Goal: Task Accomplishment & Management: Manage account settings

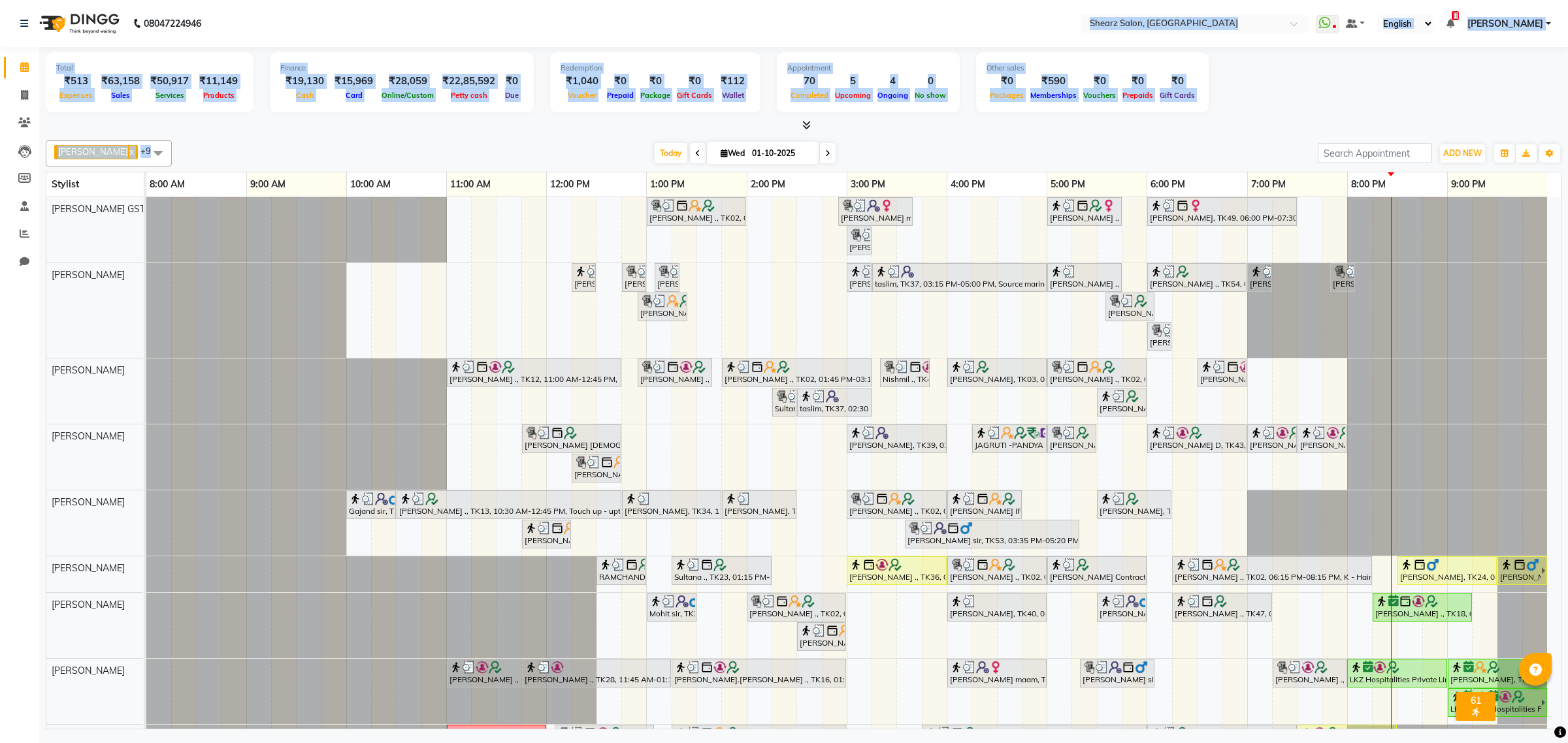
drag, startPoint x: 893, startPoint y: -99, endPoint x: 1204, endPoint y: -99, distance: 311.0
click at [1204, 0] on html "08047224946 Select Location × Shearz Salon, Prahaladnagar WhatsApp Status ✕ Sta…" at bounding box center [784, 371] width 1568 height 743
click at [146, 223] on div at bounding box center [146, 230] width 0 height 65
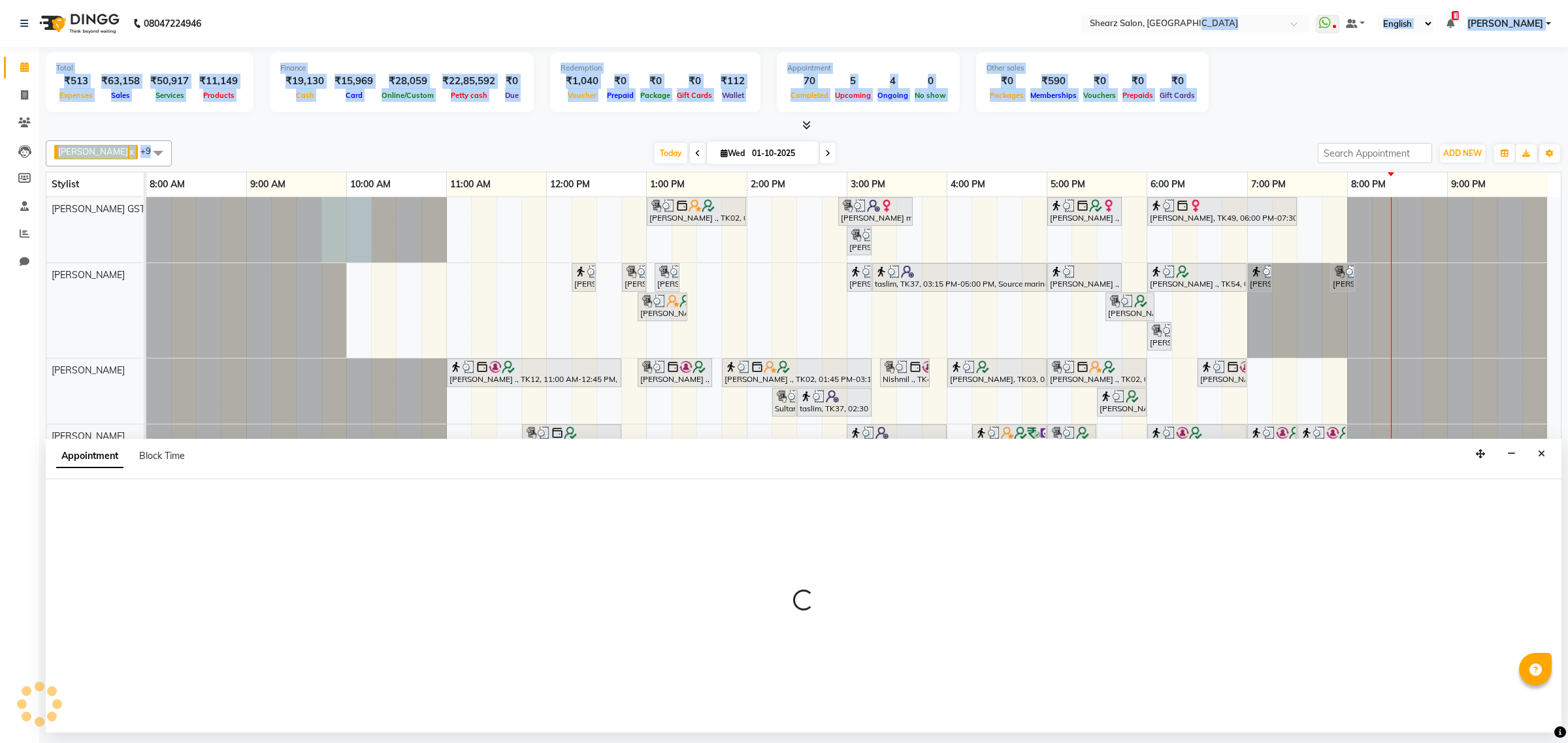
select select "77439"
select select "tentative"
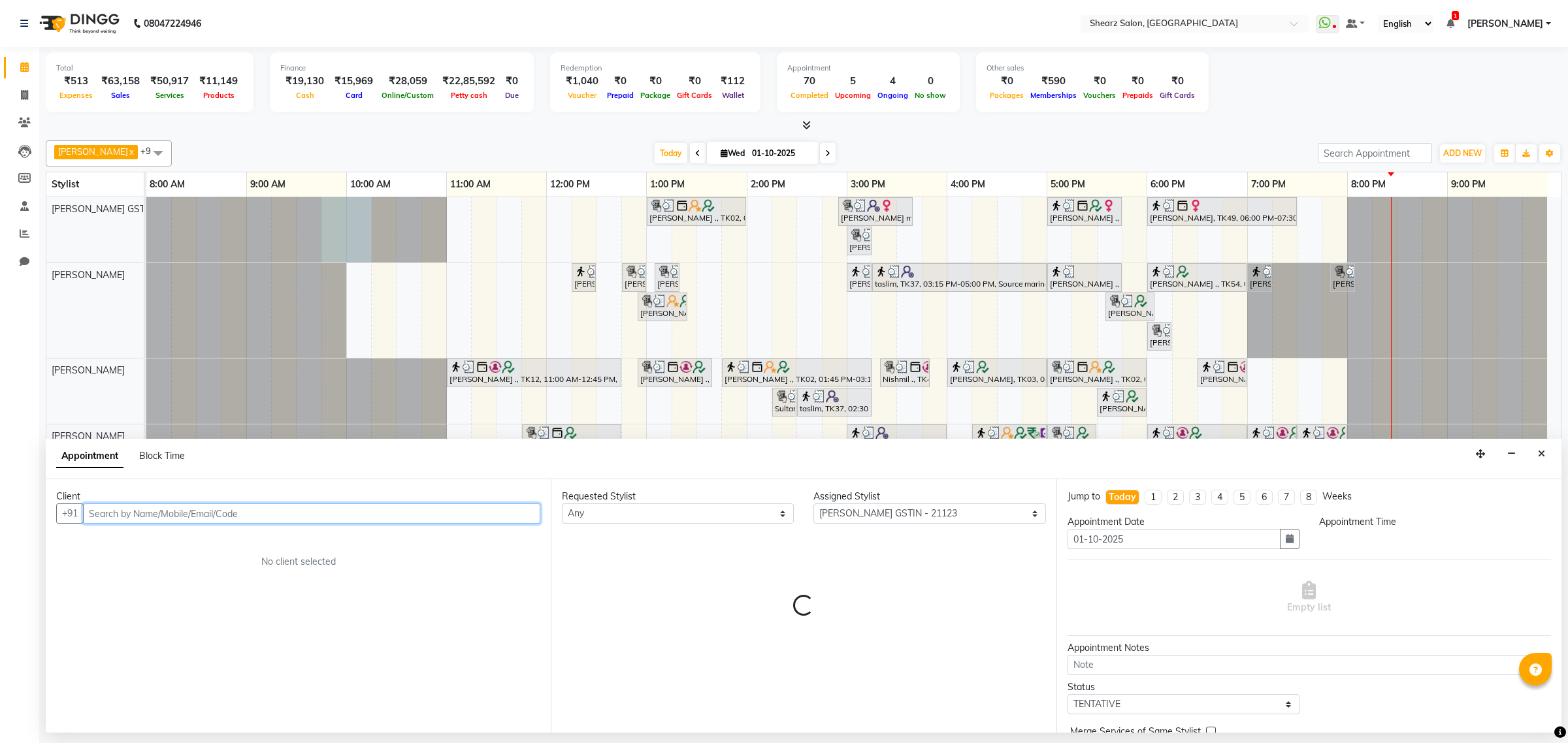
select select "585"
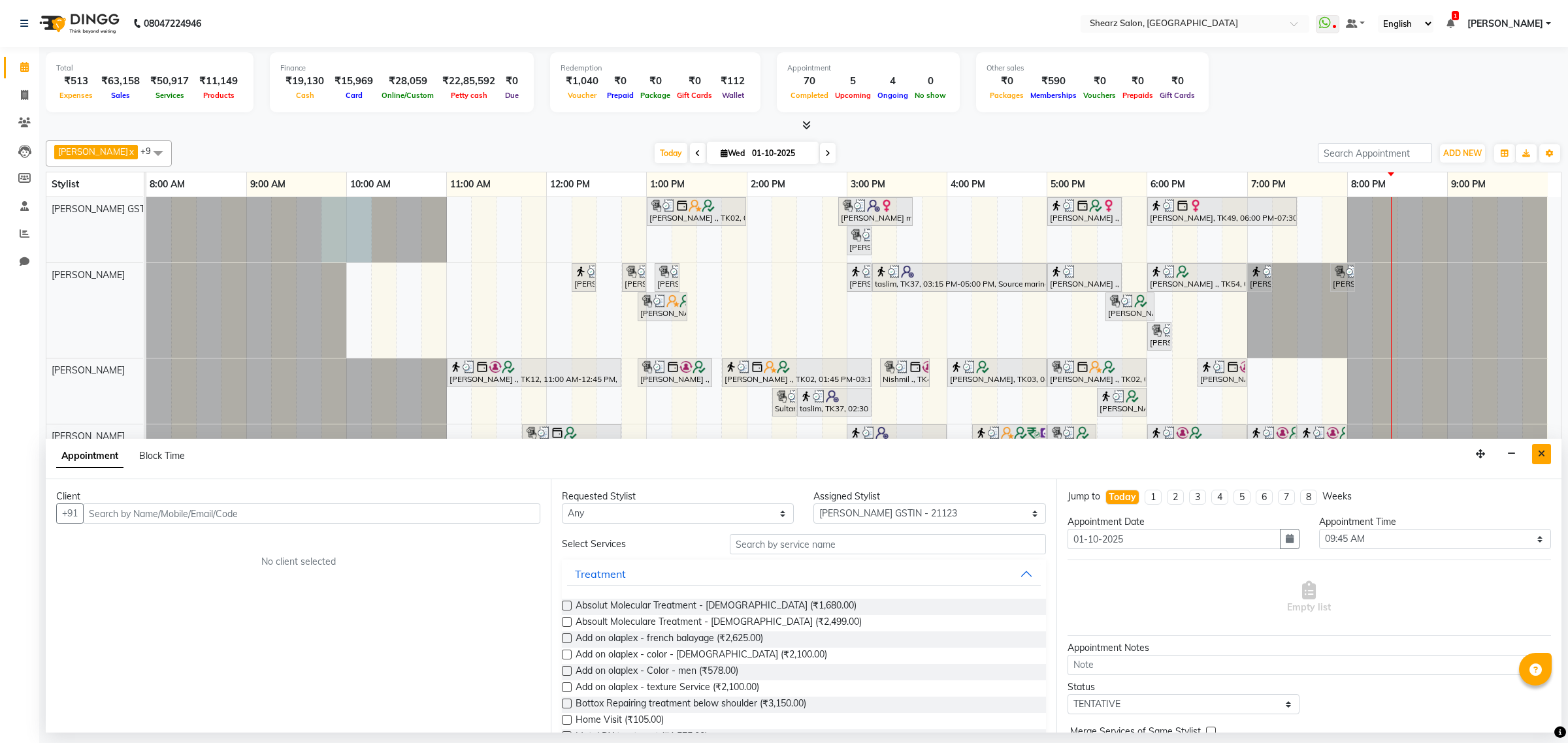
click at [1543, 452] on icon "Close" at bounding box center [1541, 453] width 7 height 9
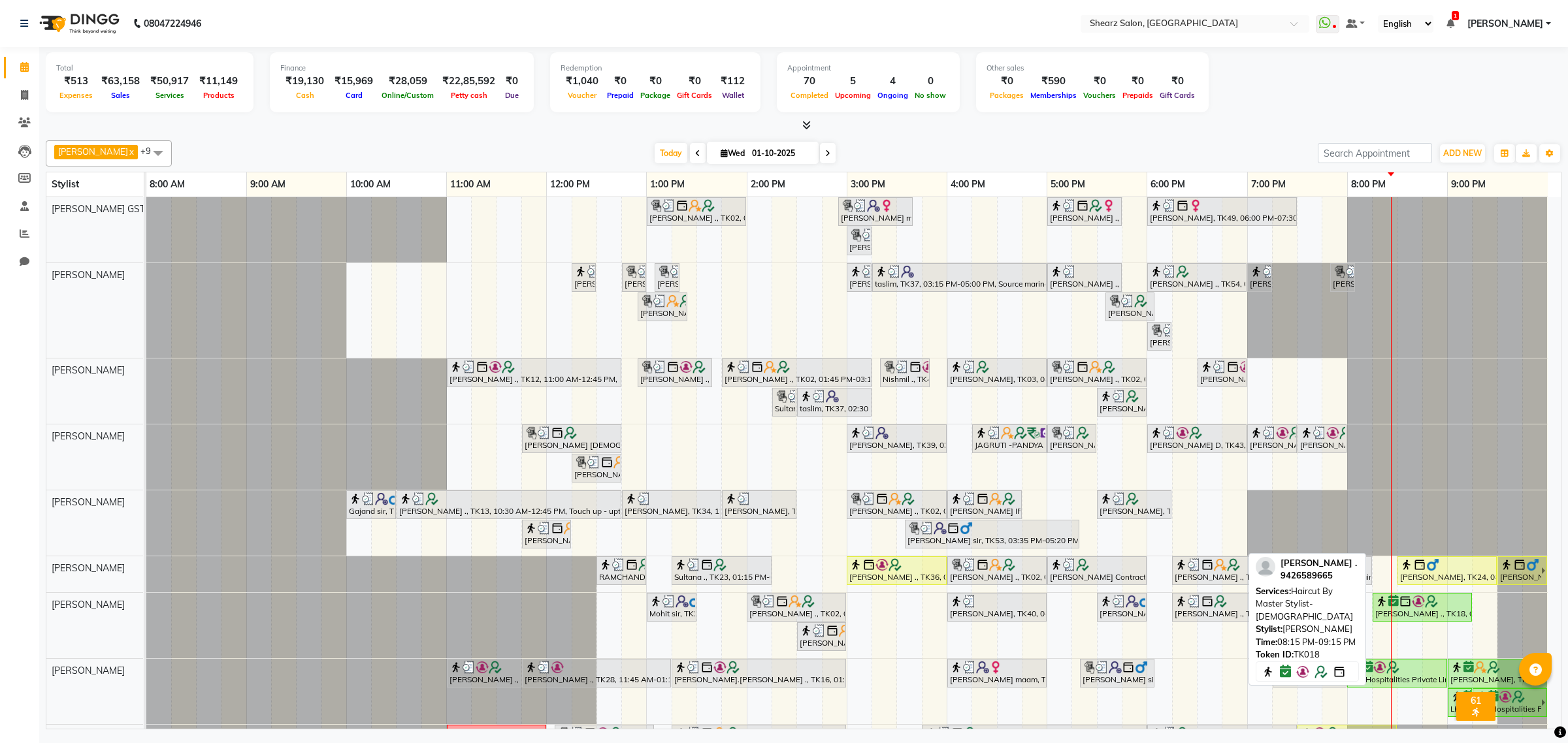
click at [1436, 598] on img at bounding box center [1431, 601] width 13 height 13
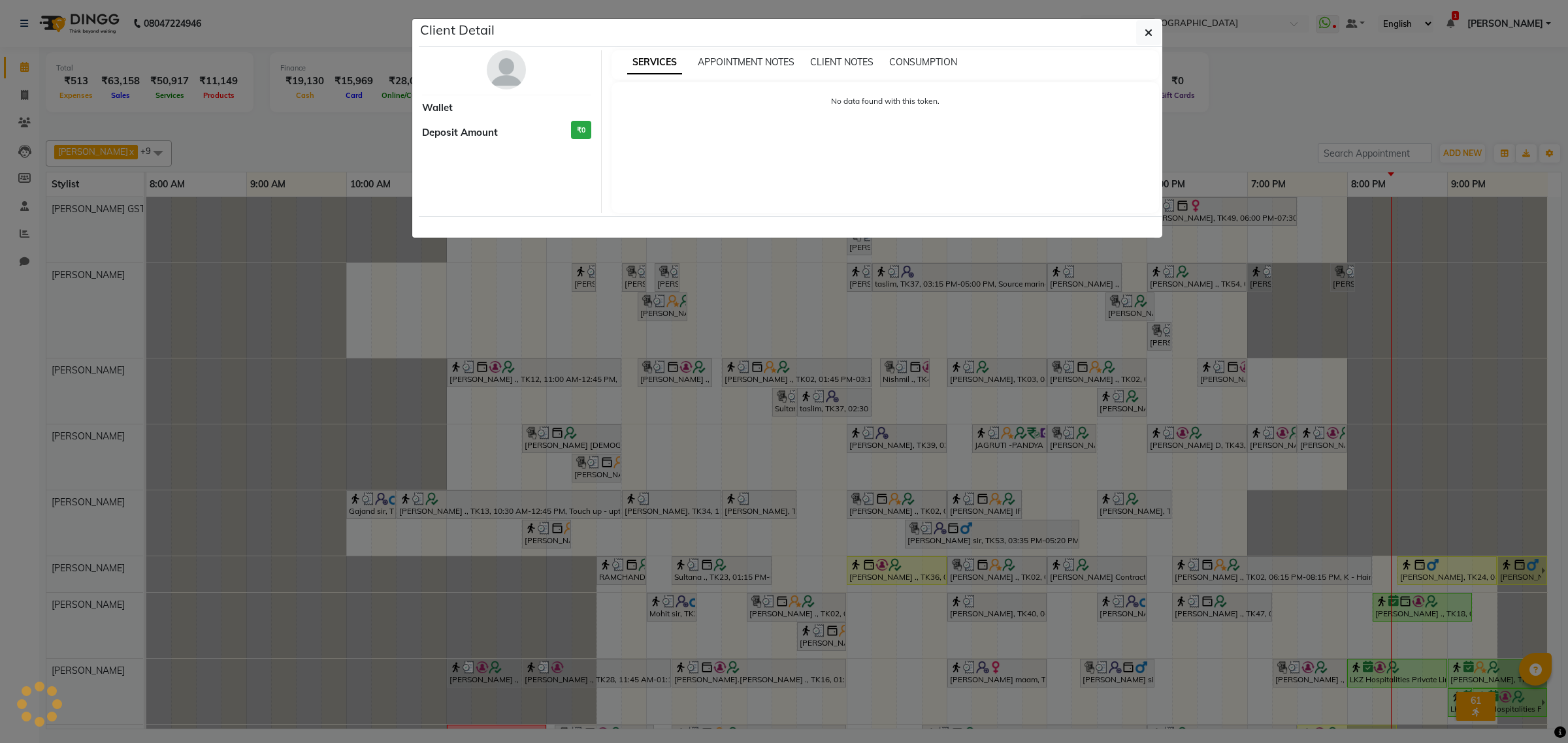
select select "1"
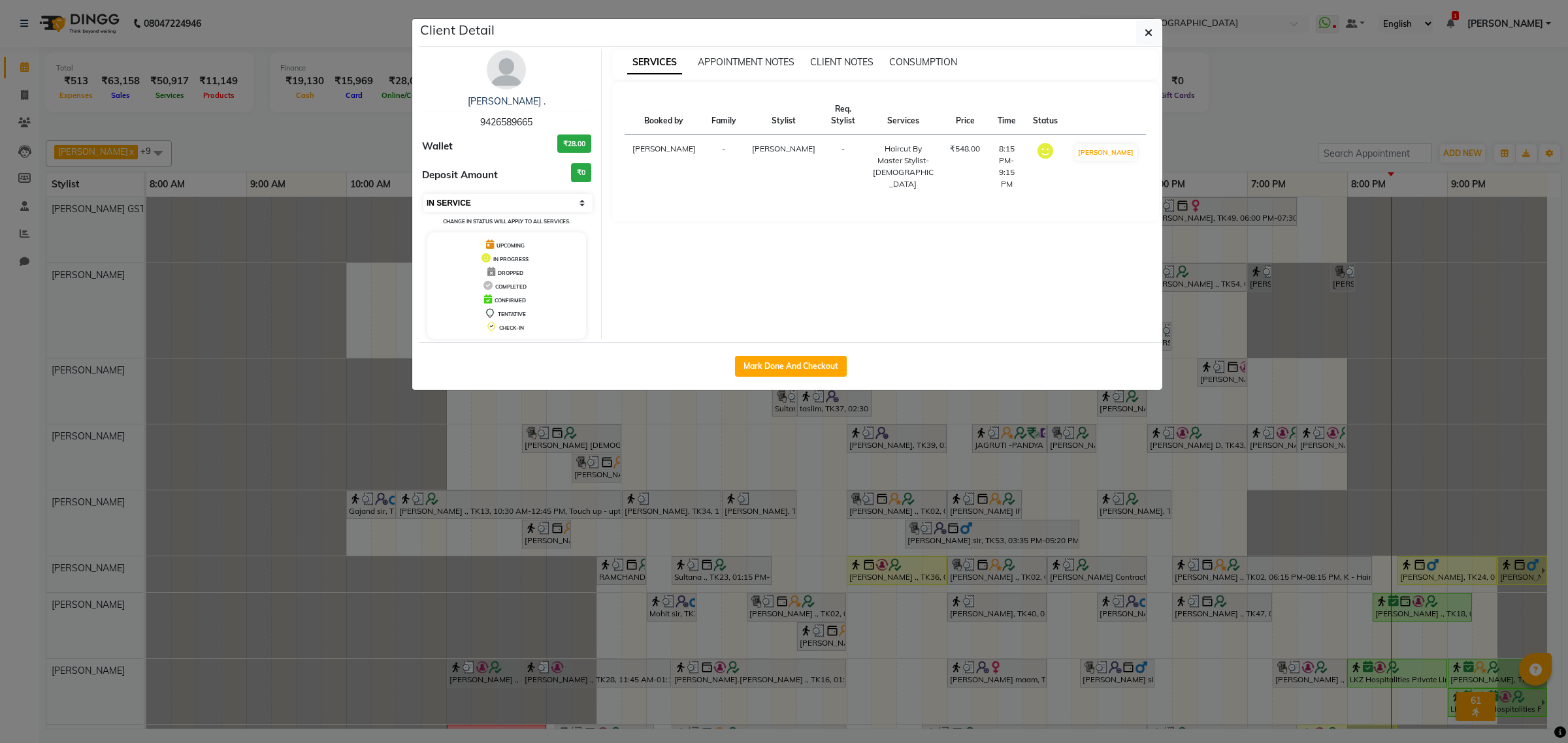
click at [502, 200] on select "Select IN SERVICE CONFIRMED TENTATIVE CHECK IN MARK DONE DROPPED UPCOMING" at bounding box center [508, 203] width 170 height 18
click at [424, 194] on select "Select IN SERVICE CONFIRMED TENTATIVE CHECK IN MARK DONE DROPPED UPCOMING" at bounding box center [508, 203] width 170 height 18
click at [1154, 31] on button "button" at bounding box center [1148, 32] width 25 height 25
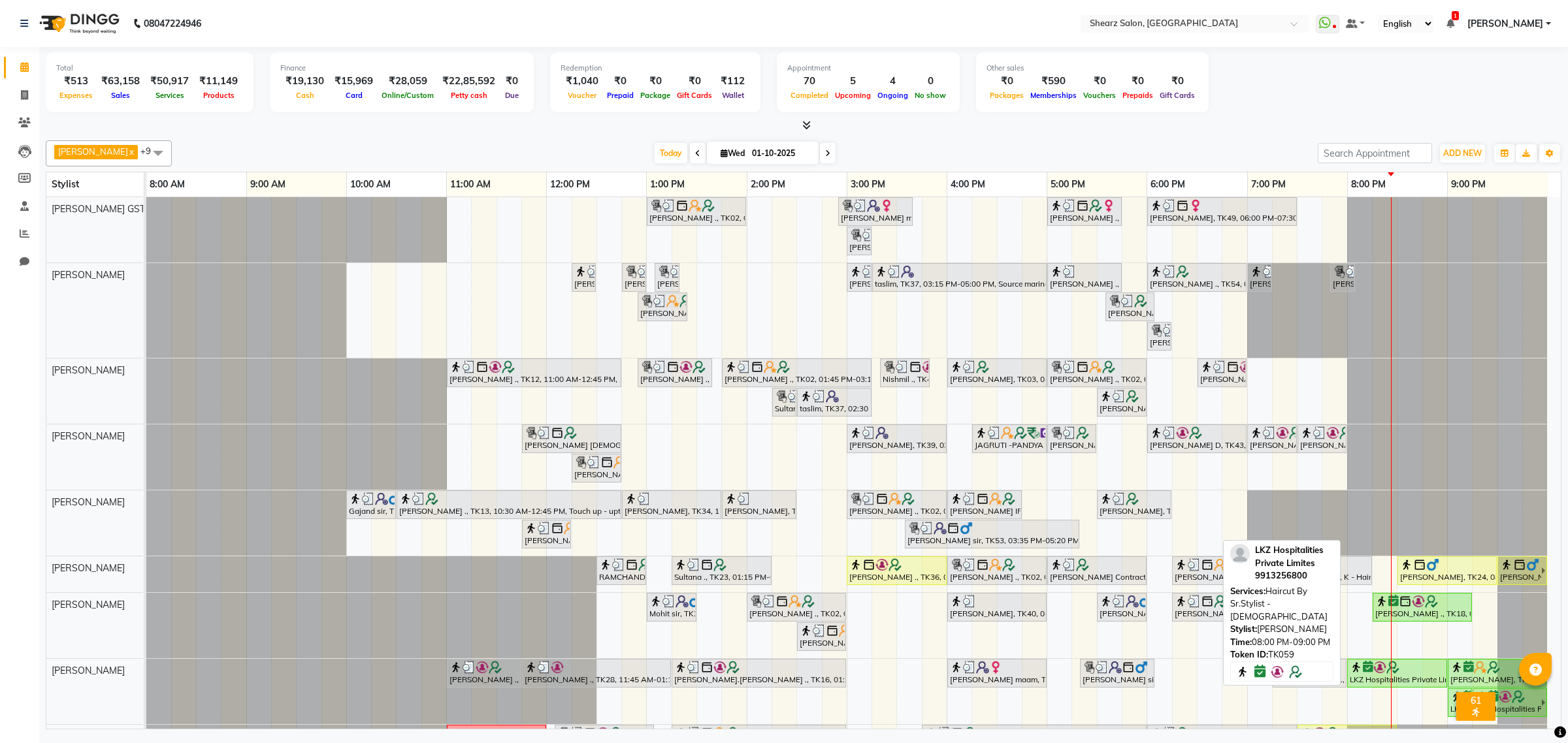
click at [1395, 672] on img at bounding box center [1392, 667] width 13 height 13
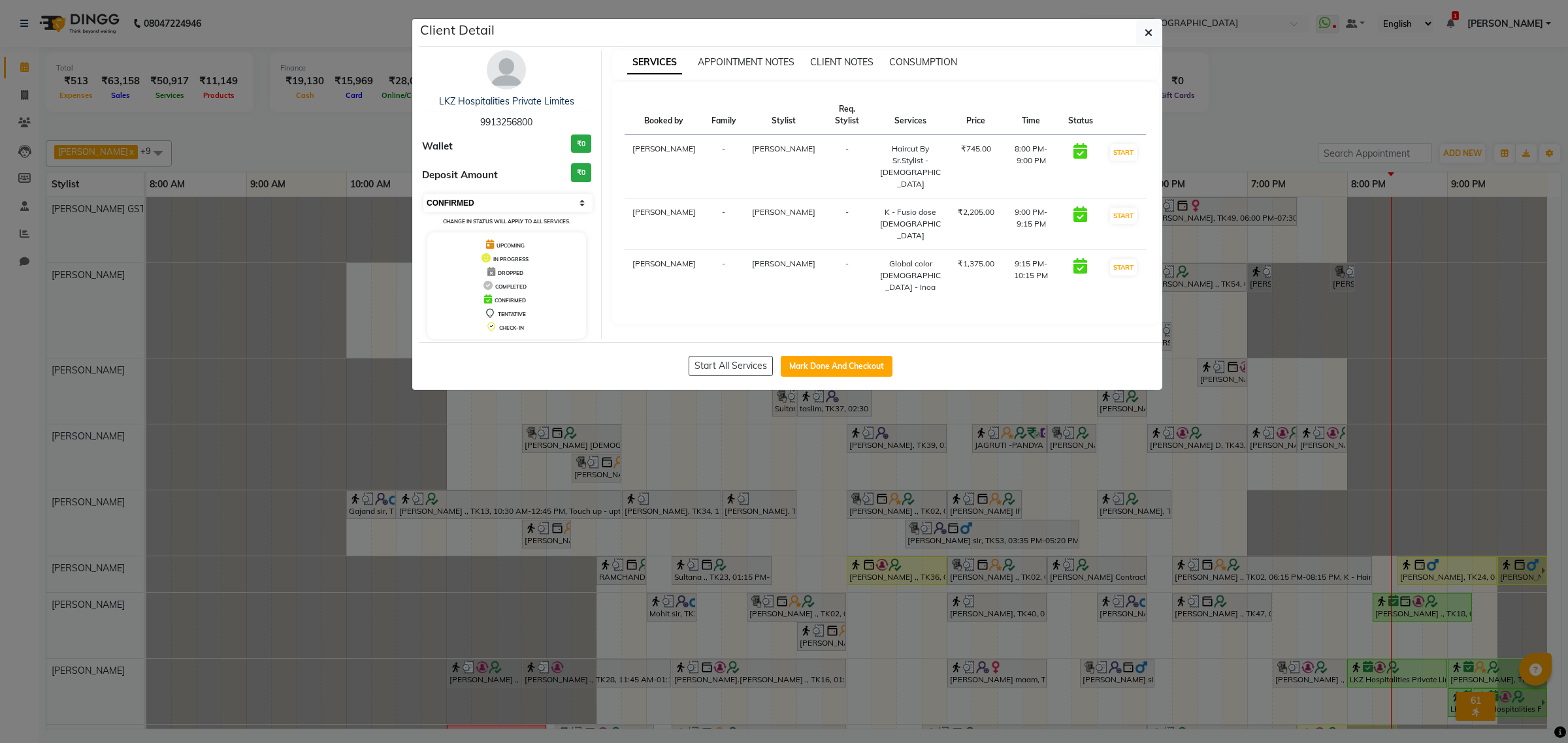
click at [506, 199] on select "Select IN SERVICE CONFIRMED TENTATIVE CHECK IN MARK DONE DROPPED UPCOMING" at bounding box center [508, 203] width 170 height 18
click at [424, 194] on select "Select IN SERVICE CONFIRMED TENTATIVE CHECK IN MARK DONE DROPPED UPCOMING" at bounding box center [508, 203] width 170 height 18
select select "select"
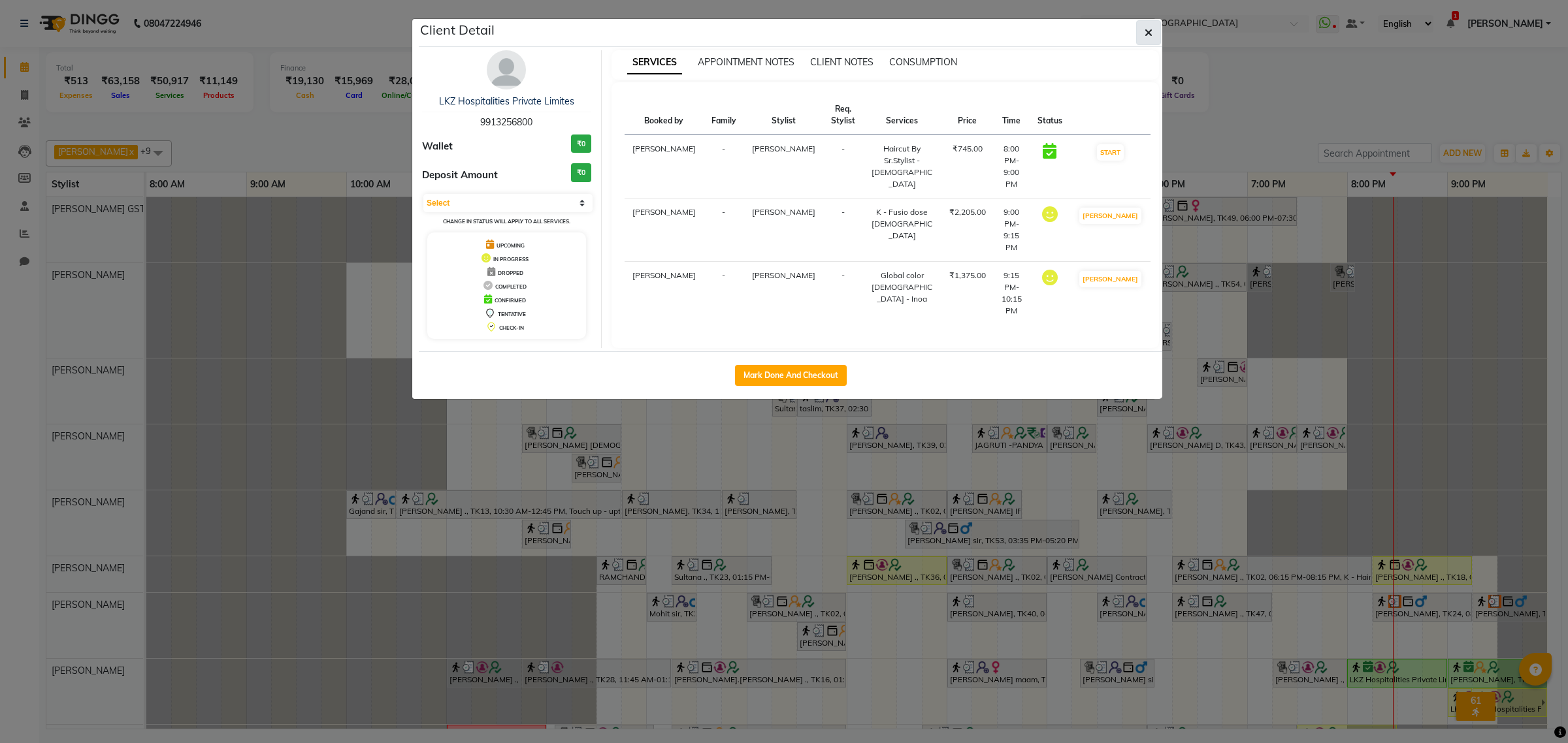
click at [1154, 32] on button "button" at bounding box center [1148, 32] width 25 height 25
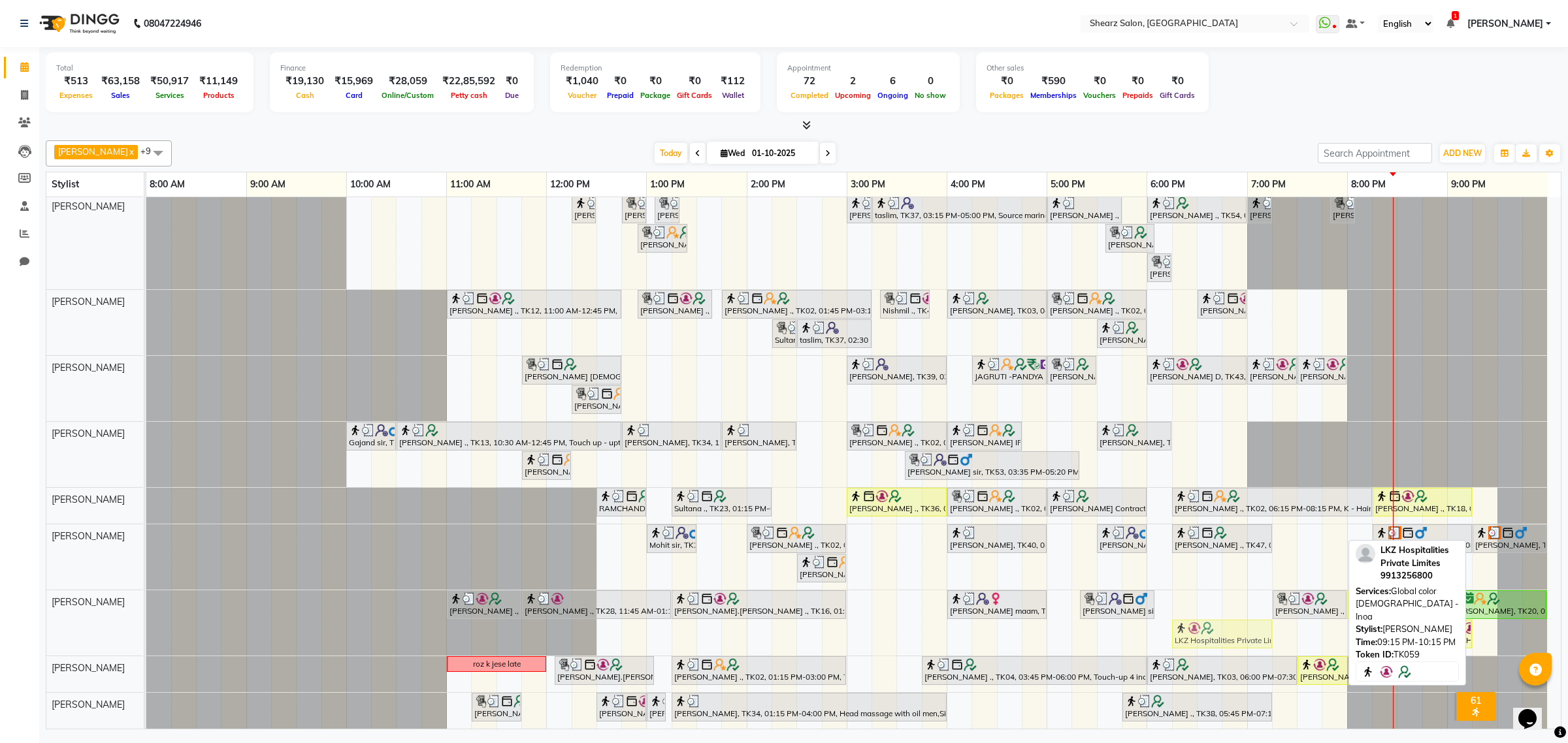
drag, startPoint x: 1503, startPoint y: 626, endPoint x: 1193, endPoint y: 601, distance: 311.0
click at [1193, 601] on div "[PERSON_NAME] ., TK02, 01:00 PM-02:00 PM, Cirepil Roll On Wax [PERSON_NAME] maa…" at bounding box center [852, 429] width 1414 height 600
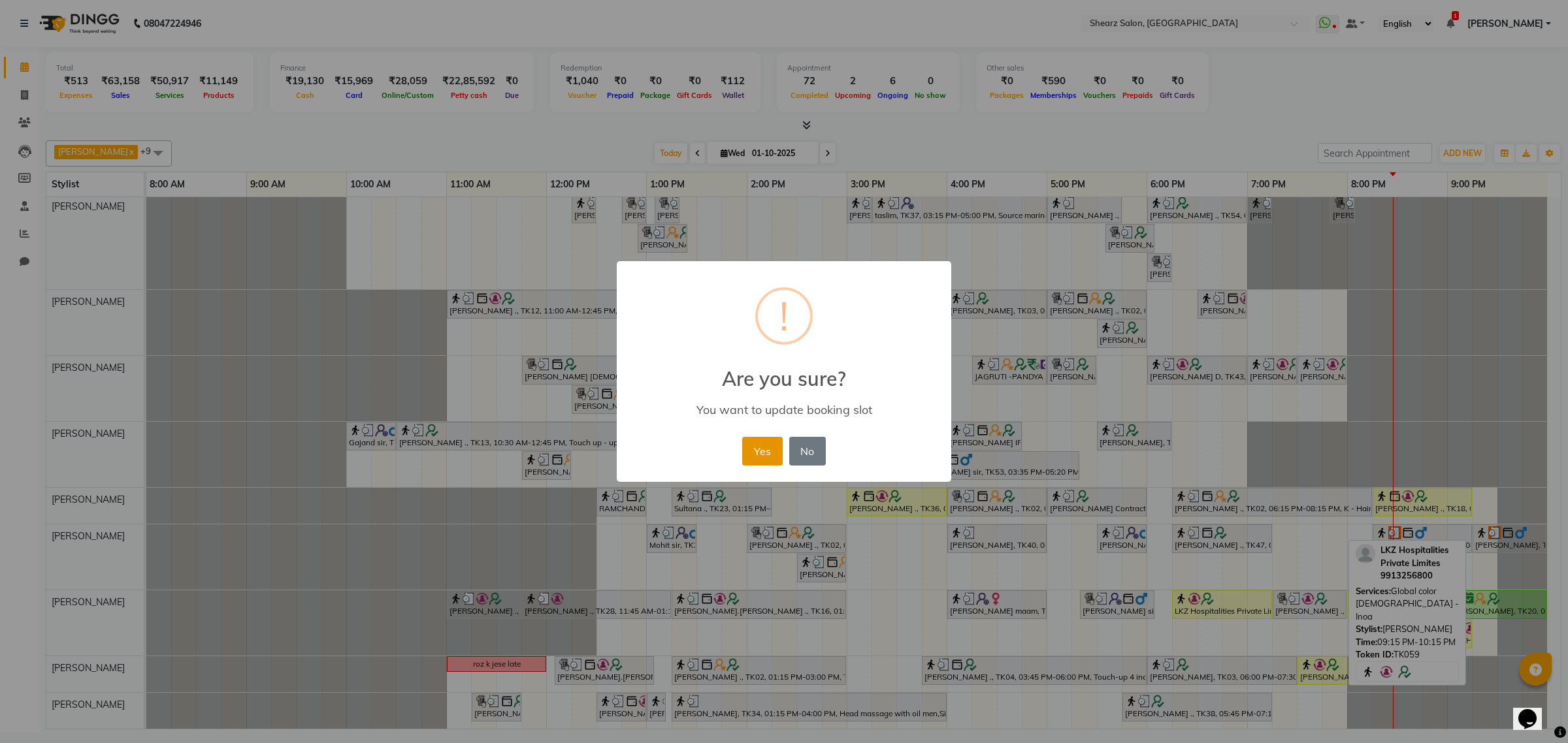
click at [763, 444] on button "Yes" at bounding box center [762, 450] width 40 height 29
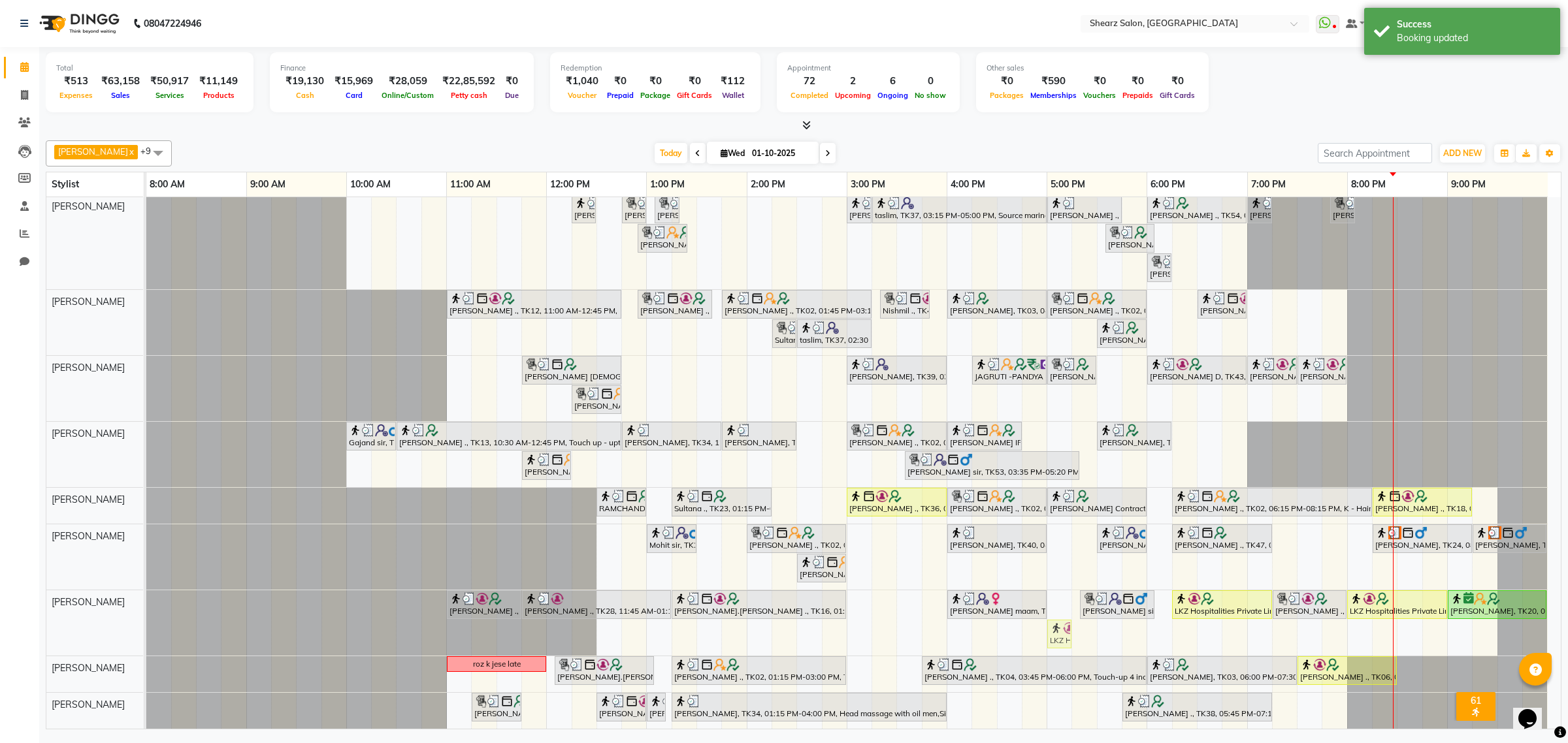
drag, startPoint x: 1457, startPoint y: 627, endPoint x: 1064, endPoint y: 603, distance: 393.7
click at [1064, 603] on div "[PERSON_NAME] ., TK02, 01:00 PM-02:00 PM, Cirepil Roll On Wax [PERSON_NAME] maa…" at bounding box center [852, 429] width 1414 height 600
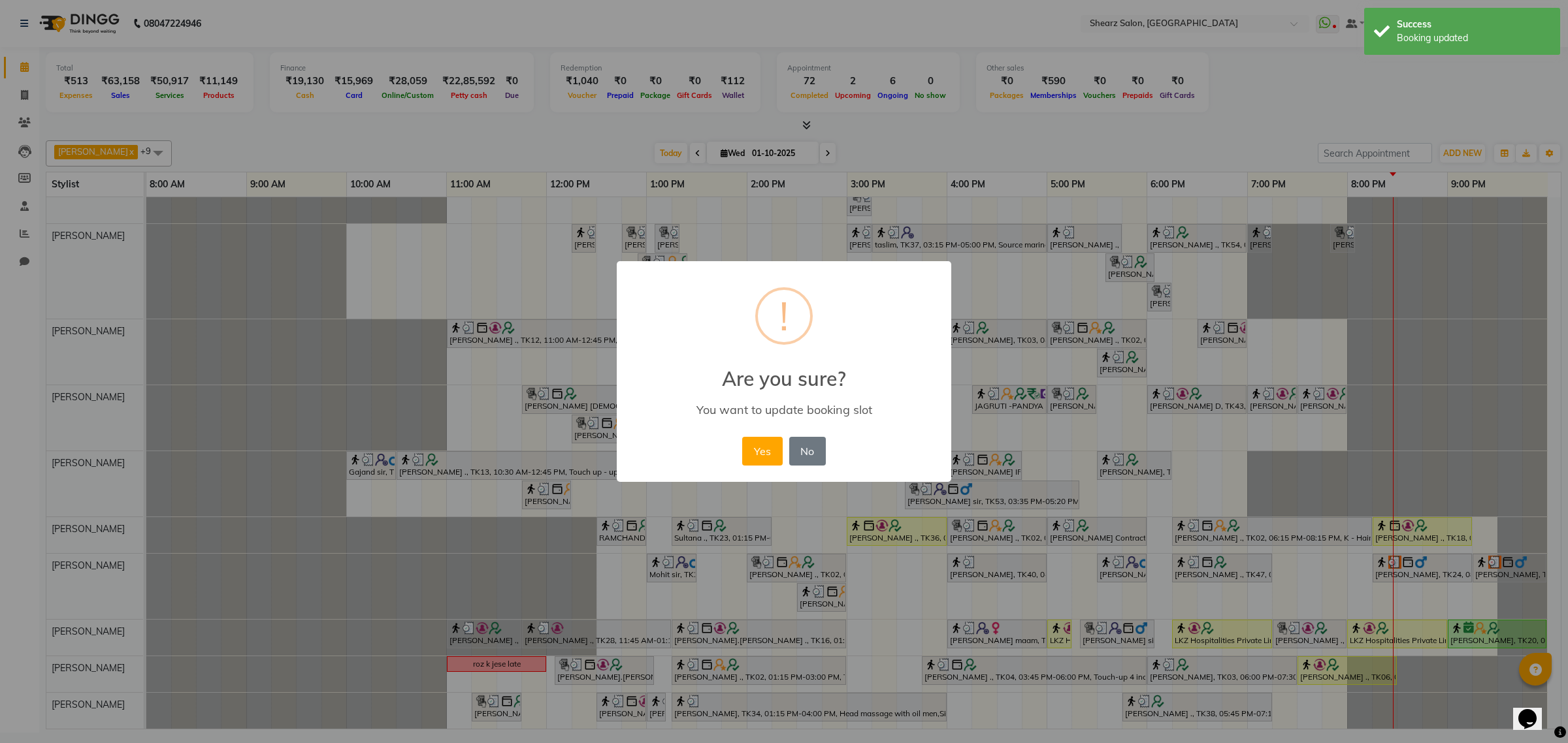
scroll to position [53, 0]
click at [758, 438] on button "Yes" at bounding box center [762, 450] width 40 height 29
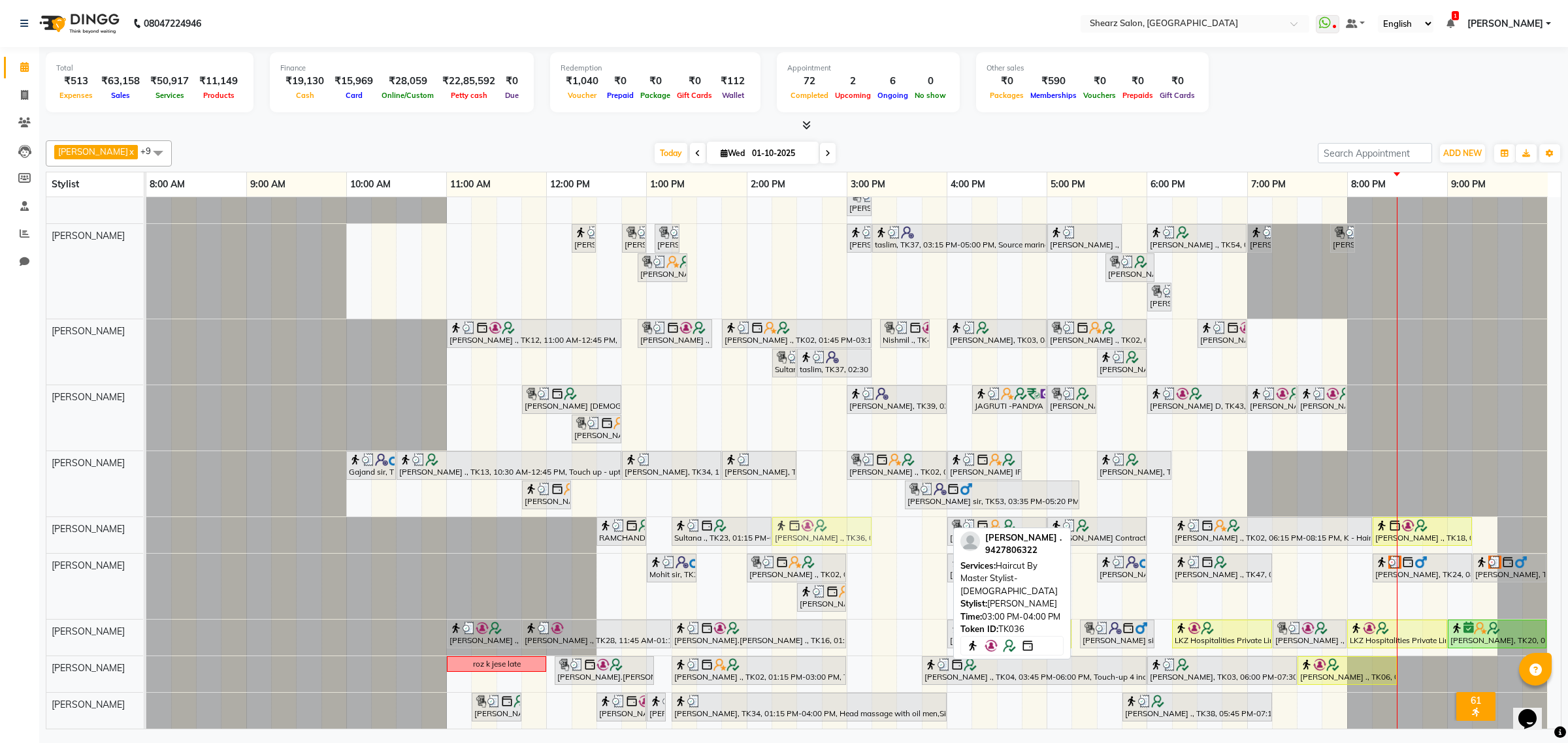
drag, startPoint x: 867, startPoint y: 511, endPoint x: 805, endPoint y: 516, distance: 62.2
click at [146, 517] on div "RAMCHANDRA ., TK17, 12:30 PM-01:00 PM, Beard crafting Sultana ., TK23, 01:15 PM…" at bounding box center [146, 535] width 0 height 36
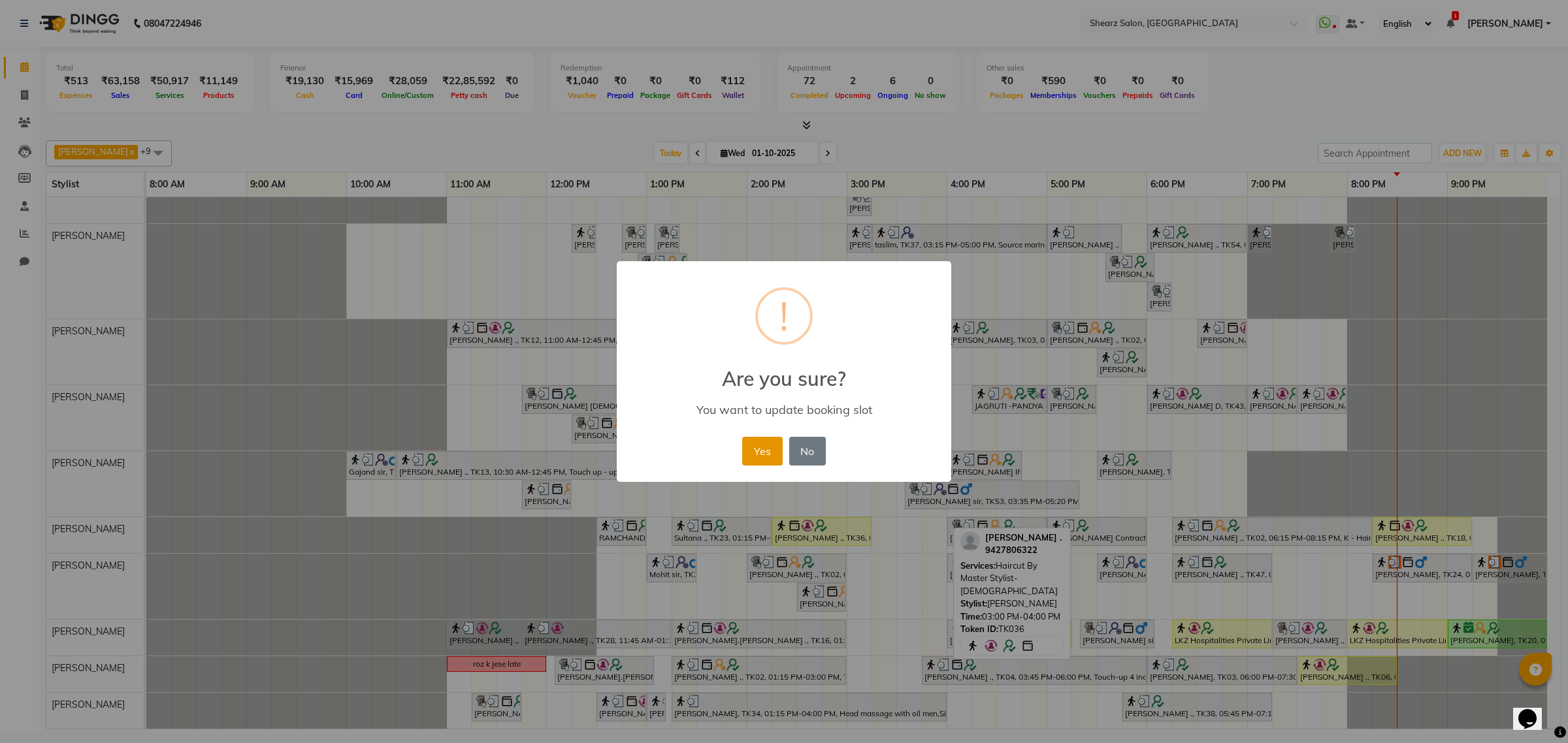
click at [758, 444] on button "Yes" at bounding box center [762, 450] width 40 height 29
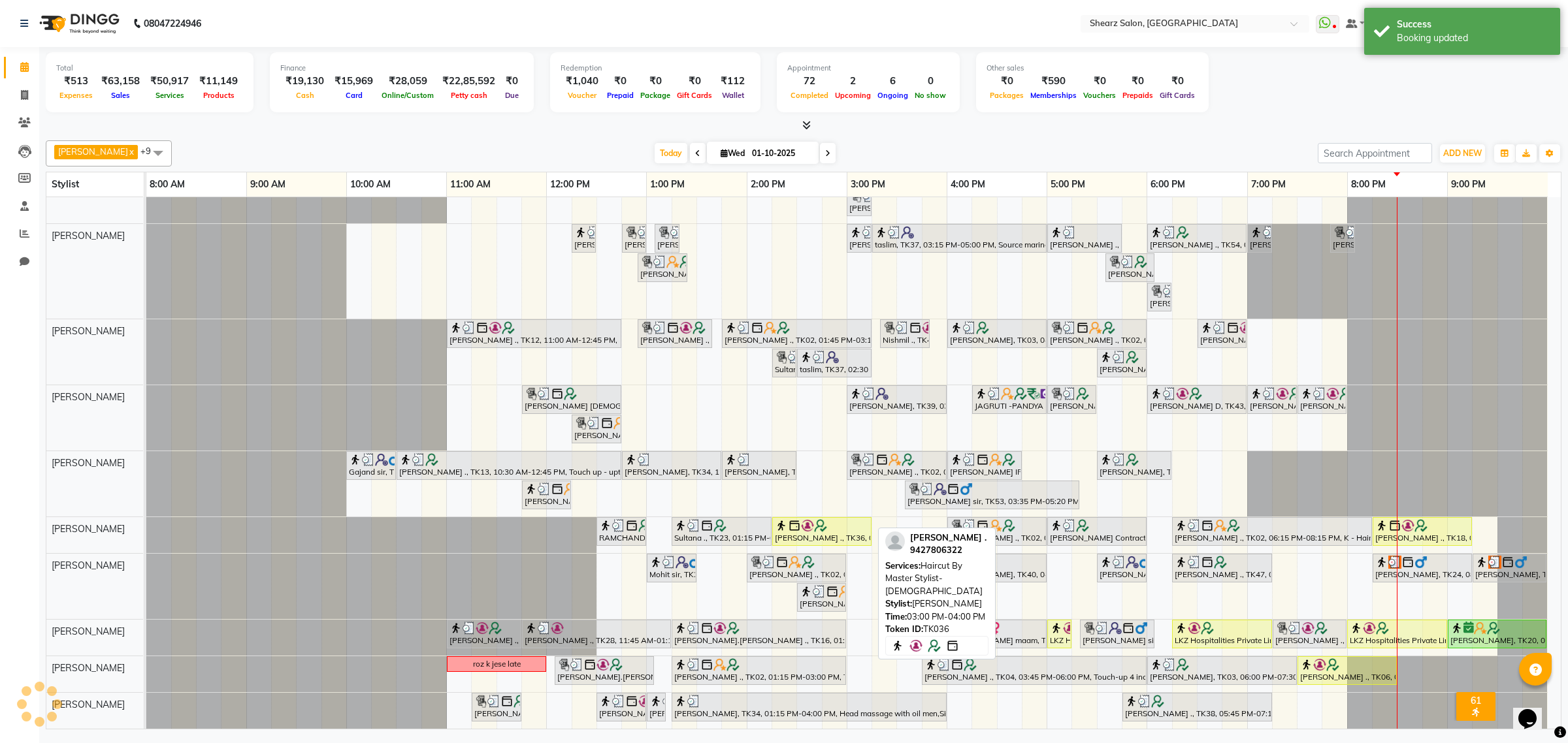
click at [818, 521] on div "TEJAL DHAKAN ., TK36, 03:00 PM-04:00 PM, Haircut By Master Stylist- Male" at bounding box center [822, 531] width 96 height 25
select select "1"
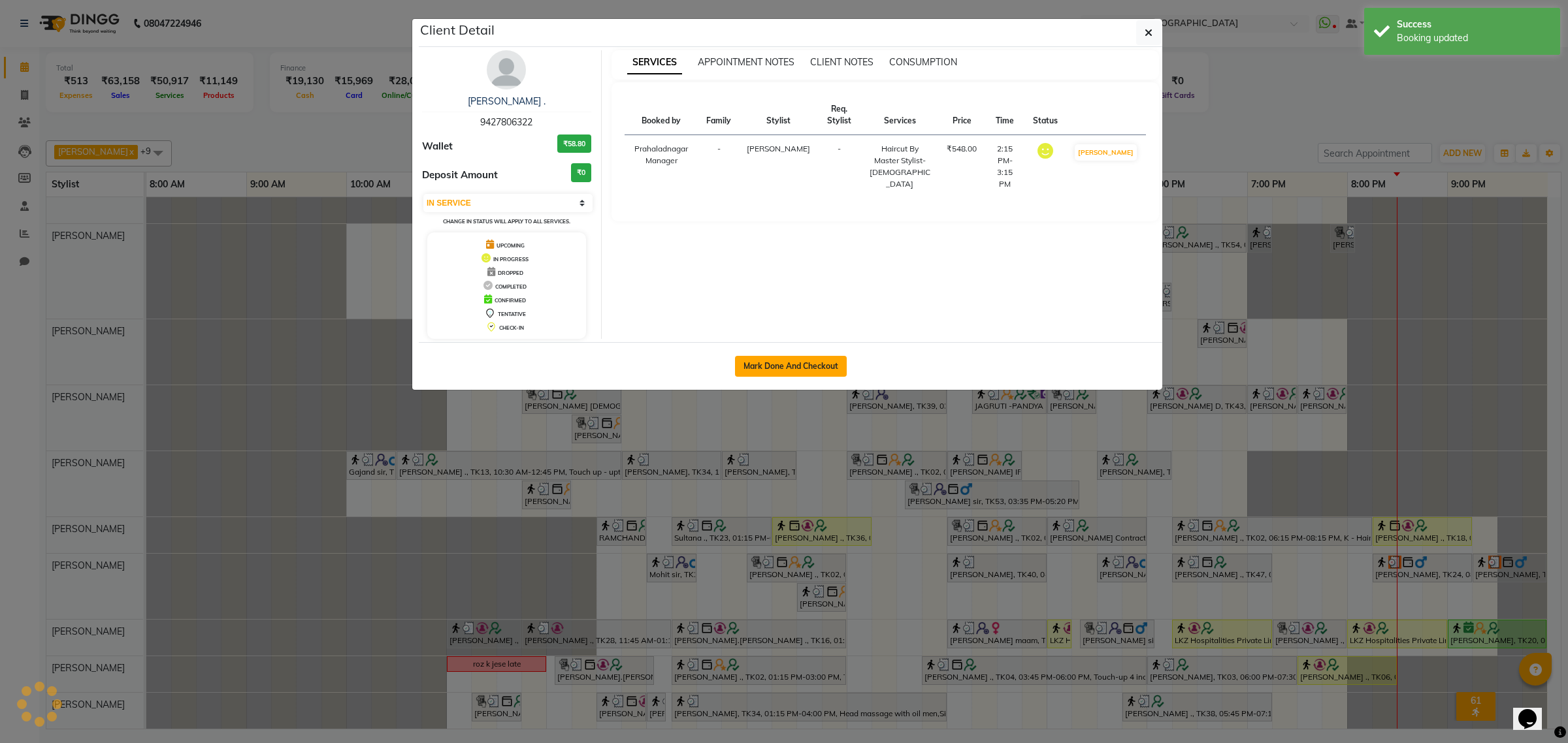
click at [780, 366] on button "Mark Done And Checkout" at bounding box center [791, 366] width 112 height 21
select select "service"
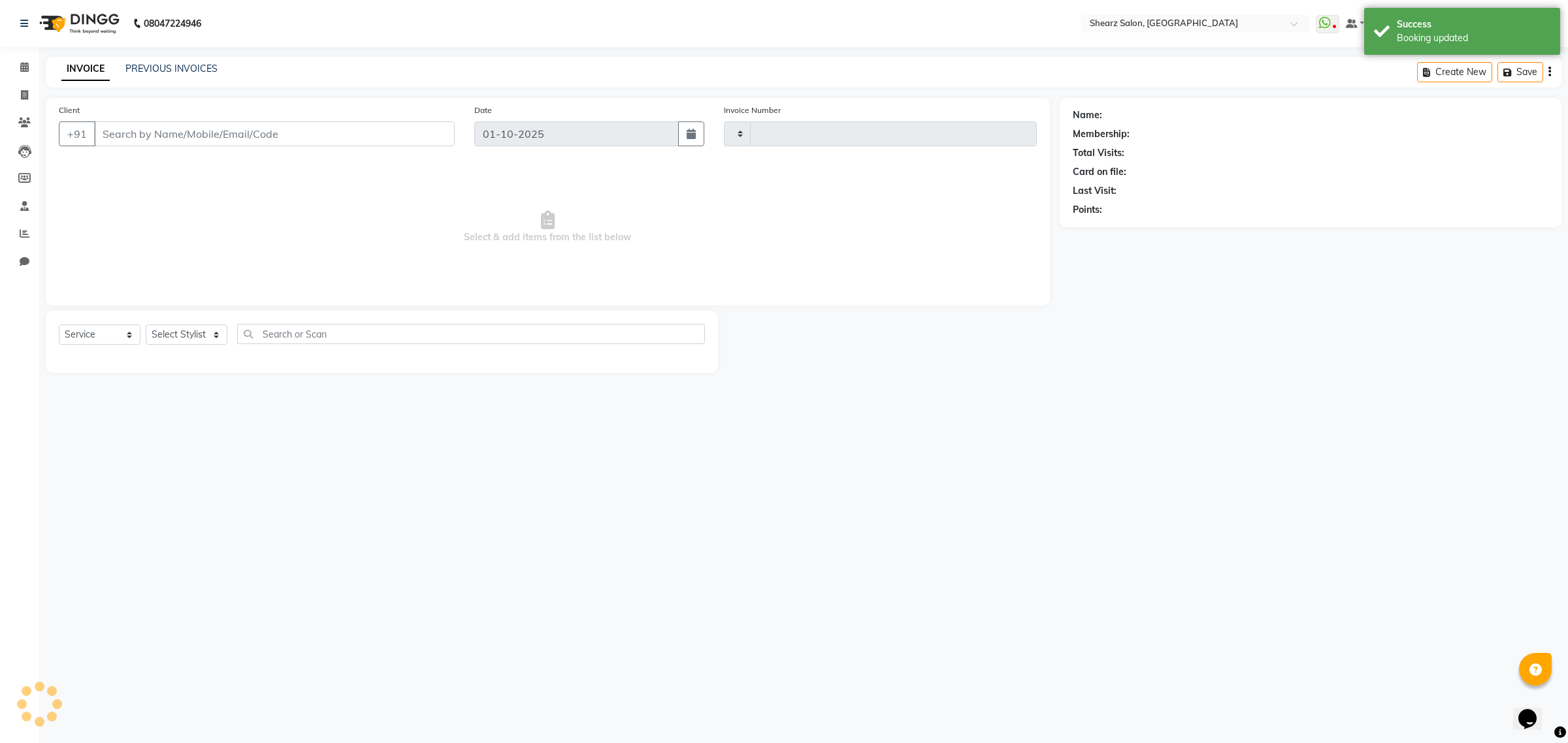
type input "6973"
select select "8157"
click at [355, 326] on input "text" at bounding box center [470, 334] width 467 height 20
type input "bera"
select select "77471"
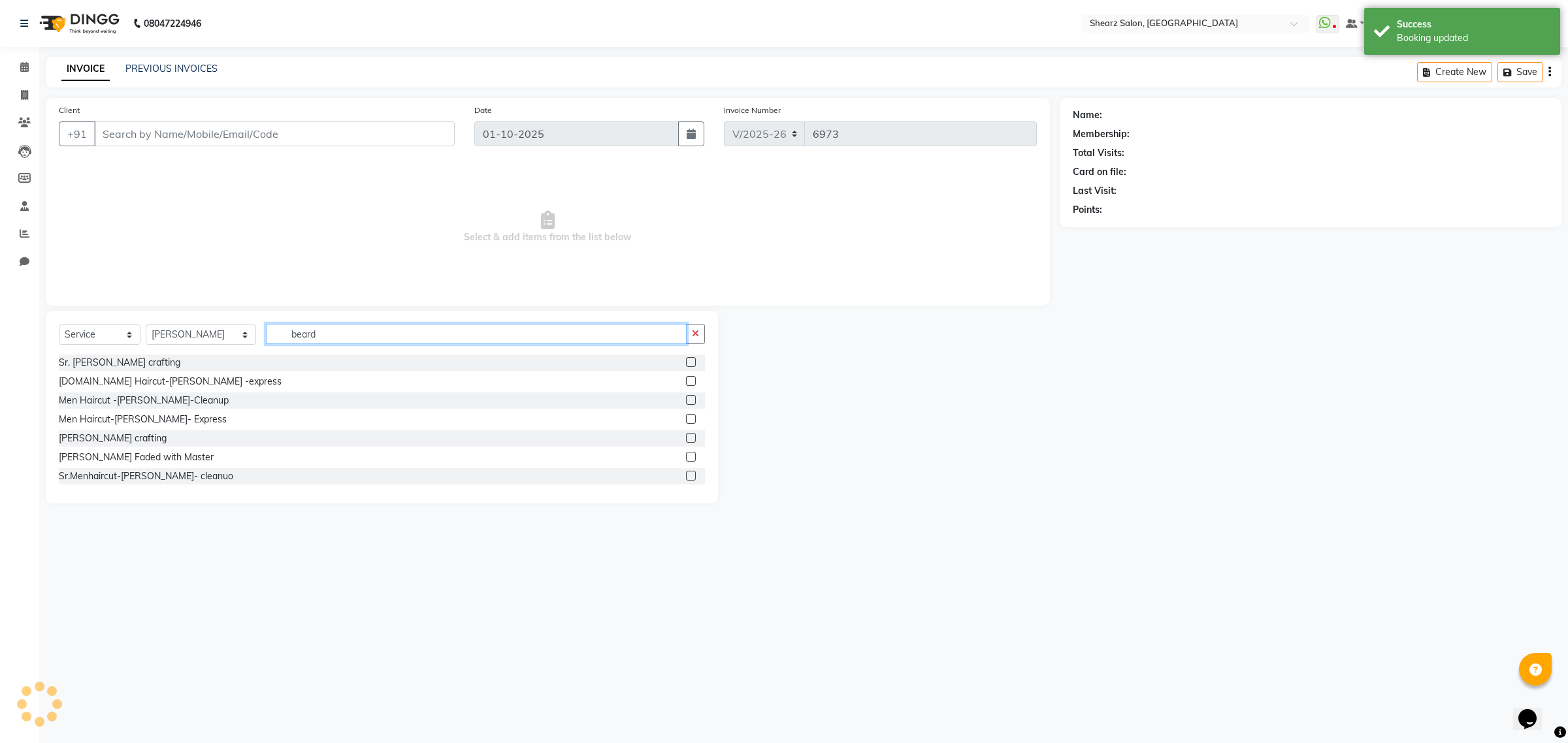
type input "beard"
click at [686, 435] on label at bounding box center [691, 438] width 10 height 10
click at [686, 435] on input "checkbox" at bounding box center [690, 438] width 9 height 9
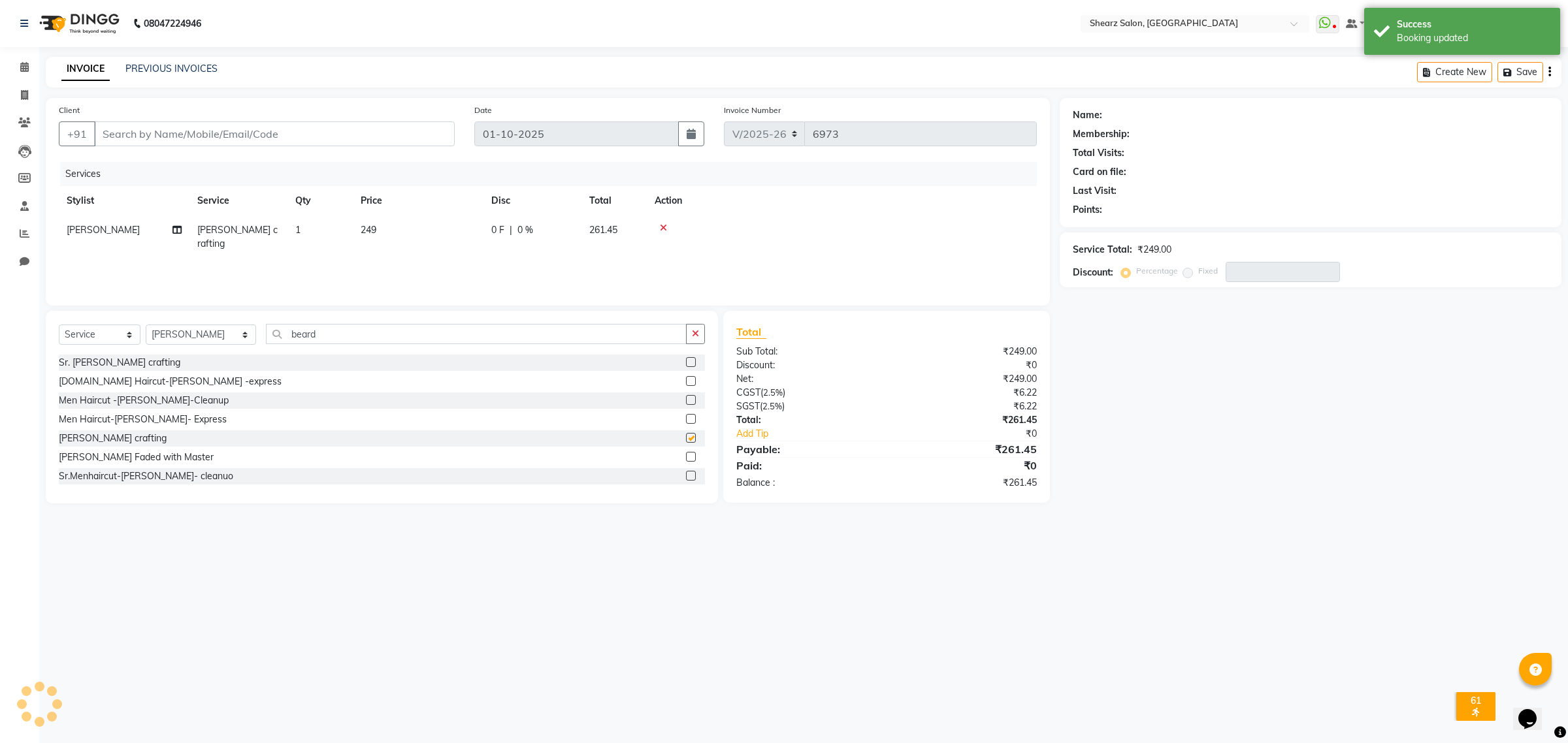
checkbox input "false"
click at [28, 67] on icon at bounding box center [24, 67] width 9 height 10
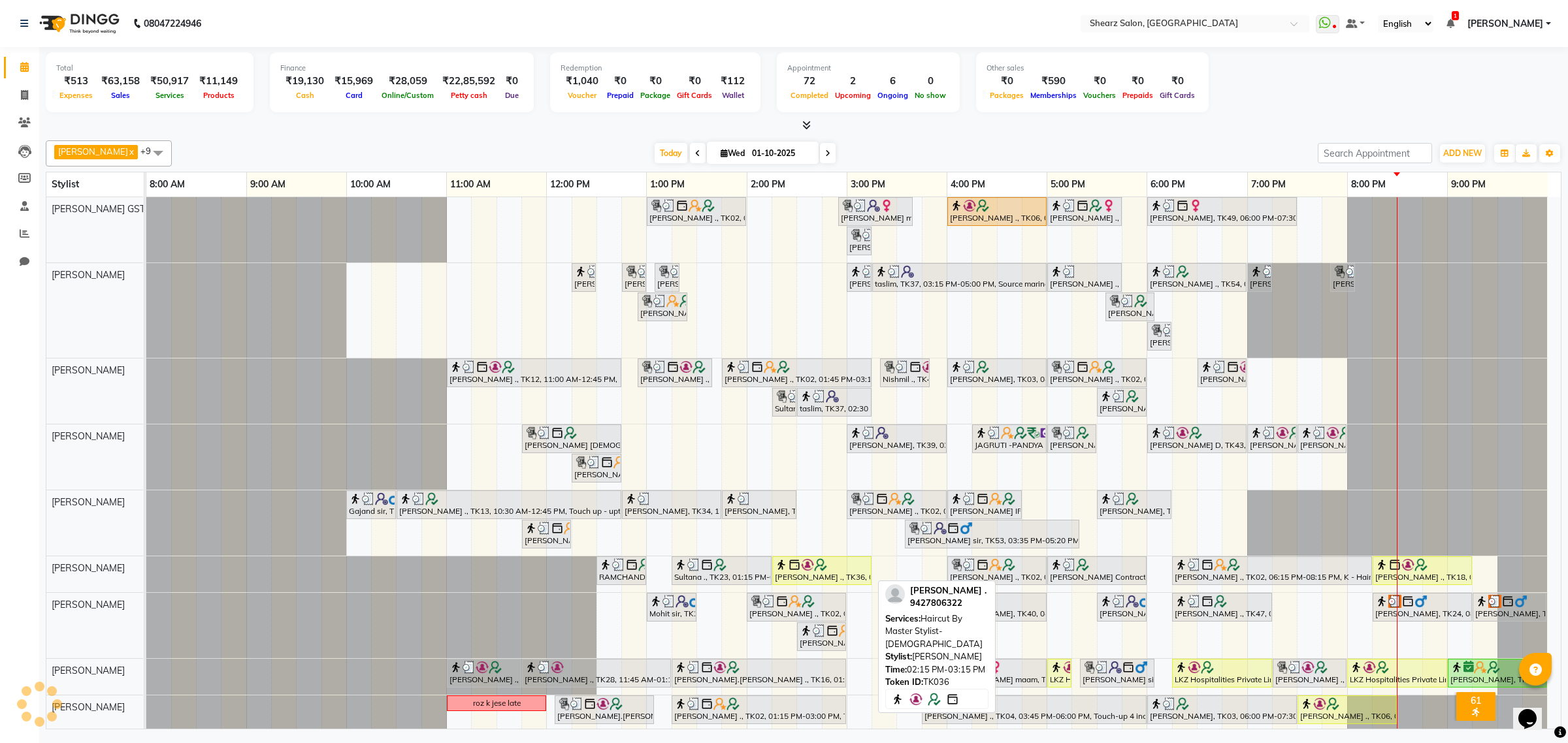
click at [814, 576] on div "[PERSON_NAME] ., TK36, 02:15 PM-03:15 PM, Haircut By Master Stylist- [DEMOGRAPH…" at bounding box center [822, 570] width 96 height 25
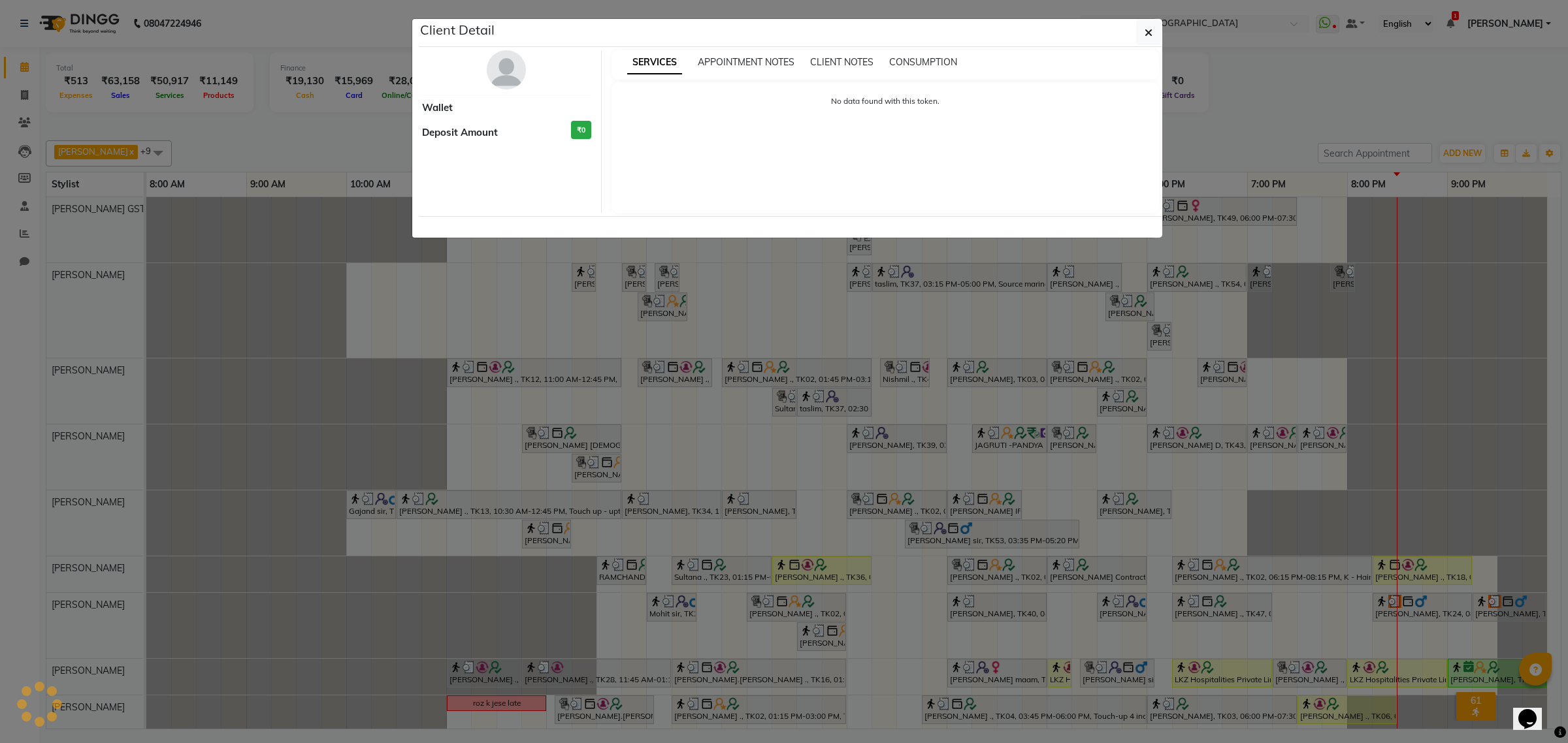
select select "1"
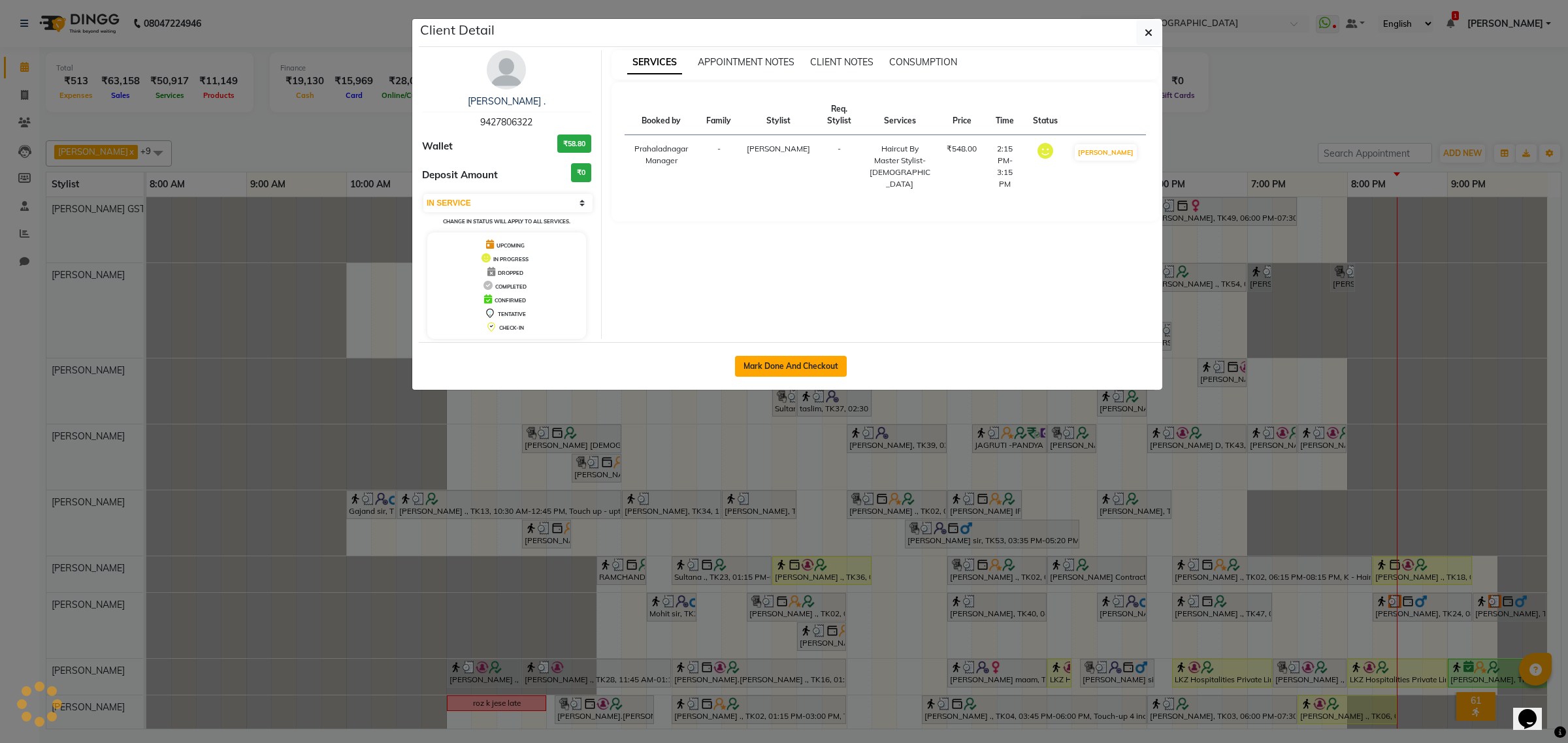
click at [781, 361] on button "Mark Done And Checkout" at bounding box center [791, 366] width 112 height 21
select select "service"
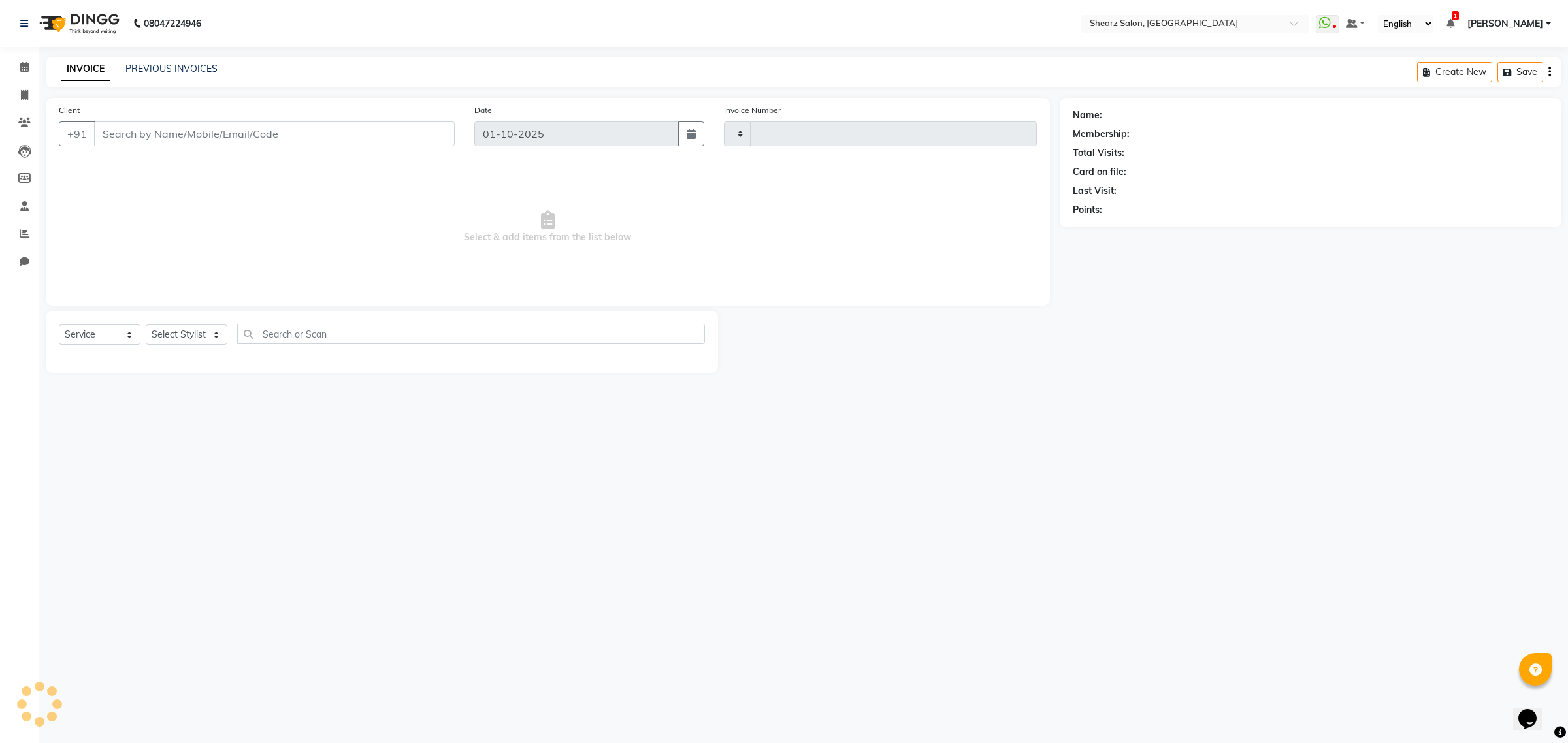
type input "6973"
select select "8157"
click at [364, 330] on input "text" at bounding box center [470, 334] width 467 height 20
select select "77471"
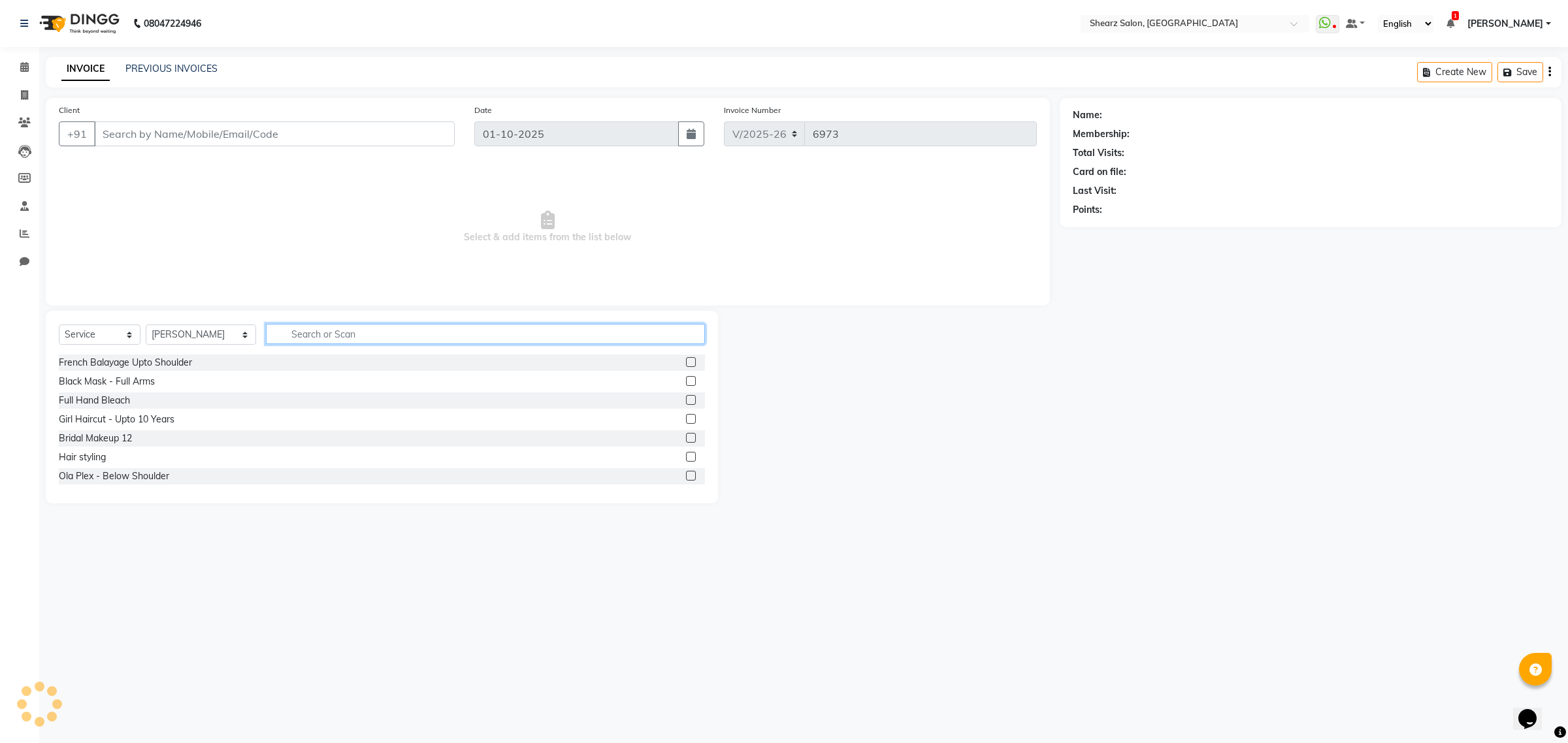
type input "b"
type input "9427806322"
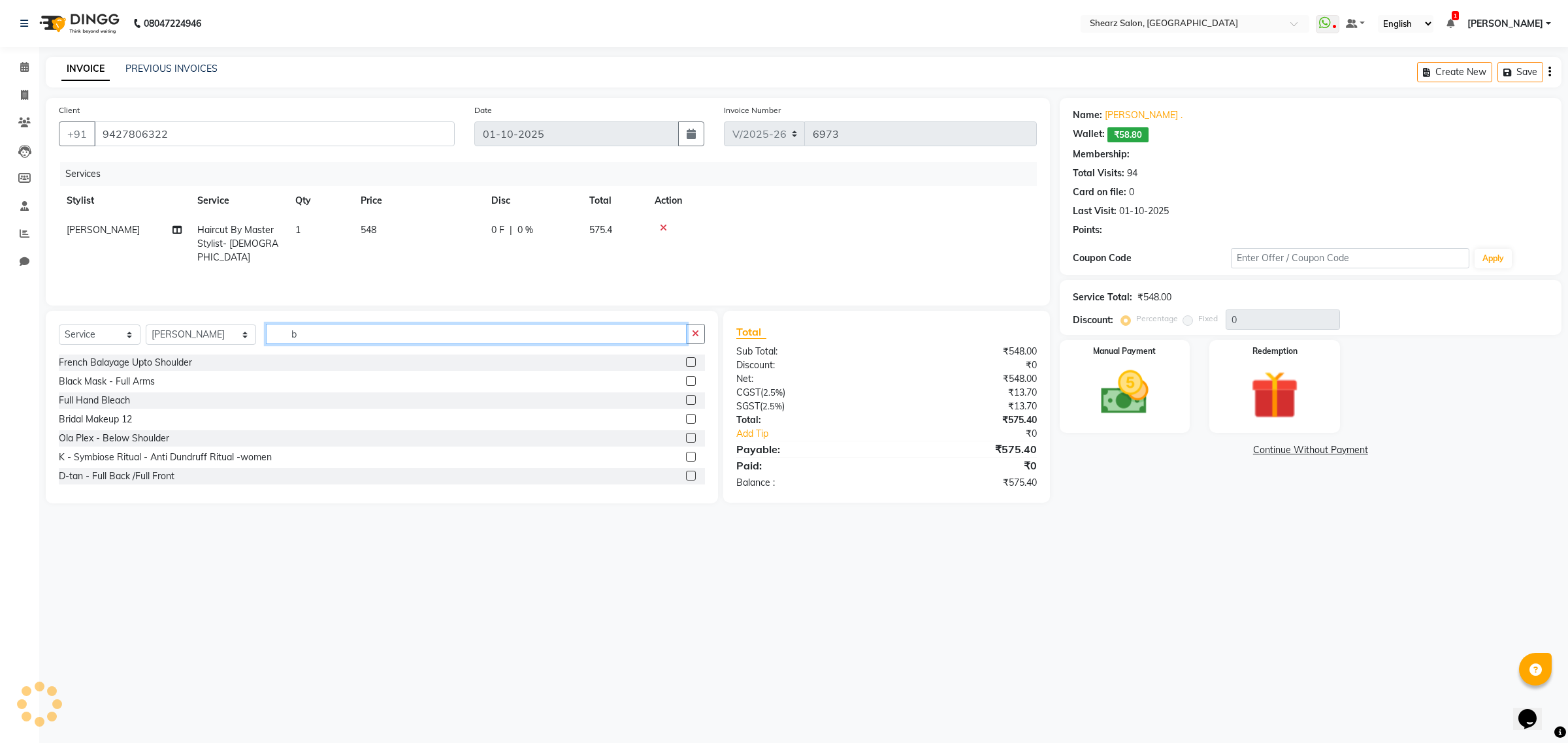
type input "be"
type input "20"
select select "1: Object"
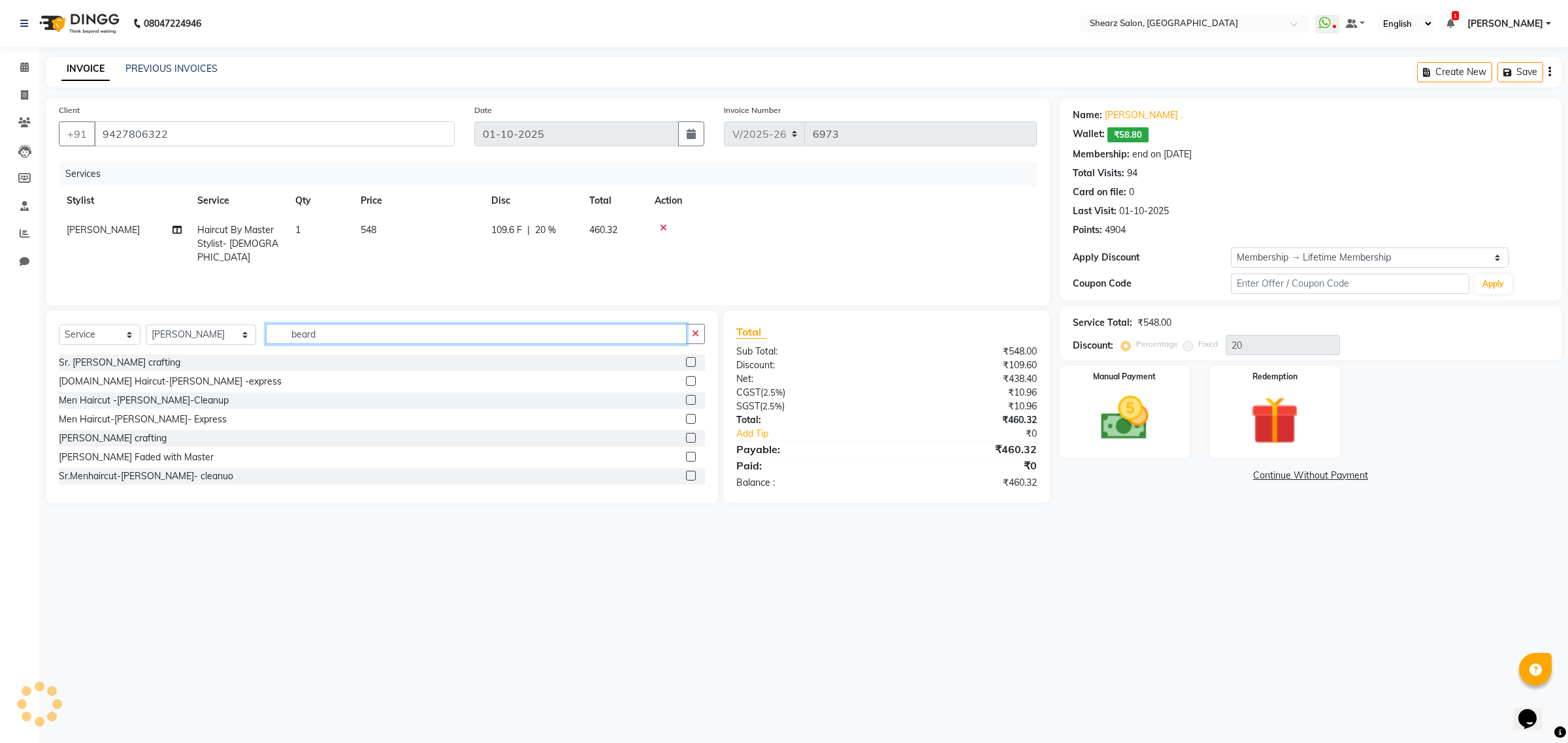
type input "beard"
click at [686, 438] on label at bounding box center [691, 438] width 10 height 10
click at [686, 438] on input "checkbox" at bounding box center [690, 438] width 9 height 9
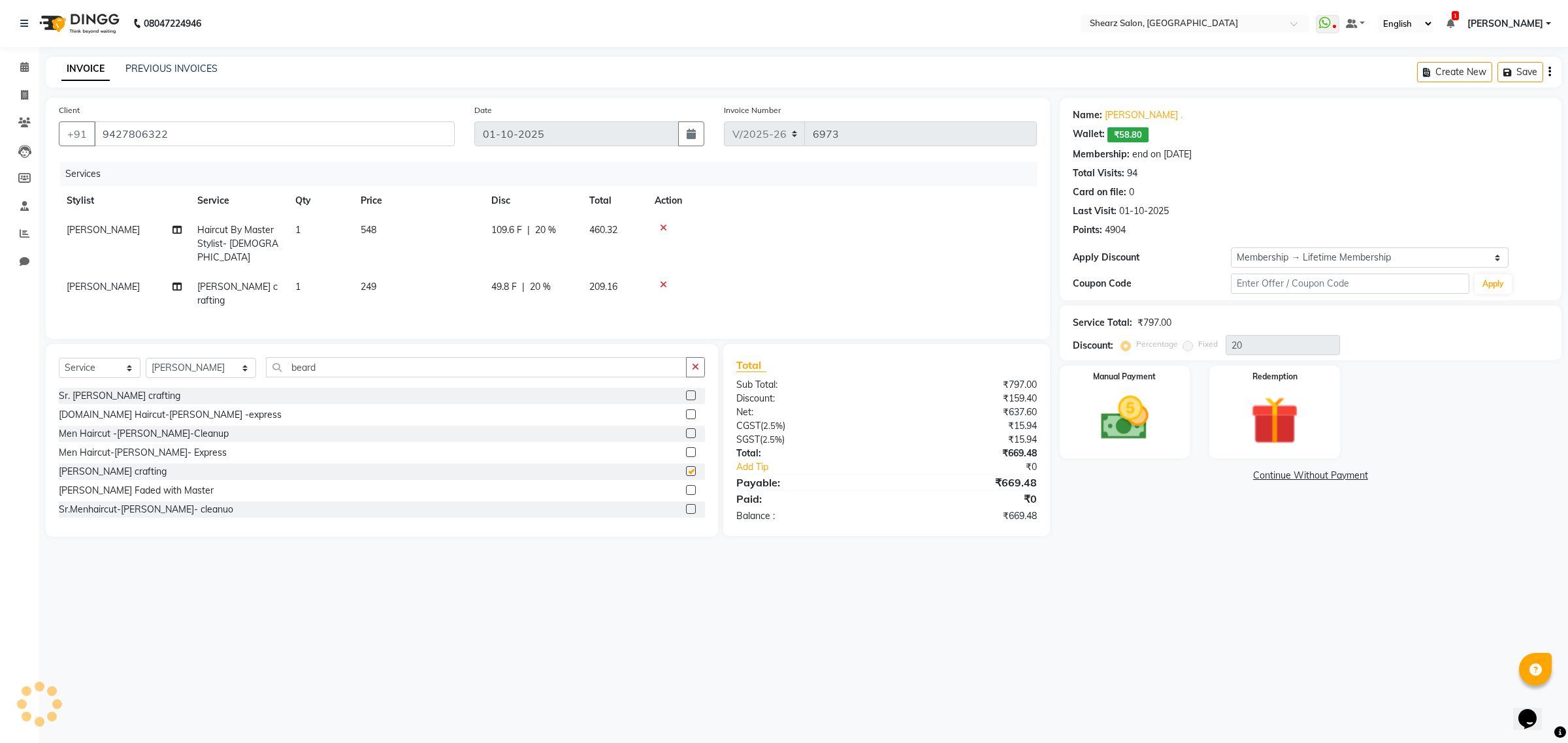
checkbox input "false"
click at [1309, 415] on img at bounding box center [1275, 421] width 81 height 62
click at [1174, 472] on span "Wallet" at bounding box center [1169, 476] width 31 height 15
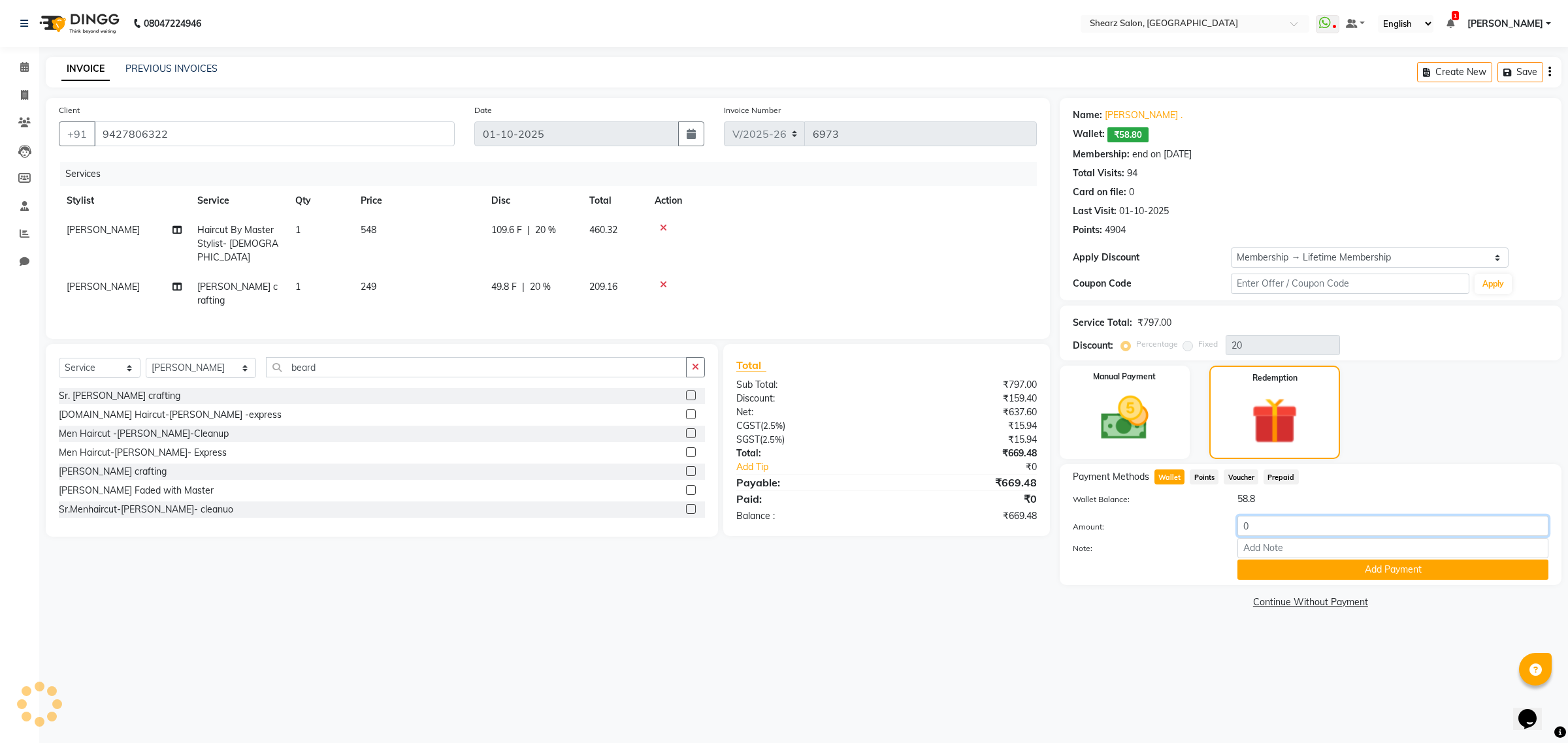
drag, startPoint x: 1125, startPoint y: 521, endPoint x: 1099, endPoint y: 512, distance: 27.5
click at [1034, 512] on div "Client +91 9427806322 Date 01-10-2025 Invoice Number V/2025 V/2025-26 6973 Serv…" at bounding box center [803, 355] width 1535 height 514
type input "58"
click at [1422, 569] on button "Add Payment" at bounding box center [1392, 569] width 311 height 20
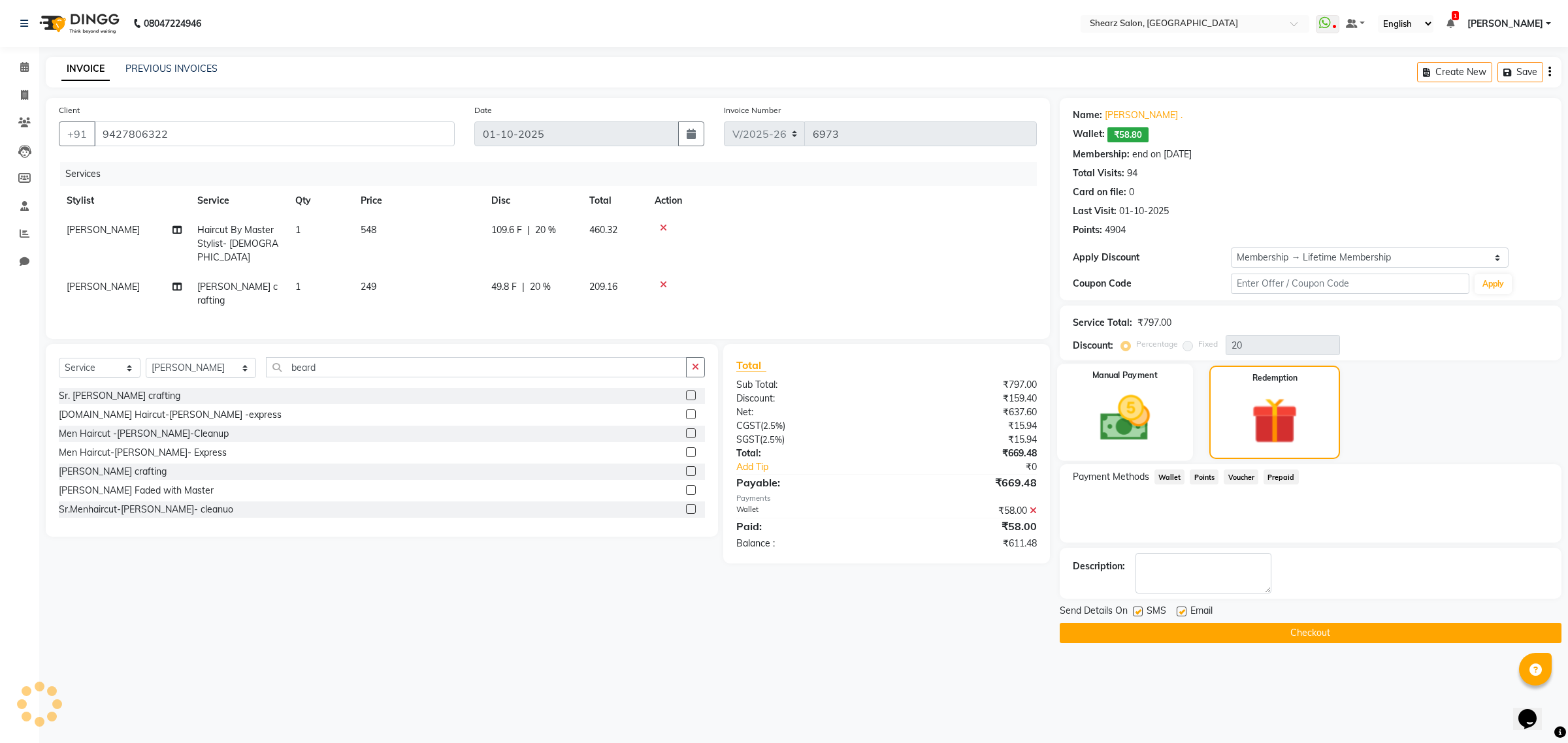
click at [1150, 438] on img at bounding box center [1124, 419] width 81 height 58
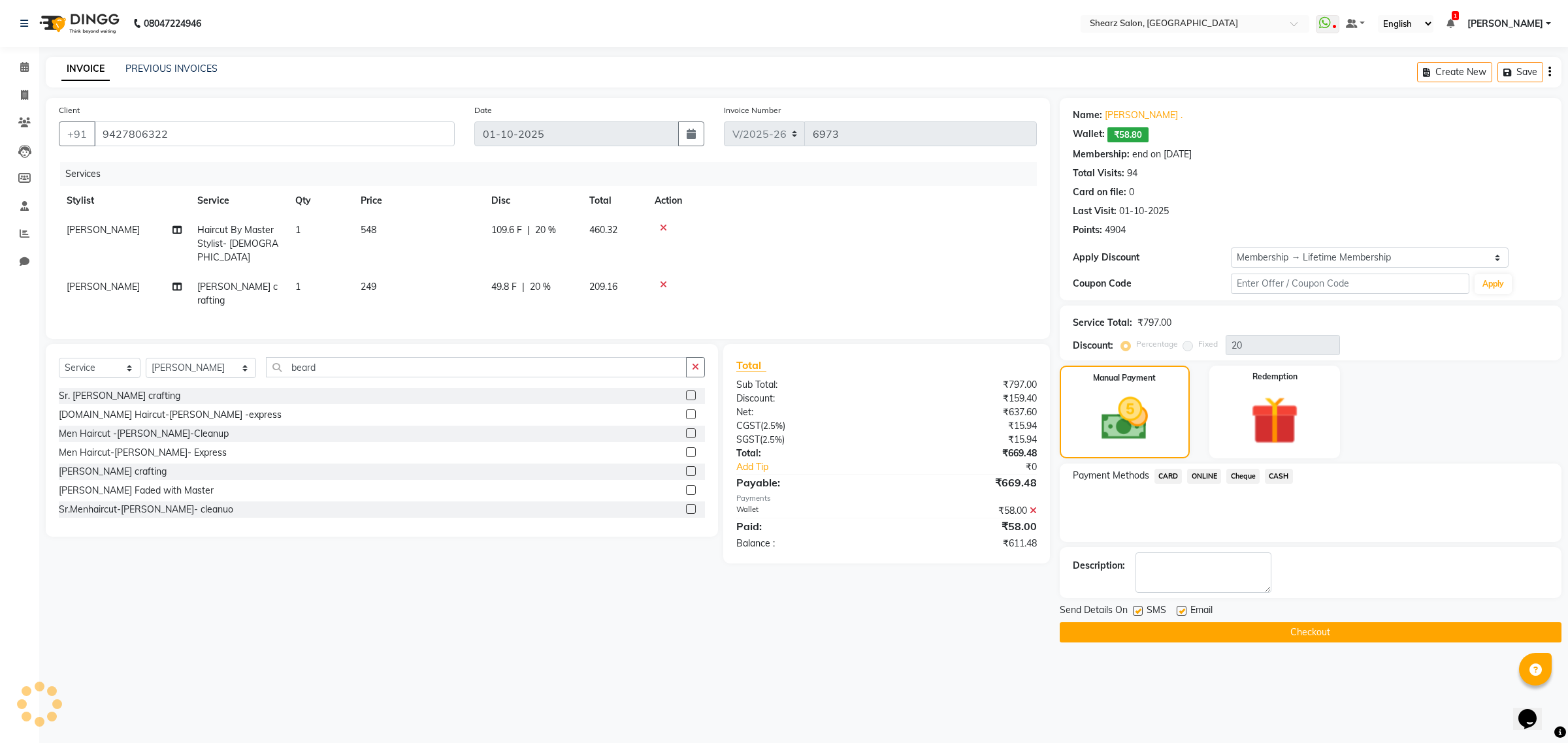
click at [1366, 631] on button "Checkout" at bounding box center [1311, 632] width 502 height 20
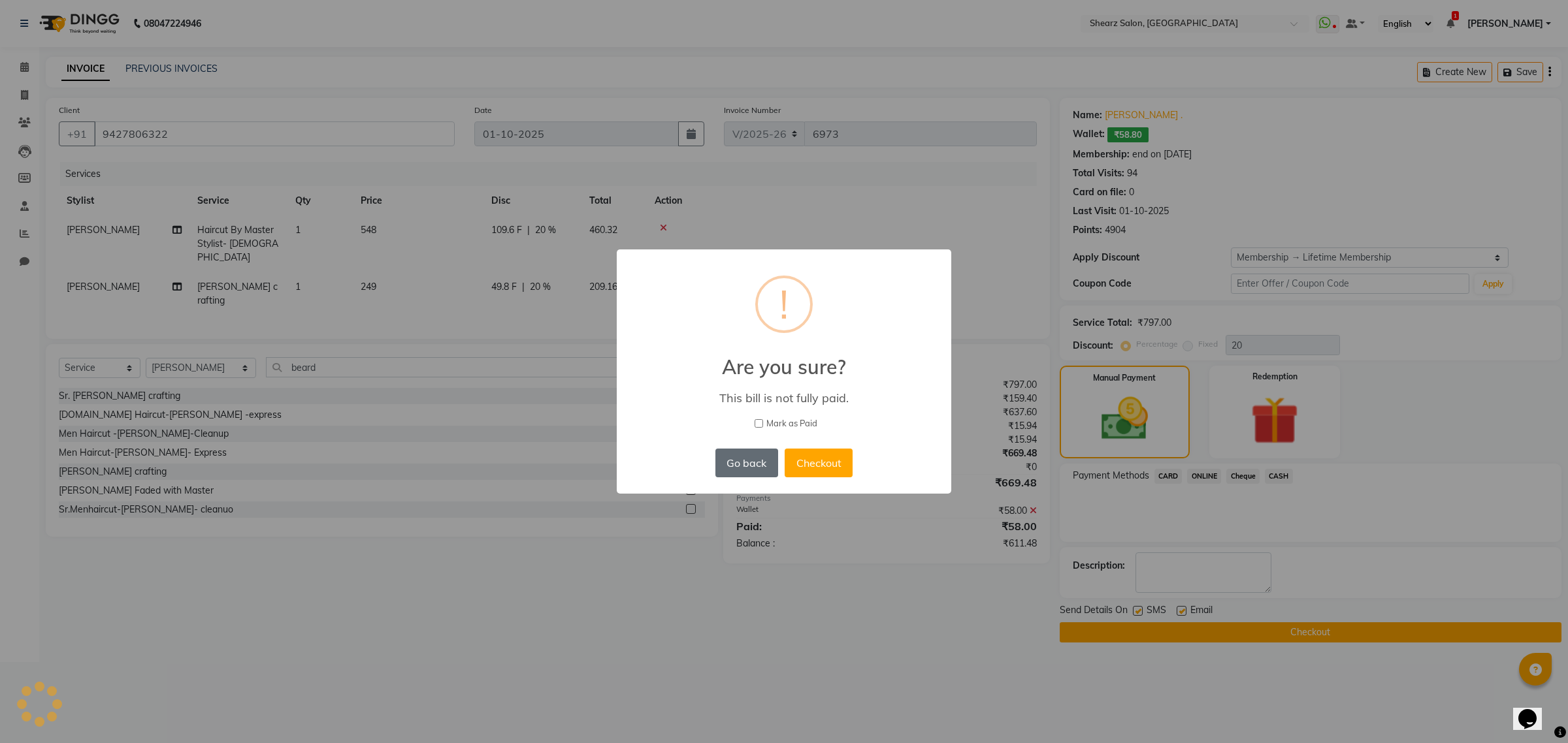
click at [746, 458] on button "Go back" at bounding box center [746, 462] width 63 height 29
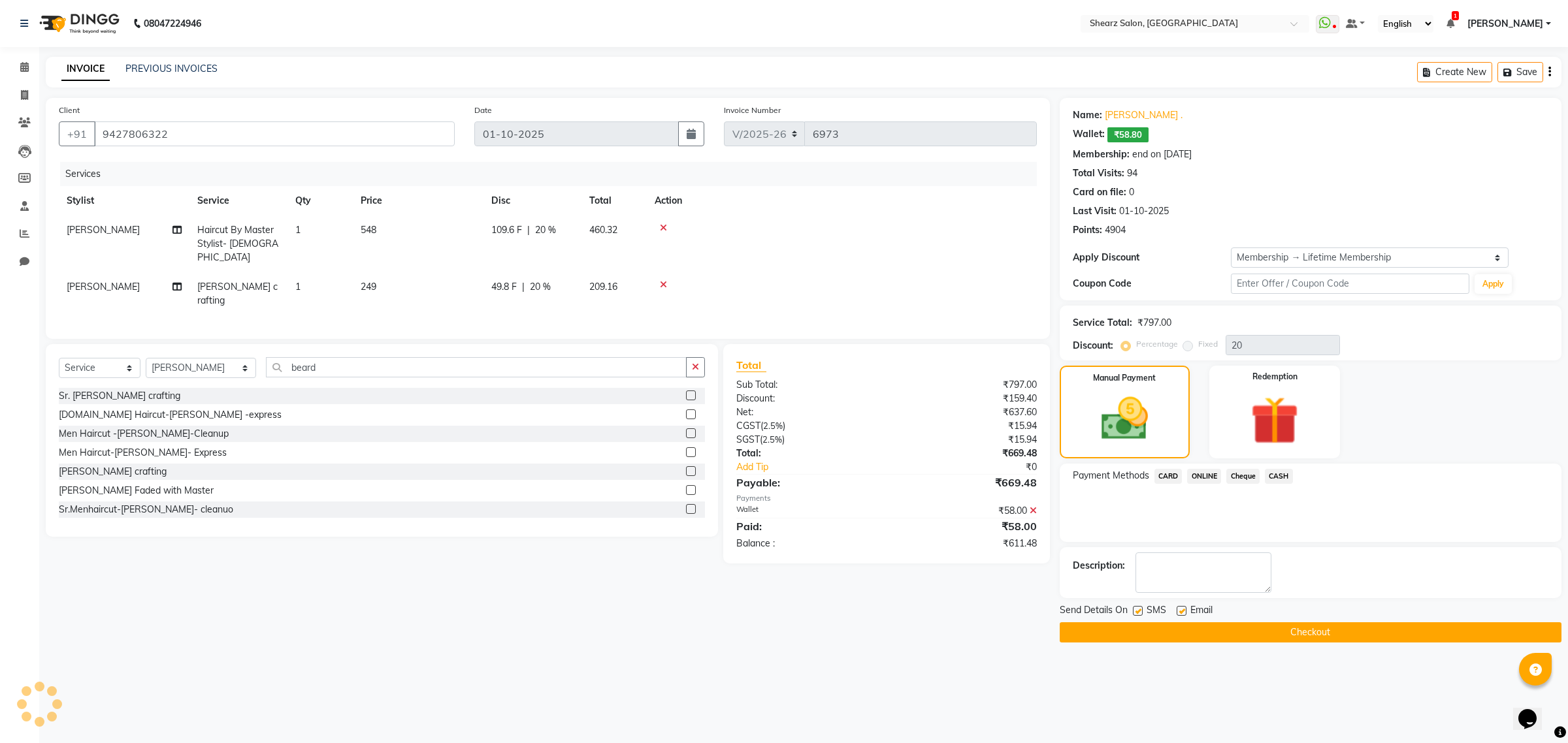
click at [1218, 474] on span "ONLINE" at bounding box center [1204, 476] width 34 height 15
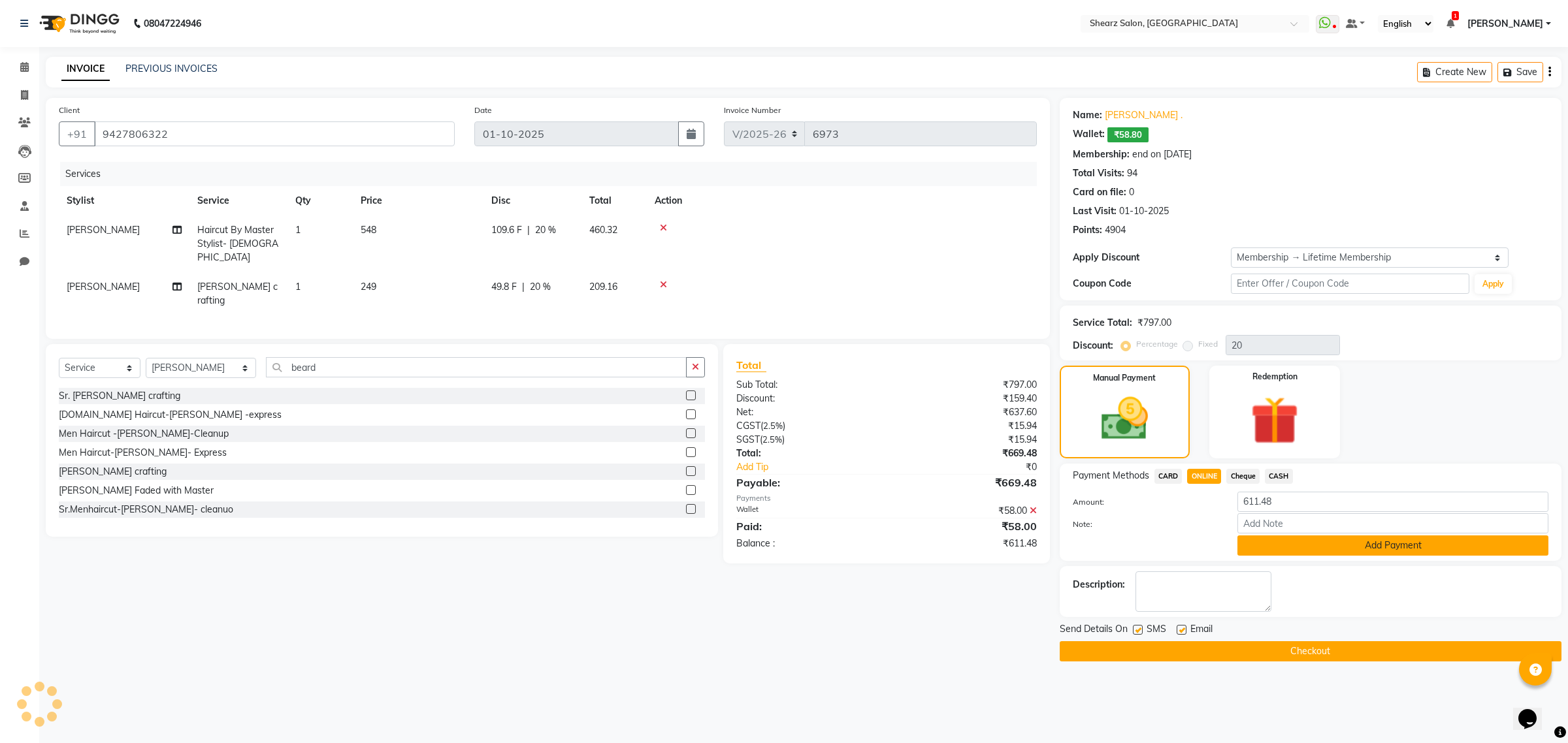
click at [1393, 538] on button "Add Payment" at bounding box center [1392, 546] width 311 height 20
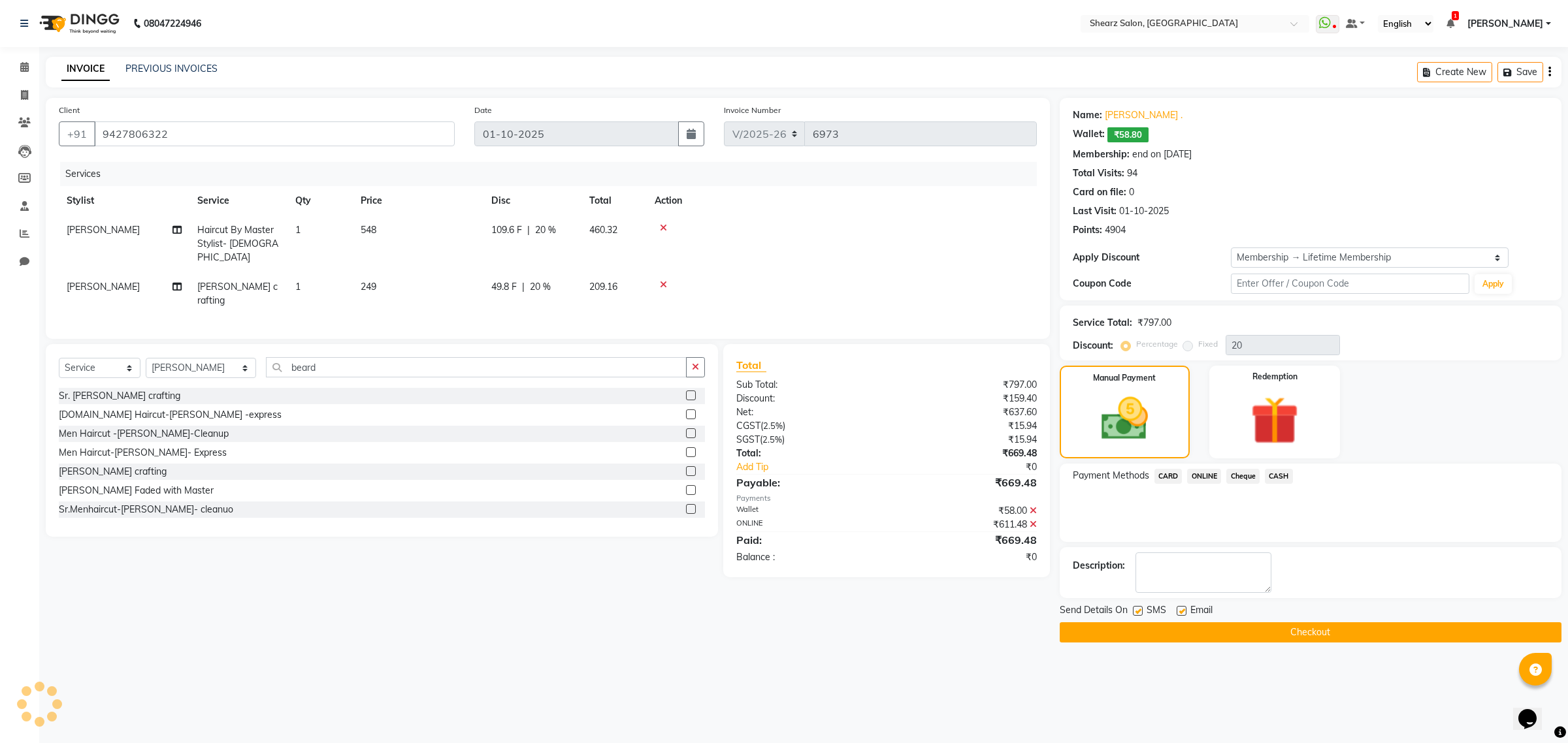
click at [1302, 627] on button "Checkout" at bounding box center [1311, 632] width 502 height 20
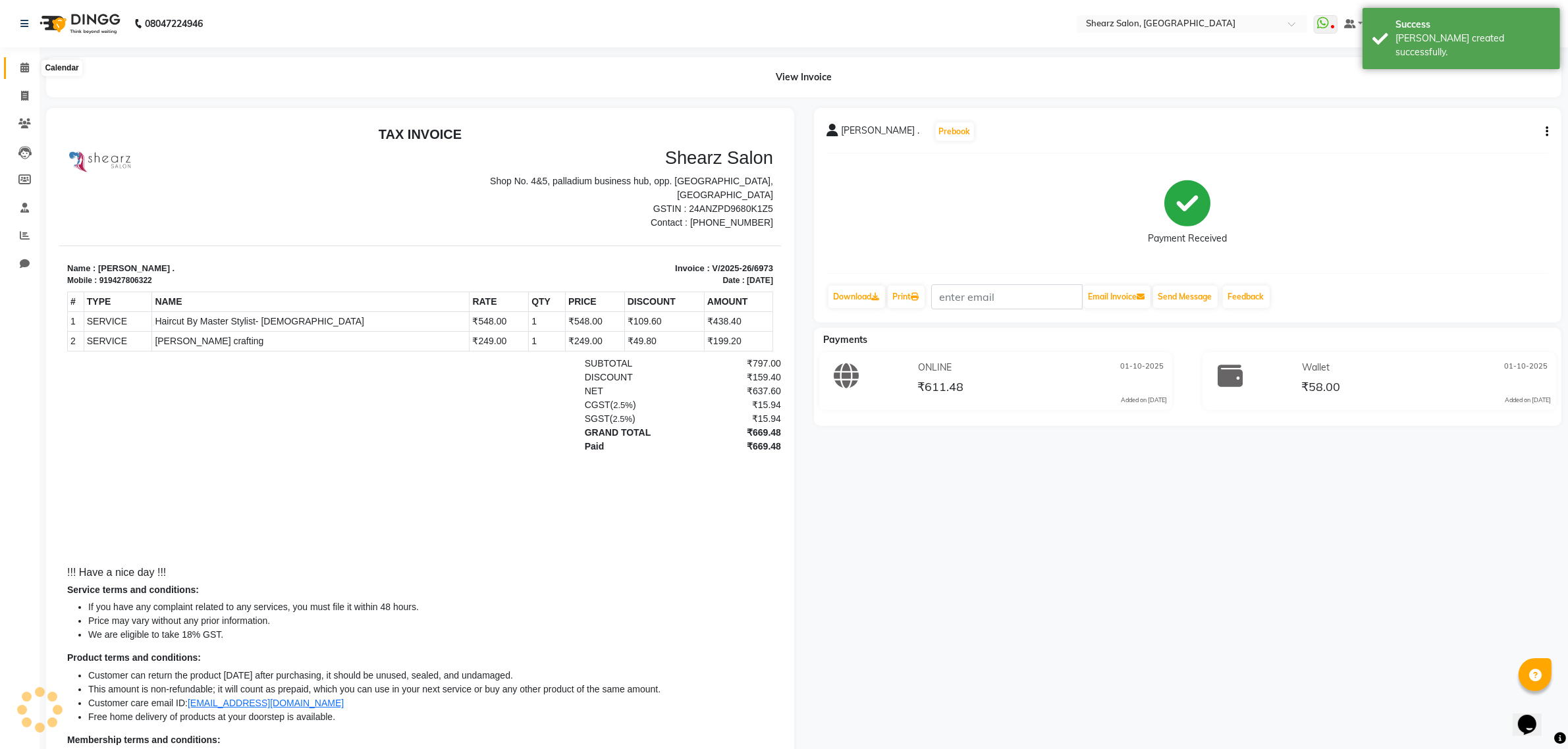
click at [24, 61] on span at bounding box center [24, 68] width 23 height 15
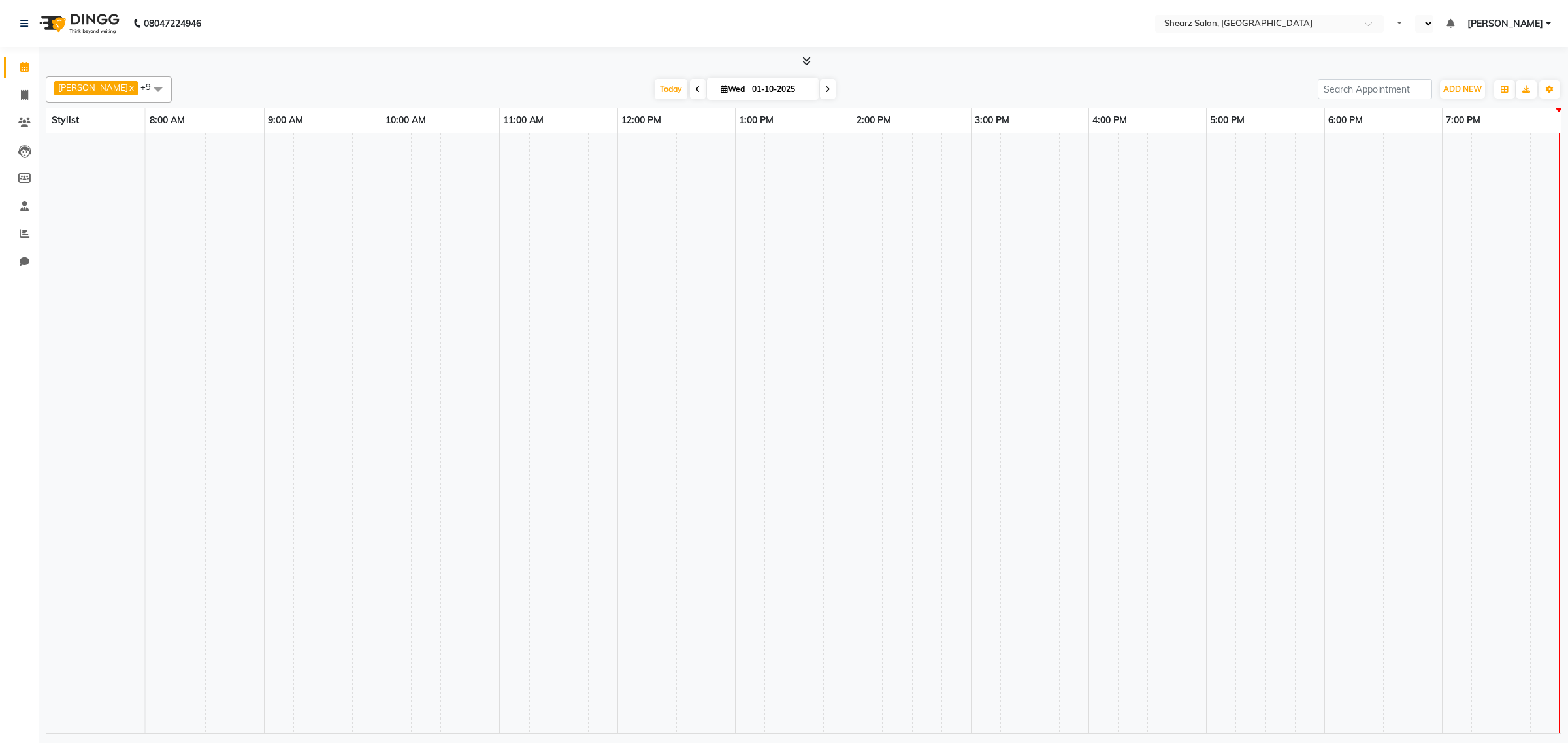
select select "en"
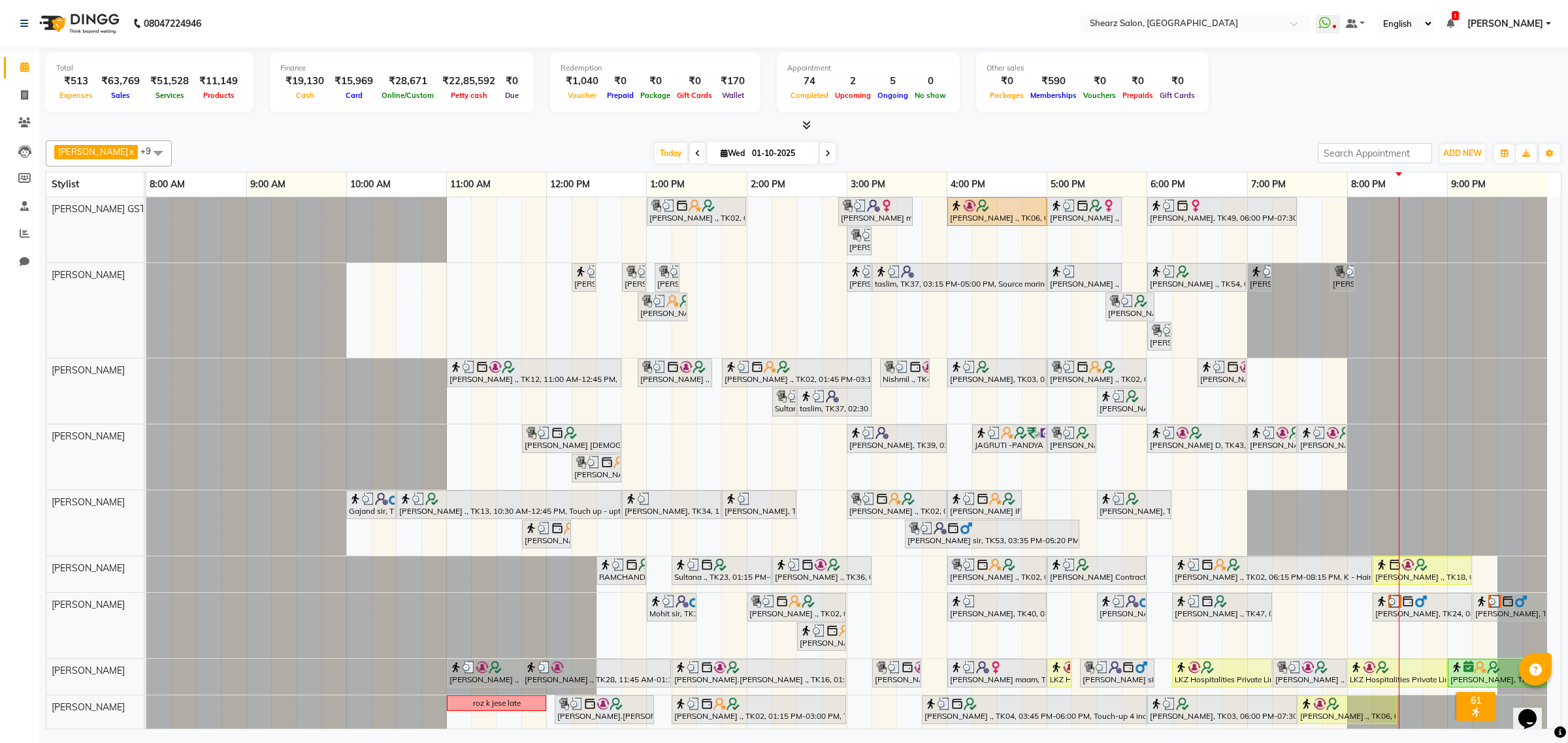
scroll to position [53, 0]
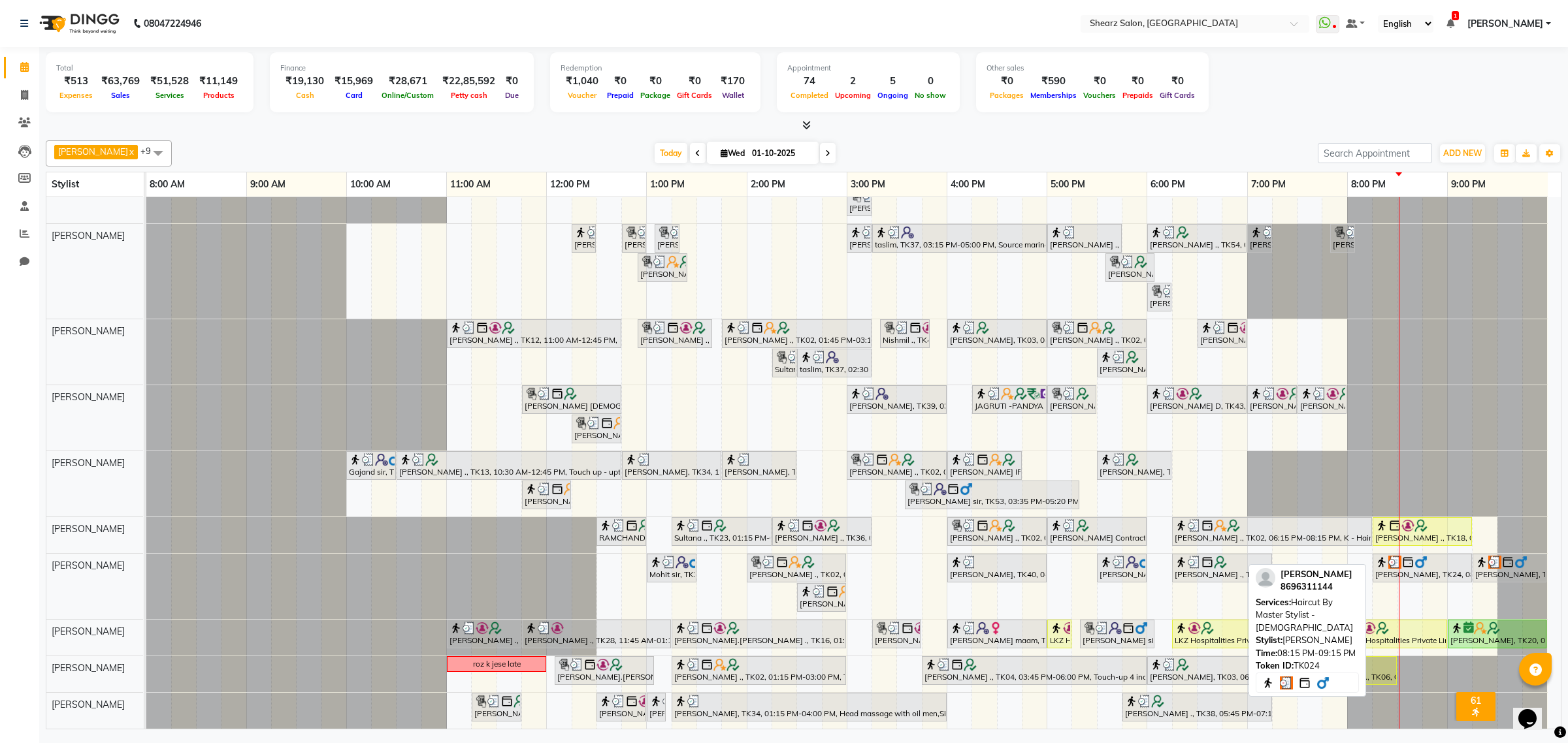
click at [1426, 557] on div "[PERSON_NAME], TK24, 08:15 PM-09:15 PM, Haircut By Master Stylist - [DEMOGRAPHI…" at bounding box center [1422, 567] width 96 height 25
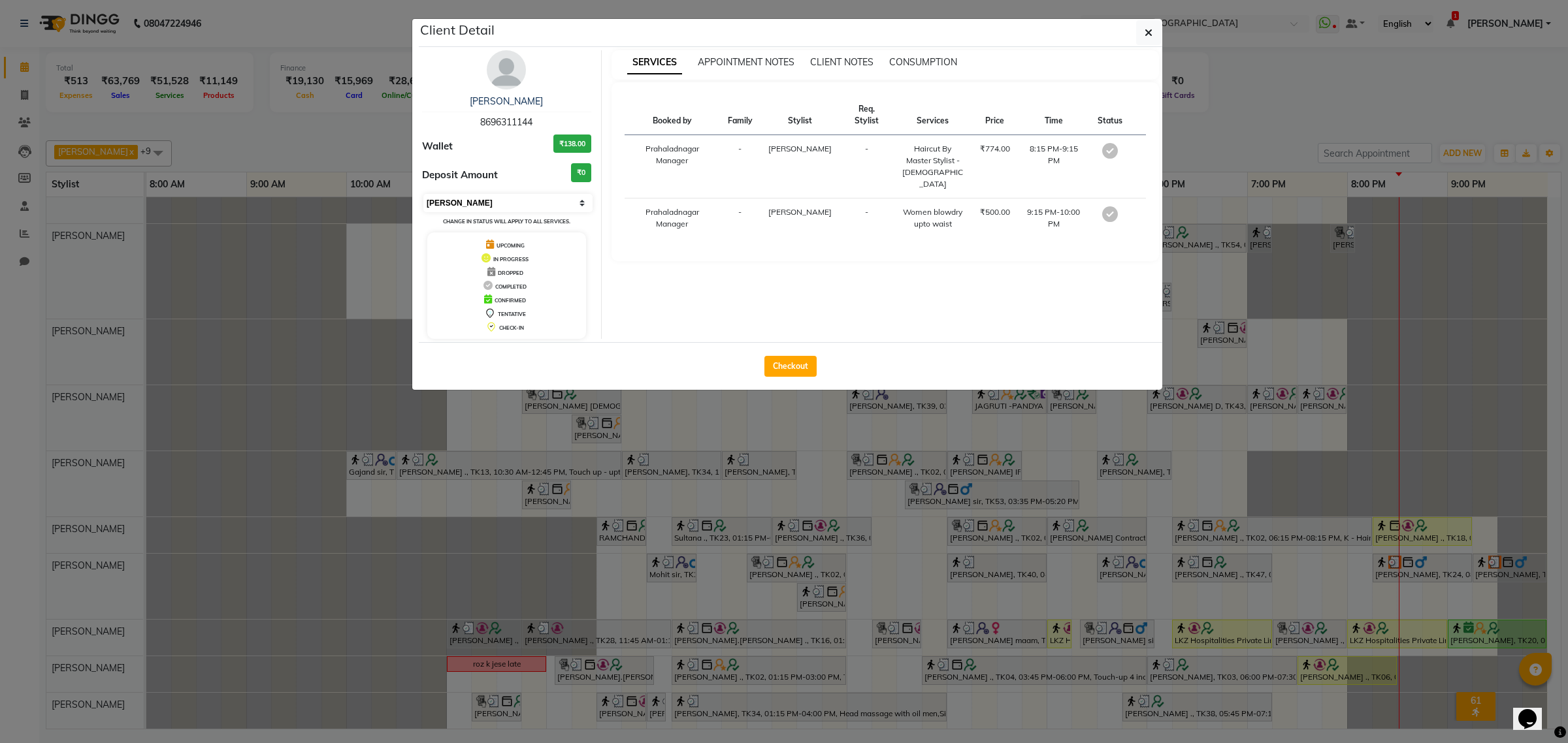
click at [495, 203] on select "Select MARK DONE UPCOMING" at bounding box center [508, 203] width 170 height 18
select select "5"
click at [424, 194] on select "Select MARK DONE UPCOMING" at bounding box center [508, 203] width 170 height 18
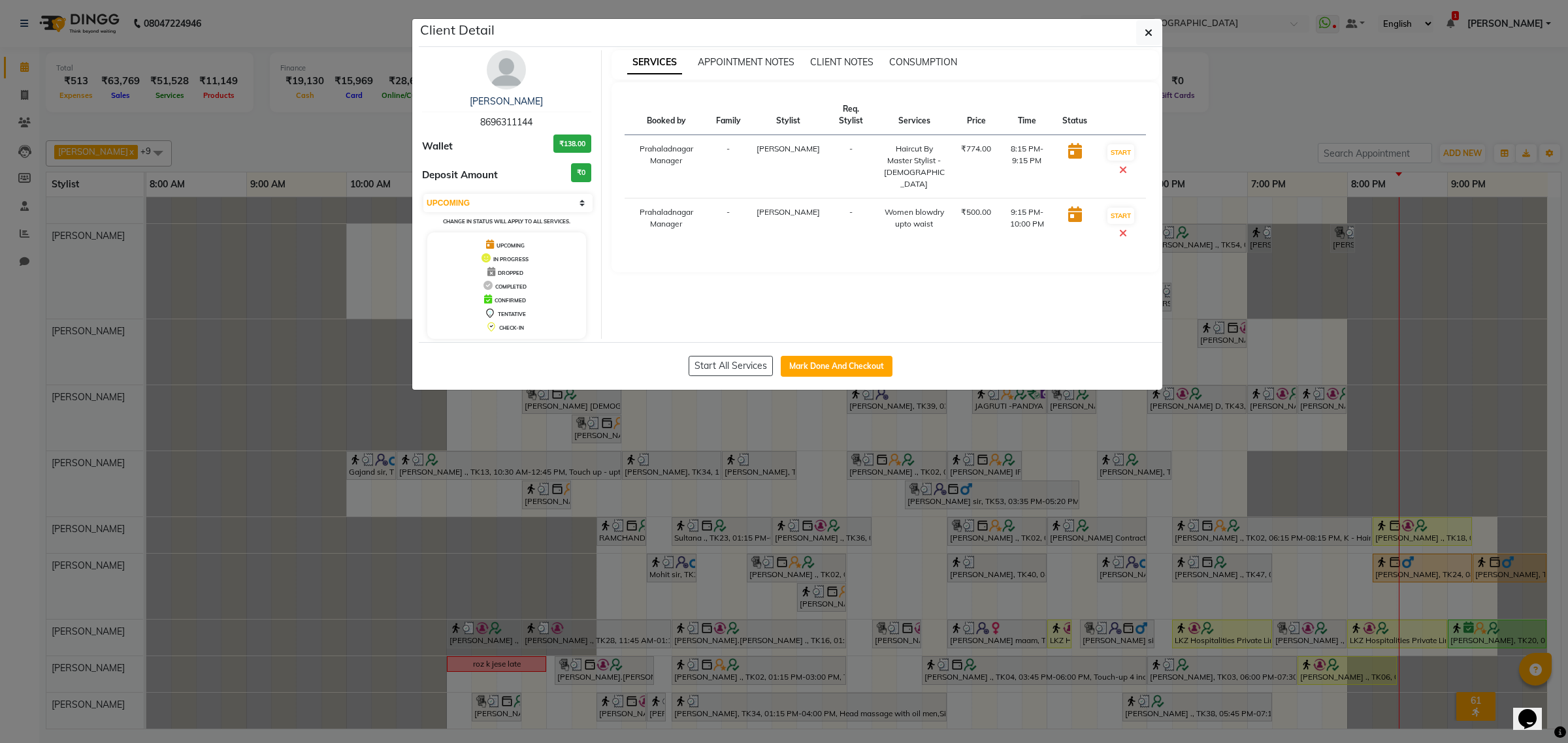
click at [1124, 228] on icon at bounding box center [1123, 233] width 8 height 11
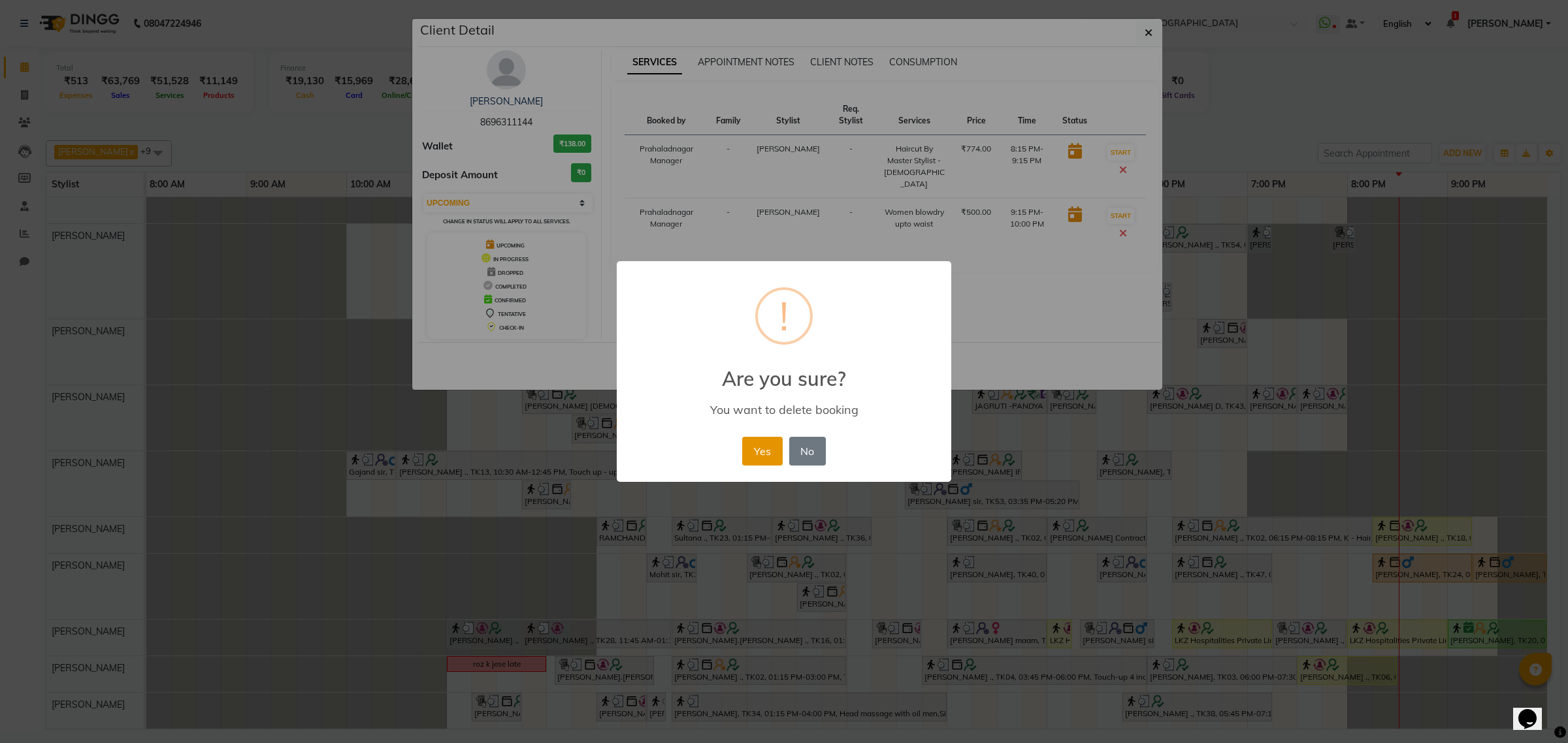
click at [760, 452] on button "Yes" at bounding box center [762, 450] width 40 height 29
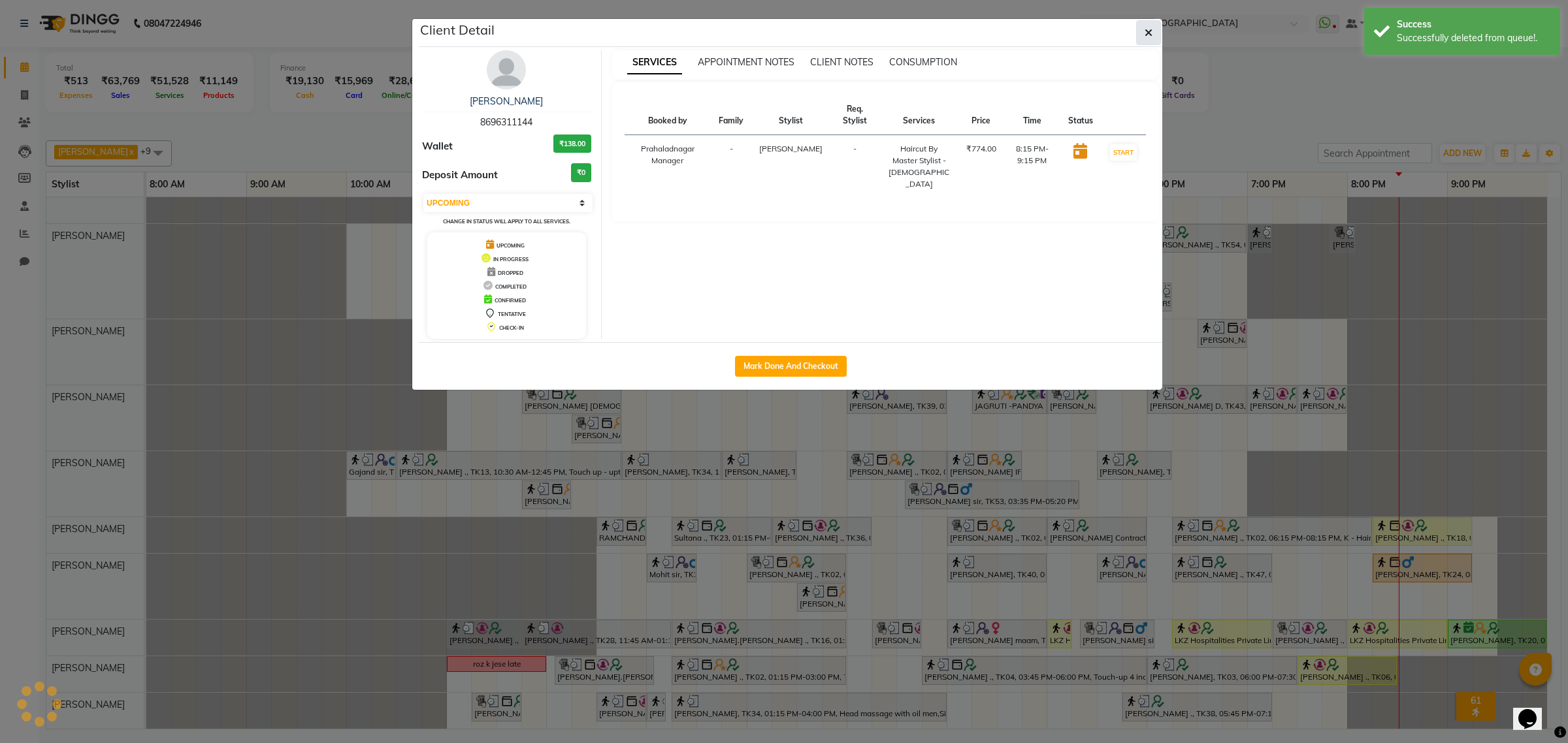
click at [1137, 28] on button "button" at bounding box center [1148, 32] width 25 height 25
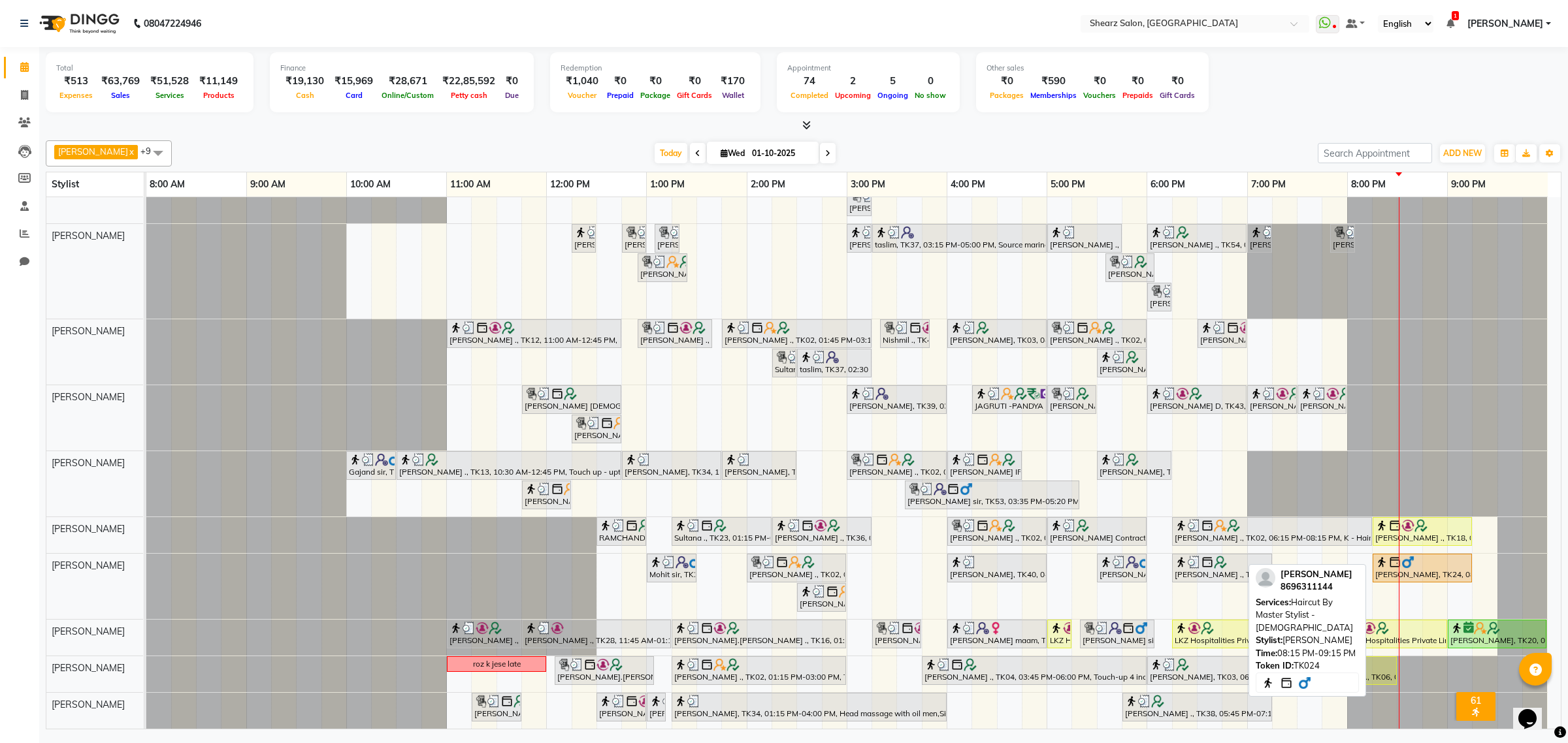
click at [1413, 556] on img at bounding box center [1407, 561] width 13 height 13
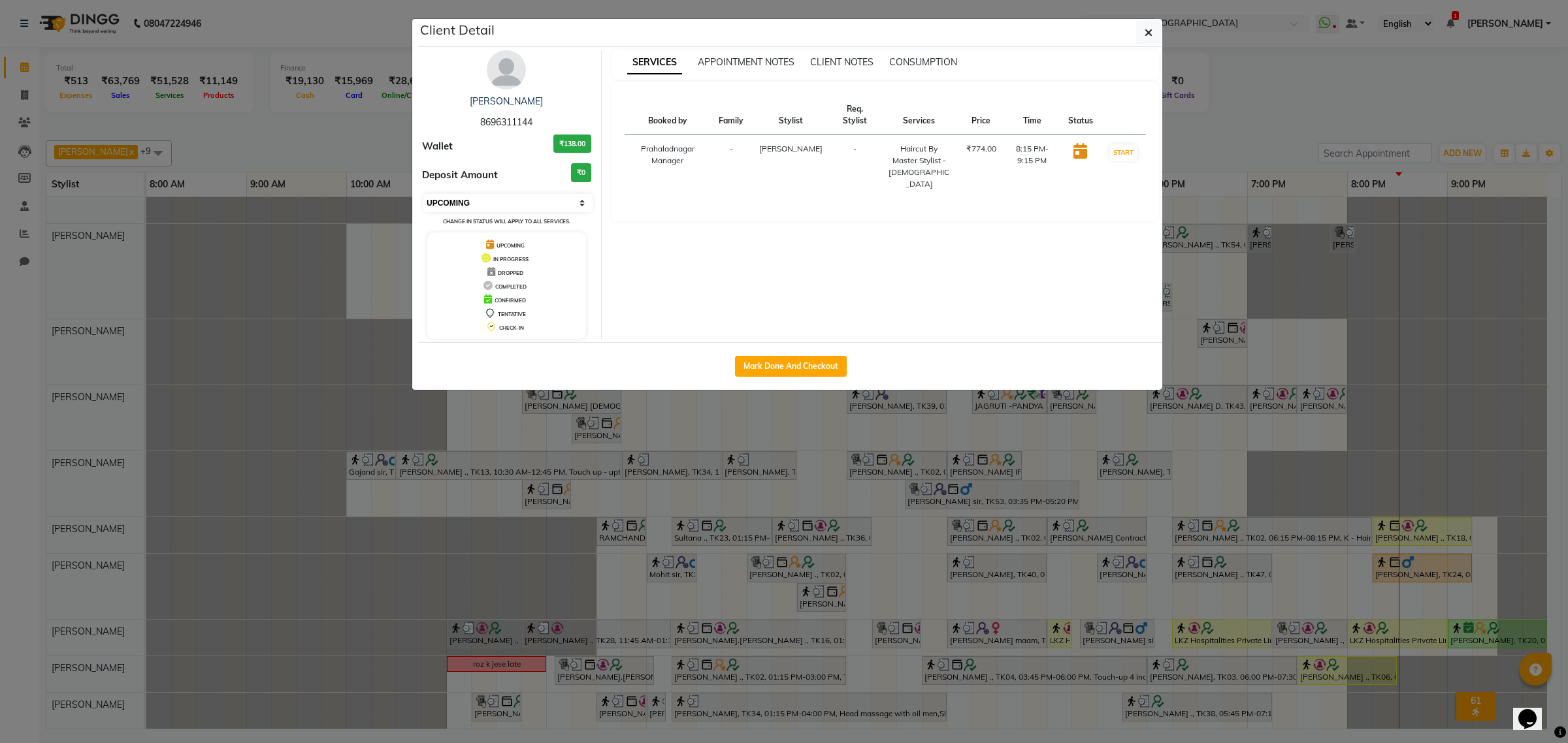
click at [543, 197] on select "Select IN SERVICE CONFIRMED TENTATIVE CHECK IN MARK DONE DROPPED UPCOMING" at bounding box center [508, 203] width 170 height 18
select select "1"
click at [424, 194] on select "Select IN SERVICE CONFIRMED TENTATIVE CHECK IN MARK DONE DROPPED UPCOMING" at bounding box center [508, 203] width 170 height 18
click at [1147, 40] on button "button" at bounding box center [1148, 32] width 25 height 25
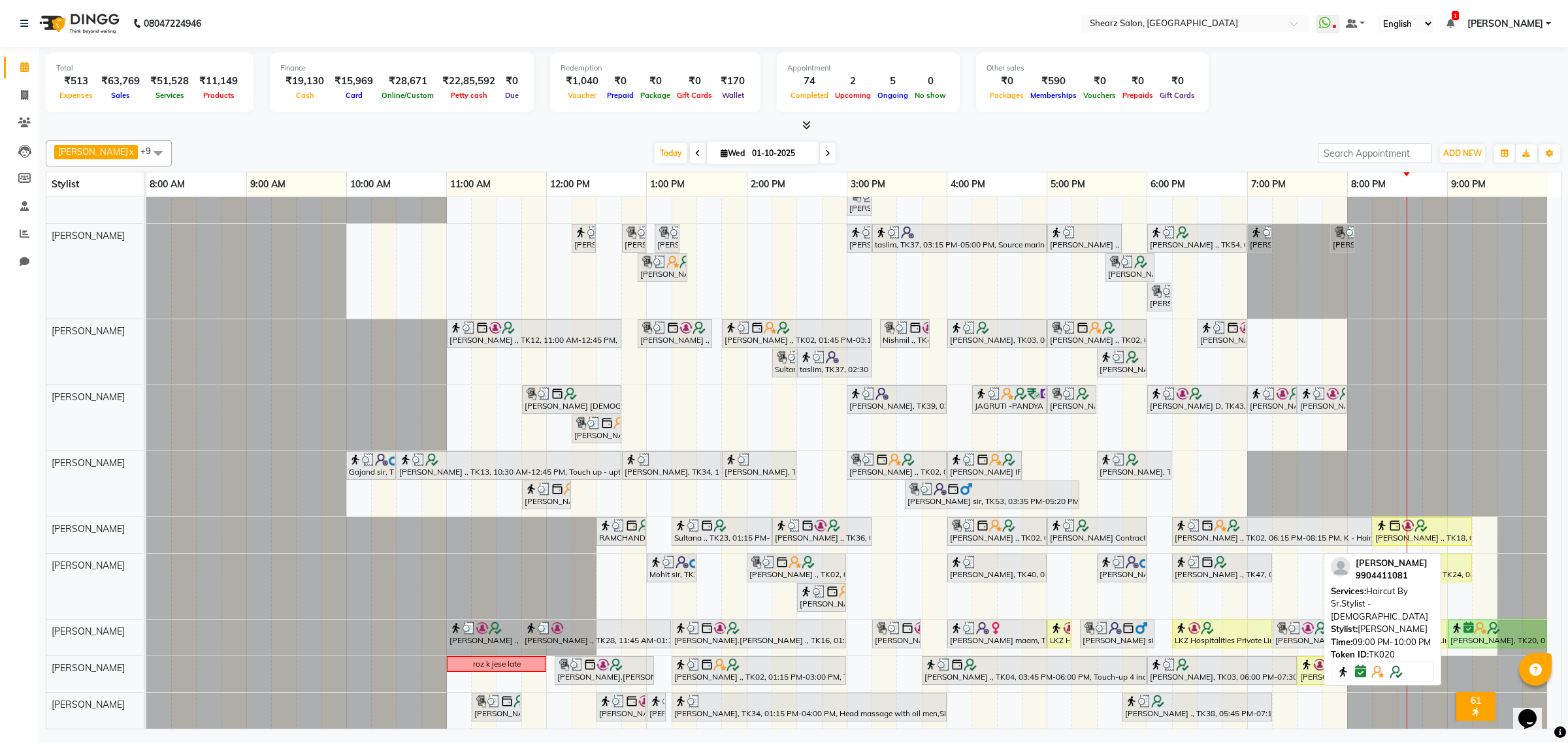
click at [1492, 628] on div "[PERSON_NAME], TK20, 09:00 PM-10:00 PM, Haircut By Sr.Stylist - [DEMOGRAPHIC_DA…" at bounding box center [1497, 634] width 96 height 25
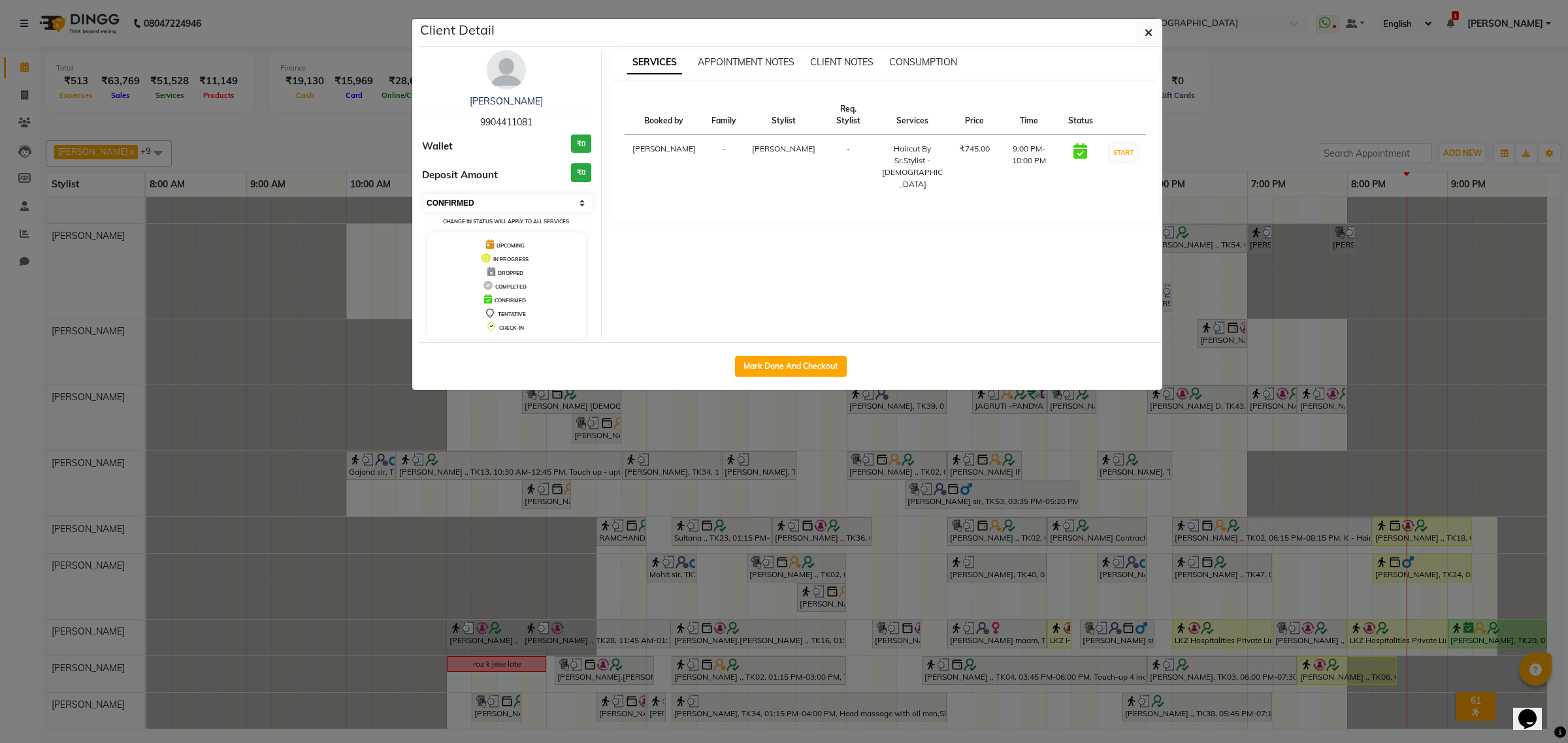
drag, startPoint x: 556, startPoint y: 203, endPoint x: 548, endPoint y: 209, distance: 10.0
click at [556, 203] on select "Select IN SERVICE CONFIRMED TENTATIVE CHECK IN MARK DONE DROPPED UPCOMING" at bounding box center [508, 203] width 170 height 18
select select "1"
click at [424, 194] on select "Select IN SERVICE CONFIRMED TENTATIVE CHECK IN MARK DONE DROPPED UPCOMING" at bounding box center [508, 203] width 170 height 18
click at [1145, 35] on icon "button" at bounding box center [1149, 33] width 8 height 11
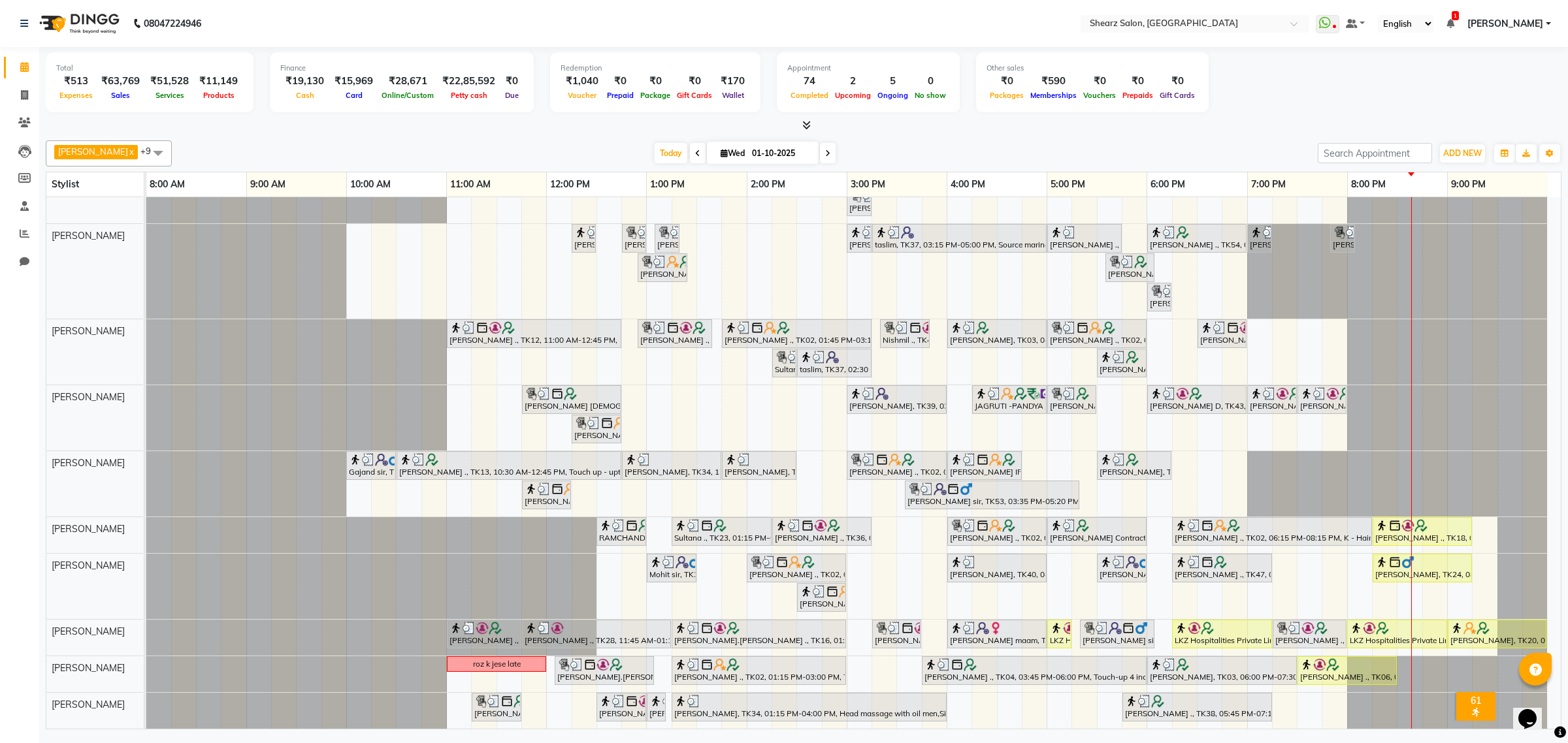
click at [831, 154] on icon at bounding box center [828, 154] width 5 height 8
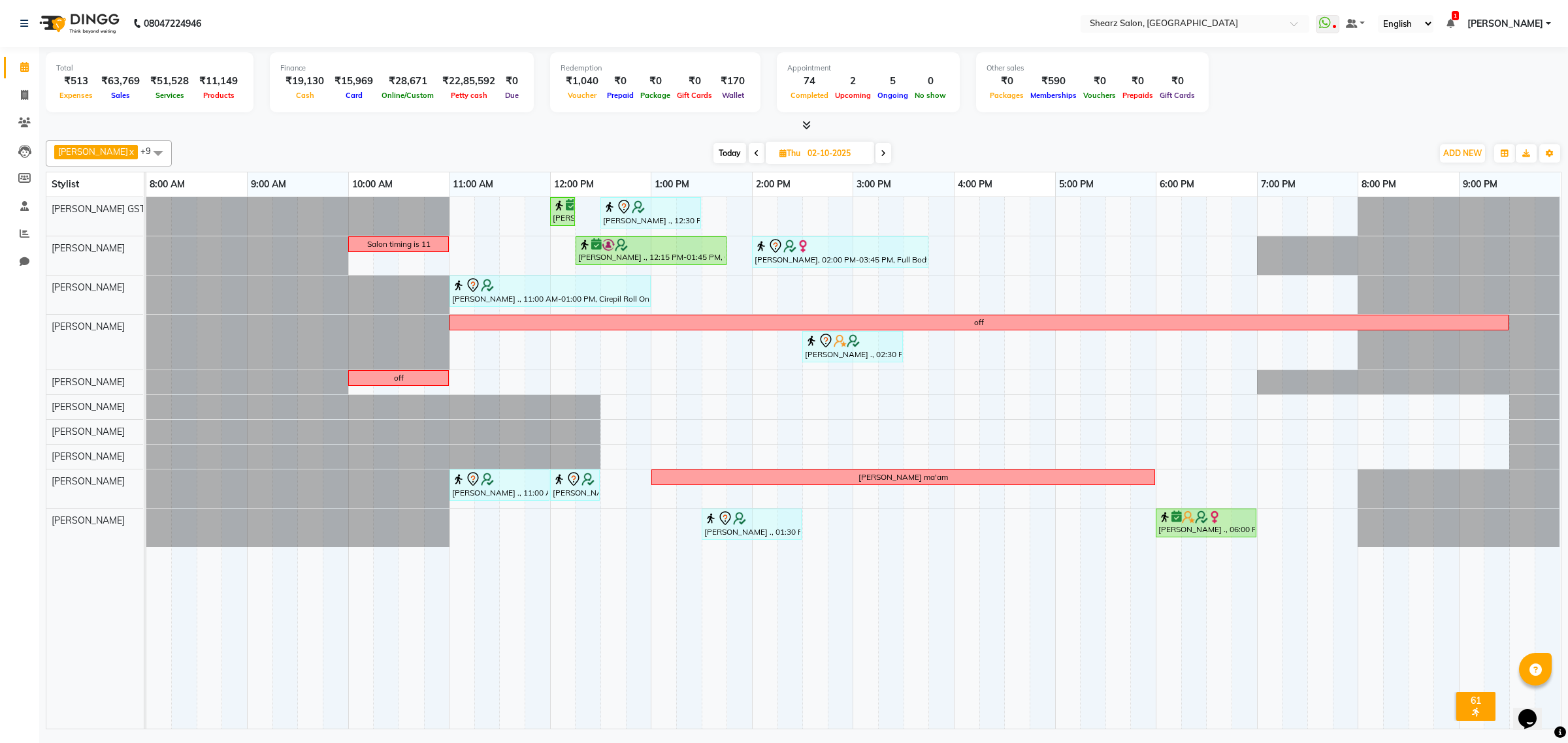
click at [743, 152] on span "Today" at bounding box center [729, 153] width 33 height 20
type input "01-10-2025"
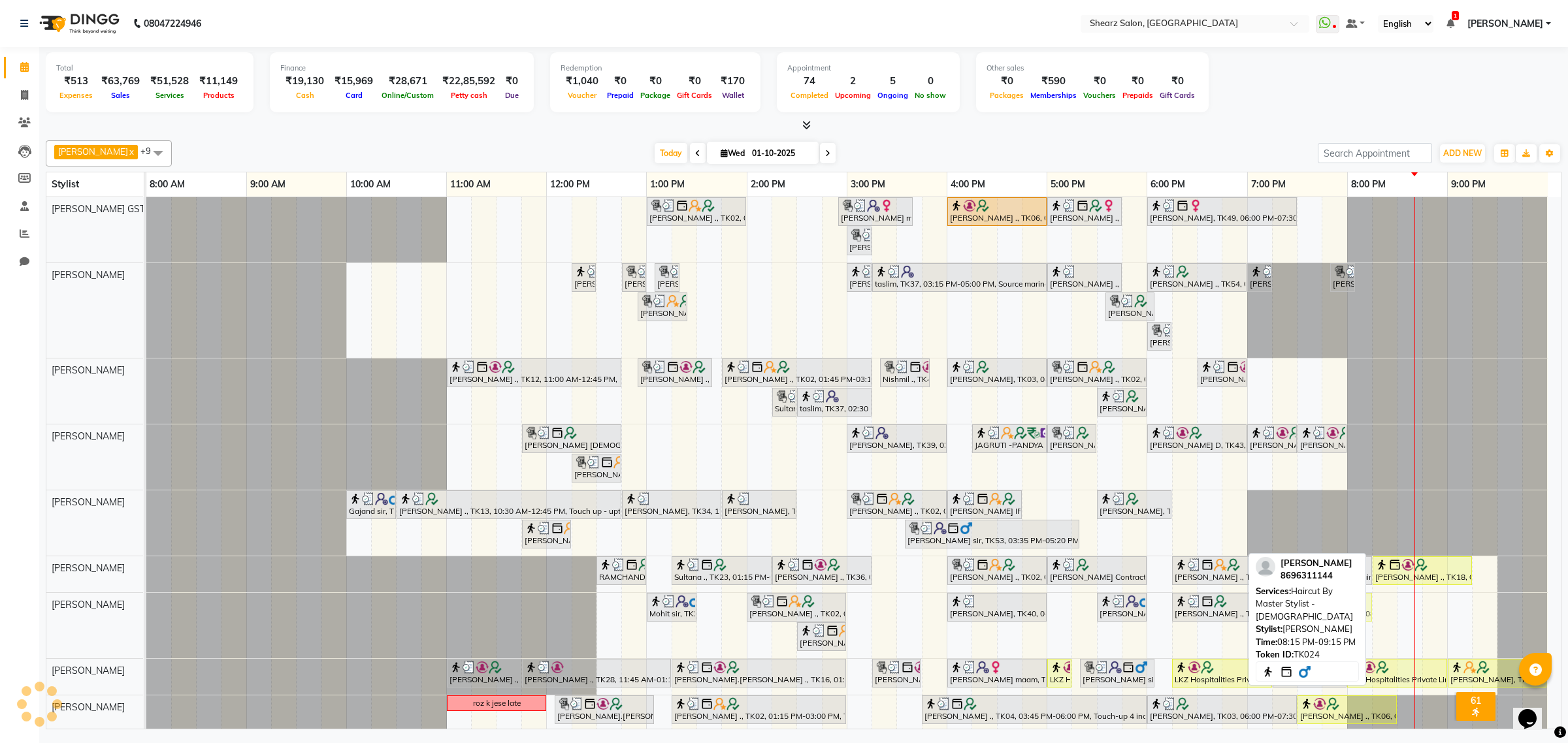
drag, startPoint x: 1390, startPoint y: 605, endPoint x: 1294, endPoint y: 612, distance: 96.3
click at [1294, 612] on div "[PERSON_NAME] x [PERSON_NAME] x [PERSON_NAME] x [PERSON_NAME] x [PERSON_NAME] x…" at bounding box center [804, 432] width 1516 height 594
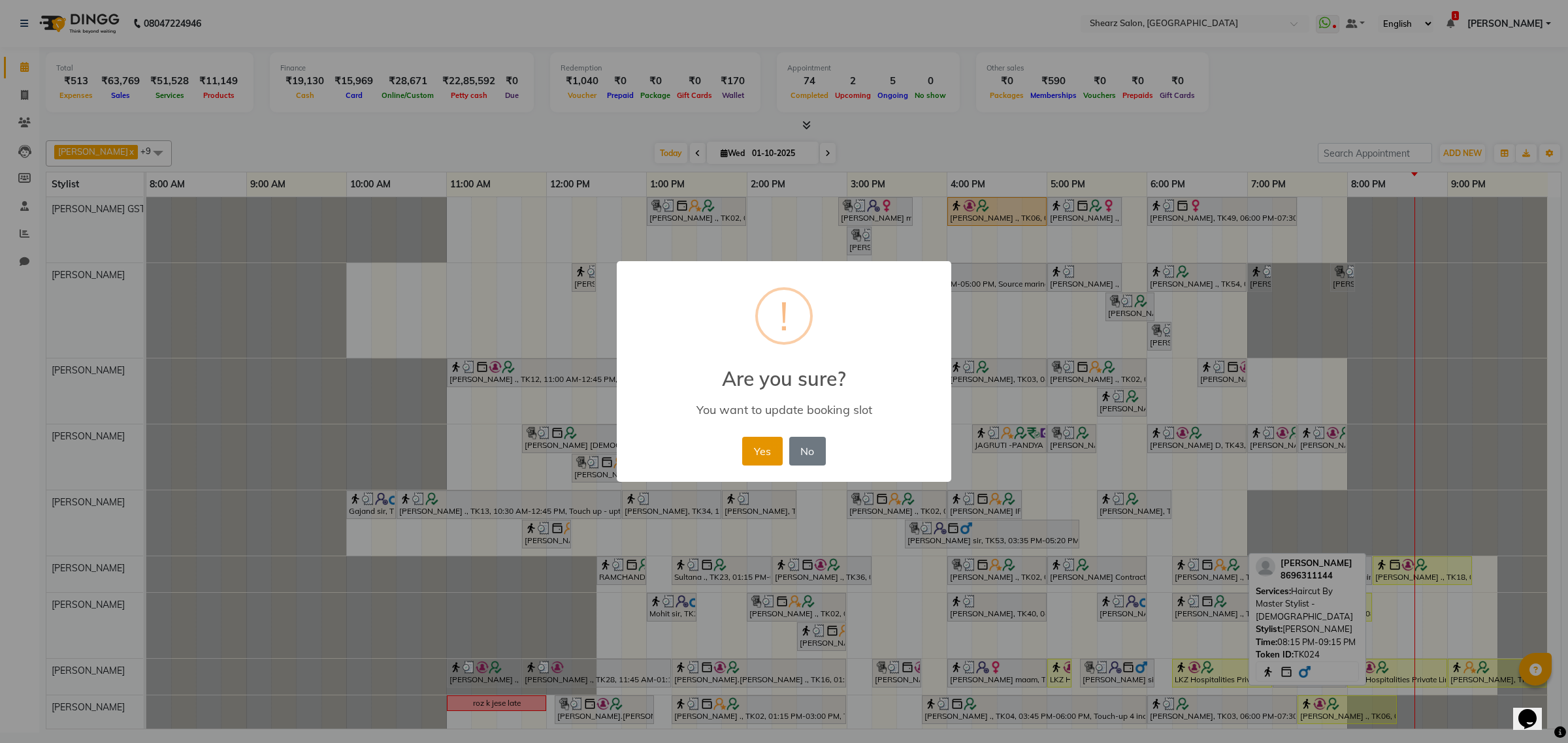
click at [762, 448] on button "Yes" at bounding box center [762, 450] width 40 height 29
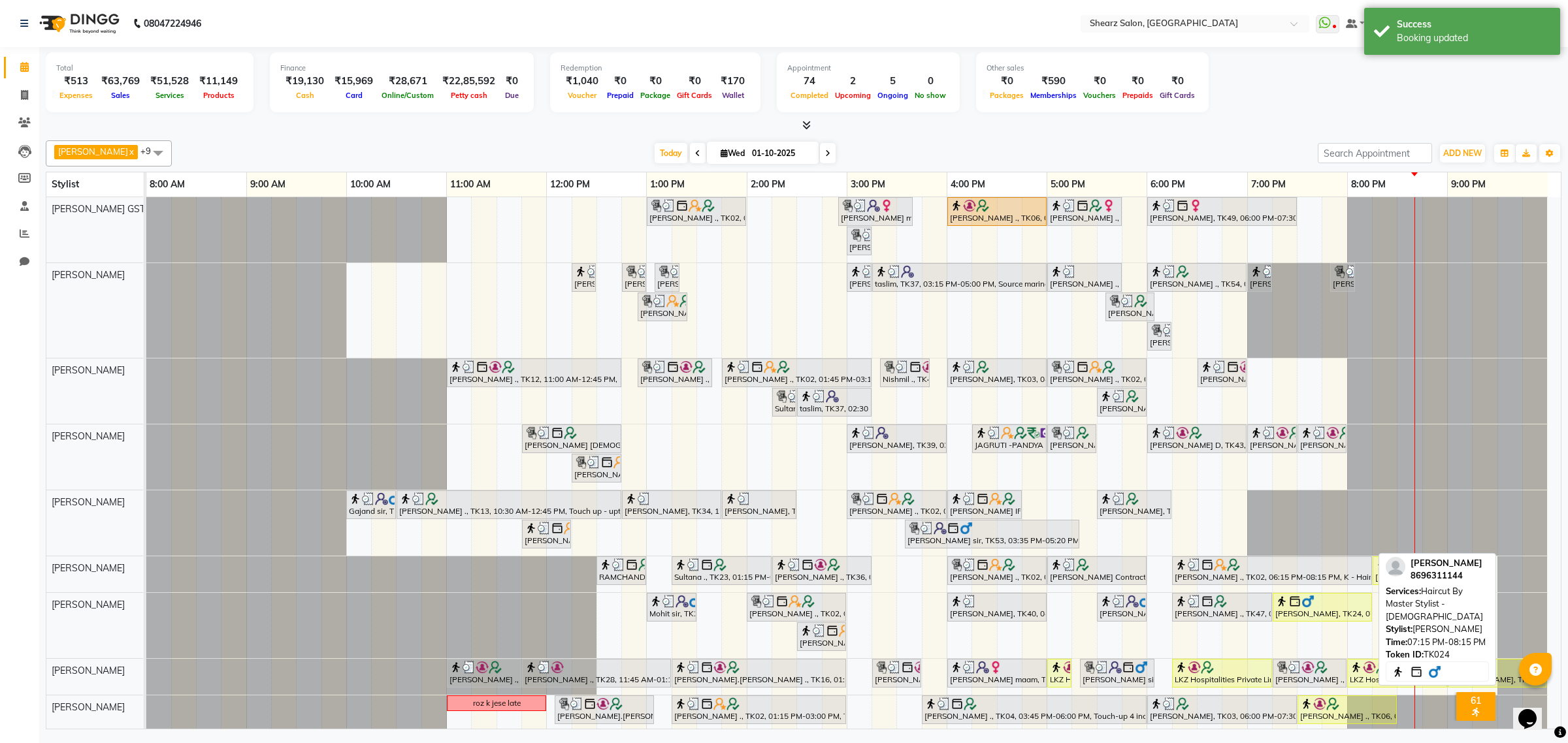
click at [1321, 608] on div at bounding box center [1322, 601] width 94 height 13
select select "1"
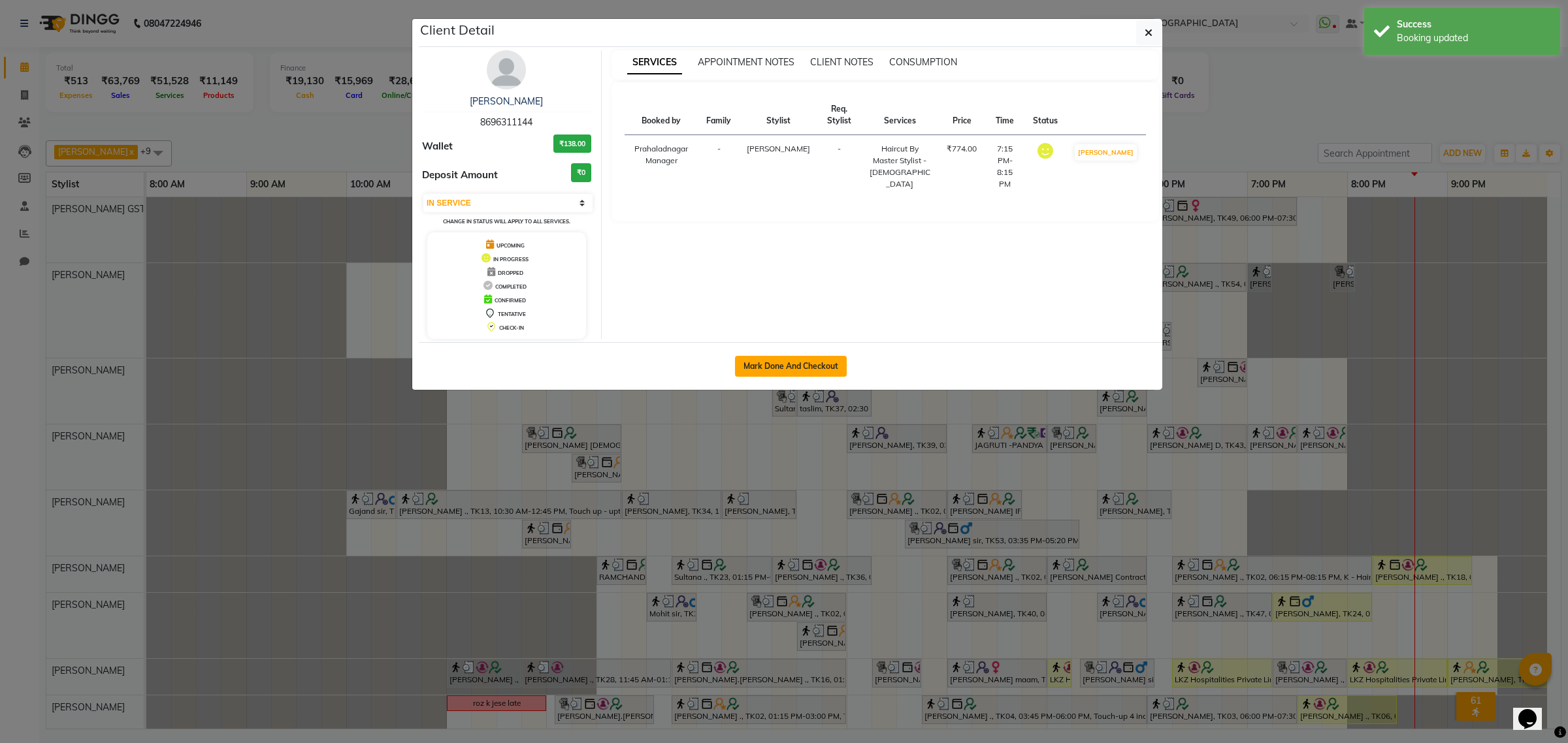
click at [781, 360] on button "Mark Done And Checkout" at bounding box center [791, 366] width 112 height 21
select select "service"
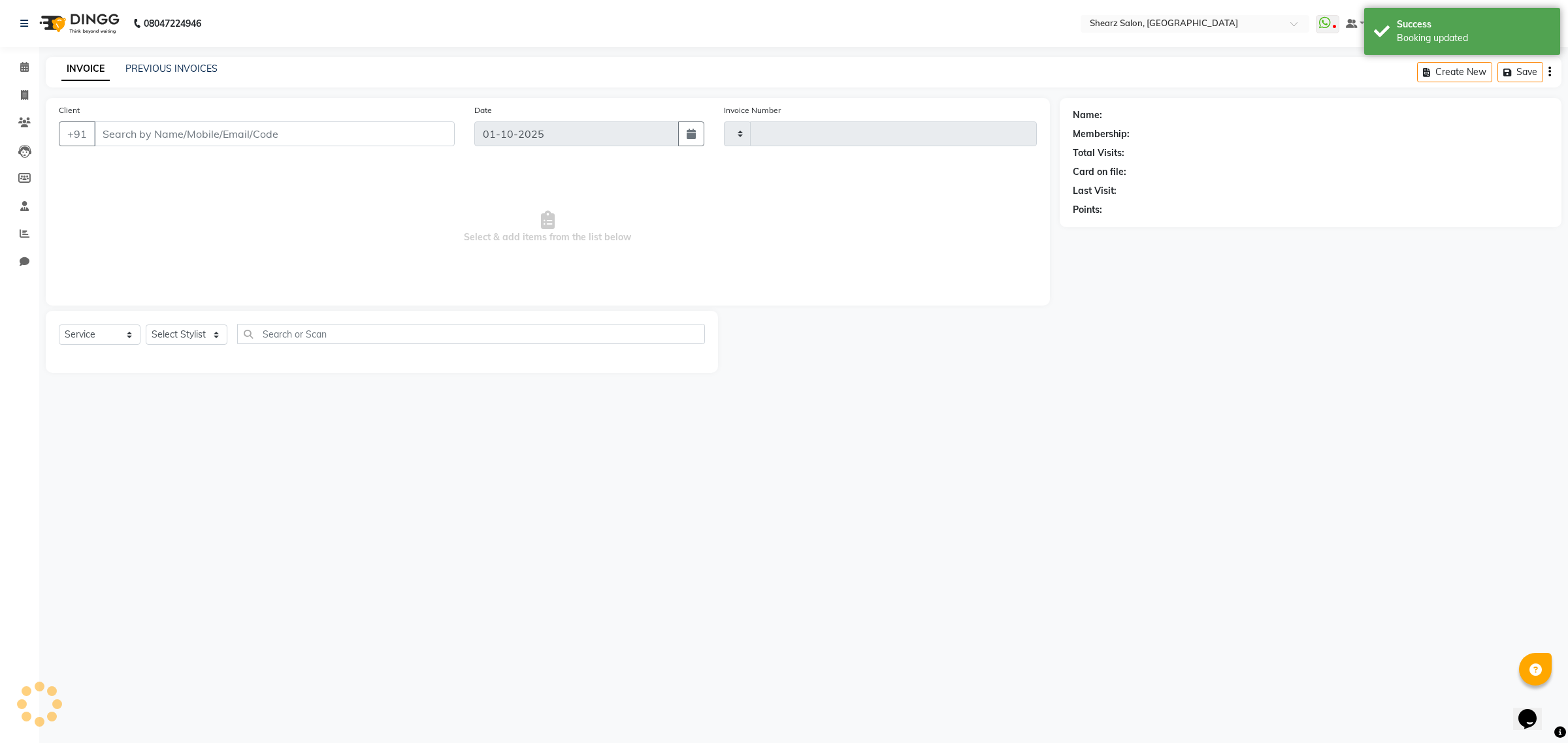
type input "6974"
select select "8157"
type input "8696311144"
select select "77471"
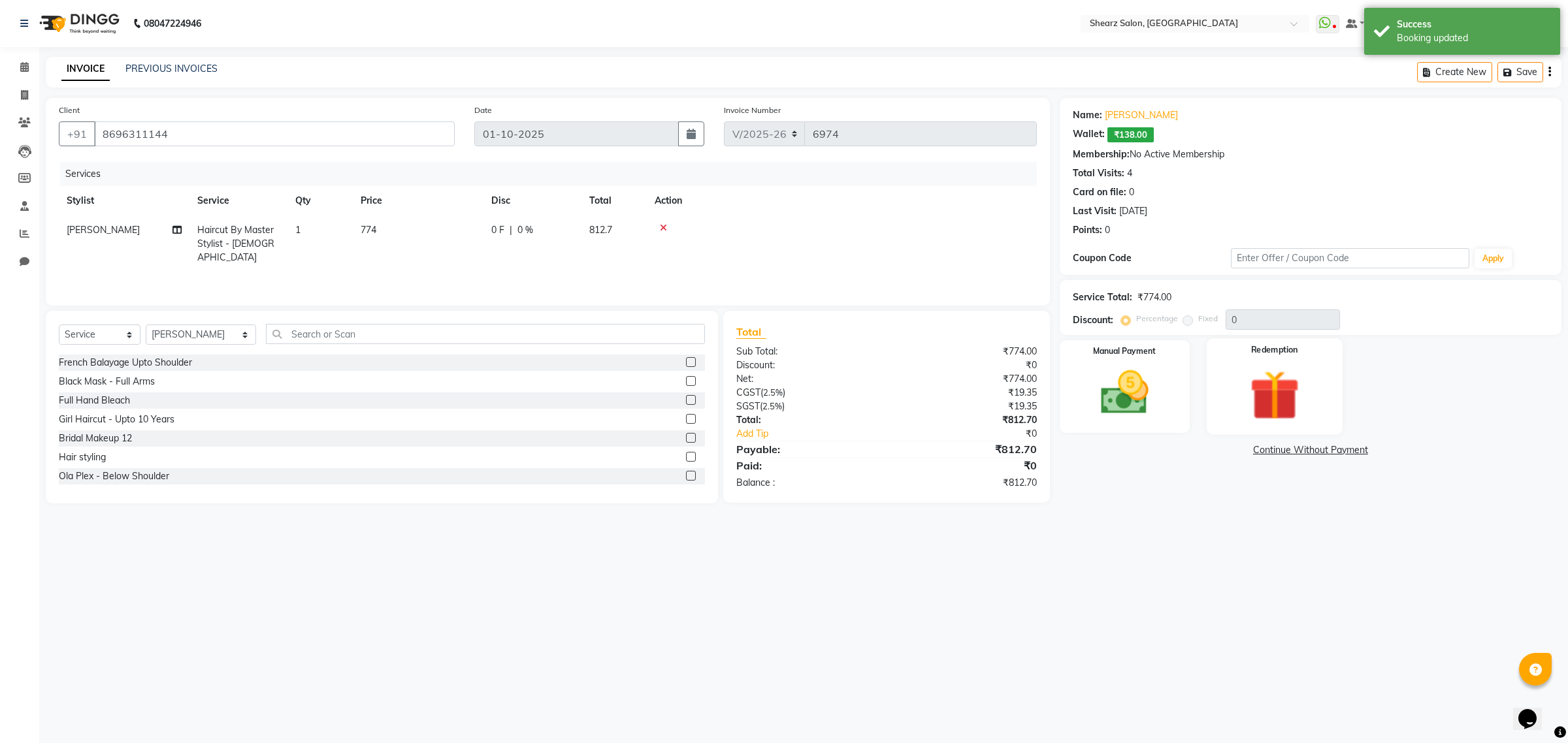
click at [1279, 413] on img at bounding box center [1275, 395] width 81 height 62
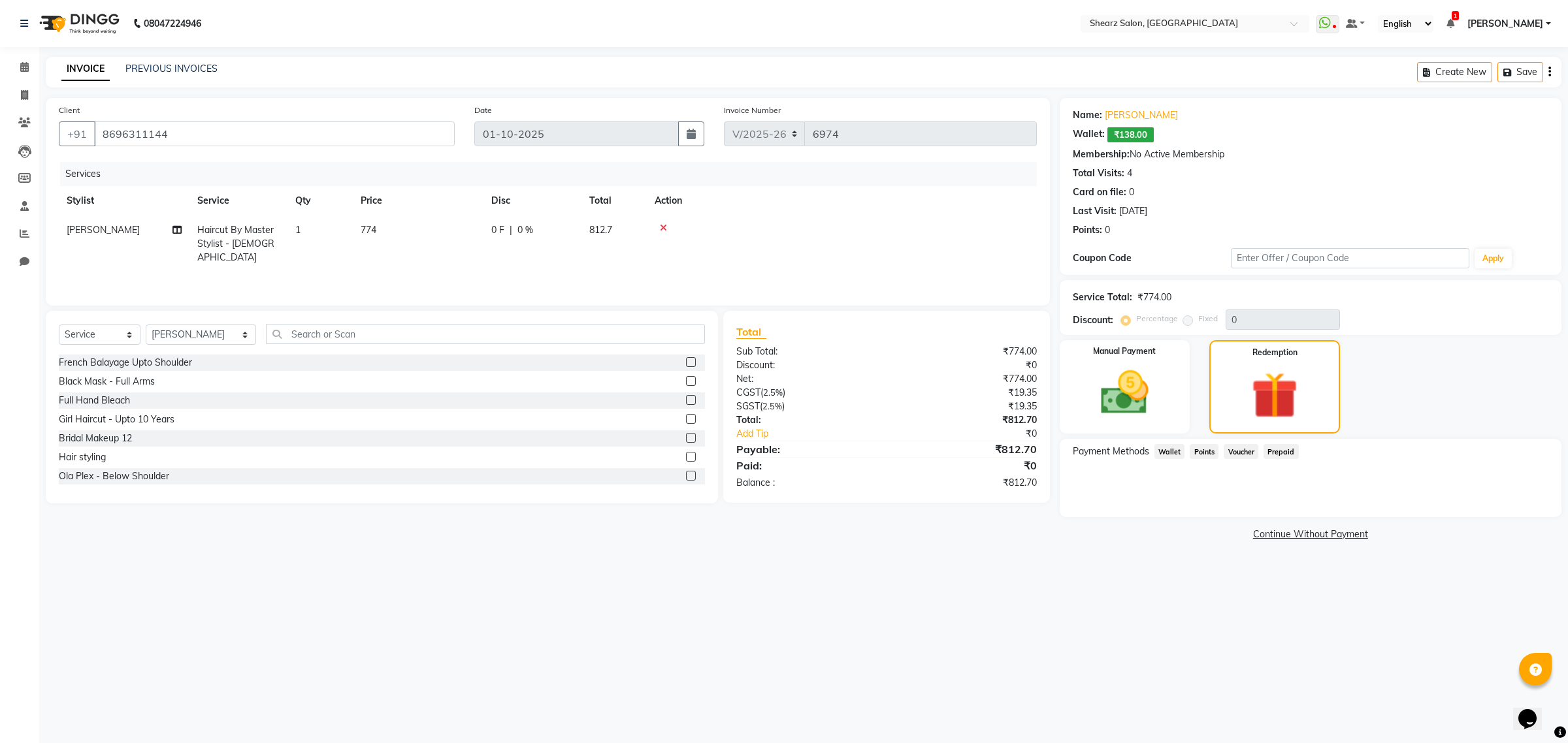
click at [1161, 448] on span "Wallet" at bounding box center [1169, 451] width 31 height 15
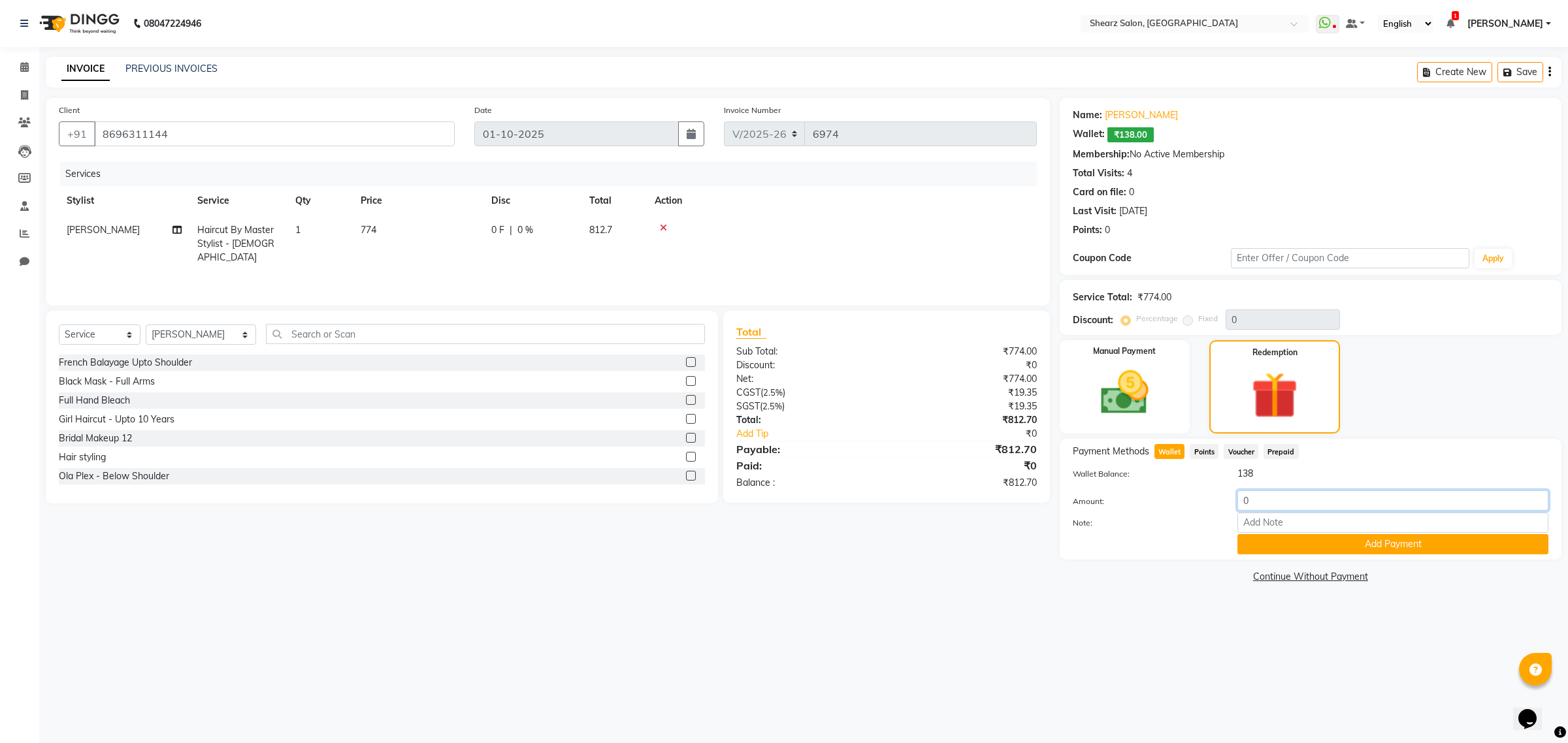
drag, startPoint x: 1320, startPoint y: 500, endPoint x: 1024, endPoint y: 485, distance: 296.4
click at [955, 483] on div "Client [PHONE_NUMBER] Date [DATE] Invoice Number V/2025 V/[PHONE_NUMBER] Servic…" at bounding box center [803, 342] width 1535 height 489
type input "138"
click at [1366, 546] on button "Add Payment" at bounding box center [1392, 545] width 311 height 20
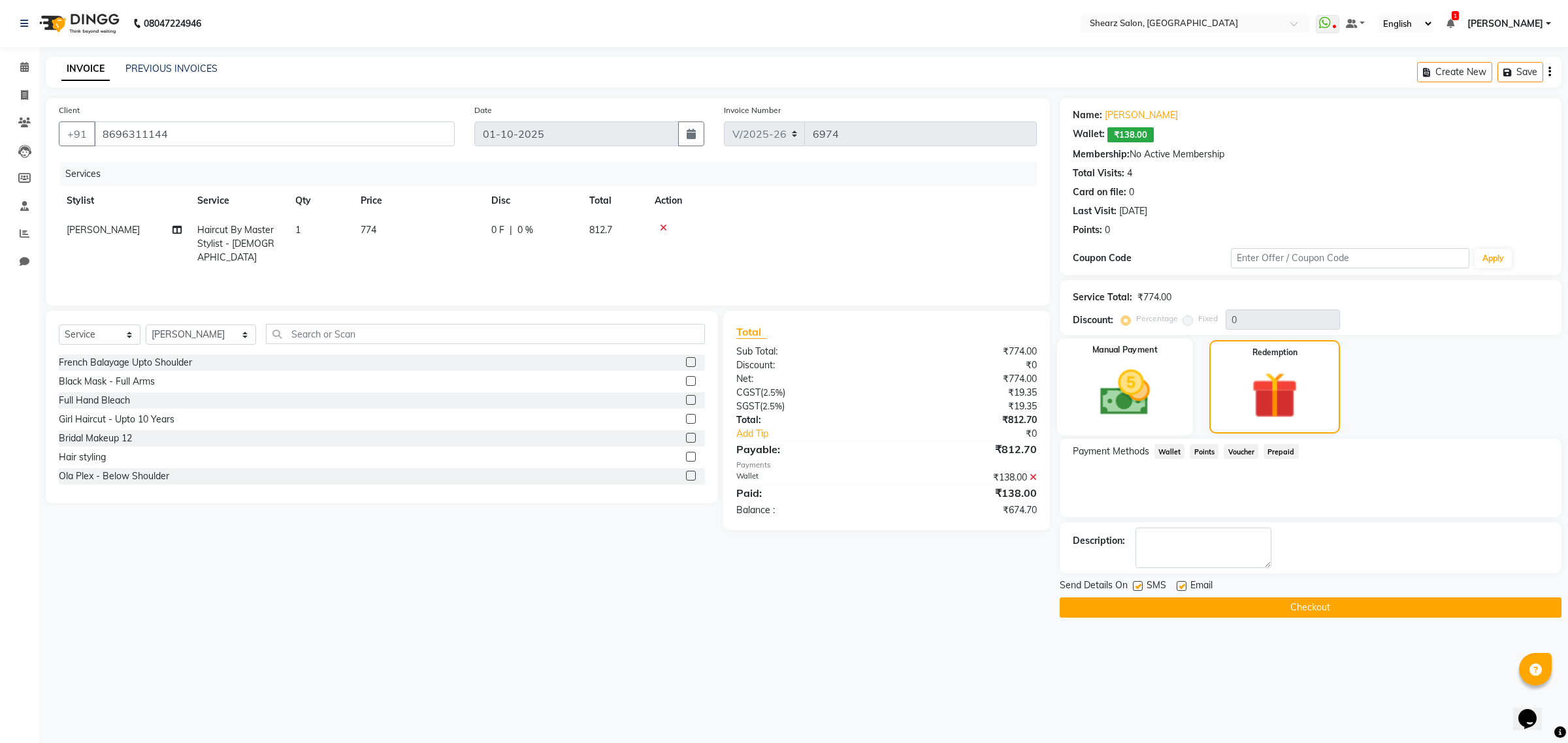
click at [1100, 385] on img at bounding box center [1124, 393] width 81 height 58
click at [1274, 445] on span "CASH" at bounding box center [1279, 450] width 28 height 15
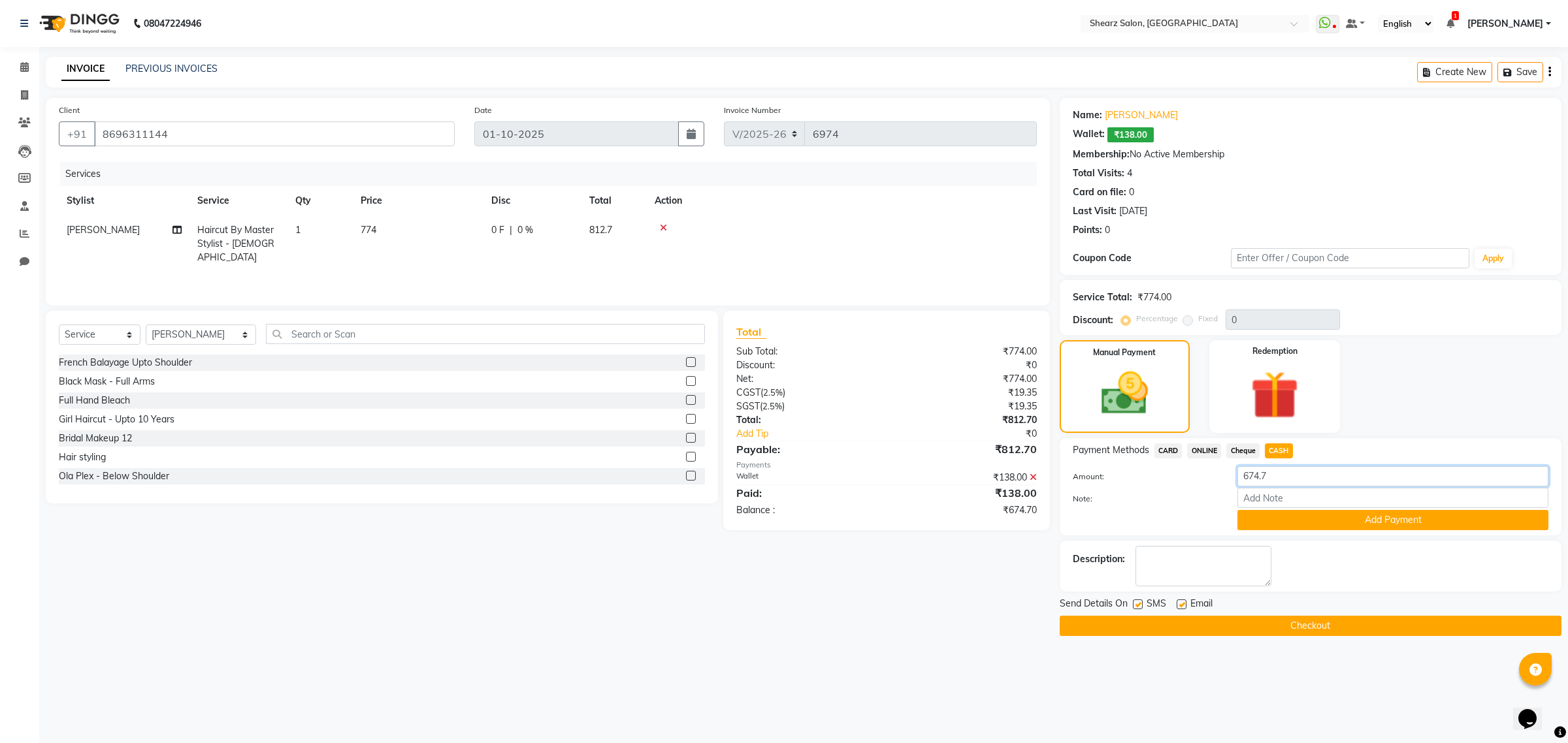
drag, startPoint x: 1340, startPoint y: 472, endPoint x: 725, endPoint y: 416, distance: 617.5
click at [725, 416] on div "Client [PHONE_NUMBER] Date [DATE] Invoice Number V/2025 V/[PHONE_NUMBER] Servic…" at bounding box center [803, 367] width 1535 height 539
type input "700"
click at [1358, 523] on button "Add Payment" at bounding box center [1392, 520] width 311 height 20
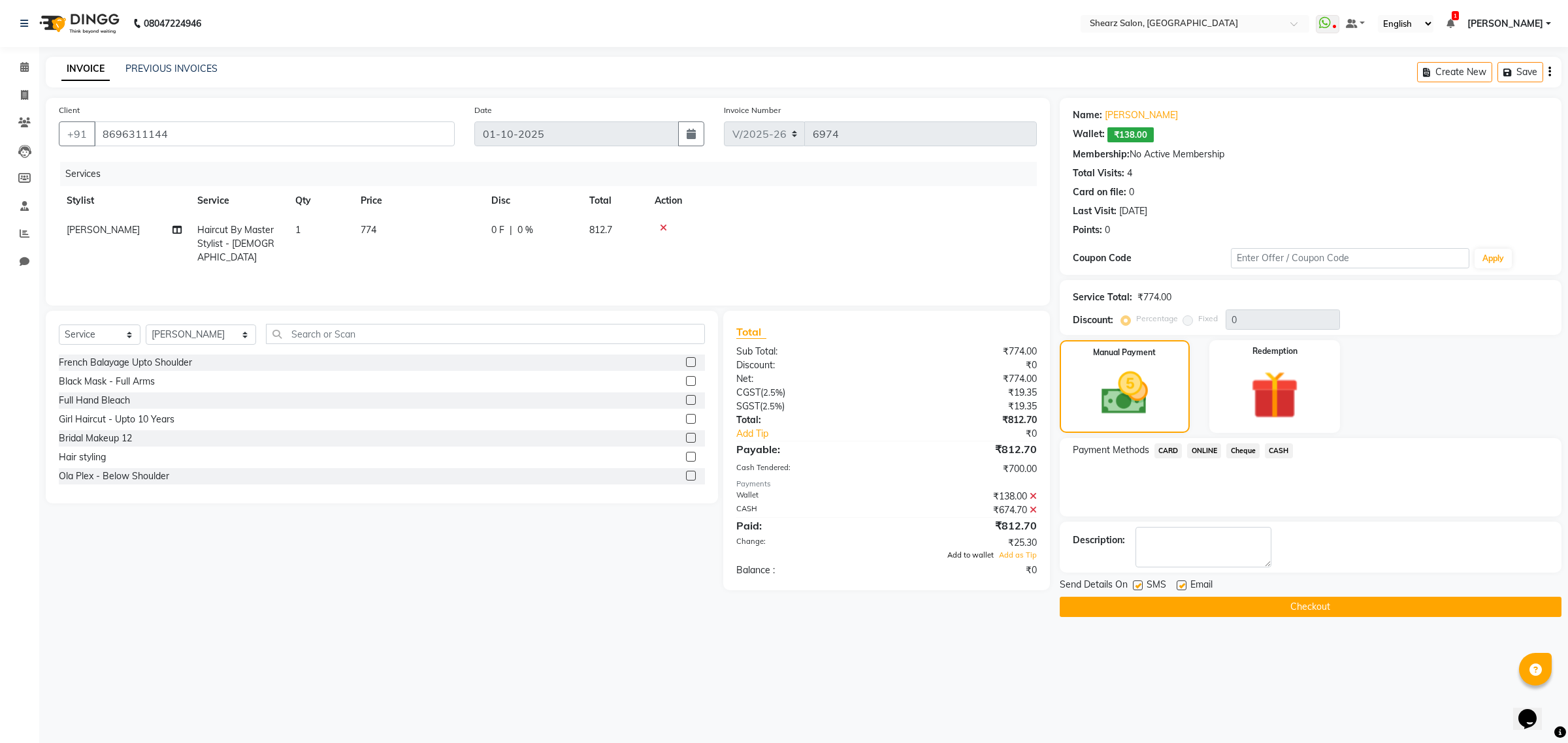
click at [964, 552] on span "Add to wallet" at bounding box center [971, 555] width 47 height 9
click at [1284, 599] on button "Checkout" at bounding box center [1311, 607] width 502 height 20
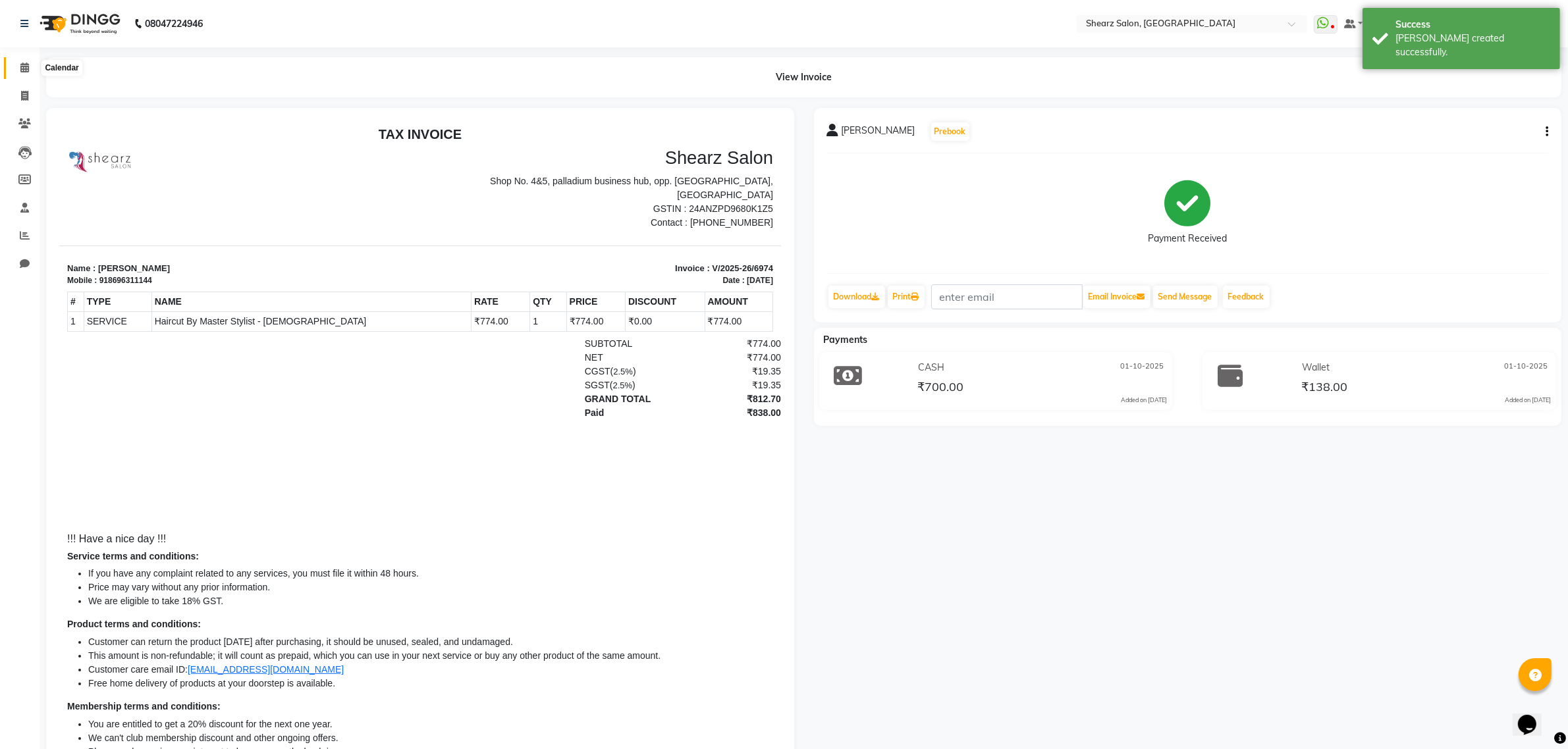
drag, startPoint x: 20, startPoint y: 74, endPoint x: 51, endPoint y: 74, distance: 30.9
click at [20, 74] on span at bounding box center [24, 68] width 23 height 15
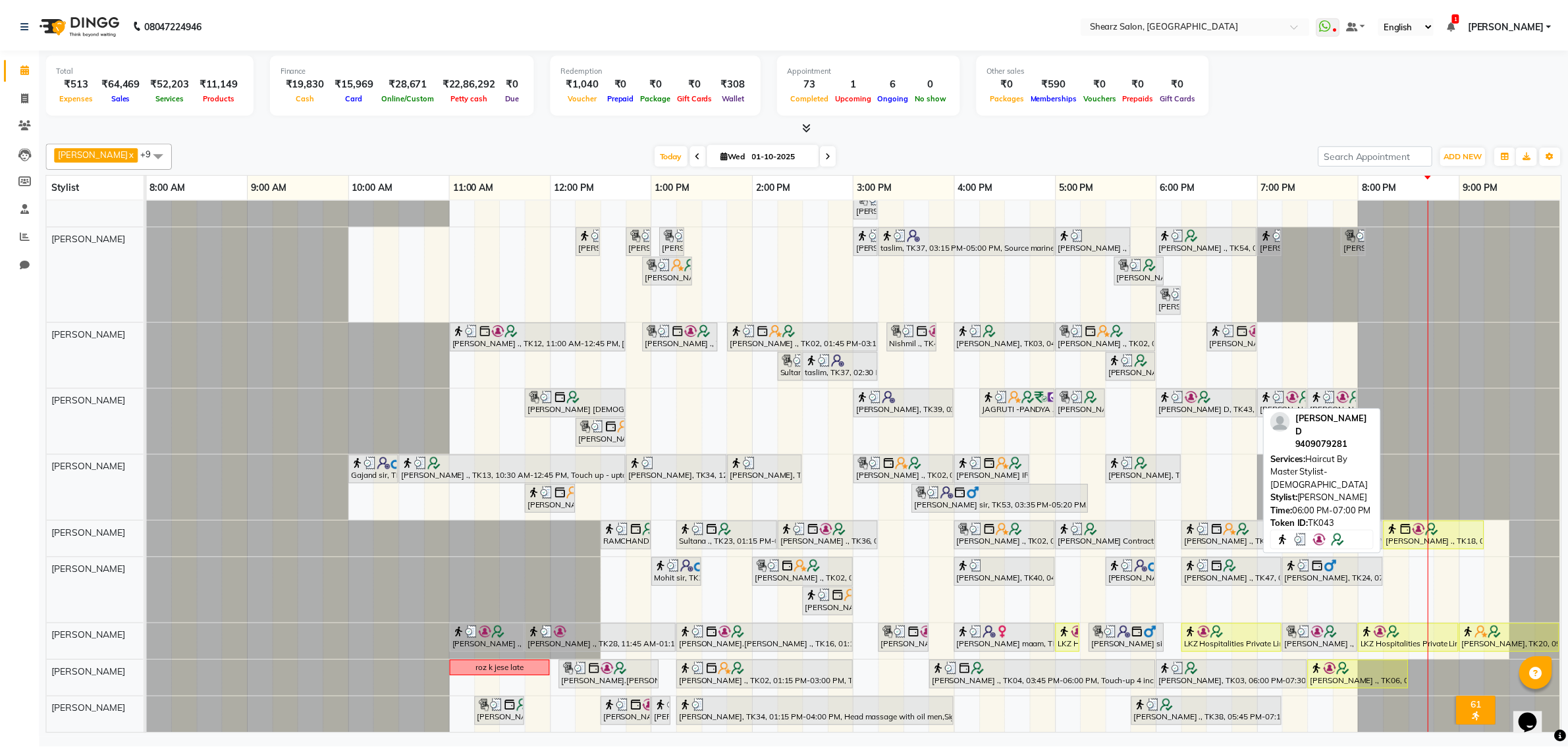
scroll to position [53, 0]
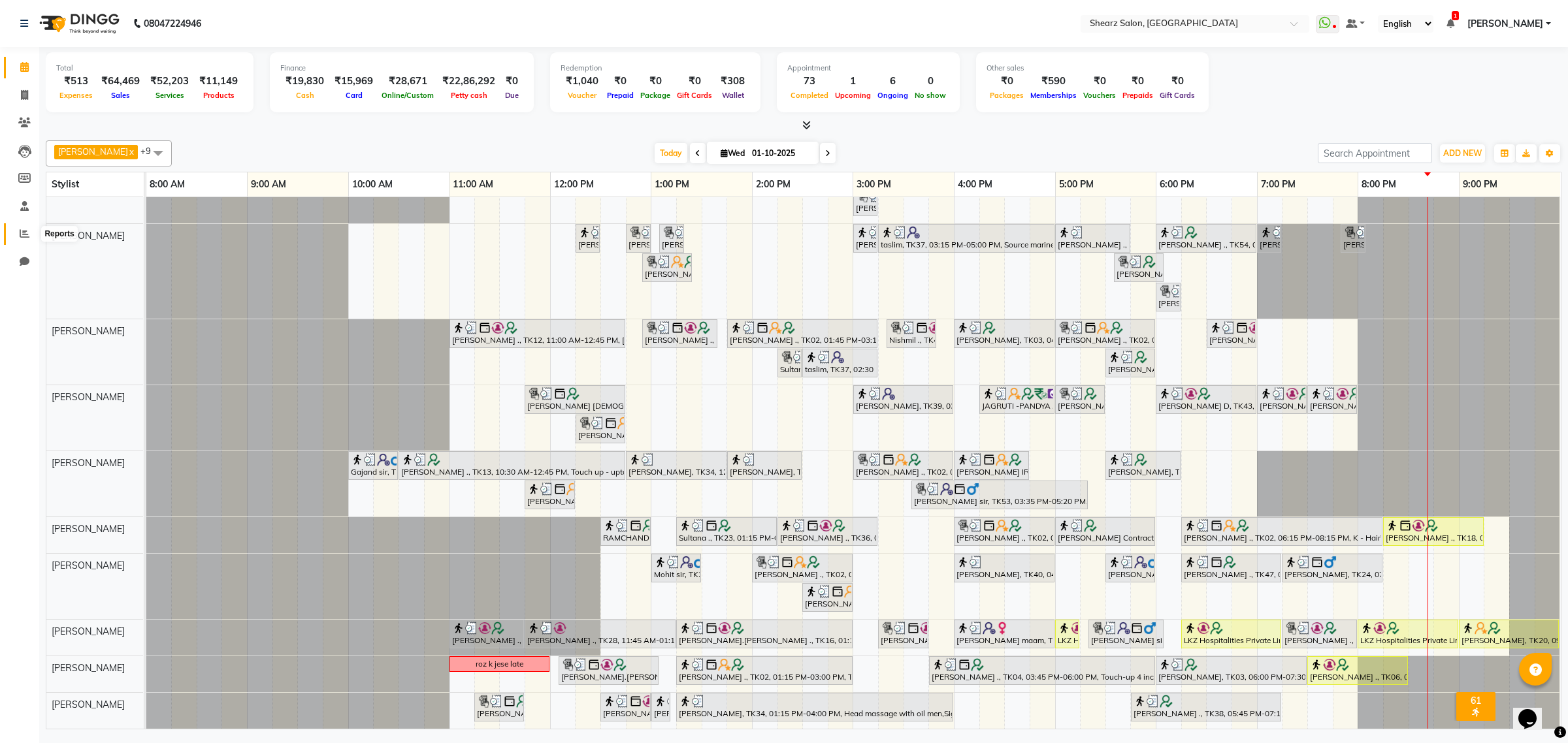
click at [14, 239] on span at bounding box center [24, 233] width 23 height 15
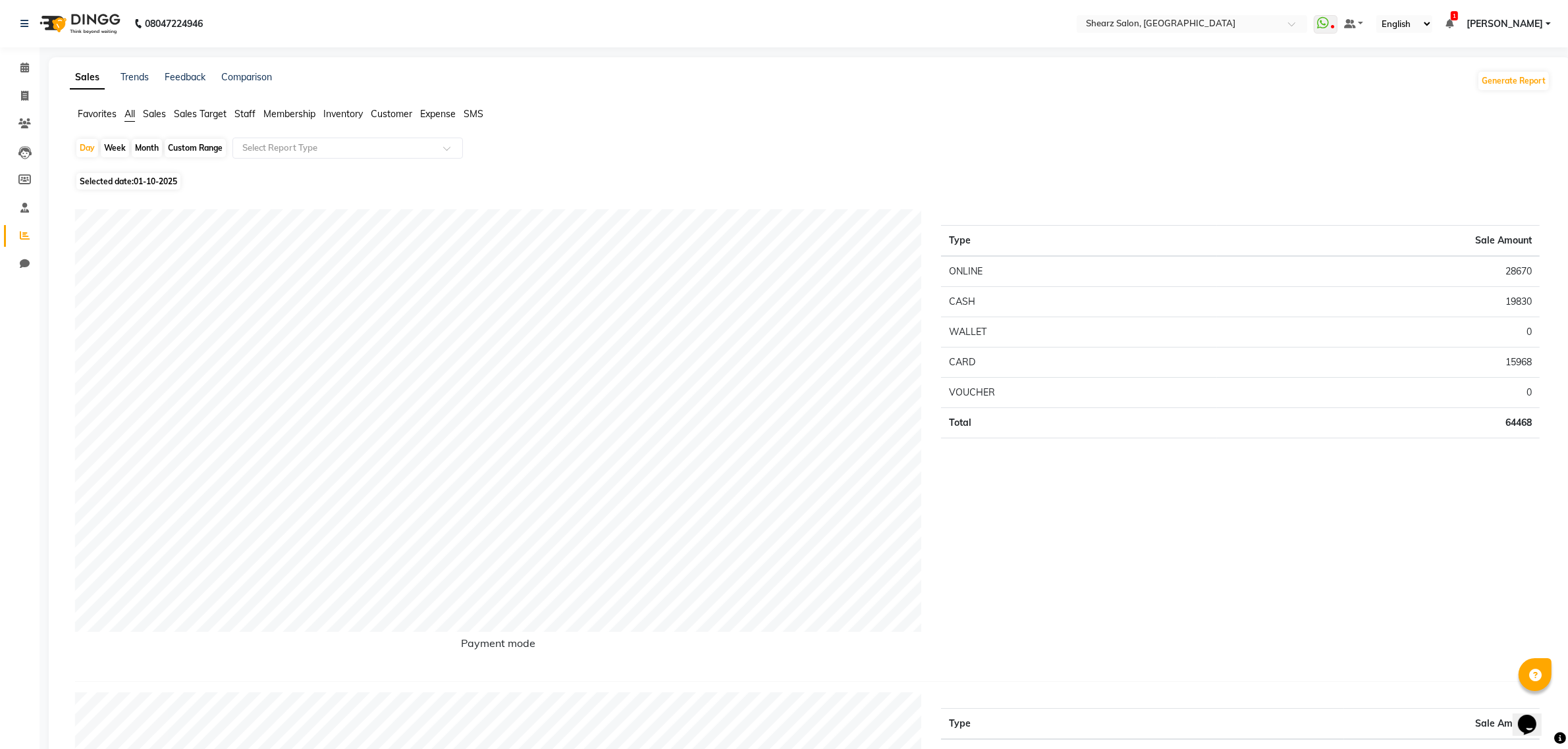
click at [147, 110] on span "Sales" at bounding box center [154, 114] width 23 height 12
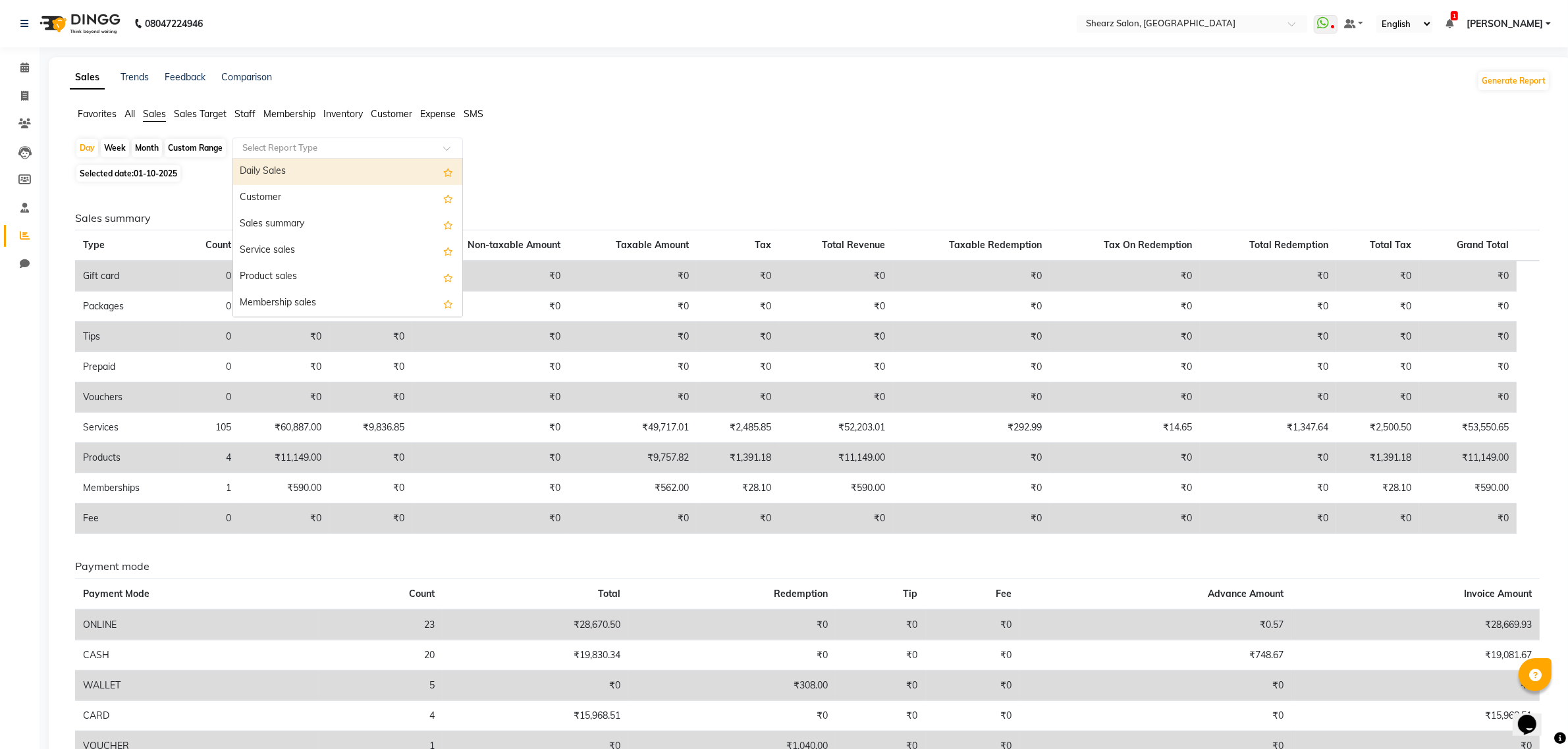
click at [342, 153] on input "text" at bounding box center [335, 148] width 190 height 13
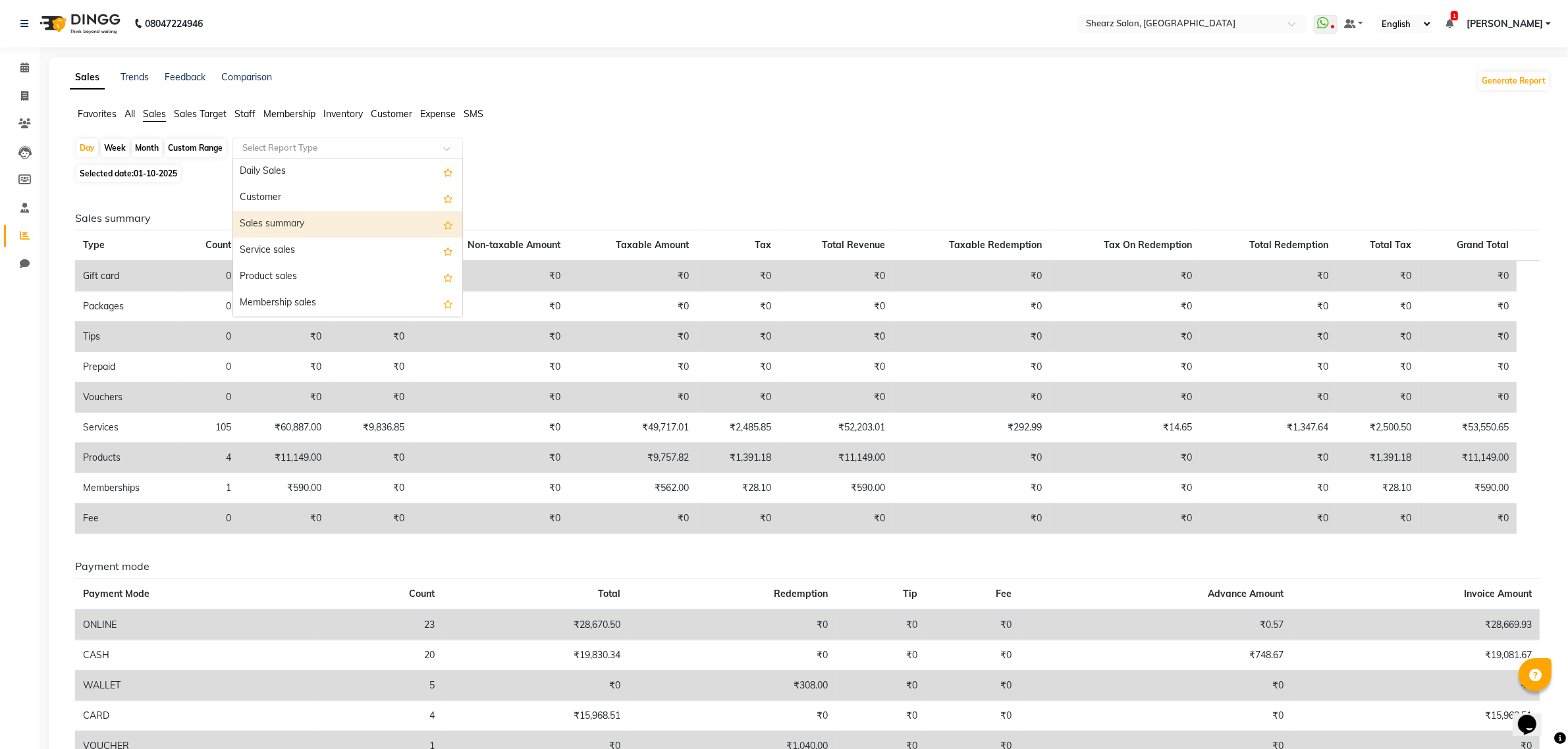
click at [311, 212] on div "Sales summary" at bounding box center [347, 224] width 229 height 26
select select "csv"
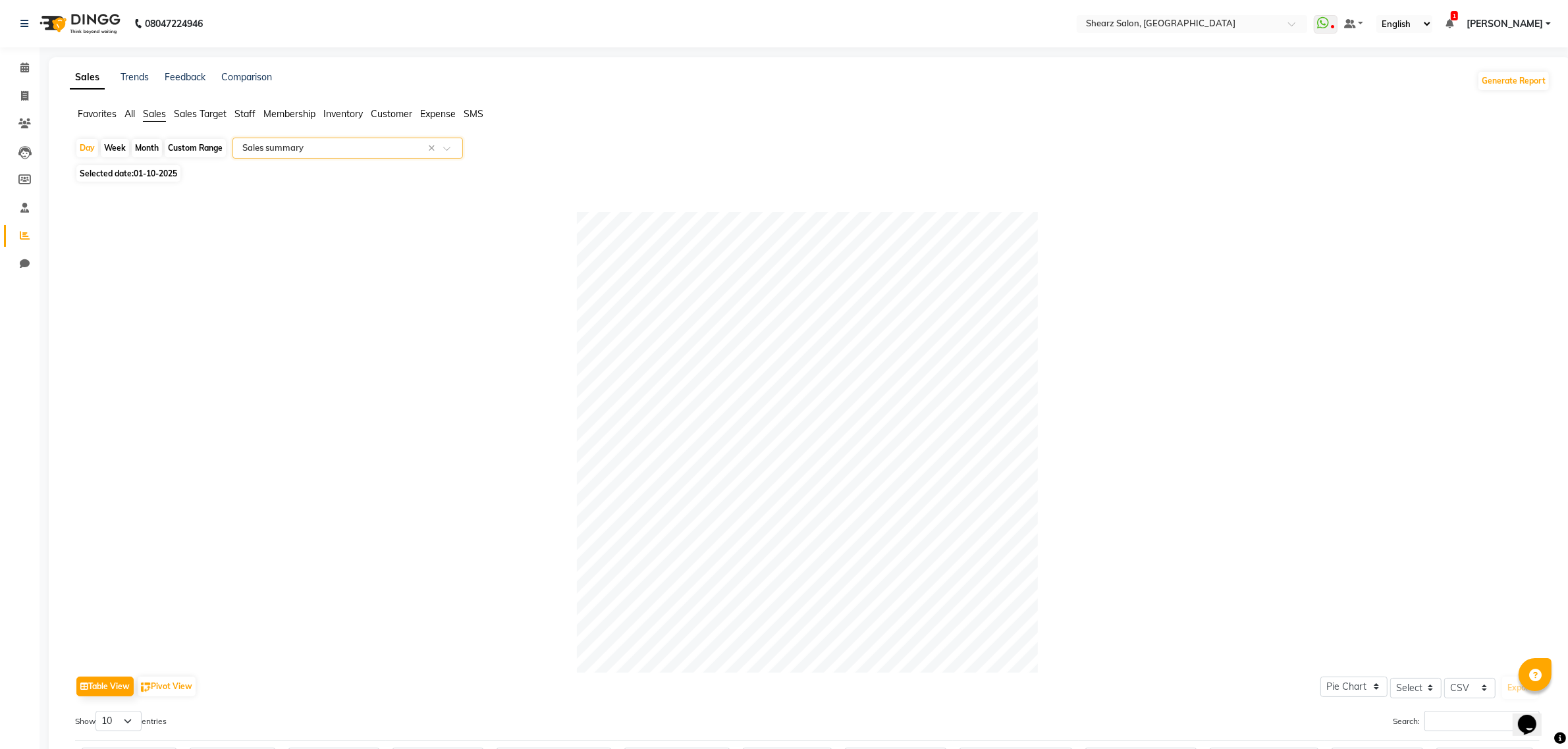
click at [140, 139] on div "Month" at bounding box center [147, 148] width 30 height 18
select select "10"
select select "2025"
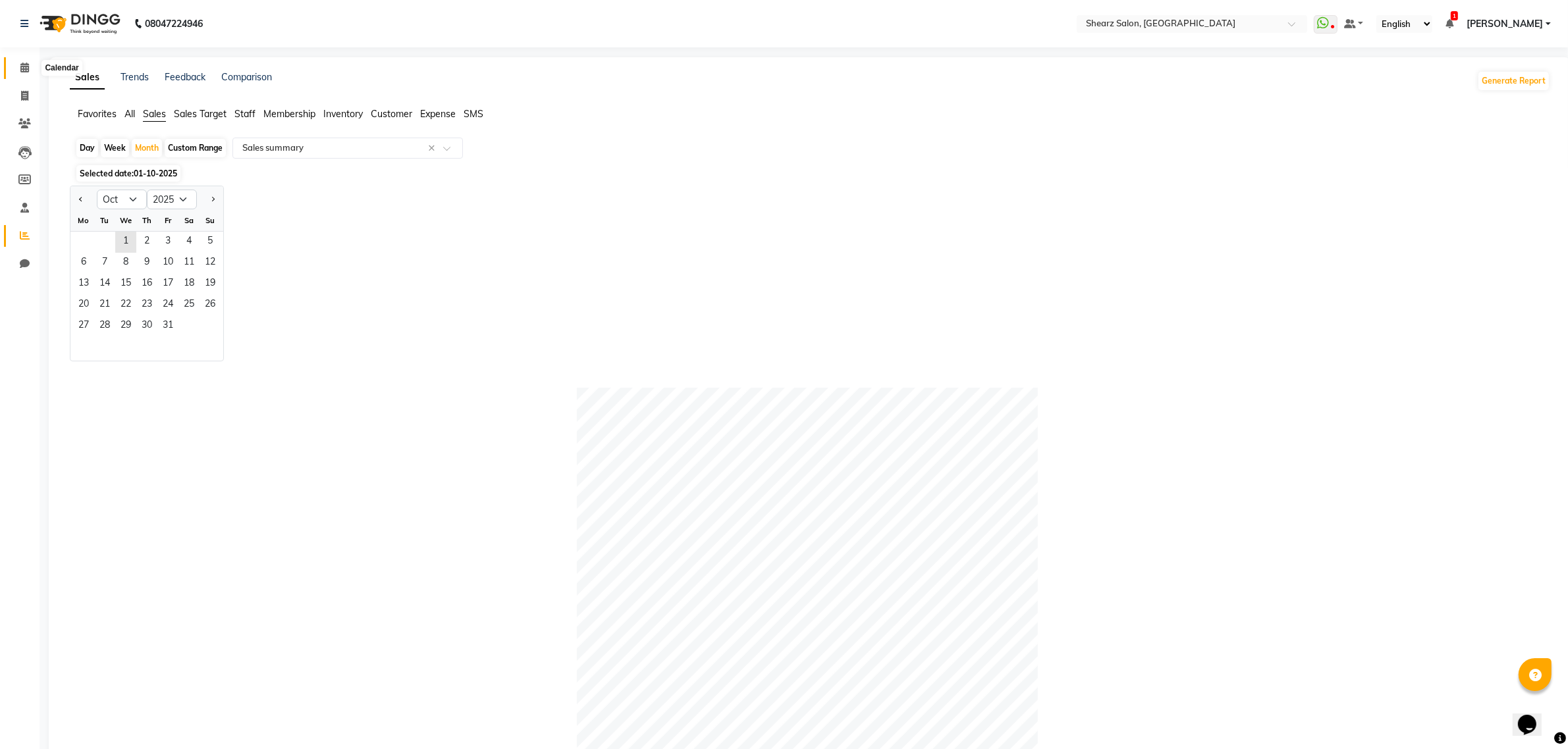
drag, startPoint x: 23, startPoint y: 65, endPoint x: 84, endPoint y: 66, distance: 61.2
click at [23, 65] on icon at bounding box center [24, 68] width 9 height 10
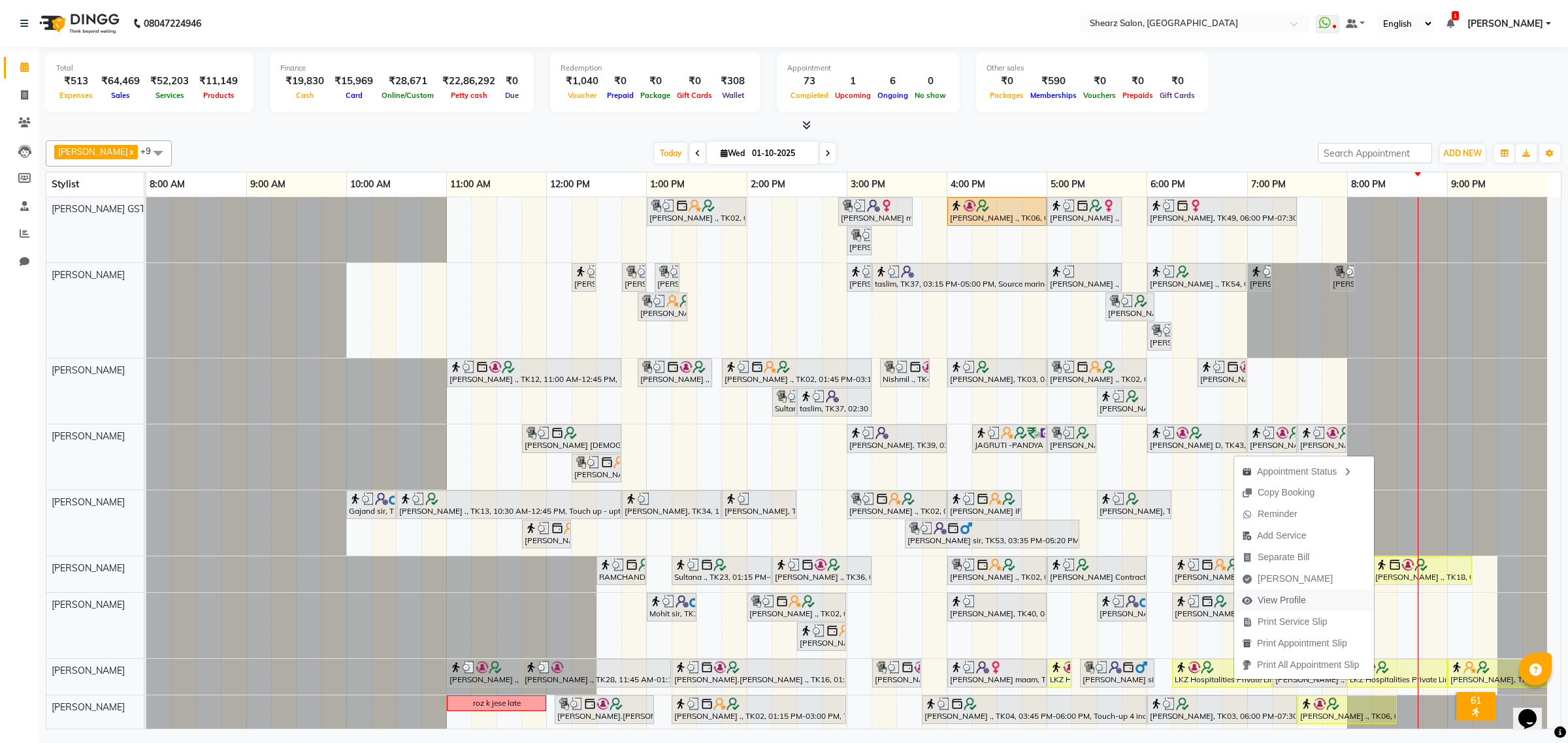
click at [1286, 611] on span "View Profile" at bounding box center [1274, 601] width 79 height 22
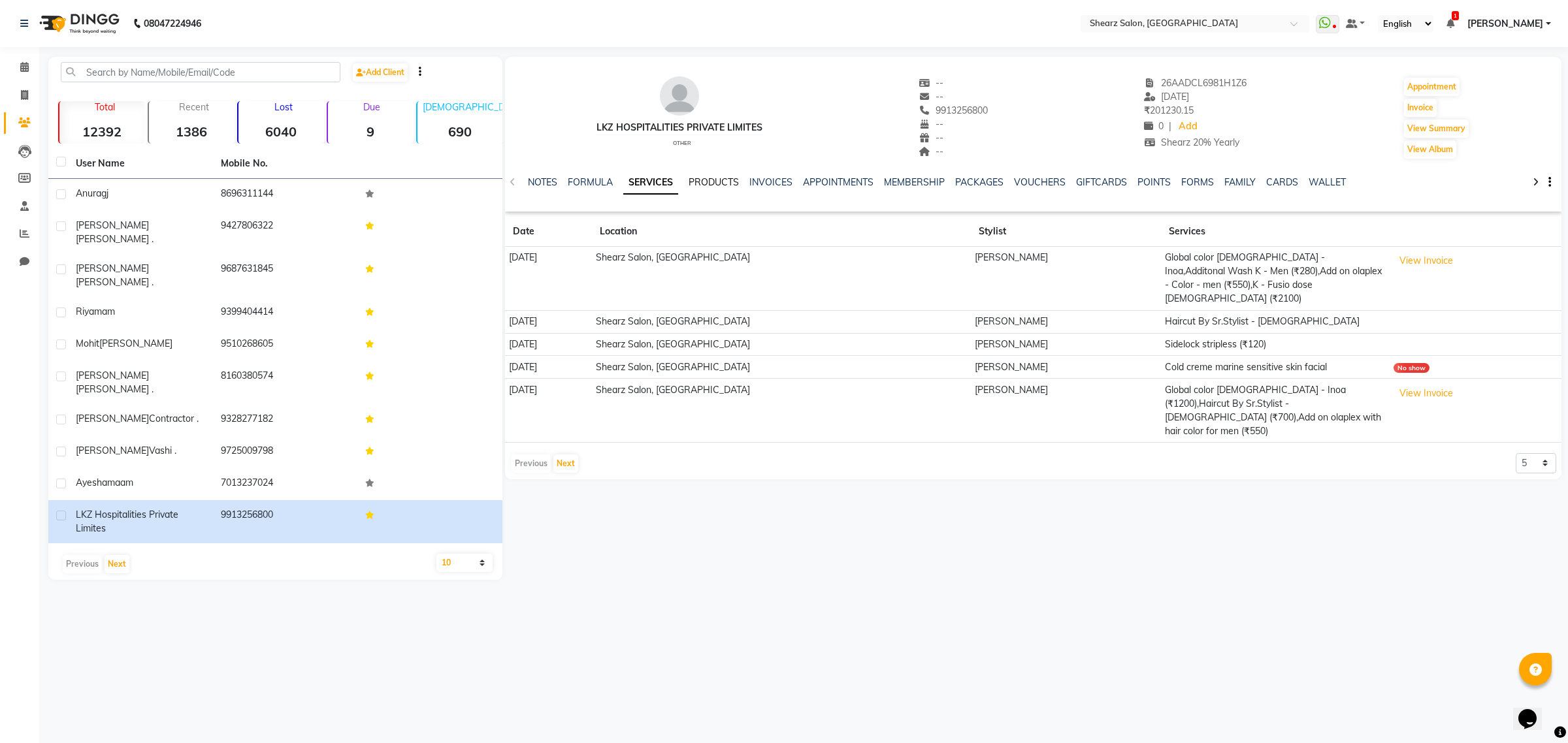
click at [698, 177] on link "PRODUCTS" at bounding box center [714, 183] width 51 height 12
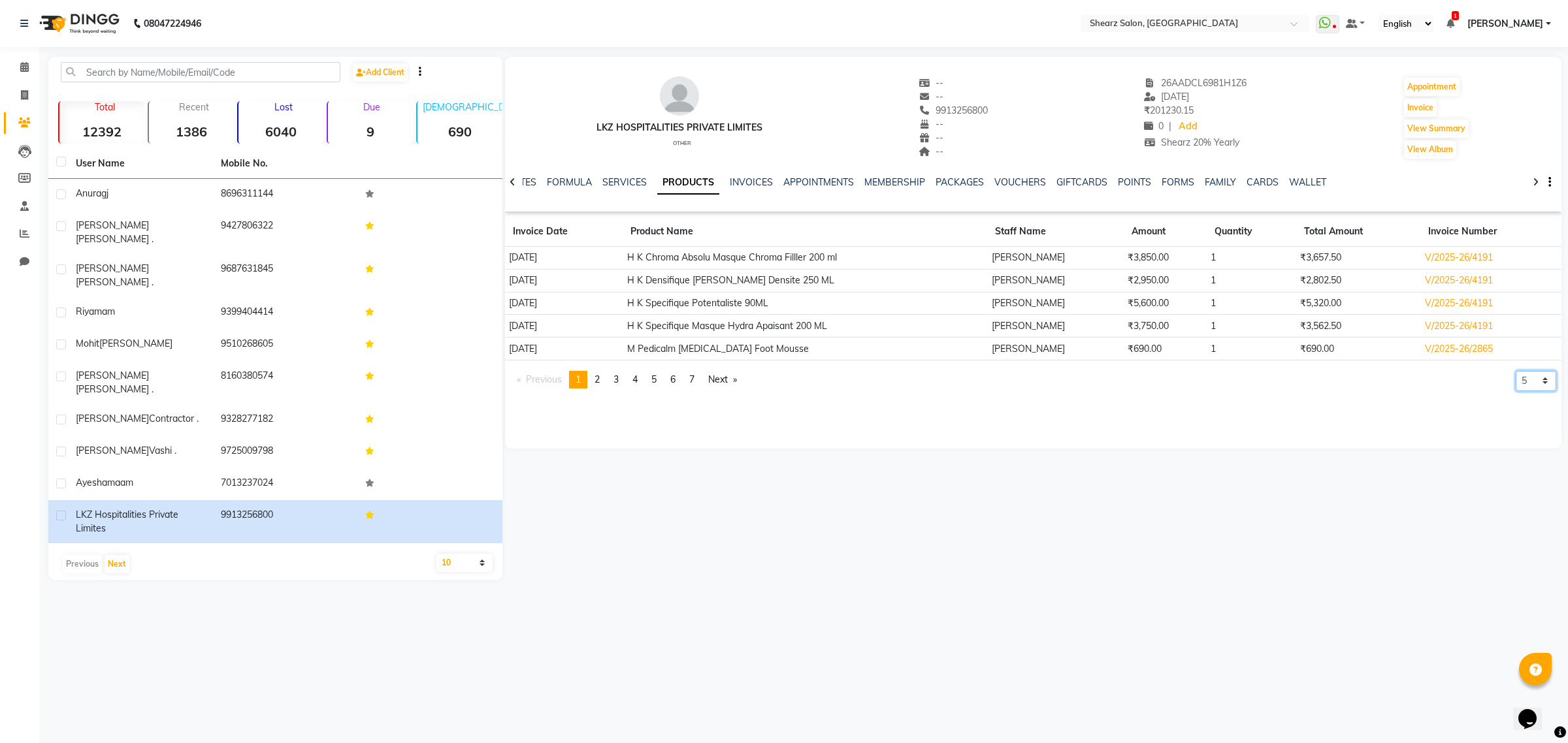
click at [1524, 389] on select "5 10 50 100 500" at bounding box center [1536, 381] width 41 height 20
select select "50"
click at [1516, 391] on select "5 10 50 100 500" at bounding box center [1536, 381] width 41 height 20
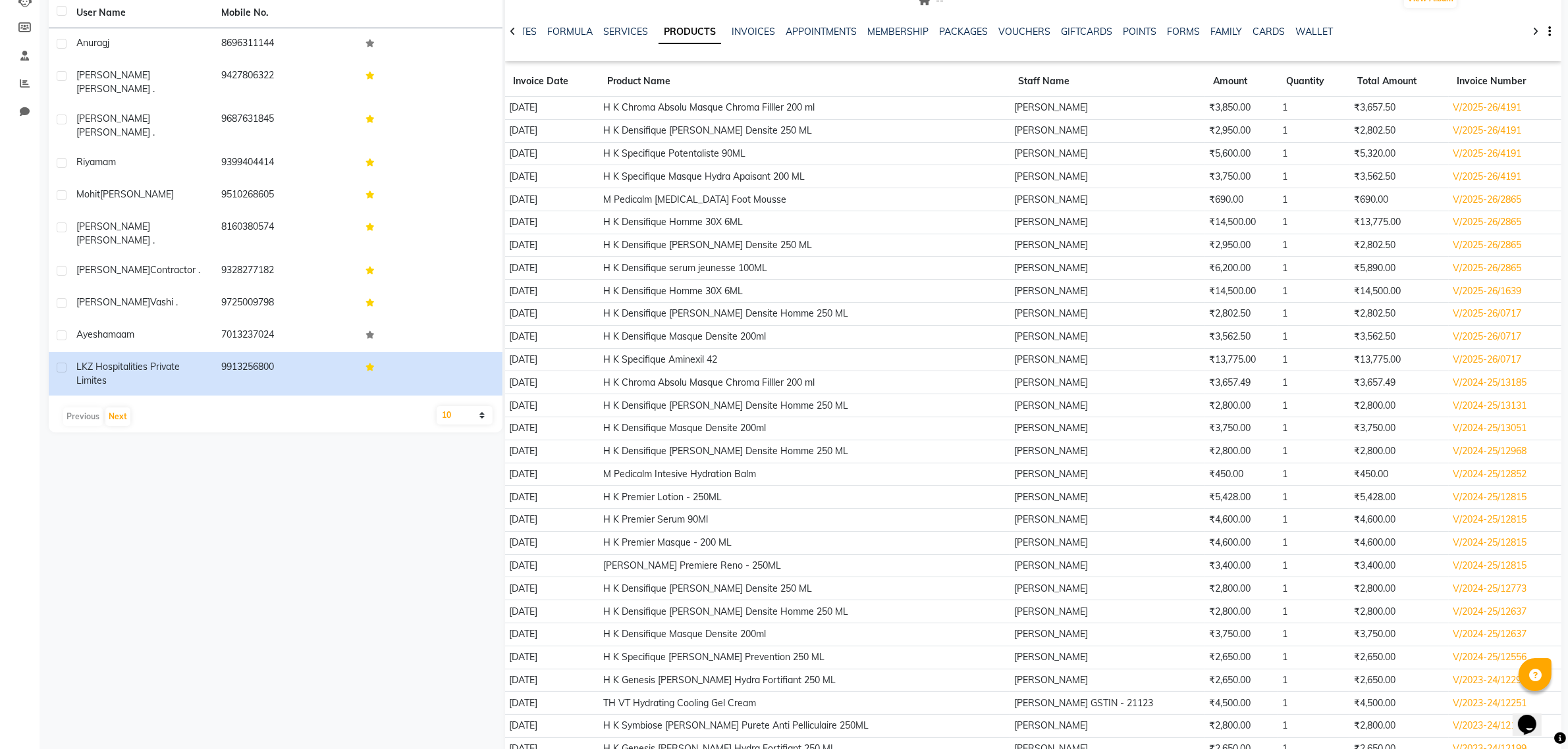
scroll to position [324, 0]
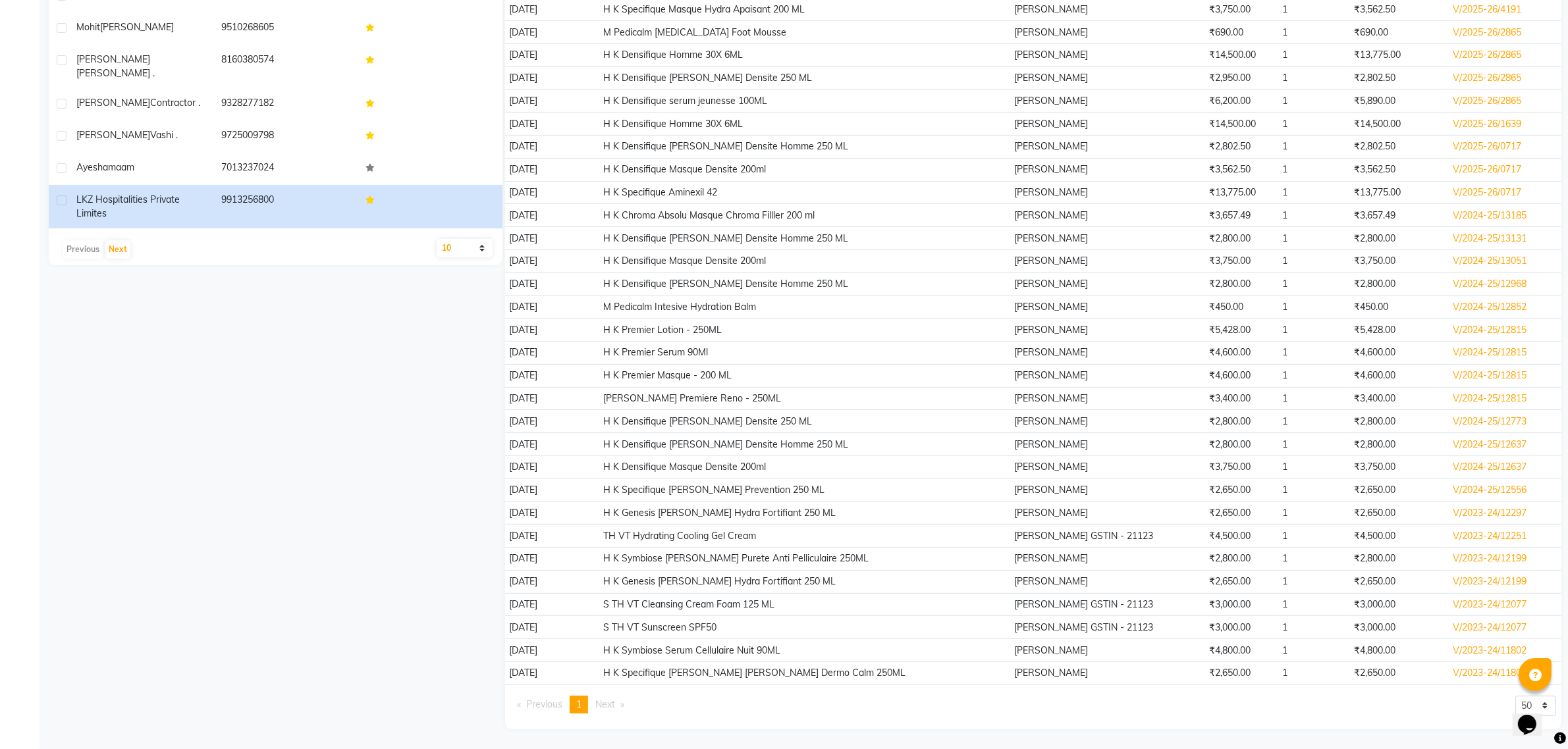
click at [1549, 701] on div "Opens Chat This icon Opens the chat window." at bounding box center [1533, 701] width 32 height 0
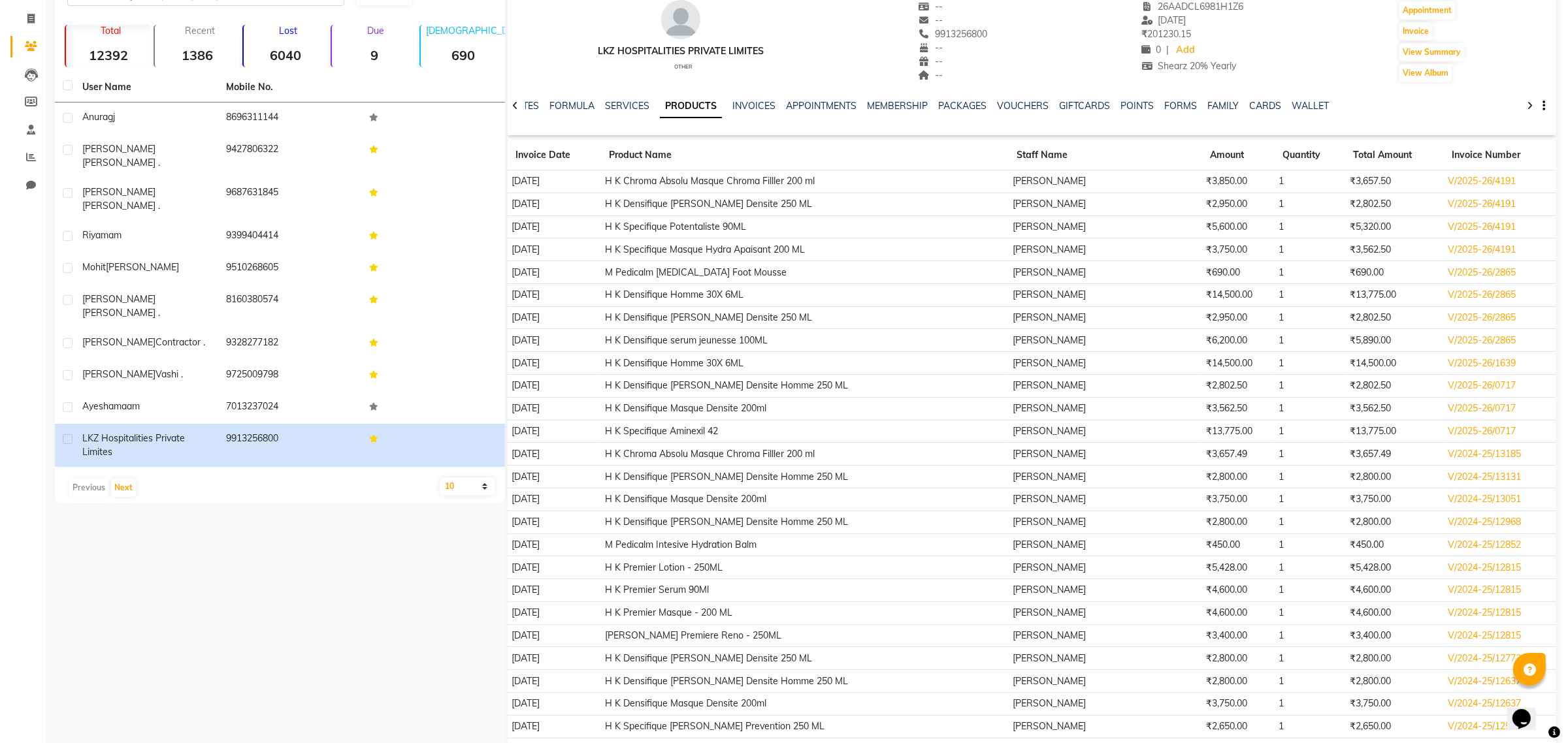
scroll to position [0, 0]
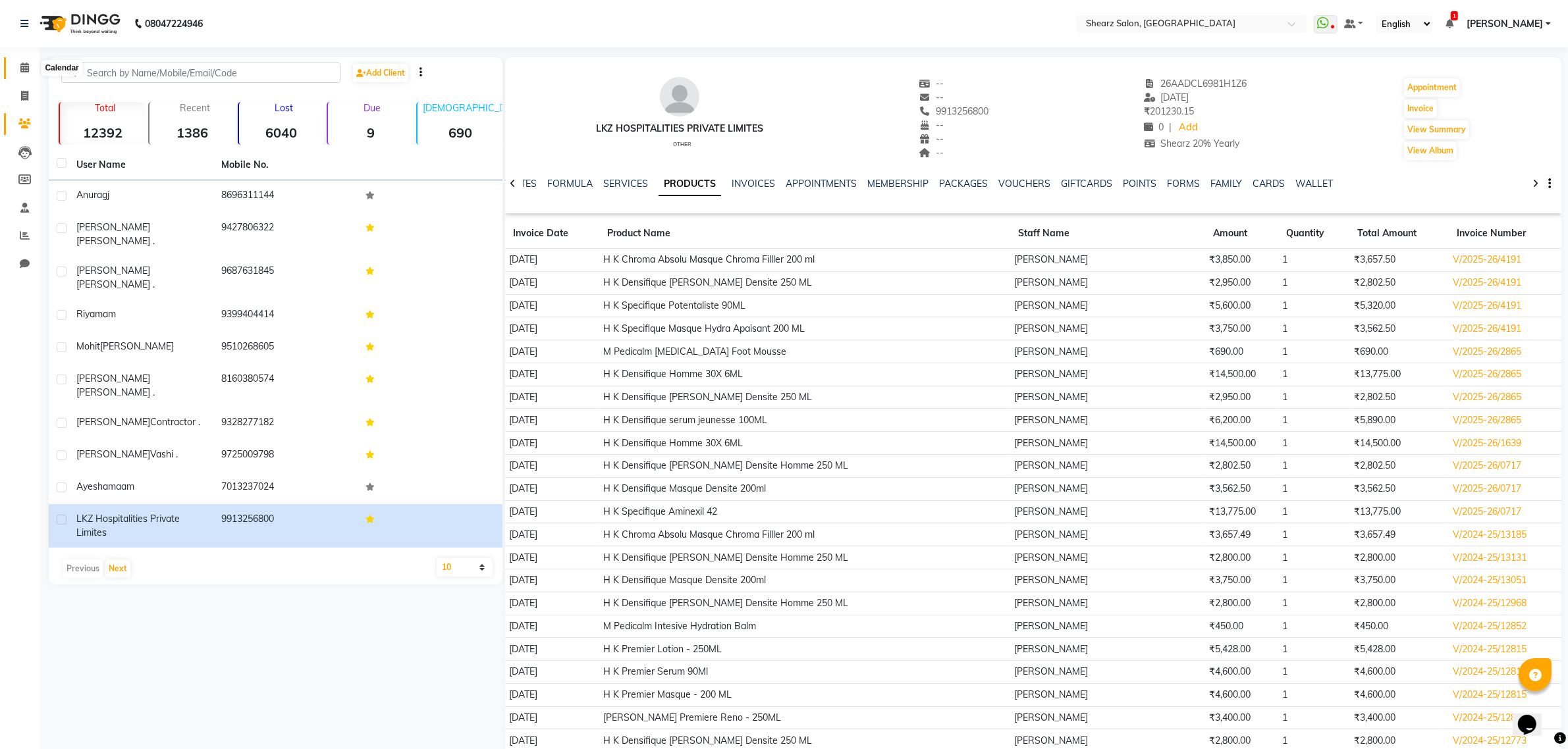
click at [21, 66] on icon at bounding box center [24, 68] width 9 height 10
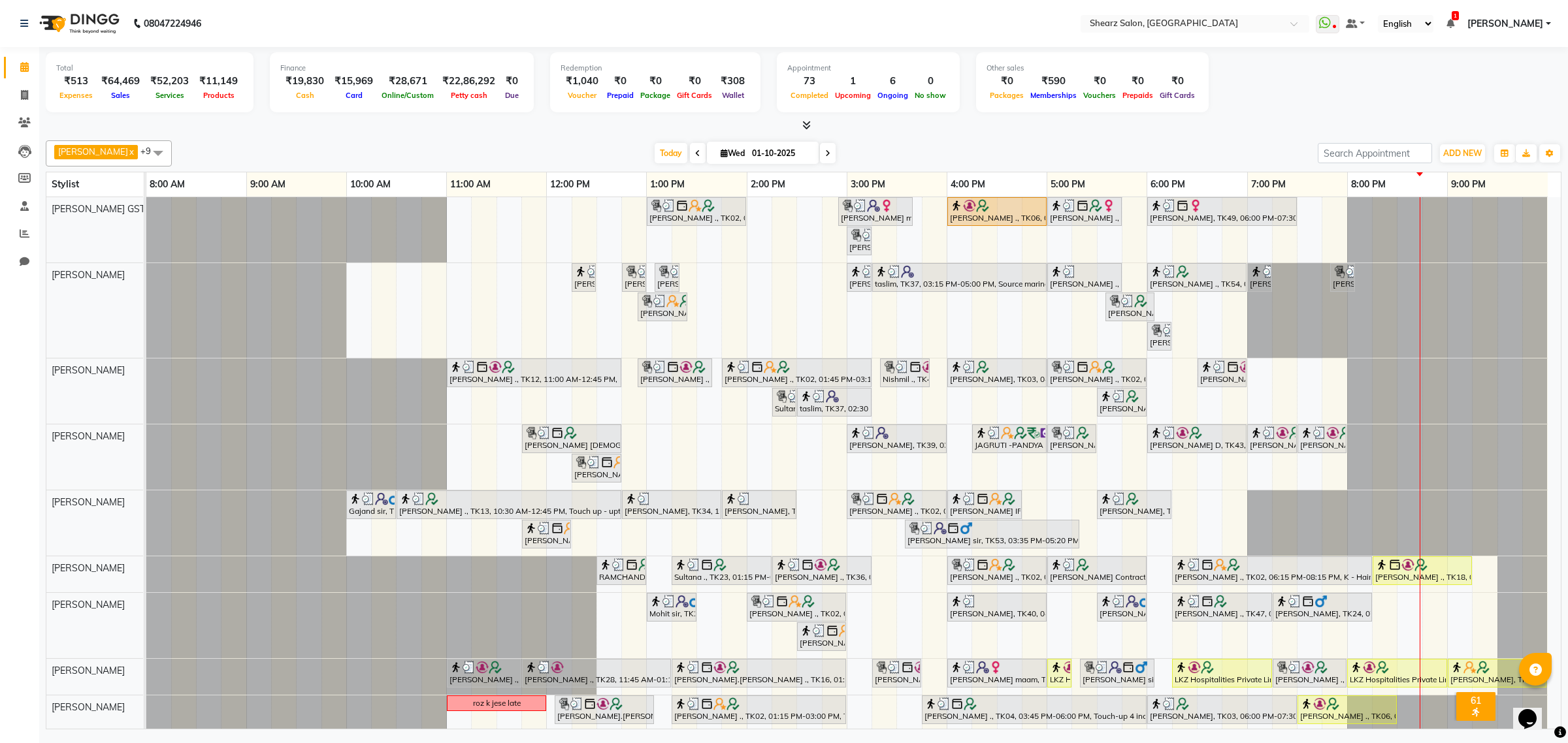
click at [172, 155] on span at bounding box center [158, 153] width 26 height 25
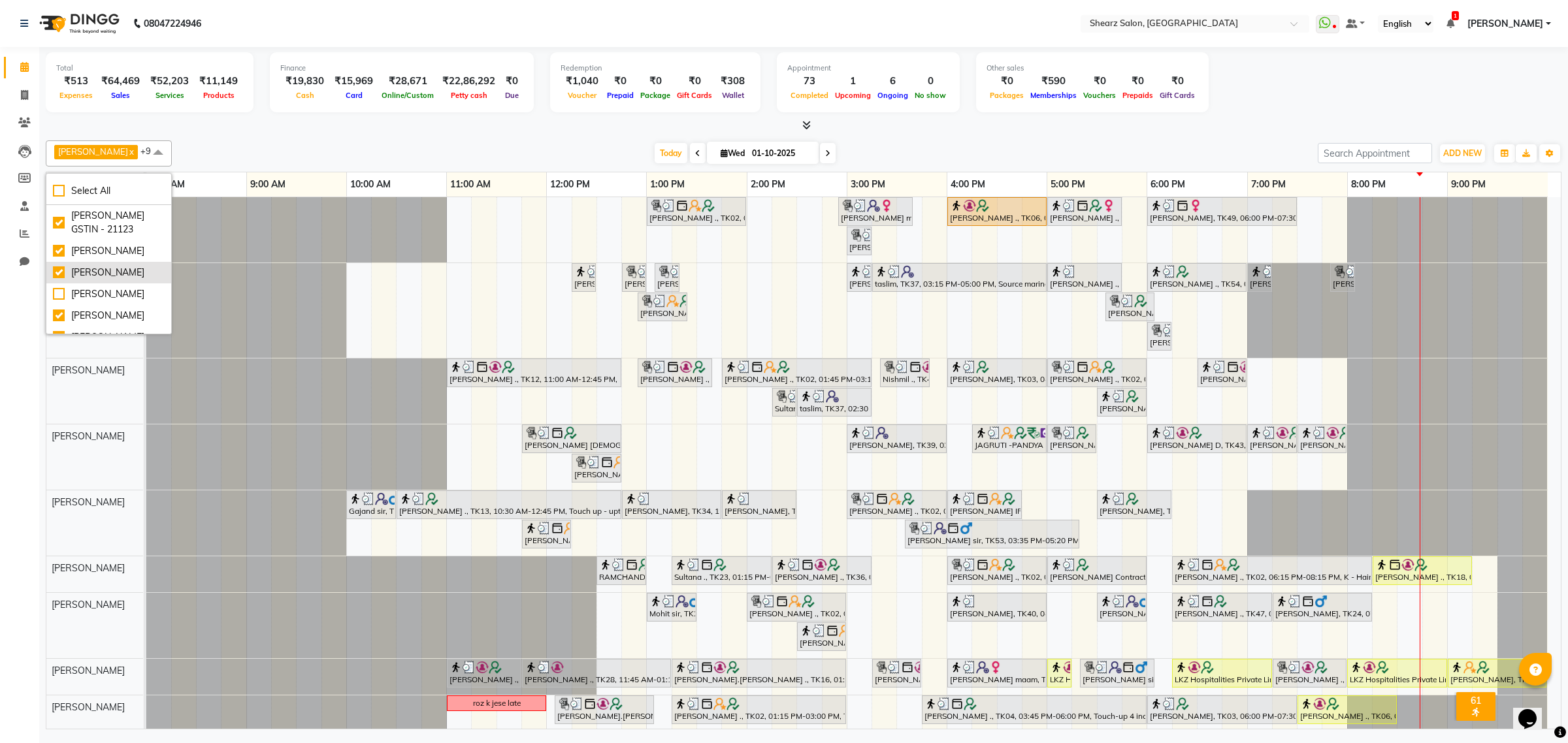
click at [119, 263] on li "[PERSON_NAME]" at bounding box center [109, 273] width 125 height 22
checkbox input "false"
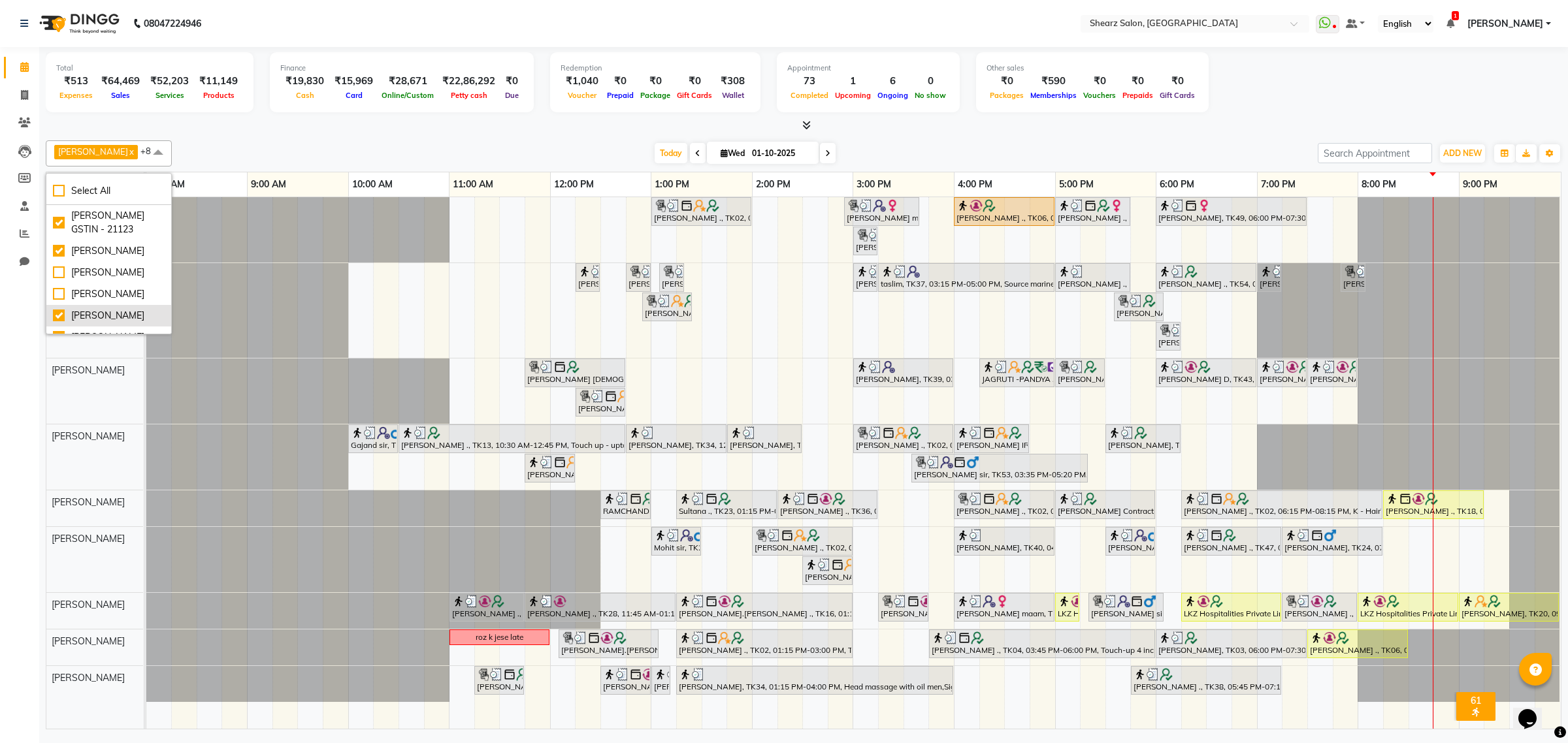
click at [125, 322] on div "[PERSON_NAME]" at bounding box center [108, 315] width 112 height 14
checkbox input "false"
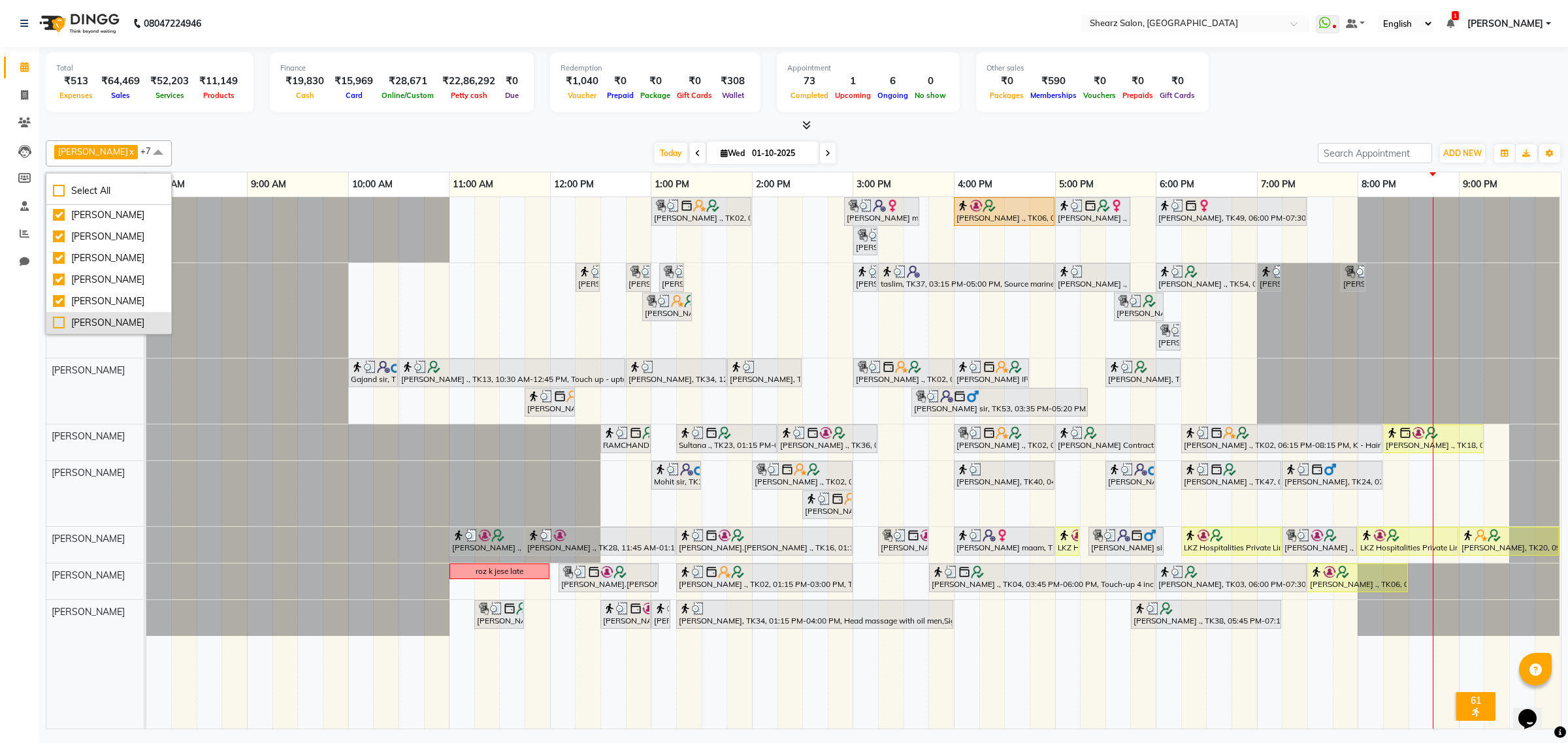
scroll to position [75, 0]
click at [150, 273] on li "[PERSON_NAME]" at bounding box center [109, 262] width 125 height 22
checkbox input "false"
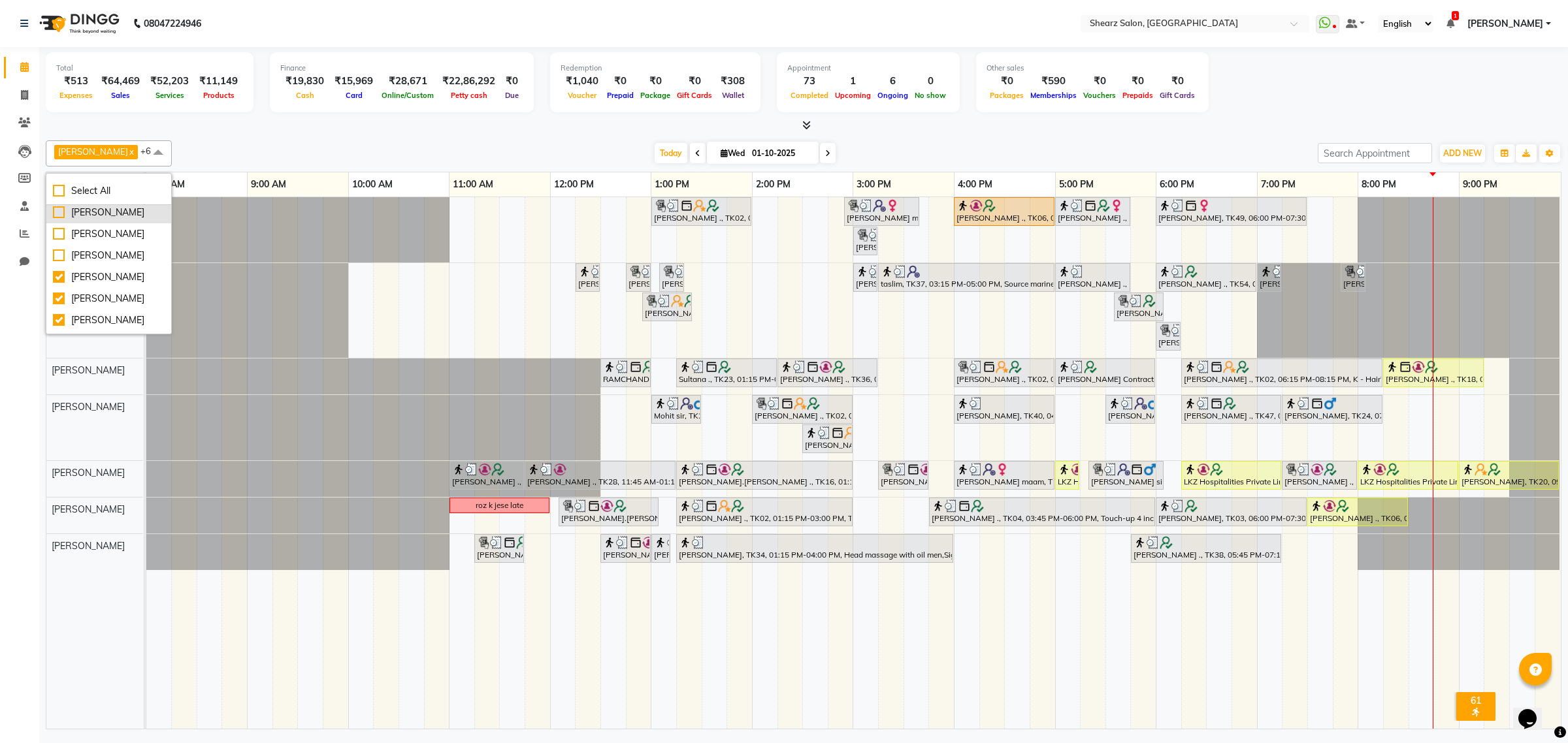
scroll to position [157, 0]
click at [118, 296] on div "[PERSON_NAME]" at bounding box center [108, 302] width 112 height 14
checkbox input "false"
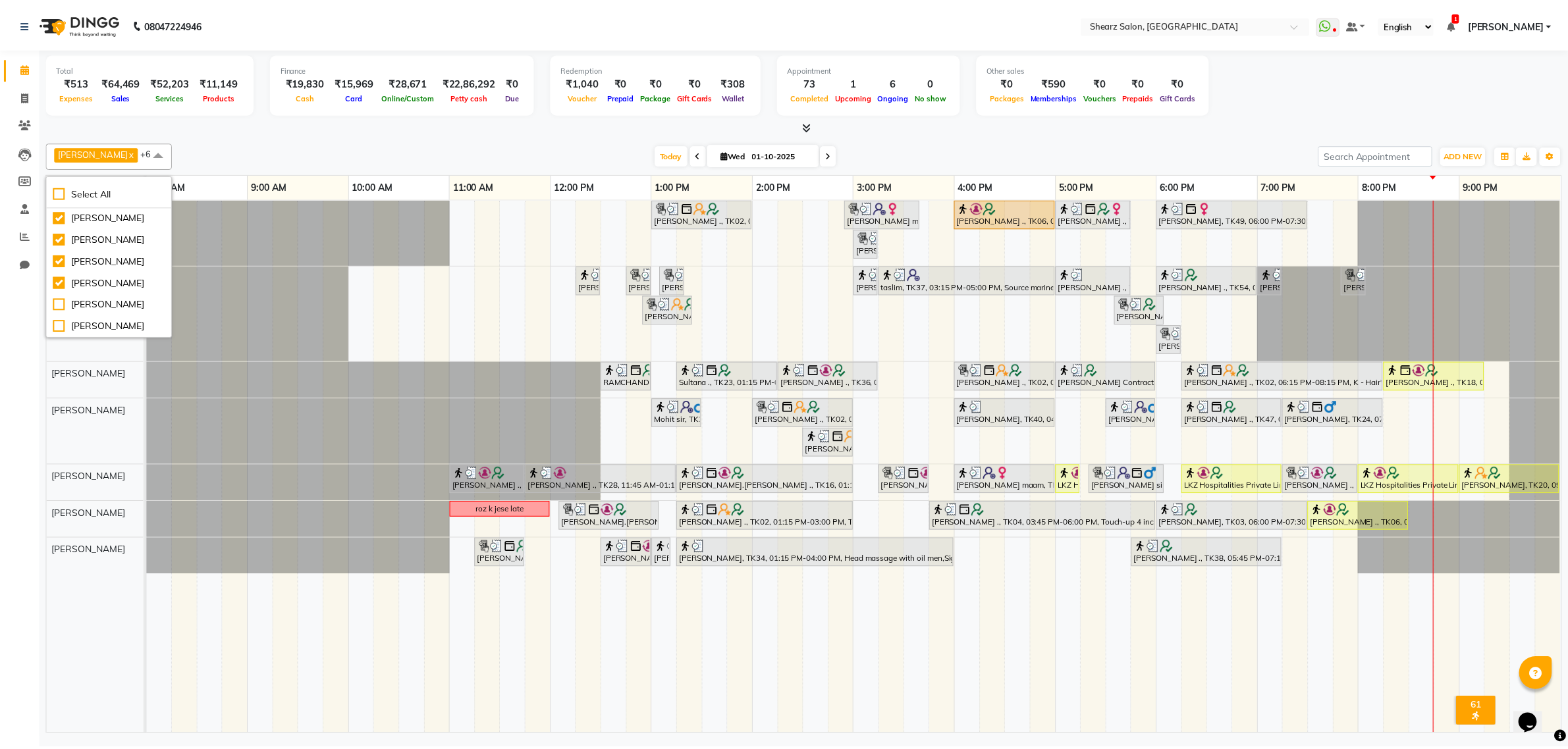
scroll to position [185, 0]
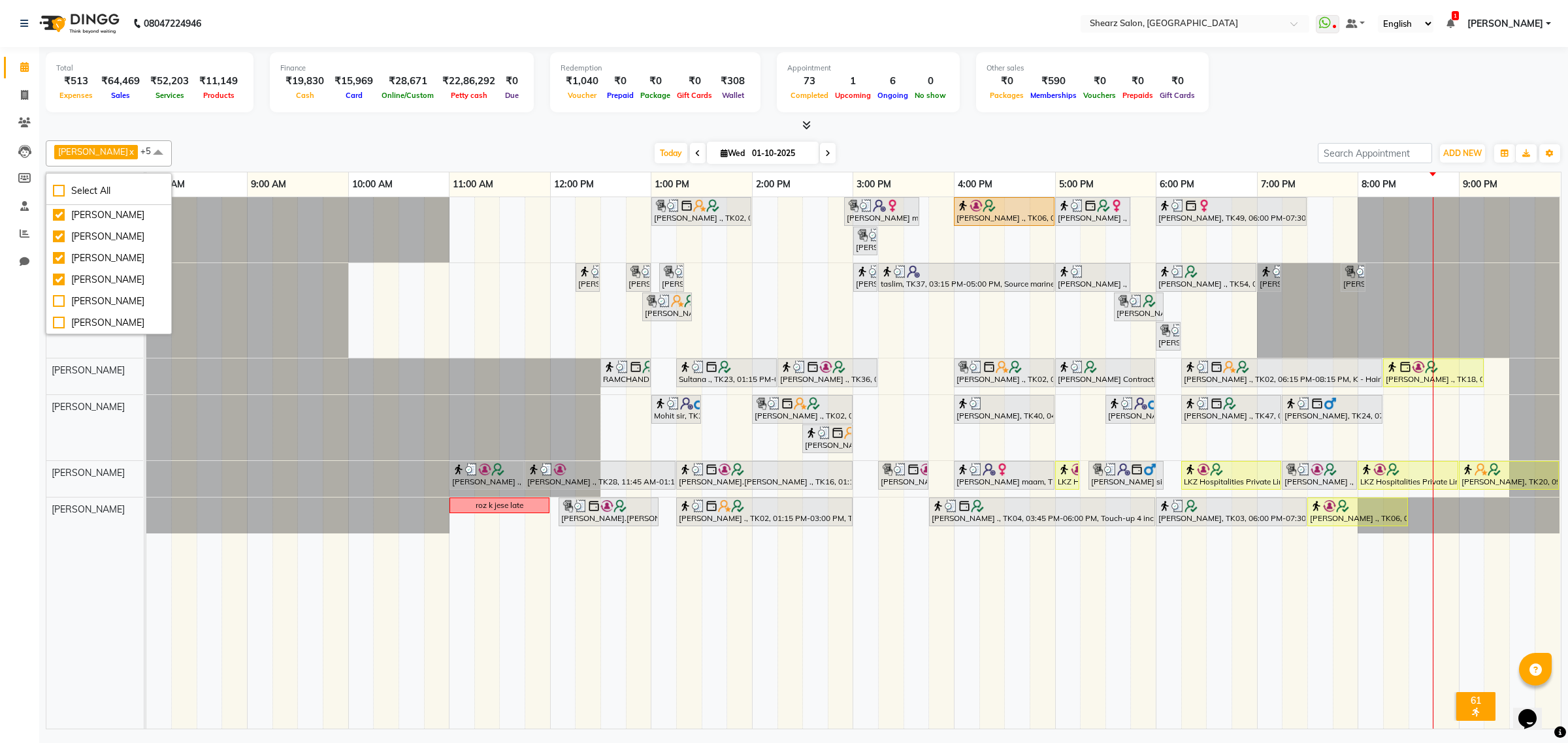
click at [146, 268] on div at bounding box center [146, 310] width 0 height 94
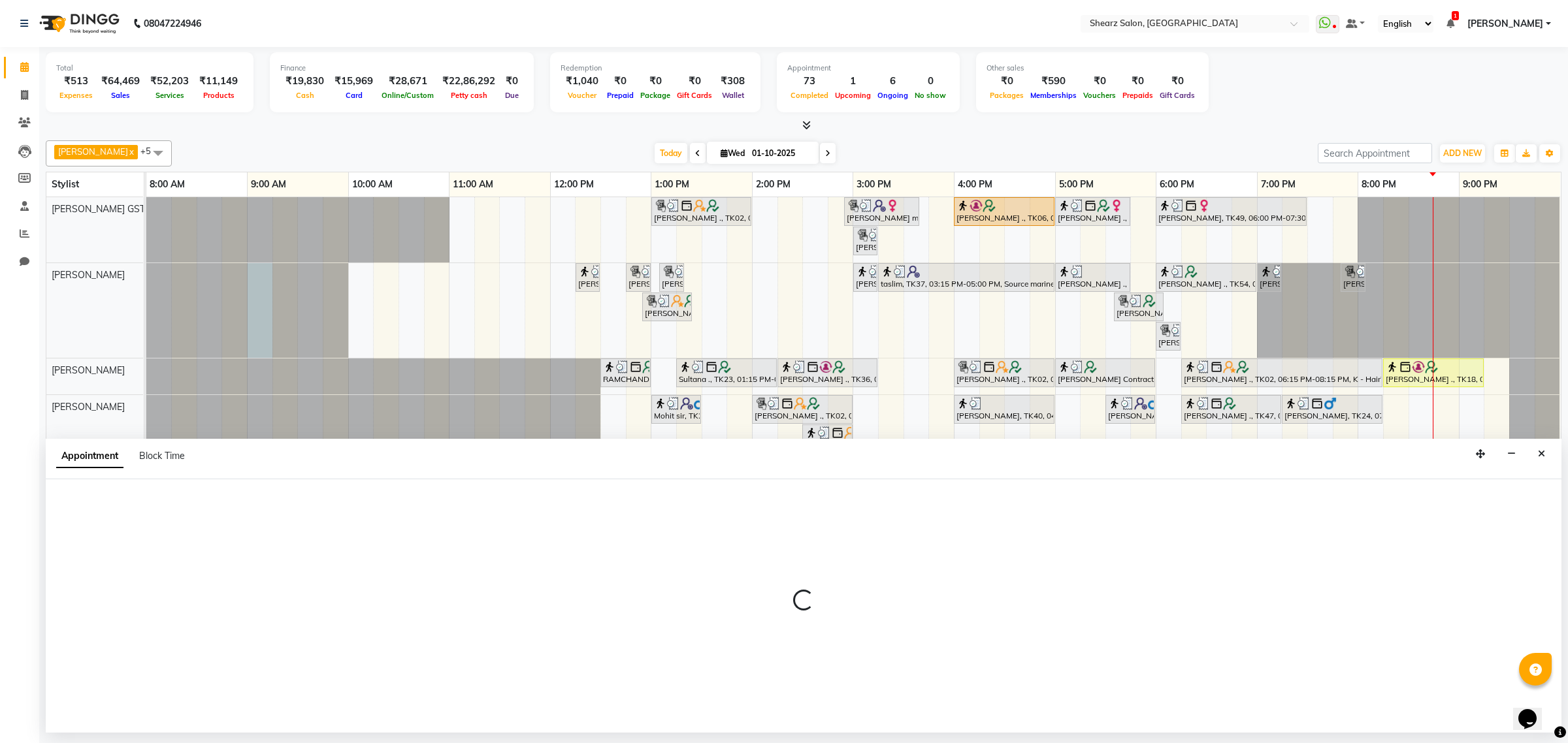
select select "77468"
select select "tentative"
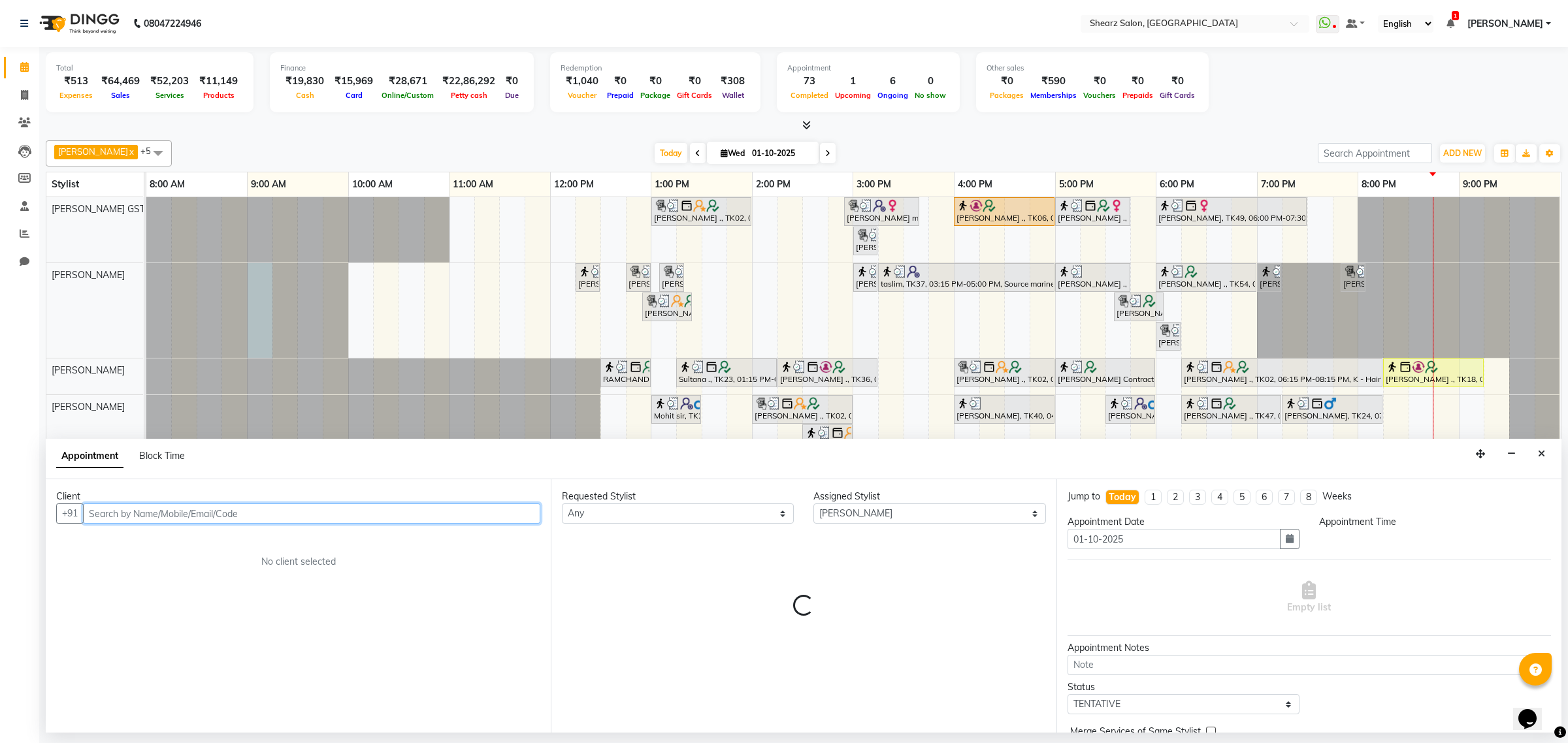
select select "540"
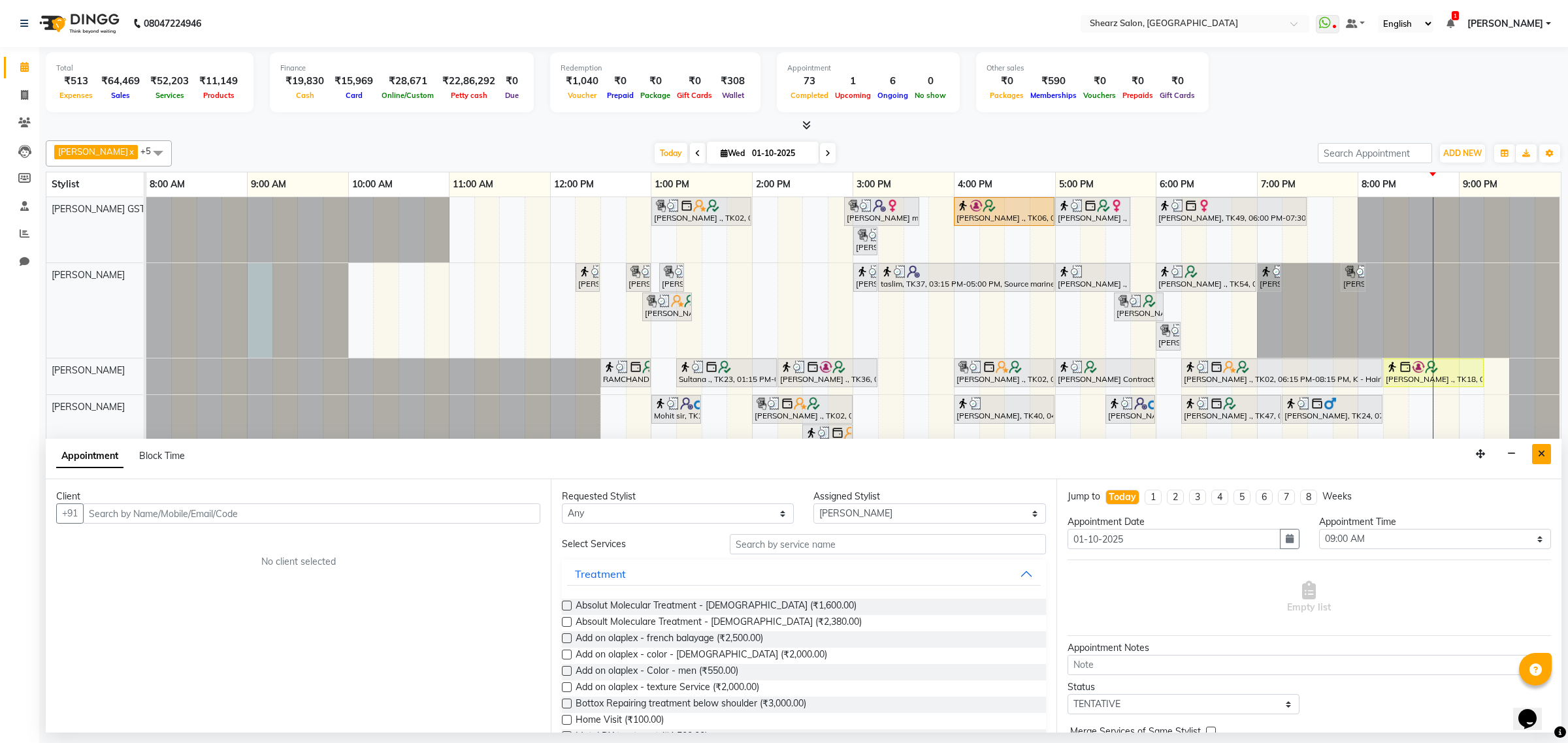
click at [1533, 458] on button "Close" at bounding box center [1541, 454] width 19 height 20
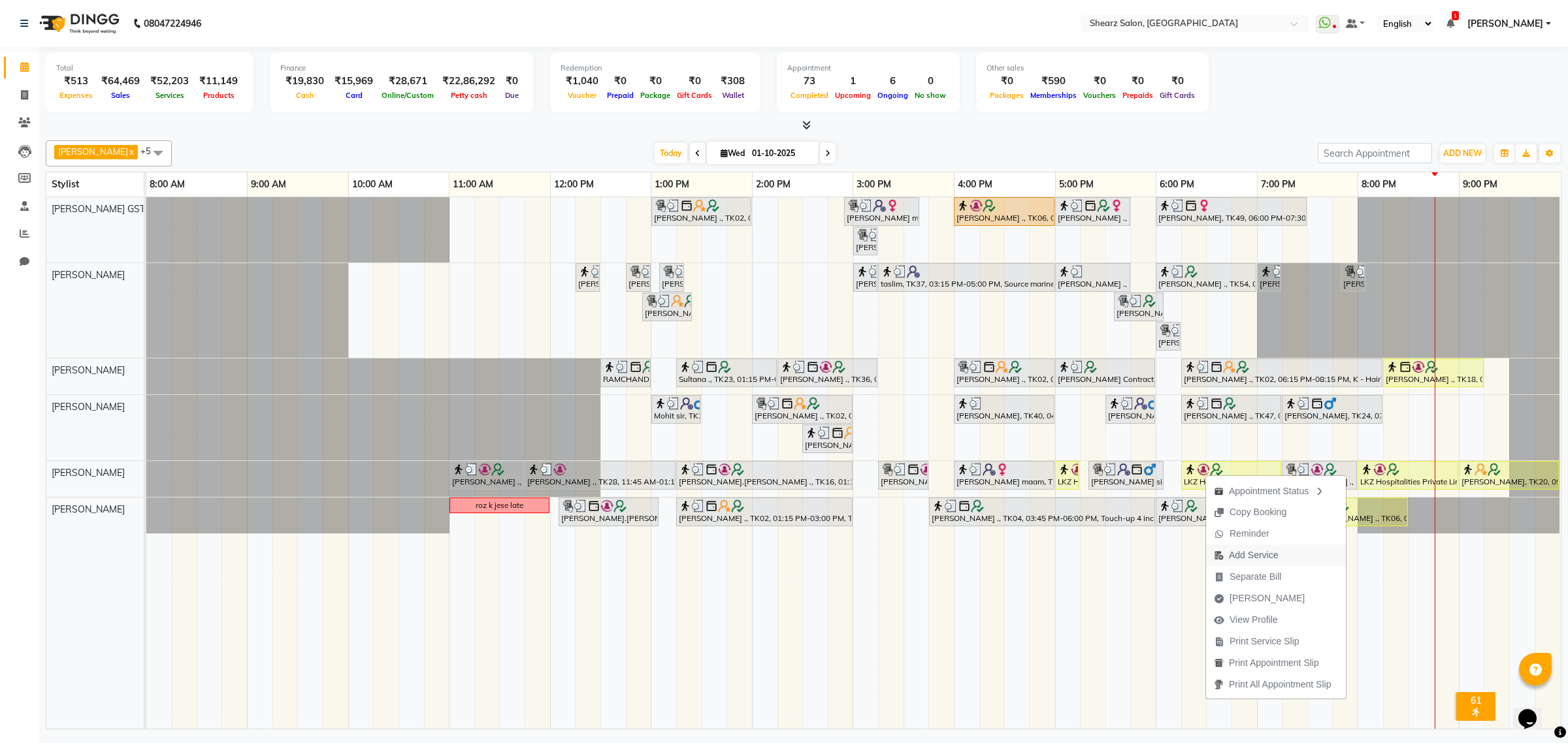
click at [1245, 559] on span "Add Service" at bounding box center [1252, 556] width 49 height 14
select select "77471"
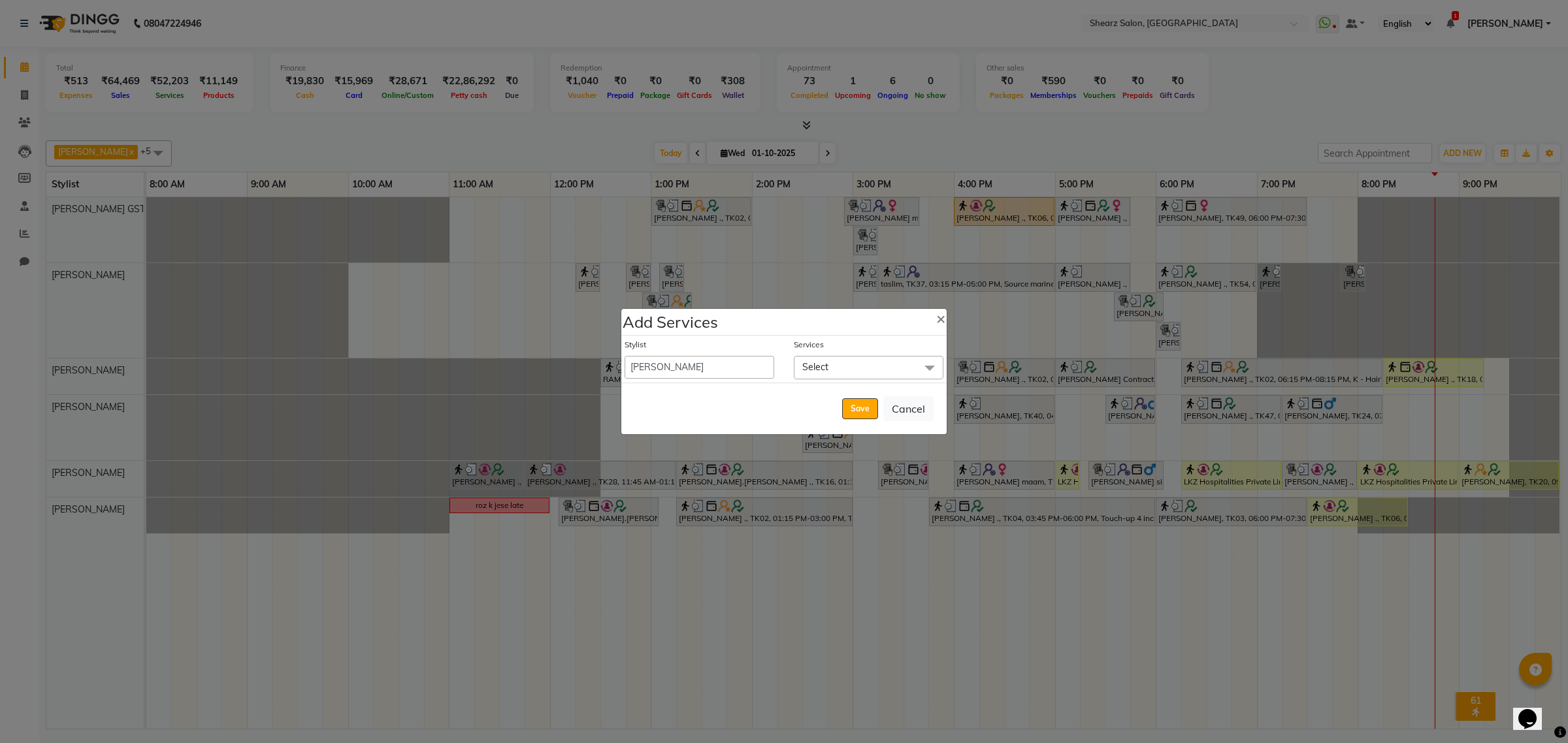
click at [871, 373] on span "Select" at bounding box center [868, 367] width 150 height 23
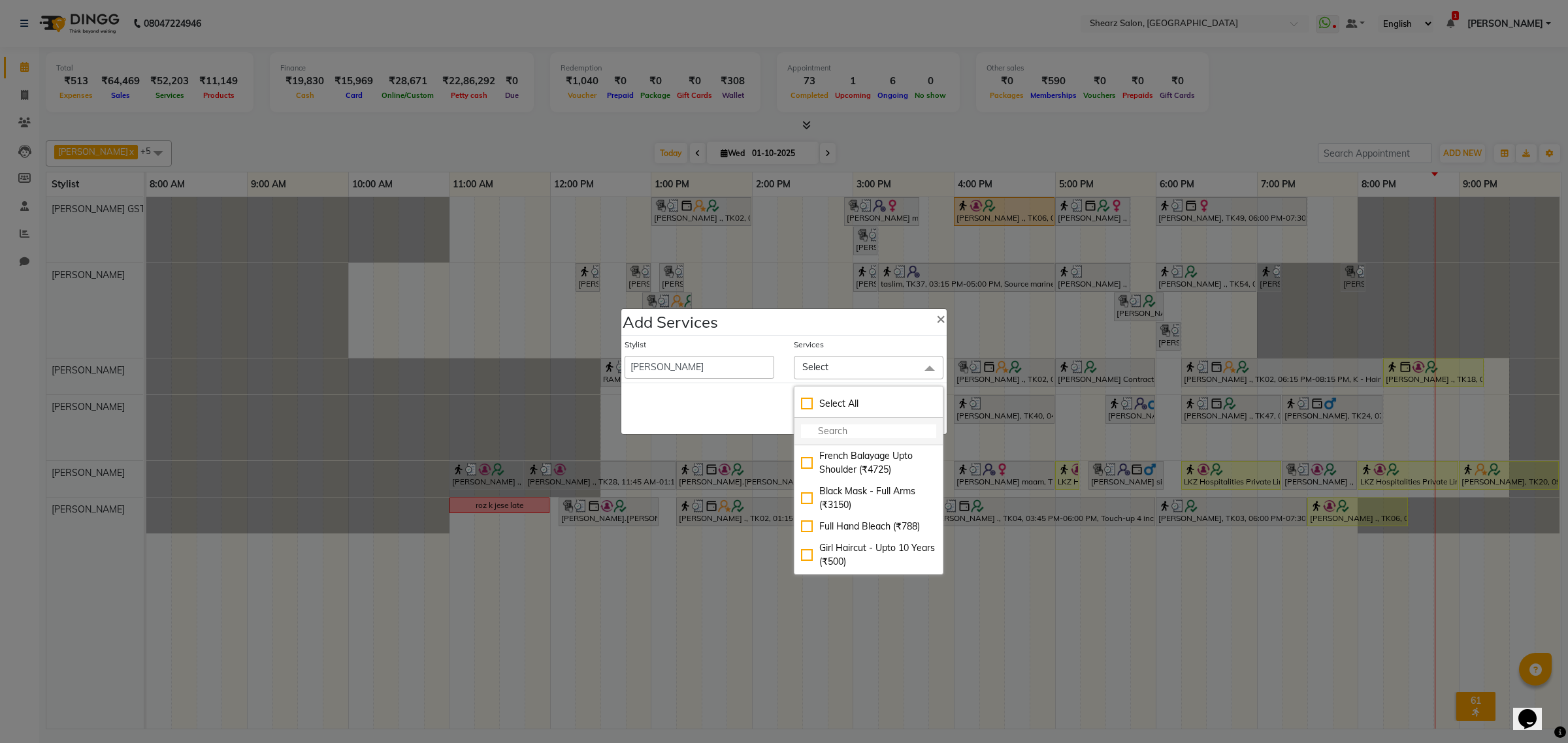
click at [834, 434] on input "multiselect-search" at bounding box center [868, 432] width 135 height 14
type input "add"
click at [872, 452] on div "Add on olaplex - Color - men (₹578)" at bounding box center [868, 463] width 135 height 28
checkbox input "true"
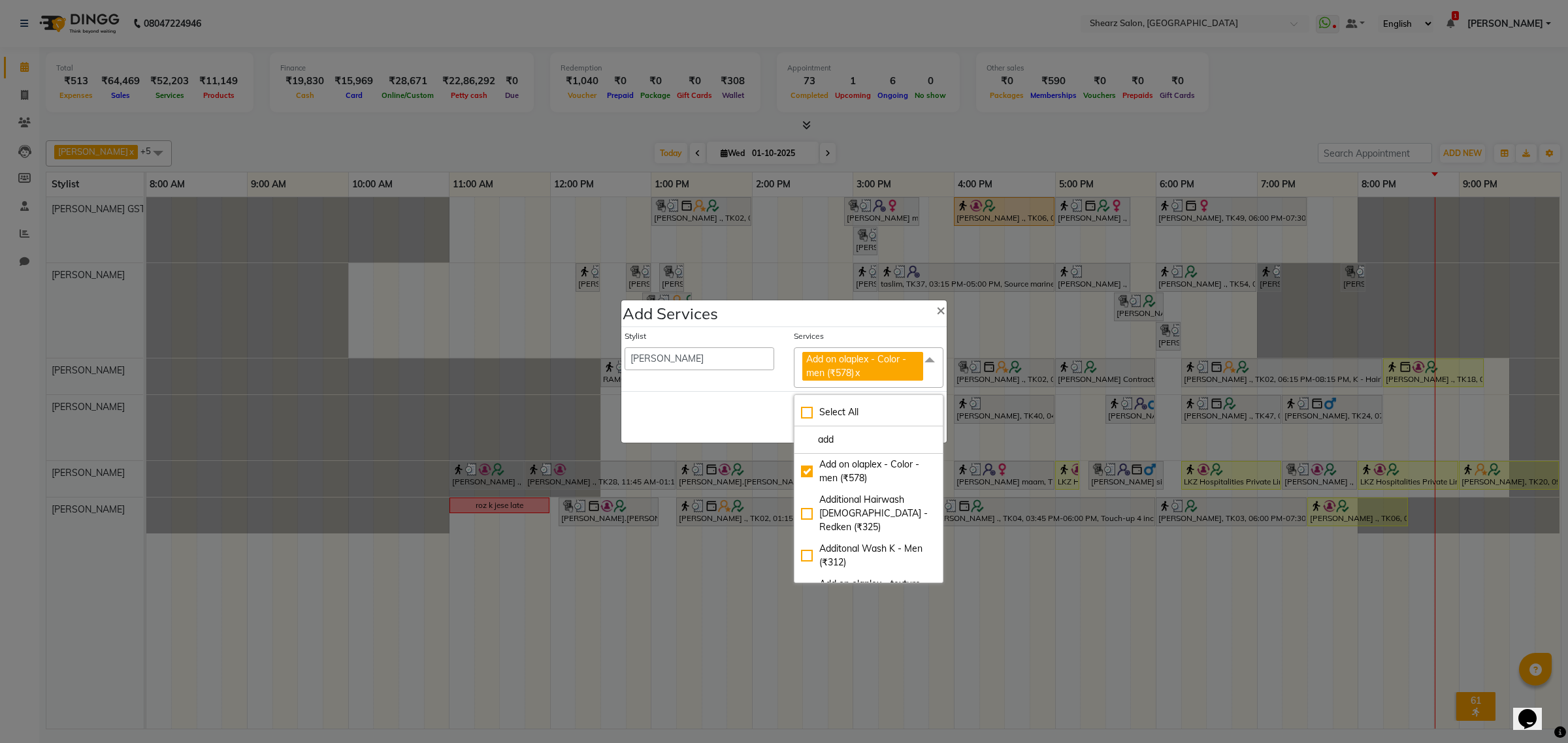
click at [700, 413] on div "Save Cancel" at bounding box center [784, 417] width 326 height 52
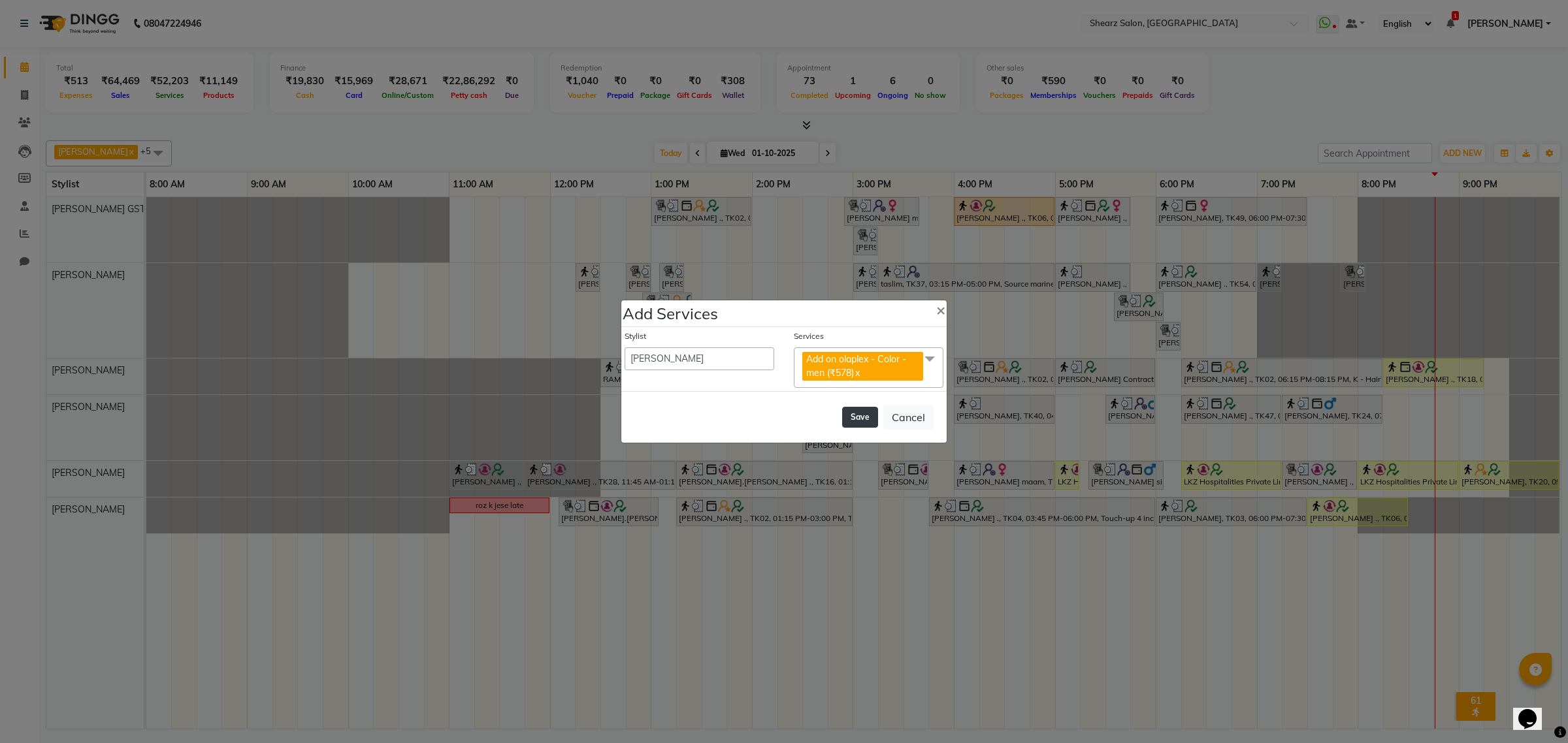
click at [870, 416] on button "Save" at bounding box center [860, 417] width 36 height 21
select select "77813"
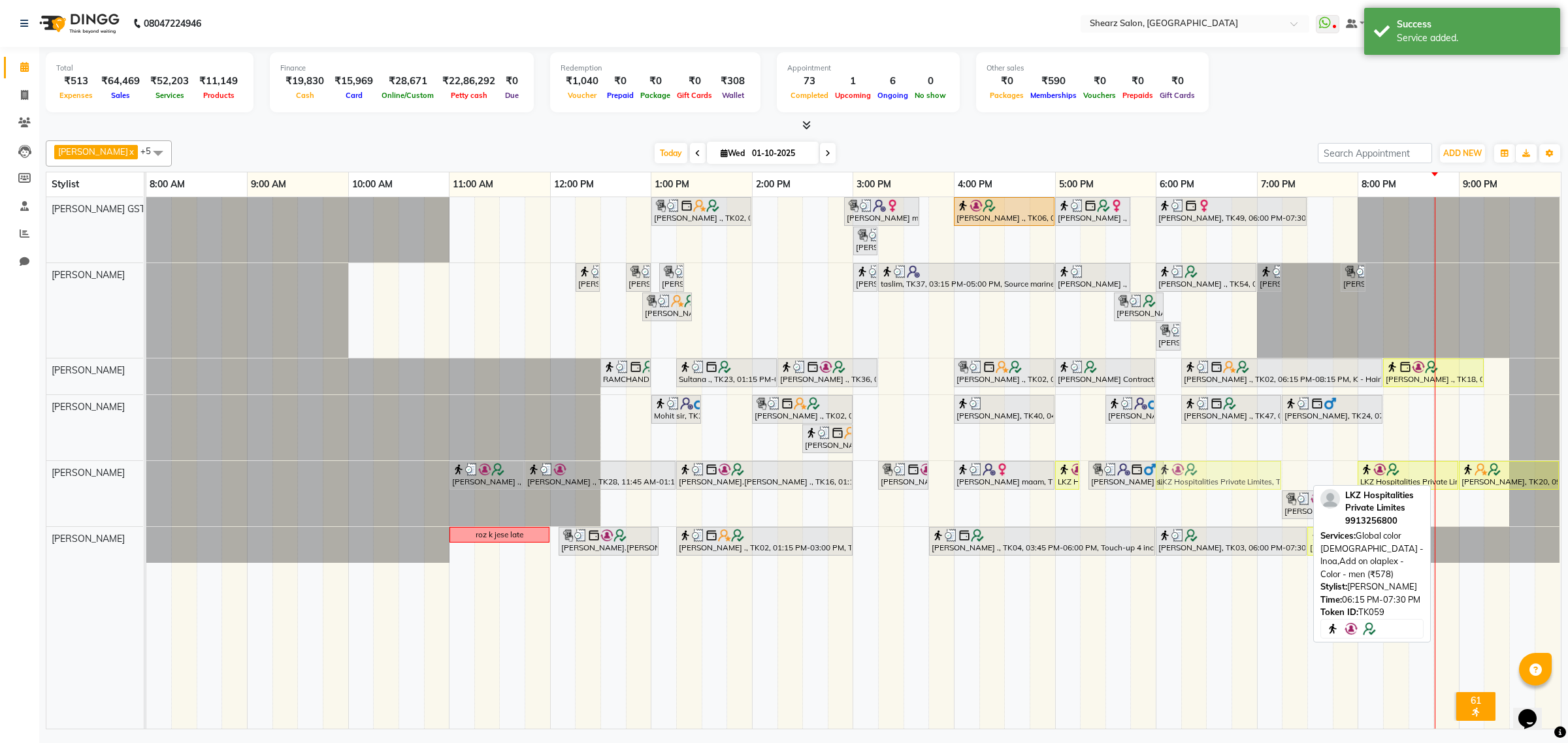
drag, startPoint x: 1251, startPoint y: 477, endPoint x: 1223, endPoint y: 510, distance: 43.3
click at [1223, 510] on div "[PERSON_NAME] ., TK02, 01:00 PM-02:00 PM, Cirepil Roll On Wax [PERSON_NAME] maa…" at bounding box center [852, 463] width 1414 height 532
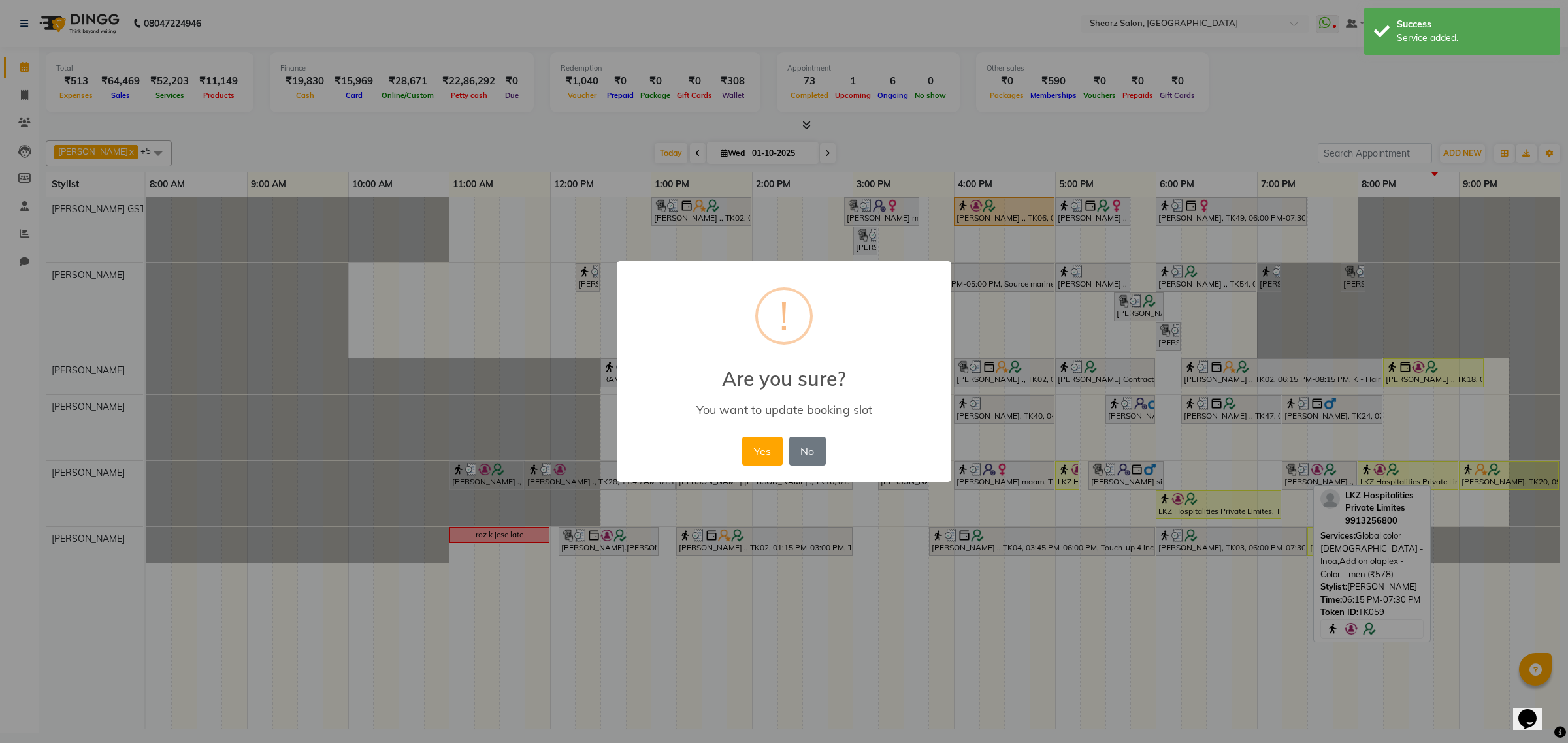
click at [740, 444] on div "Yes No No" at bounding box center [784, 451] width 89 height 36
click at [776, 451] on button "Yes" at bounding box center [762, 450] width 40 height 29
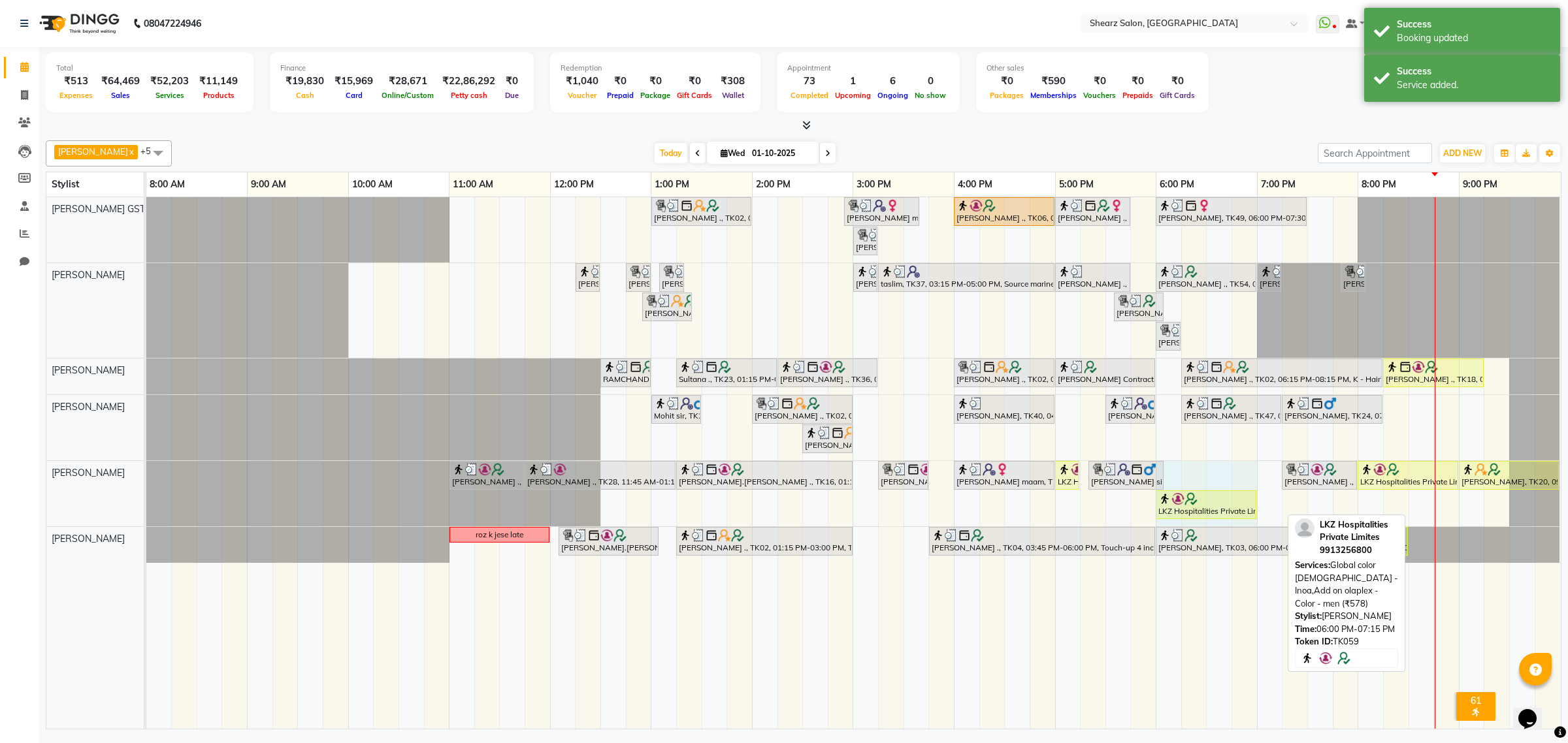
drag, startPoint x: 1278, startPoint y: 504, endPoint x: 1252, endPoint y: 503, distance: 26.0
click at [146, 503] on div "[PERSON_NAME] ., TK10, 11:00 AM-11:45 AM, [PERSON_NAME] Faded with Sr. [PERSON_…" at bounding box center [146, 494] width 0 height 65
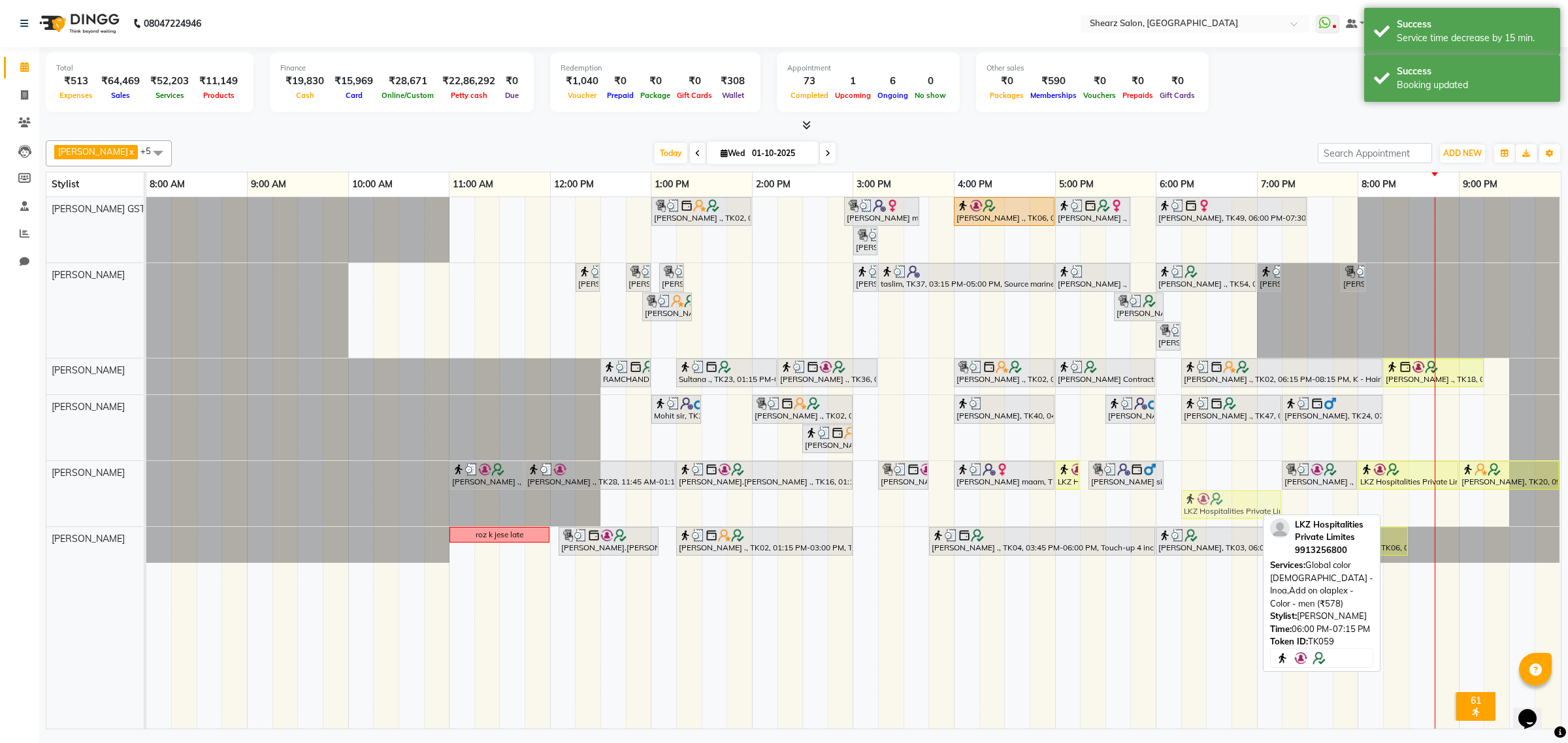
drag, startPoint x: 1180, startPoint y: 500, endPoint x: 1201, endPoint y: 502, distance: 21.1
click at [146, 502] on div "[PERSON_NAME] ., TK10, 11:00 AM-11:45 AM, [PERSON_NAME] Faded with Sr. [PERSON_…" at bounding box center [146, 494] width 0 height 65
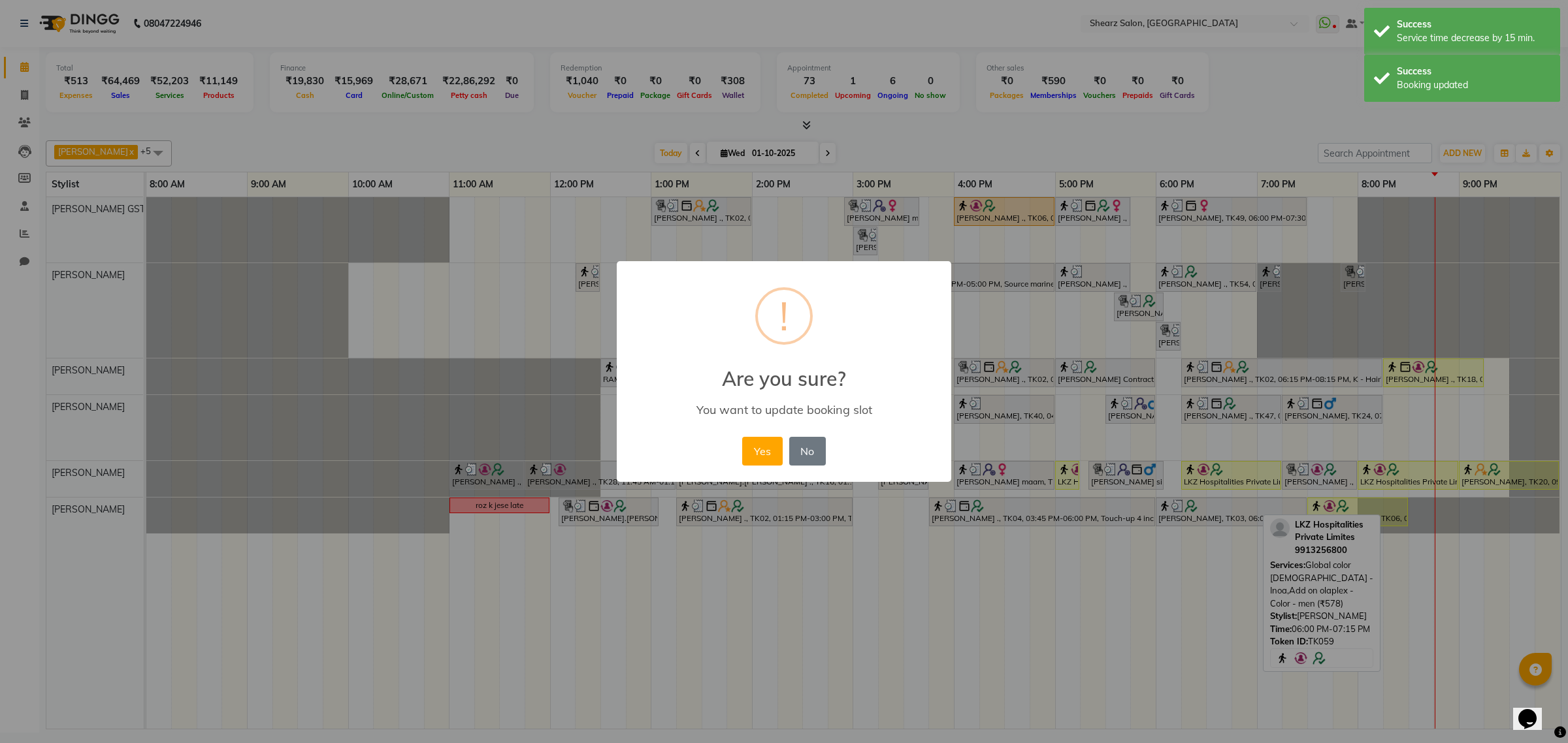
click at [756, 456] on button "Yes" at bounding box center [762, 450] width 40 height 29
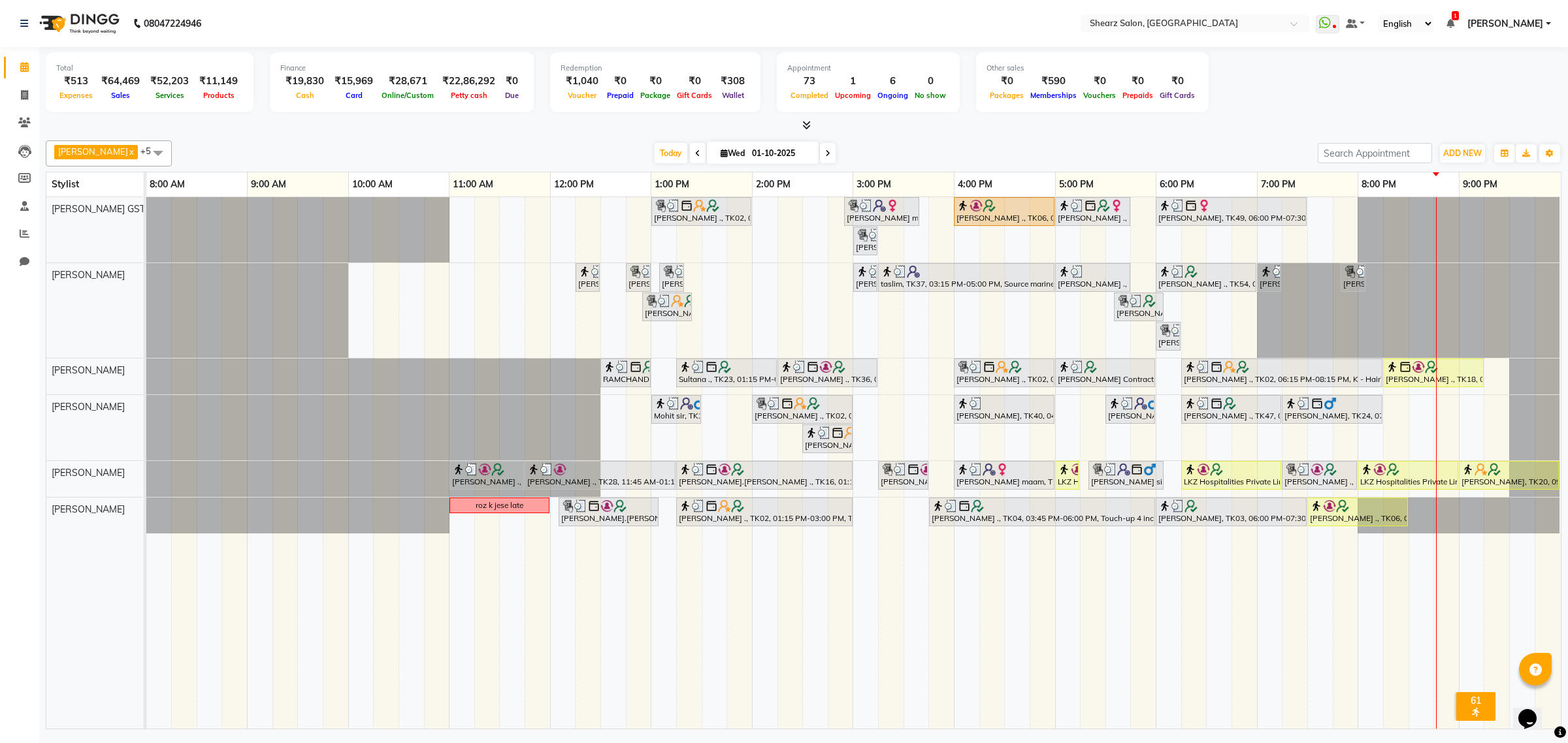
click at [826, 156] on icon at bounding box center [828, 154] width 5 height 8
type input "02-10-2025"
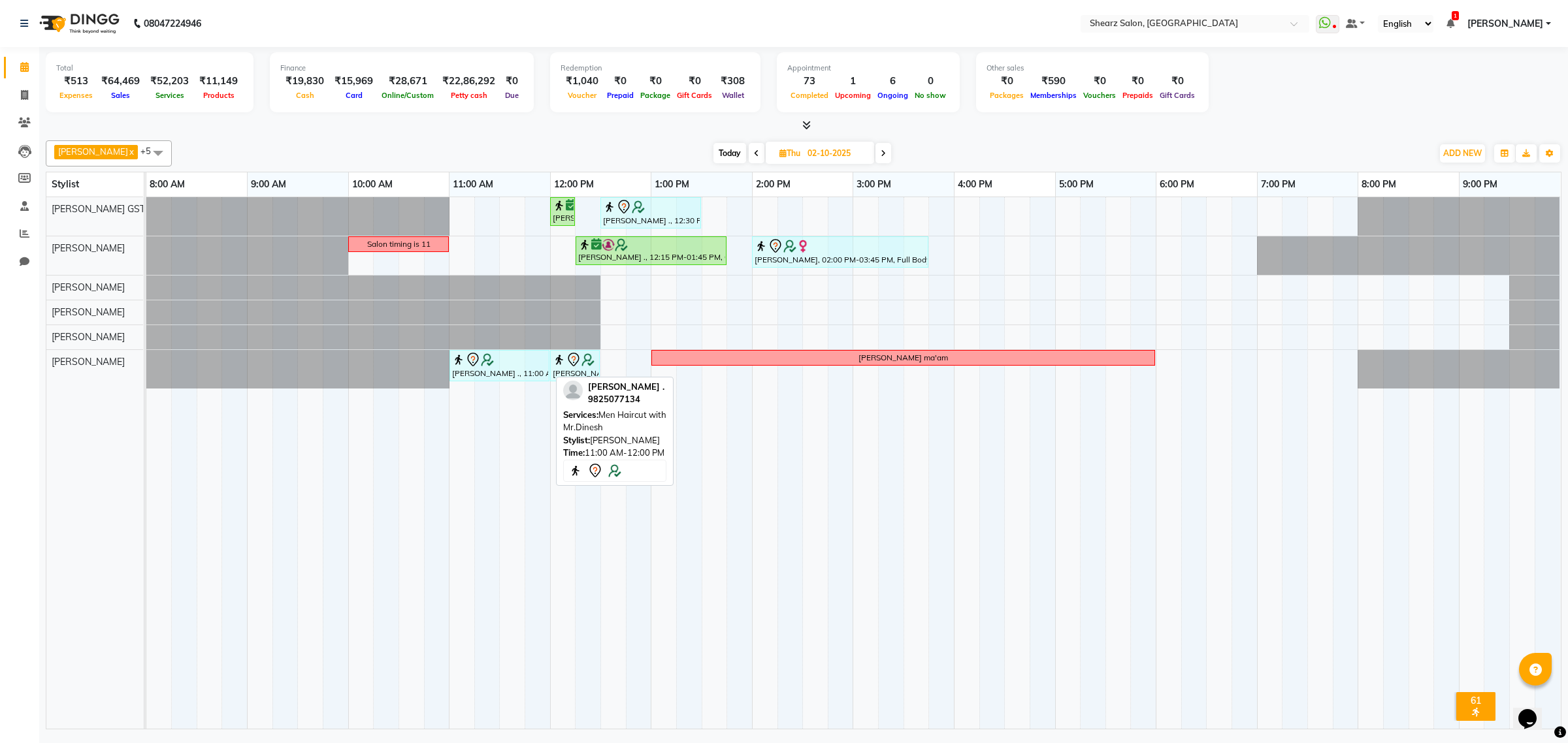
click at [533, 371] on div "[PERSON_NAME] ., 11:00 AM-12:00 PM, Men Haircut with Mr.Dinesh" at bounding box center [499, 366] width 97 height 28
click at [20, 258] on icon at bounding box center [25, 262] width 10 height 10
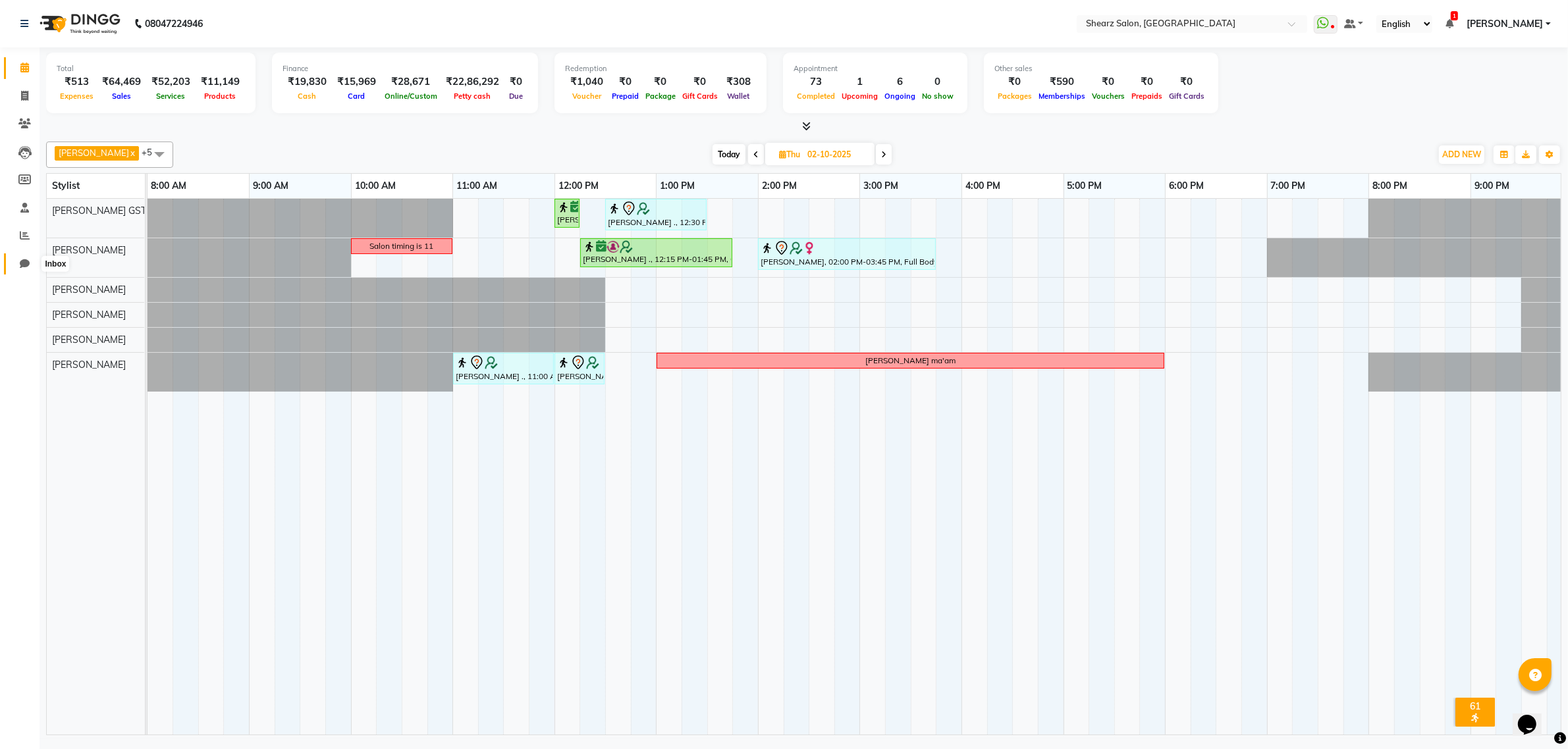
select select "100"
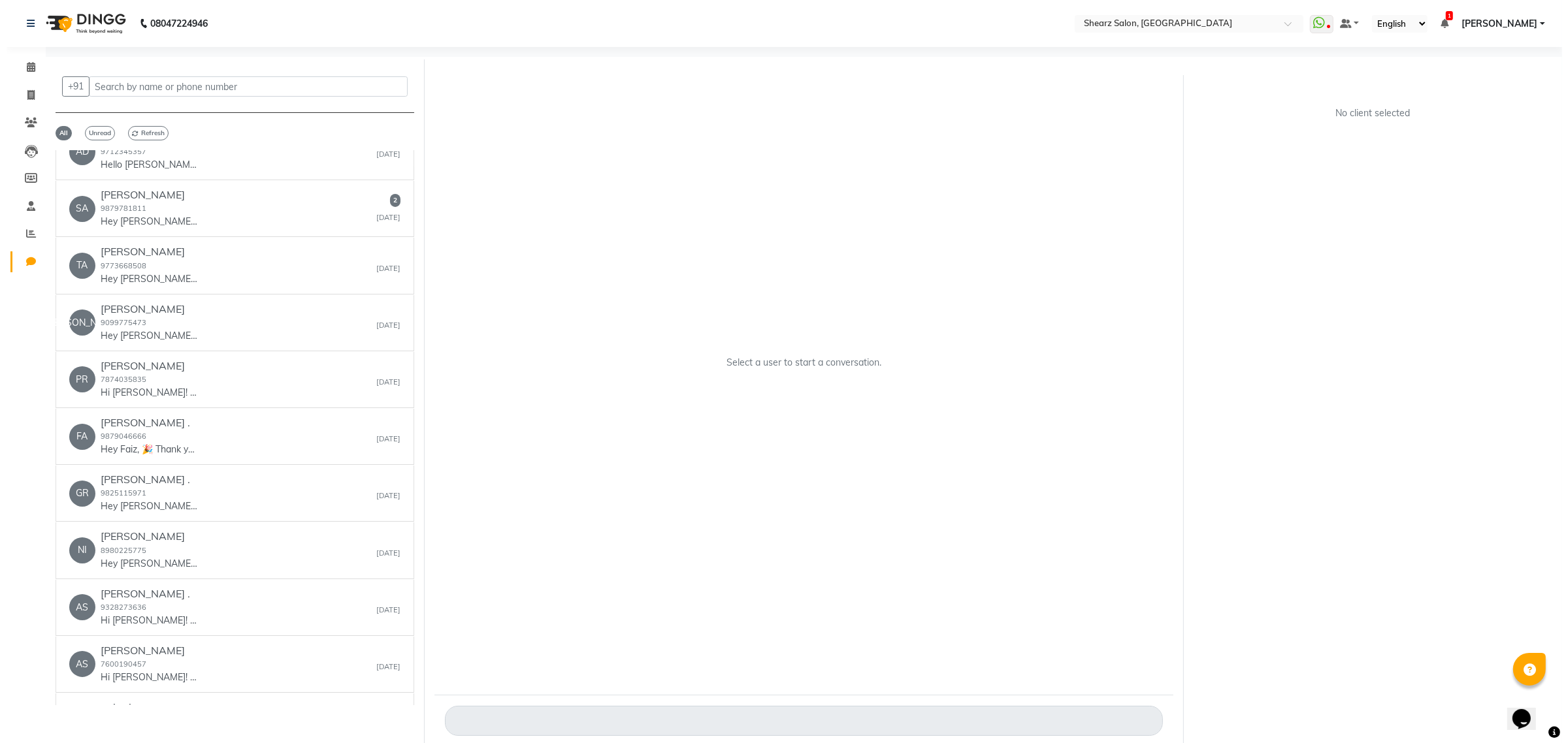
scroll to position [1878, 0]
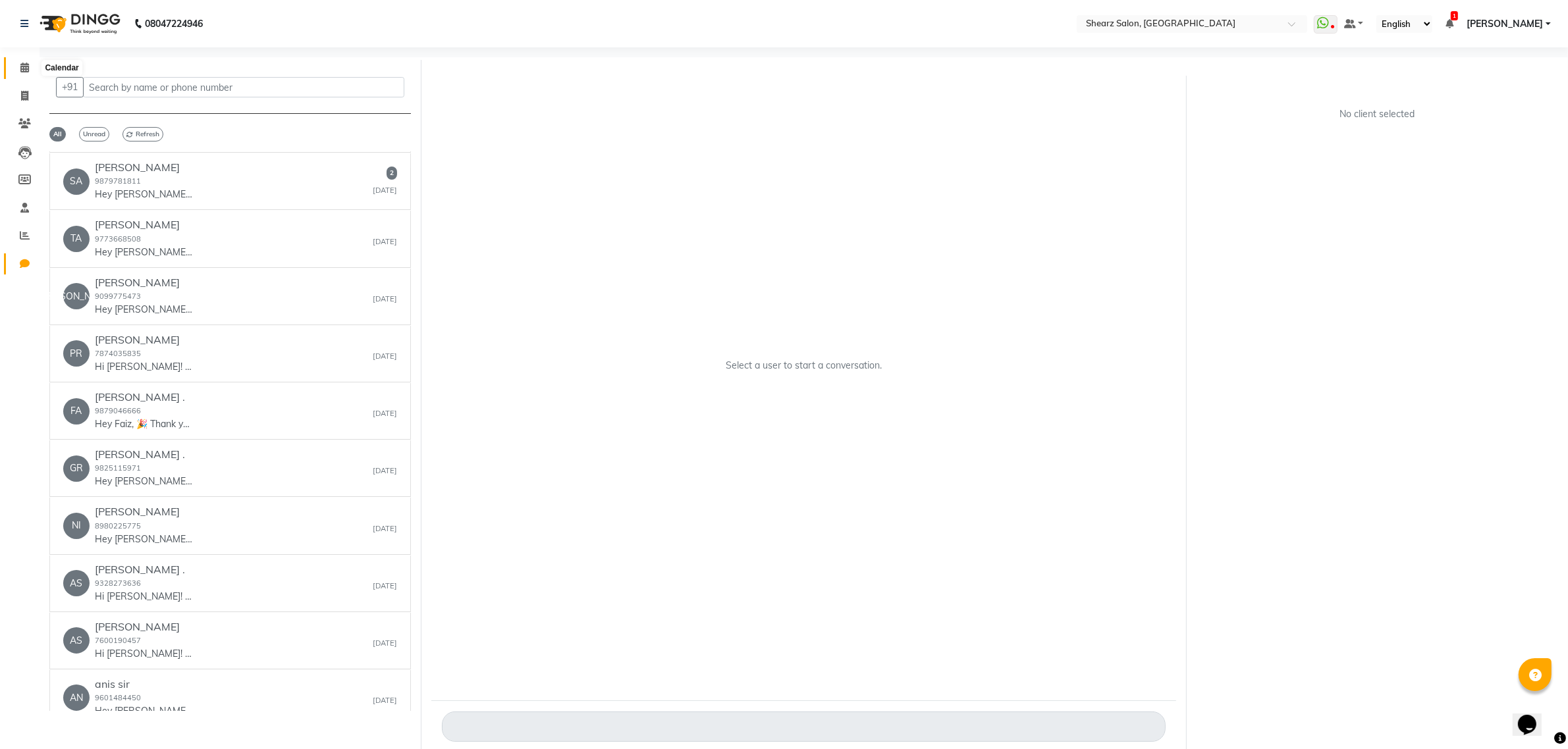
click at [23, 63] on icon at bounding box center [24, 68] width 9 height 10
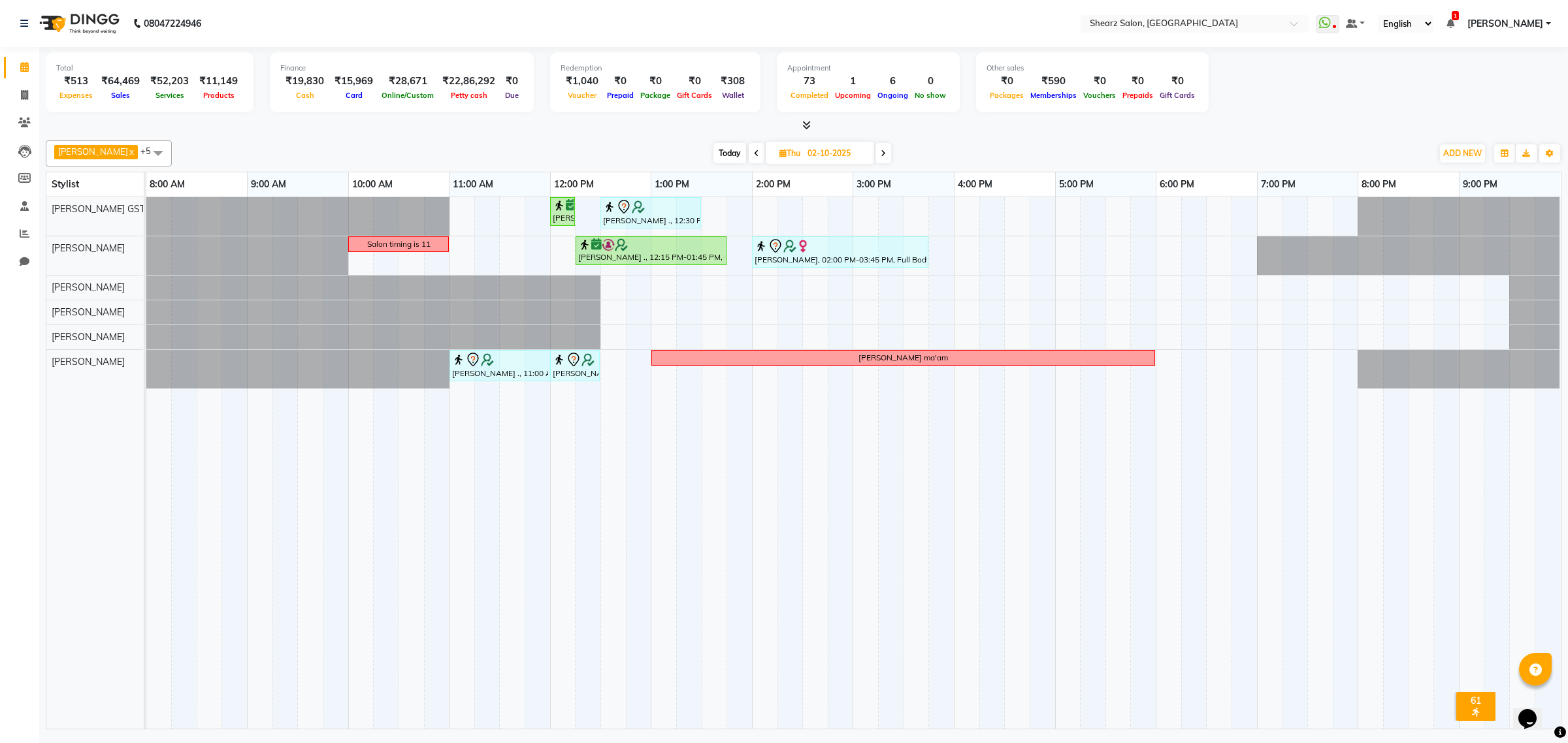
click at [147, 150] on span at bounding box center [158, 153] width 26 height 25
click at [99, 295] on div "[PERSON_NAME]" at bounding box center [108, 302] width 112 height 14
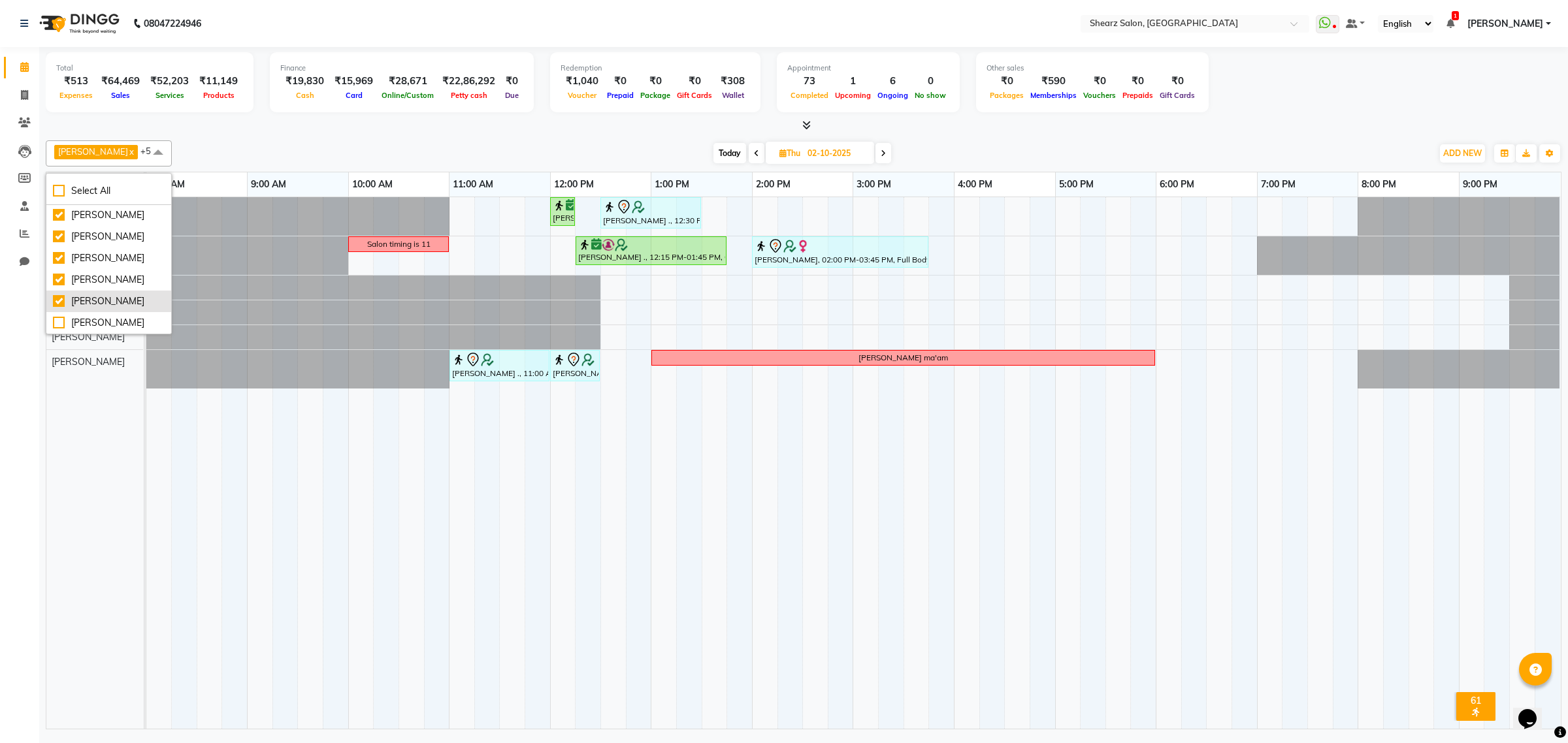
checkbox input "true"
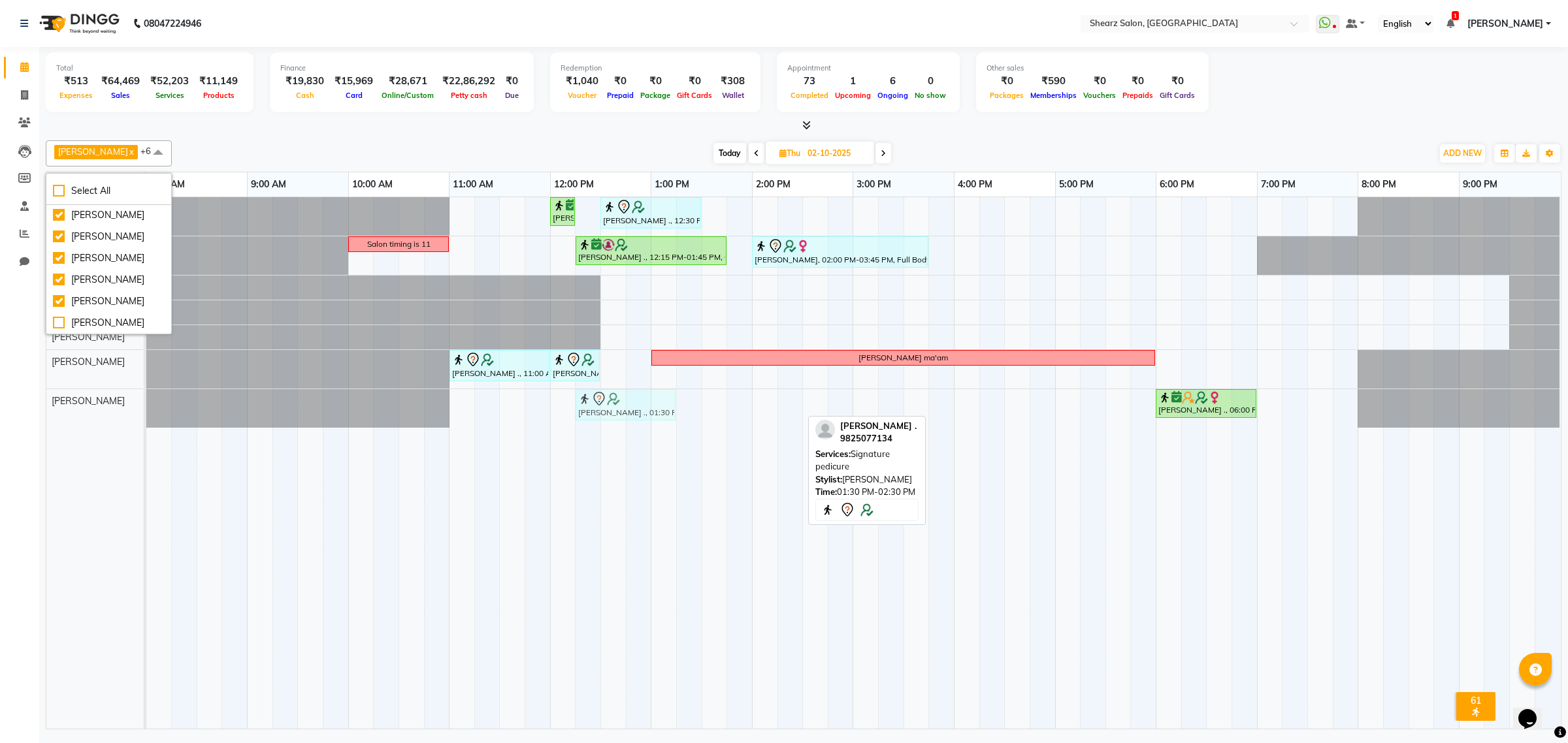
drag, startPoint x: 745, startPoint y: 412, endPoint x: 619, endPoint y: 414, distance: 126.0
click at [146, 414] on div "[PERSON_NAME] ., 01:30 PM-02:30 PM, Signature pedicure [PERSON_NAME] ., 06:00 P…" at bounding box center [146, 408] width 0 height 39
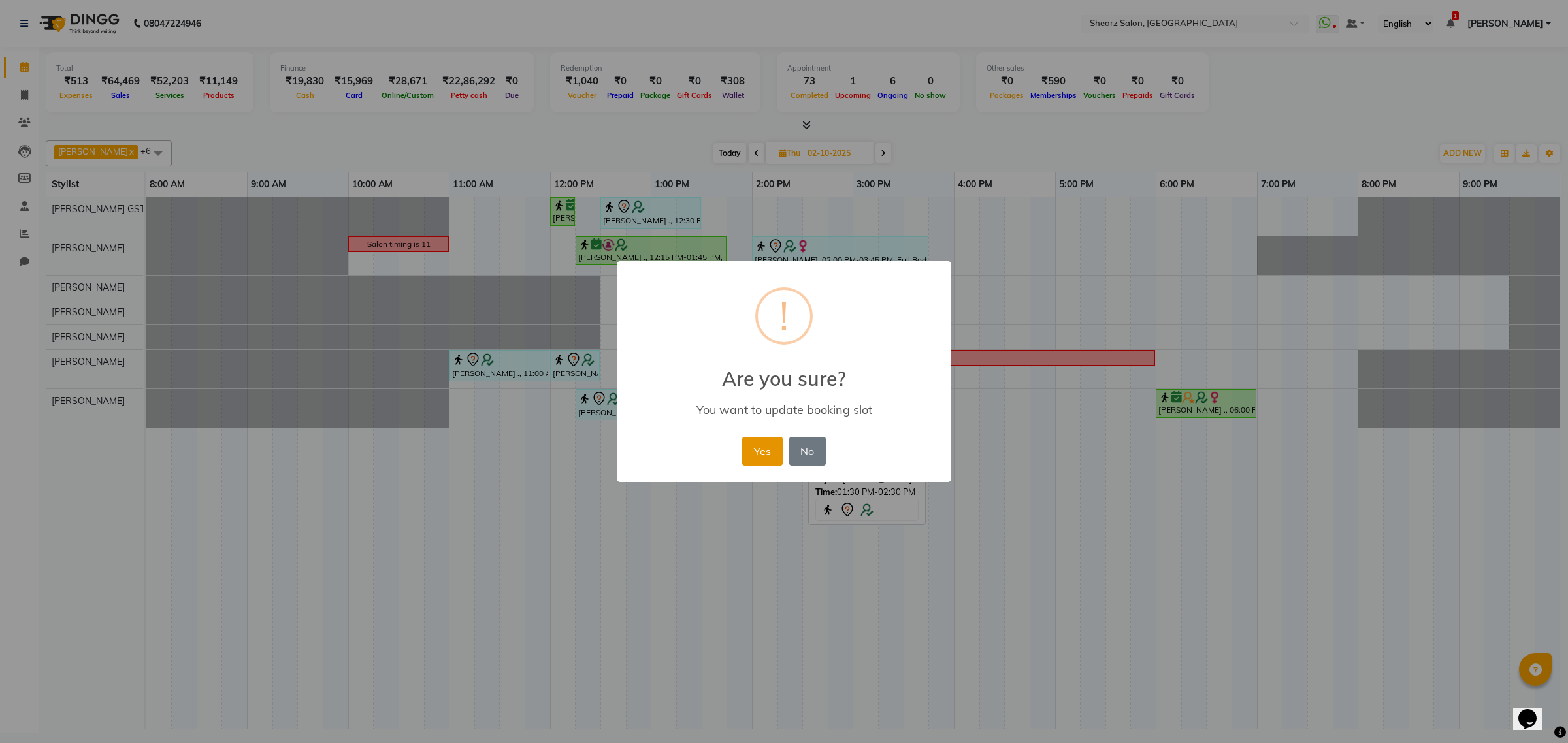
click at [750, 447] on button "Yes" at bounding box center [762, 450] width 40 height 29
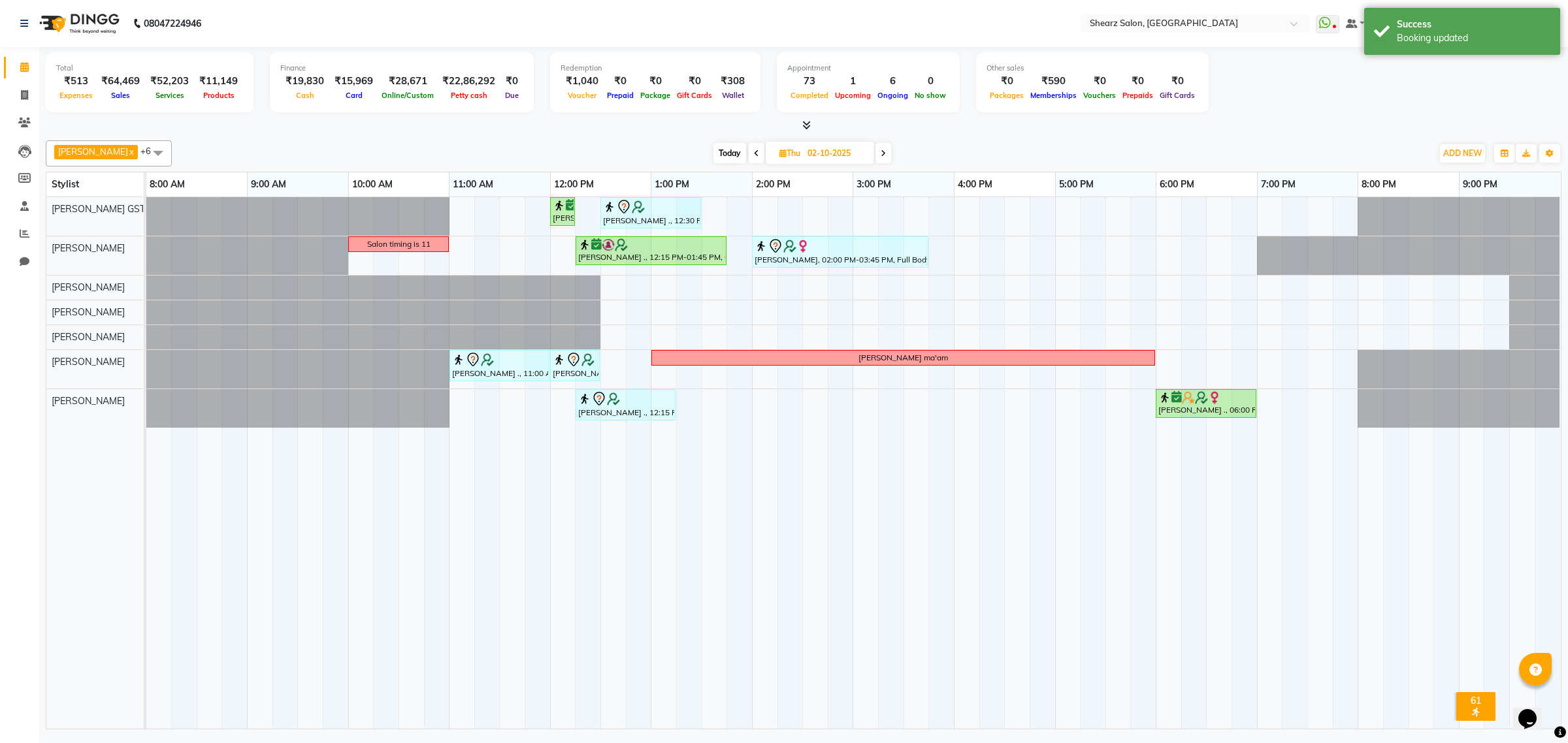
click at [730, 152] on span "Today" at bounding box center [729, 153] width 33 height 20
type input "01-10-2025"
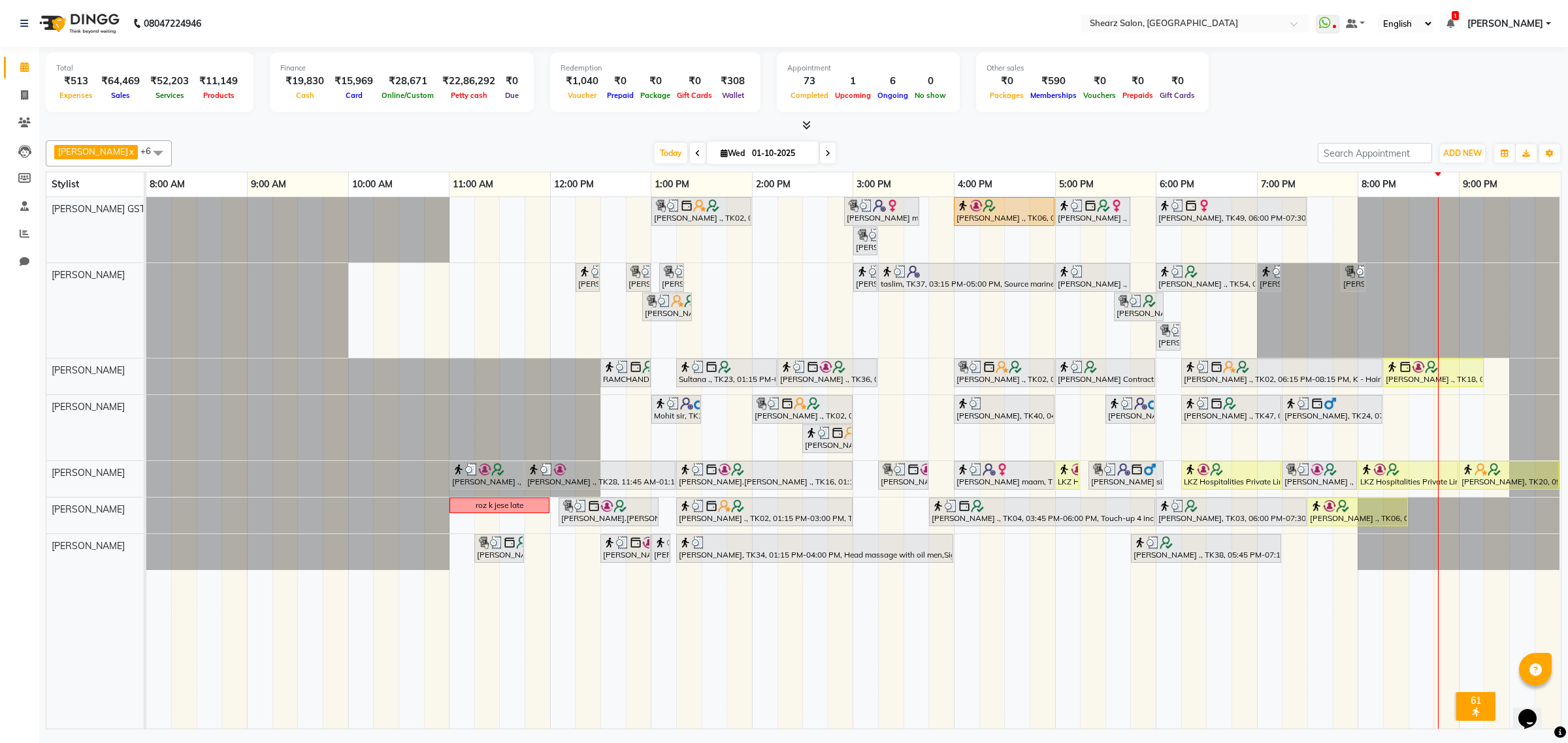
click at [1405, 425] on div "[PERSON_NAME] ., TK02, 01:00 PM-02:00 PM, Cirepil Roll On Wax [PERSON_NAME] maa…" at bounding box center [852, 463] width 1414 height 532
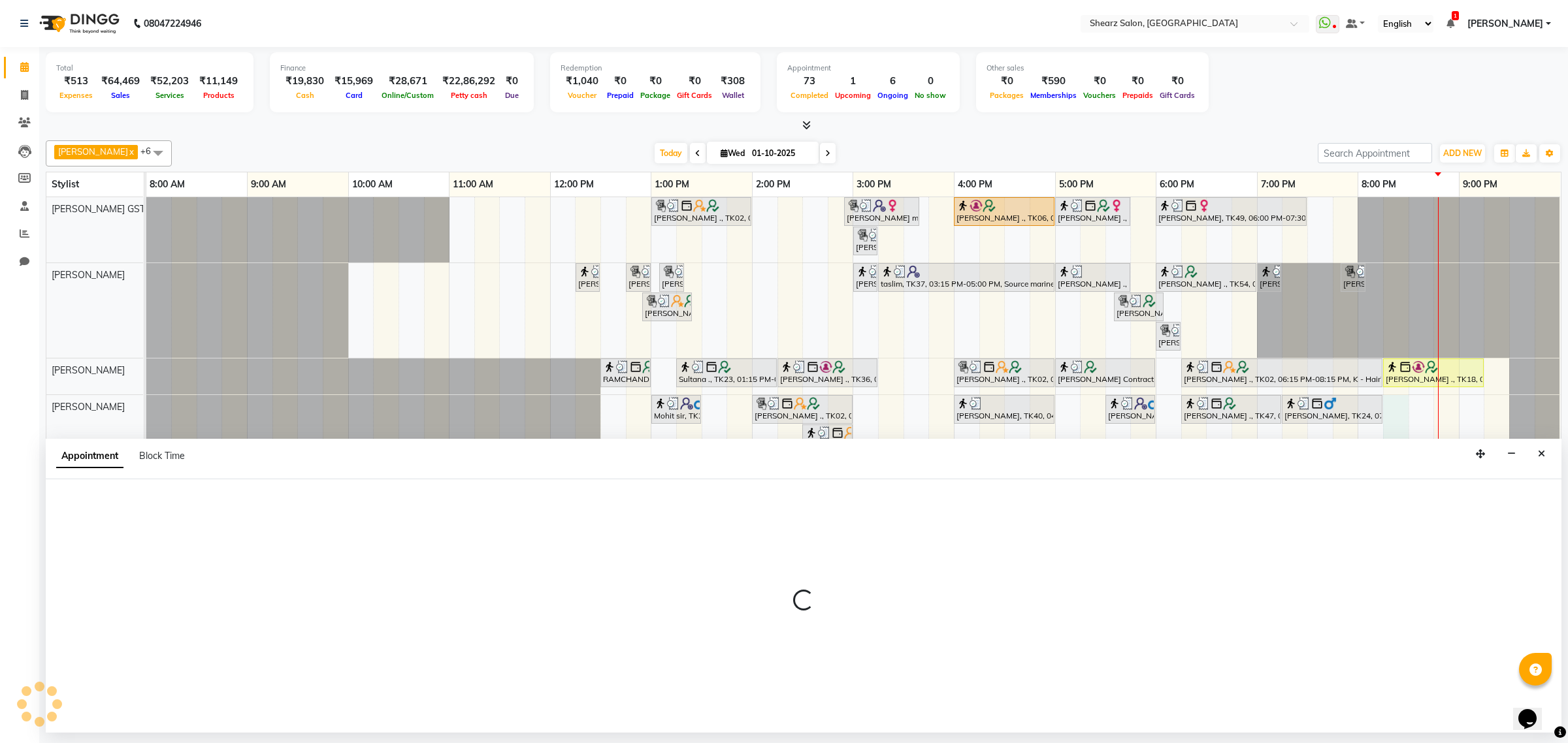
select select "77475"
select select "1215"
select select "tentative"
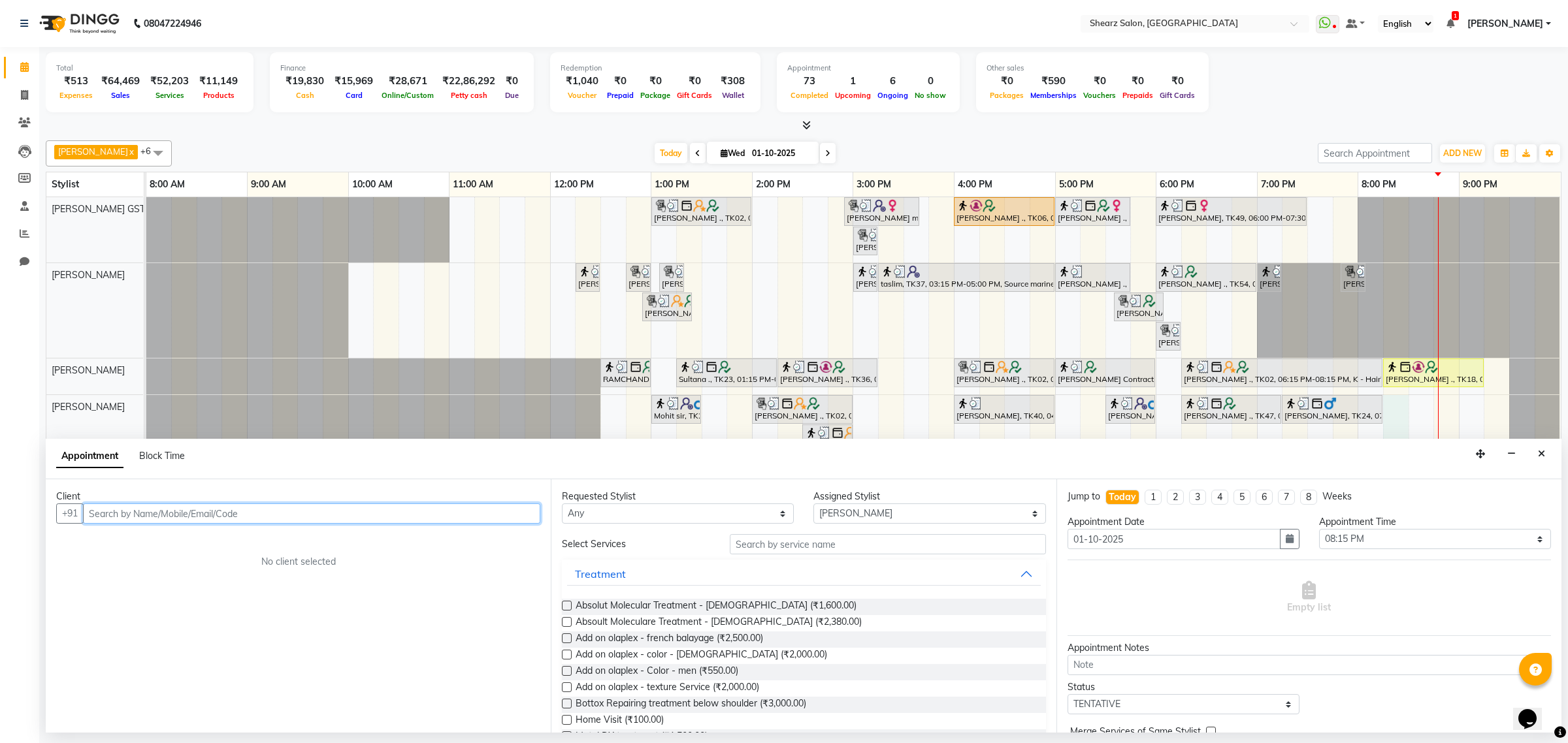
click at [213, 515] on input "text" at bounding box center [312, 514] width 457 height 20
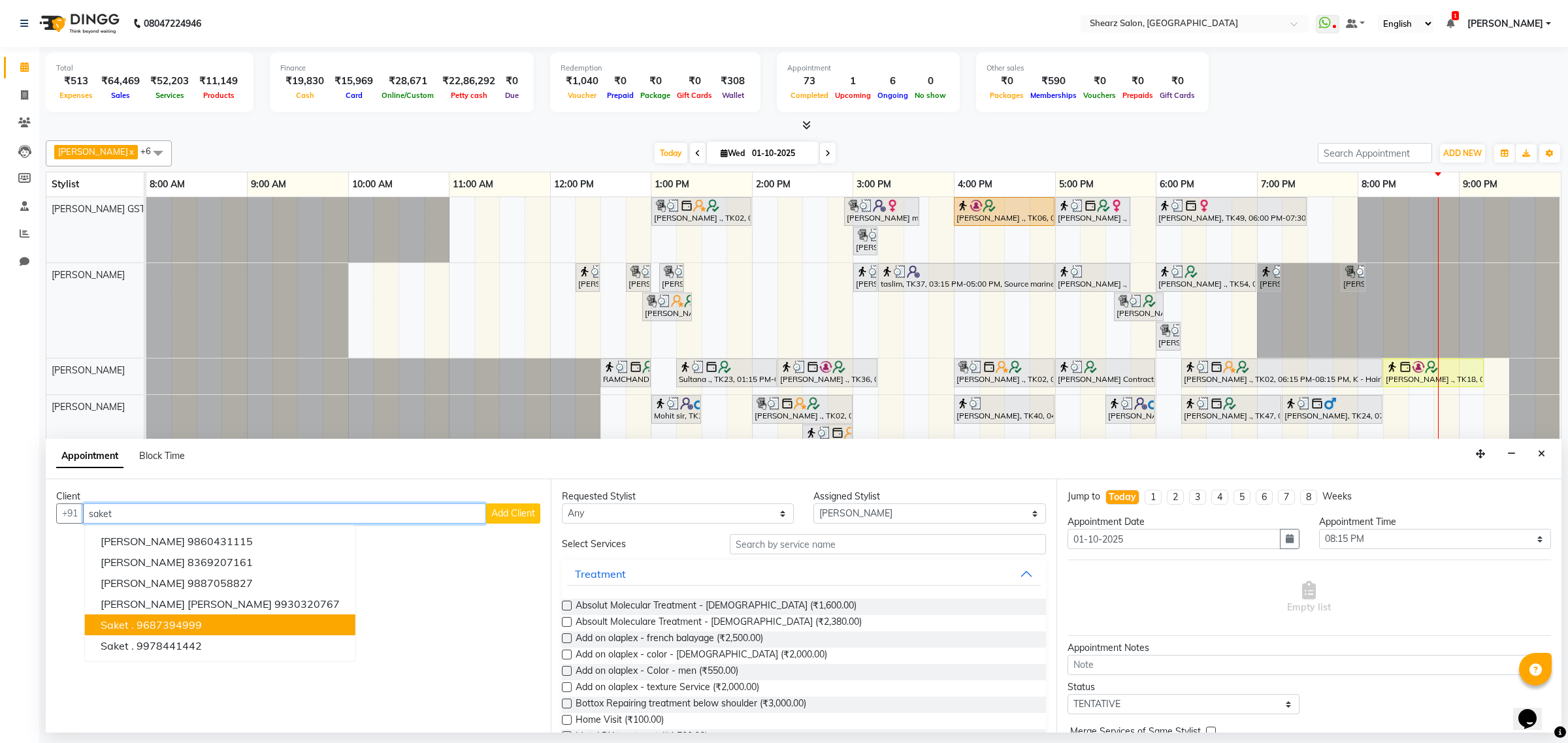
click at [165, 616] on button "Saket . 9687394999" at bounding box center [220, 625] width 271 height 21
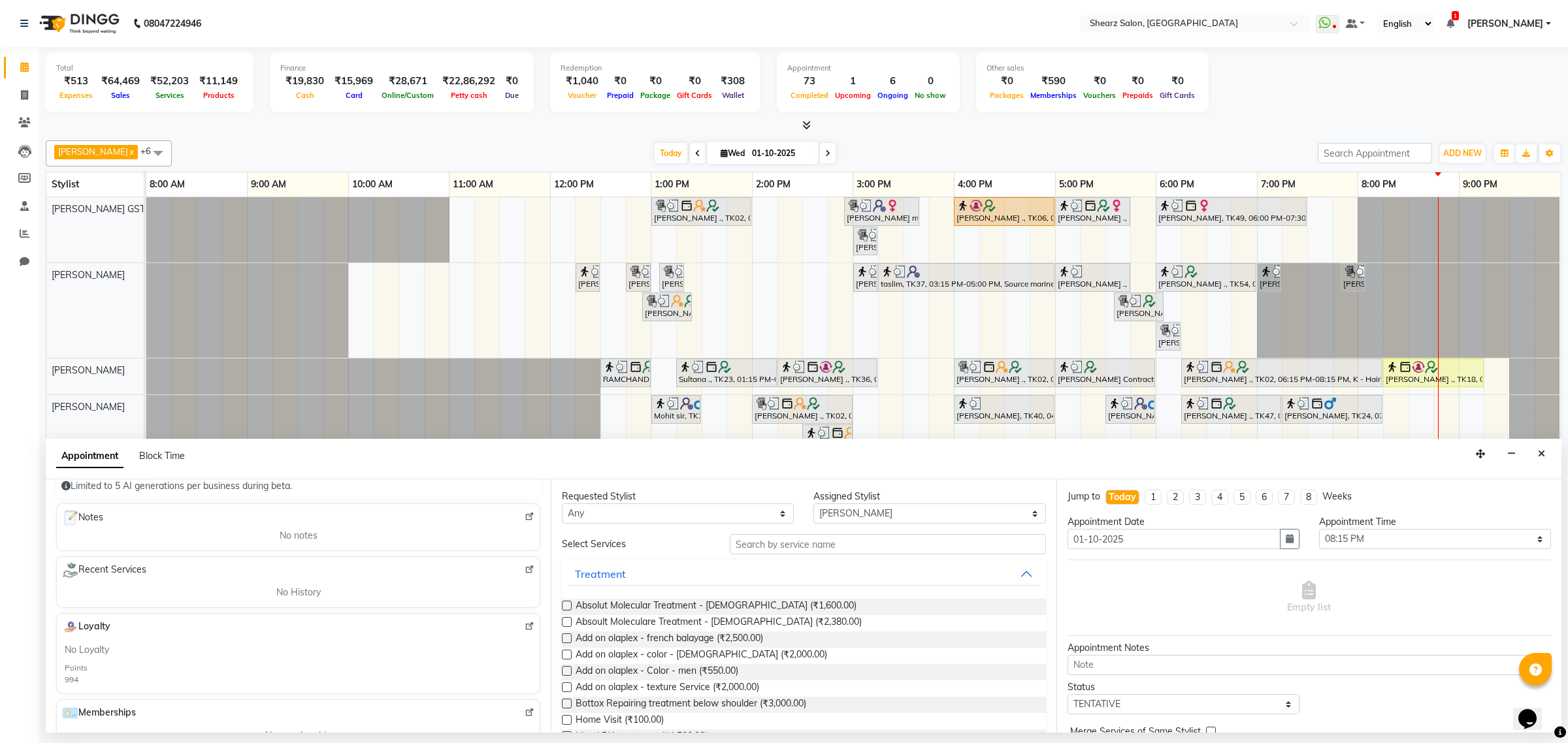
scroll to position [0, 0]
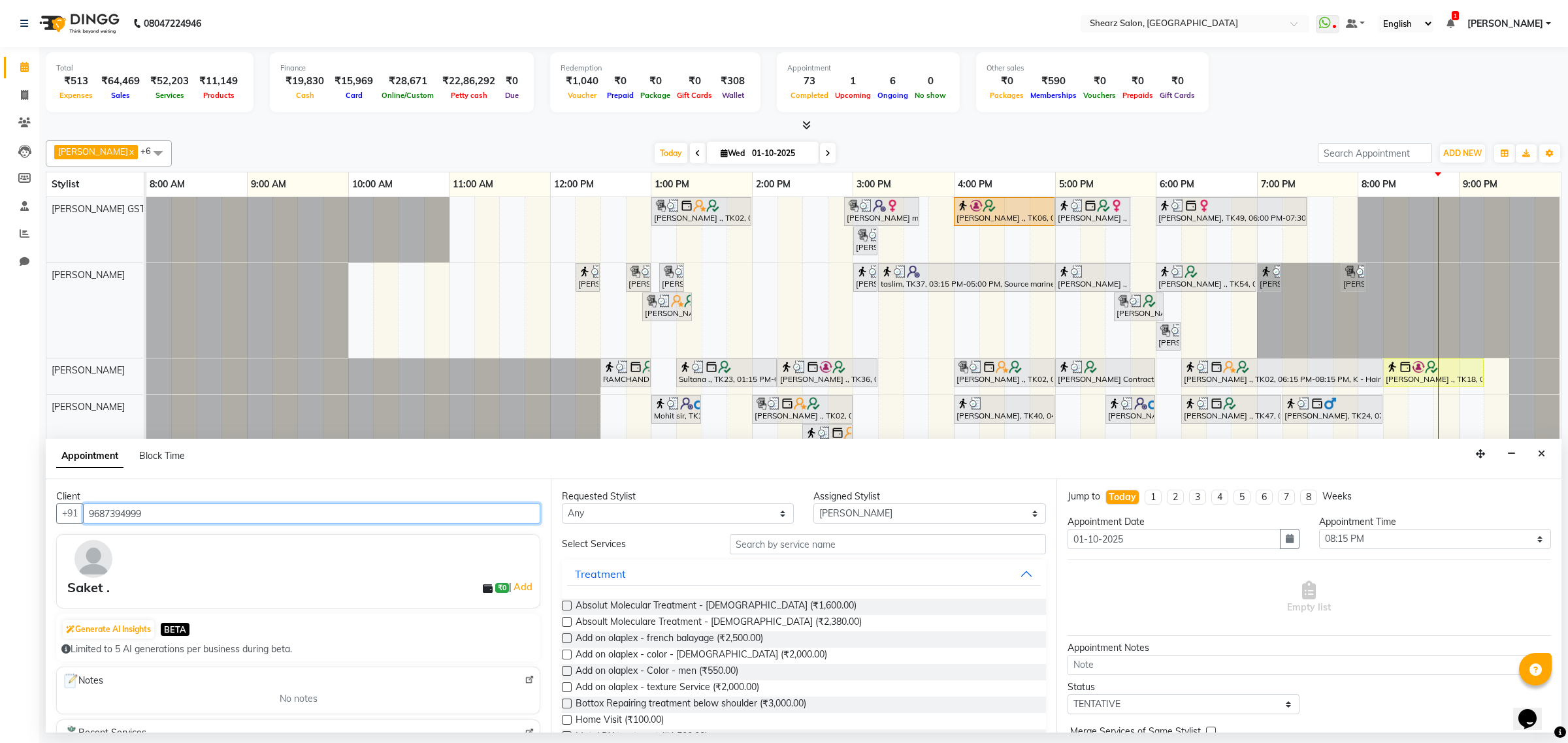
drag, startPoint x: 236, startPoint y: 518, endPoint x: 1, endPoint y: 444, distance: 246.4
click at [0, 444] on app-home "08047224946 Select Location × Shearz Salon, [GEOGRAPHIC_DATA] WhatsApp Status ✕…" at bounding box center [784, 366] width 1568 height 733
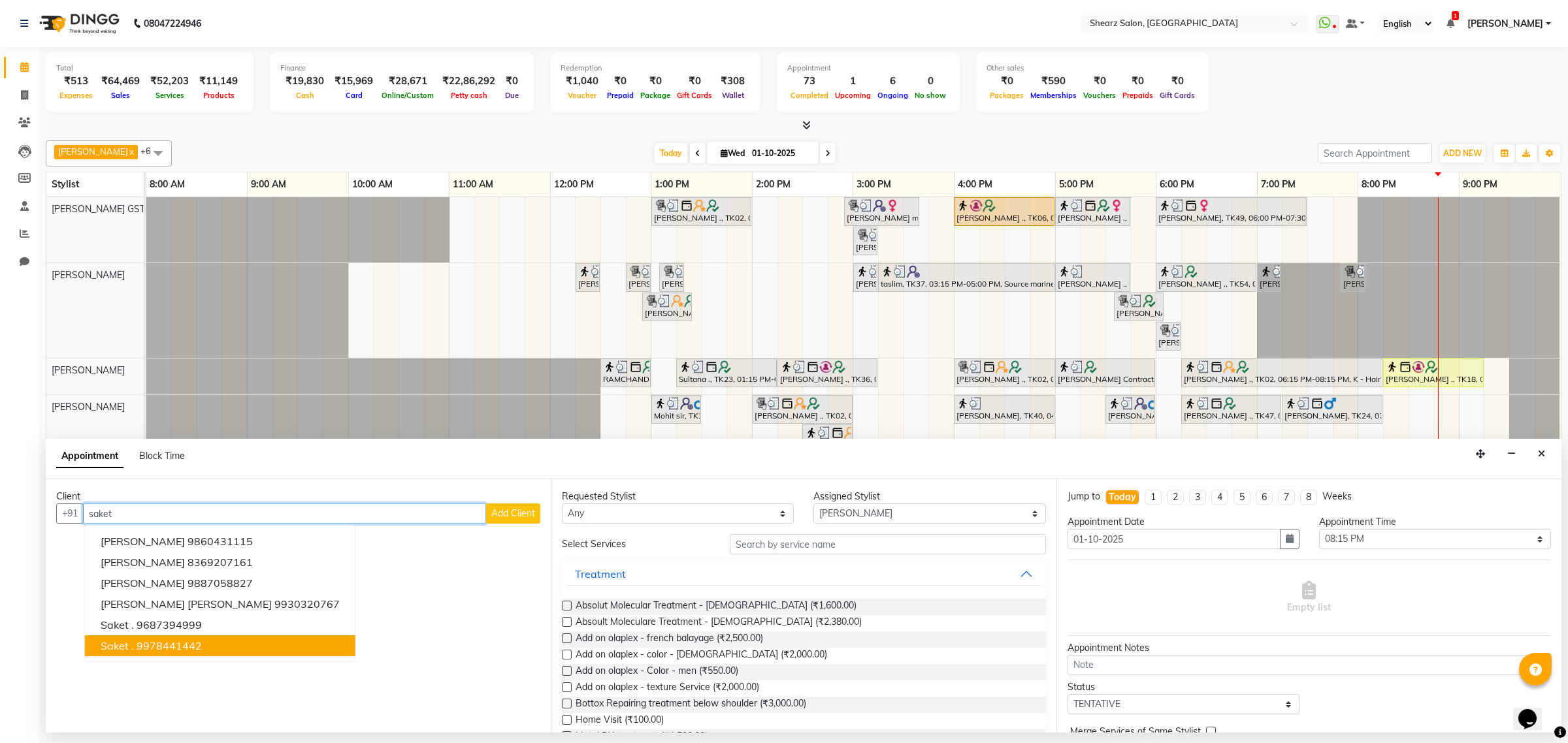
click at [148, 641] on ngb-highlight "9978441442" at bounding box center [170, 646] width 65 height 13
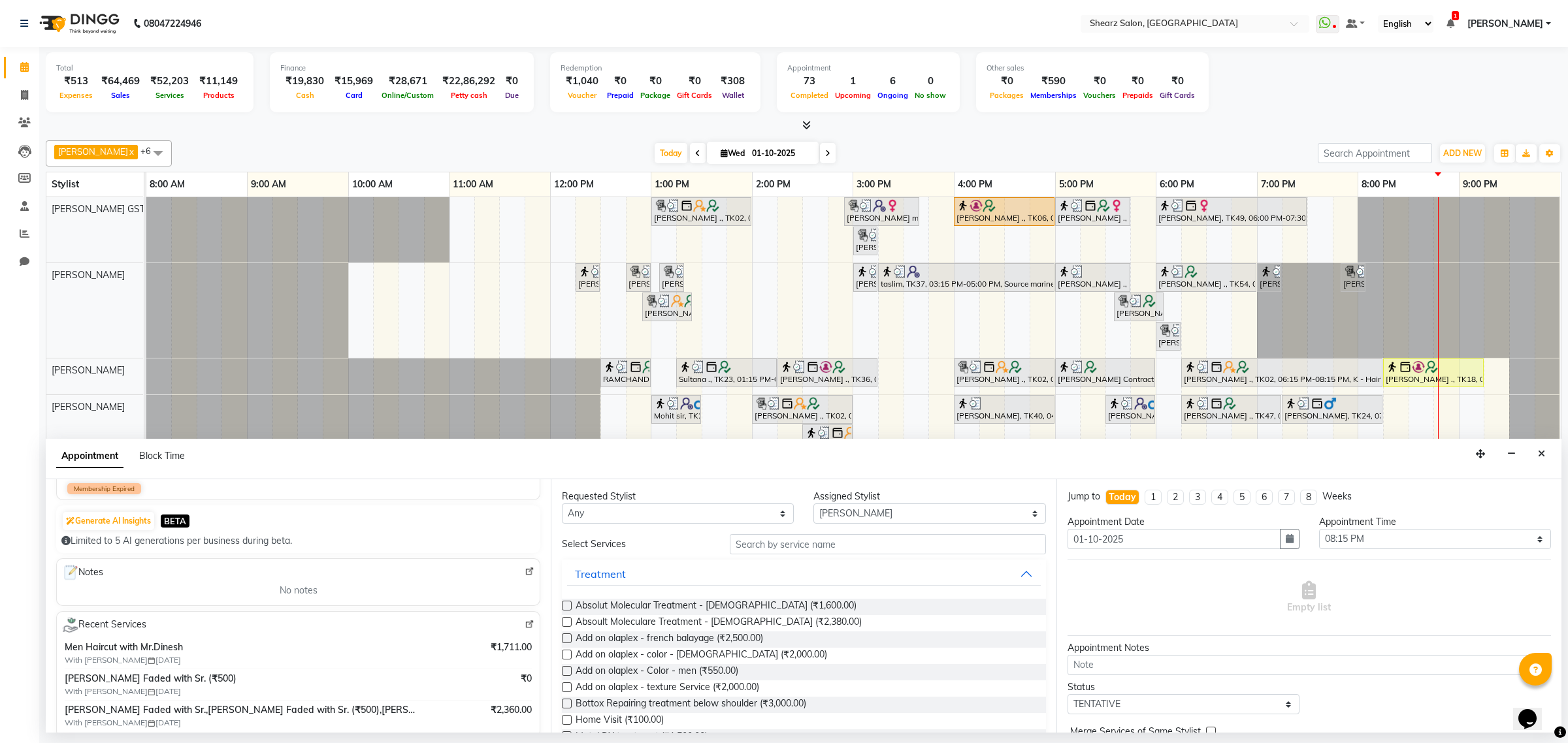
scroll to position [164, 0]
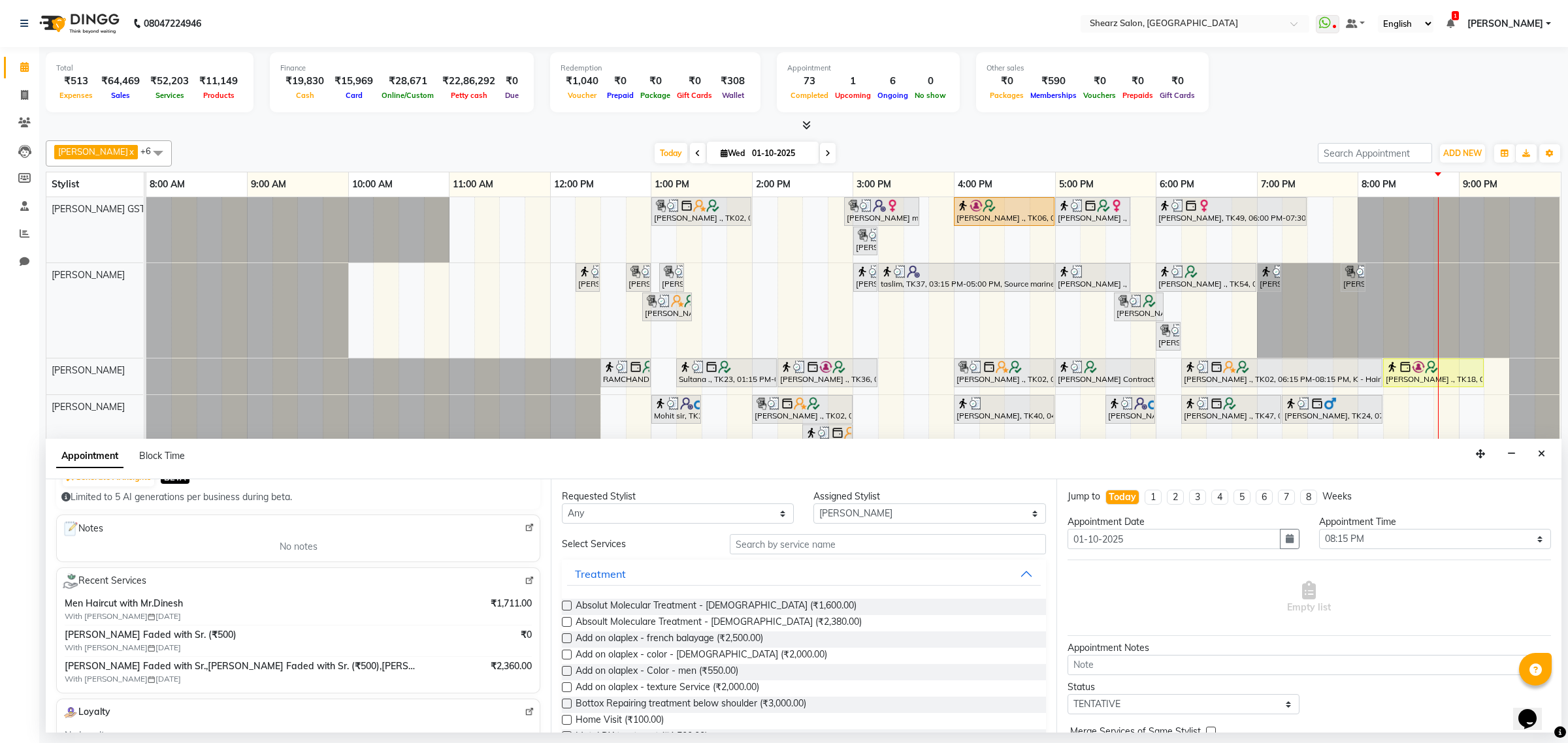
type input "9978441442"
click at [837, 546] on input "text" at bounding box center [887, 545] width 317 height 20
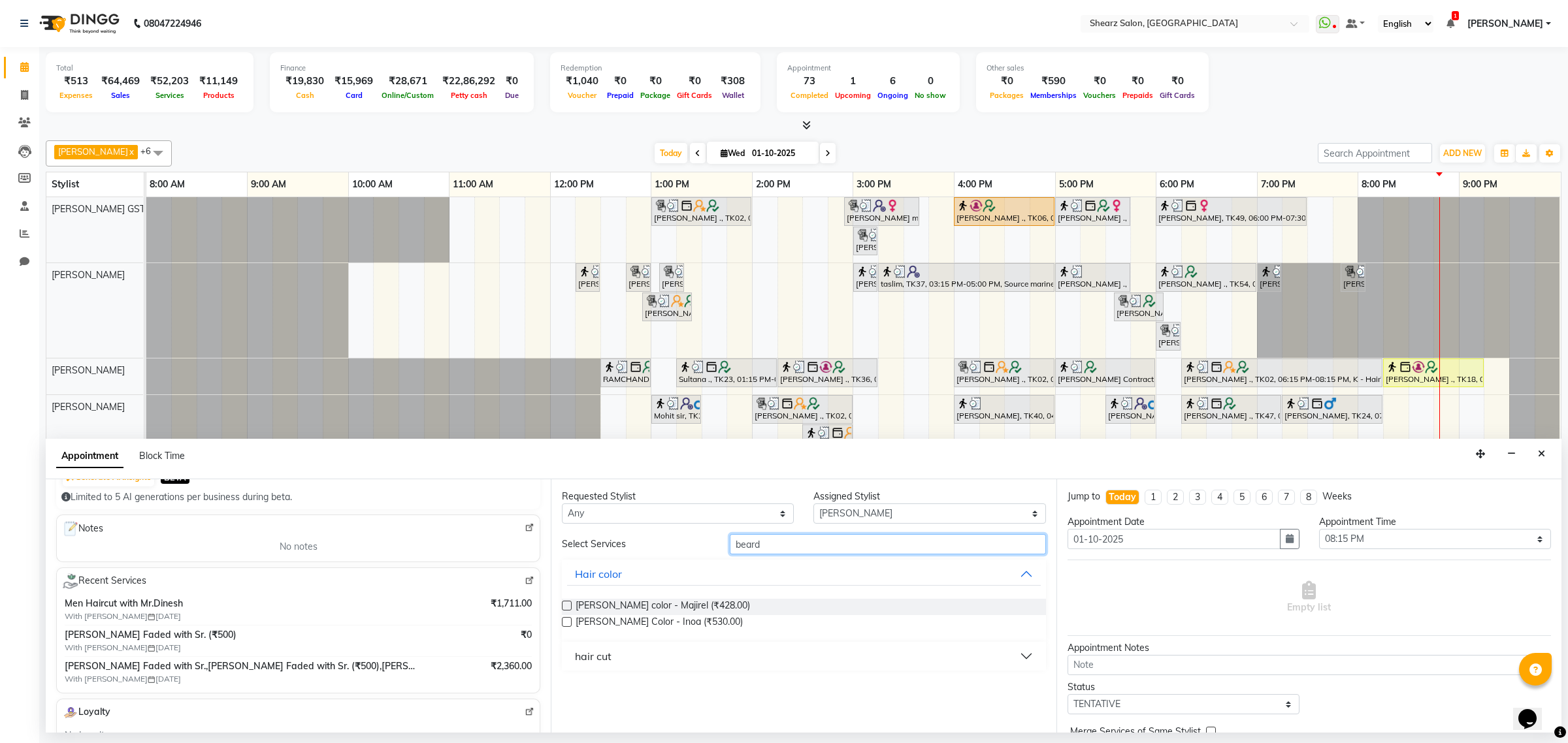
type input "beard"
click at [631, 660] on button "hair cut" at bounding box center [804, 657] width 473 height 24
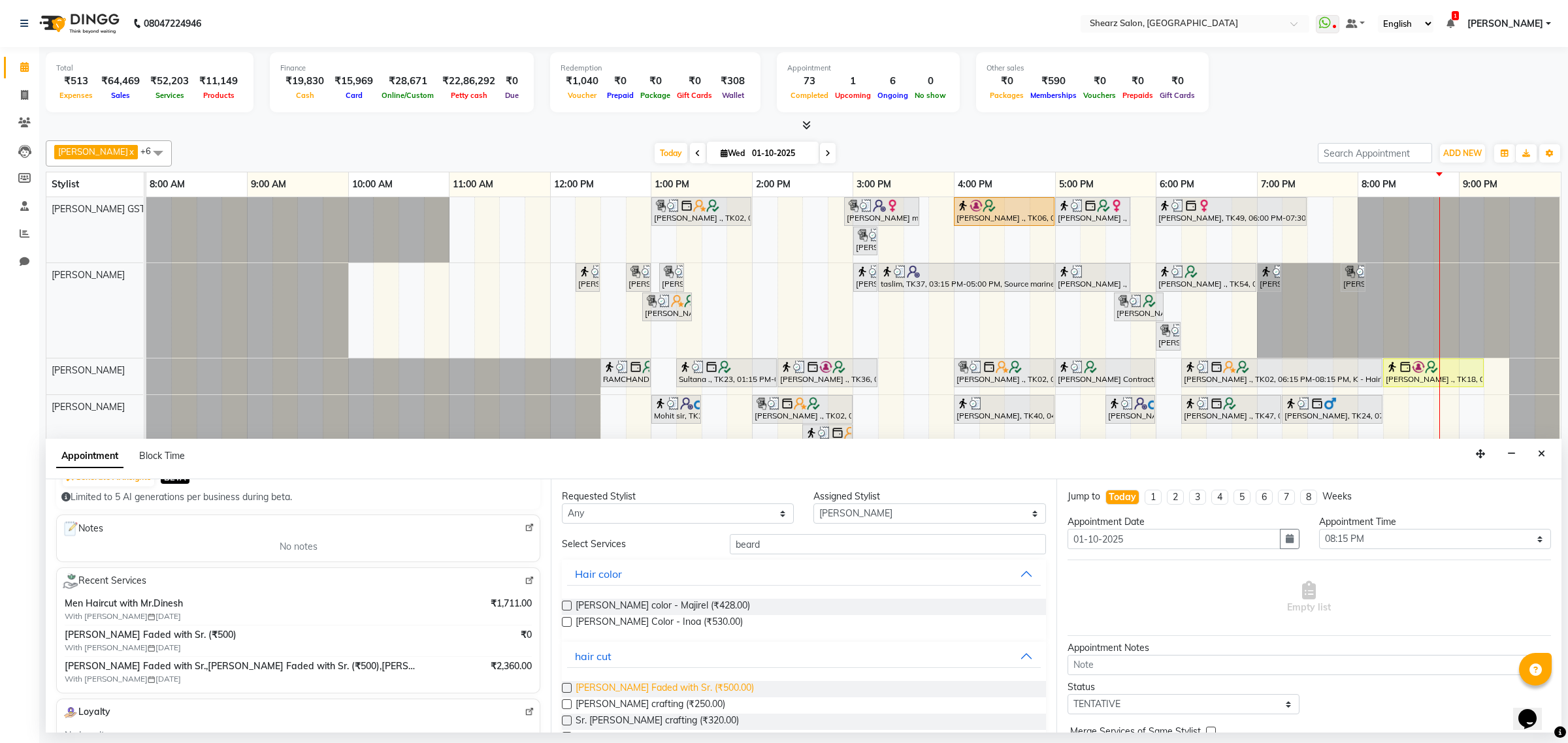
click at [630, 693] on span "[PERSON_NAME] Faded with Sr. (₹500.00)" at bounding box center [665, 689] width 179 height 16
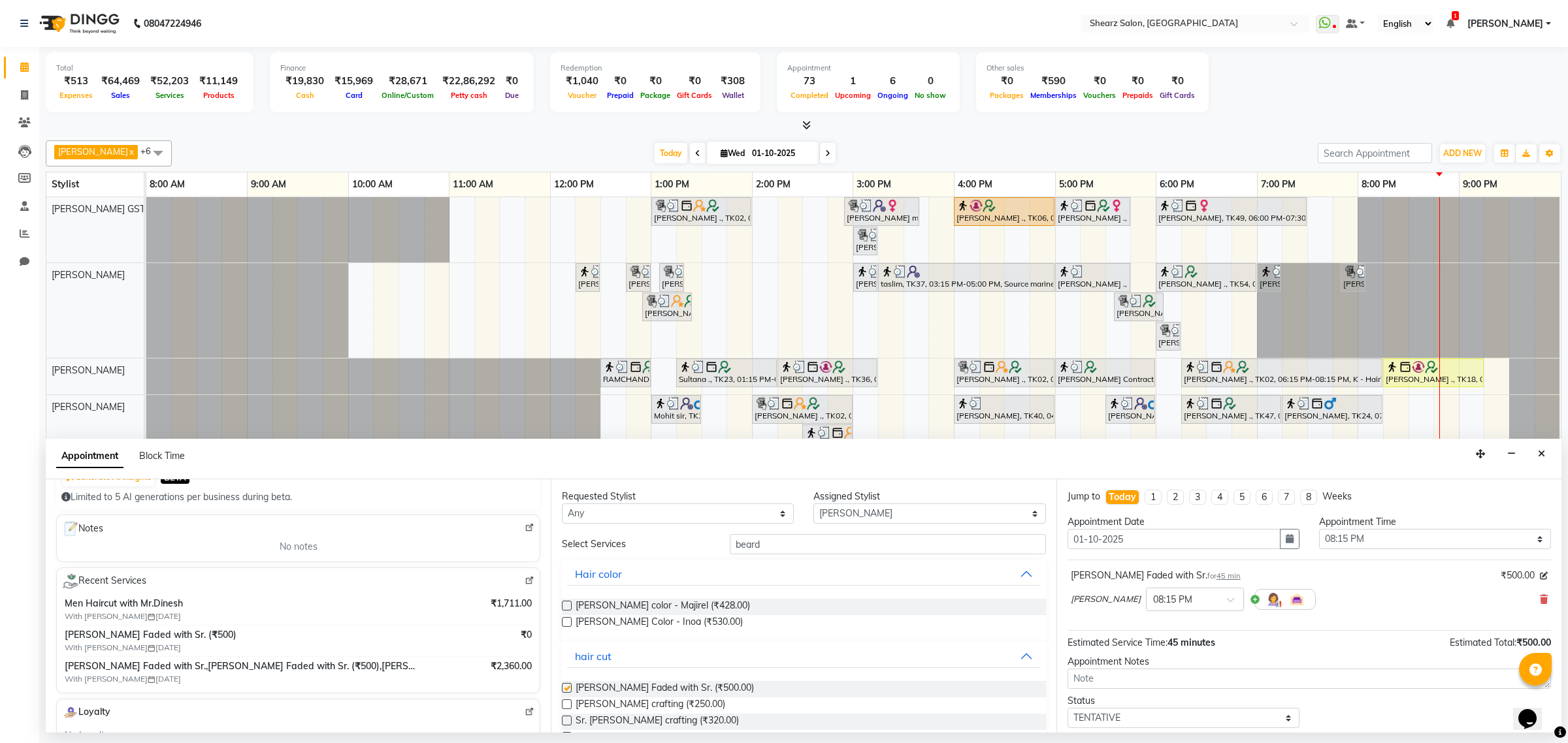
checkbox input "false"
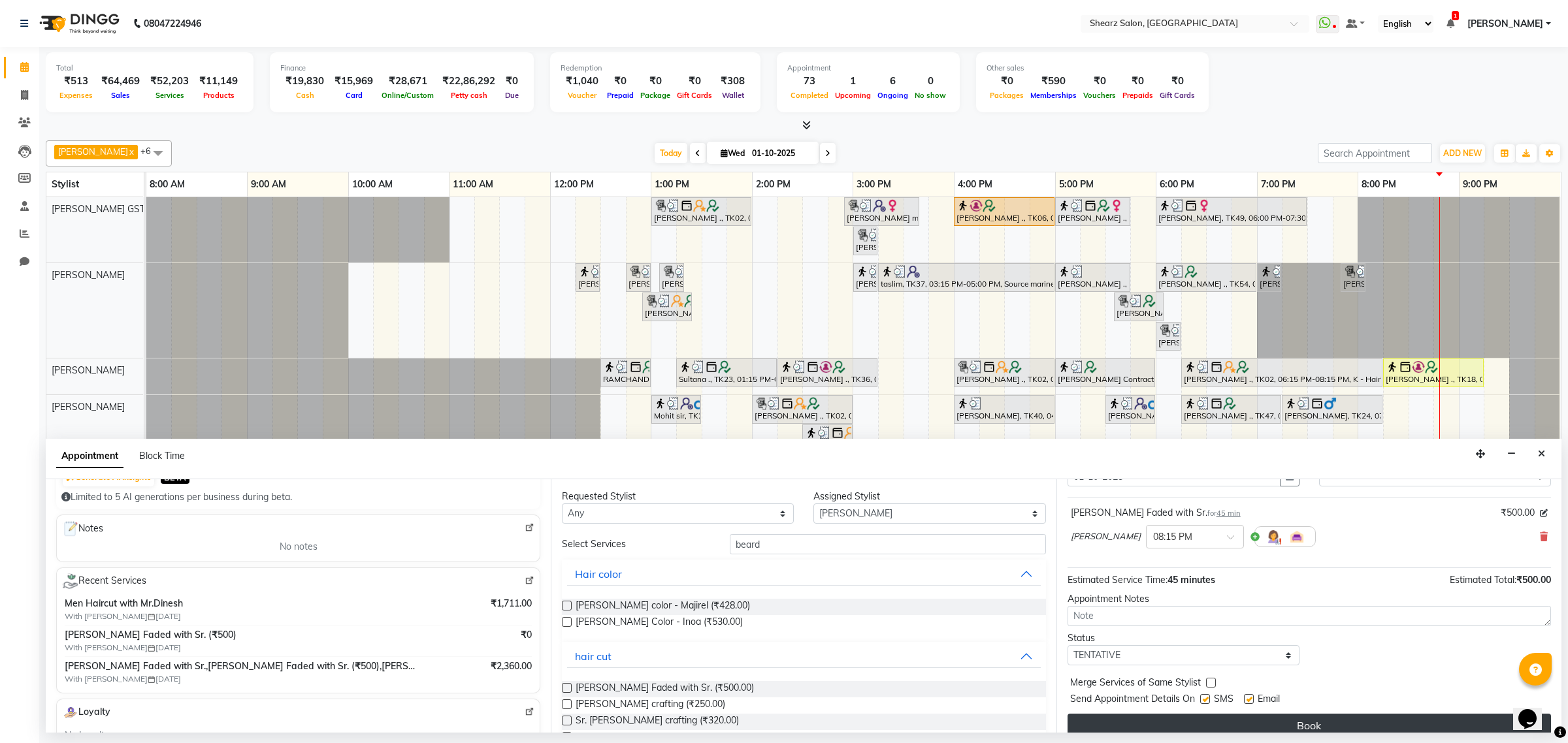
scroll to position [79, 0]
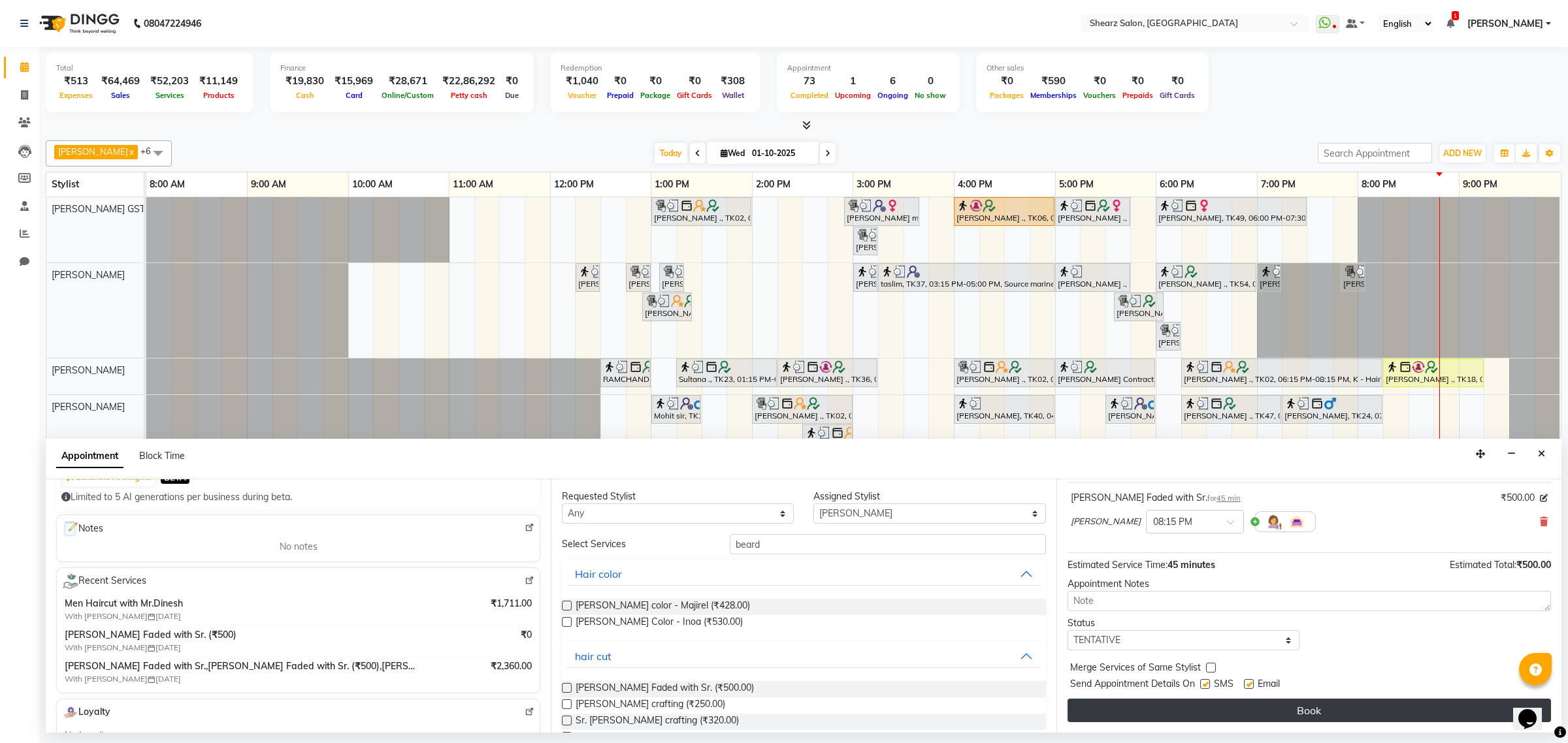
click at [1254, 713] on button "Book" at bounding box center [1309, 711] width 483 height 24
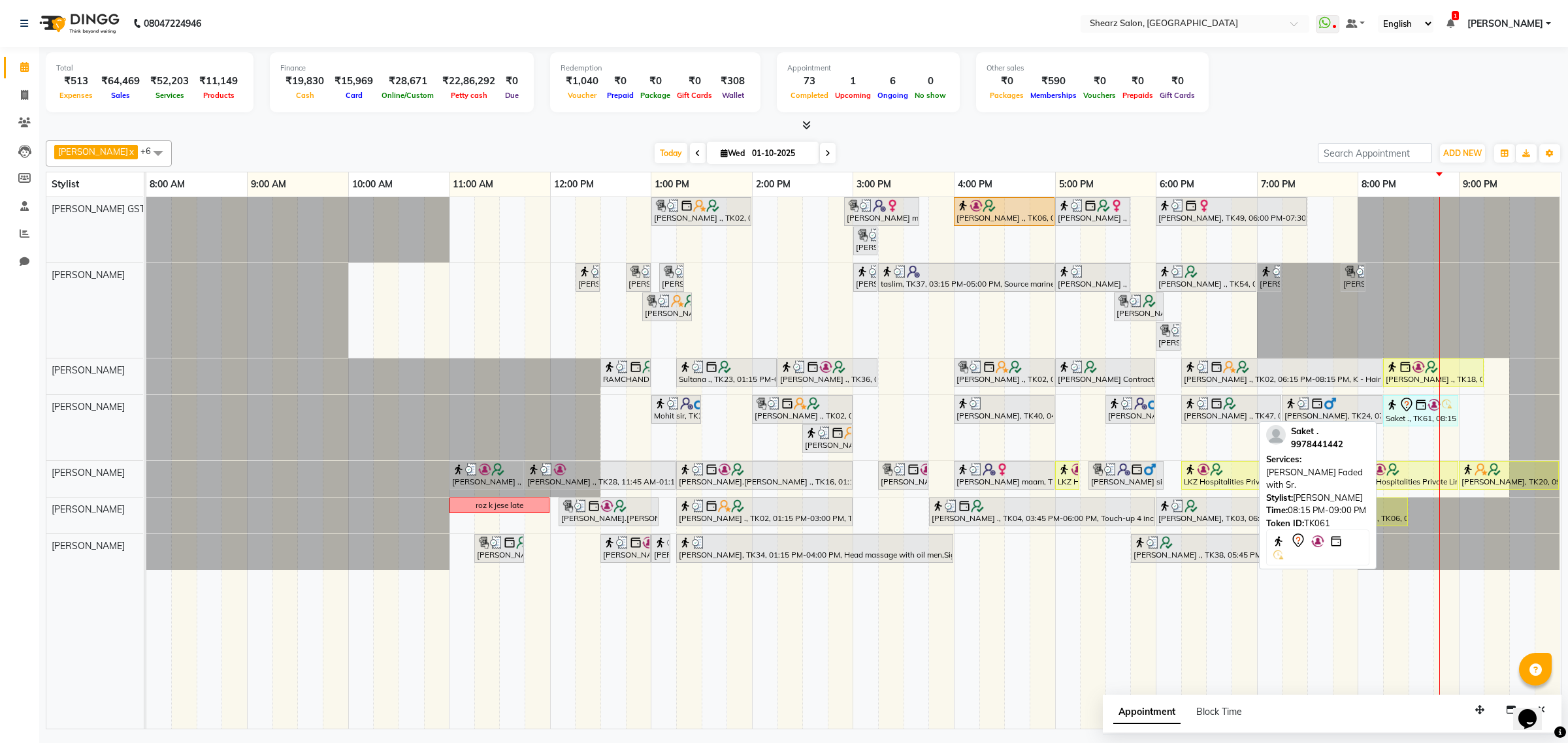
click at [146, 412] on div "Mohit sir, TK21, 01:00 PM-01:30 PM, Shave / trim [PERSON_NAME] ., TK02, 02:00 P…" at bounding box center [146, 428] width 0 height 65
click at [1418, 412] on img at bounding box center [1420, 405] width 13 height 13
click at [1413, 409] on icon at bounding box center [1407, 405] width 16 height 16
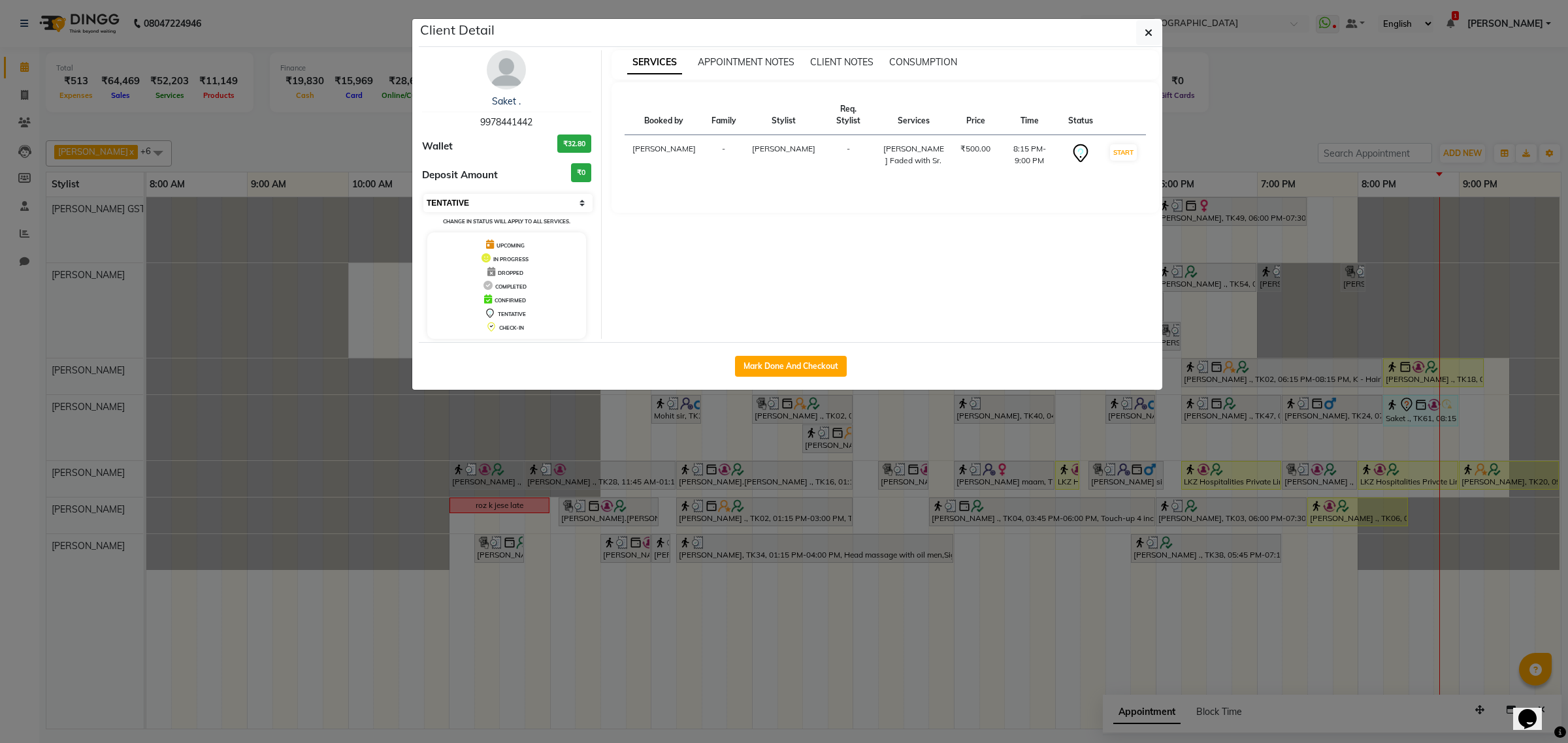
drag, startPoint x: 529, startPoint y: 201, endPoint x: 521, endPoint y: 211, distance: 12.8
click at [529, 201] on select "Select IN SERVICE CONFIRMED TENTATIVE CHECK IN MARK DONE DROPPED UPCOMING" at bounding box center [508, 203] width 170 height 18
select select "1"
click at [424, 194] on select "Select IN SERVICE CONFIRMED TENTATIVE CHECK IN MARK DONE DROPPED UPCOMING" at bounding box center [508, 203] width 170 height 18
click at [1145, 31] on icon "button" at bounding box center [1149, 33] width 8 height 11
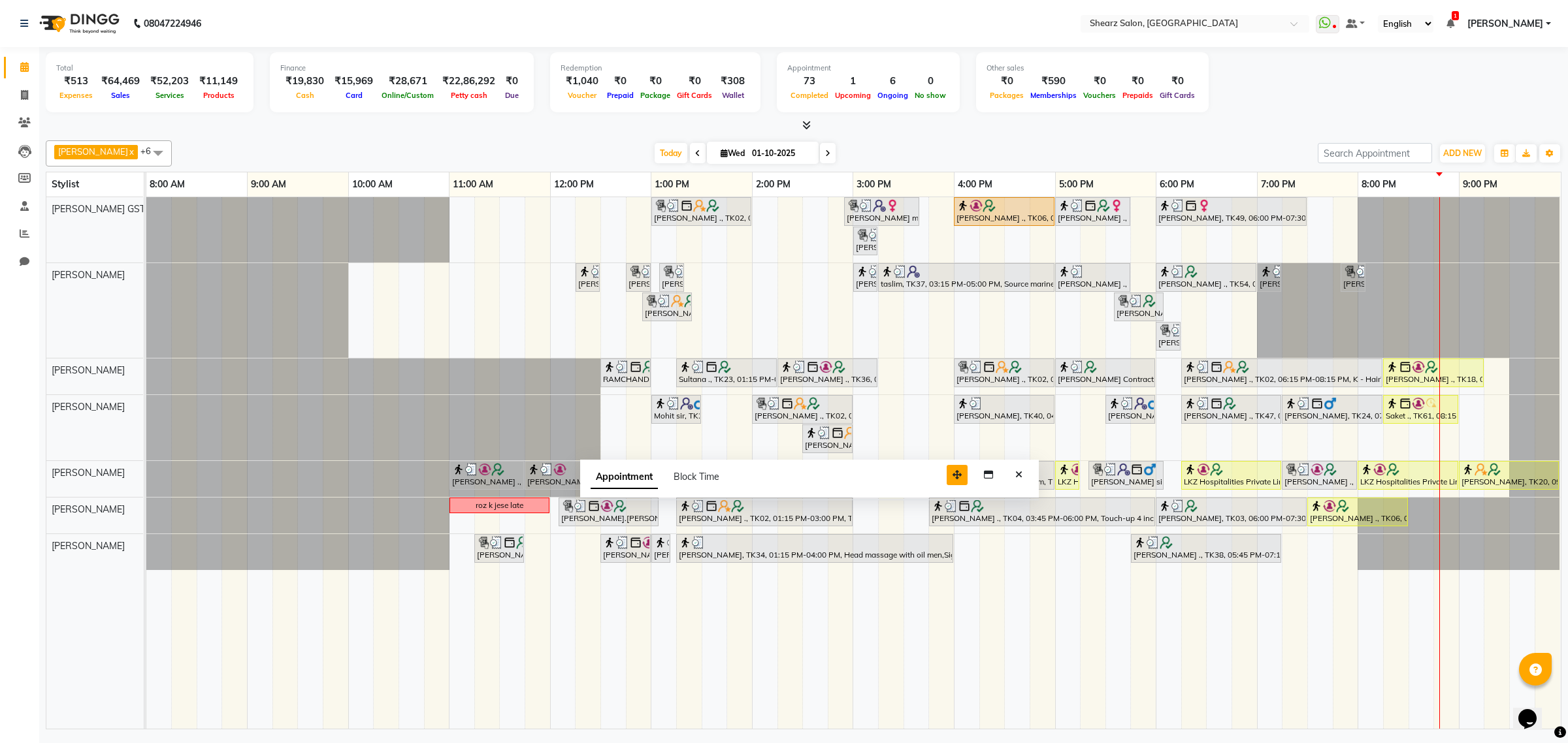
drag, startPoint x: 1479, startPoint y: 708, endPoint x: 956, endPoint y: 473, distance: 573.4
click at [956, 473] on icon "button" at bounding box center [957, 474] width 9 height 9
click at [1024, 474] on button "Close" at bounding box center [1018, 475] width 19 height 20
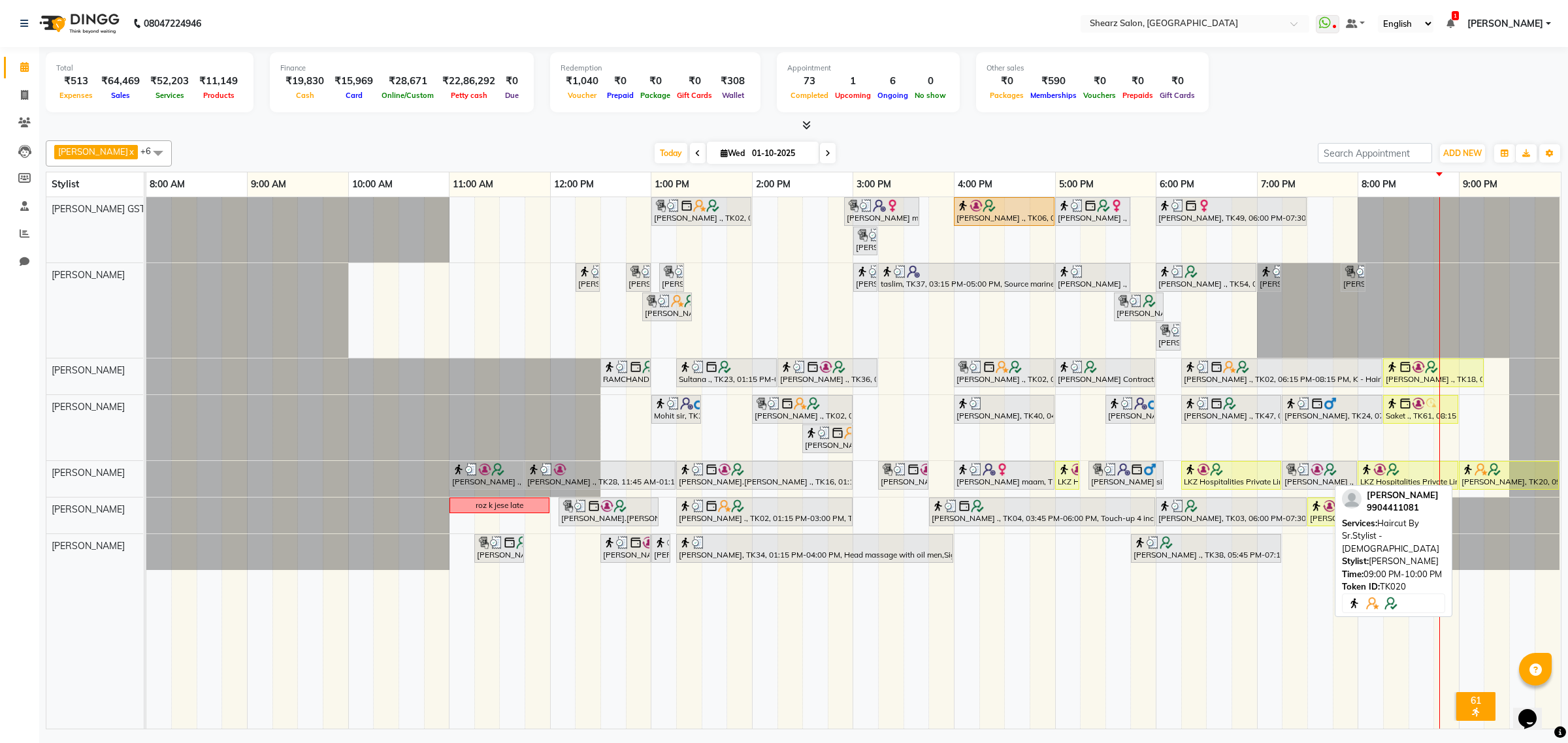
click at [1558, 473] on div at bounding box center [1558, 476] width 5 height 28
select select "1"
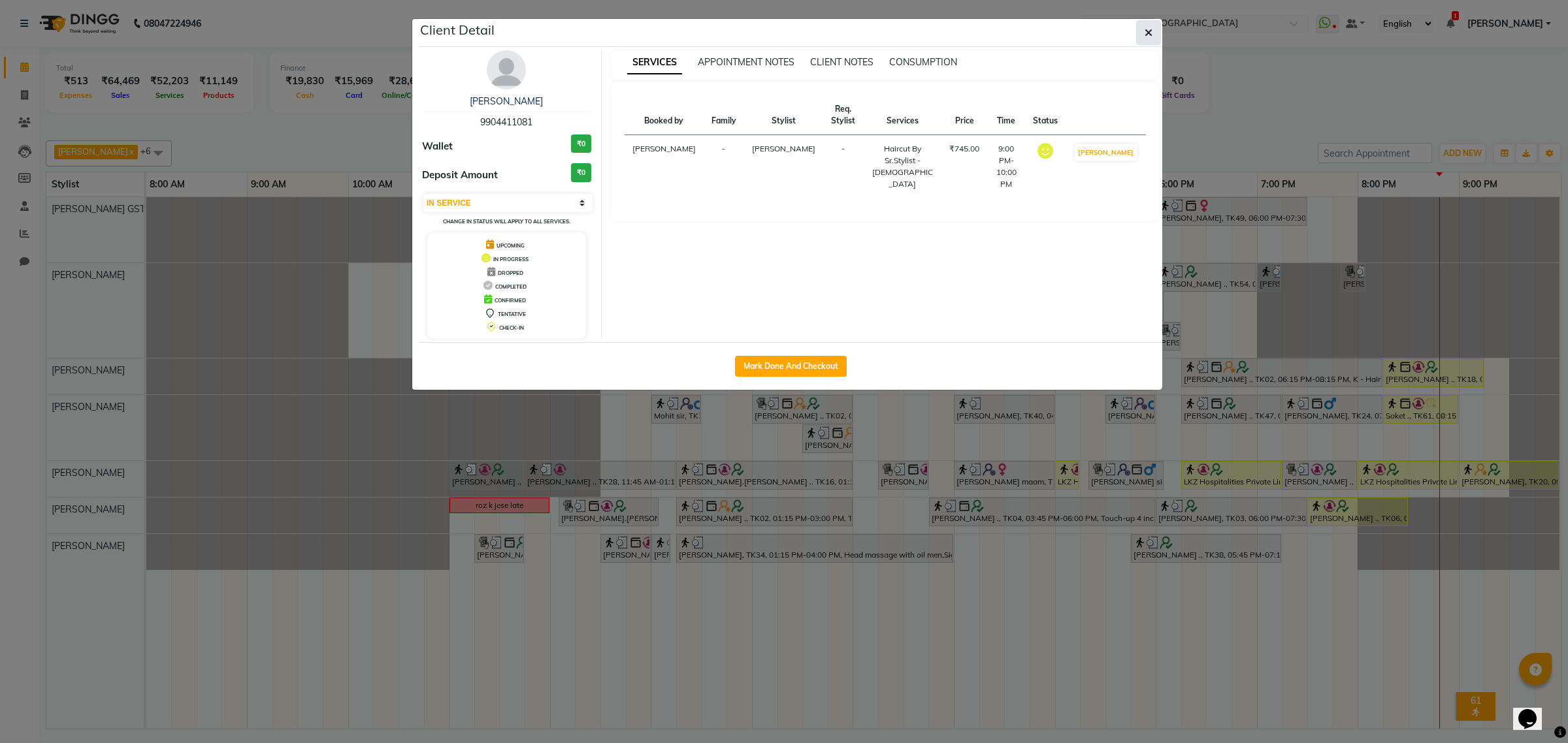
click at [1149, 38] on icon "button" at bounding box center [1149, 33] width 8 height 11
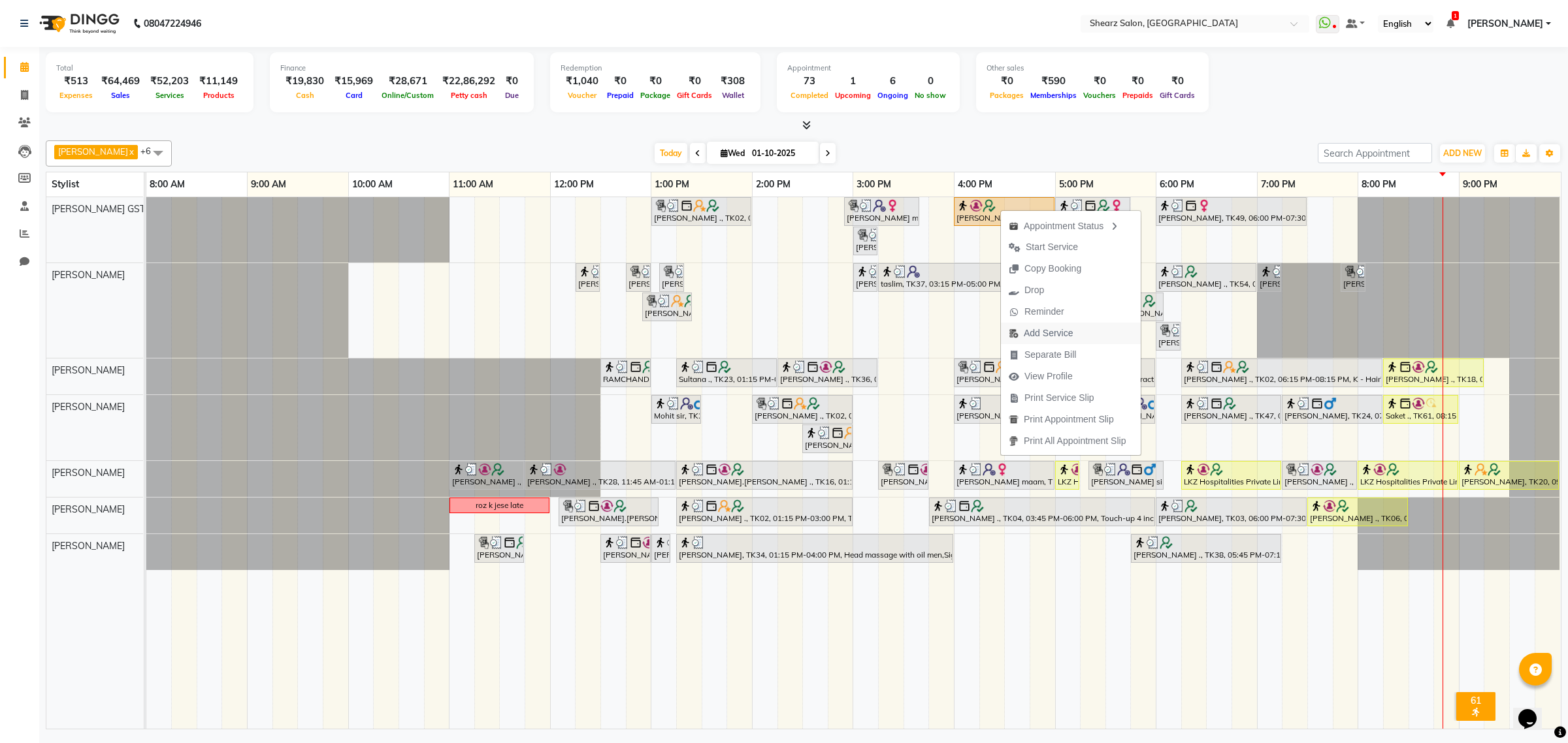
click at [1036, 325] on span "Add Service" at bounding box center [1041, 333] width 79 height 22
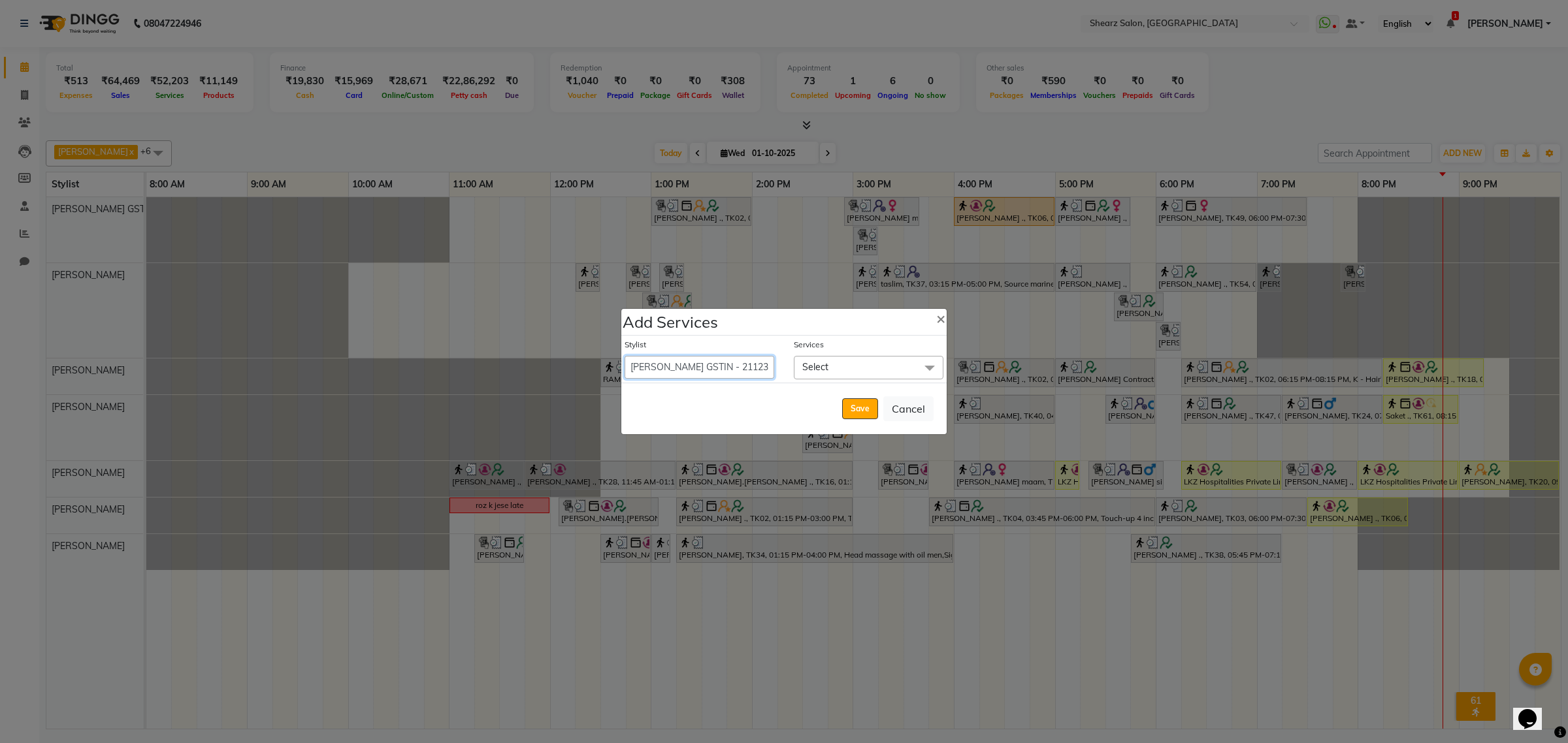
click at [736, 357] on select "Admin A General [PERSON_NAME] Asha Chavariya [PERSON_NAME] Center 1_mgr mgr [PE…" at bounding box center [699, 367] width 150 height 23
select select "77468"
click at [624, 356] on select "Admin A General [PERSON_NAME] Asha Chavariya [PERSON_NAME] Center 1_mgr mgr [PE…" at bounding box center [699, 367] width 150 height 23
select select "1020"
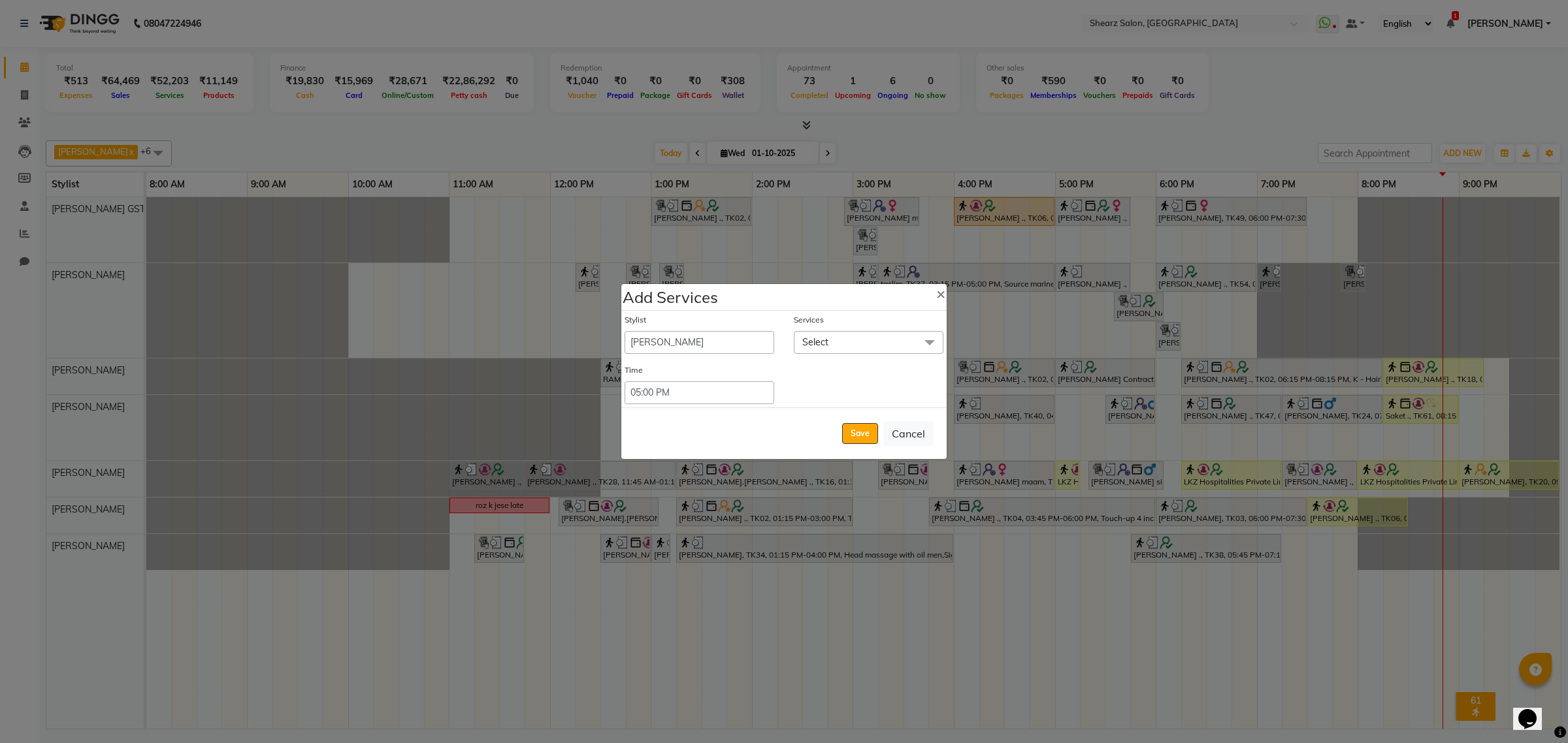
click at [835, 337] on span "Select" at bounding box center [868, 342] width 150 height 23
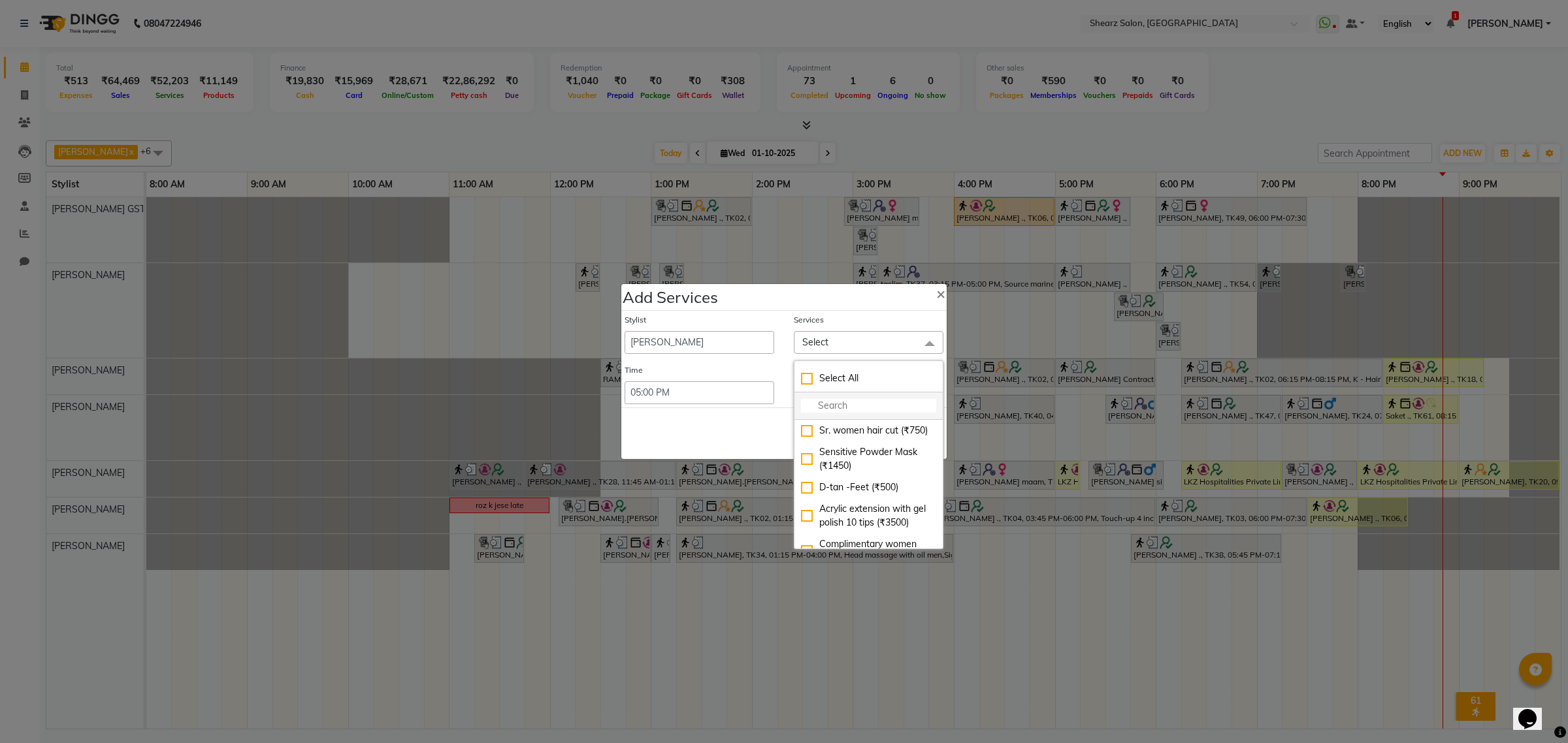
click at [845, 410] on input "multiselect-search" at bounding box center [868, 406] width 135 height 14
type input "half leg"
click at [835, 475] on div "Half leg international wax (₹450)" at bounding box center [868, 473] width 135 height 28
checkbox input "true"
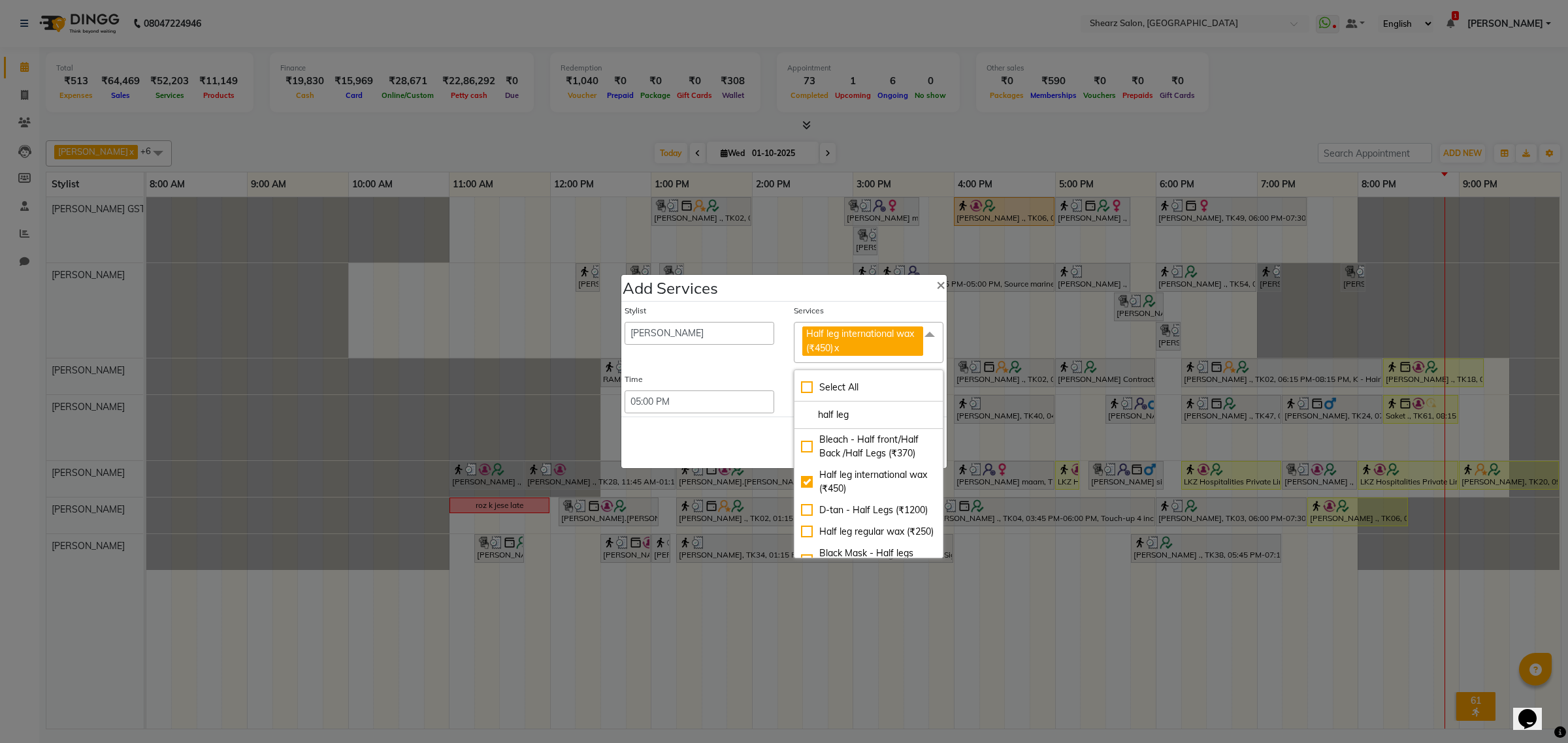
click at [733, 452] on div "Save Cancel" at bounding box center [784, 442] width 326 height 52
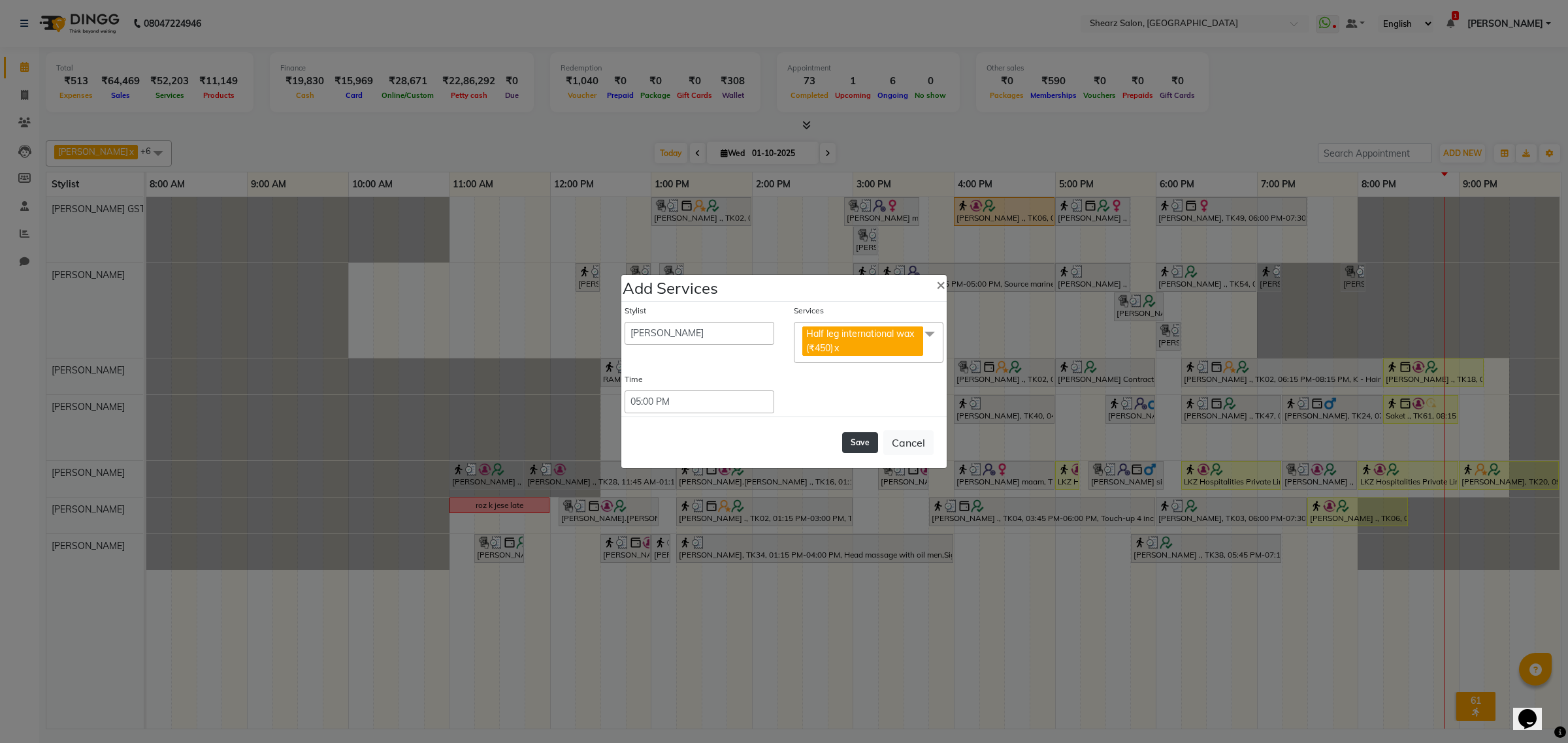
click at [847, 435] on button "Save" at bounding box center [860, 442] width 36 height 21
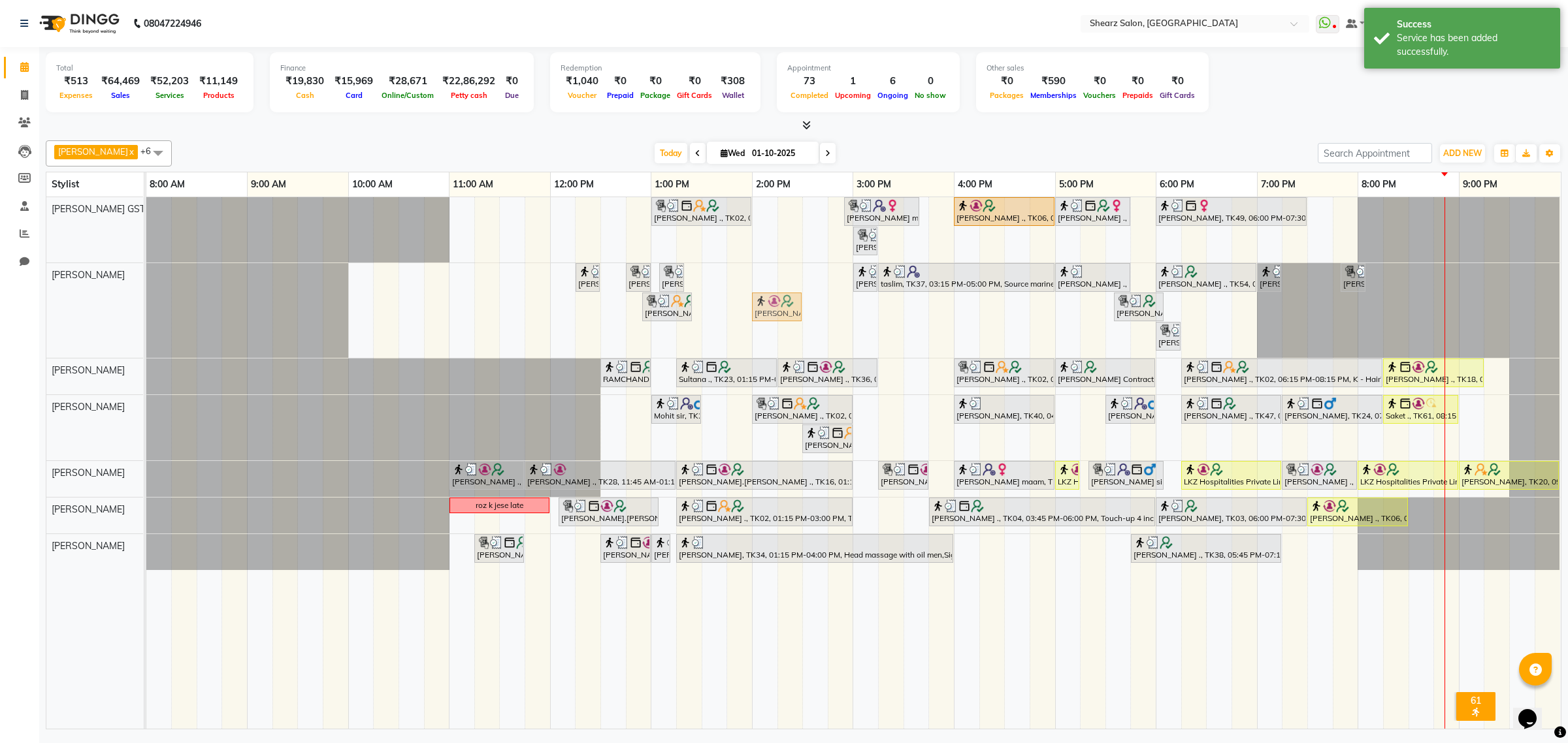
drag, startPoint x: 1064, startPoint y: 310, endPoint x: 760, endPoint y: 305, distance: 304.0
click at [146, 305] on div "[PERSON_NAME] ., TK26, 12:15 PM-12:30 PM, Eyebrow threading [PERSON_NAME] ., TK…" at bounding box center [146, 310] width 0 height 94
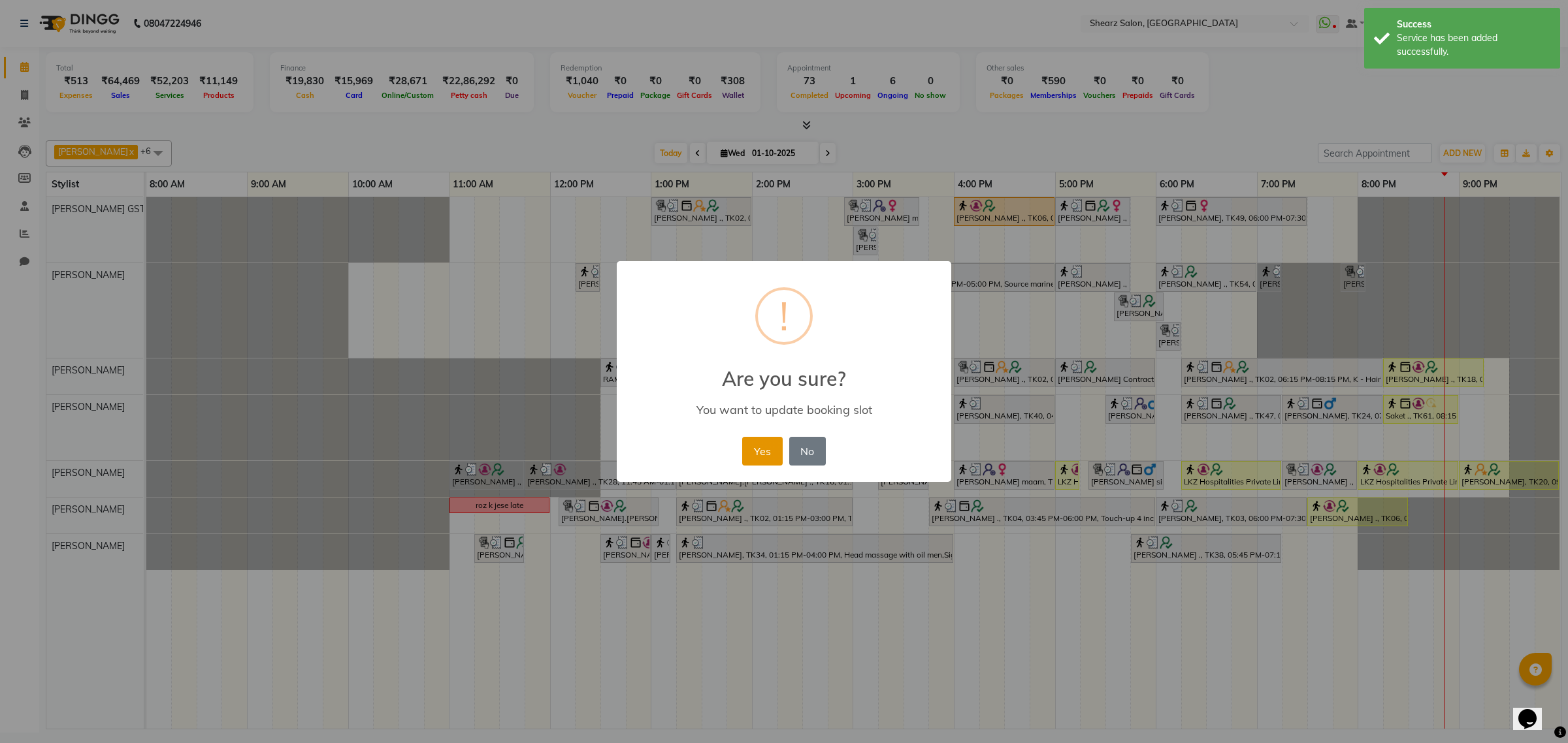
click at [768, 455] on button "Yes" at bounding box center [762, 450] width 40 height 29
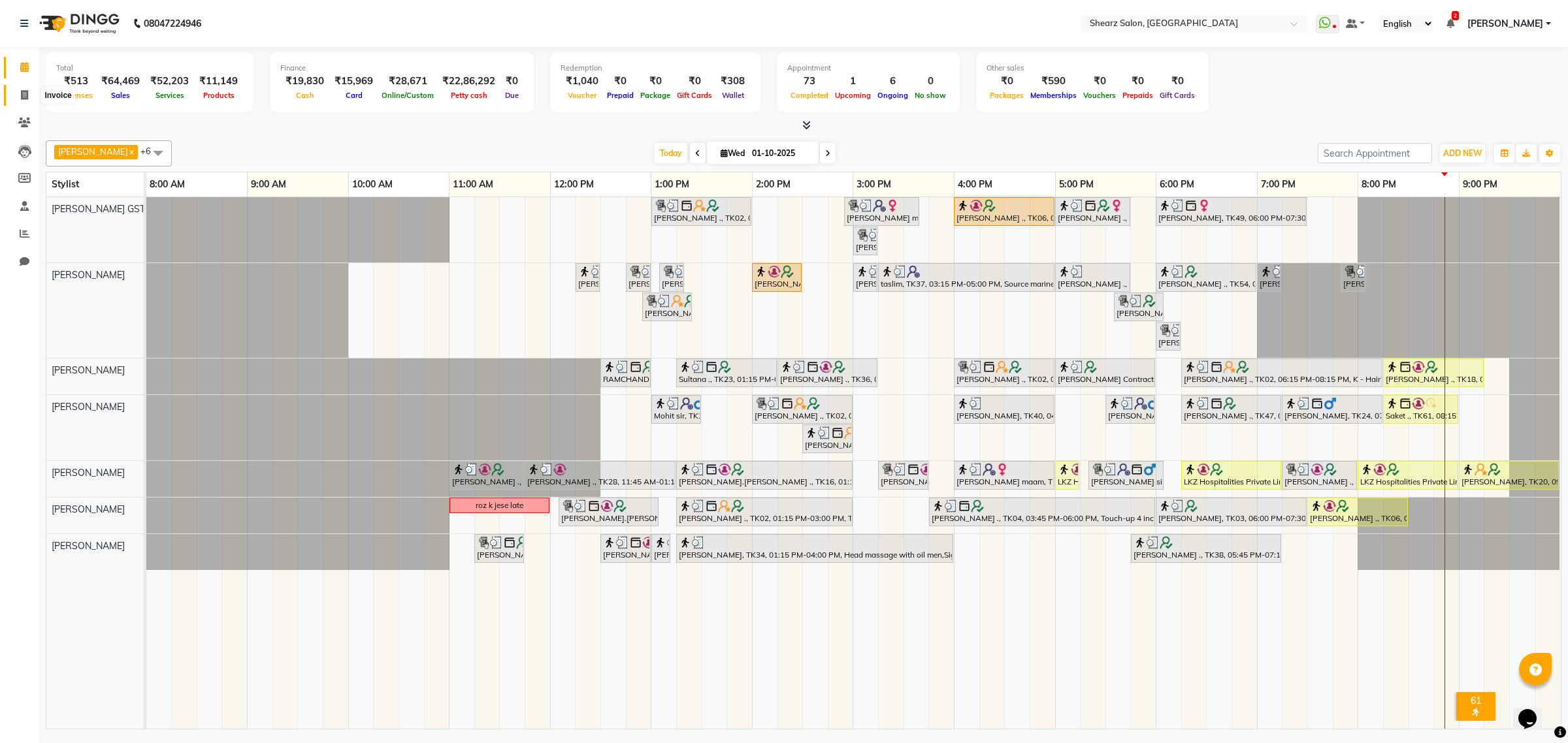
drag, startPoint x: 28, startPoint y: 96, endPoint x: 38, endPoint y: 106, distance: 14.1
click at [28, 96] on icon at bounding box center [24, 95] width 7 height 10
select select "service"
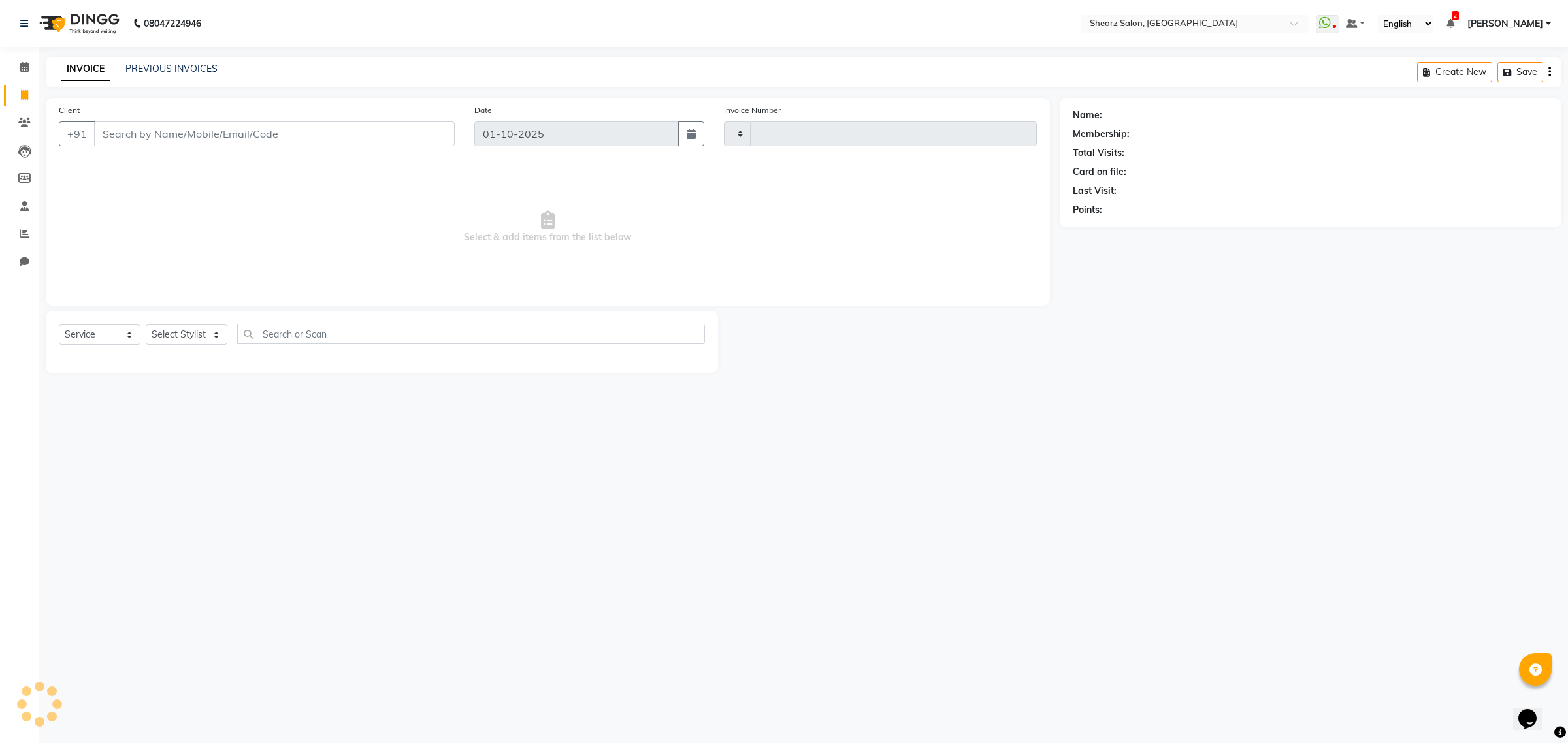
type input "6975"
select select "8157"
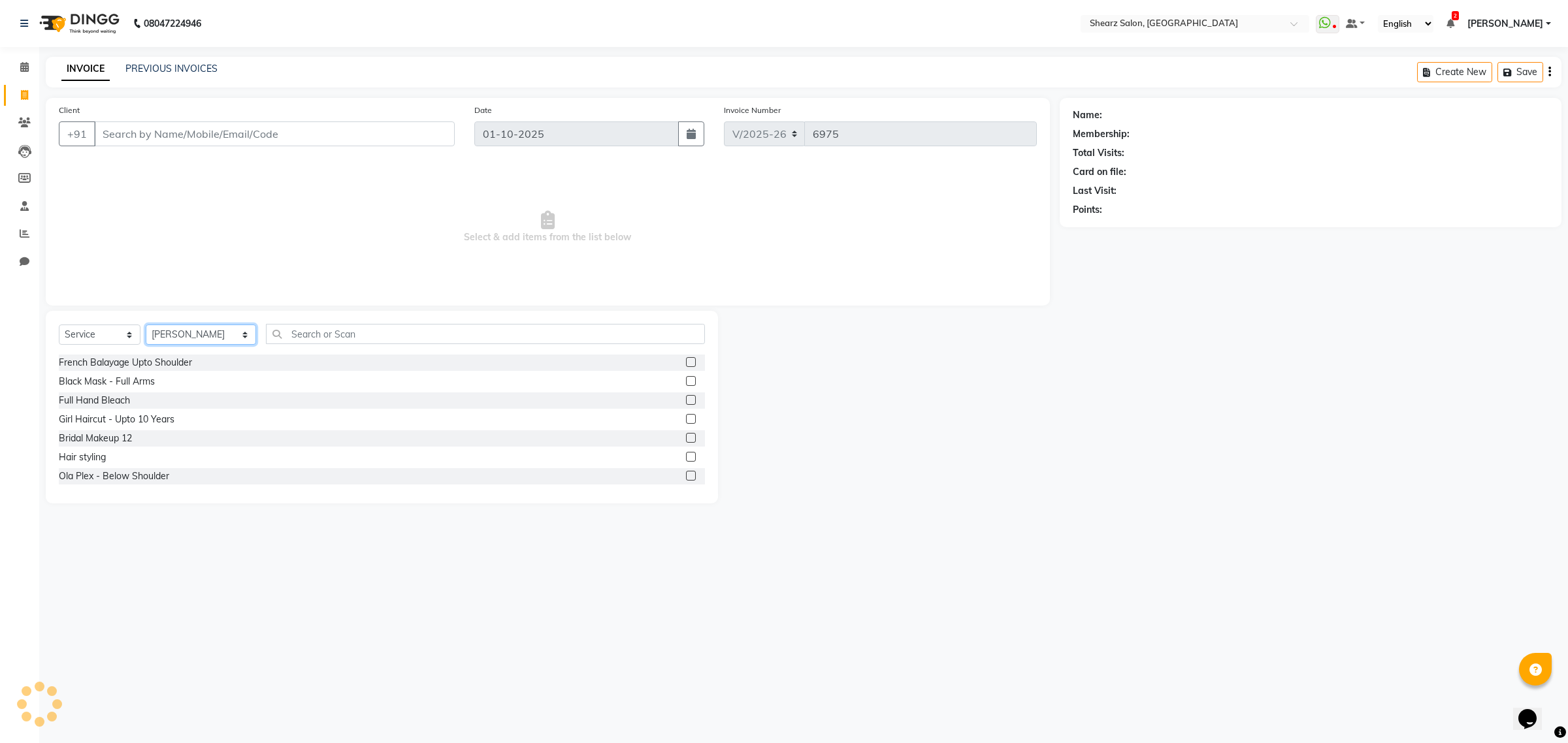
click at [185, 331] on select "Select Stylist Admin A General [PERSON_NAME] Asha Chavariya [PERSON_NAME] Cente…" at bounding box center [200, 334] width 110 height 20
select select "77439"
click at [146, 324] on select "Select Stylist Admin A General [PERSON_NAME] Asha Chavariya [PERSON_NAME] Cente…" at bounding box center [200, 334] width 110 height 20
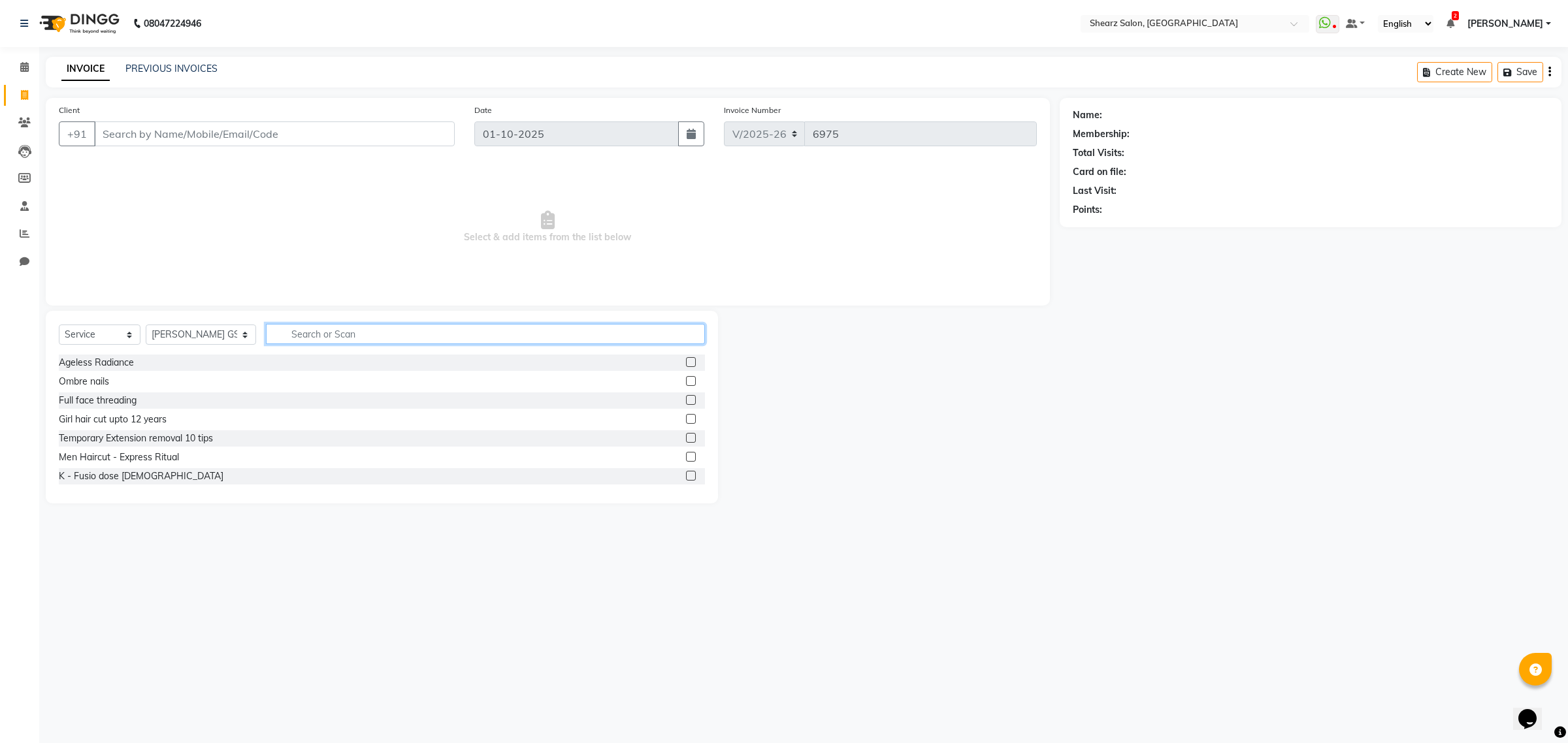
click at [305, 333] on input "text" at bounding box center [485, 334] width 439 height 20
click at [391, 339] on input "text" at bounding box center [485, 334] width 439 height 20
type input "thalgo"
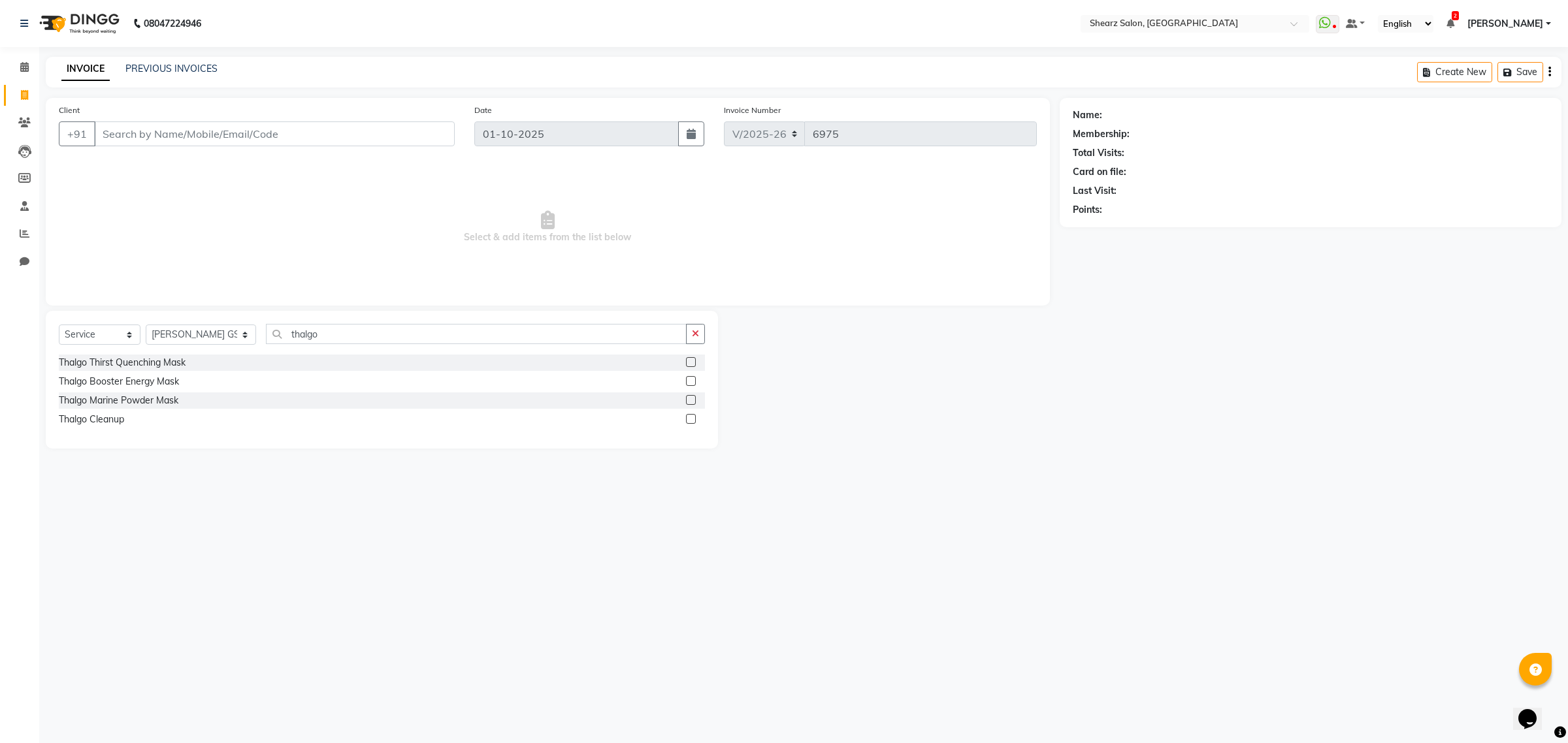
click at [691, 413] on div at bounding box center [695, 420] width 19 height 16
click at [694, 419] on label at bounding box center [691, 419] width 10 height 10
click at [694, 419] on input "checkbox" at bounding box center [690, 420] width 9 height 9
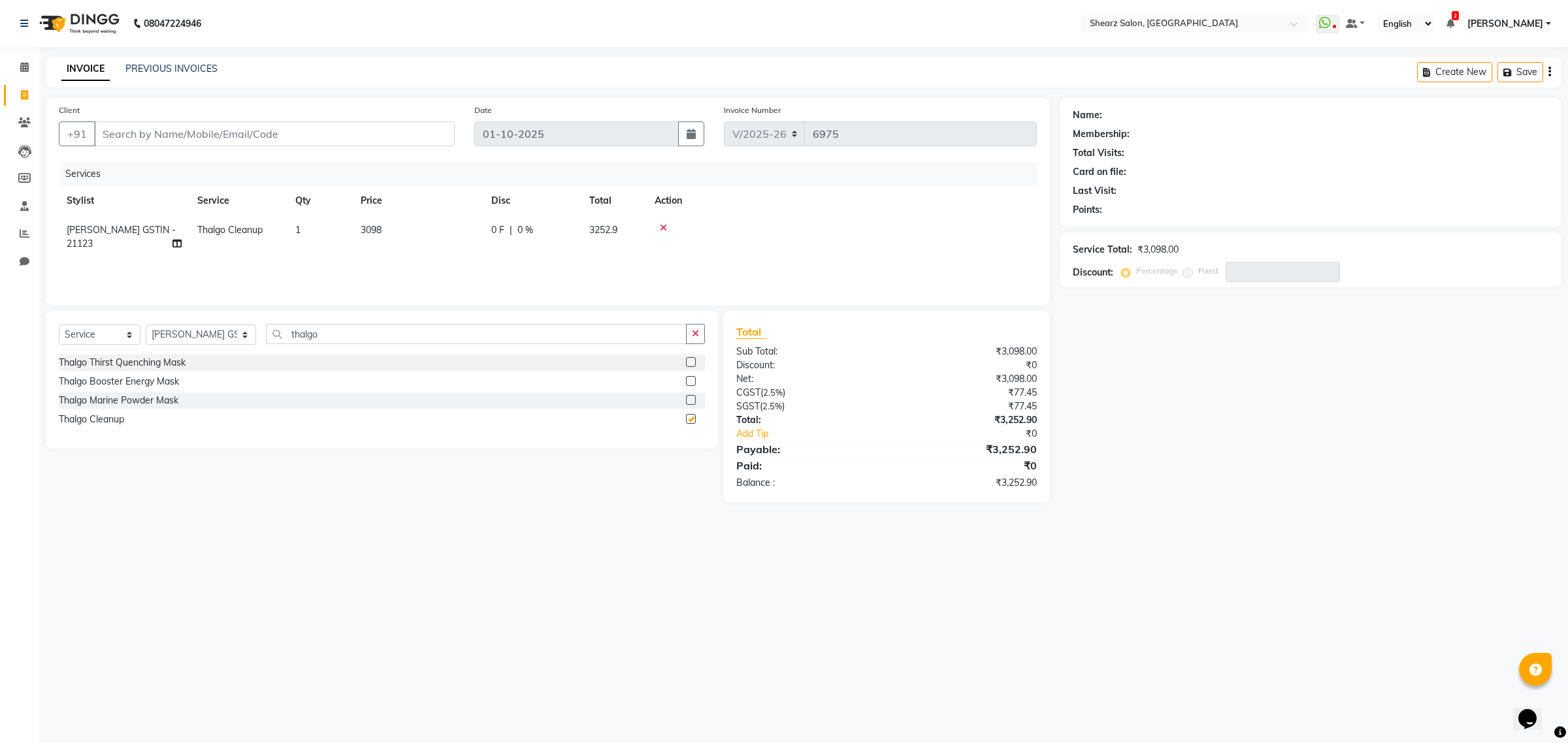
checkbox input "false"
click at [18, 61] on span at bounding box center [24, 67] width 23 height 15
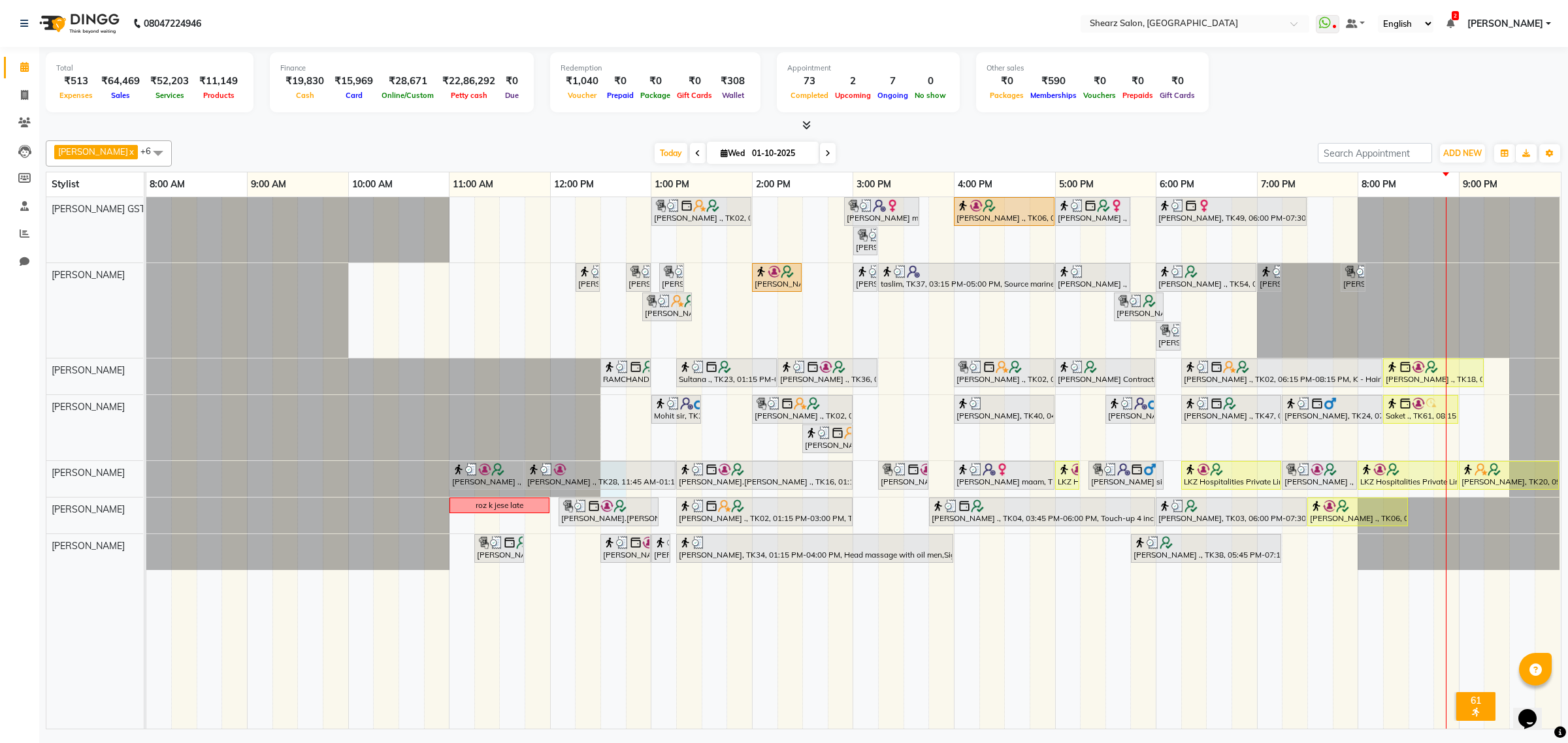
click at [611, 495] on div "[PERSON_NAME] ., TK02, 01:00 PM-02:00 PM, Cirepil Roll On Wax [PERSON_NAME] maa…" at bounding box center [852, 463] width 1414 height 532
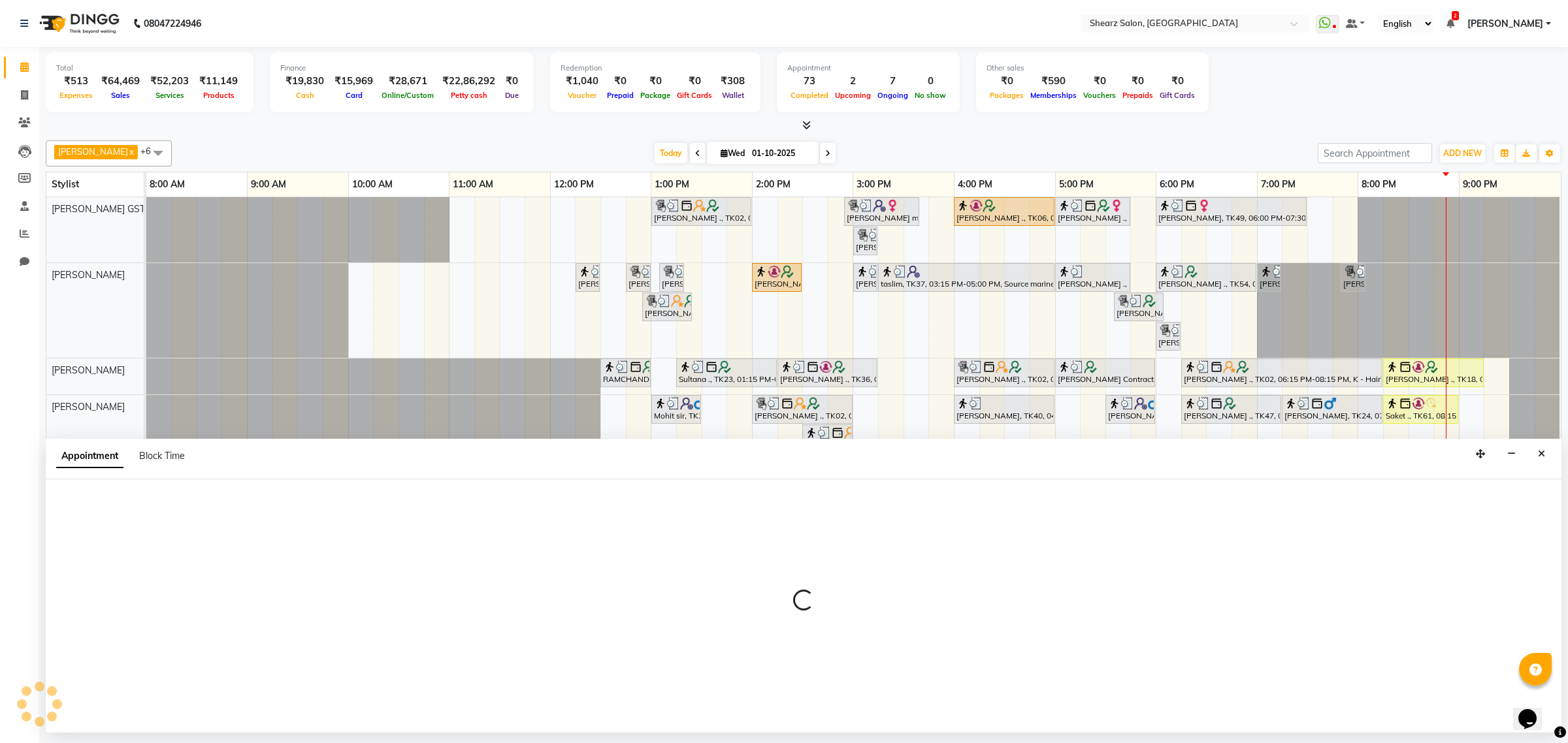
select select "77471"
select select "750"
select select "tentative"
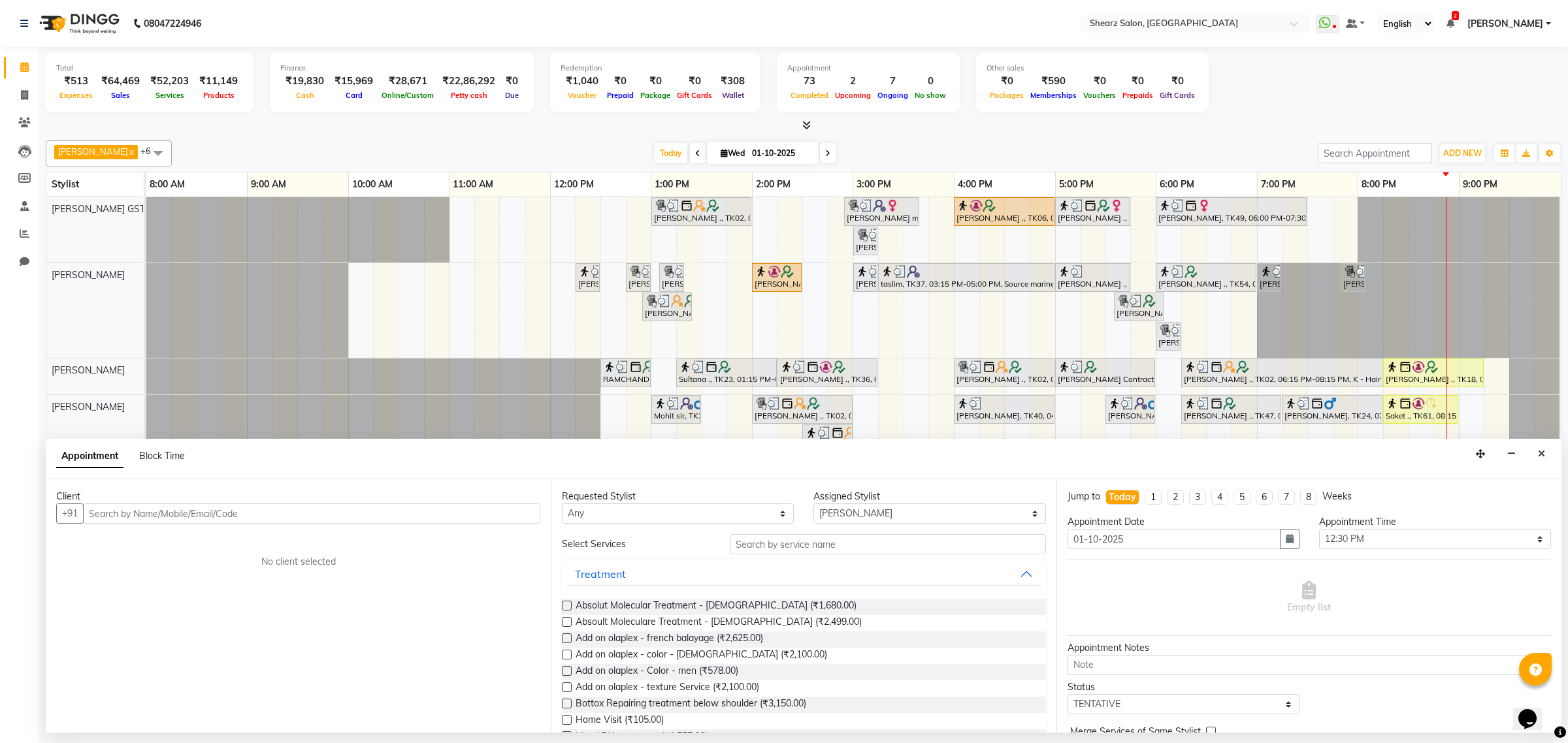
click at [106, 508] on input "text" at bounding box center [312, 514] width 457 height 20
click at [1538, 456] on icon "Close" at bounding box center [1541, 453] width 7 height 9
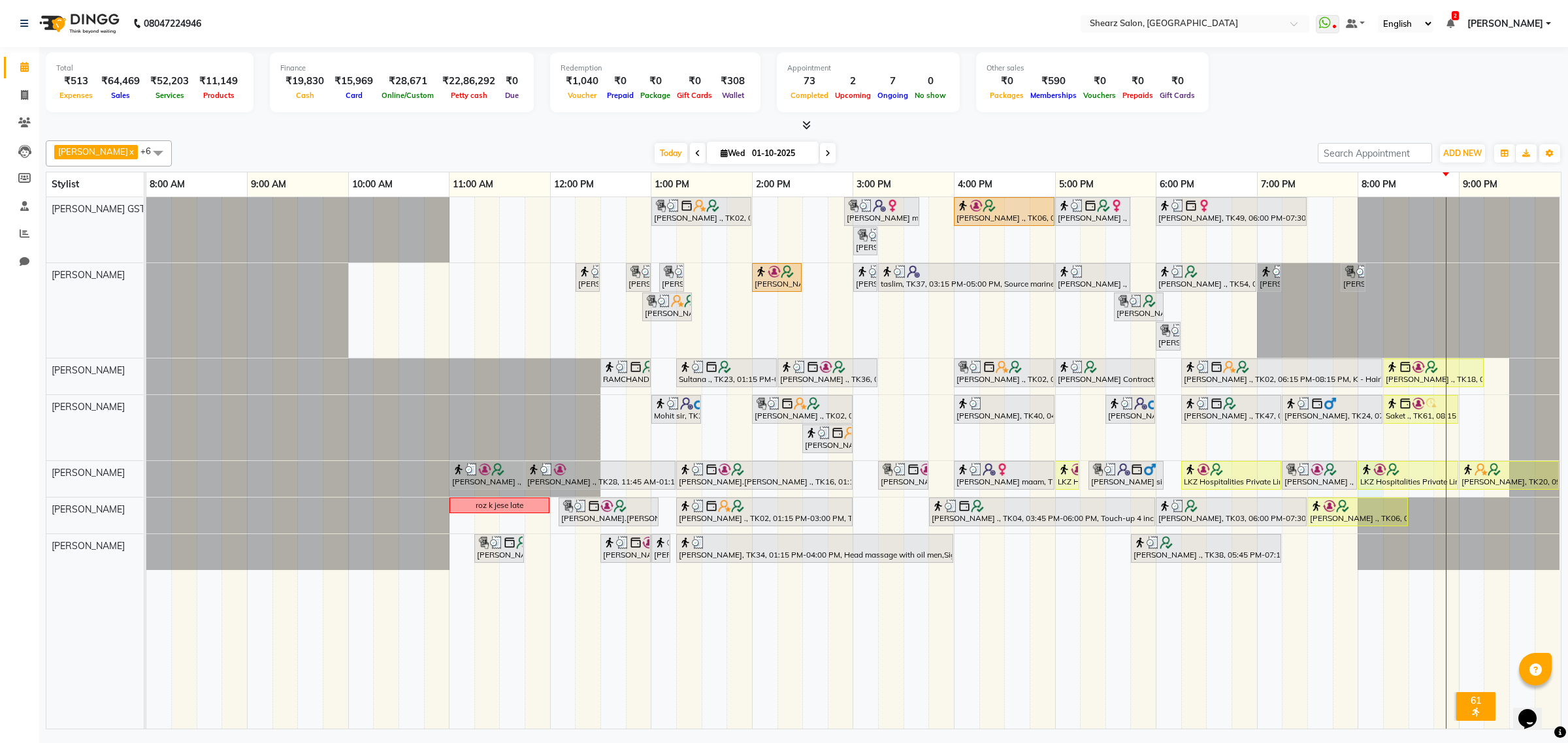
click at [1368, 494] on div "[PERSON_NAME] ., TK02, 01:00 PM-02:00 PM, Cirepil Roll On Wax [PERSON_NAME] maa…" at bounding box center [852, 463] width 1414 height 532
select select "77471"
select select "1200"
select select "tentative"
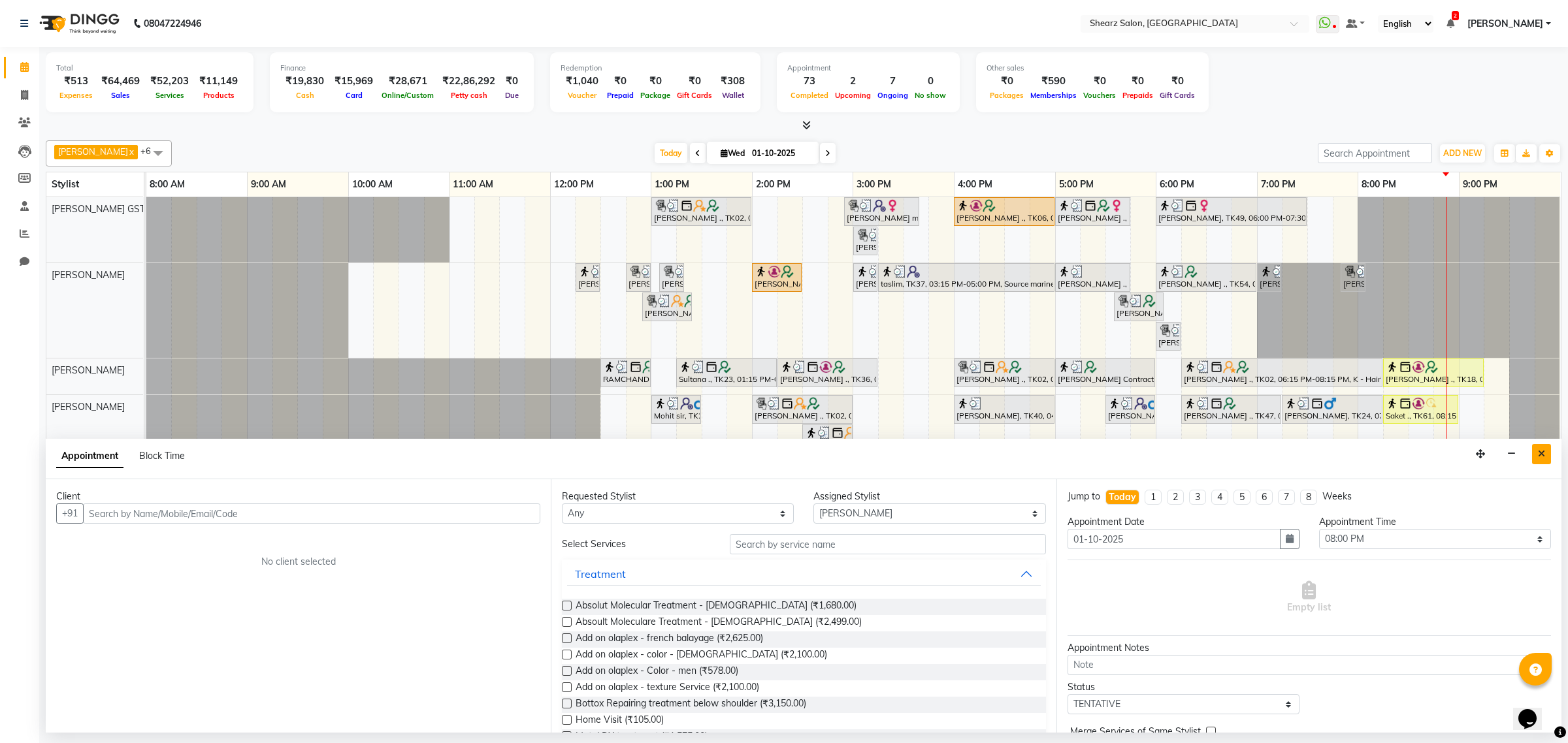
click at [1540, 458] on icon "Close" at bounding box center [1541, 453] width 7 height 9
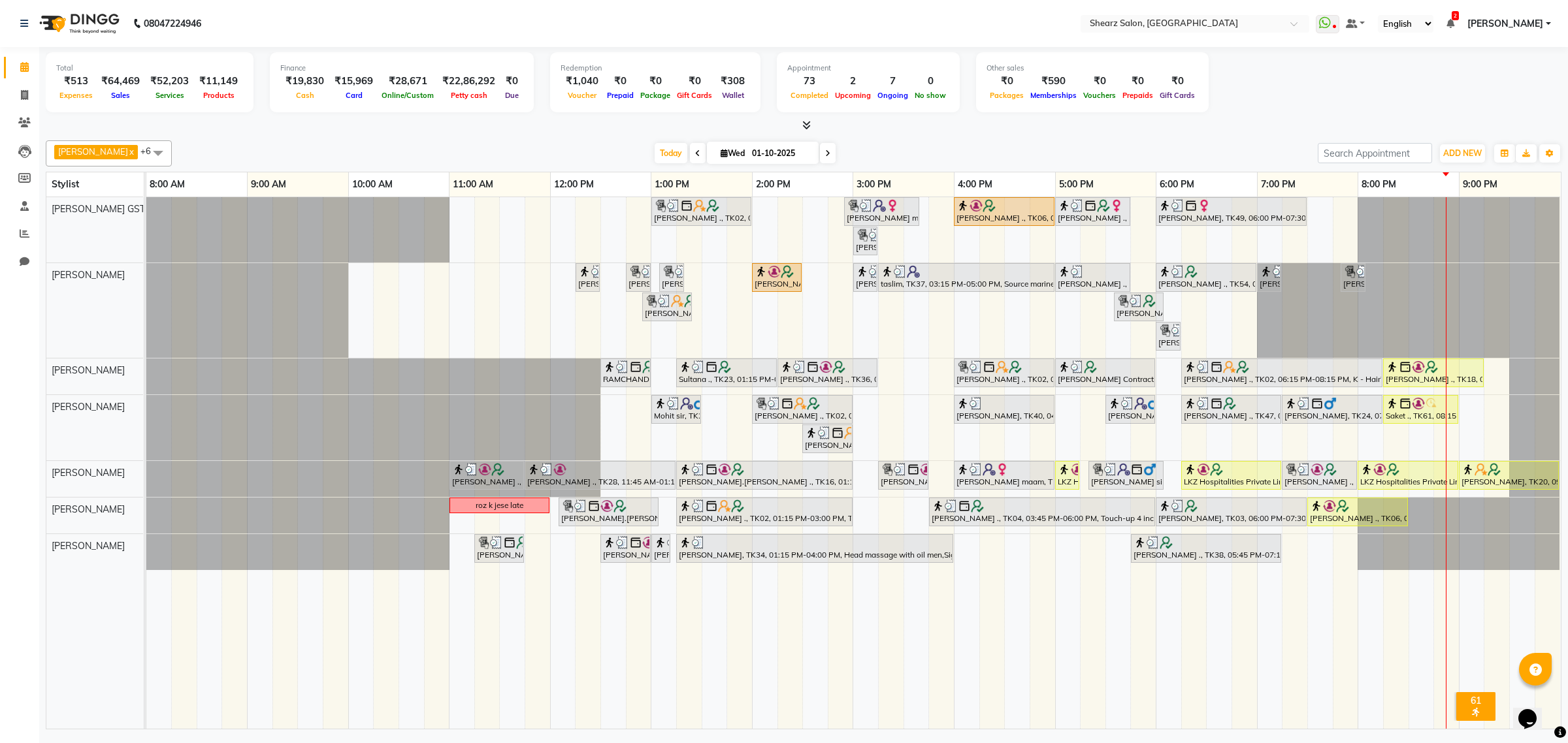
click at [1367, 493] on div "[PERSON_NAME] ., TK02, 01:00 PM-02:00 PM, Cirepil Roll On Wax [PERSON_NAME] maa…" at bounding box center [852, 463] width 1414 height 532
select select "77471"
select select "tentative"
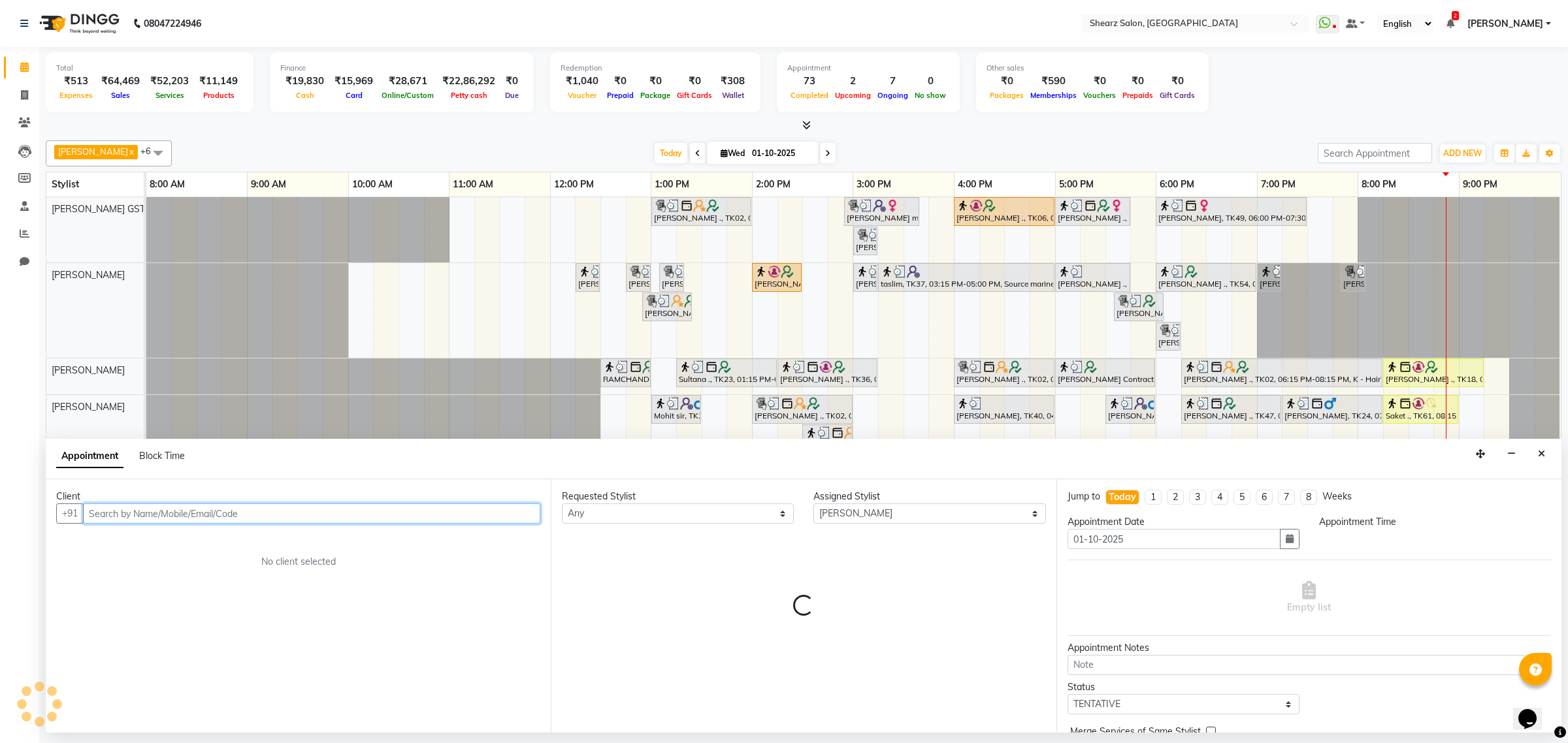
select select "1200"
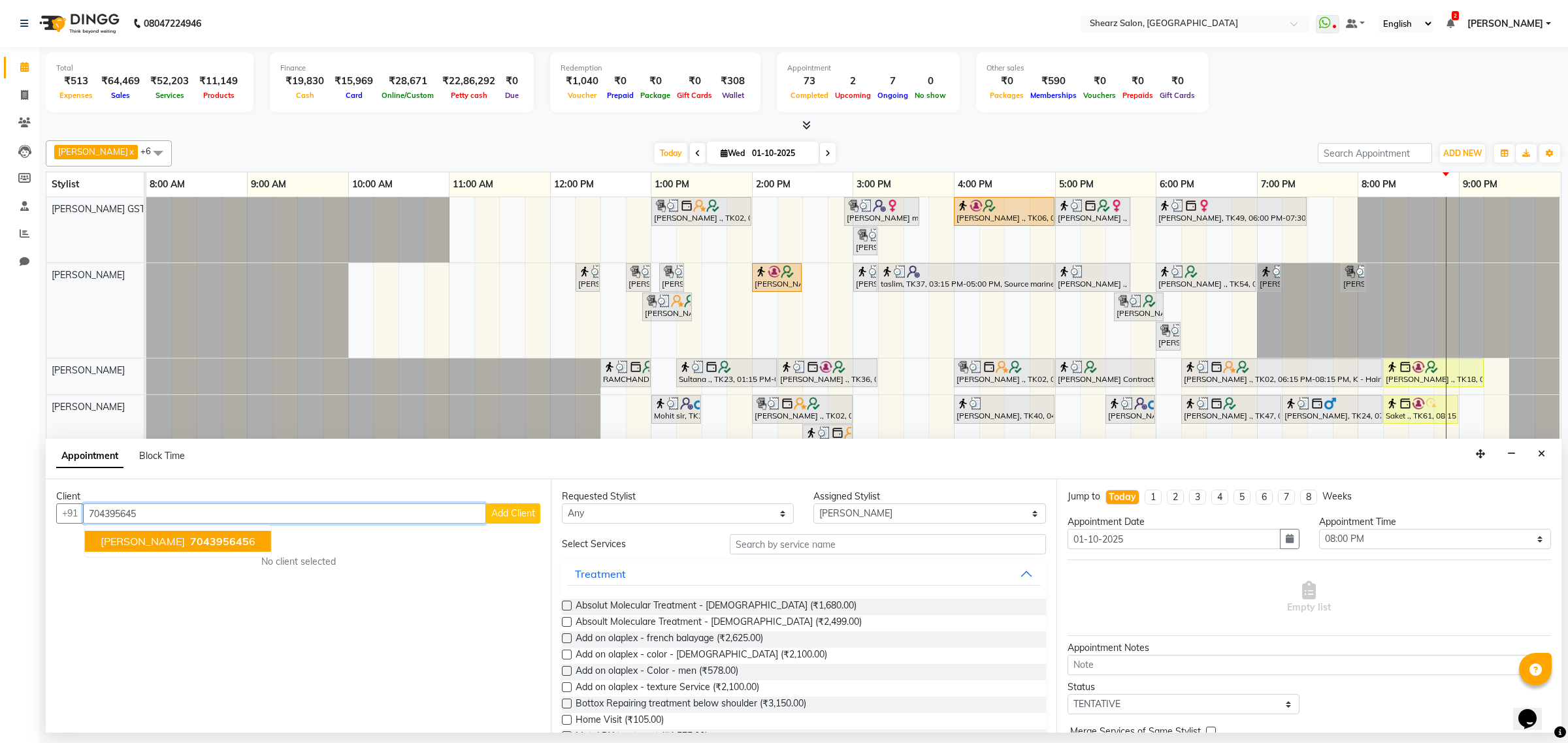
click at [124, 548] on span "[PERSON_NAME]" at bounding box center [142, 541] width 84 height 13
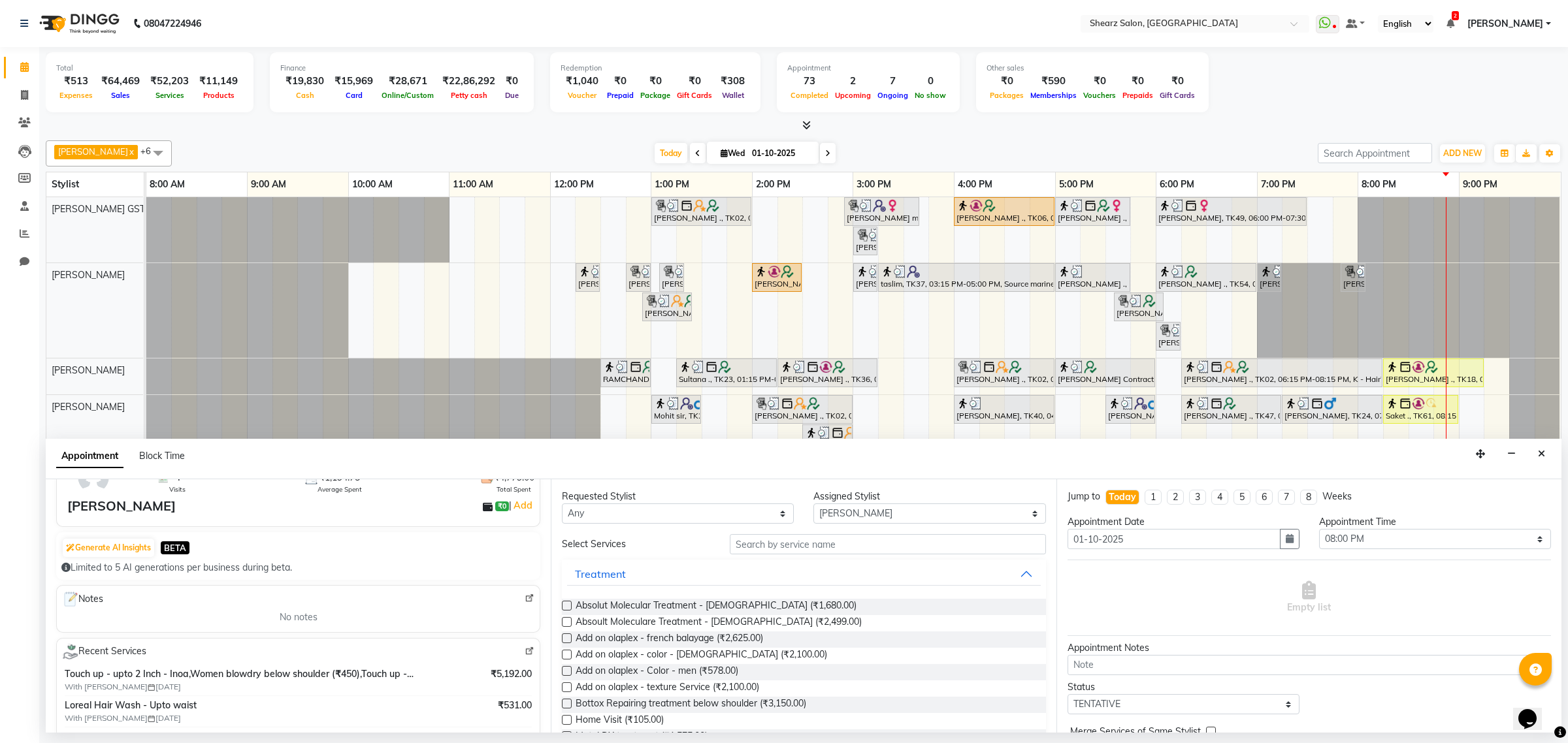
scroll to position [164, 0]
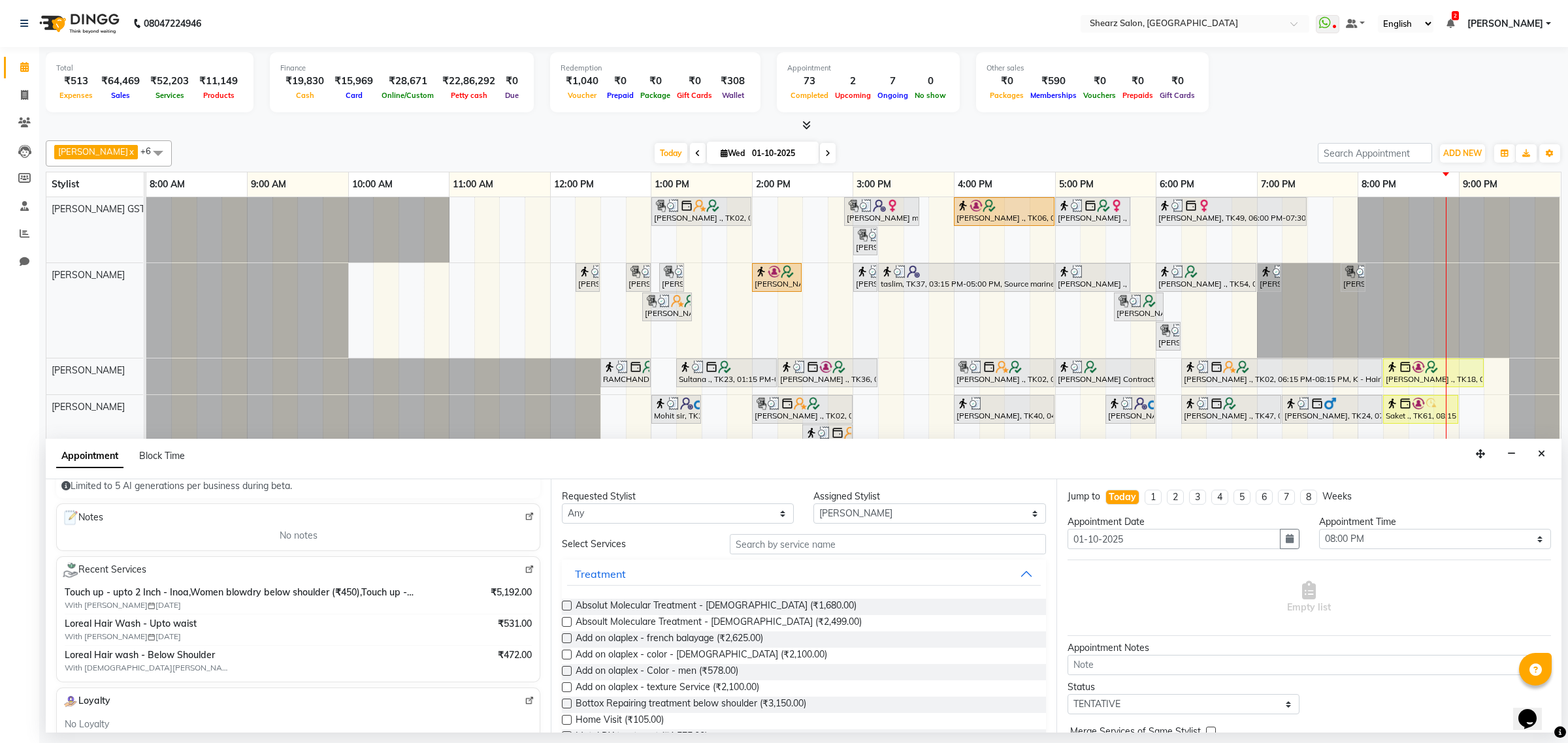
type input "7043956456"
click at [756, 549] on input "text" at bounding box center [887, 545] width 317 height 20
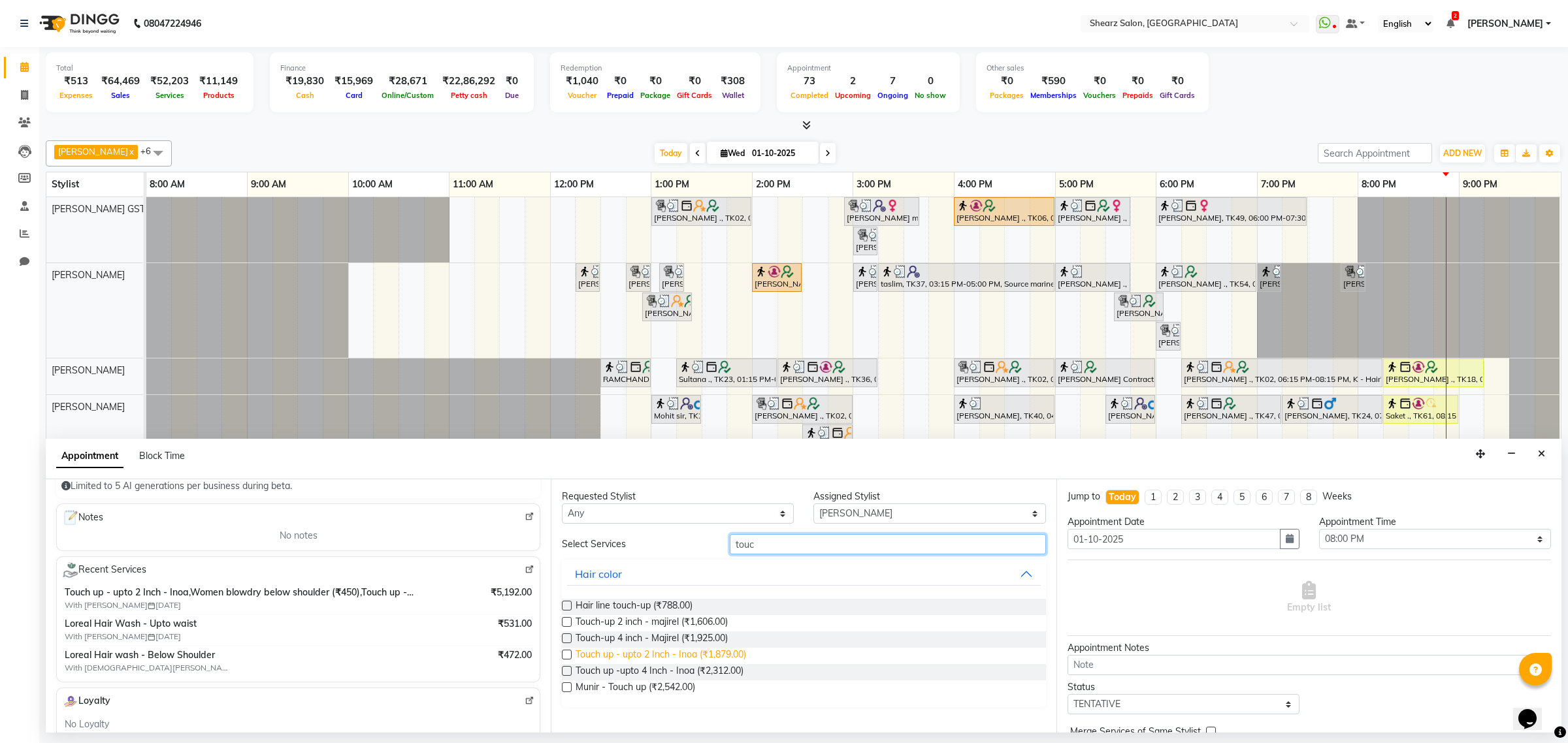
type input "touc"
click at [642, 658] on span "Touch up - upto 2 Inch - Inoa (₹1,879.00)" at bounding box center [661, 656] width 171 height 16
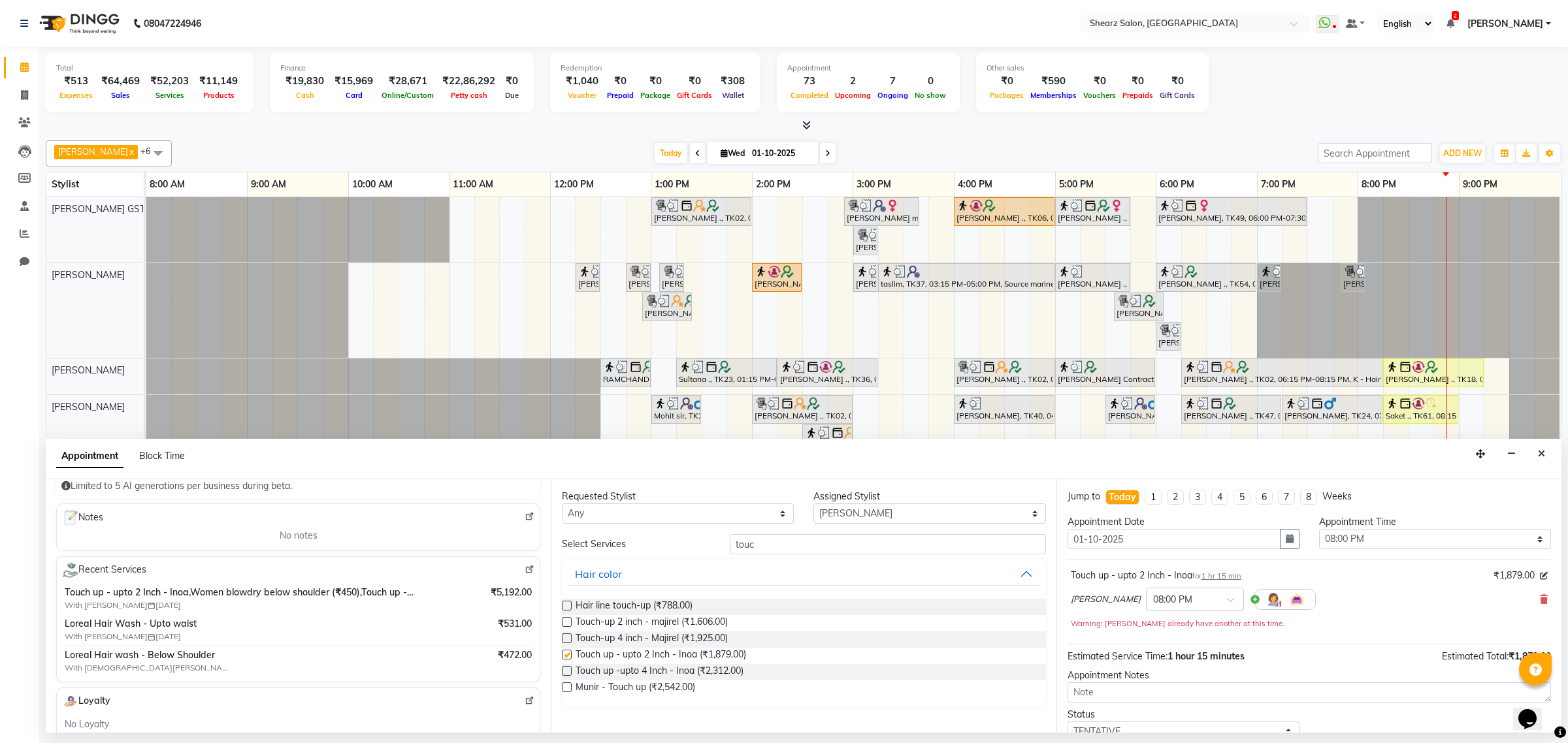
checkbox input "false"
drag, startPoint x: 799, startPoint y: 546, endPoint x: 653, endPoint y: 551, distance: 146.1
click at [663, 550] on div "Select Services touc" at bounding box center [803, 545] width 503 height 20
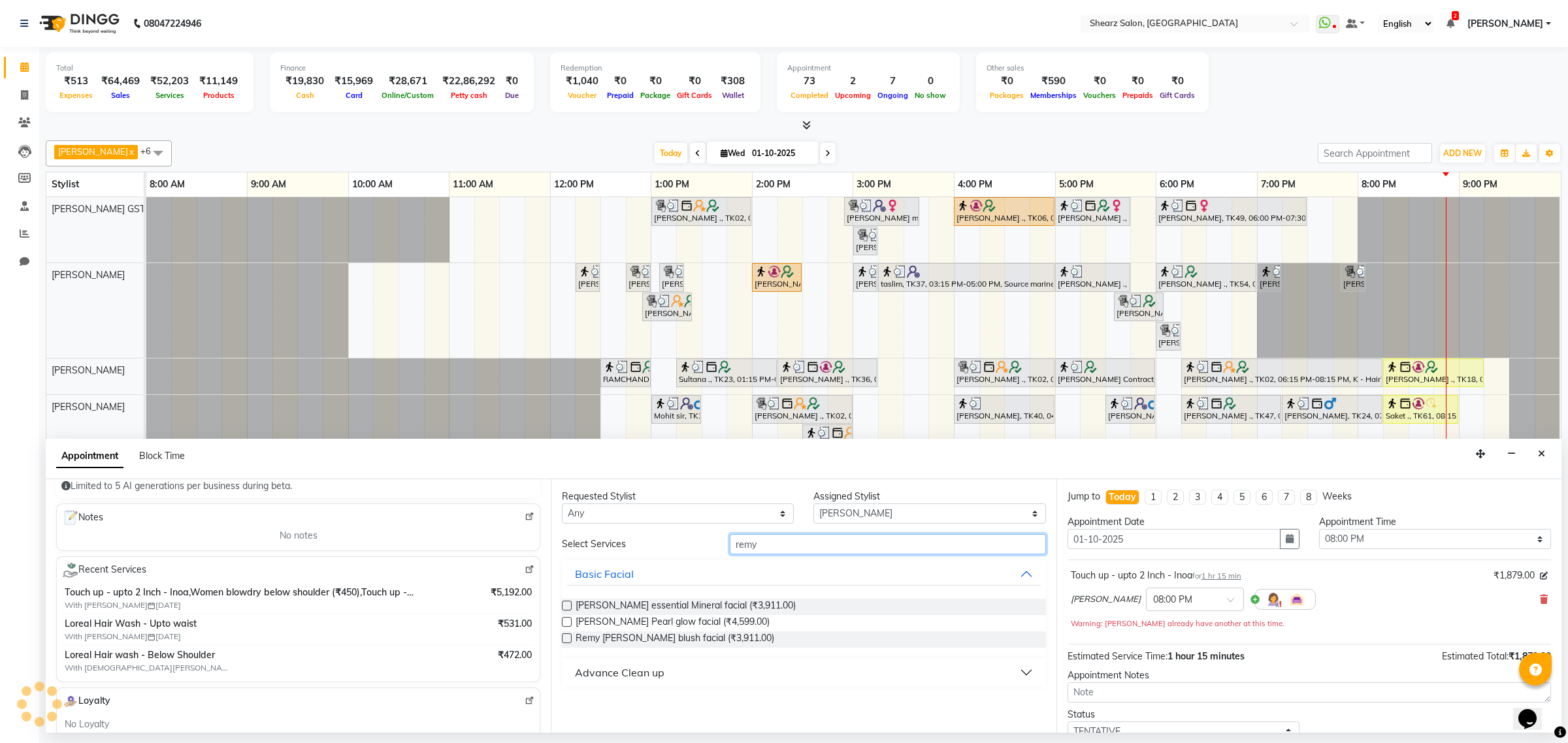
type input "remy"
click at [606, 672] on div "Advance Clean up" at bounding box center [619, 673] width 89 height 16
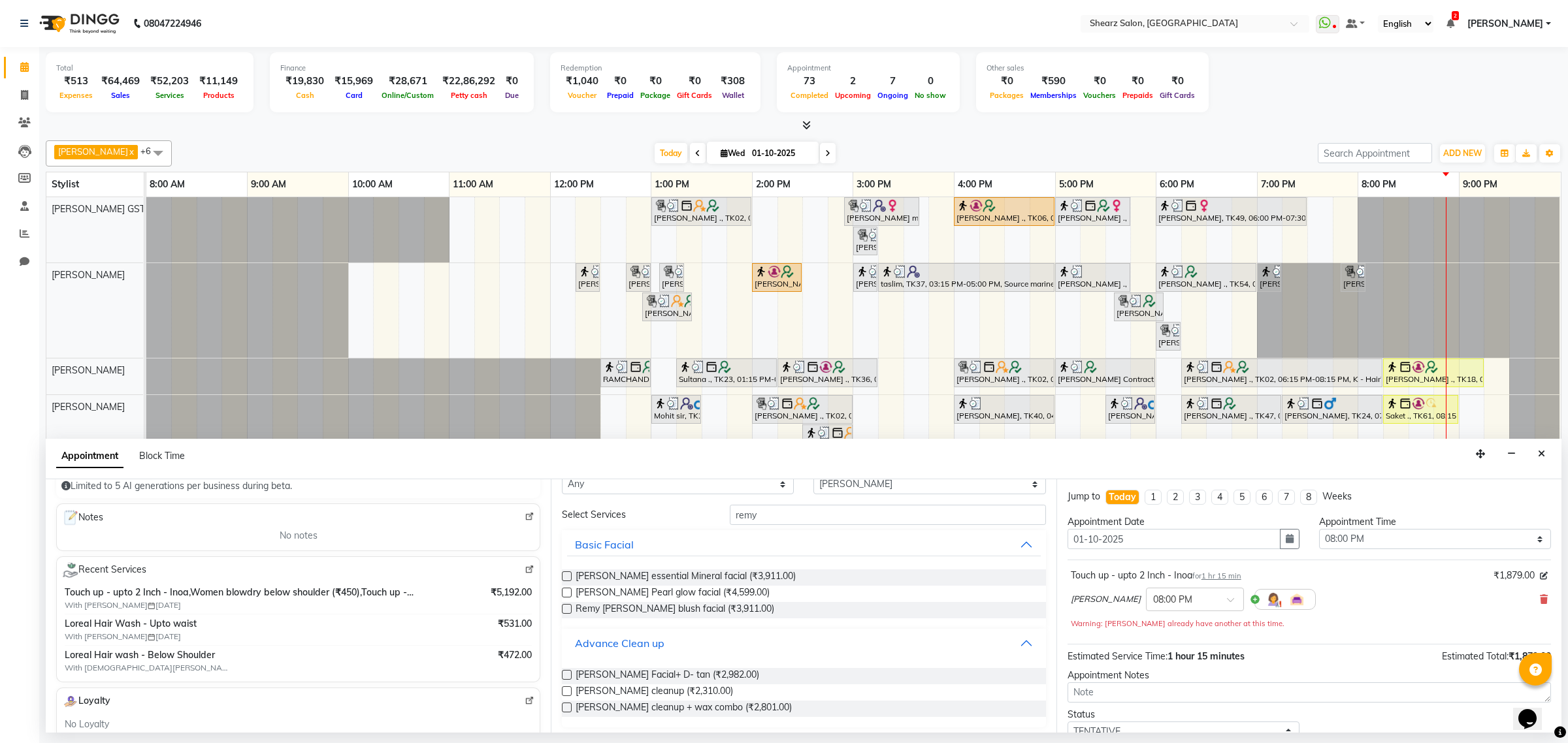
scroll to position [92, 0]
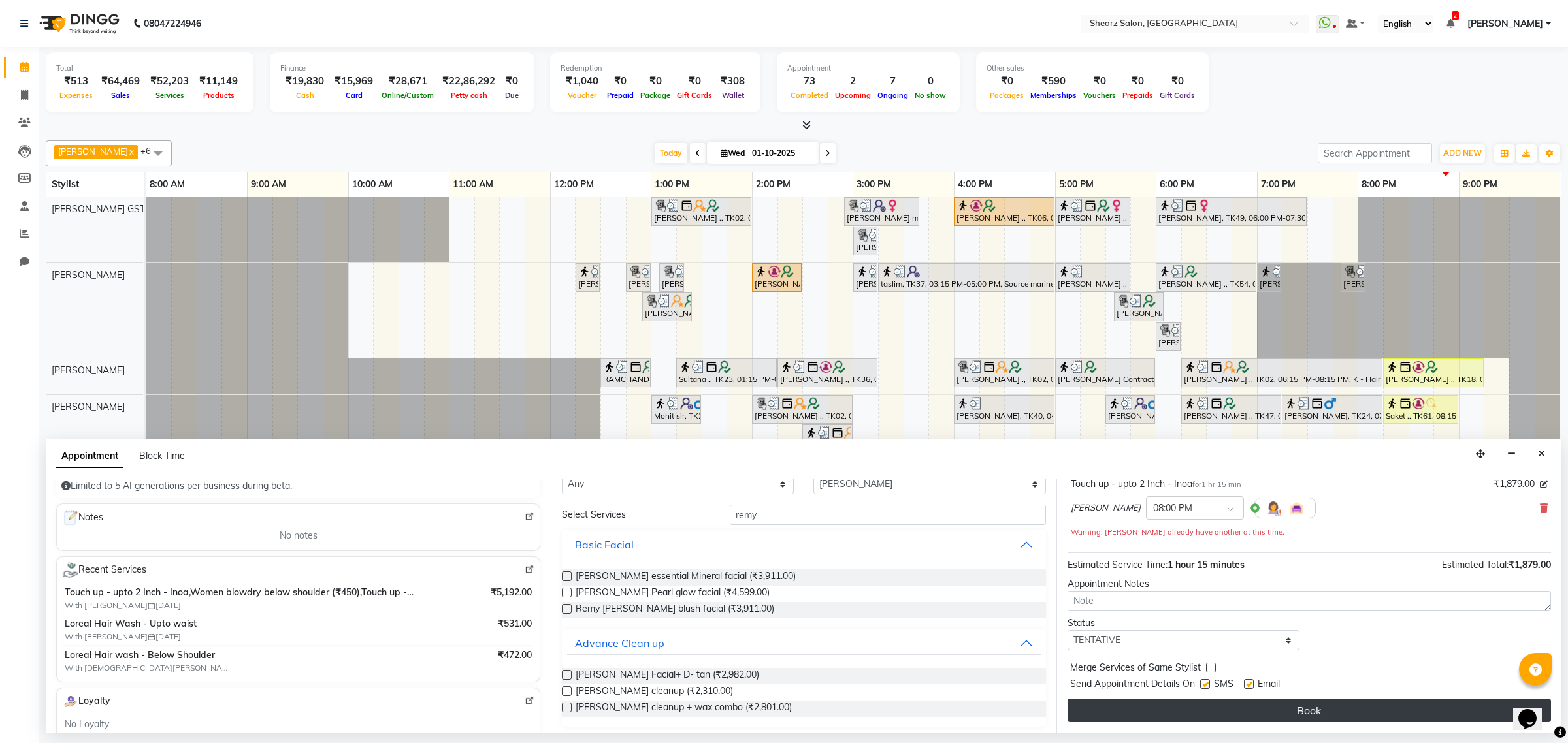
click at [1207, 710] on button "Book" at bounding box center [1309, 711] width 483 height 24
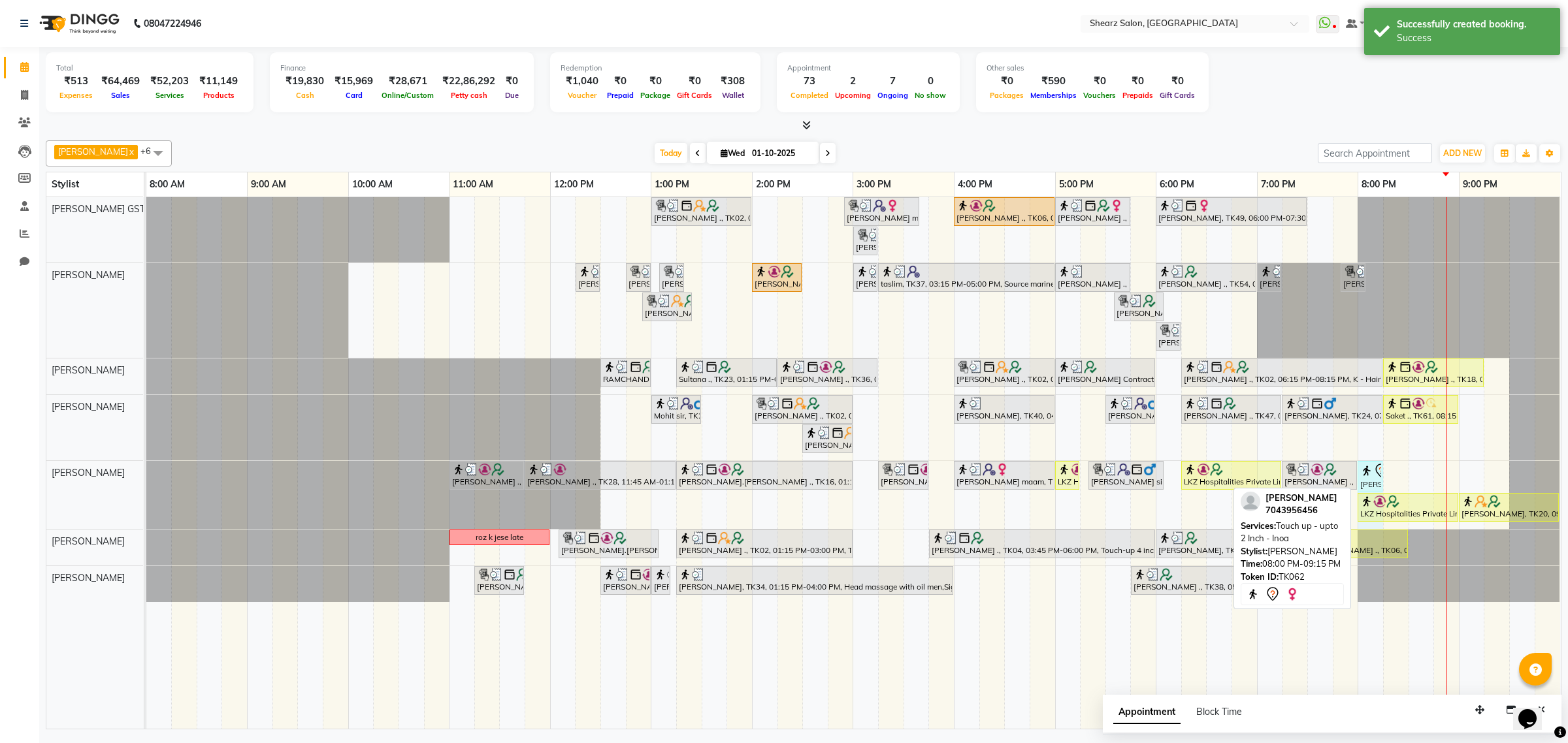
drag, startPoint x: 1484, startPoint y: 469, endPoint x: 1370, endPoint y: 481, distance: 114.6
click at [146, 481] on div "[PERSON_NAME] ., TK10, 11:00 AM-11:45 AM, [PERSON_NAME] Faded with Sr. [PERSON_…" at bounding box center [146, 495] width 0 height 67
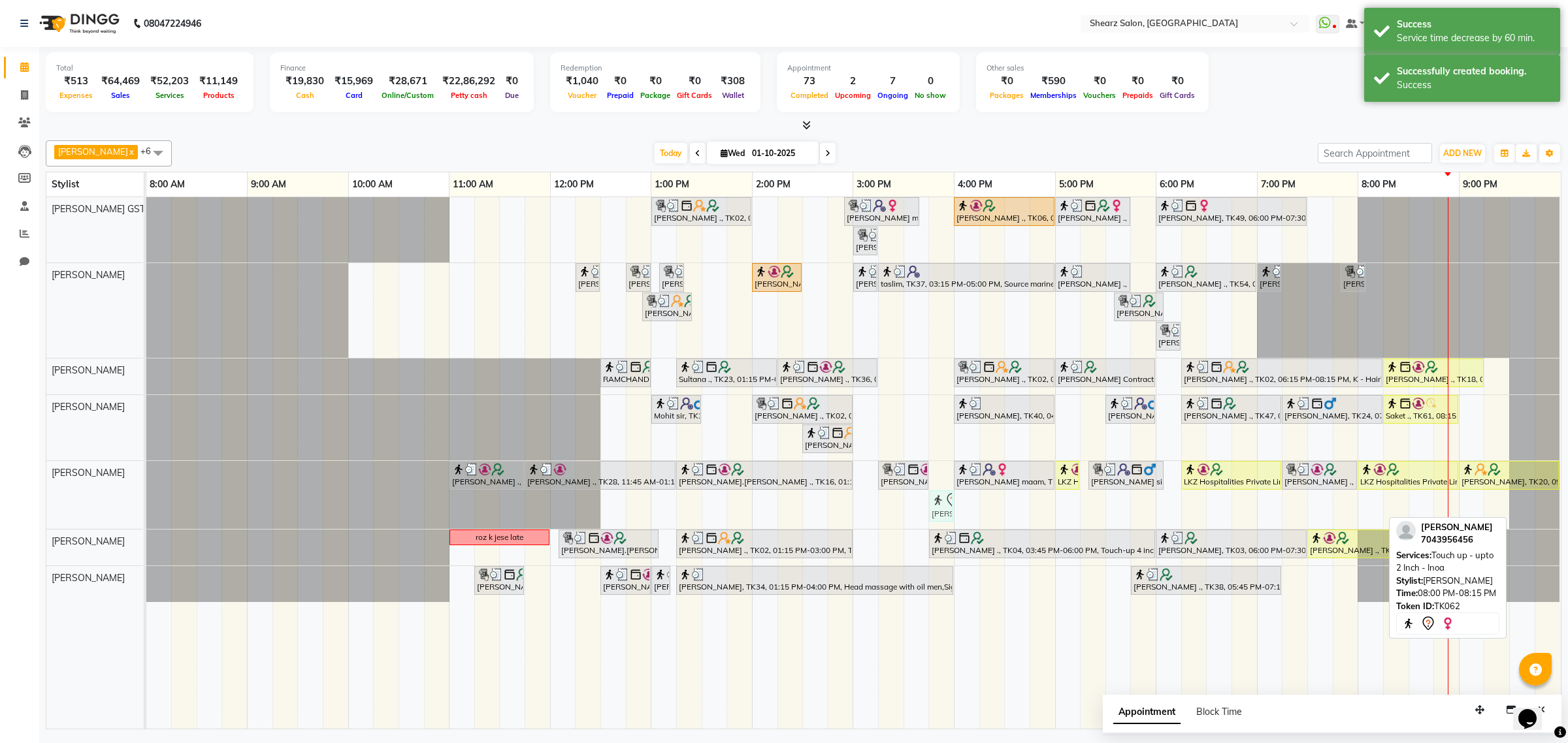
drag, startPoint x: 1374, startPoint y: 498, endPoint x: 941, endPoint y: 483, distance: 433.3
click at [941, 483] on div "[PERSON_NAME] ., TK02, 01:00 PM-02:00 PM, Cirepil Roll On Wax [PERSON_NAME] maa…" at bounding box center [852, 463] width 1414 height 532
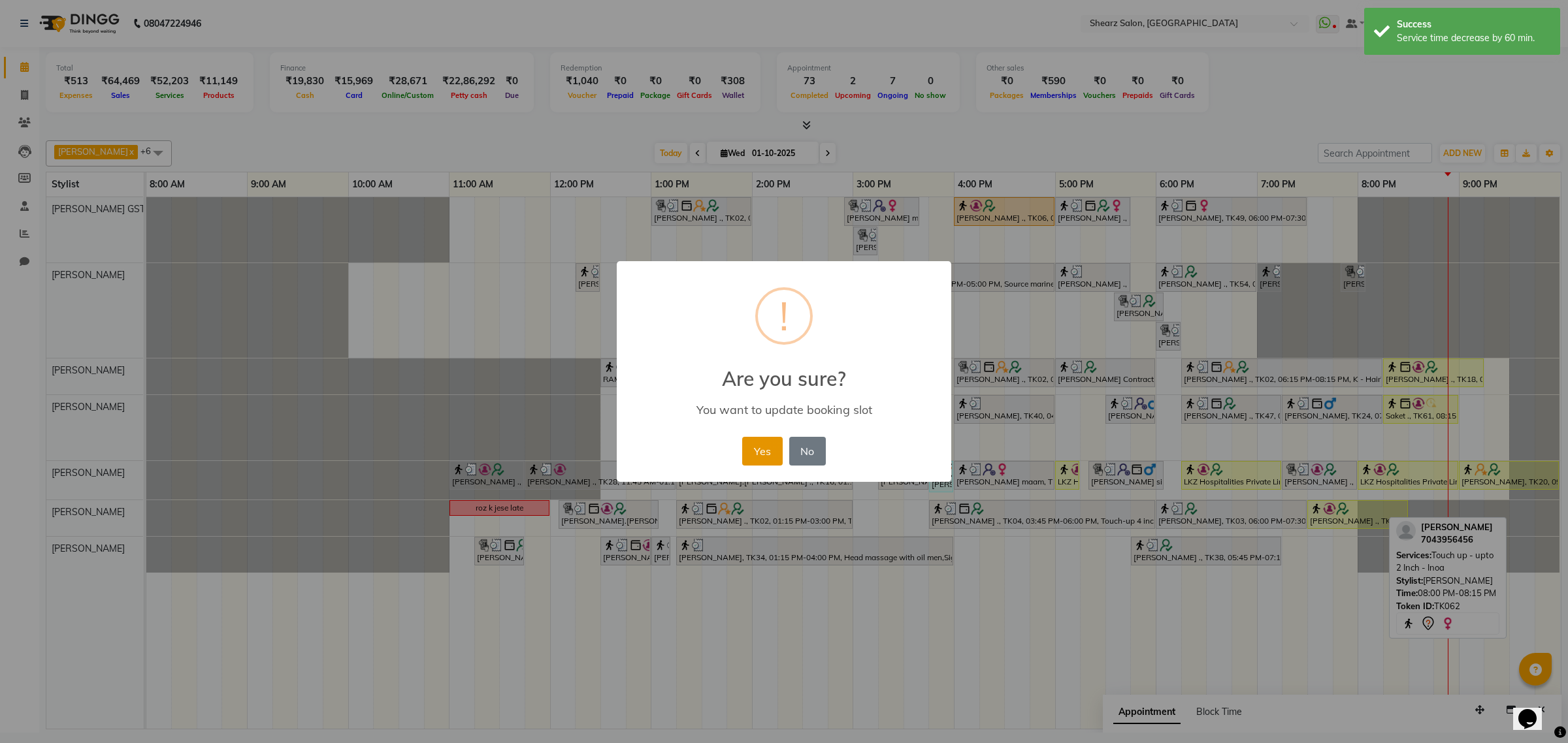
click at [770, 449] on button "Yes" at bounding box center [762, 450] width 40 height 29
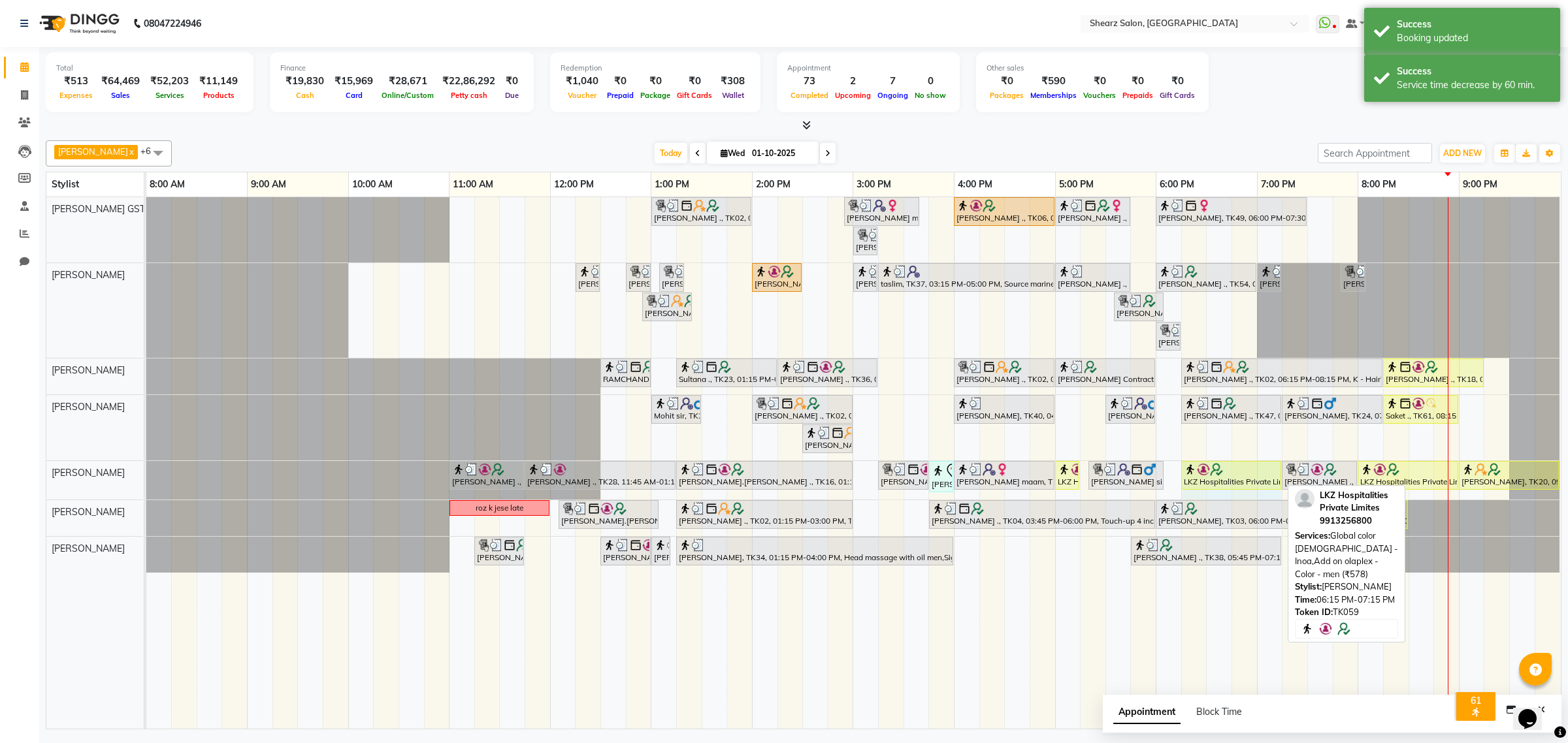
drag, startPoint x: 1281, startPoint y: 475, endPoint x: 1265, endPoint y: 480, distance: 16.8
click at [146, 480] on div "[PERSON_NAME] ., TK10, 11:00 AM-11:45 AM, [PERSON_NAME] Faded with Sr. [PERSON_…" at bounding box center [146, 480] width 0 height 39
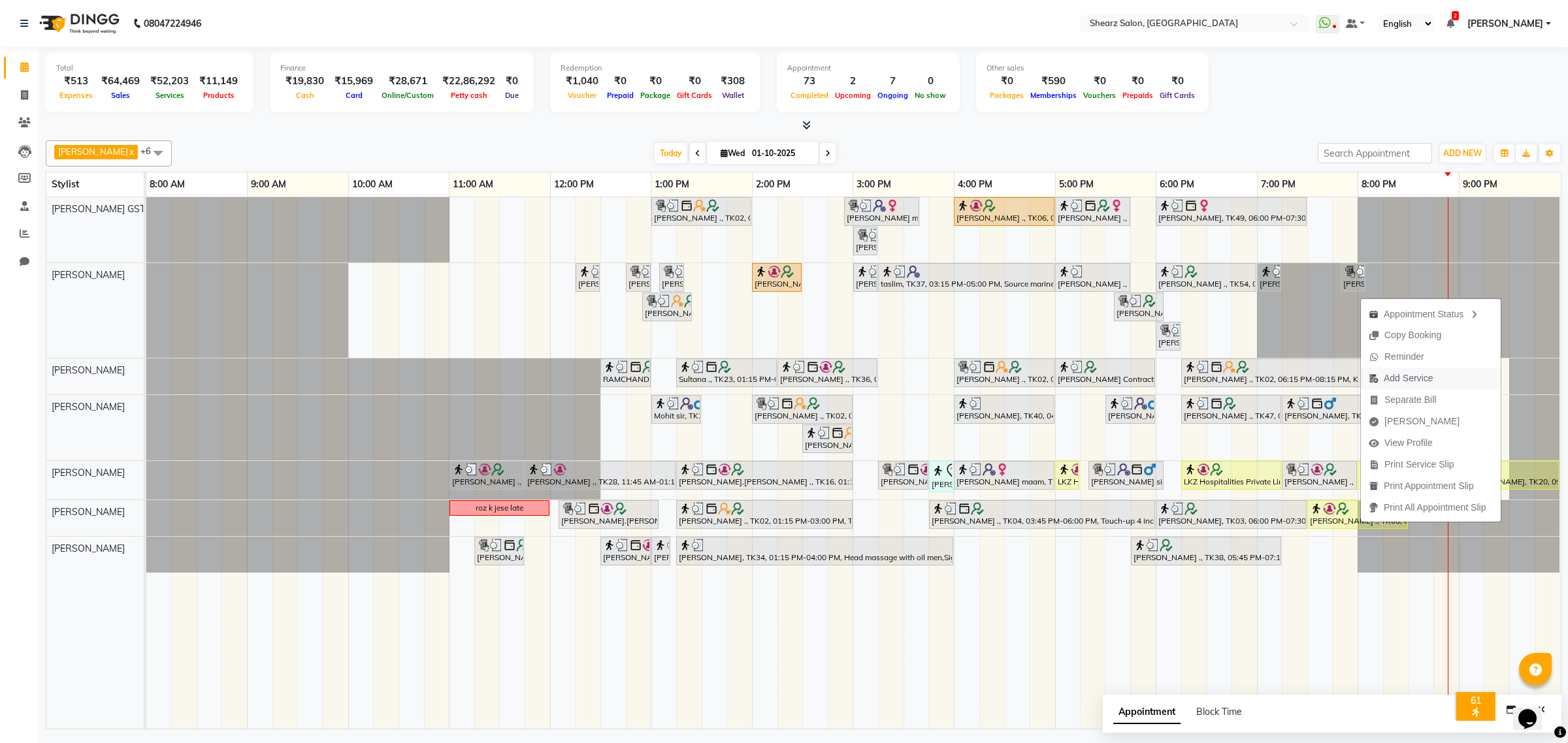
click at [1418, 373] on span "Add Service" at bounding box center [1408, 379] width 49 height 14
select select "77440"
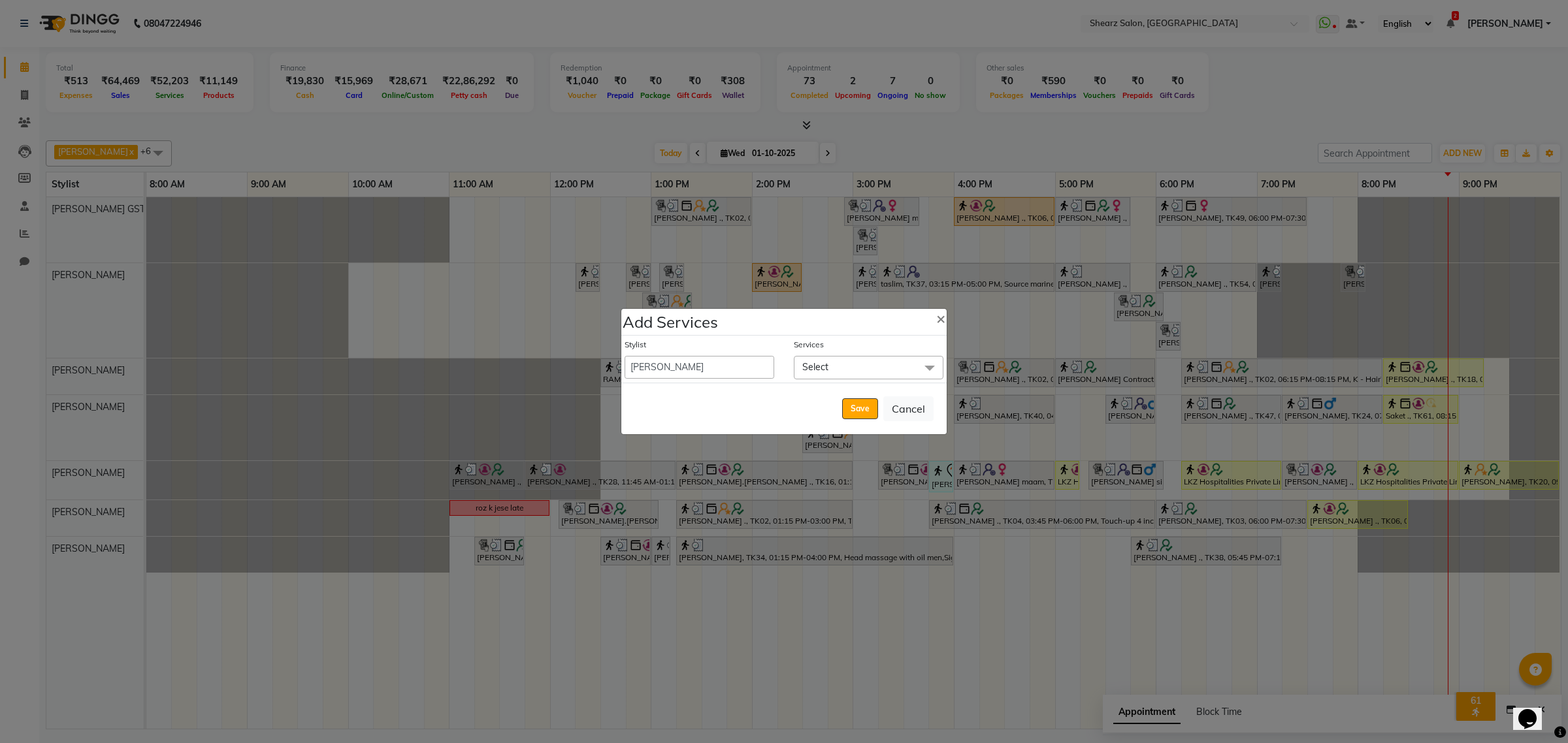
click at [837, 373] on span "Select" at bounding box center [868, 367] width 150 height 23
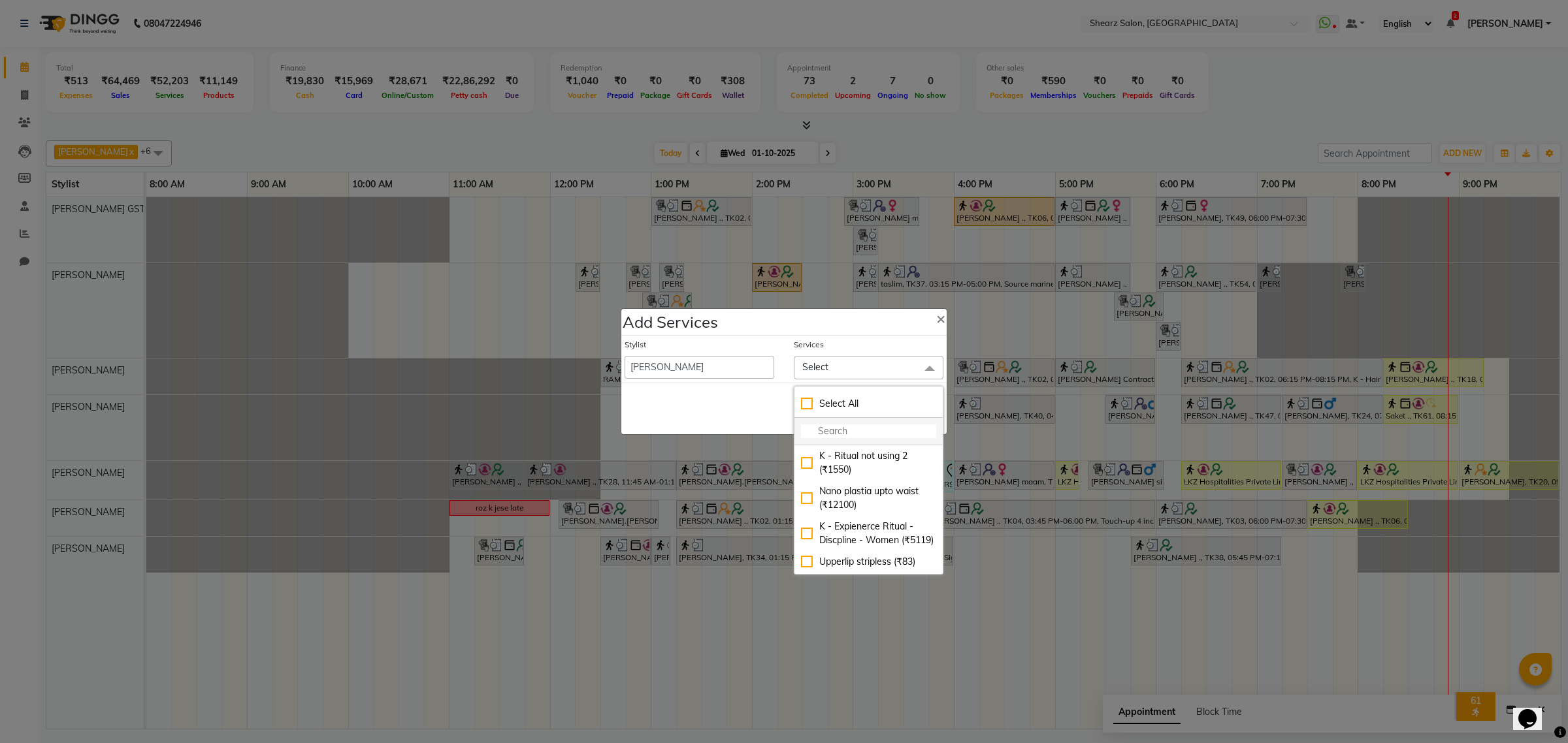
click at [837, 425] on input "multiselect-search" at bounding box center [868, 432] width 135 height 14
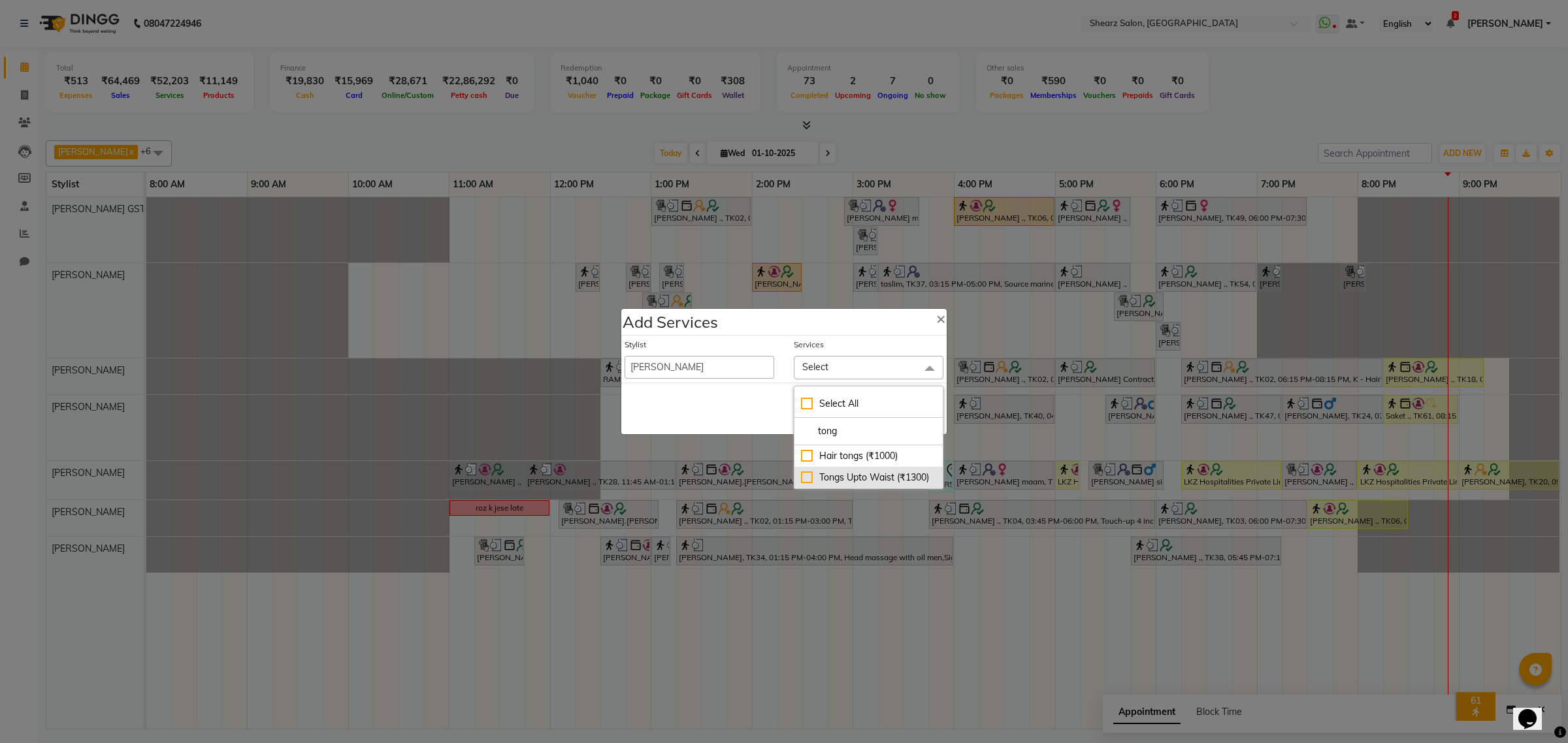
type input "tong"
click at [840, 475] on div "Tongs Upto Waist (₹1300)" at bounding box center [868, 478] width 135 height 14
checkbox input "true"
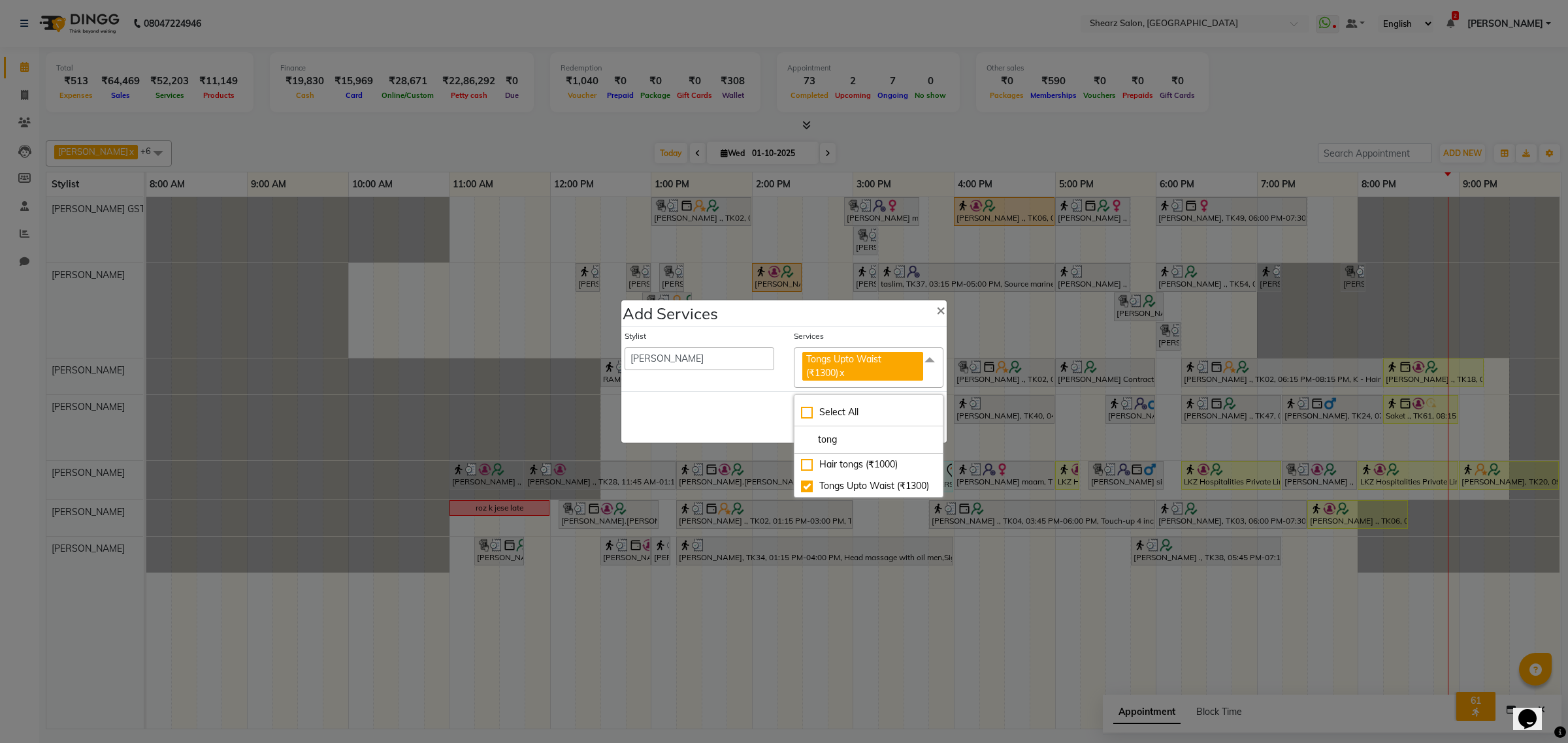
click at [760, 430] on div "Save Cancel" at bounding box center [784, 417] width 326 height 52
click at [856, 418] on button "Save" at bounding box center [860, 417] width 36 height 21
select select "77813"
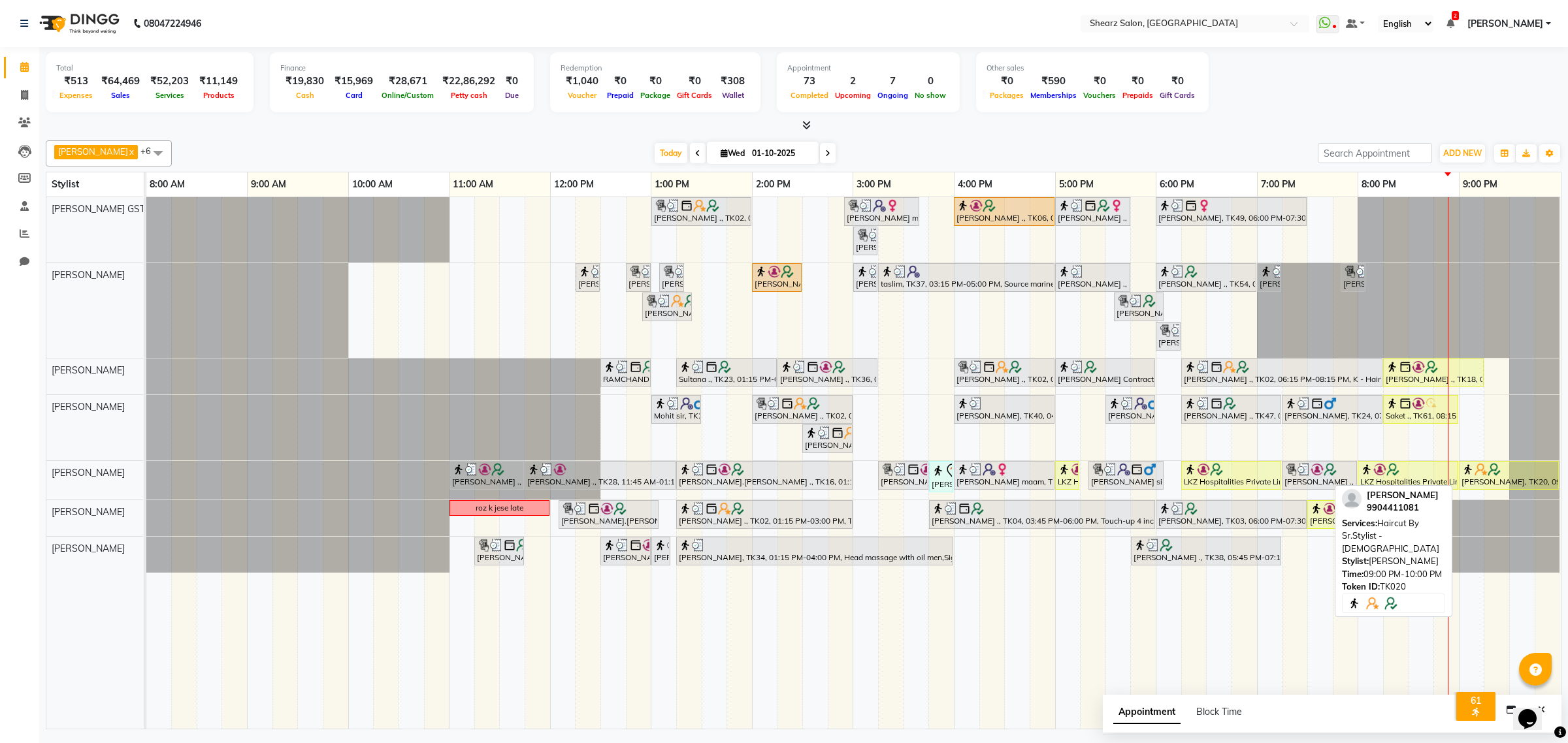
click at [1497, 478] on div "[PERSON_NAME], TK20, 09:00 PM-10:00 PM, Haircut By Sr.Stylist - [DEMOGRAPHIC_DA…" at bounding box center [1509, 475] width 97 height 25
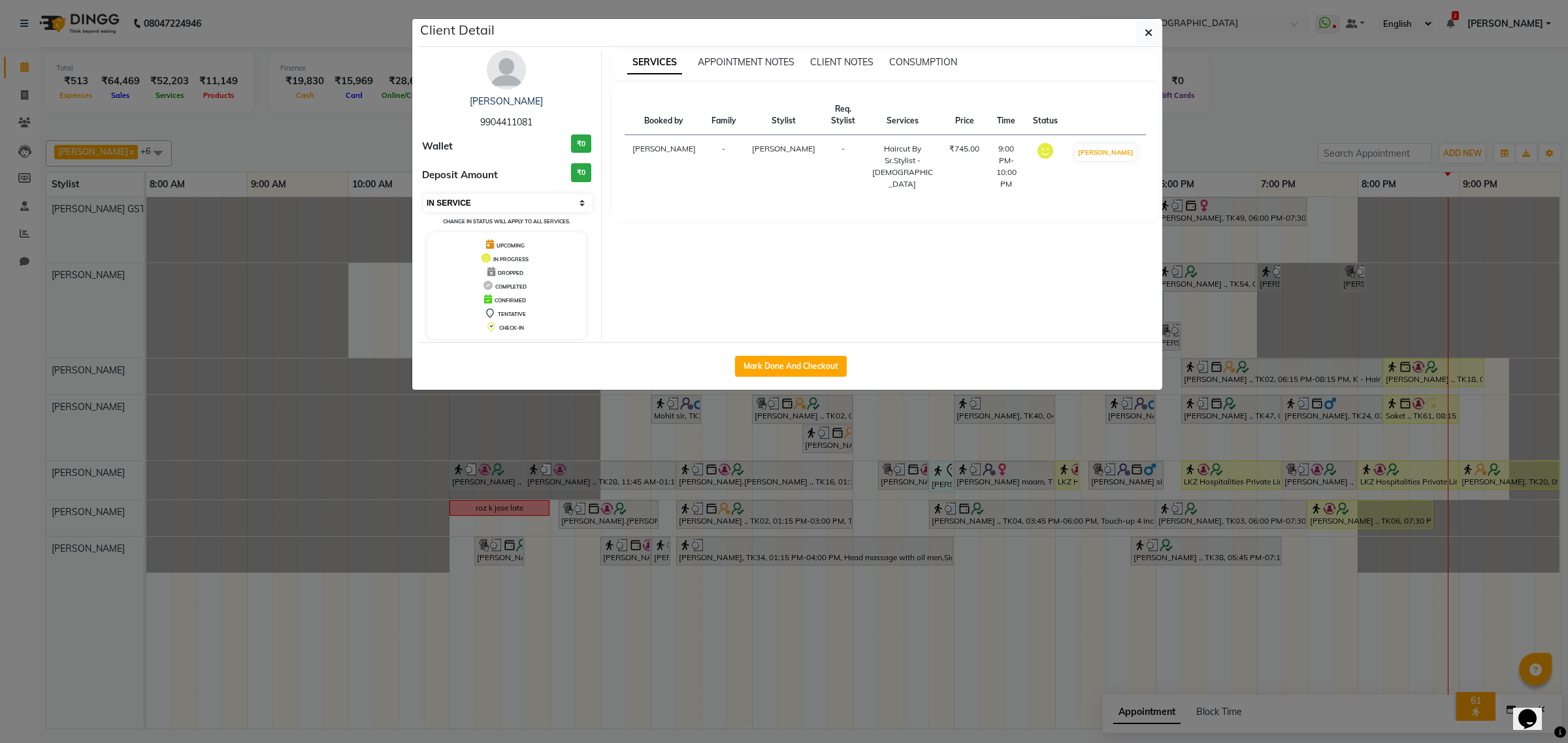
drag, startPoint x: 537, startPoint y: 201, endPoint x: 528, endPoint y: 211, distance: 13.5
click at [537, 201] on select "Select IN SERVICE CONFIRMED TENTATIVE CHECK IN MARK DONE DROPPED UPCOMING" at bounding box center [508, 203] width 170 height 18
select select "5"
click at [424, 194] on select "Select IN SERVICE CONFIRMED TENTATIVE CHECK IN MARK DONE DROPPED UPCOMING" at bounding box center [508, 203] width 170 height 18
click at [1137, 25] on button "button" at bounding box center [1148, 32] width 25 height 25
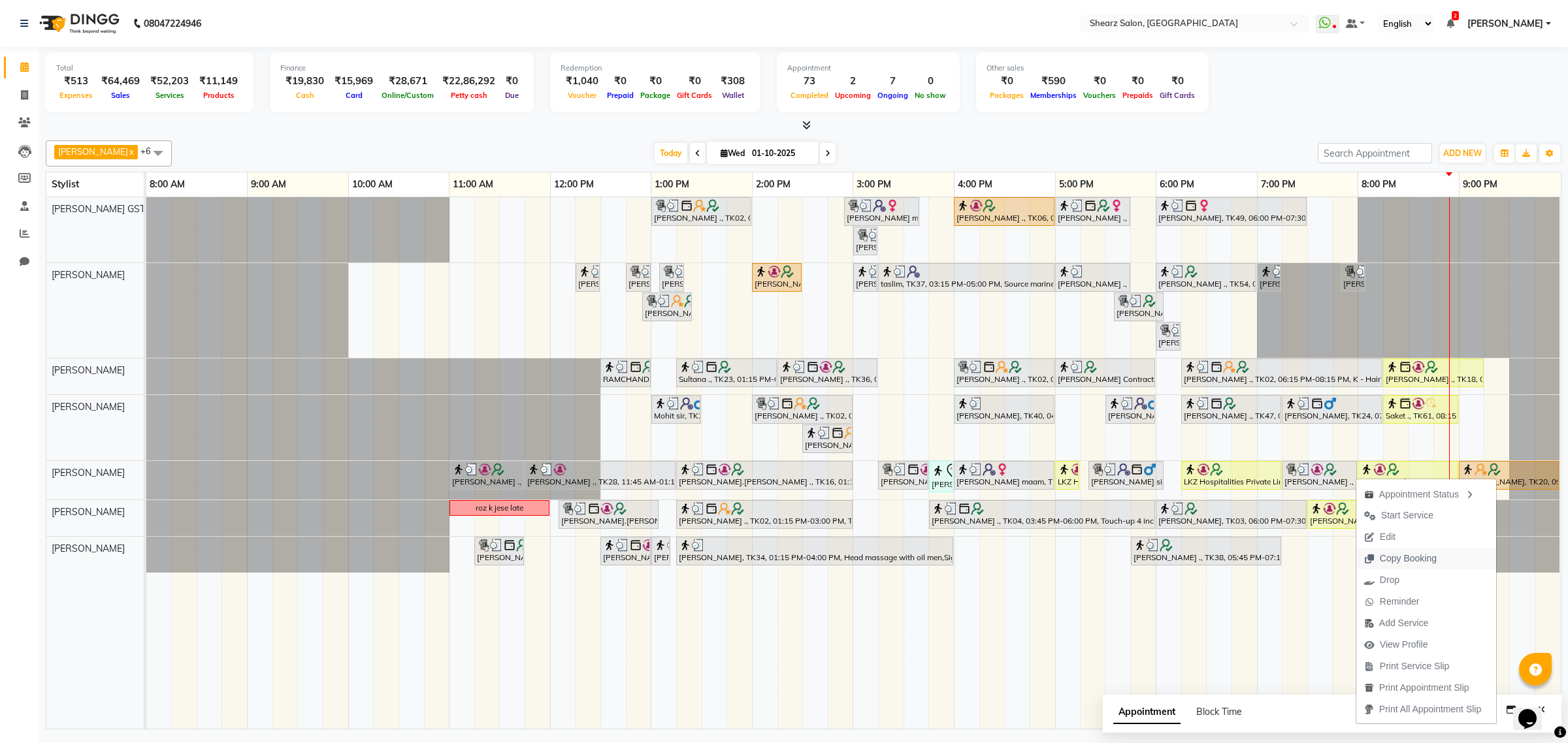
click at [1425, 568] on span "Copy Booking" at bounding box center [1400, 558] width 88 height 22
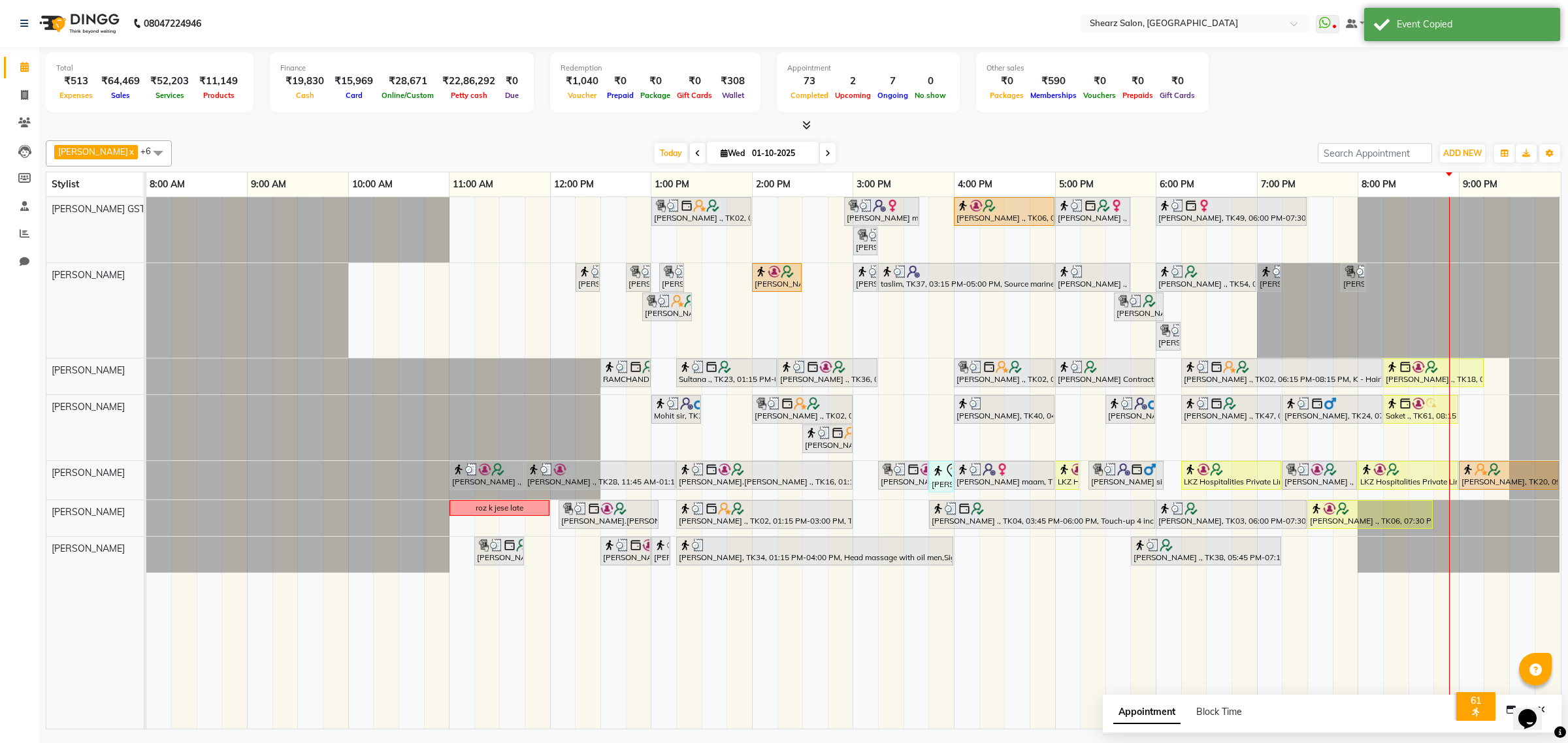
click at [822, 154] on span at bounding box center [828, 153] width 16 height 20
type input "02-10-2025"
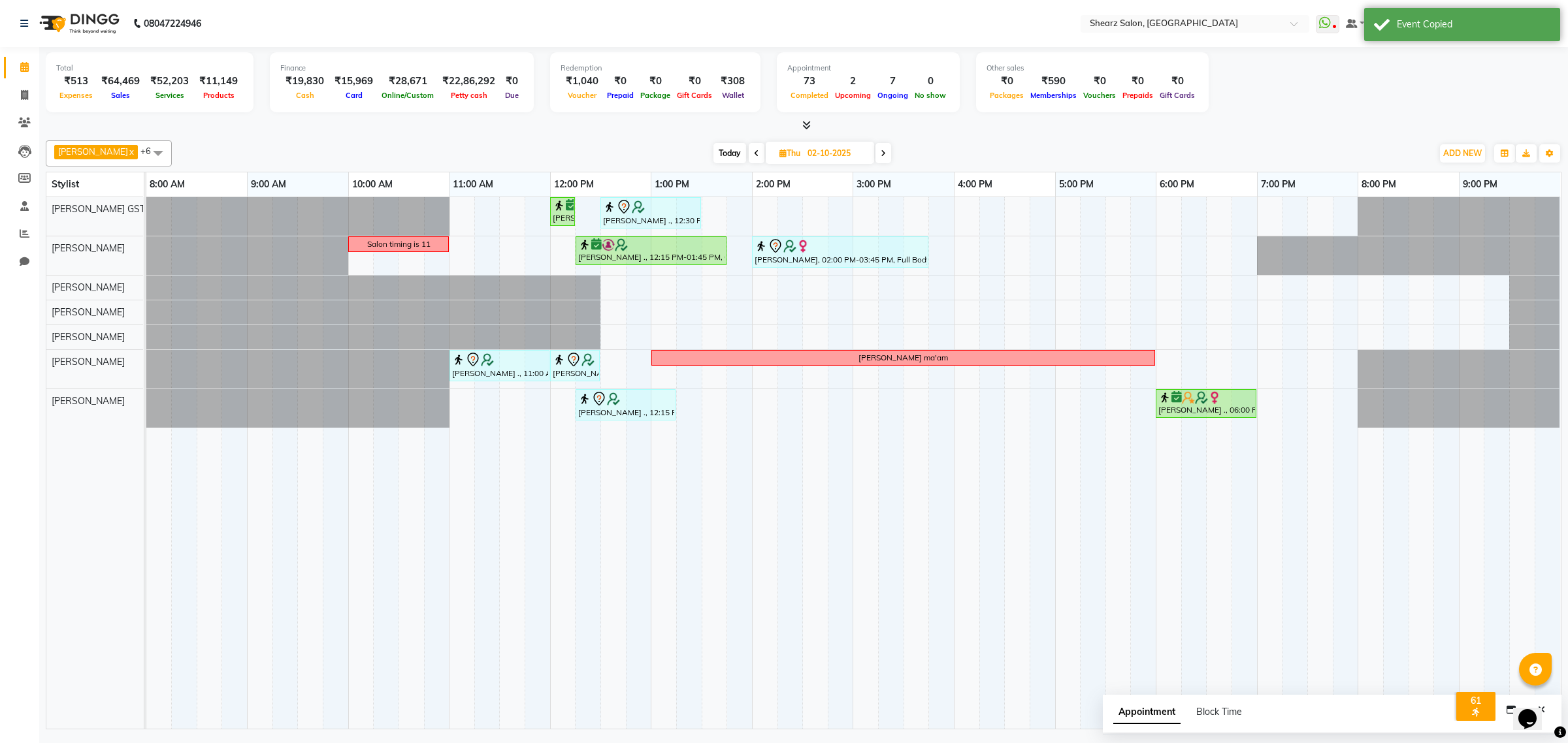
click at [1118, 330] on div "[PERSON_NAME] ., 12:00 PM-12:15 PM, Eyebrow threading [PERSON_NAME] ., 12:30 PM…" at bounding box center [852, 463] width 1414 height 532
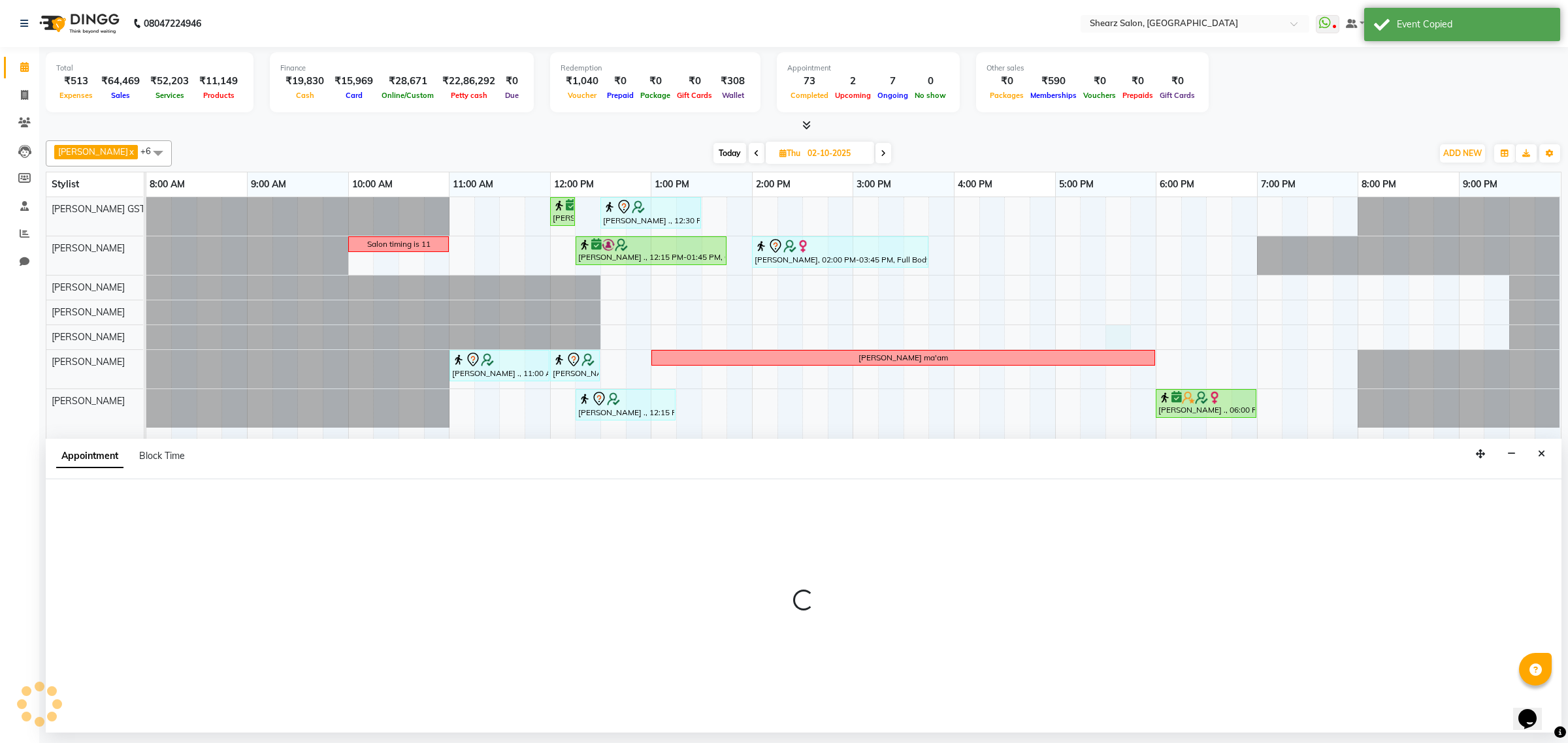
select select "77471"
select select "1050"
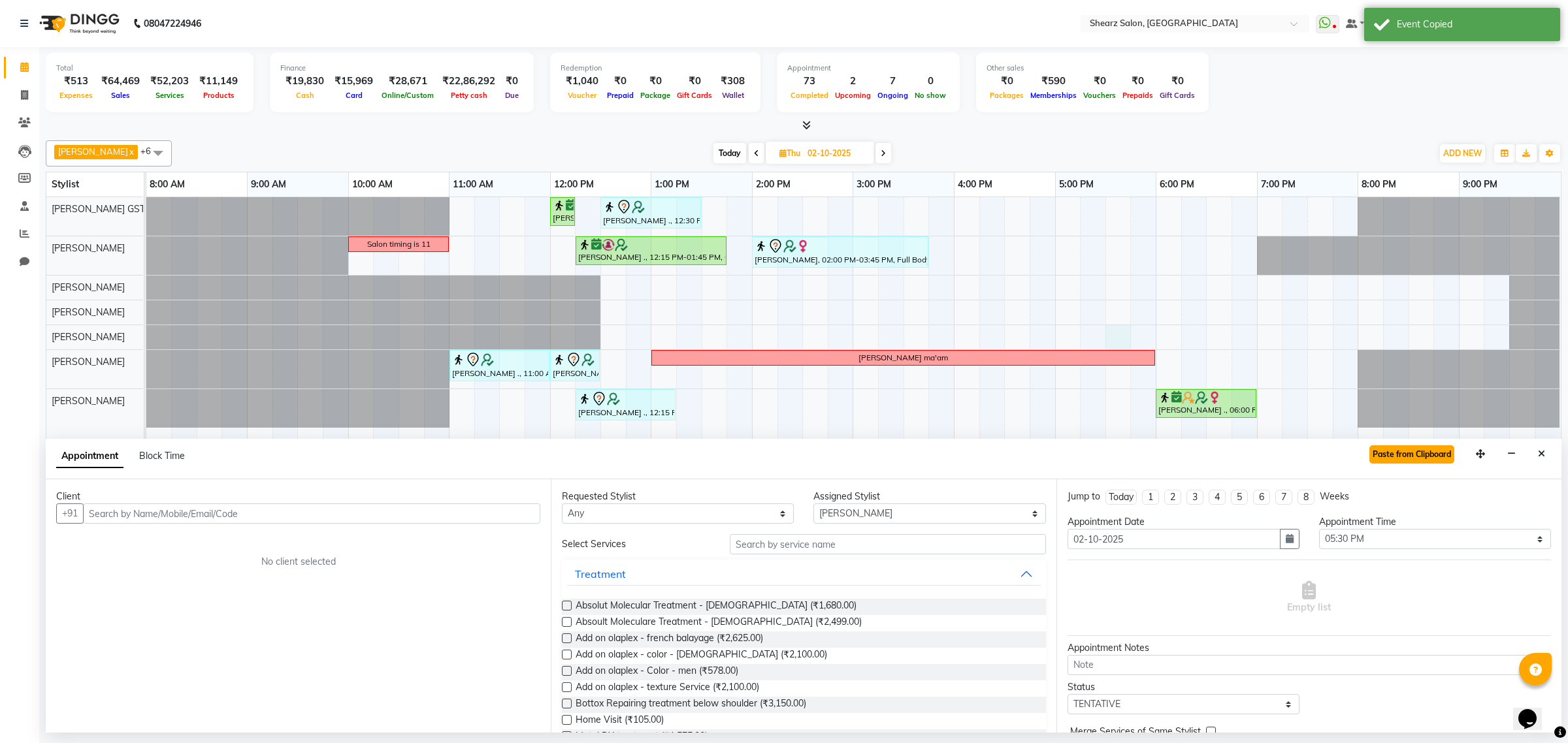
click at [1436, 459] on button "Paste from Clipboard" at bounding box center [1412, 454] width 85 height 18
select select "upcoming"
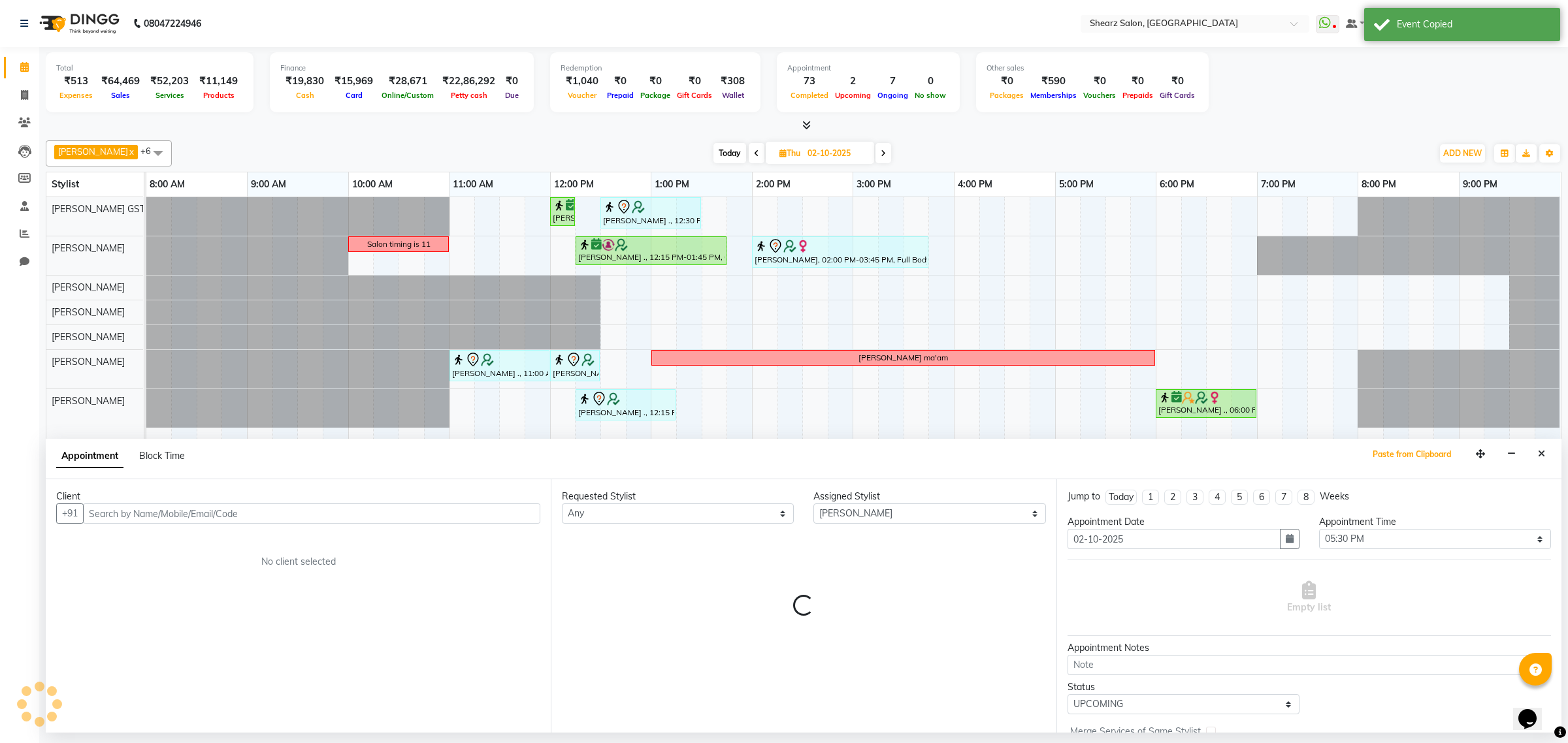
select select "4101"
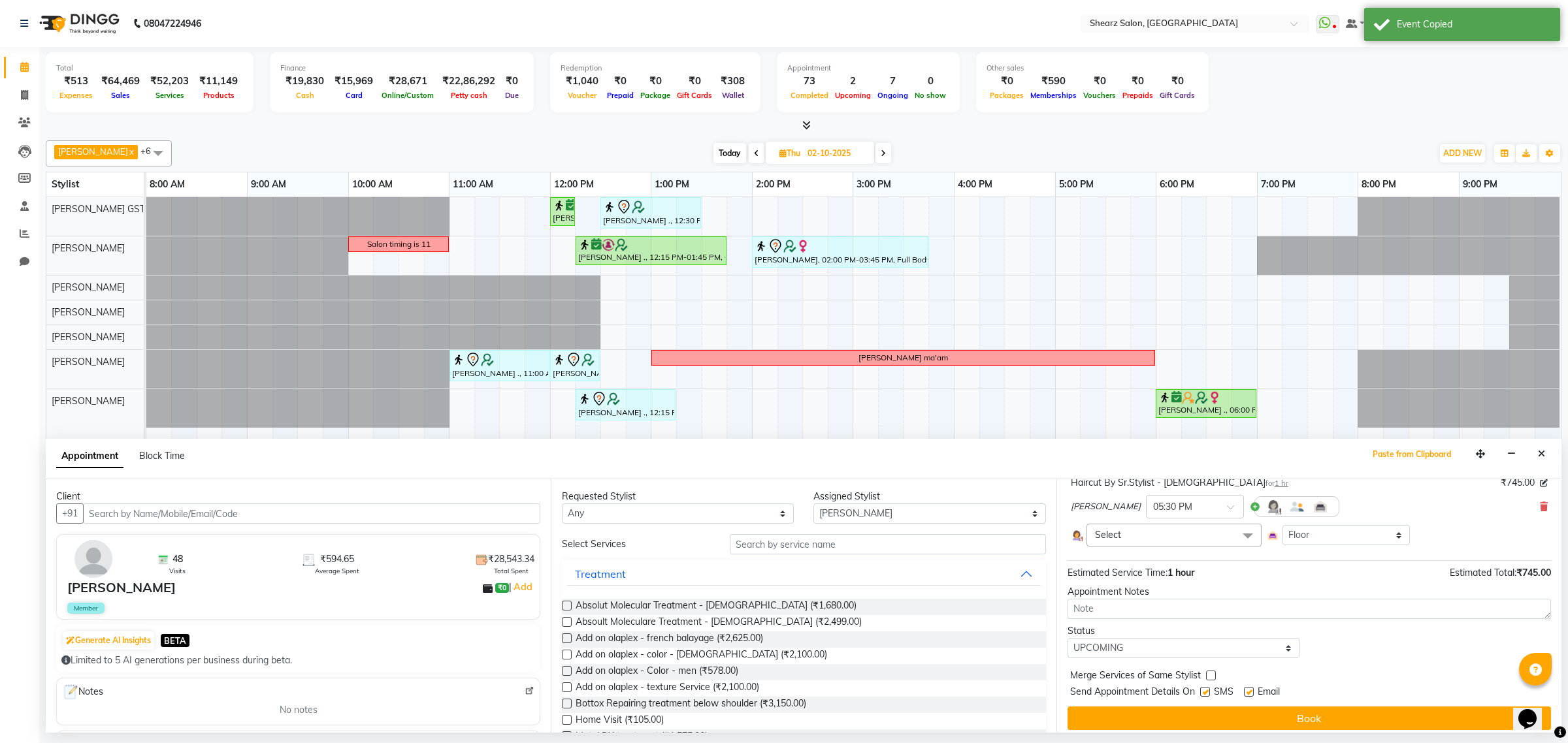
scroll to position [102, 0]
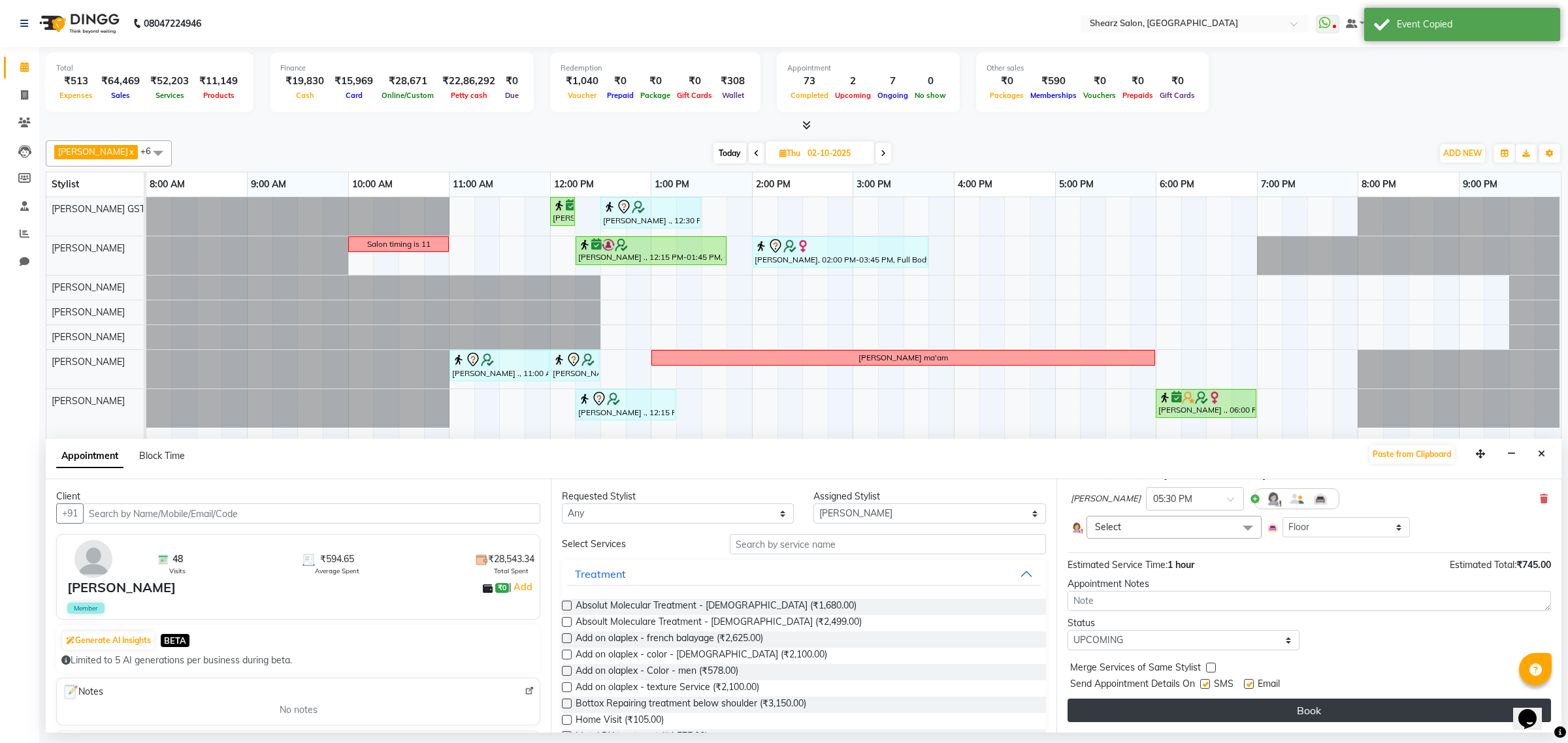
click at [1274, 706] on button "Book" at bounding box center [1309, 711] width 483 height 24
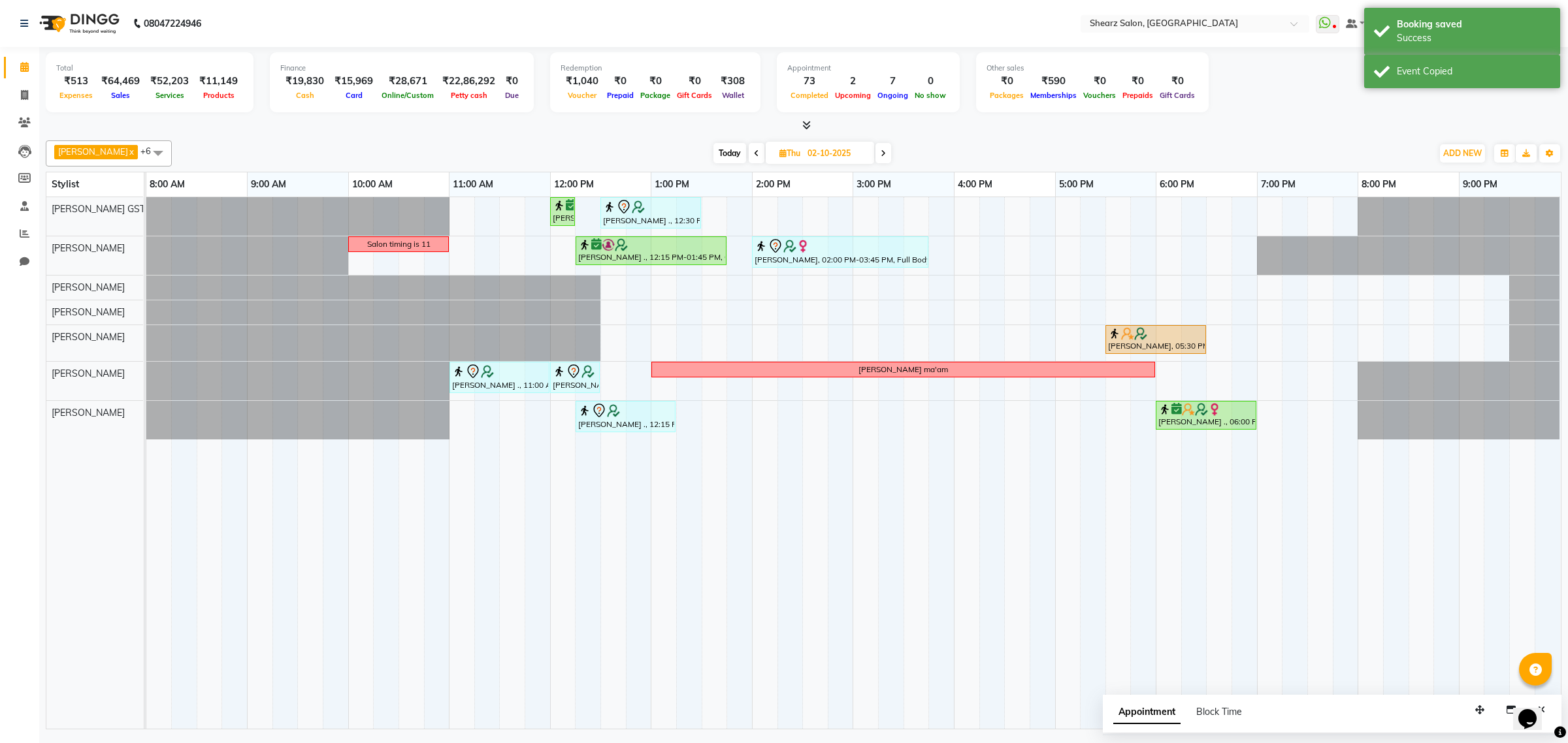
click at [726, 150] on span "Today" at bounding box center [729, 153] width 33 height 20
type input "01-10-2025"
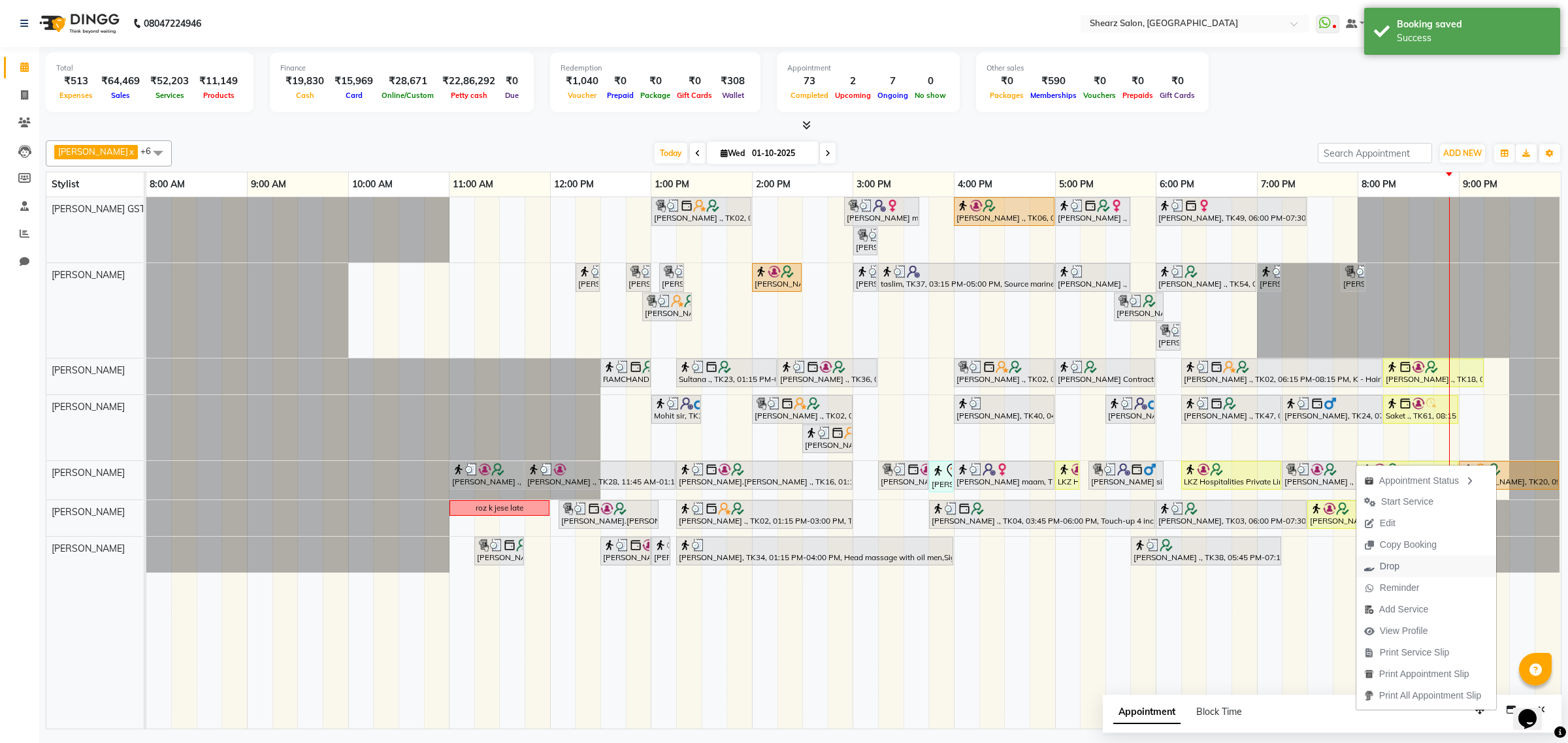
click at [1436, 565] on button "Drop" at bounding box center [1426, 566] width 140 height 22
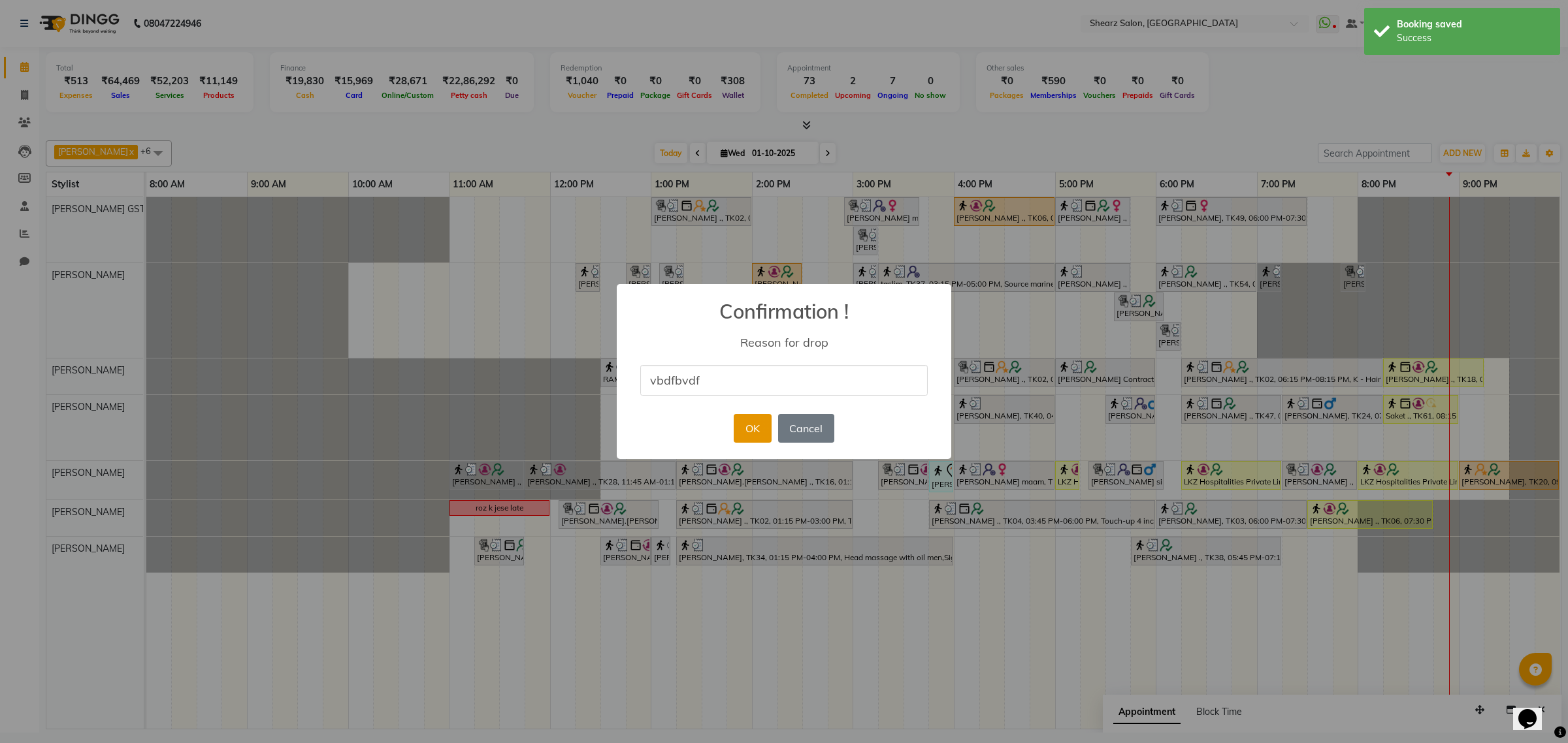
type input "vbdfbvdf"
click at [761, 420] on button "OK" at bounding box center [752, 428] width 38 height 29
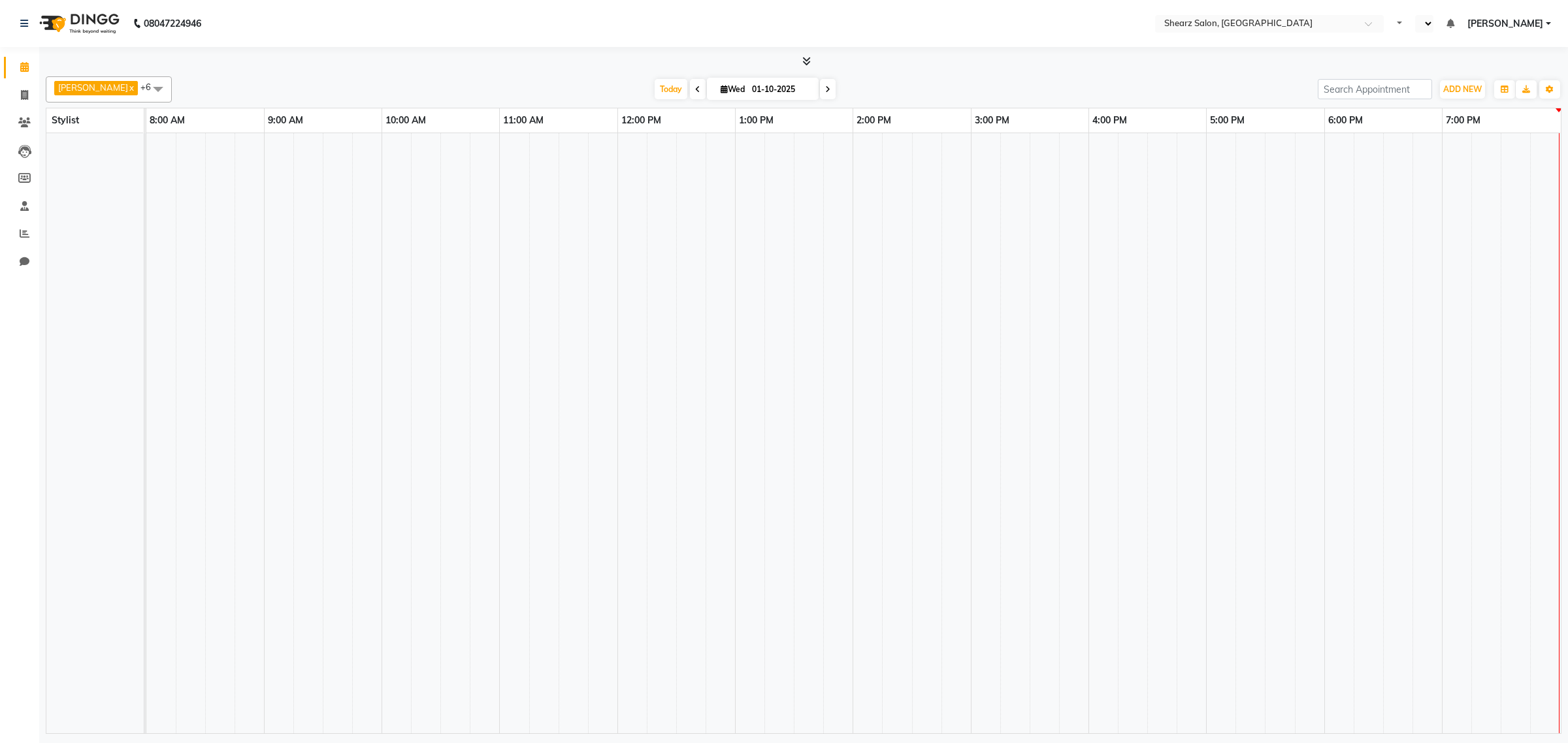
select select "en"
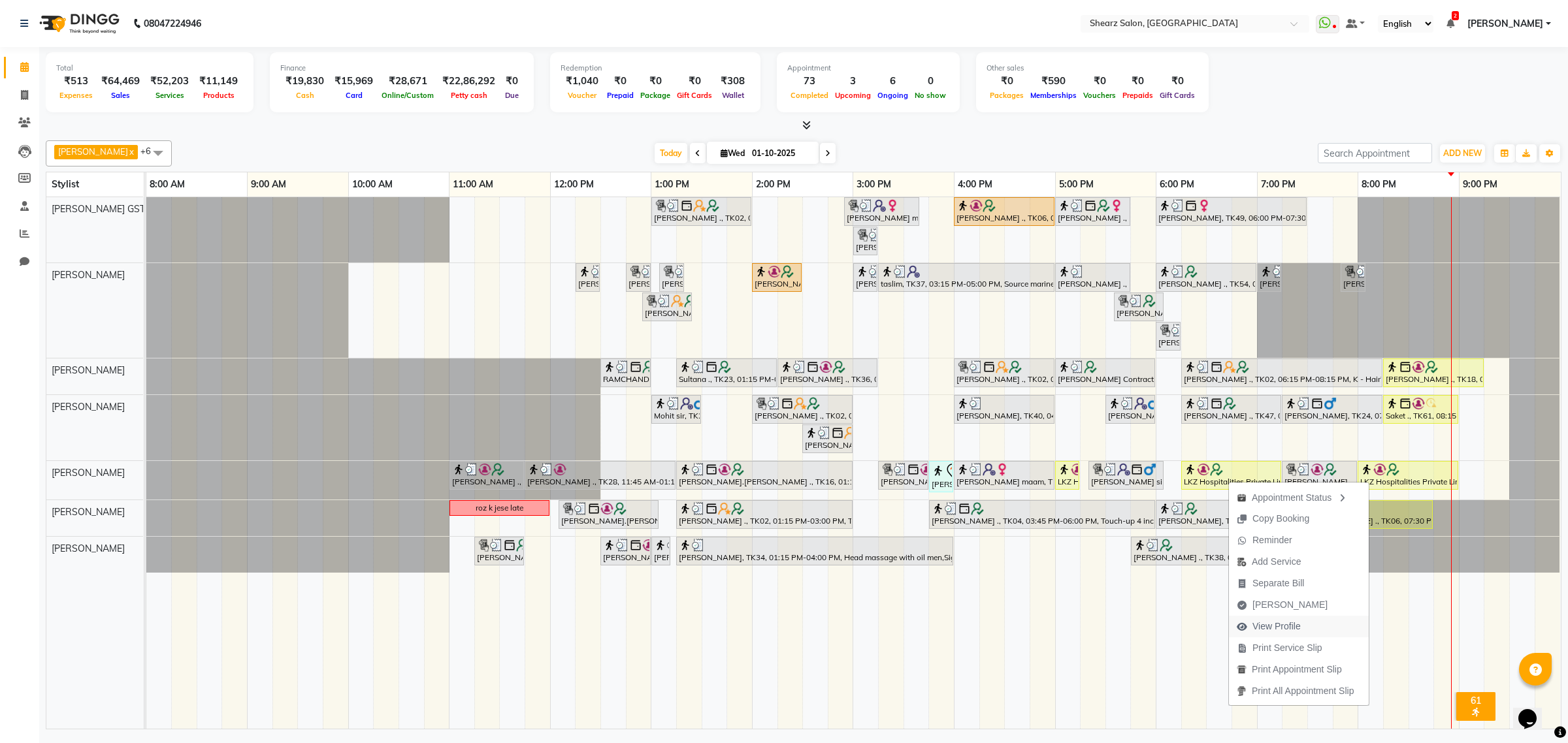
click at [1271, 626] on span "View Profile" at bounding box center [1276, 627] width 49 height 14
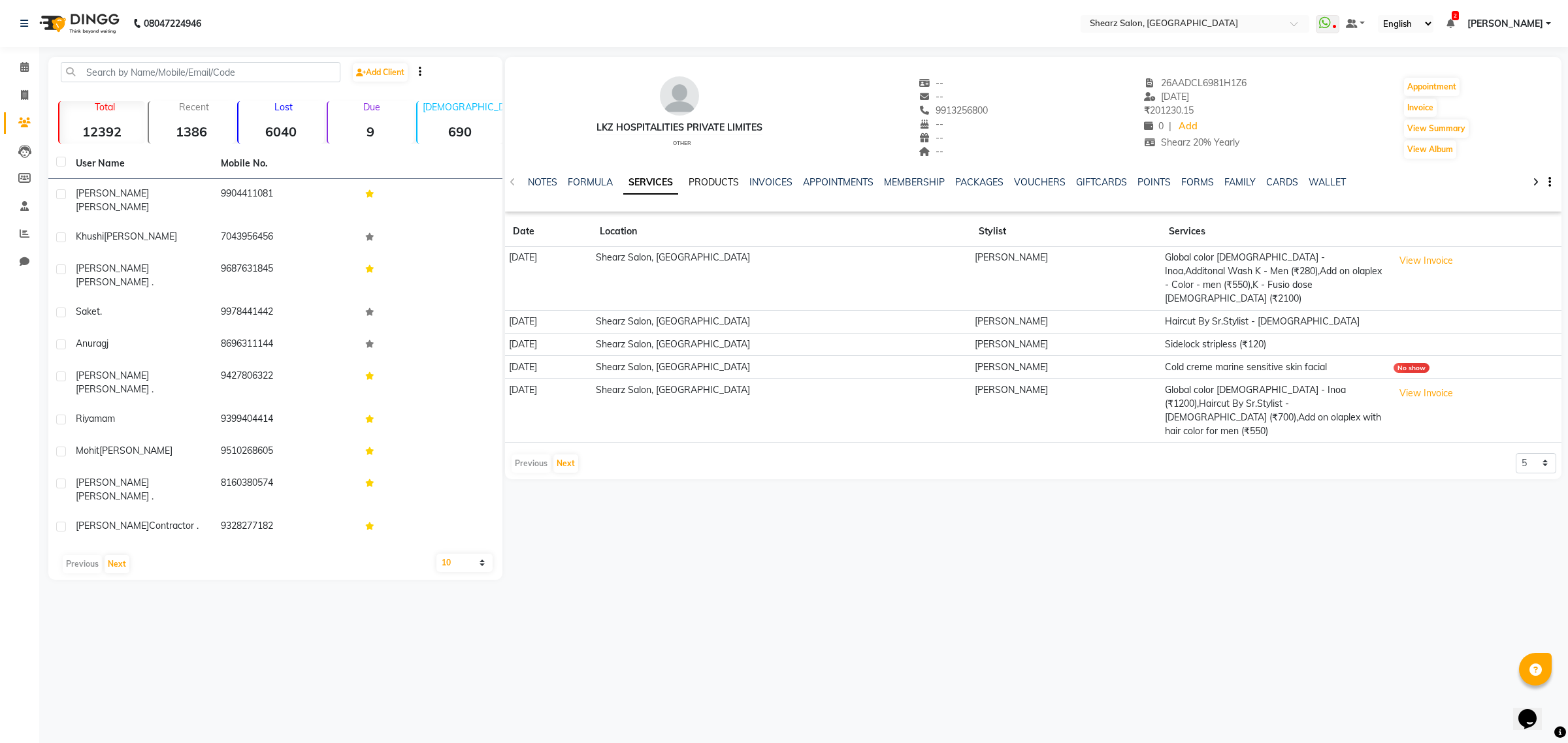
click at [697, 179] on link "PRODUCTS" at bounding box center [714, 183] width 51 height 12
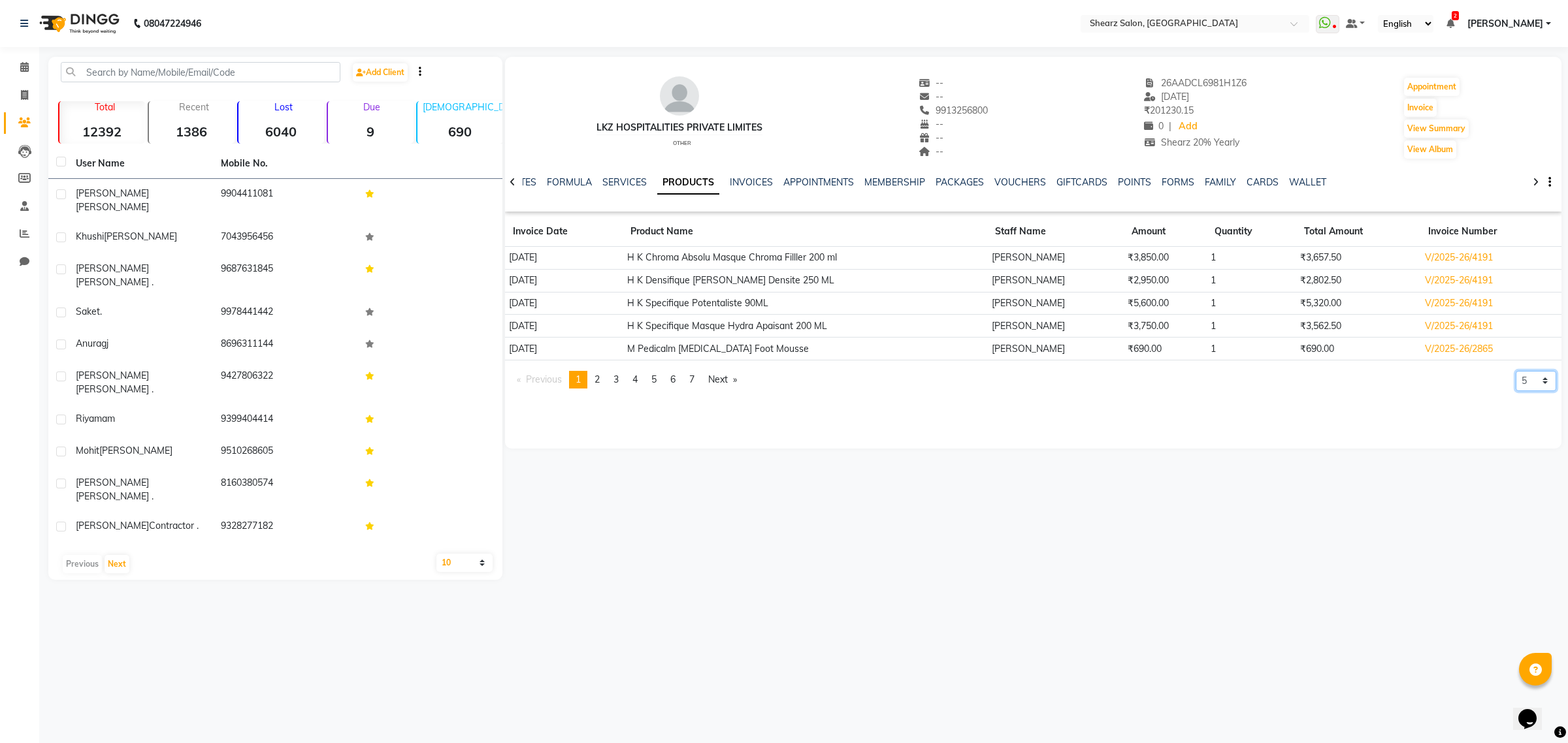
drag, startPoint x: 1529, startPoint y: 377, endPoint x: 1530, endPoint y: 389, distance: 12.0
click at [1529, 377] on select "5 10 50 100 500" at bounding box center [1536, 381] width 41 height 20
select select "100"
click at [1516, 391] on select "5 10 50 100 500" at bounding box center [1536, 381] width 41 height 20
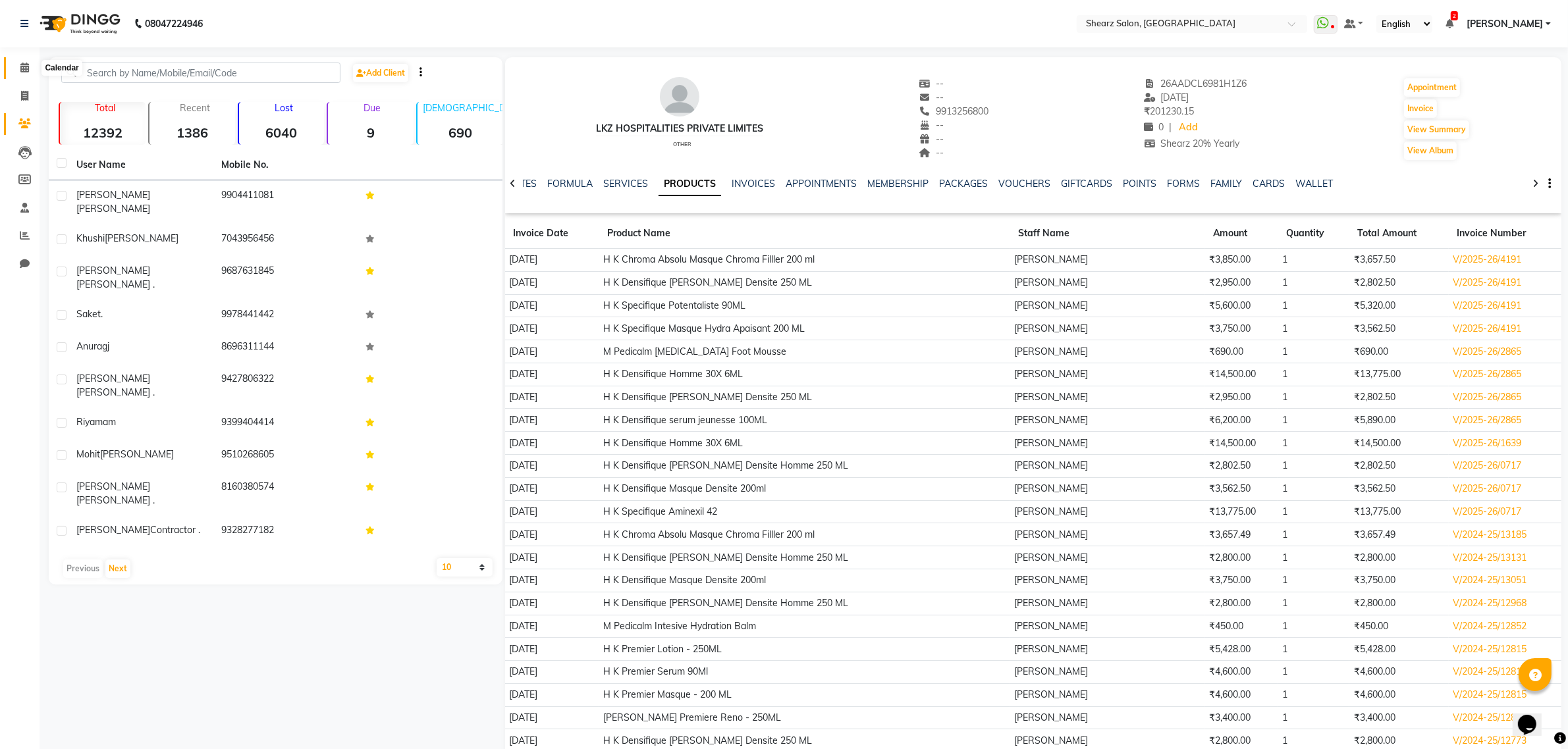
drag, startPoint x: 23, startPoint y: 66, endPoint x: 53, endPoint y: 70, distance: 30.5
click at [23, 66] on icon at bounding box center [24, 68] width 9 height 10
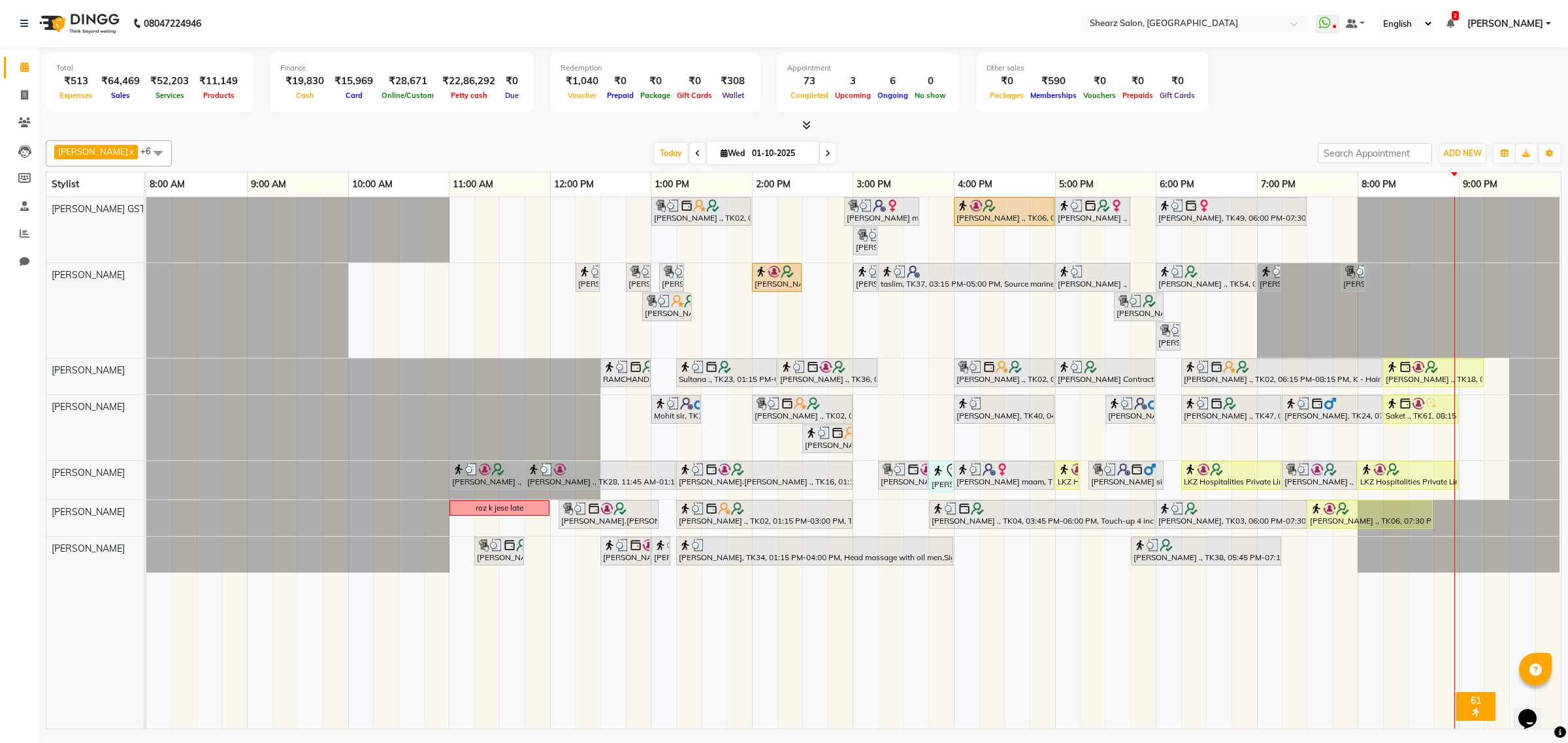
click at [820, 156] on span at bounding box center [828, 153] width 16 height 20
type input "02-10-2025"
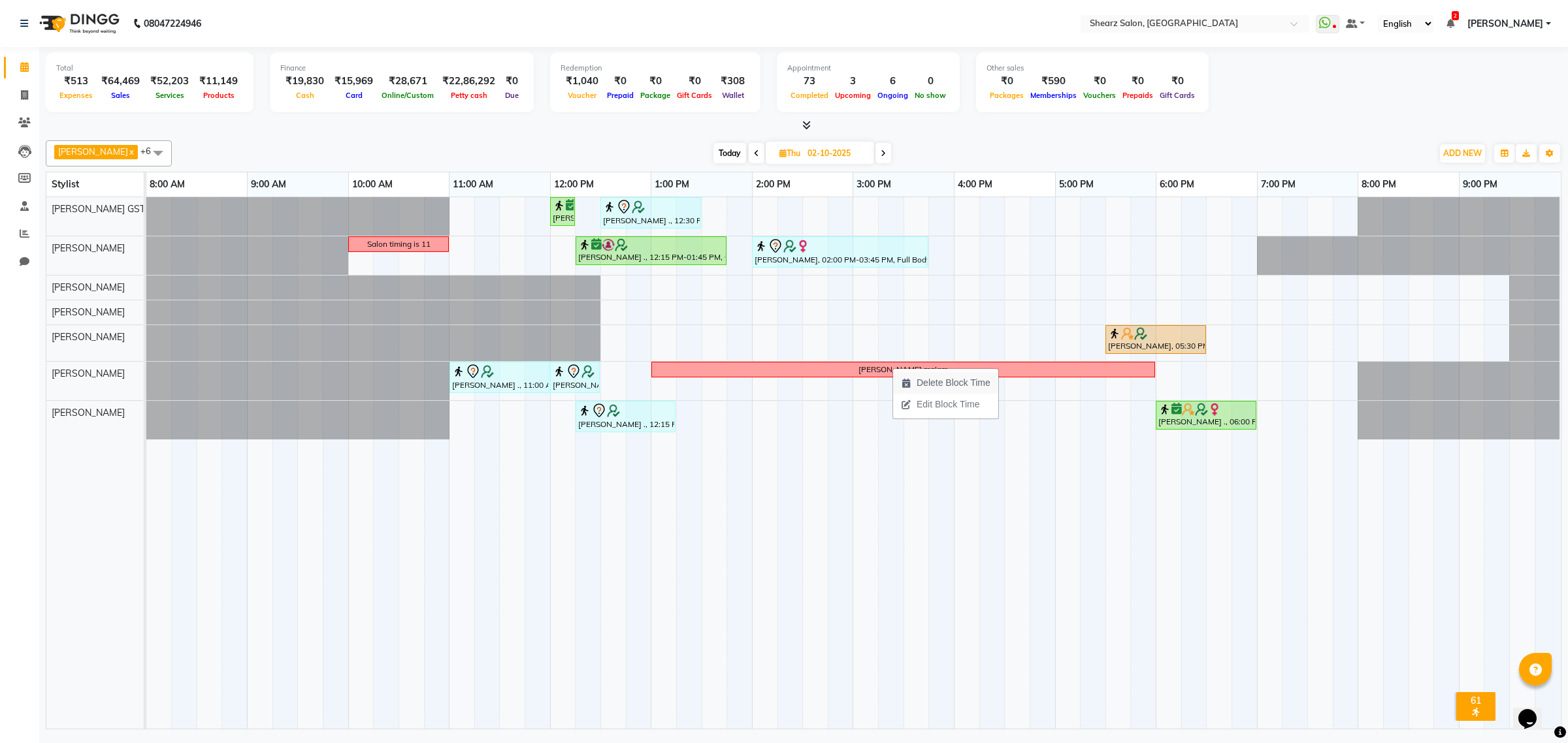
click at [945, 387] on span "Delete Block Time" at bounding box center [954, 383] width 73 height 14
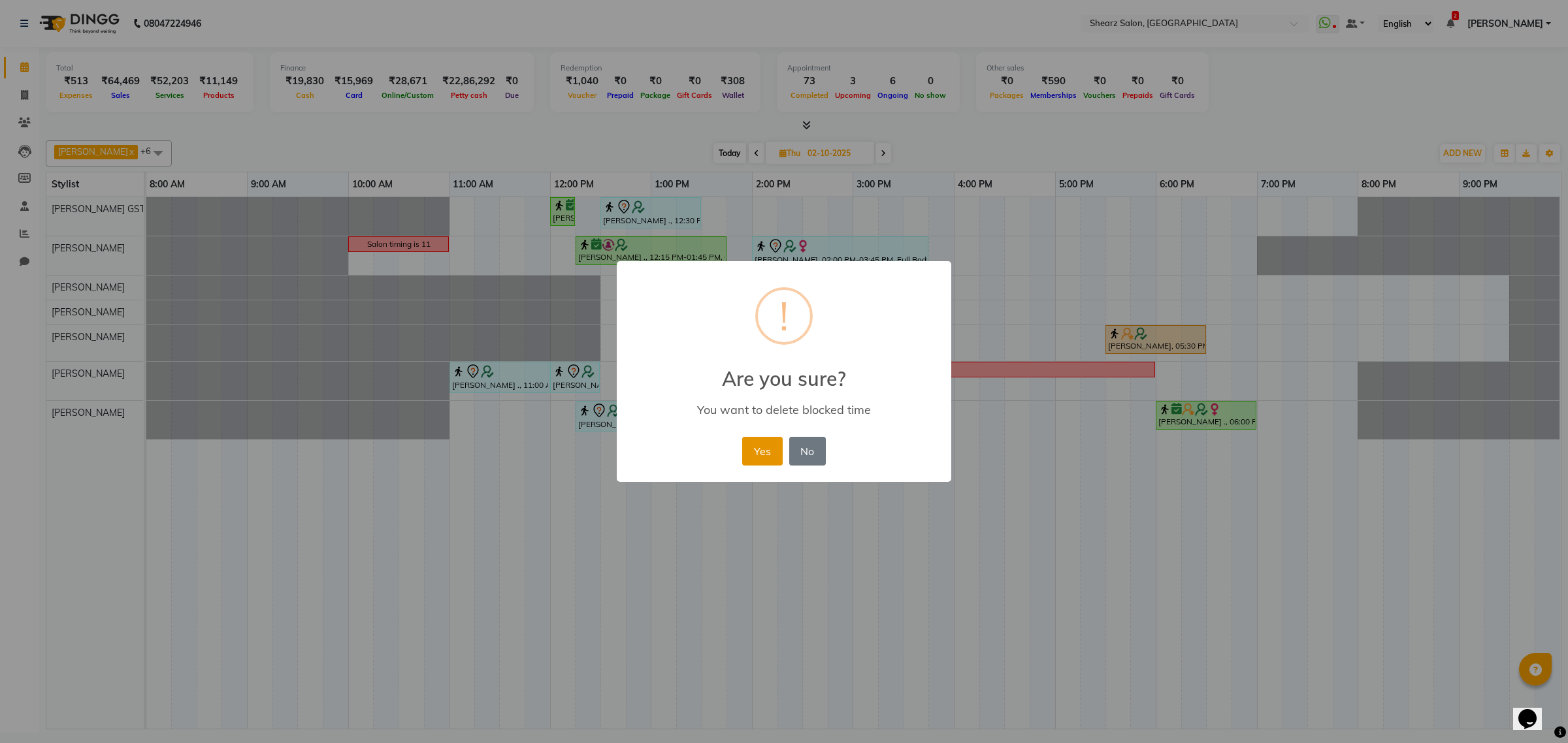
click at [753, 454] on button "Yes" at bounding box center [762, 450] width 40 height 29
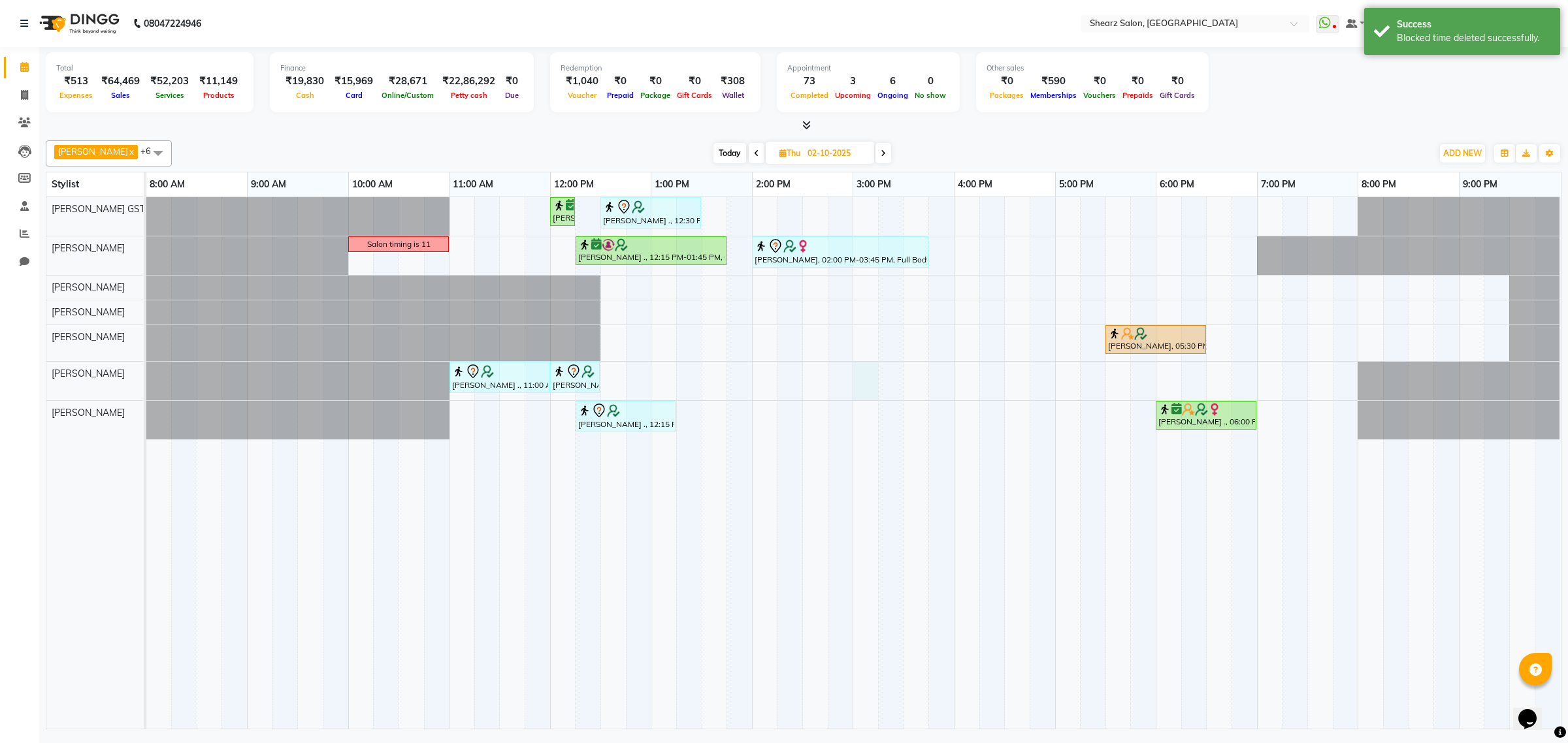
click at [866, 381] on div "Nirali Maharshi ., 12:00 PM-12:15 PM, Eyebrow threading SANGITA AGARWAL ., 12:3…" at bounding box center [852, 463] width 1414 height 532
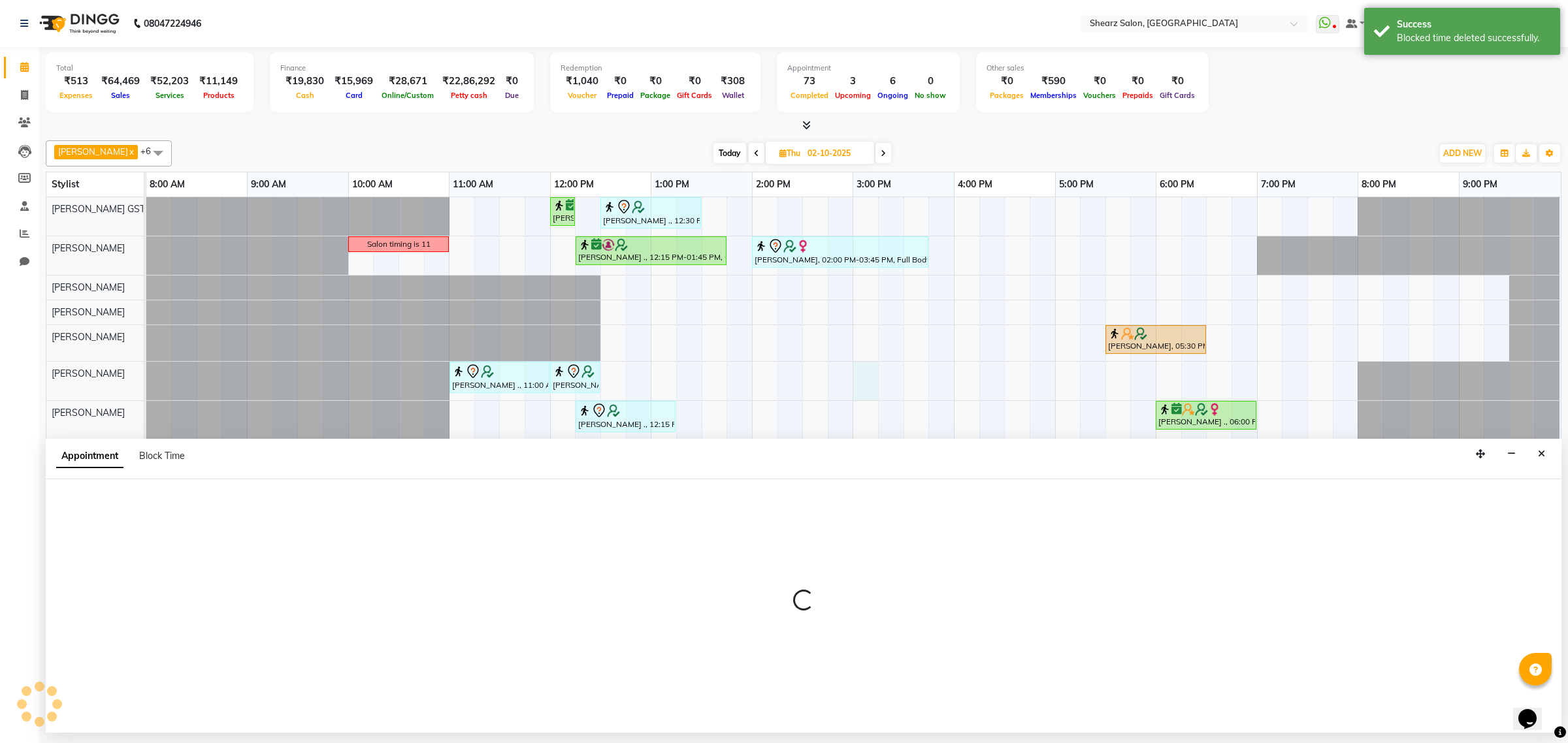
select select "77440"
select select "900"
select select "tentative"
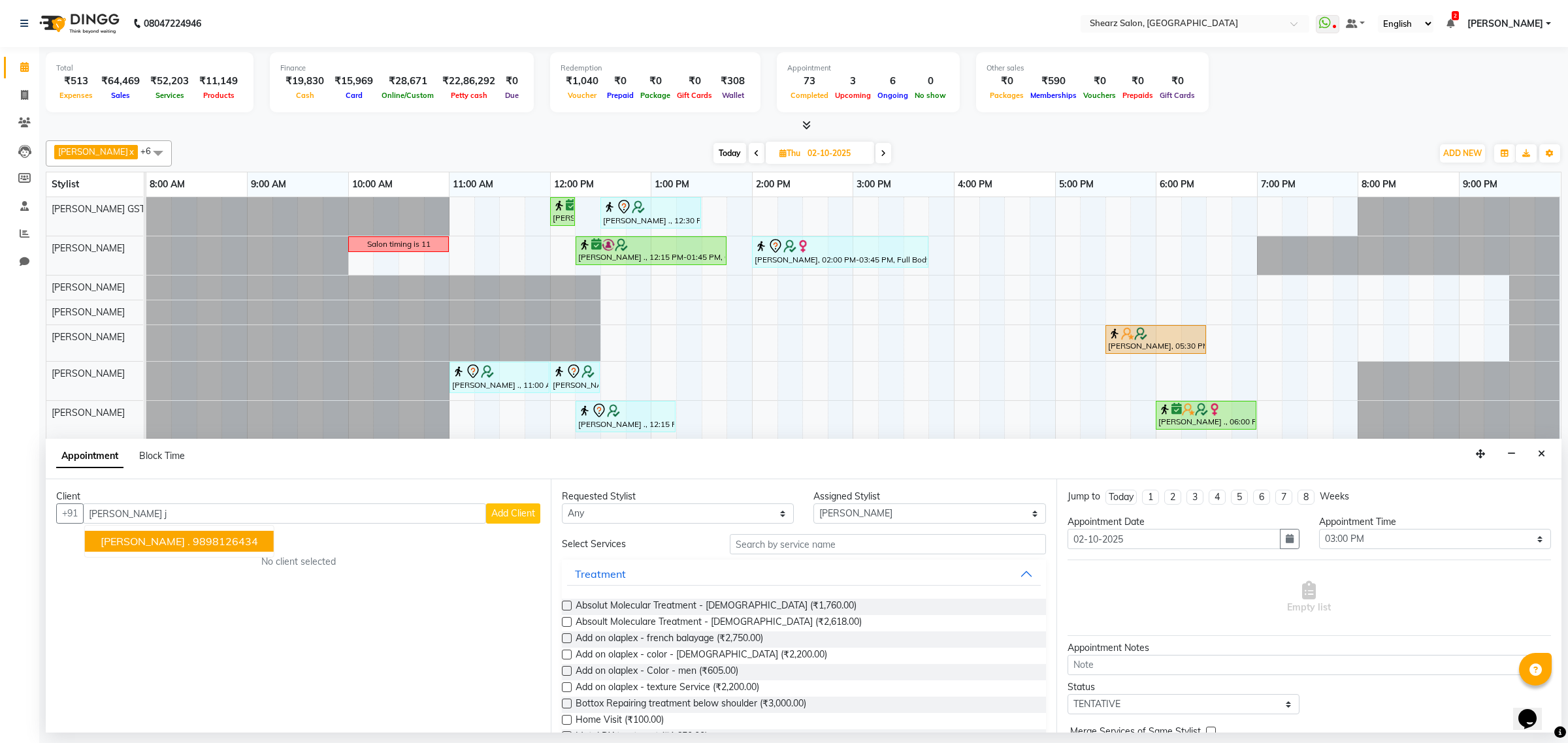
click at [207, 541] on ngb-highlight "9898126434" at bounding box center [225, 541] width 65 height 13
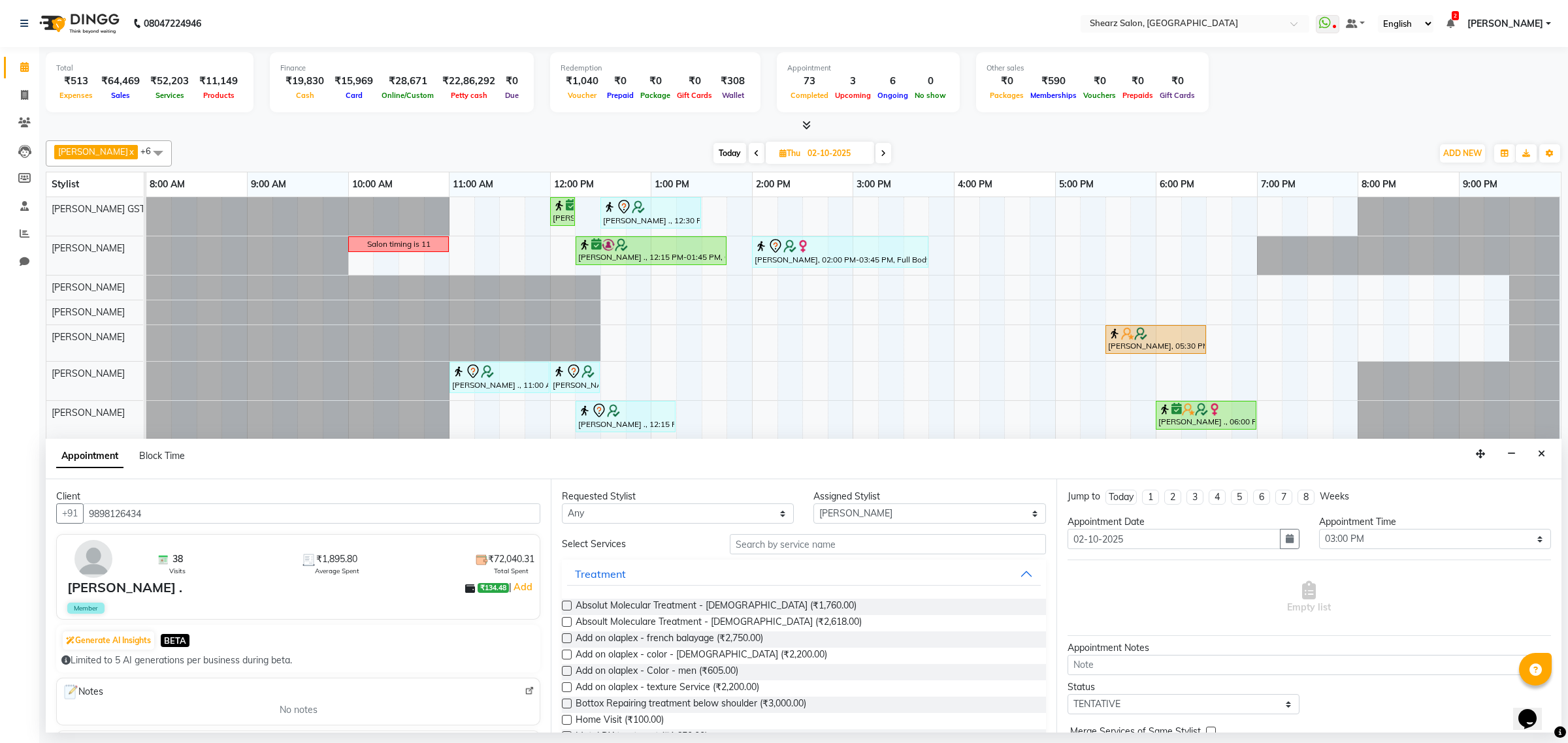
type input "9898126434"
click at [833, 548] on input "text" at bounding box center [887, 545] width 317 height 20
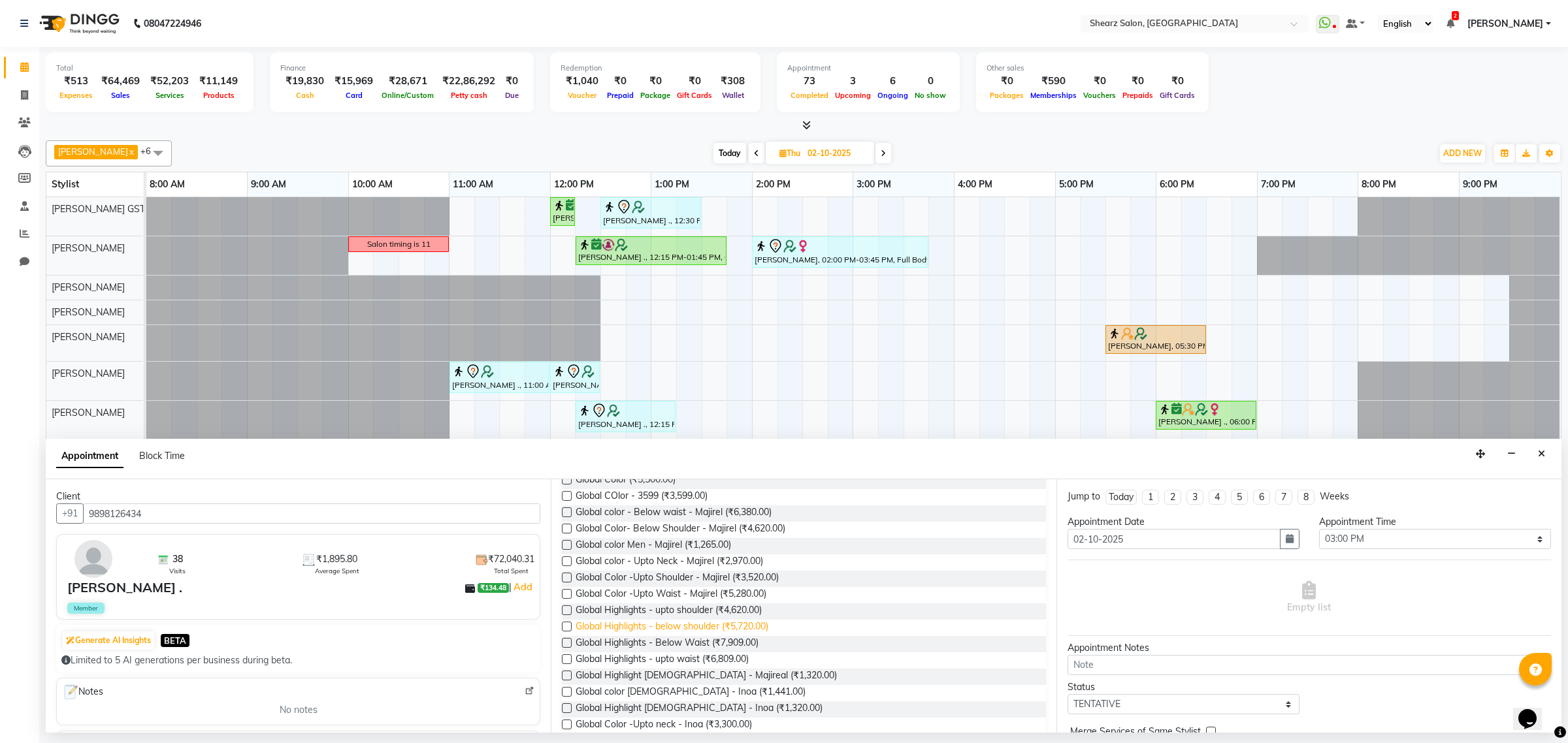
scroll to position [164, 0]
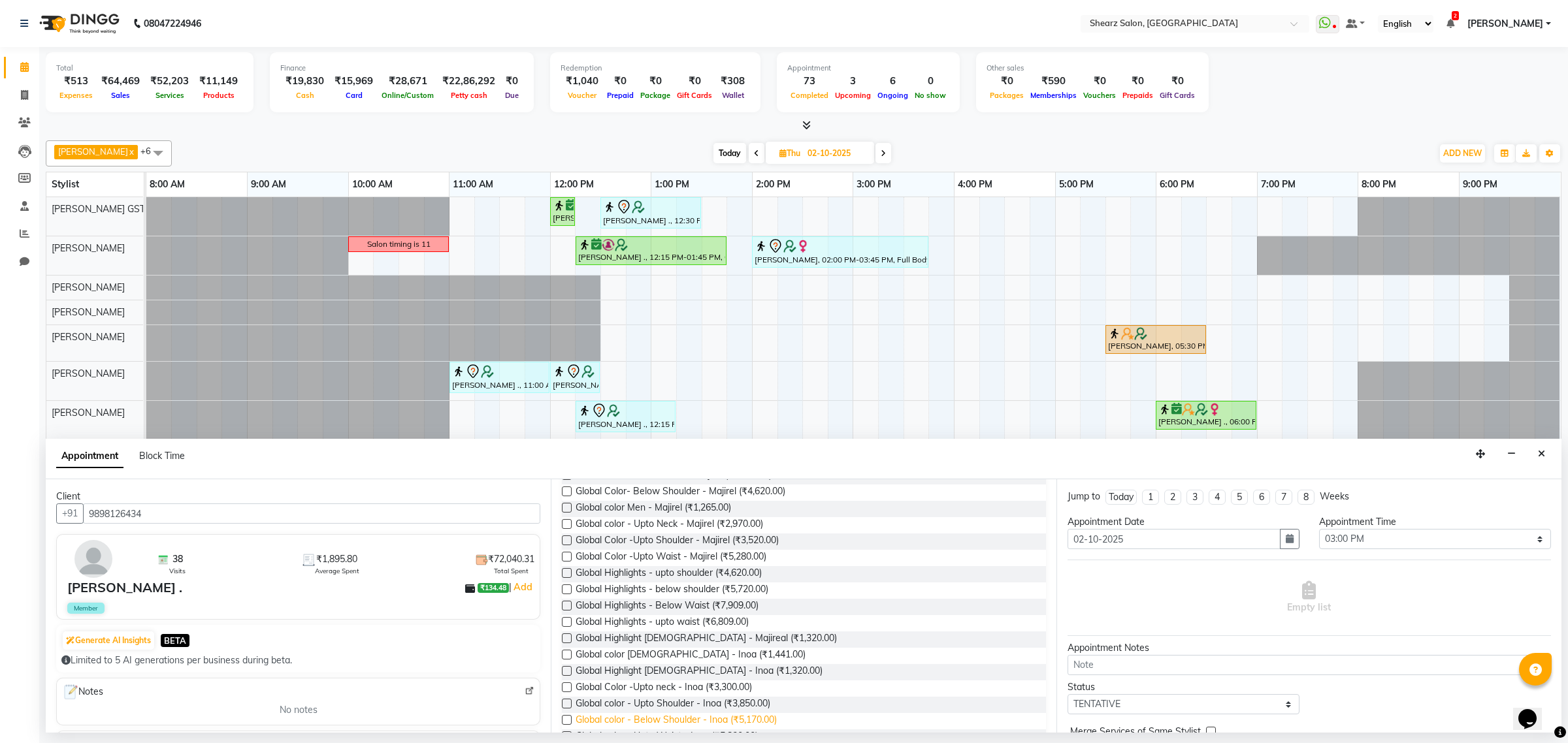
type input "global"
click at [687, 715] on span "Global color - Below Shoulder - Inoa (₹5,170.00)" at bounding box center [676, 721] width 201 height 16
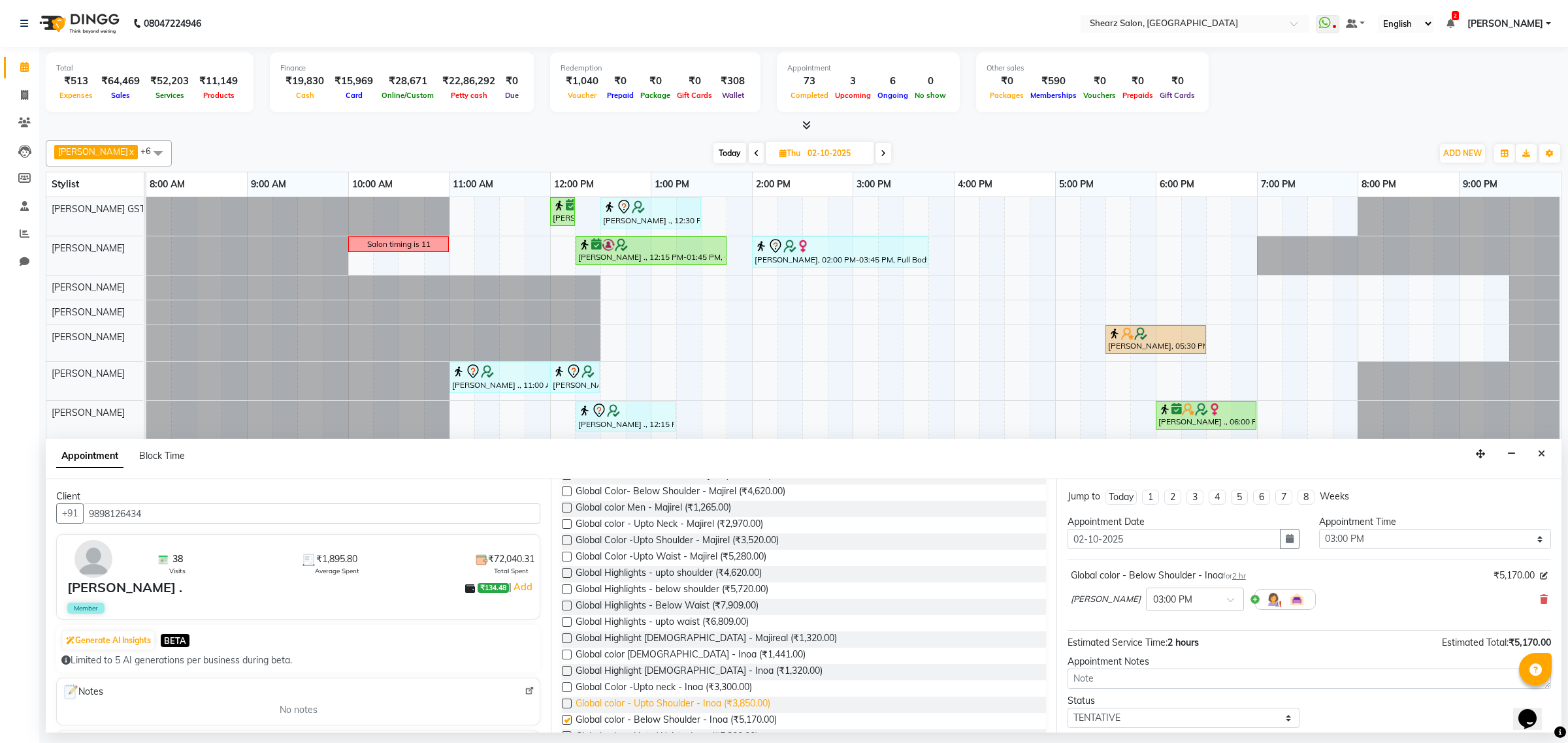
checkbox input "false"
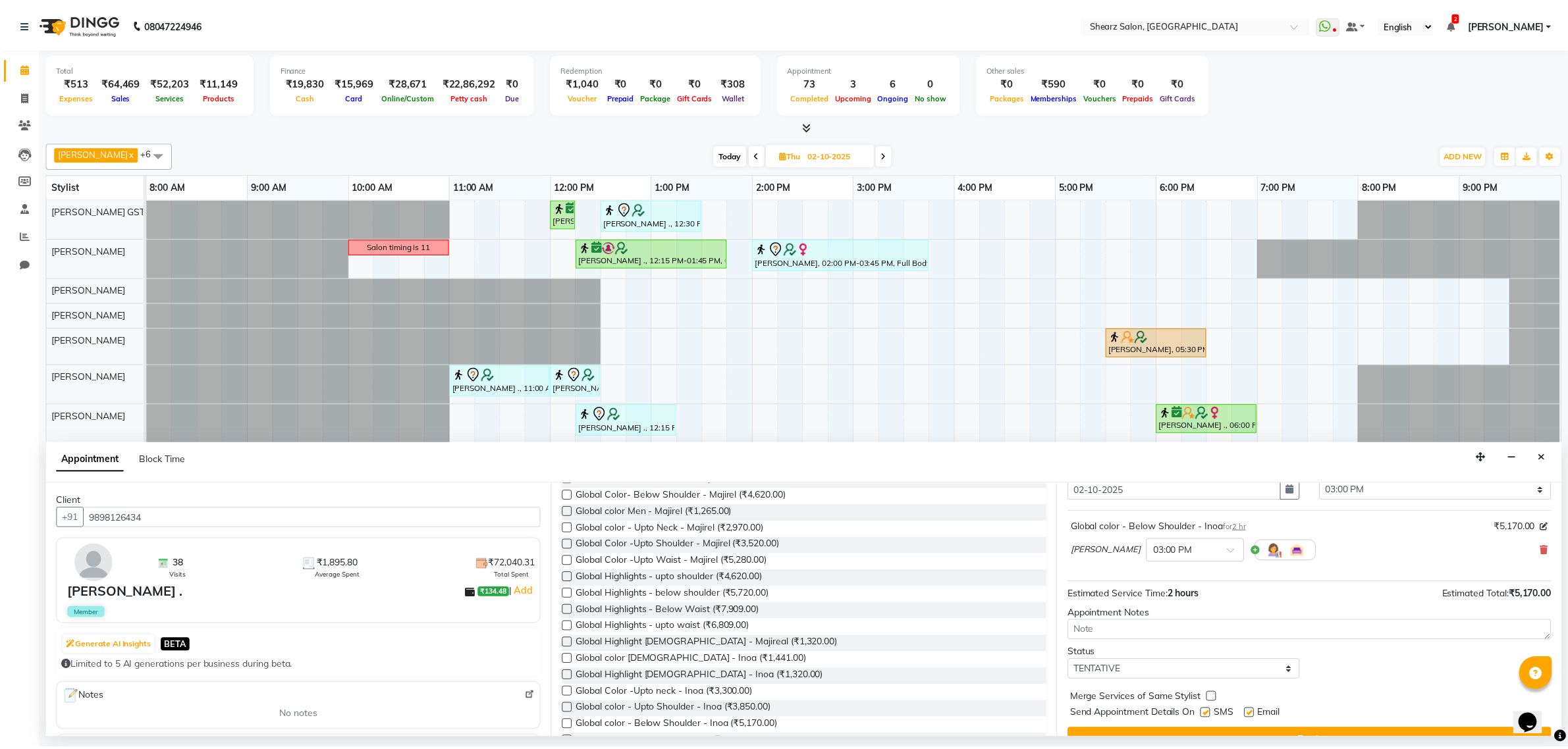
scroll to position [80, 0]
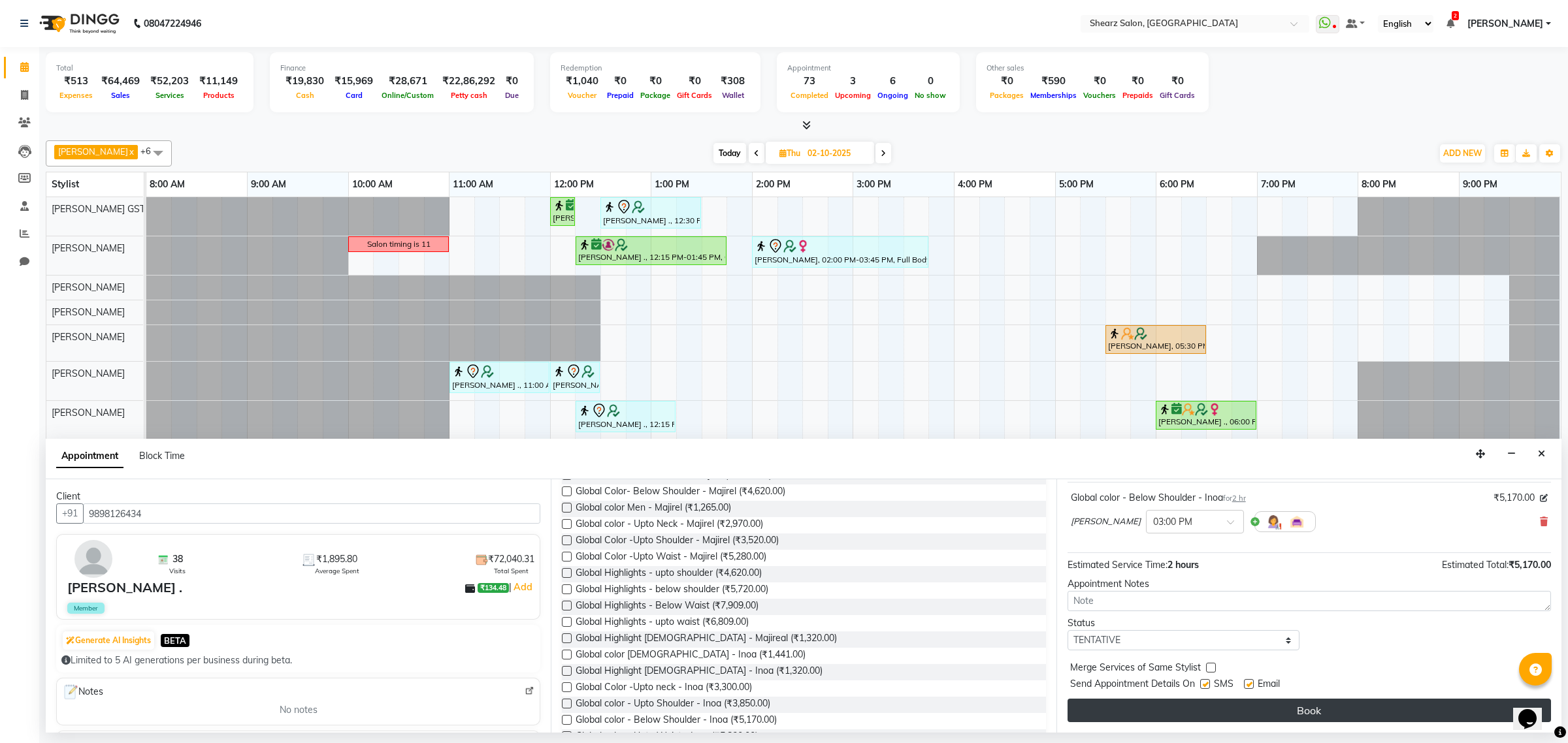
click at [1160, 702] on button "Book" at bounding box center [1309, 711] width 483 height 24
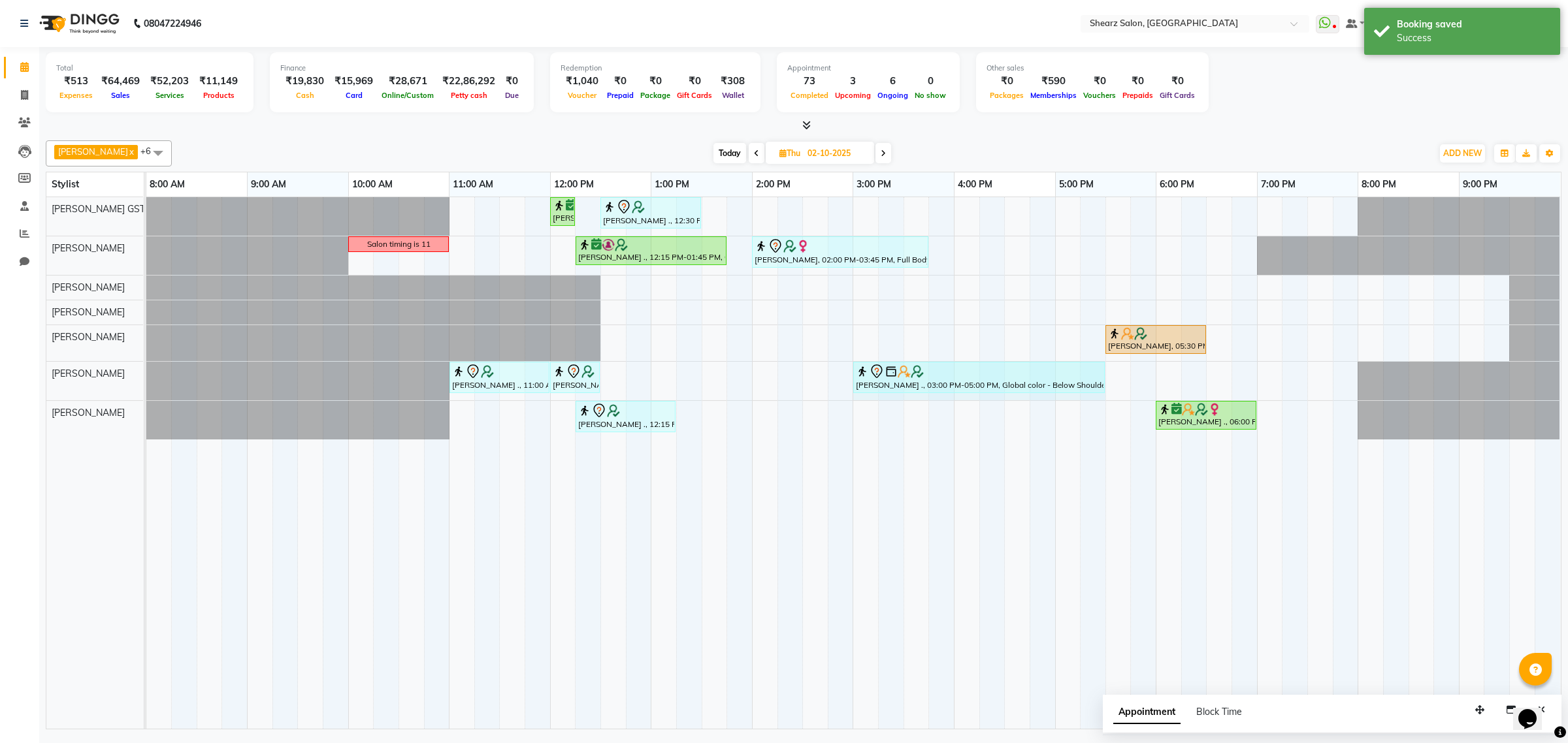
drag, startPoint x: 1053, startPoint y: 376, endPoint x: 1096, endPoint y: 376, distance: 43.0
click at [146, 376] on div "SANGITA AGARWAL ., 11:00 AM-12:00 PM, Men Haircut with Mr.Dinesh SANGITA AGARWA…" at bounding box center [146, 381] width 0 height 39
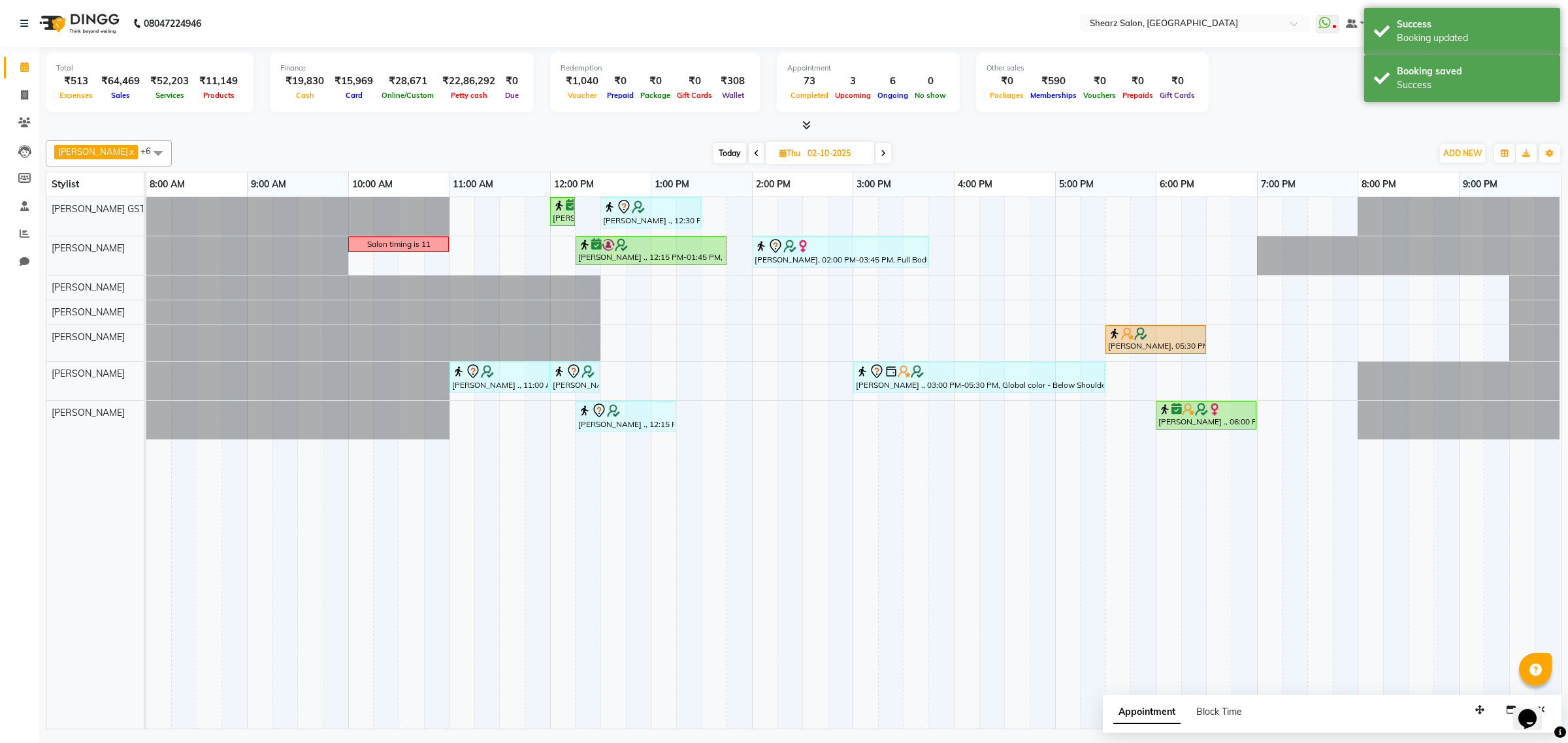
click at [717, 154] on span "Today" at bounding box center [729, 153] width 33 height 20
type input "01-10-2025"
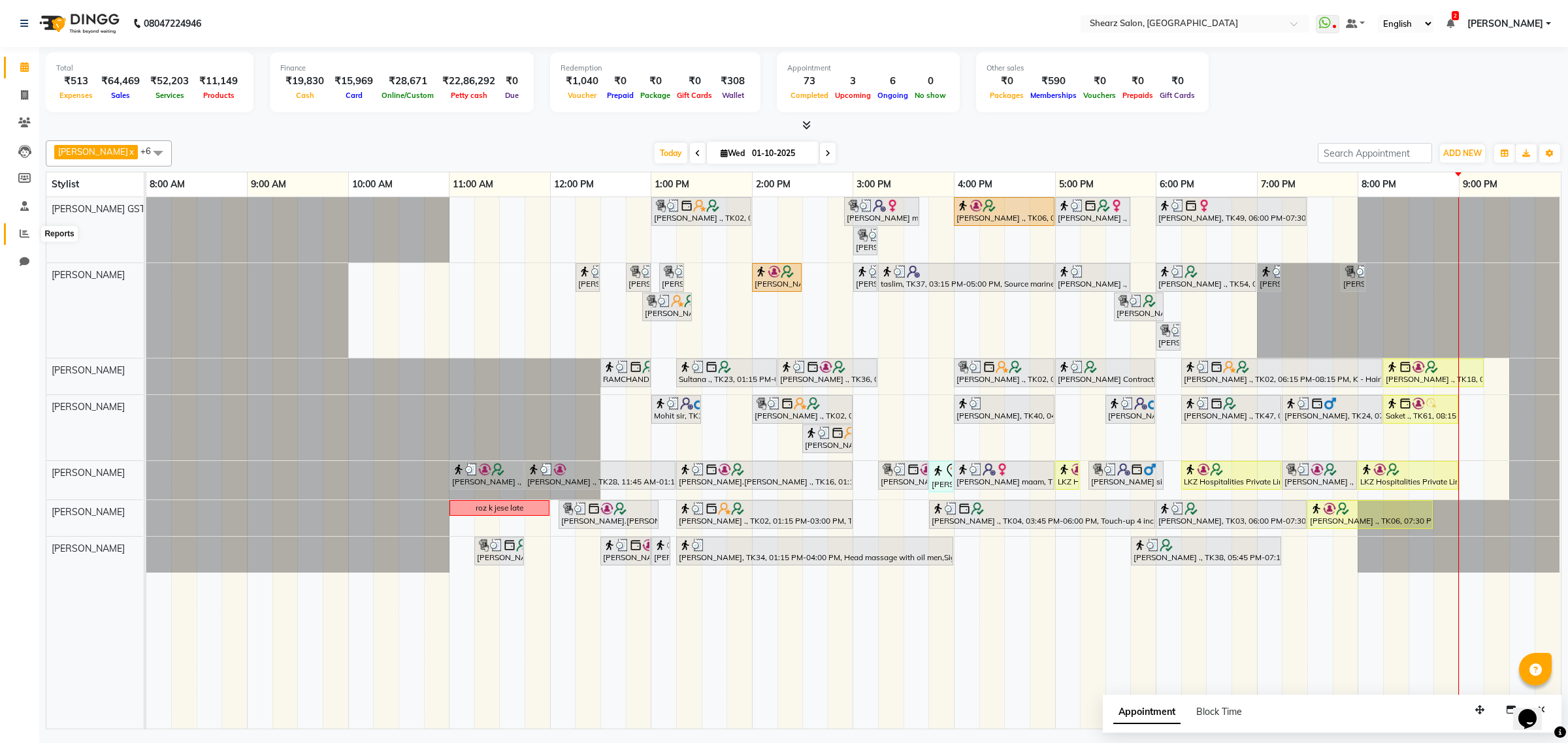
click at [24, 226] on span at bounding box center [24, 233] width 23 height 15
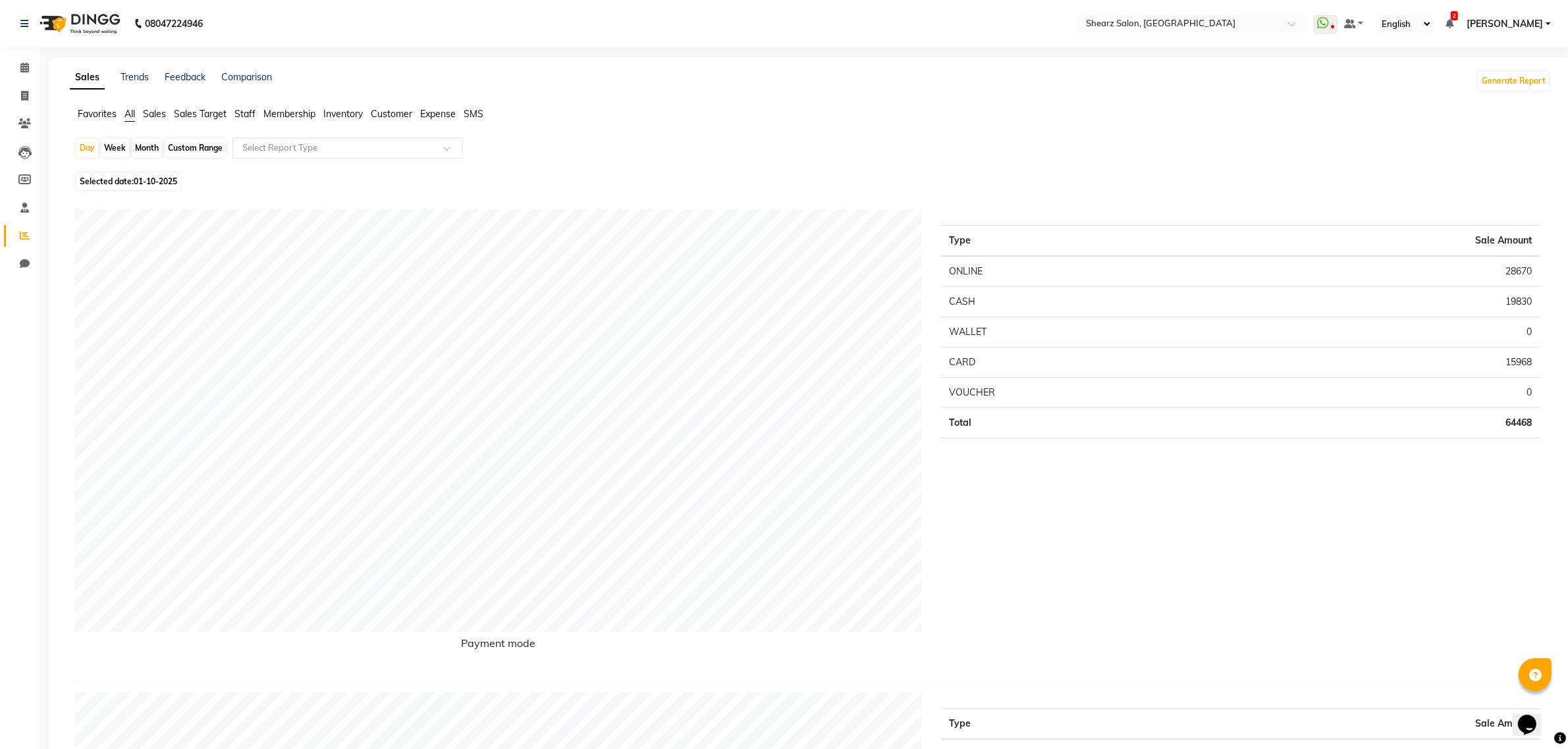
click at [159, 117] on span "Sales" at bounding box center [154, 114] width 23 height 12
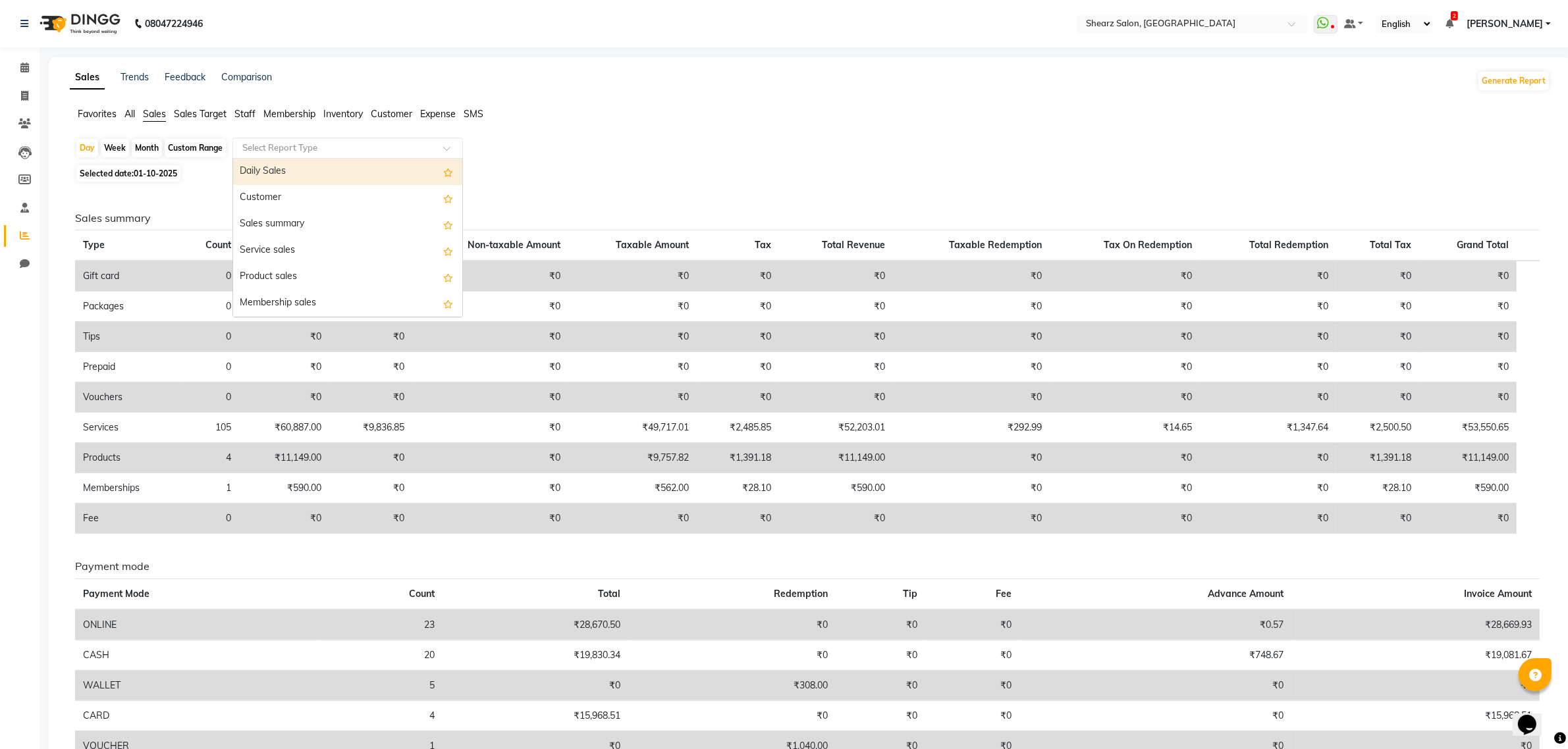
click at [288, 143] on input "text" at bounding box center [335, 148] width 190 height 13
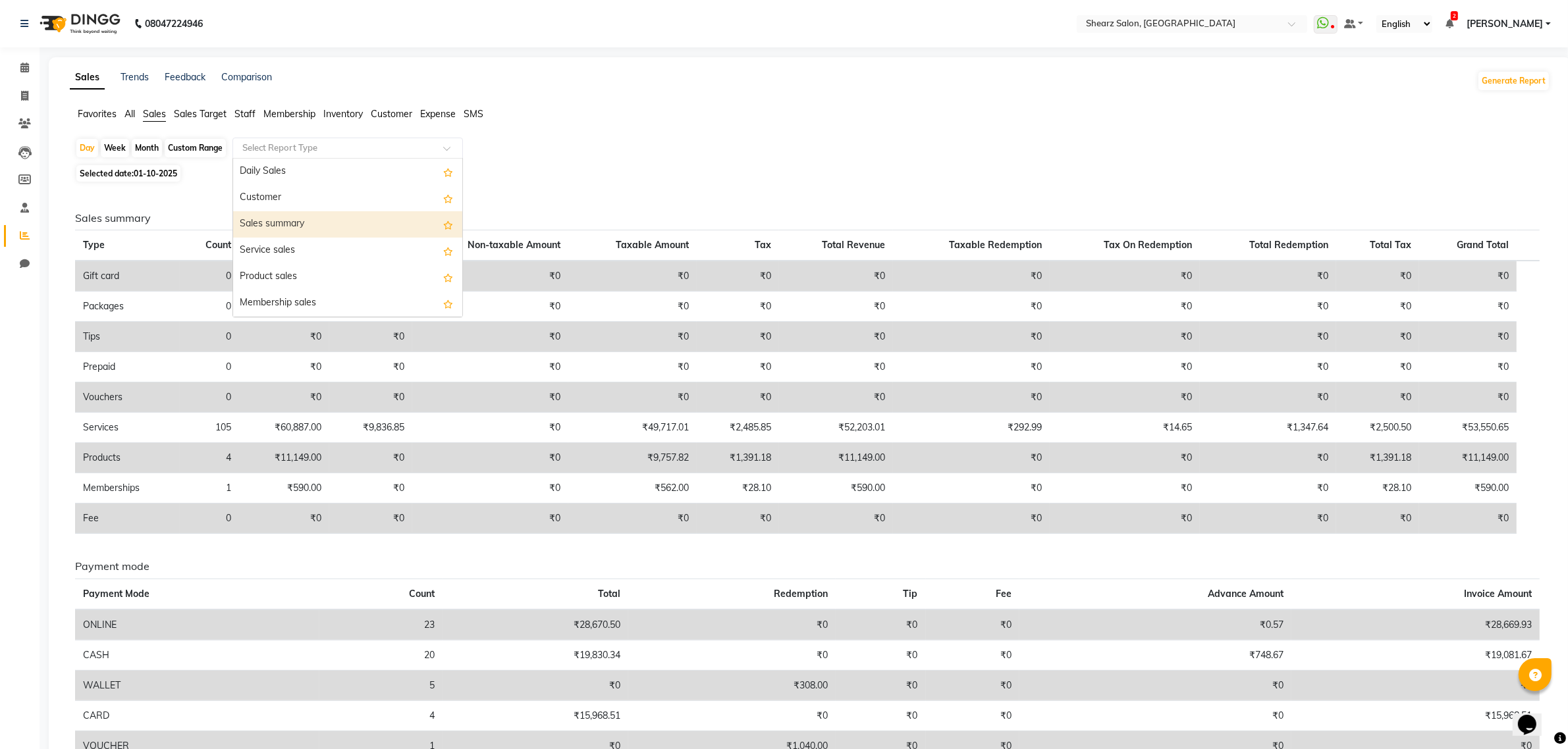
click at [282, 221] on div "Sales summary" at bounding box center [347, 224] width 229 height 26
select select "csv"
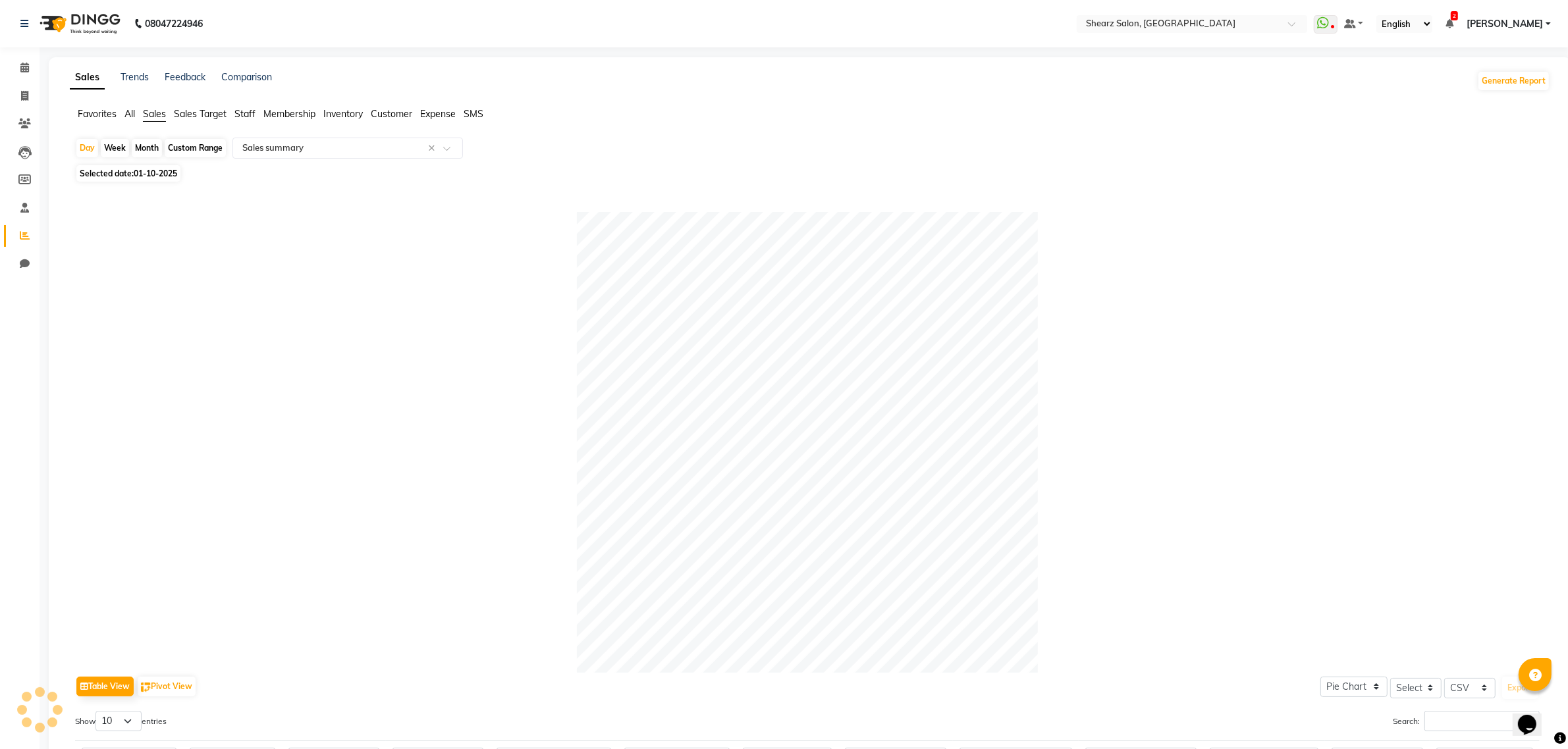
drag, startPoint x: 132, startPoint y: 173, endPoint x: 162, endPoint y: 181, distance: 31.3
click at [132, 173] on span "Selected date: 01-10-2025" at bounding box center [128, 173] width 104 height 16
select select "10"
select select "2025"
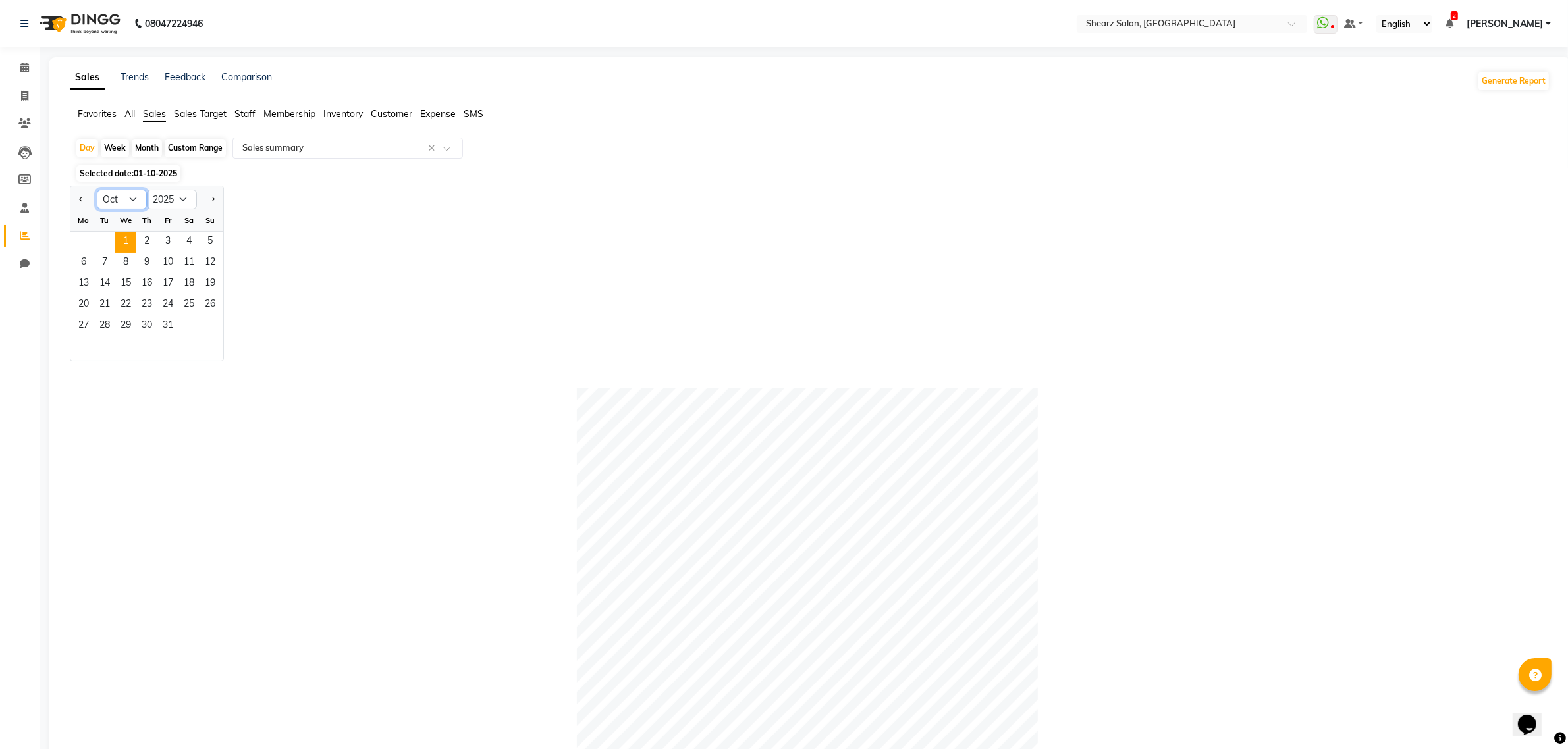
click at [113, 198] on select "Jan Feb Mar Apr May Jun Jul Aug Sep Oct Nov Dec" at bounding box center [122, 200] width 50 height 20
select select "8"
click at [97, 190] on select "Jan Feb Mar Apr May Jun Jul Aug Sep Oct Nov Dec" at bounding box center [122, 200] width 50 height 20
click at [178, 244] on span "1" at bounding box center [167, 242] width 21 height 21
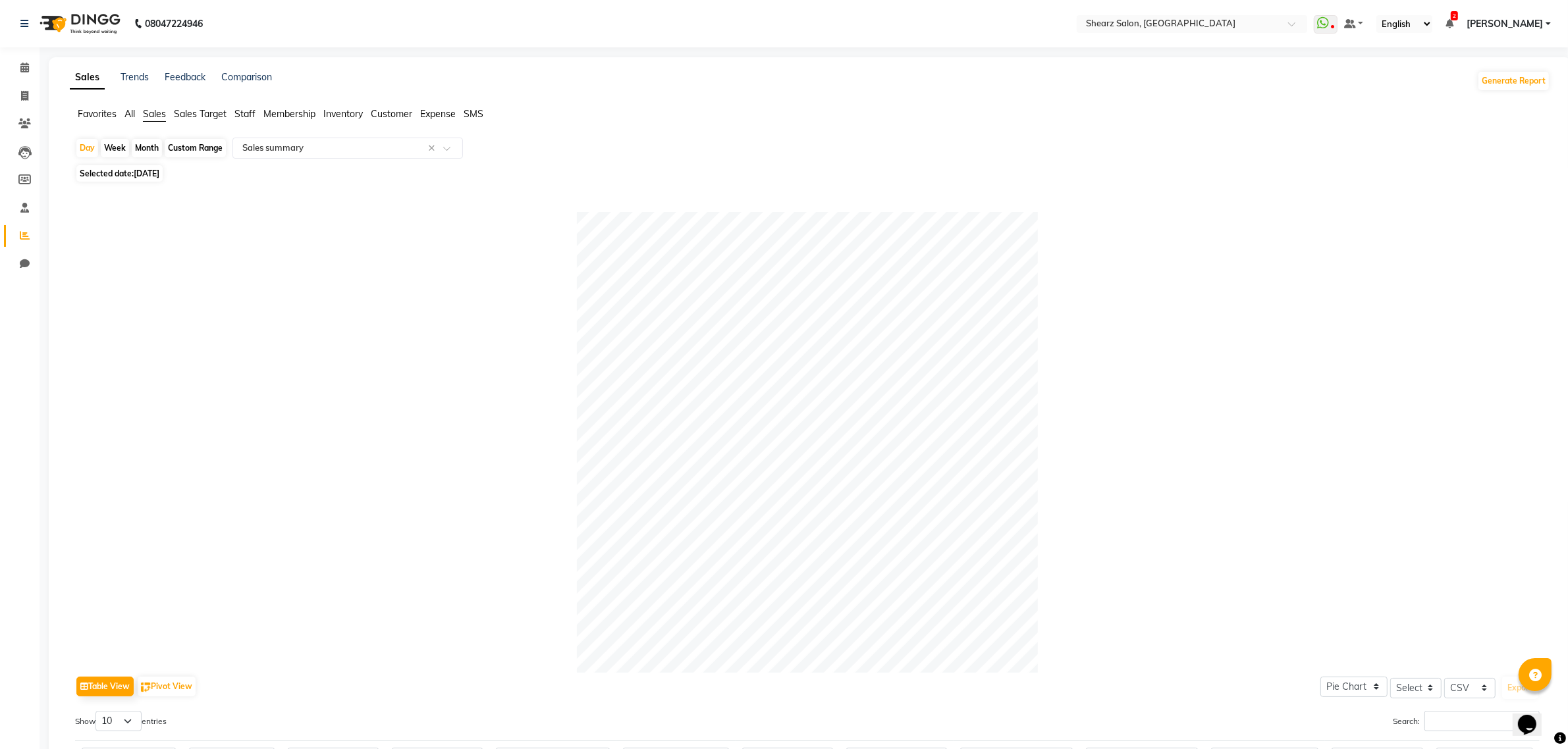
click at [145, 178] on span "01-08-2025" at bounding box center [147, 174] width 26 height 10
select select "8"
select select "2025"
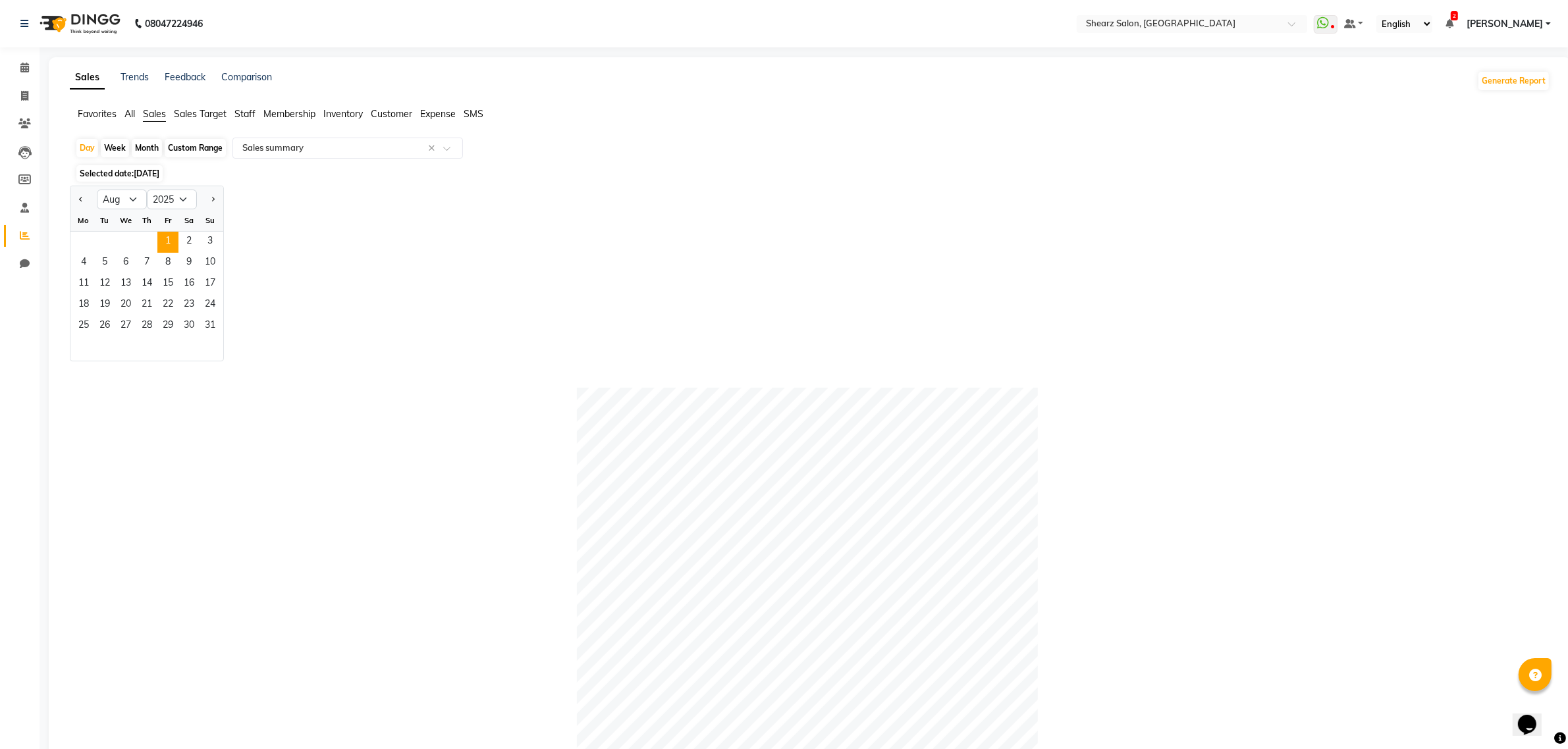
click at [146, 149] on div "Month" at bounding box center [147, 148] width 30 height 18
select select "8"
select select "2025"
click at [167, 241] on span "1" at bounding box center [167, 242] width 21 height 21
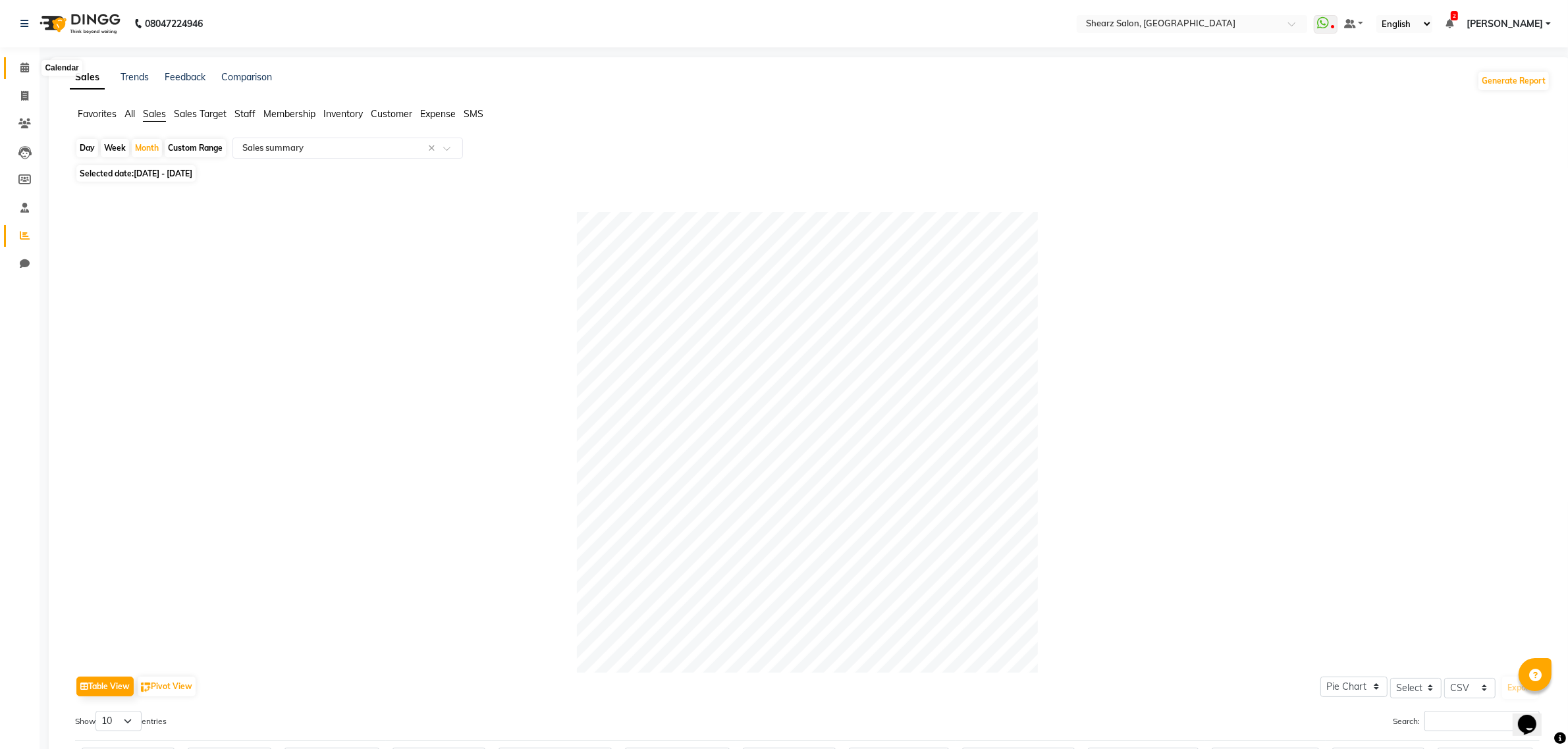
drag, startPoint x: 28, startPoint y: 60, endPoint x: 61, endPoint y: 60, distance: 32.9
click at [28, 61] on span at bounding box center [24, 68] width 23 height 15
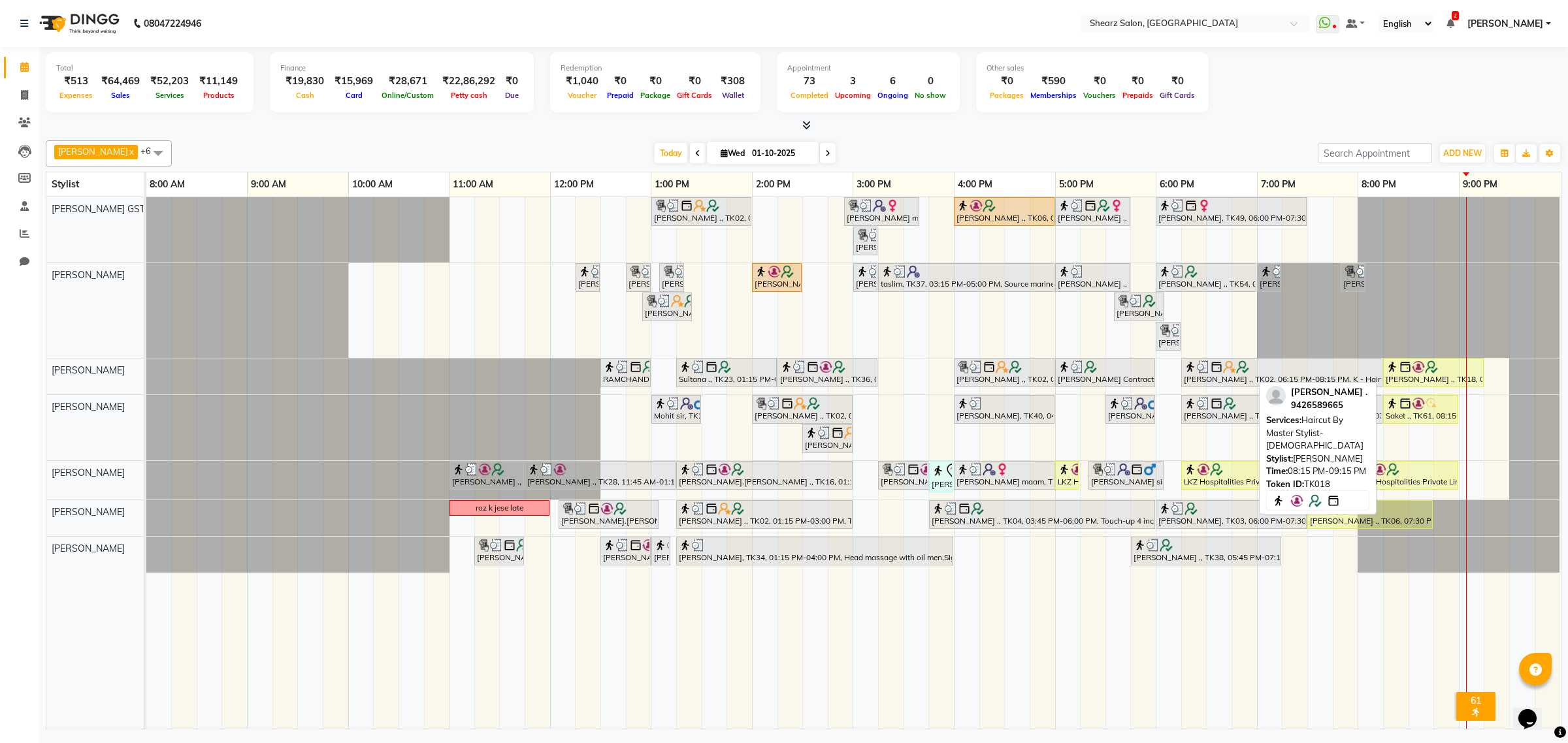
click at [1418, 361] on img at bounding box center [1418, 366] width 13 height 13
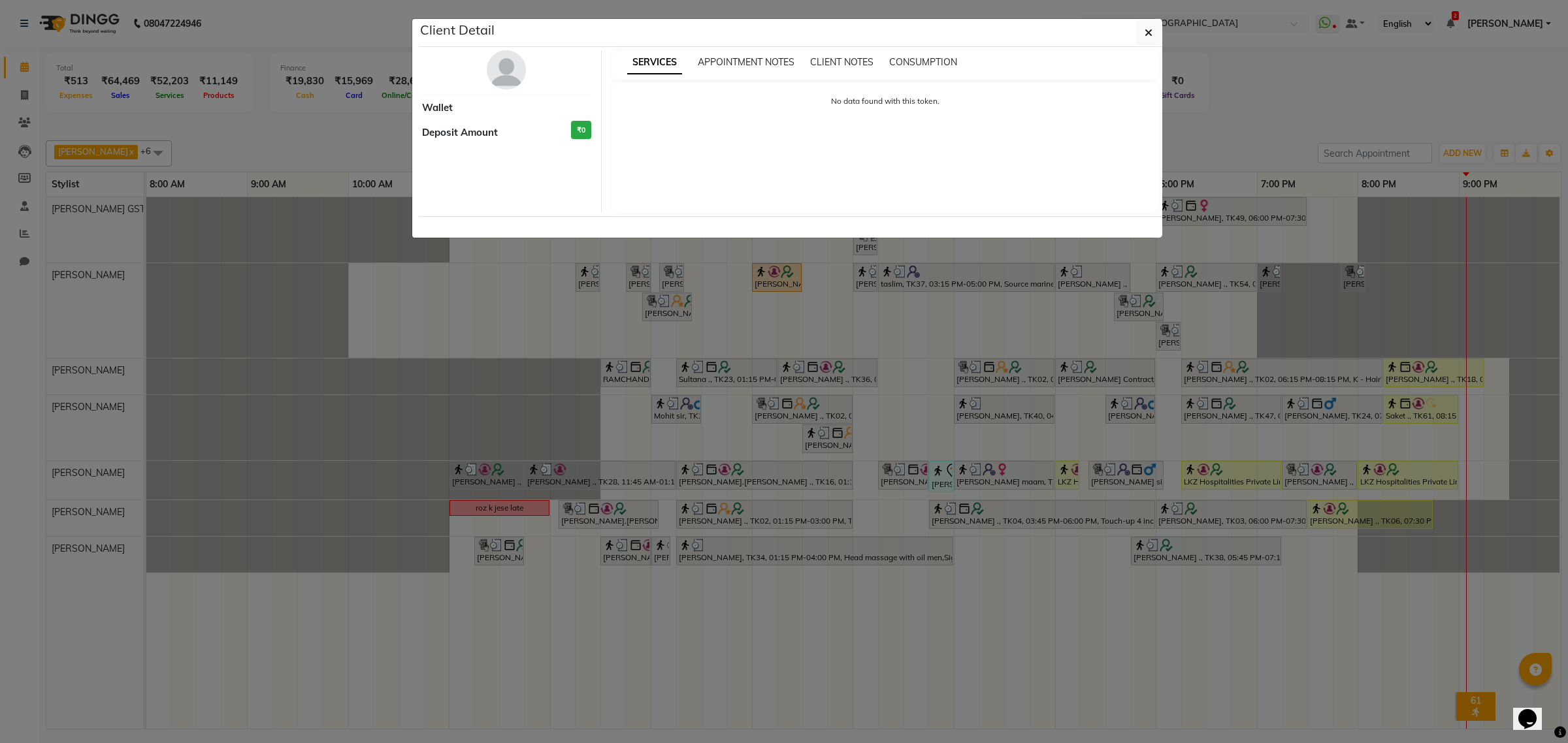
select select "1"
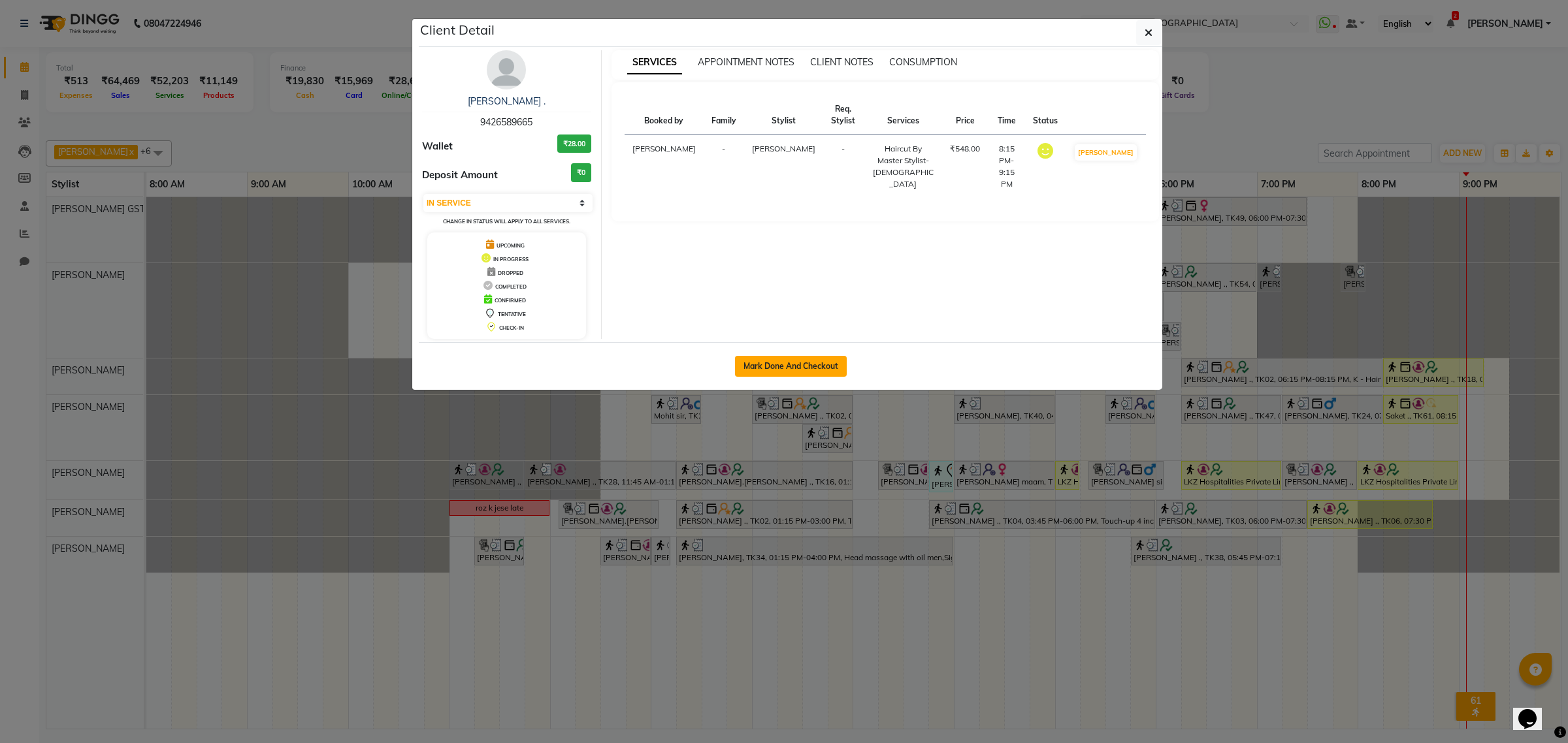
click at [801, 371] on button "Mark Done And Checkout" at bounding box center [791, 366] width 112 height 21
select select "8157"
select select "service"
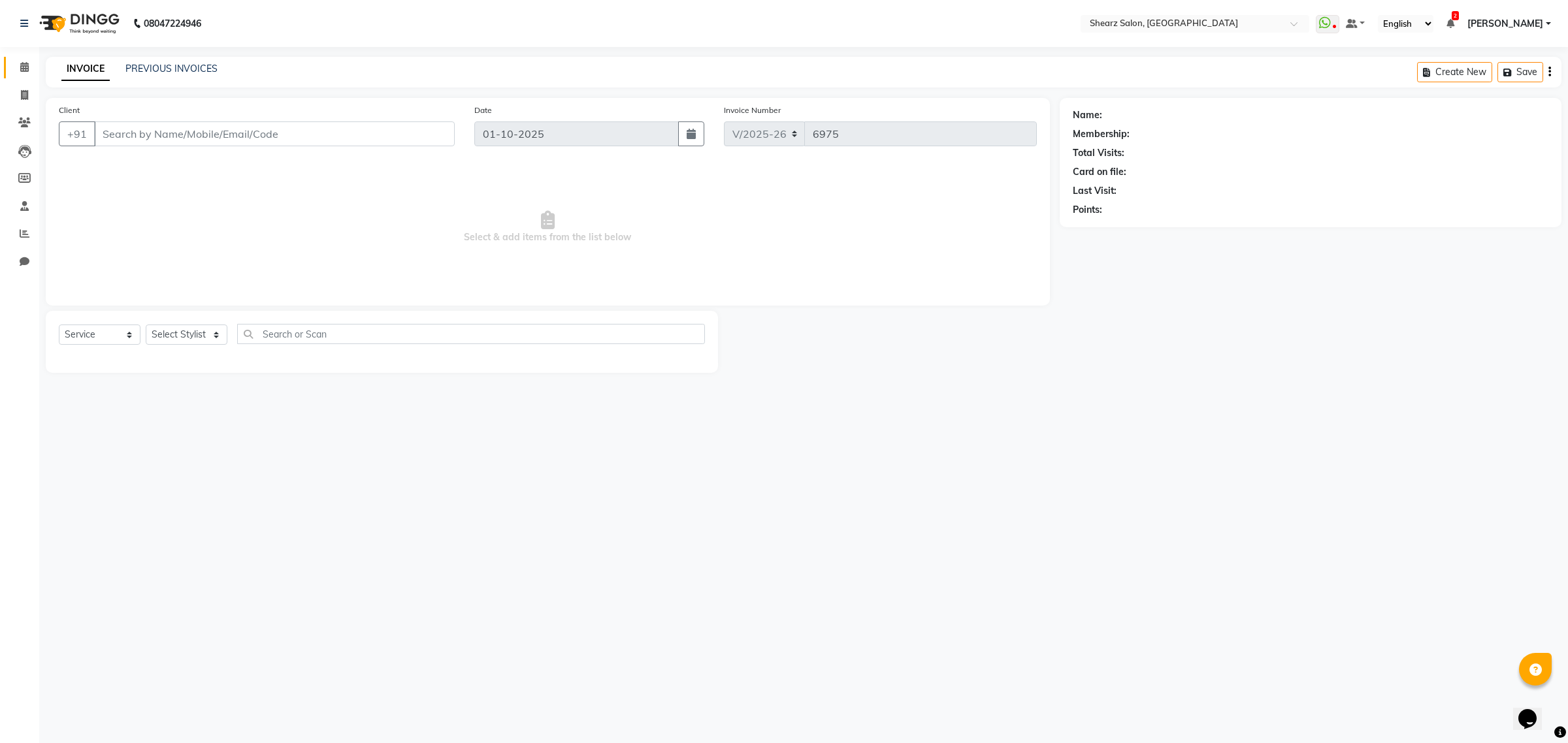
select select "77471"
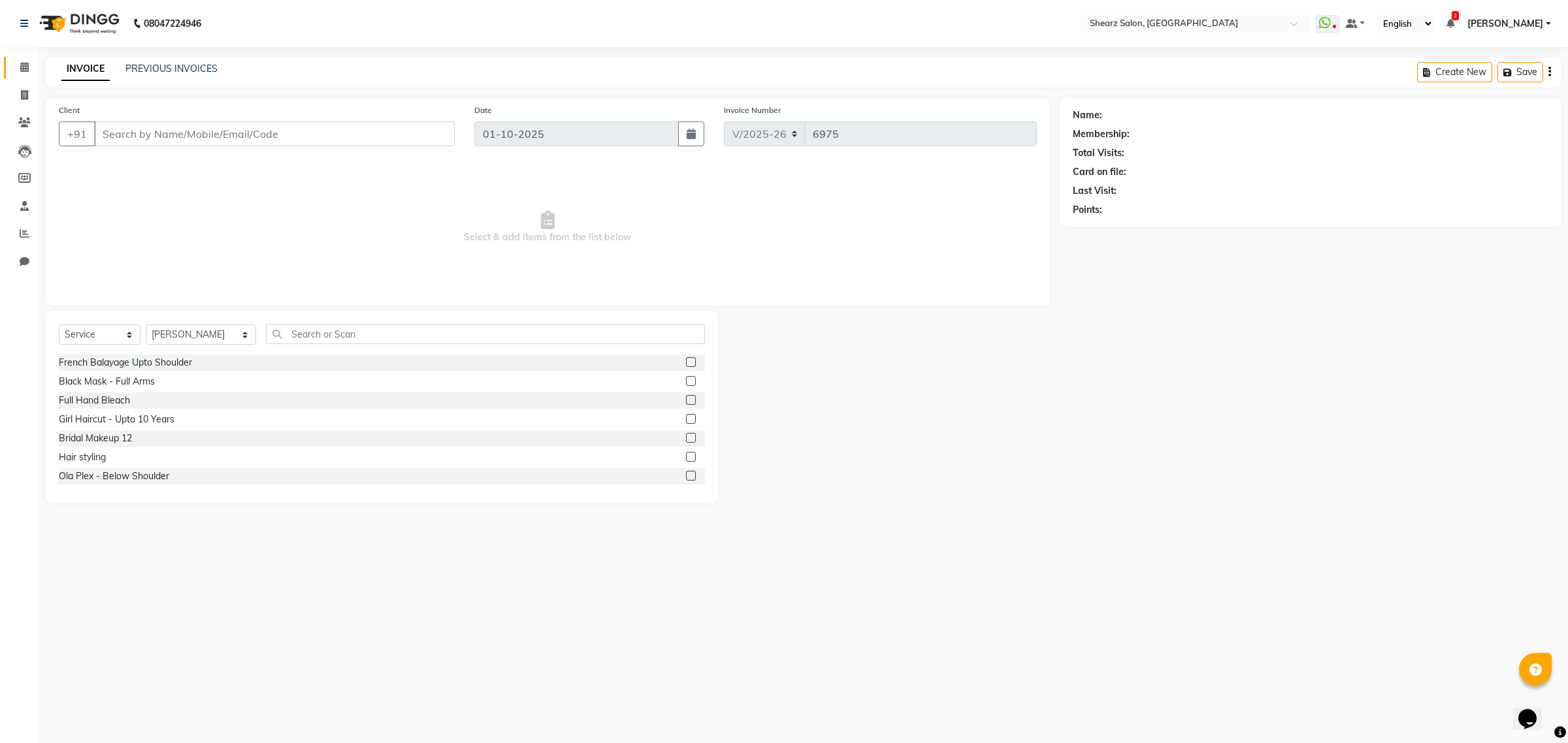
type input "9426589665"
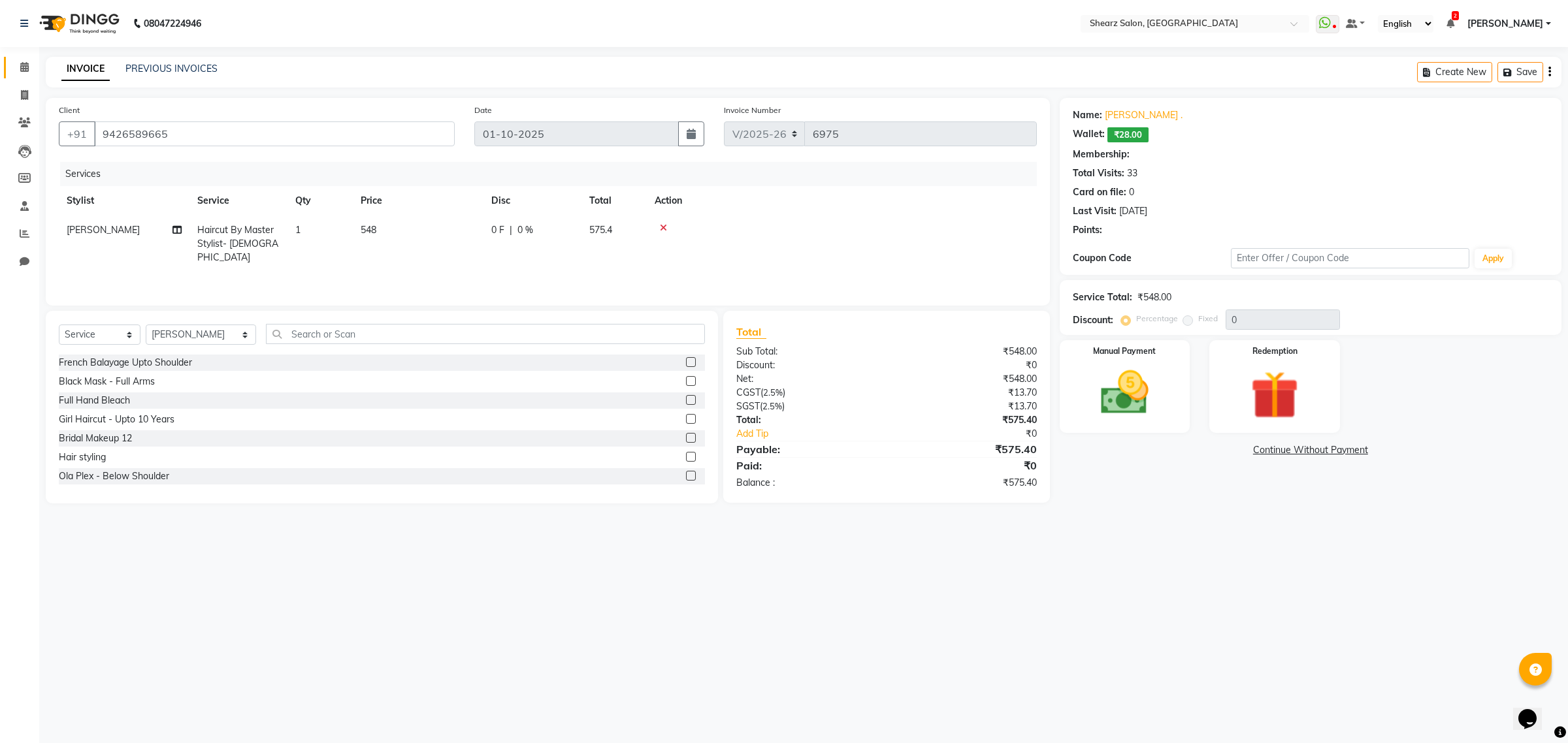
select select "1: Object"
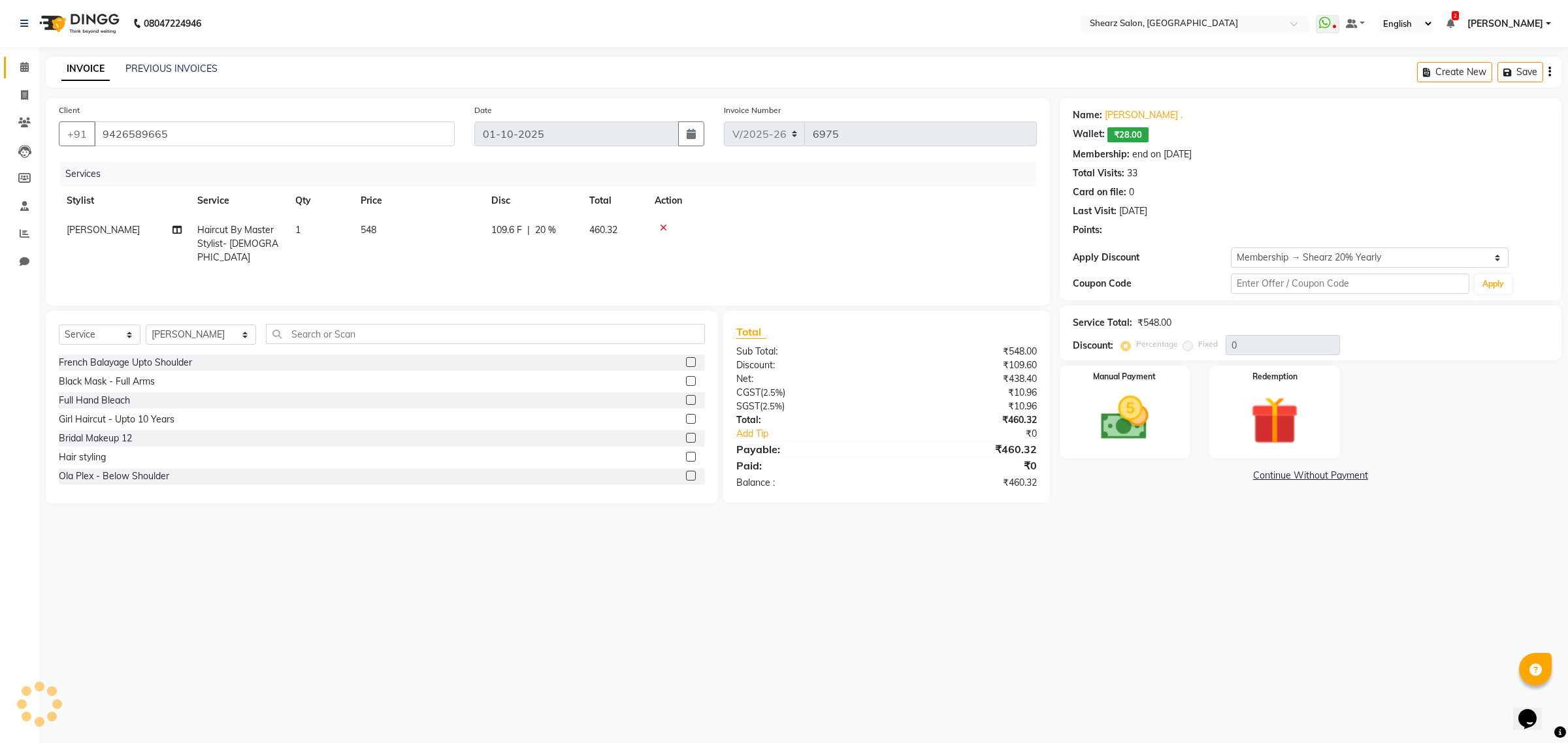
type input "20"
click at [1292, 407] on img at bounding box center [1275, 421] width 81 height 62
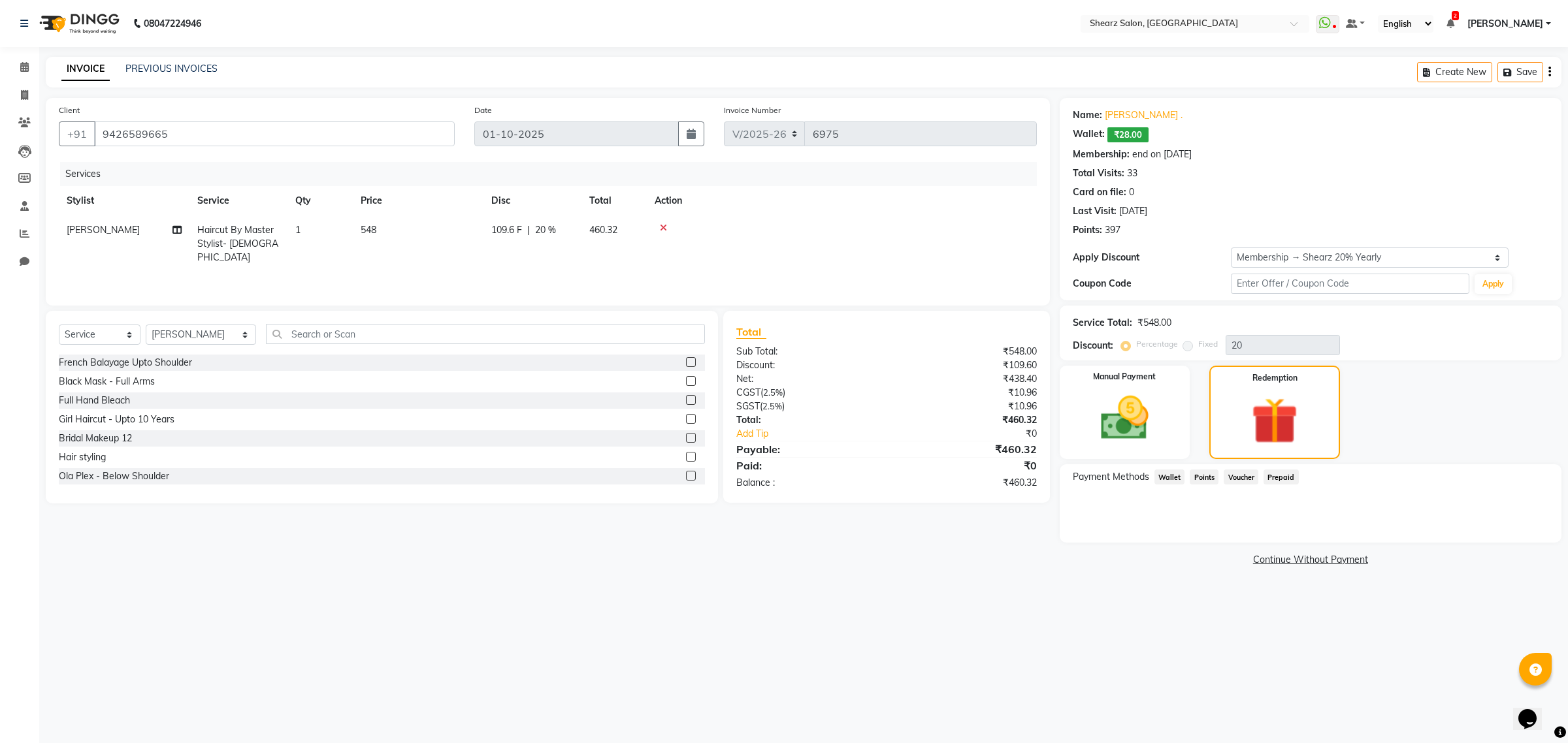
click at [1163, 471] on span "Wallet" at bounding box center [1169, 476] width 31 height 15
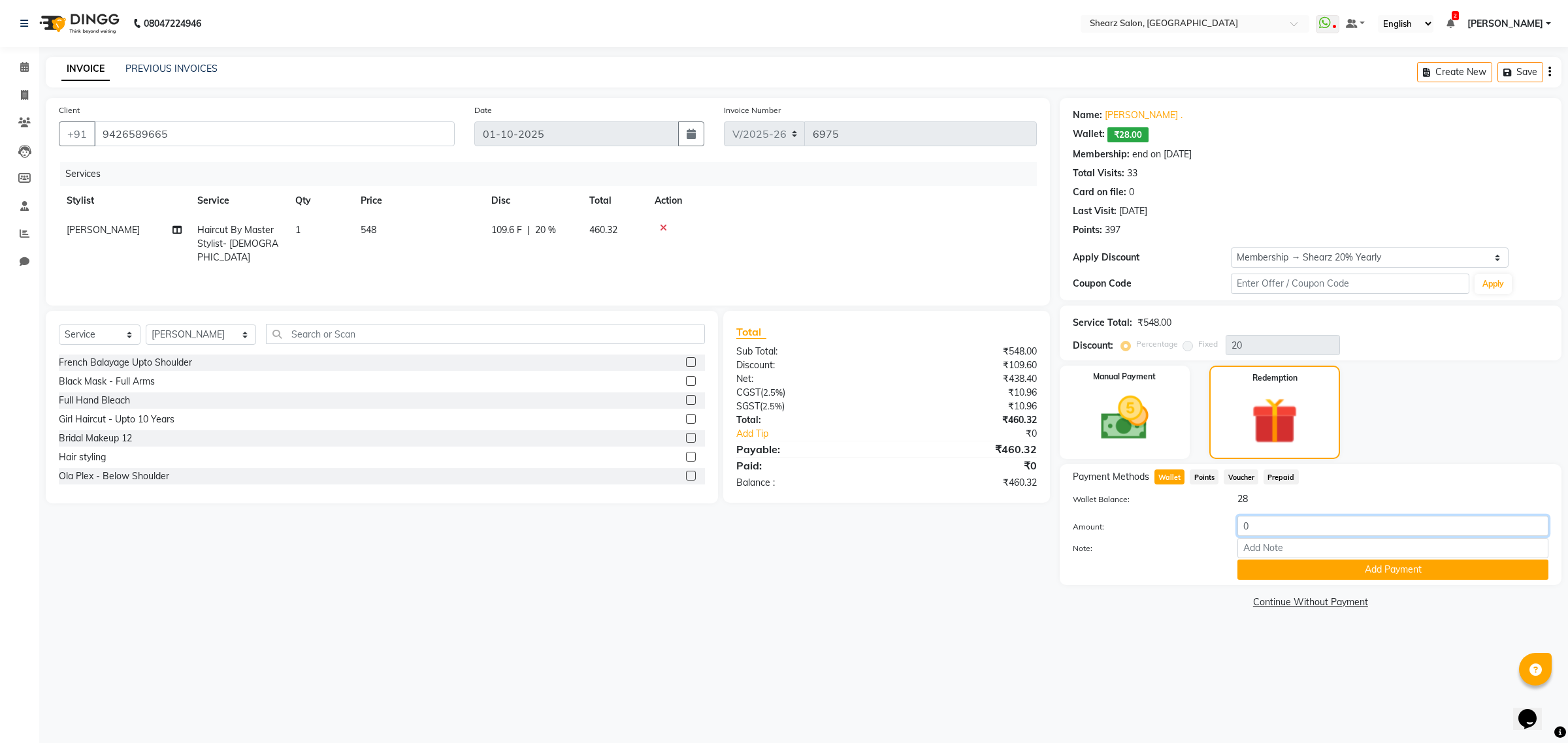
drag, startPoint x: 1291, startPoint y: 533, endPoint x: 1328, endPoint y: 540, distance: 37.7
click at [1206, 536] on div "Amount: 0" at bounding box center [1310, 527] width 495 height 22
type input "10"
click at [1425, 569] on button "Add Payment" at bounding box center [1392, 569] width 311 height 20
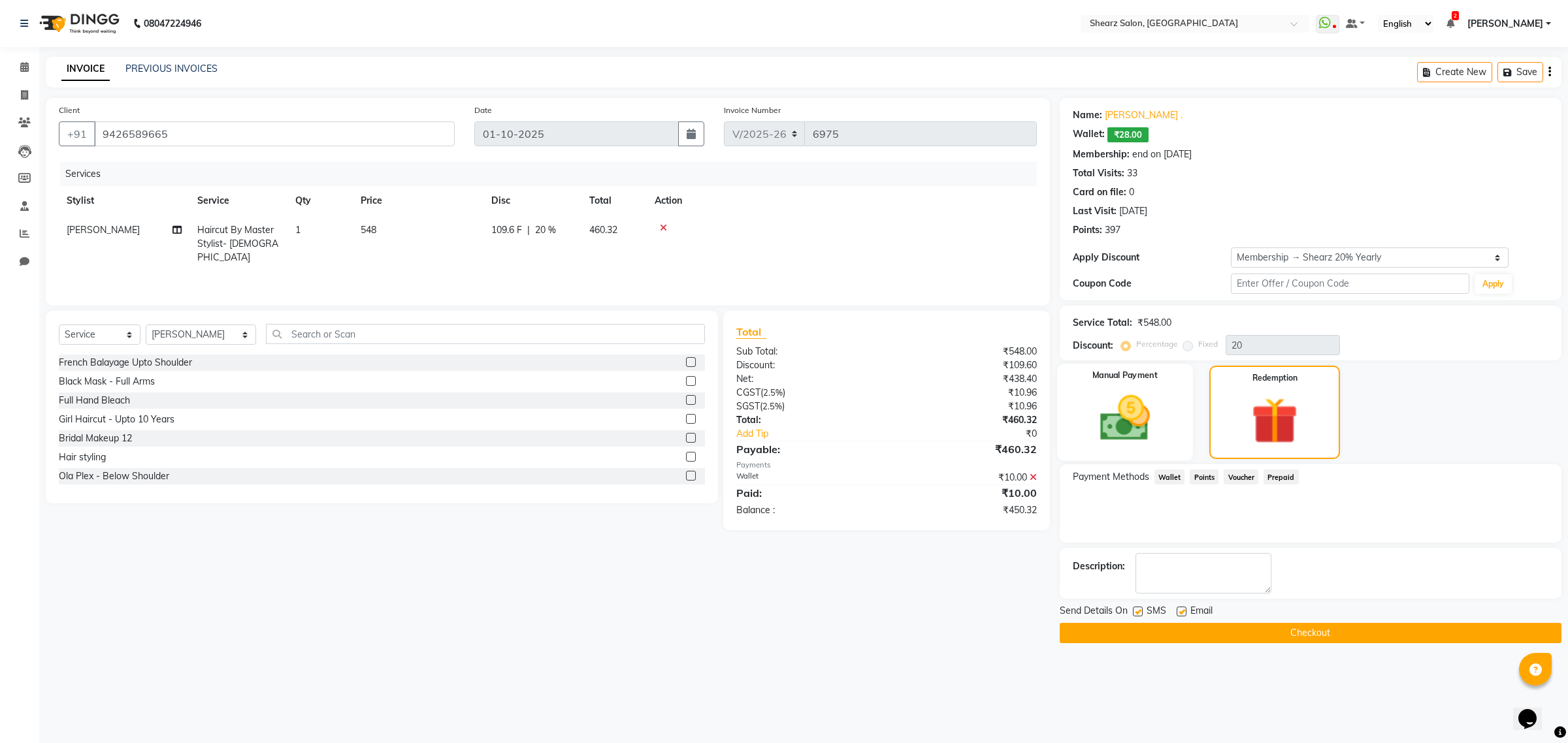
click at [1145, 423] on img at bounding box center [1124, 419] width 81 height 58
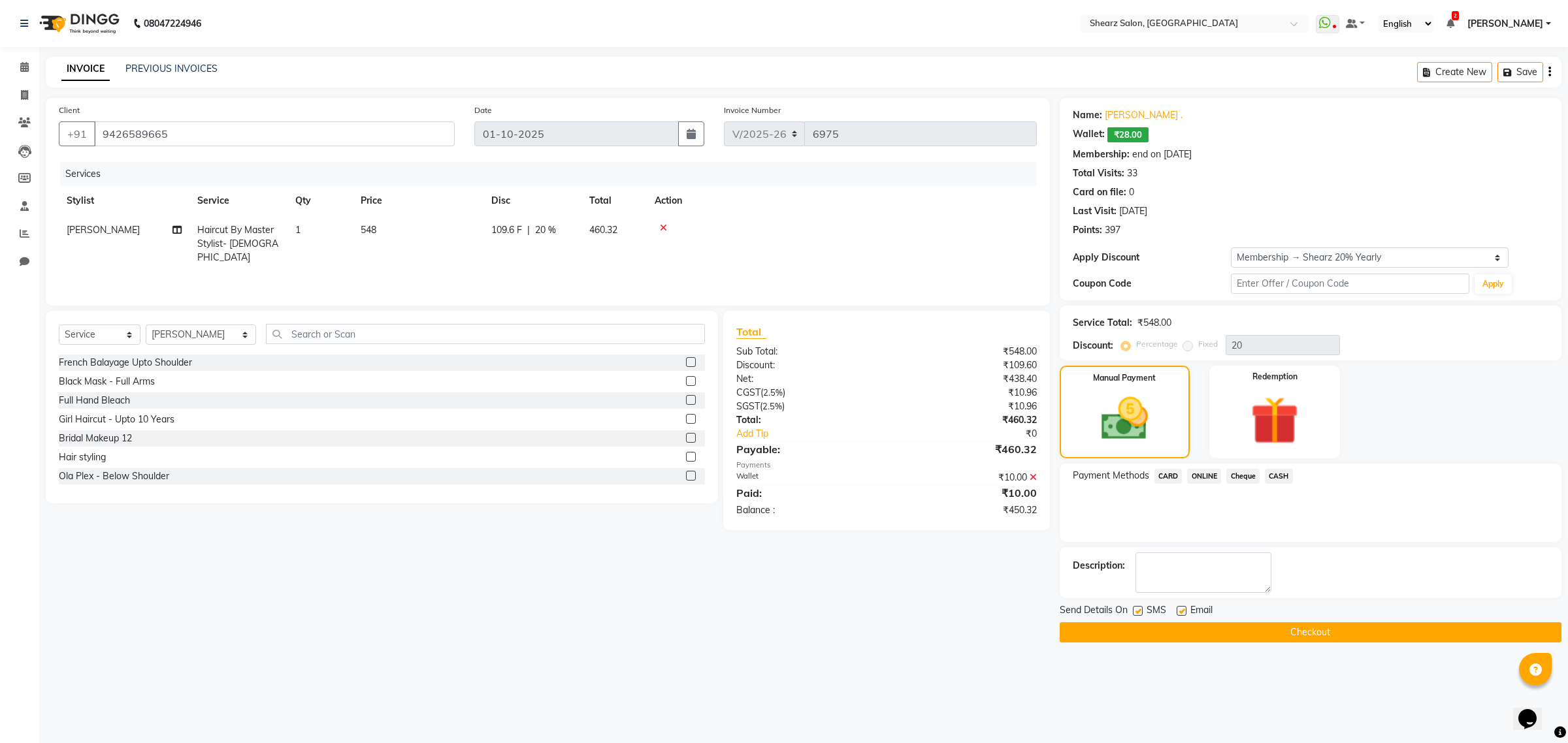
click at [1279, 473] on span "CASH" at bounding box center [1279, 476] width 28 height 15
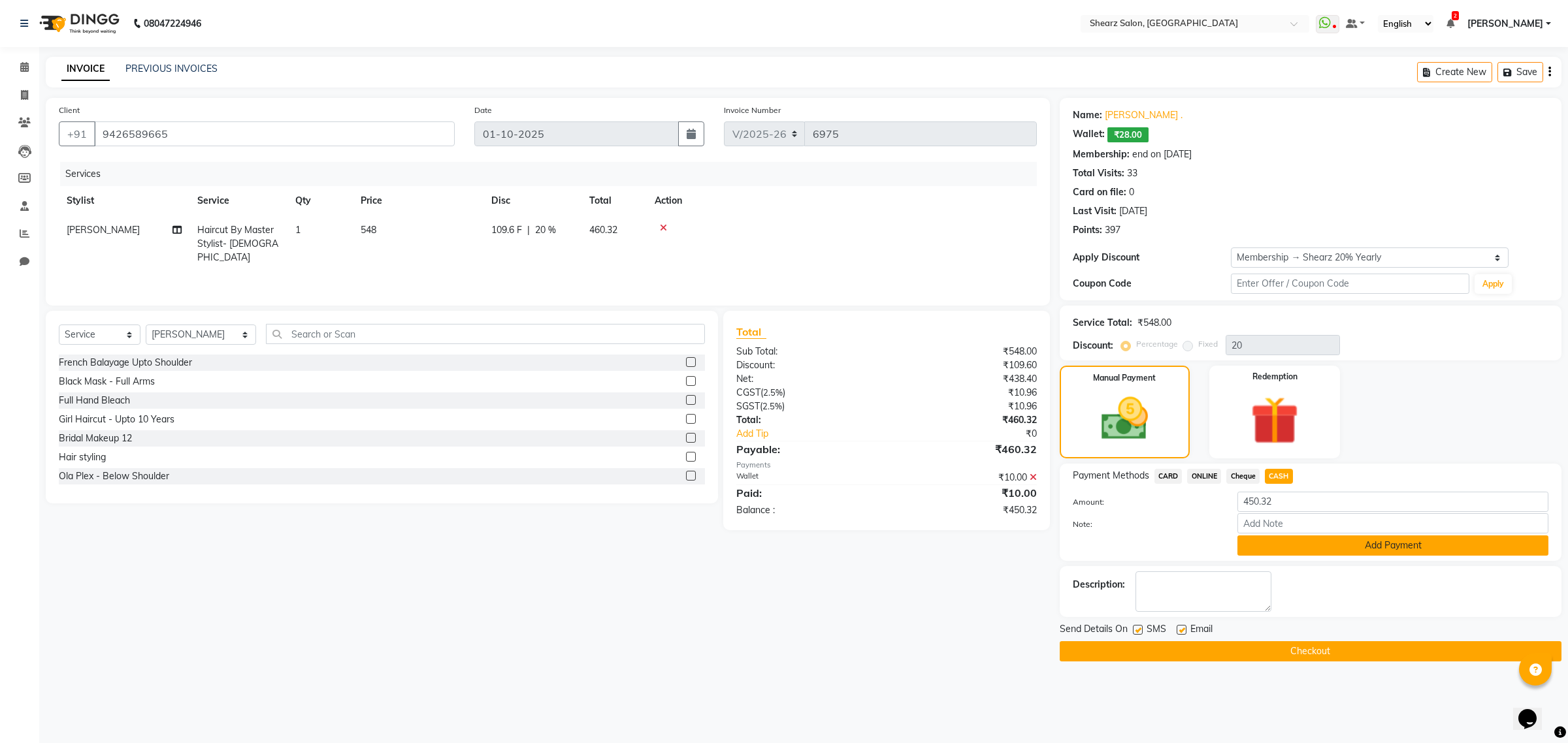
click at [1284, 537] on button "Add Payment" at bounding box center [1392, 546] width 311 height 20
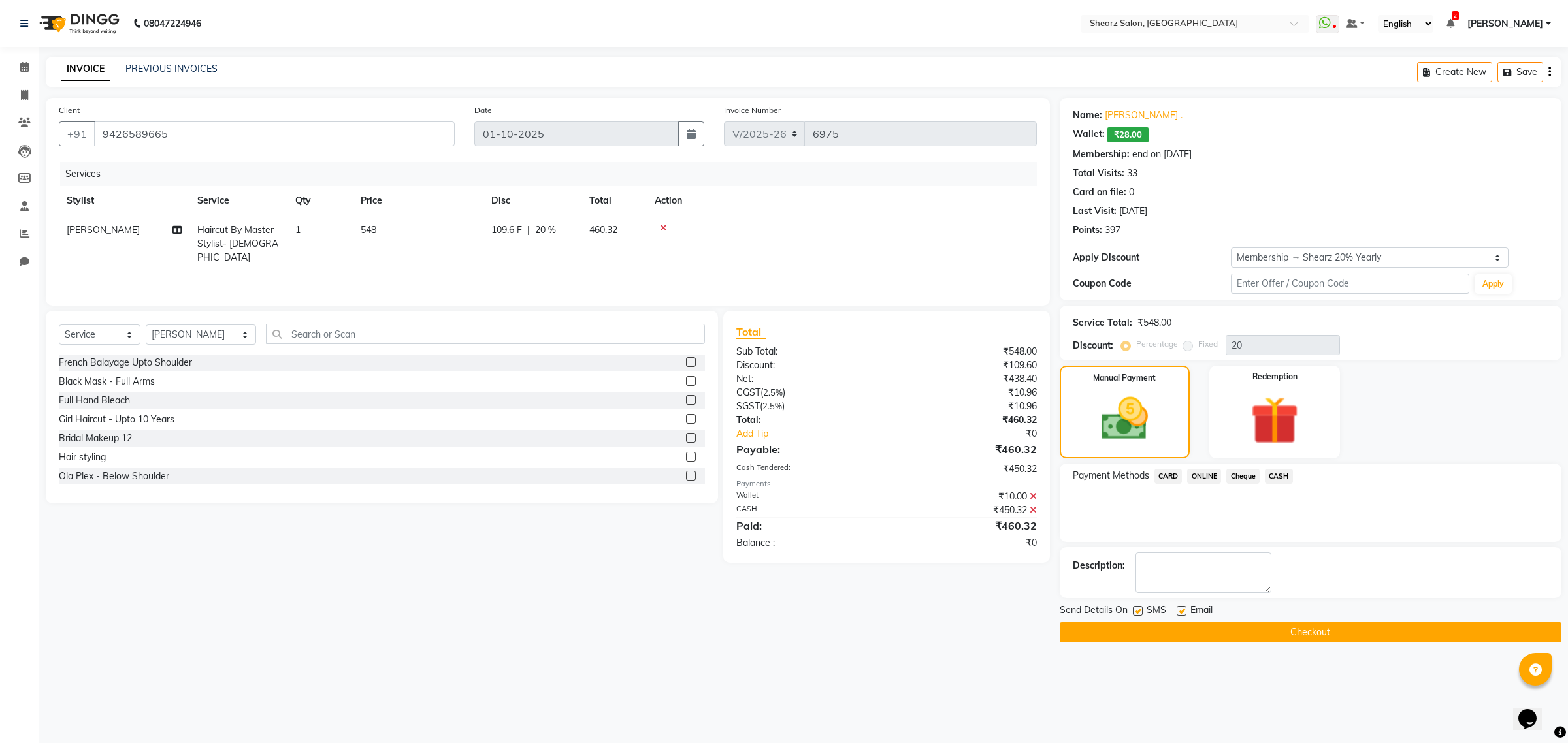
click at [1273, 630] on button "Checkout" at bounding box center [1311, 632] width 502 height 20
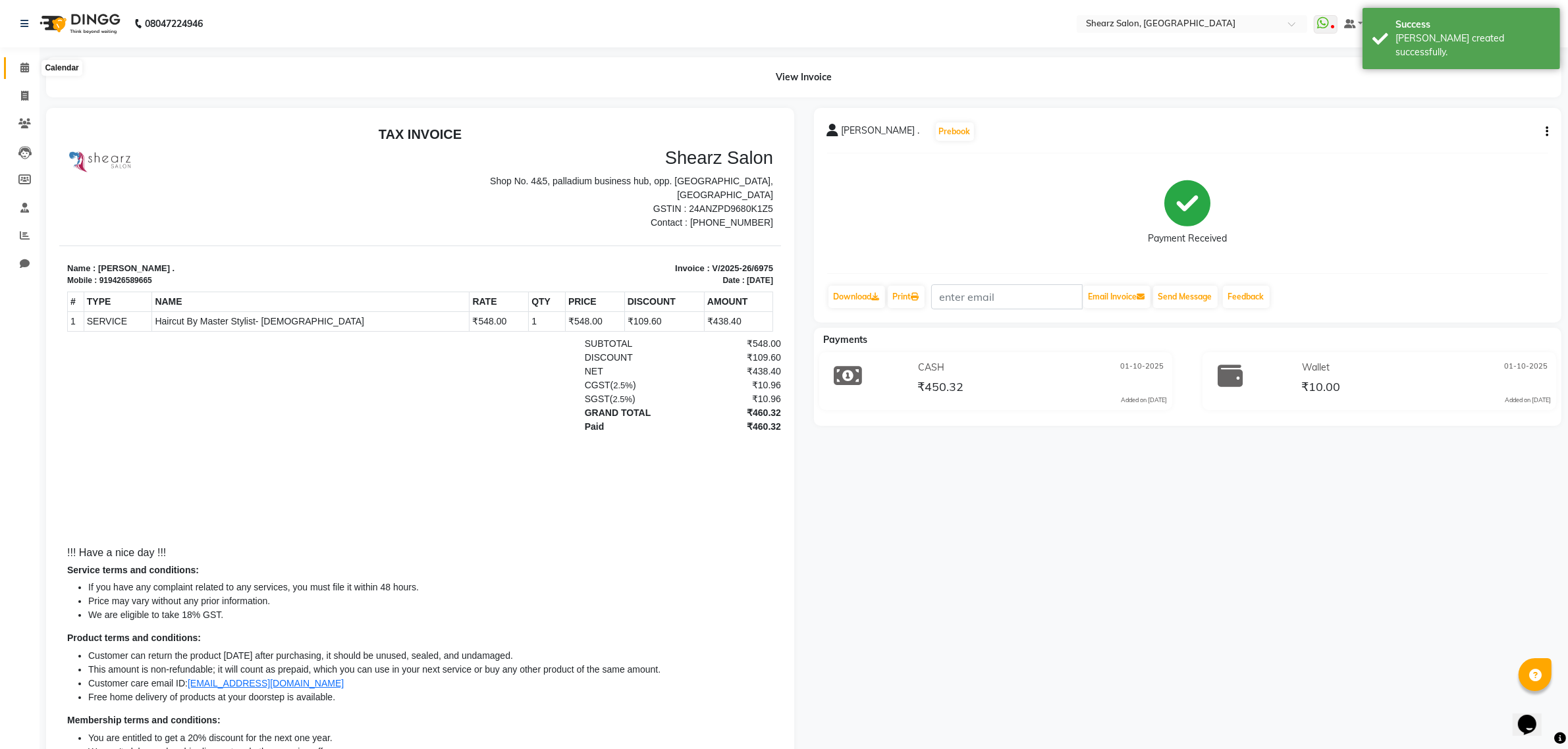
click at [23, 71] on icon at bounding box center [24, 68] width 9 height 10
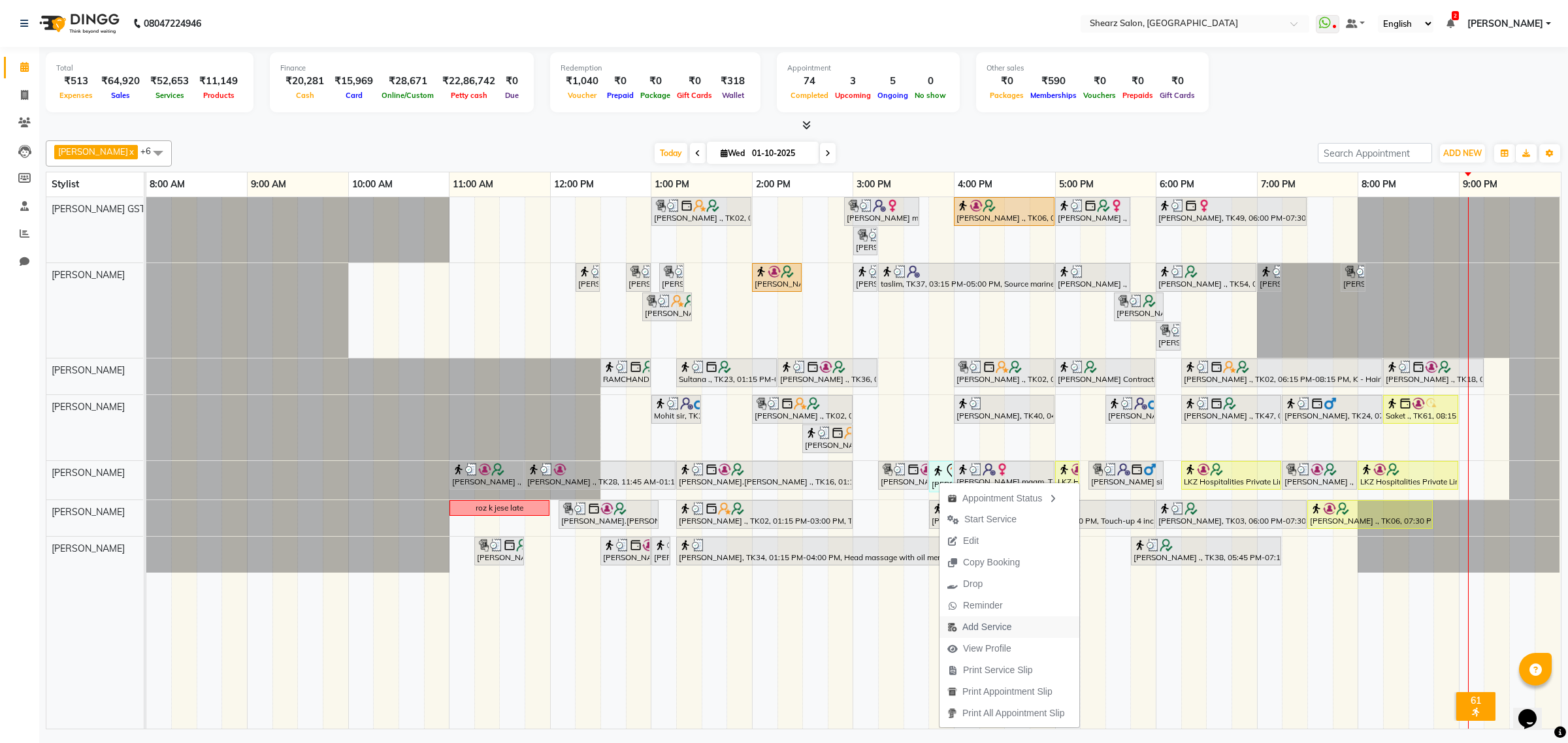
click at [981, 625] on span "Add Service" at bounding box center [986, 628] width 49 height 14
select select "77471"
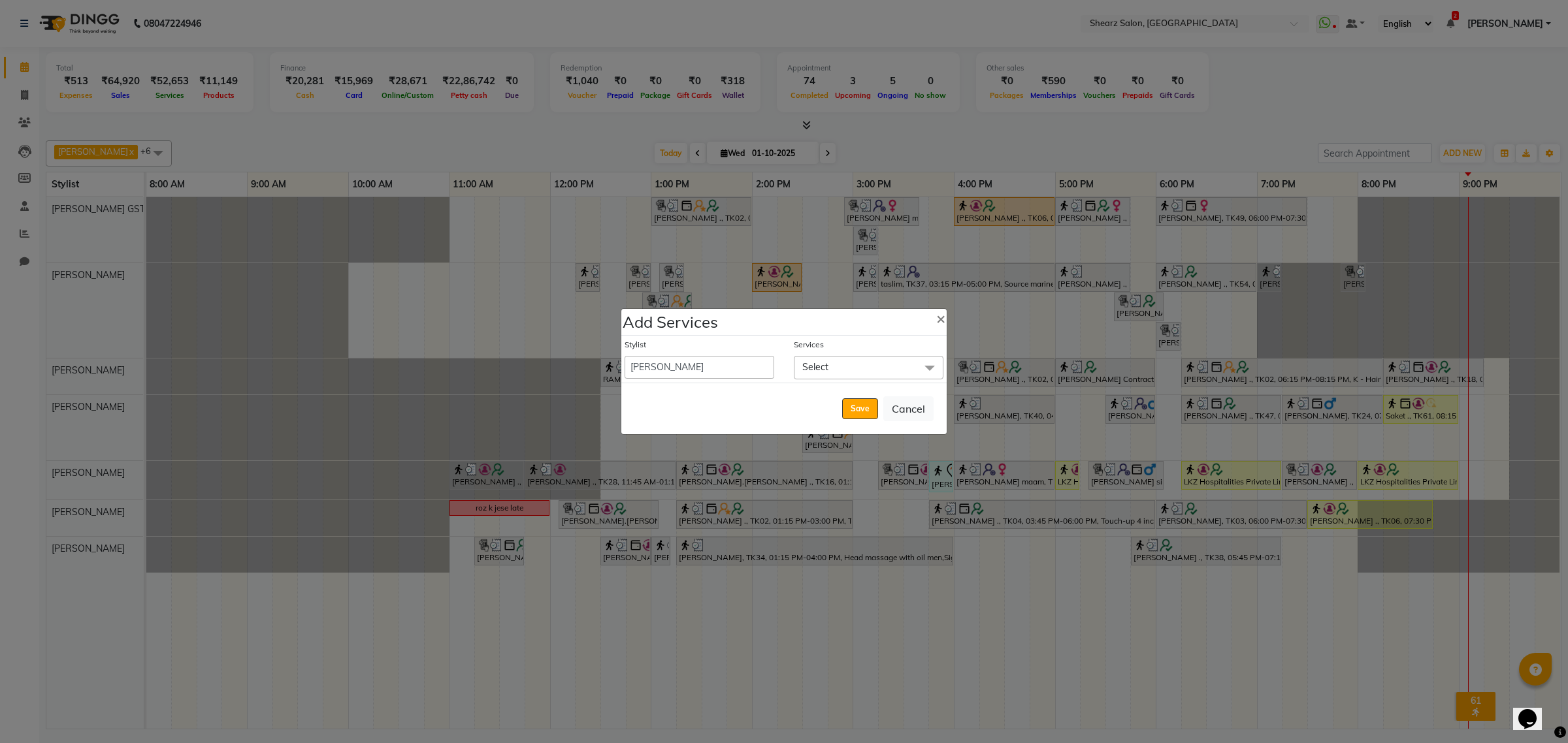
click at [850, 358] on span "Select" at bounding box center [868, 367] width 150 height 23
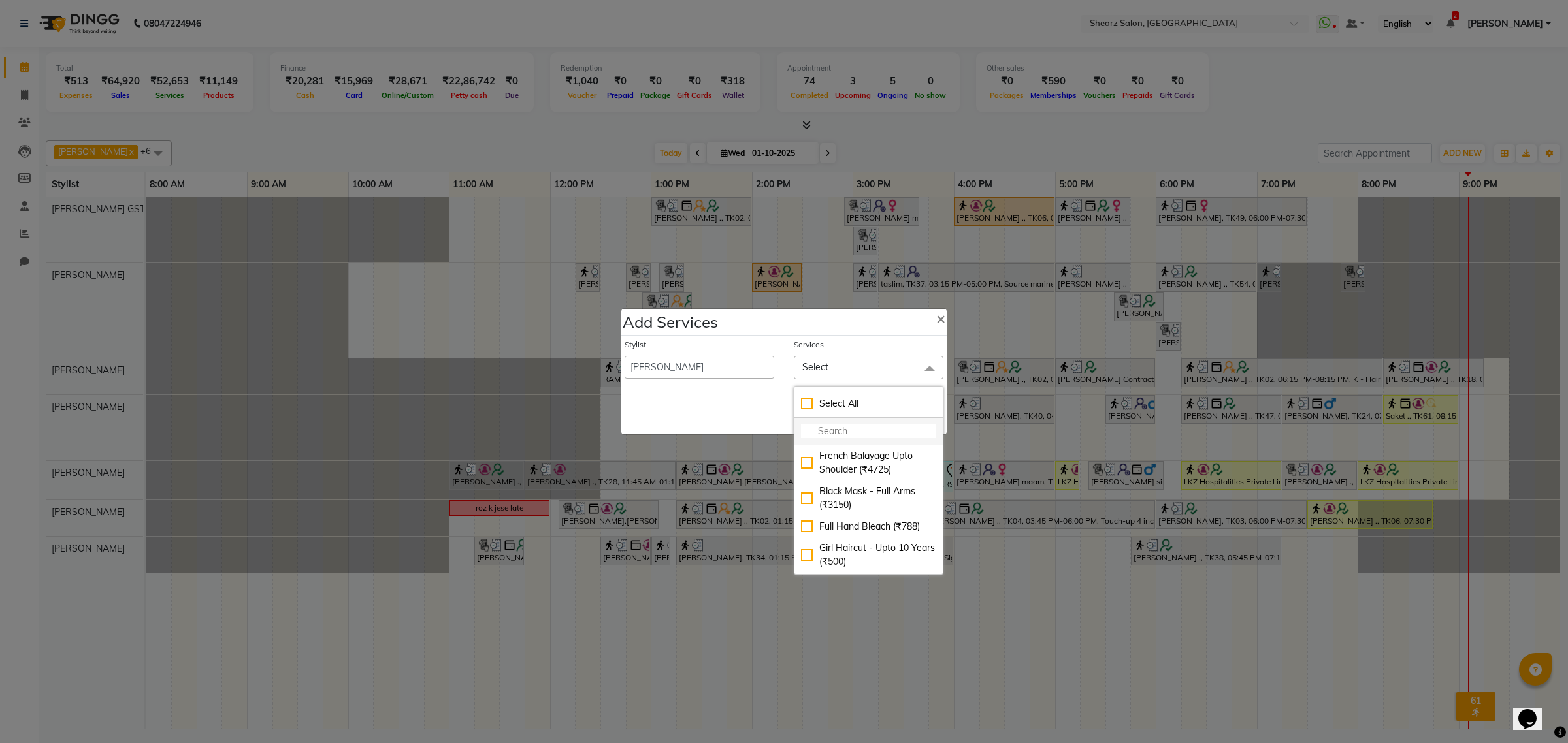
click at [845, 432] on input "multiselect-search" at bounding box center [868, 432] width 135 height 14
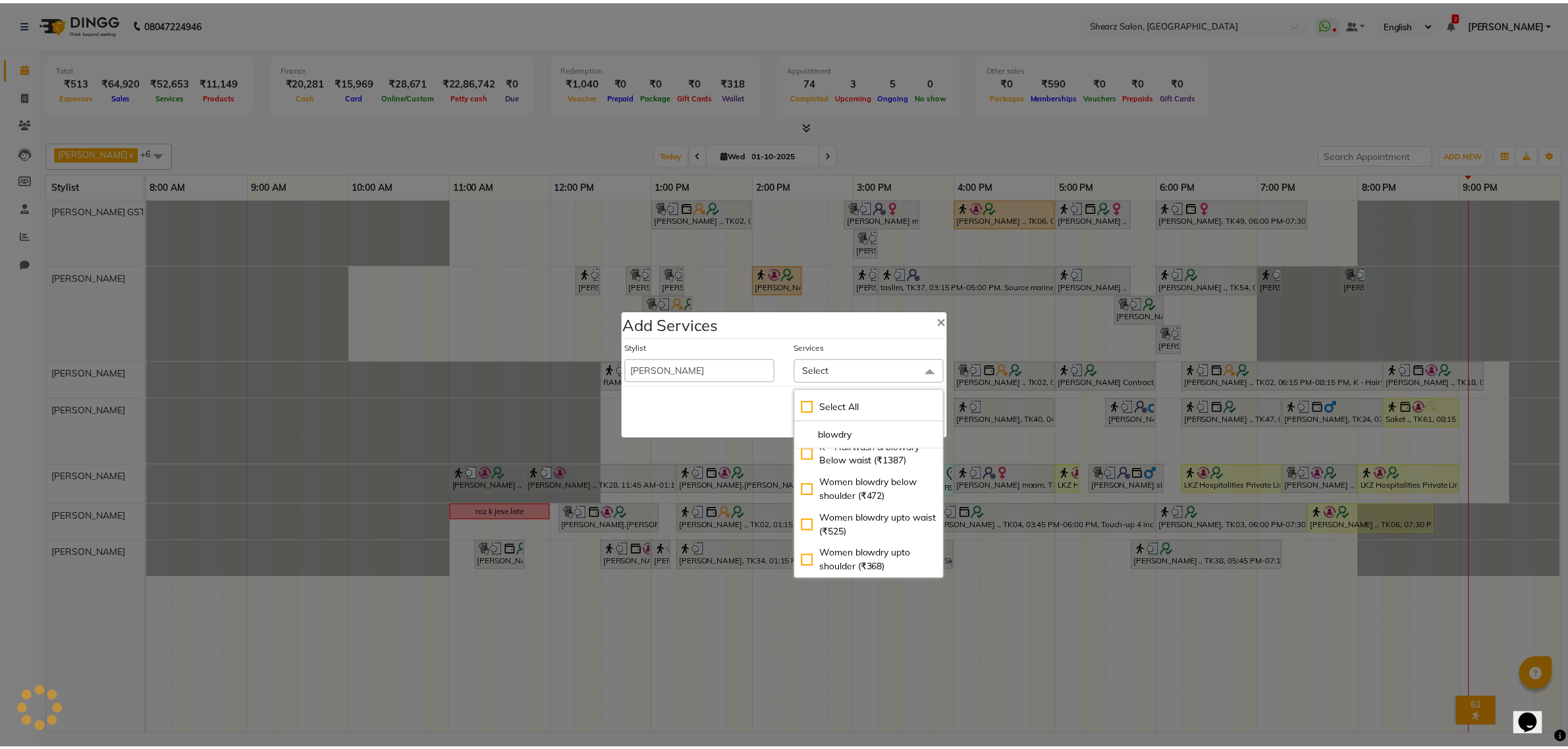
scroll to position [217, 0]
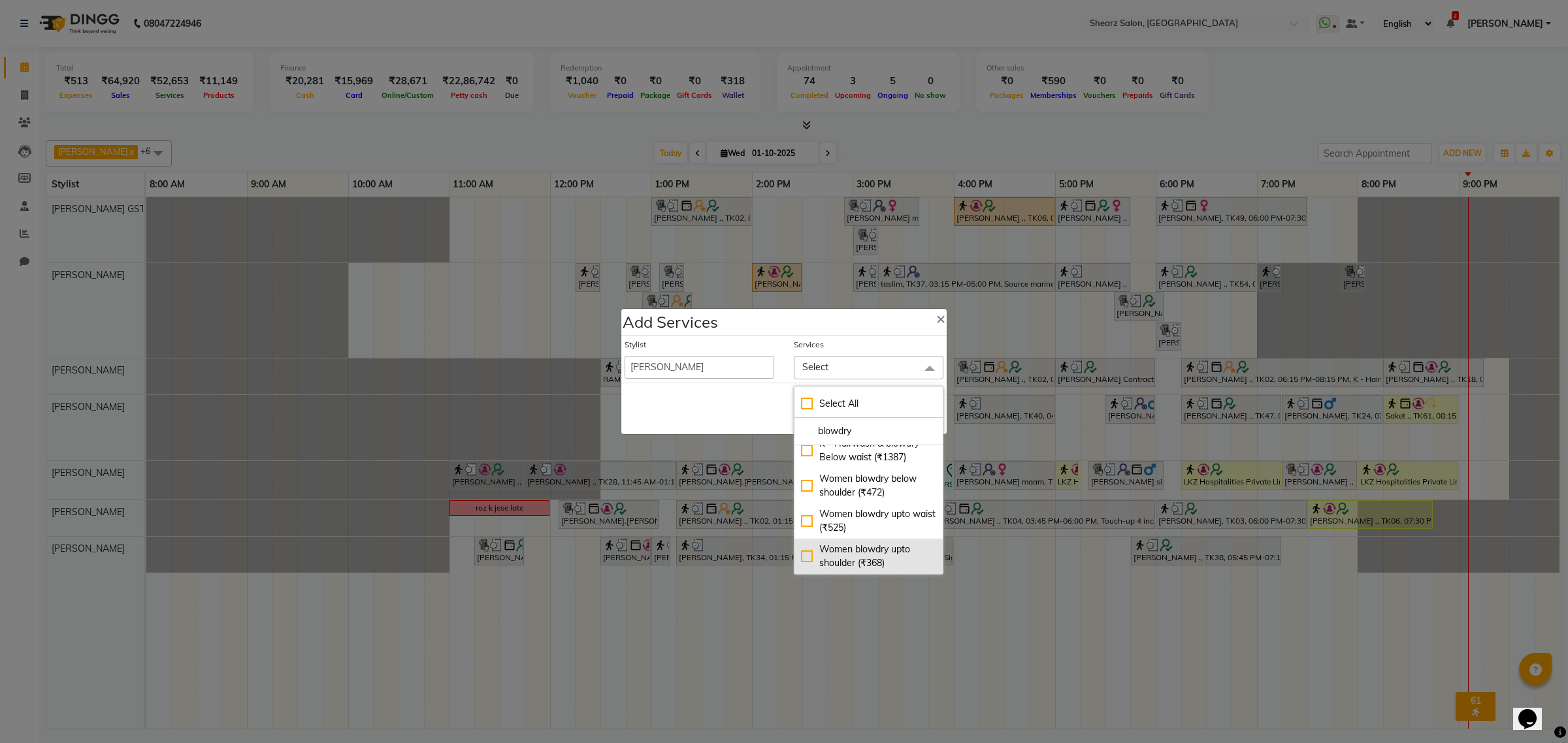
type input "blowdry"
click at [849, 547] on div "Women blowdry upto shoulder (₹368)" at bounding box center [868, 557] width 135 height 28
checkbox input "true"
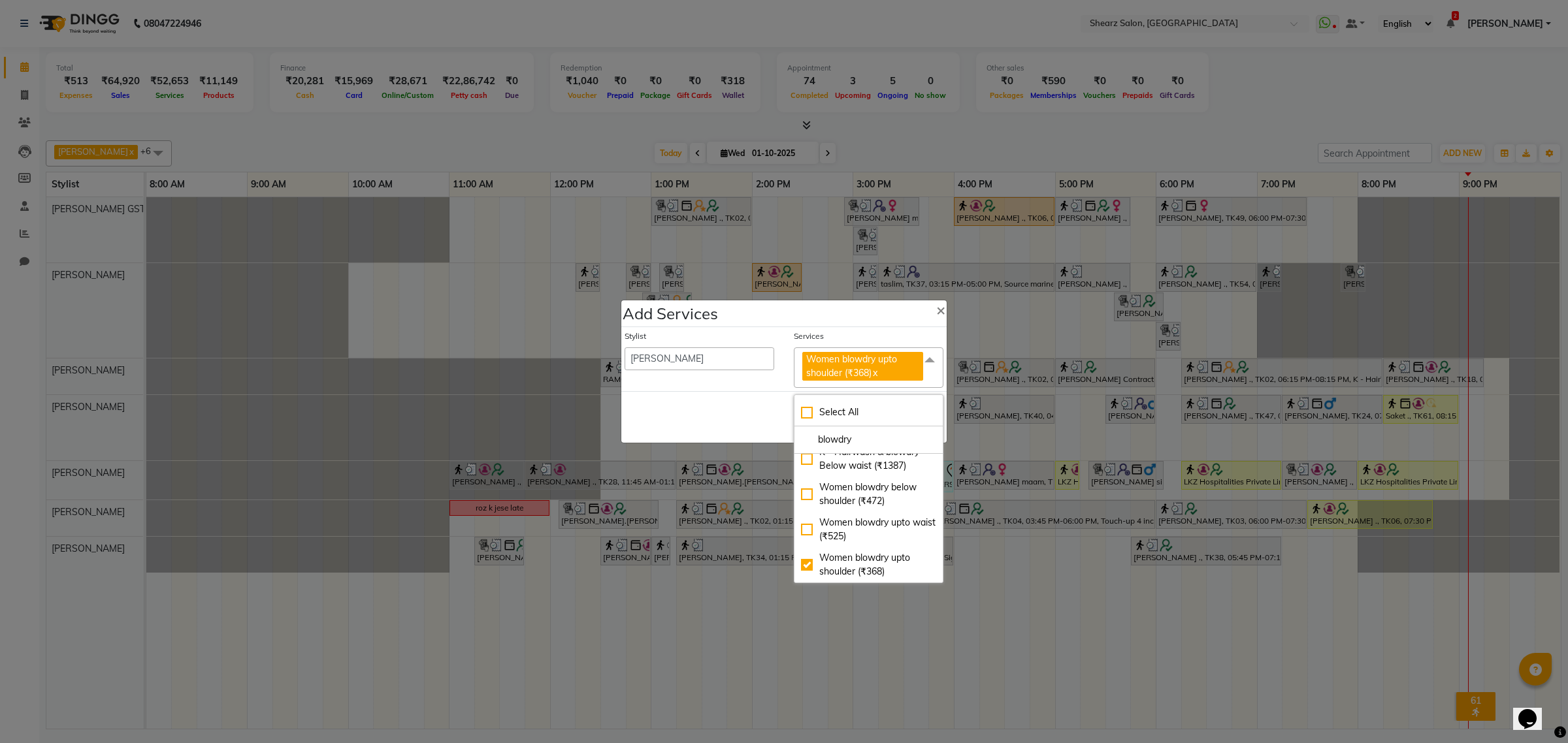
click at [711, 403] on div "Save Cancel" at bounding box center [784, 417] width 326 height 52
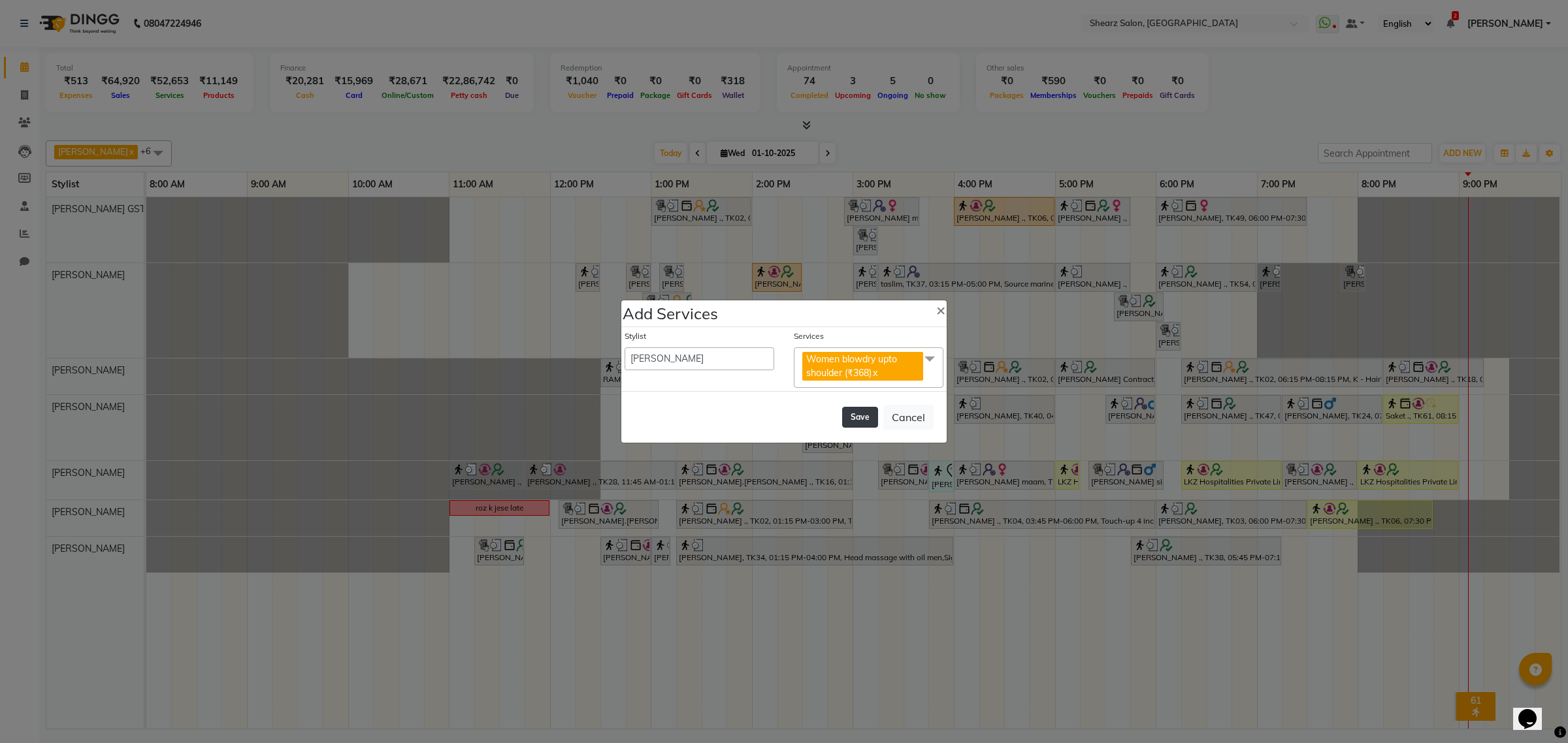
click at [856, 419] on button "Save" at bounding box center [860, 417] width 36 height 21
select select "77813"
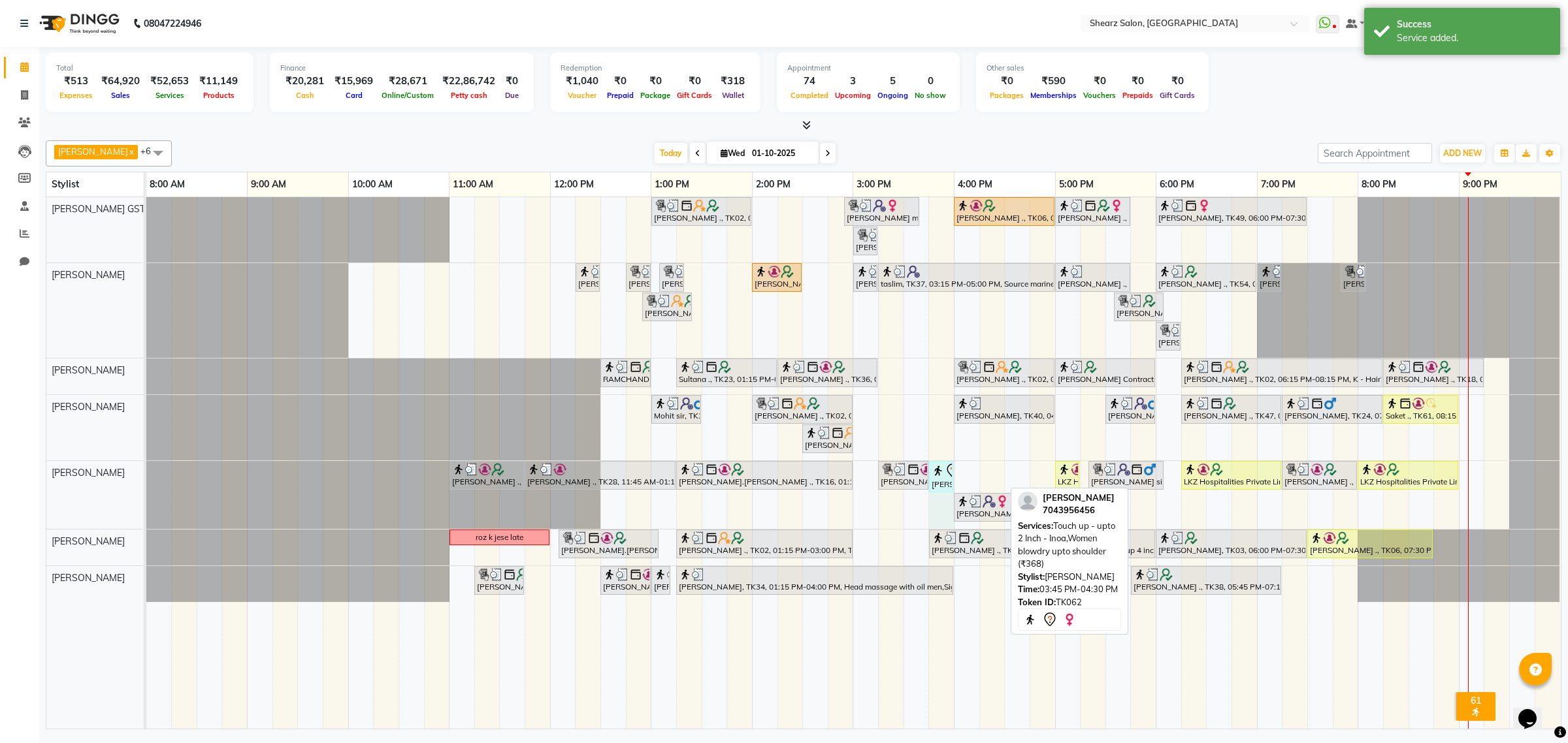
drag, startPoint x: 1000, startPoint y: 471, endPoint x: 946, endPoint y: 475, distance: 54.1
click at [146, 475] on div "Rakshit Patel ., TK10, 11:00 AM-11:45 AM, Beard Faded with Sr. Devashis Gadia .…" at bounding box center [146, 495] width 0 height 67
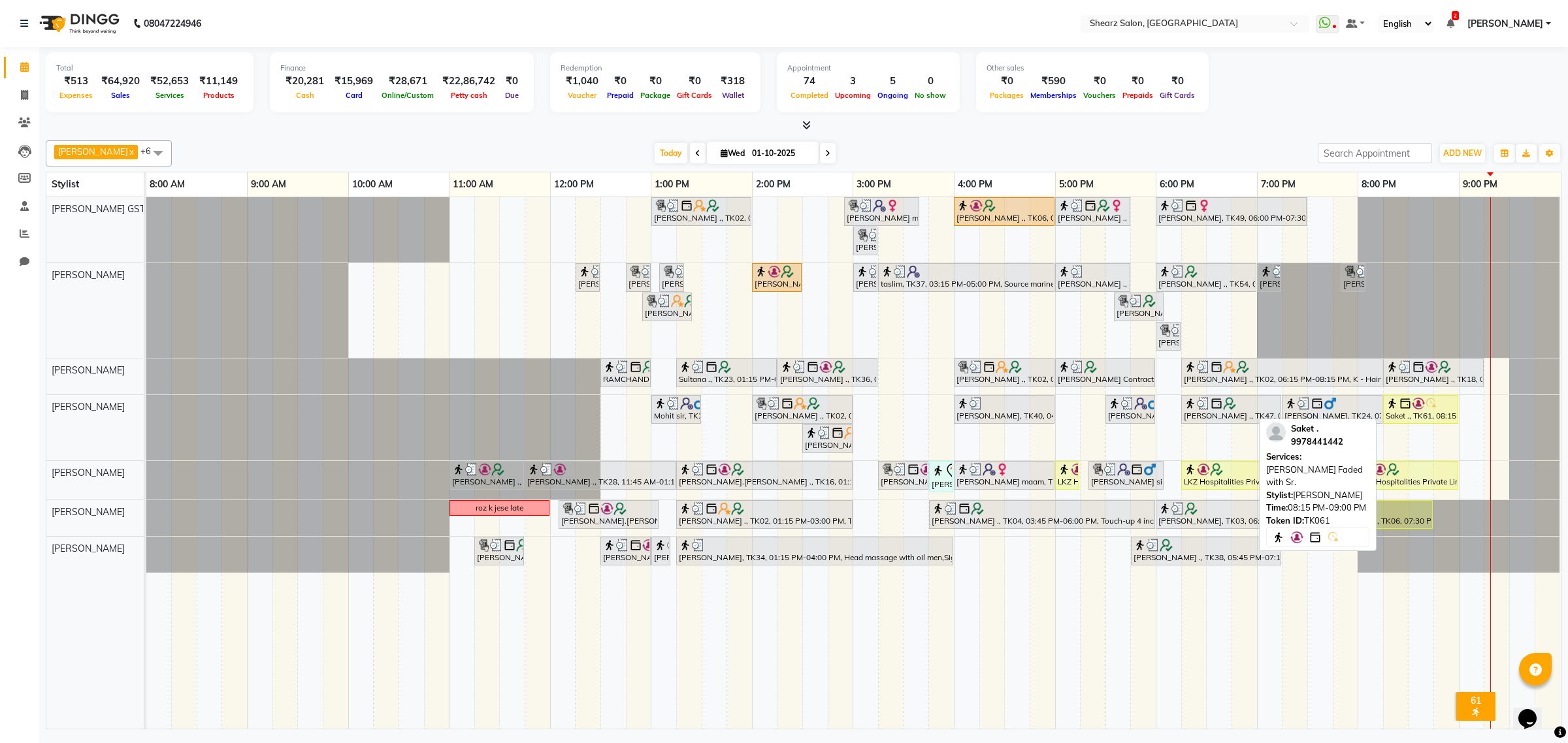
click at [1396, 415] on div "Saket ., TK61, 08:15 PM-09:00 PM, [PERSON_NAME] Faded with Sr." at bounding box center [1420, 409] width 72 height 25
select select "1"
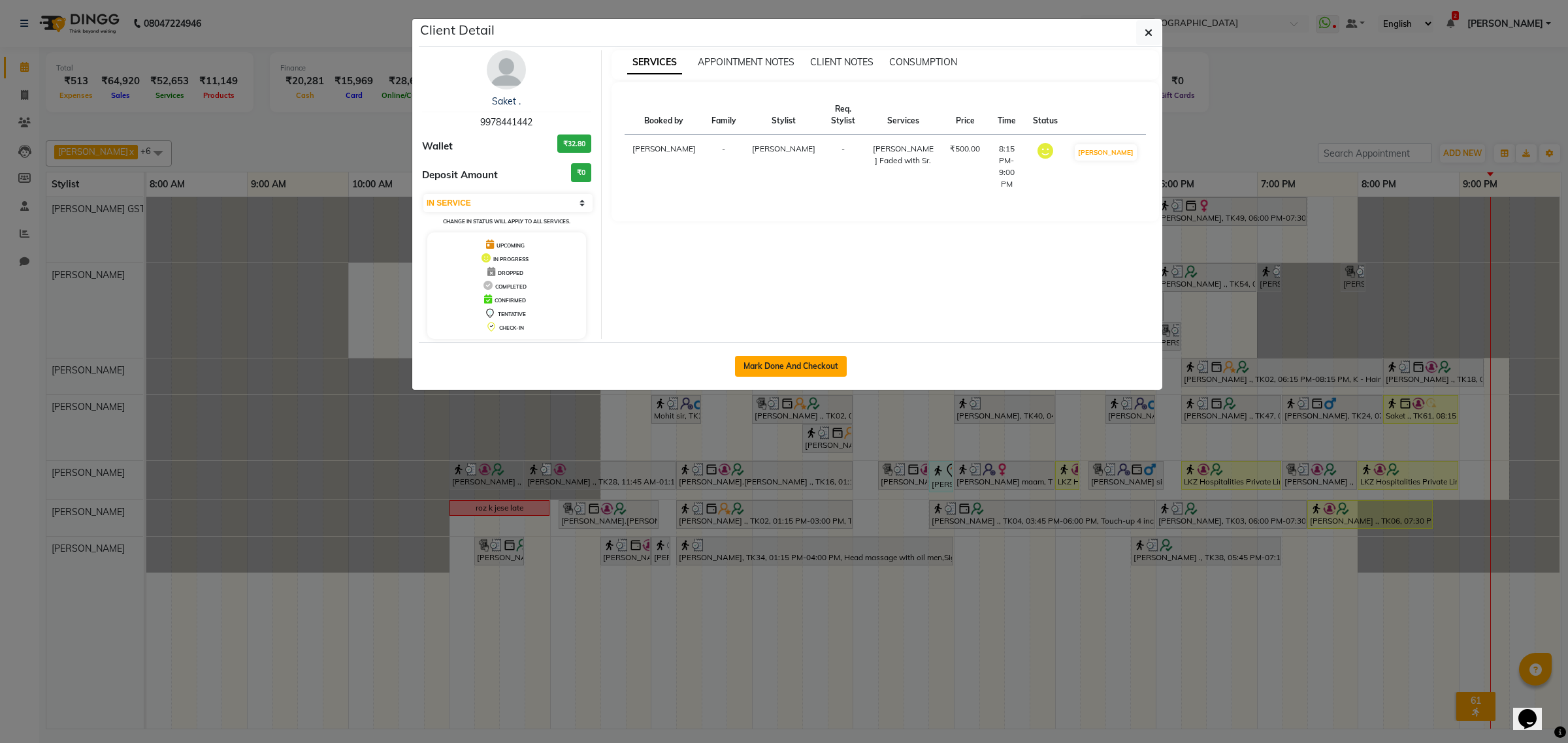
click at [789, 364] on button "Mark Done And Checkout" at bounding box center [791, 366] width 112 height 21
select select "service"
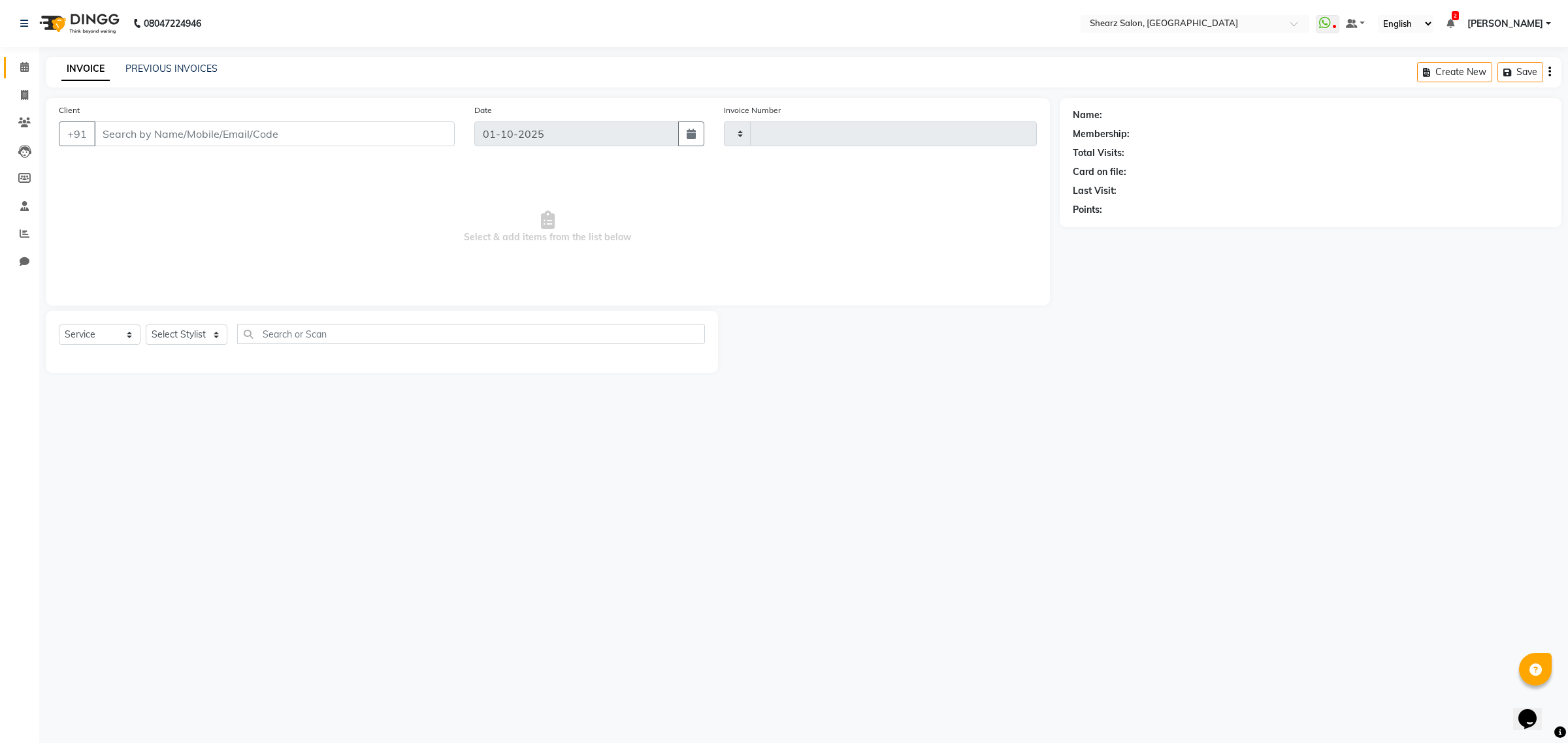
type input "6976"
select select "8157"
select select "77471"
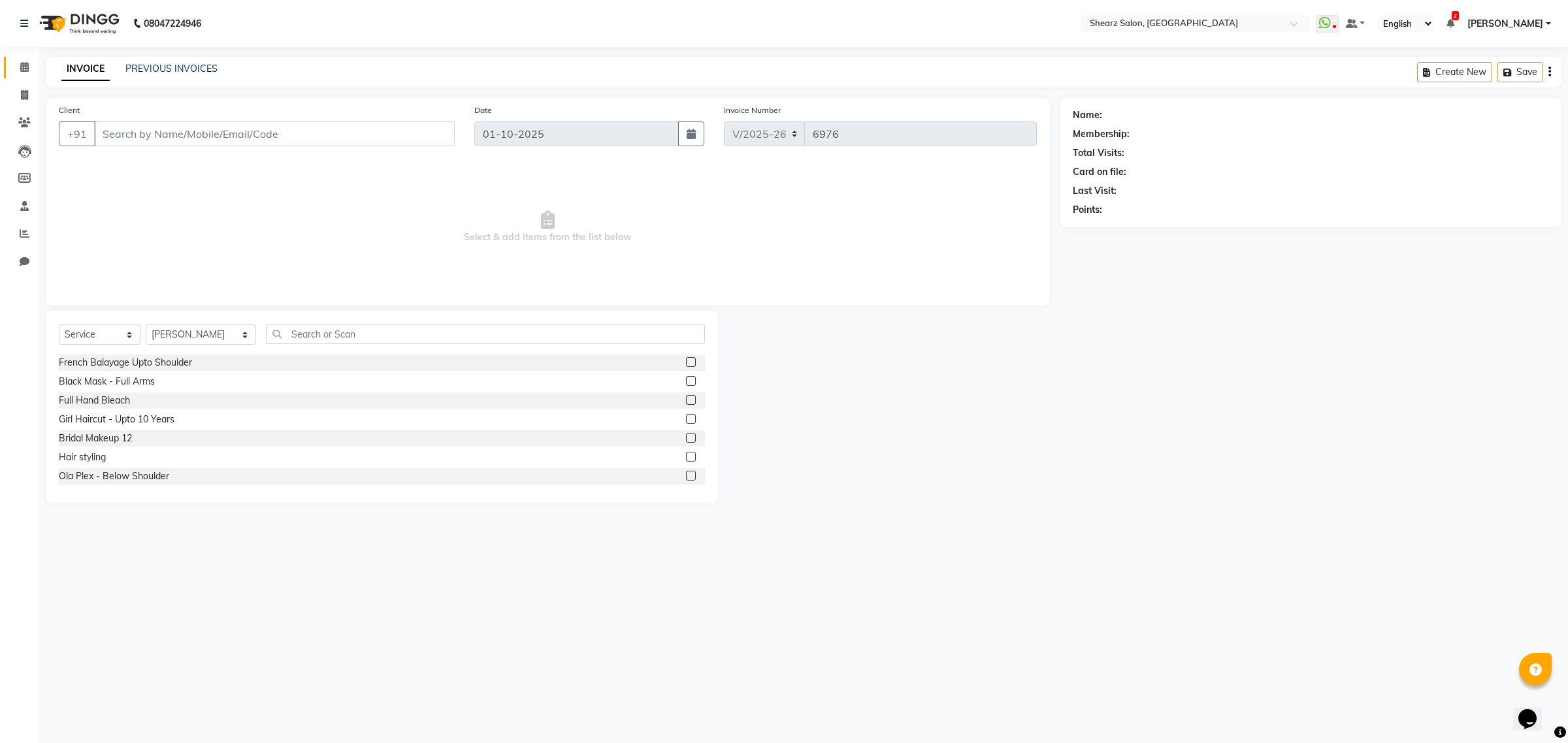
type input "9978441442"
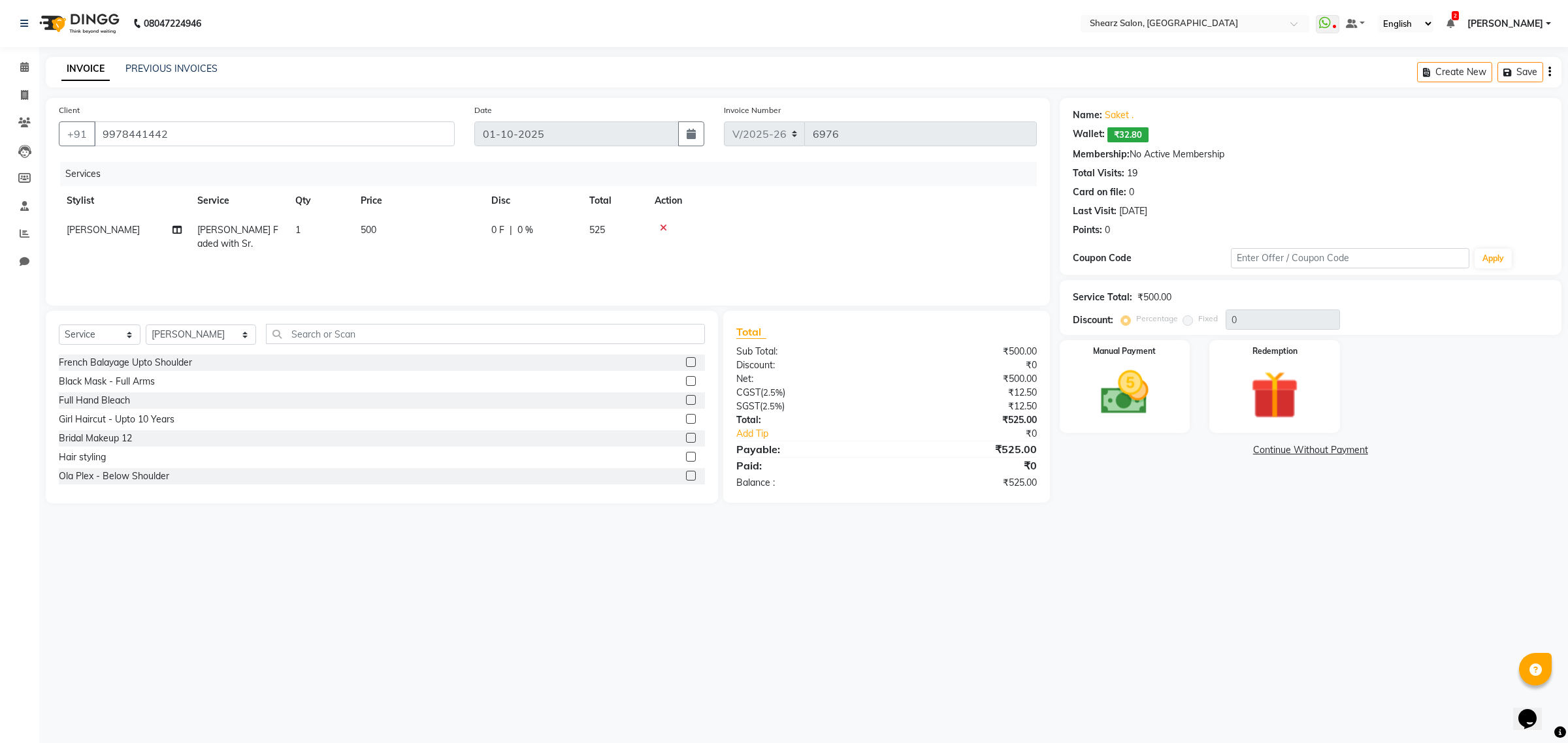
click at [1109, 336] on div "Name: Saket . Wallet: ₹32.80 Membership: No Active Membership Total Visits: 19 …" at bounding box center [1316, 301] width 512 height 406
click at [1125, 370] on img at bounding box center [1124, 393] width 81 height 58
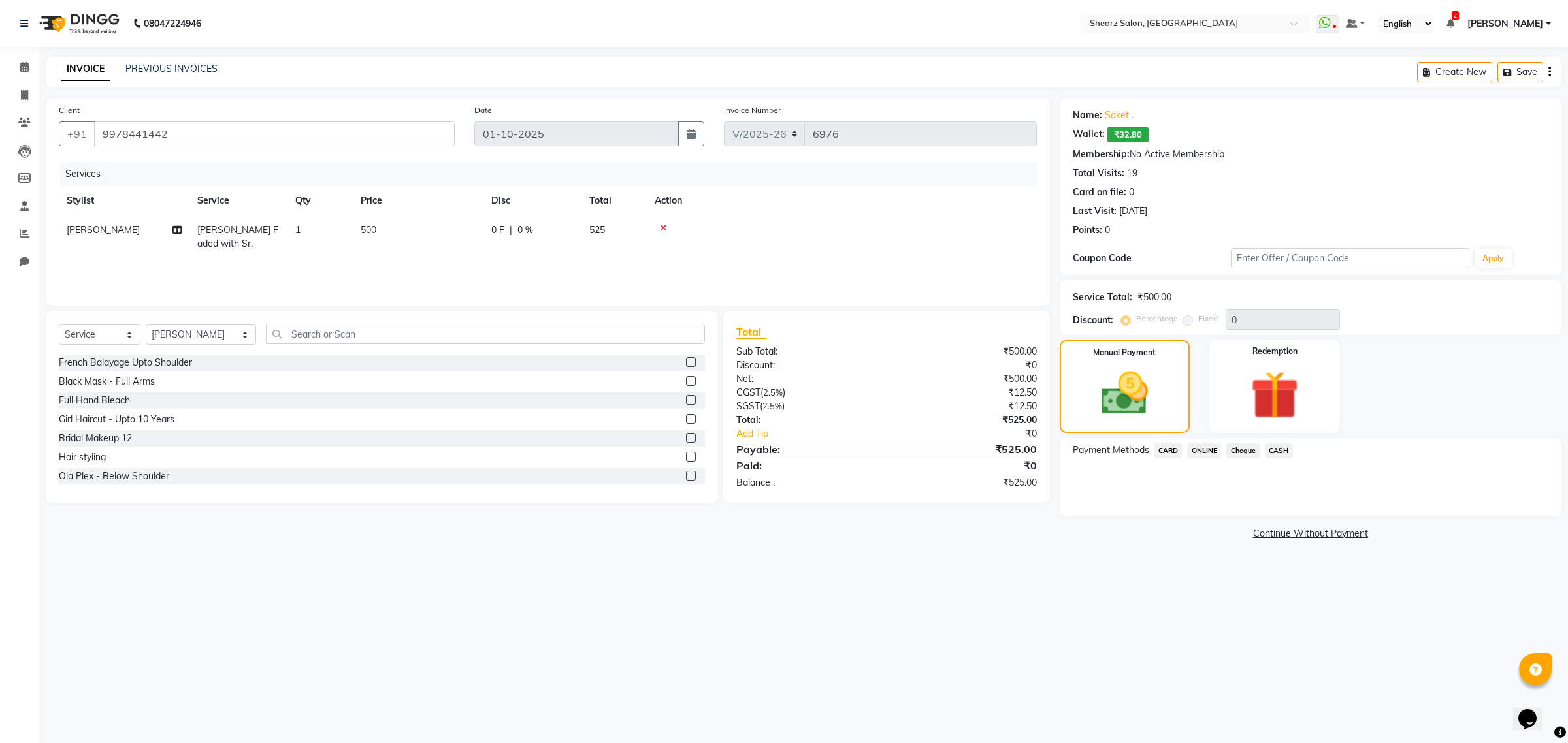
click at [1173, 448] on span "CARD" at bounding box center [1168, 450] width 28 height 15
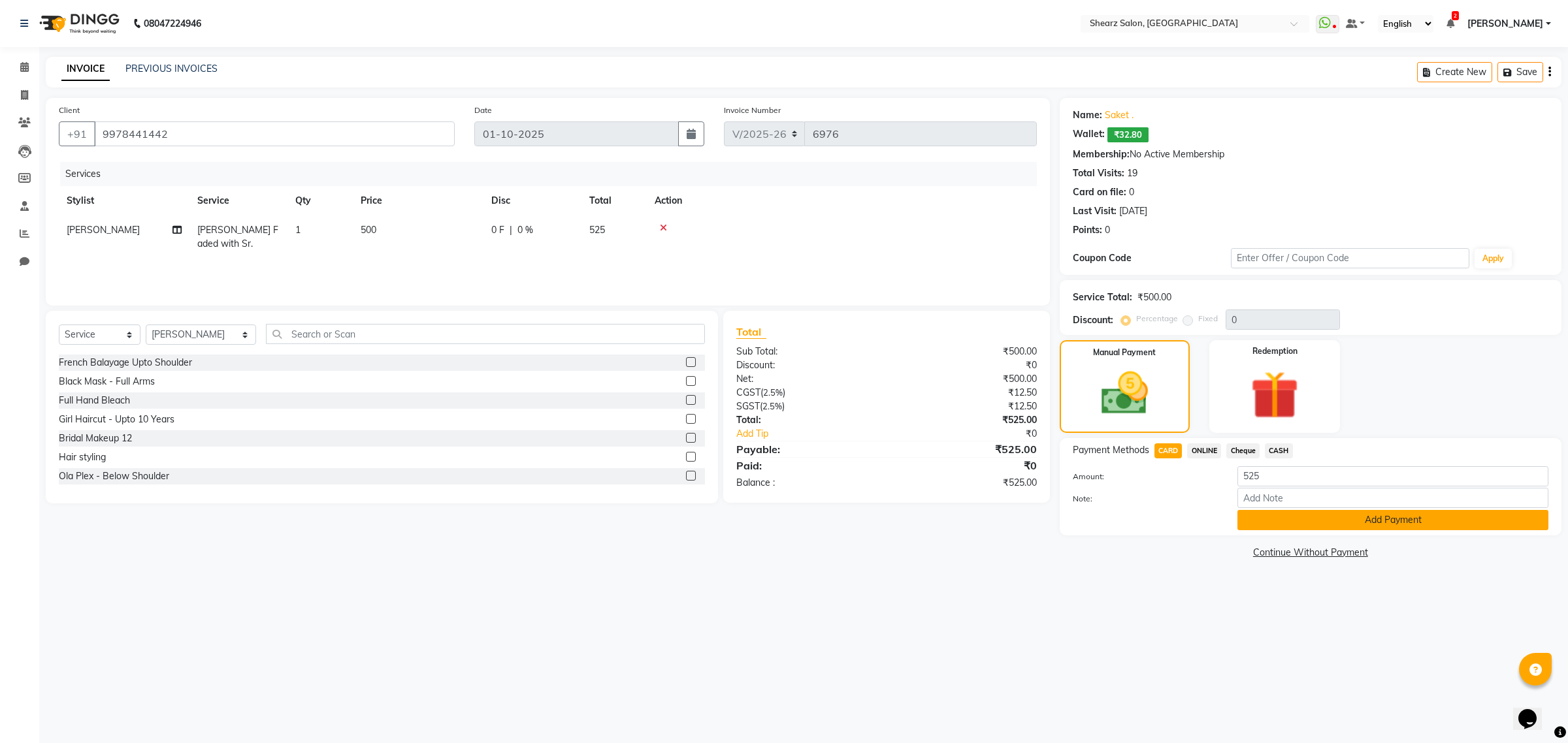
click at [1358, 510] on button "Add Payment" at bounding box center [1392, 520] width 311 height 20
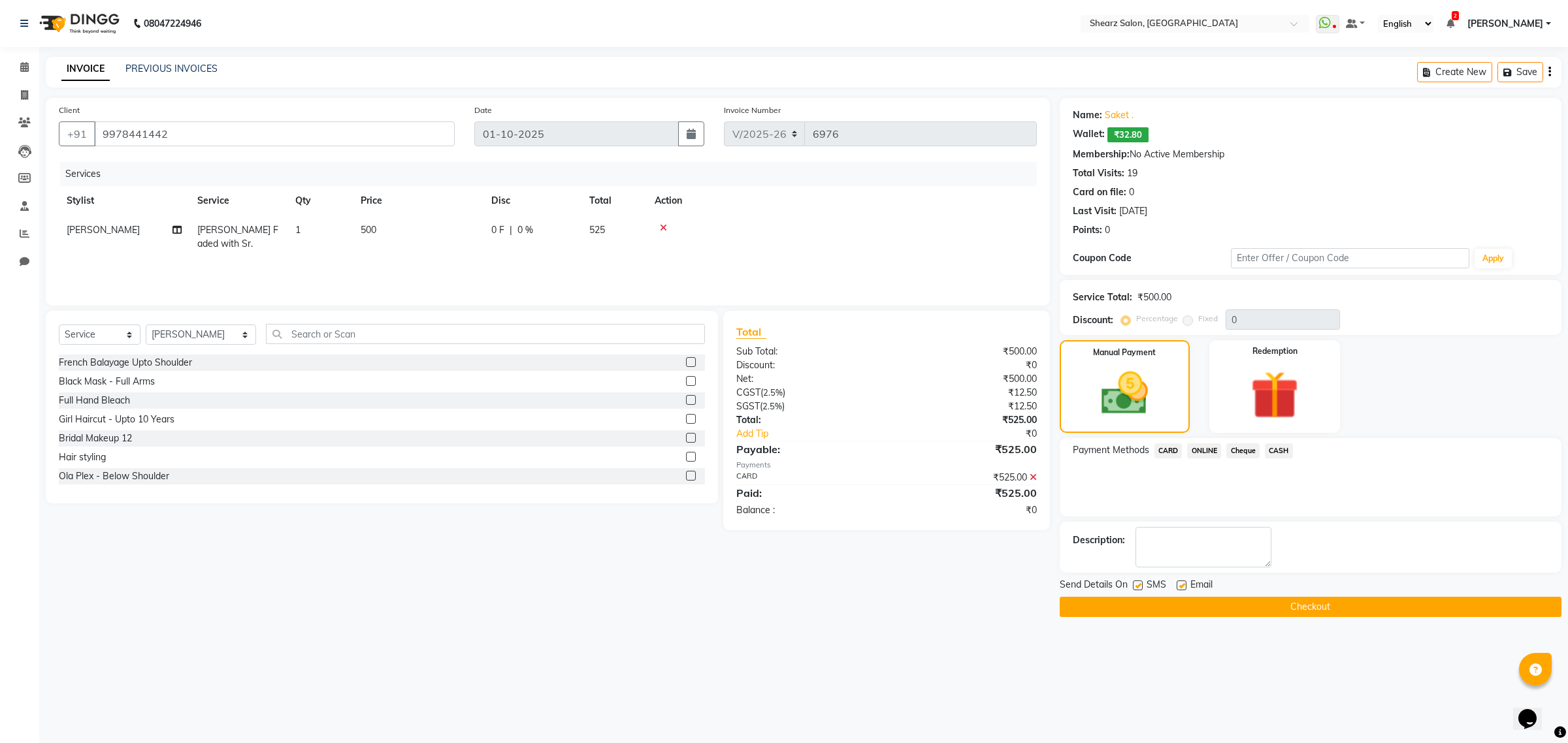
click at [1335, 597] on button "Checkout" at bounding box center [1311, 607] width 502 height 20
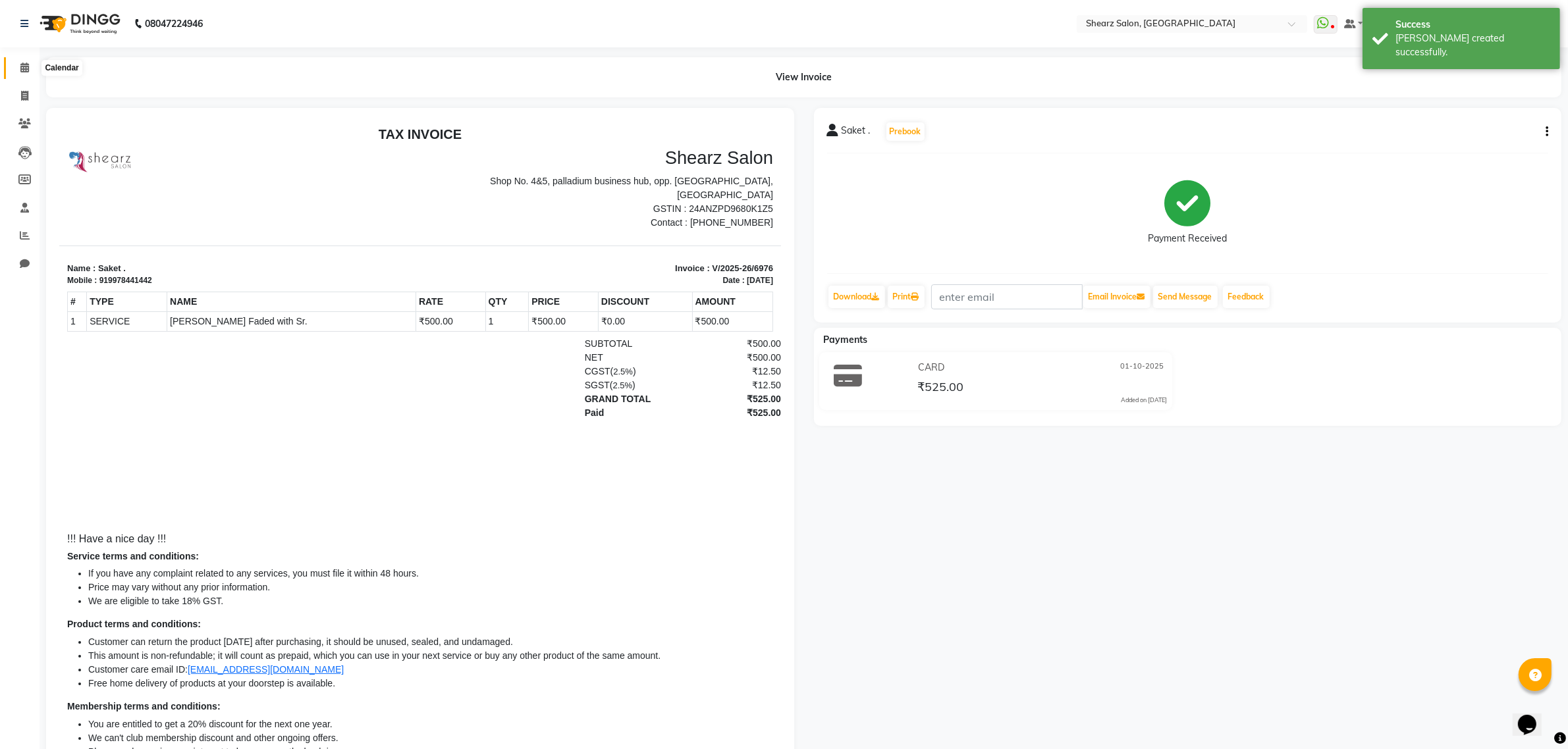
drag, startPoint x: 18, startPoint y: 73, endPoint x: 48, endPoint y: 65, distance: 31.5
click at [18, 73] on span at bounding box center [24, 68] width 23 height 15
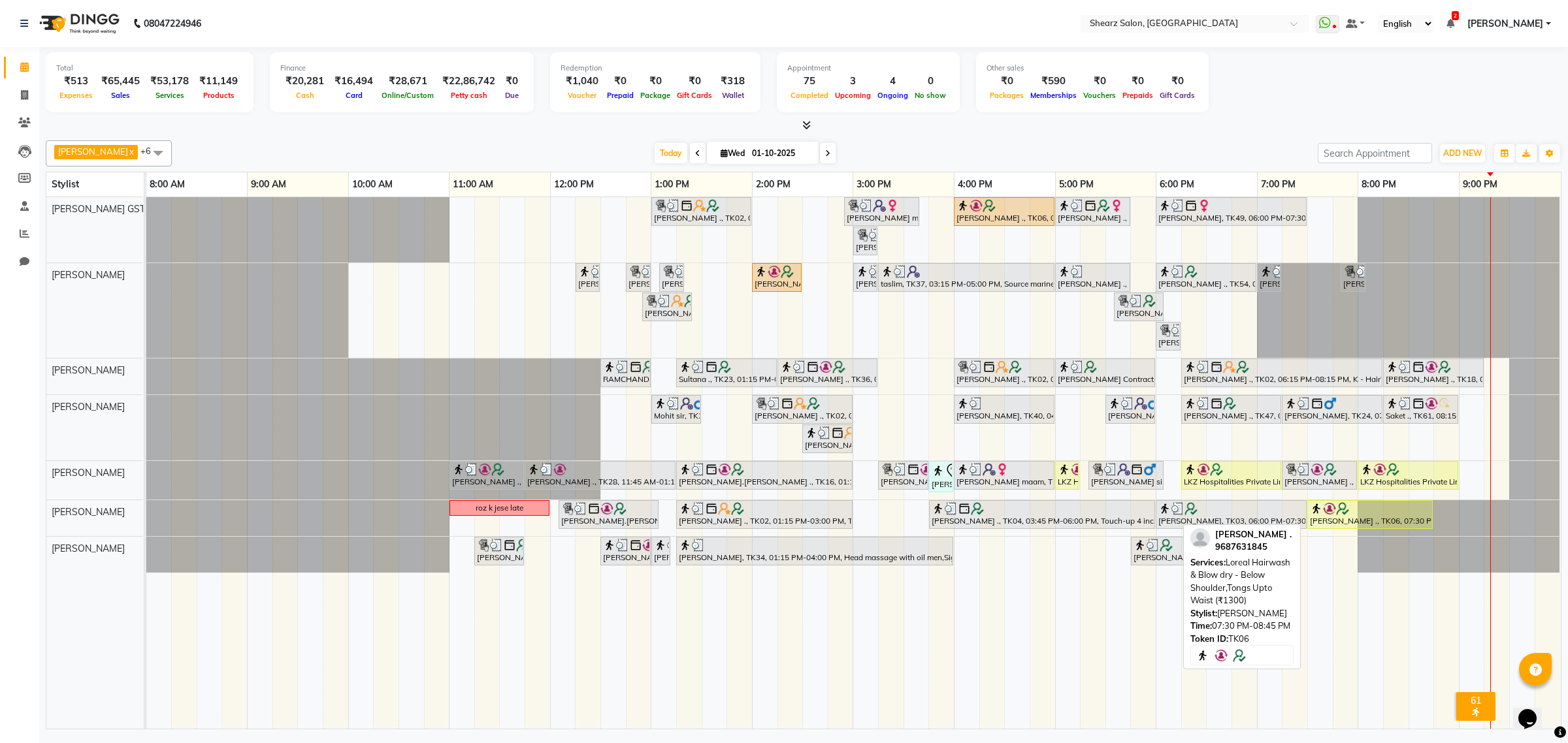
click at [1414, 504] on div at bounding box center [1370, 508] width 120 height 13
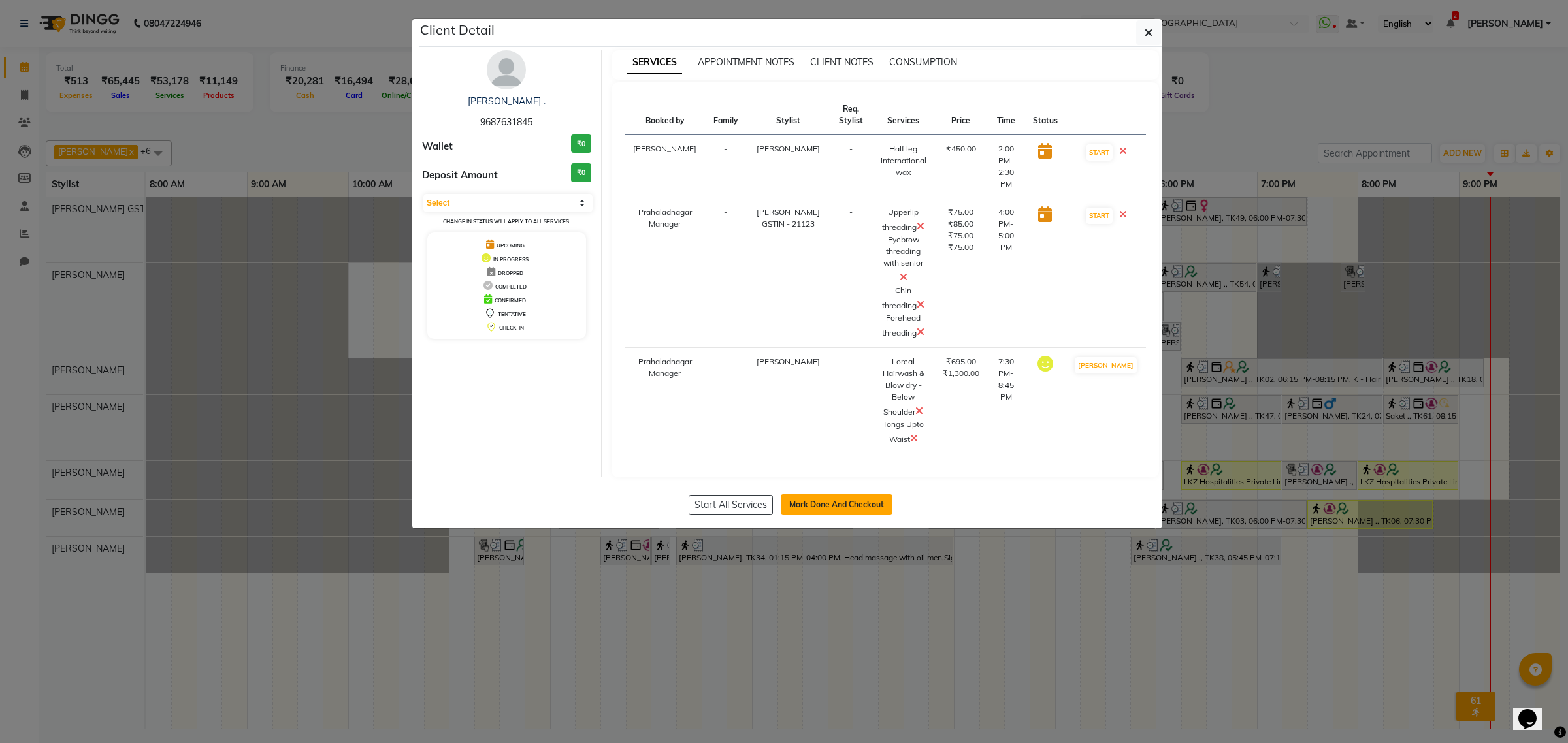
click at [810, 494] on button "Mark Done And Checkout" at bounding box center [837, 504] width 112 height 21
select select "service"
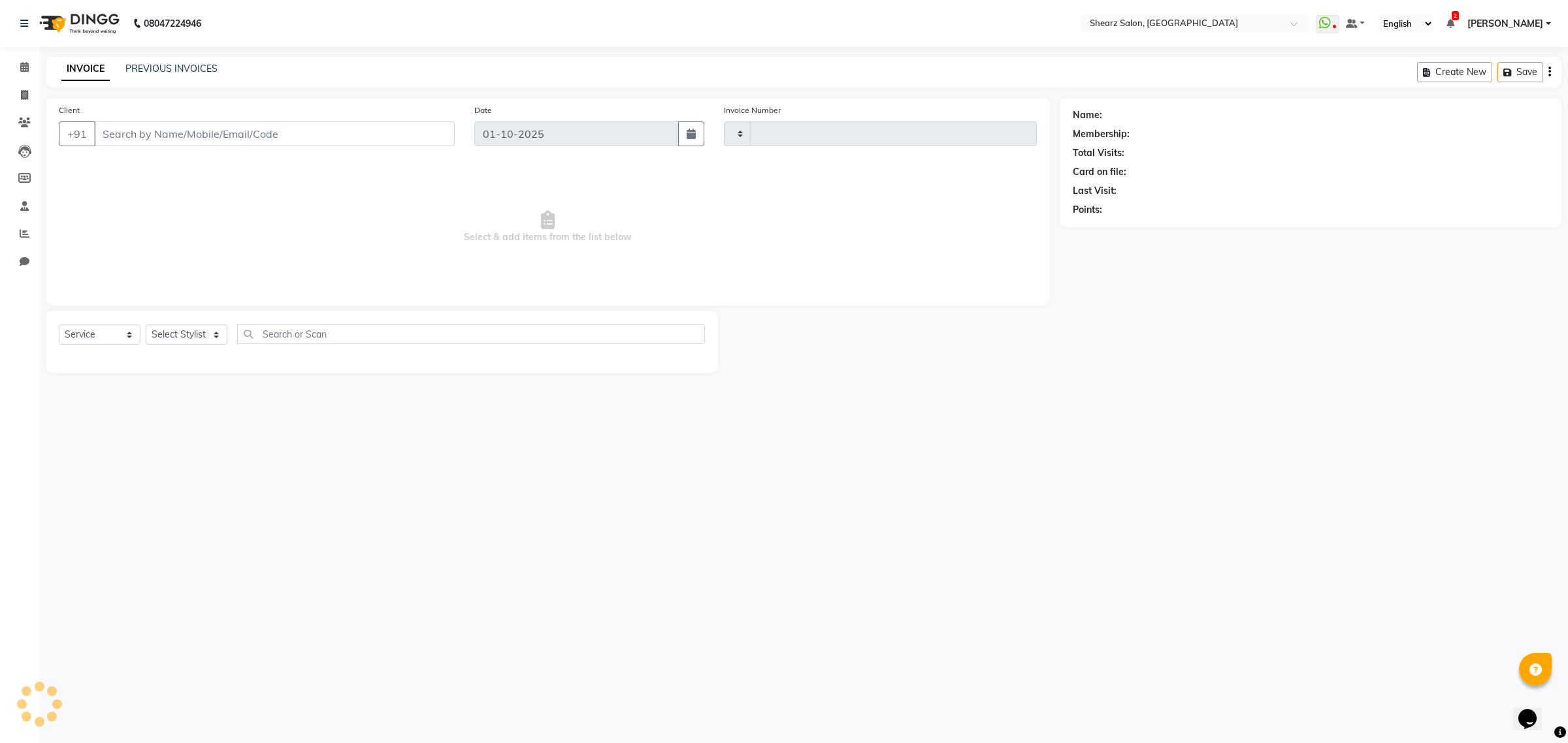
type input "6977"
select select "8157"
select select "77471"
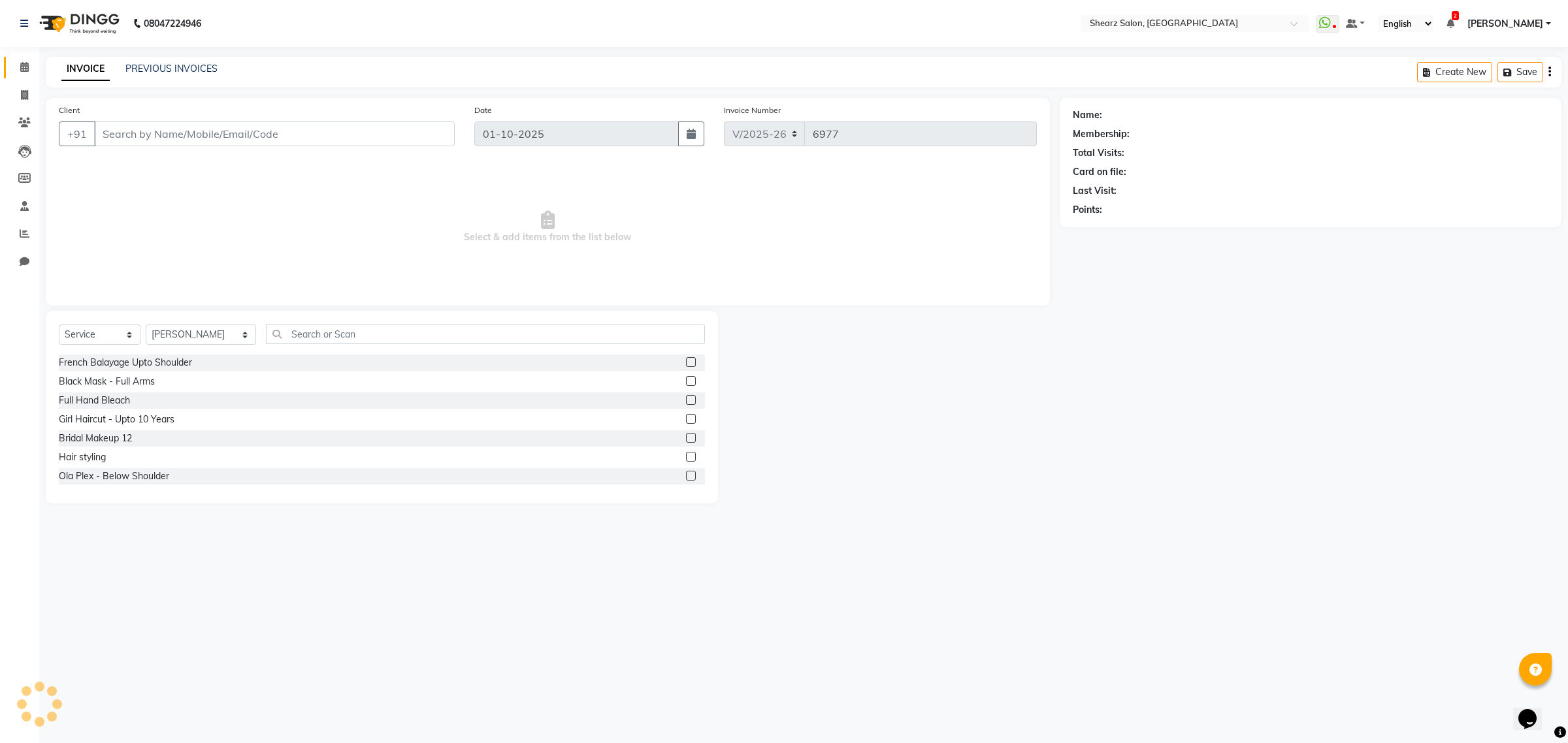
type input "9687631845"
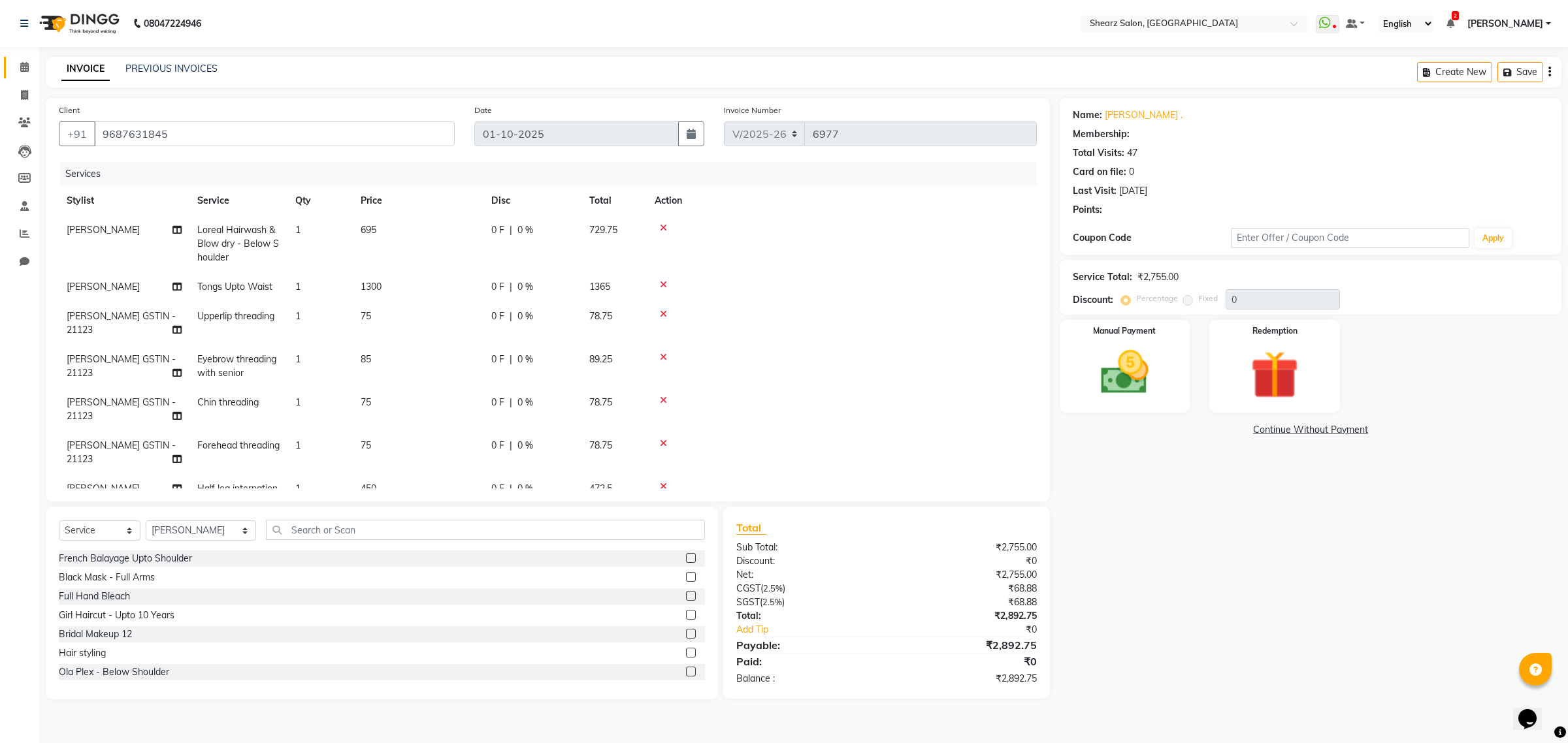
select select "1: Object"
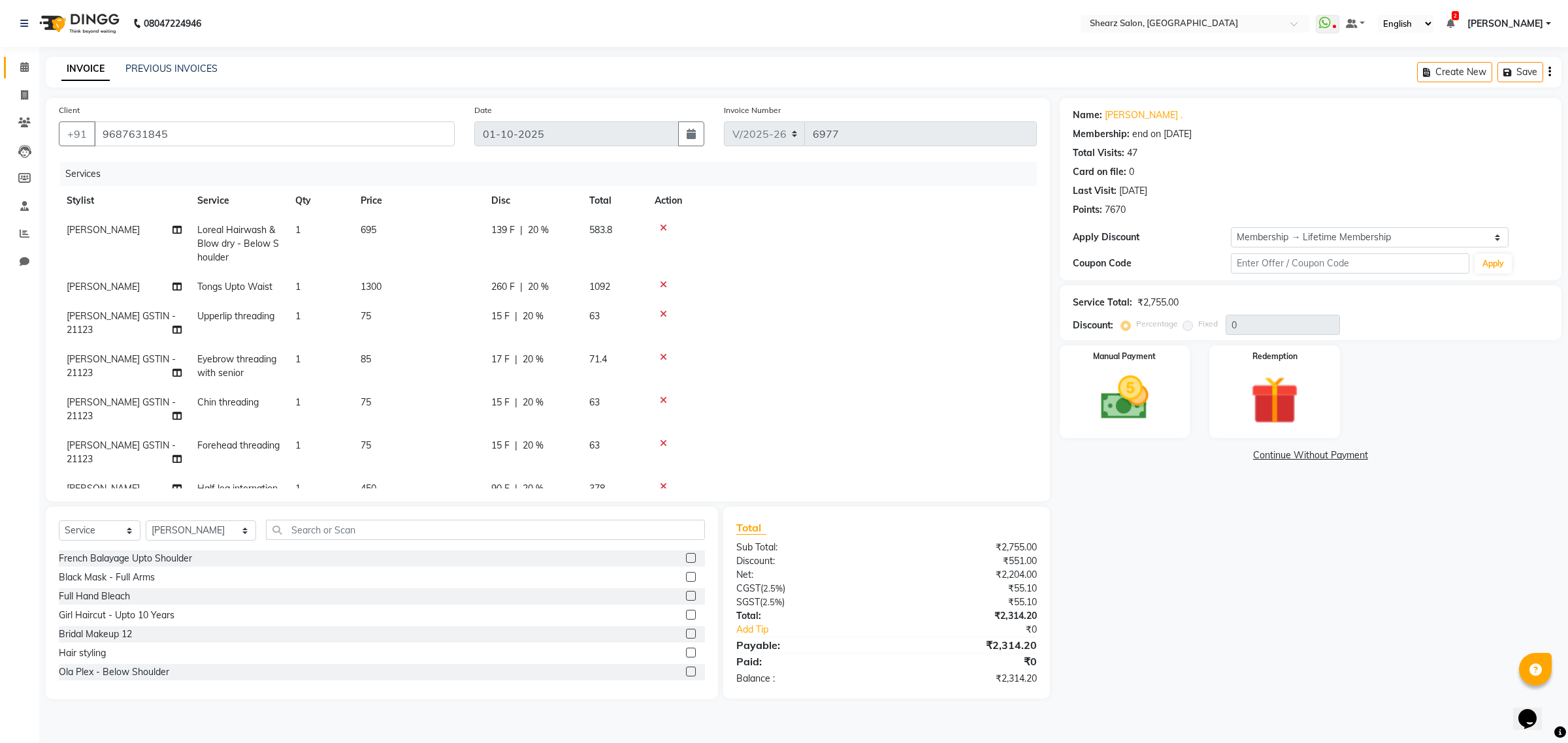
type input "20"
click at [661, 229] on icon at bounding box center [663, 227] width 7 height 9
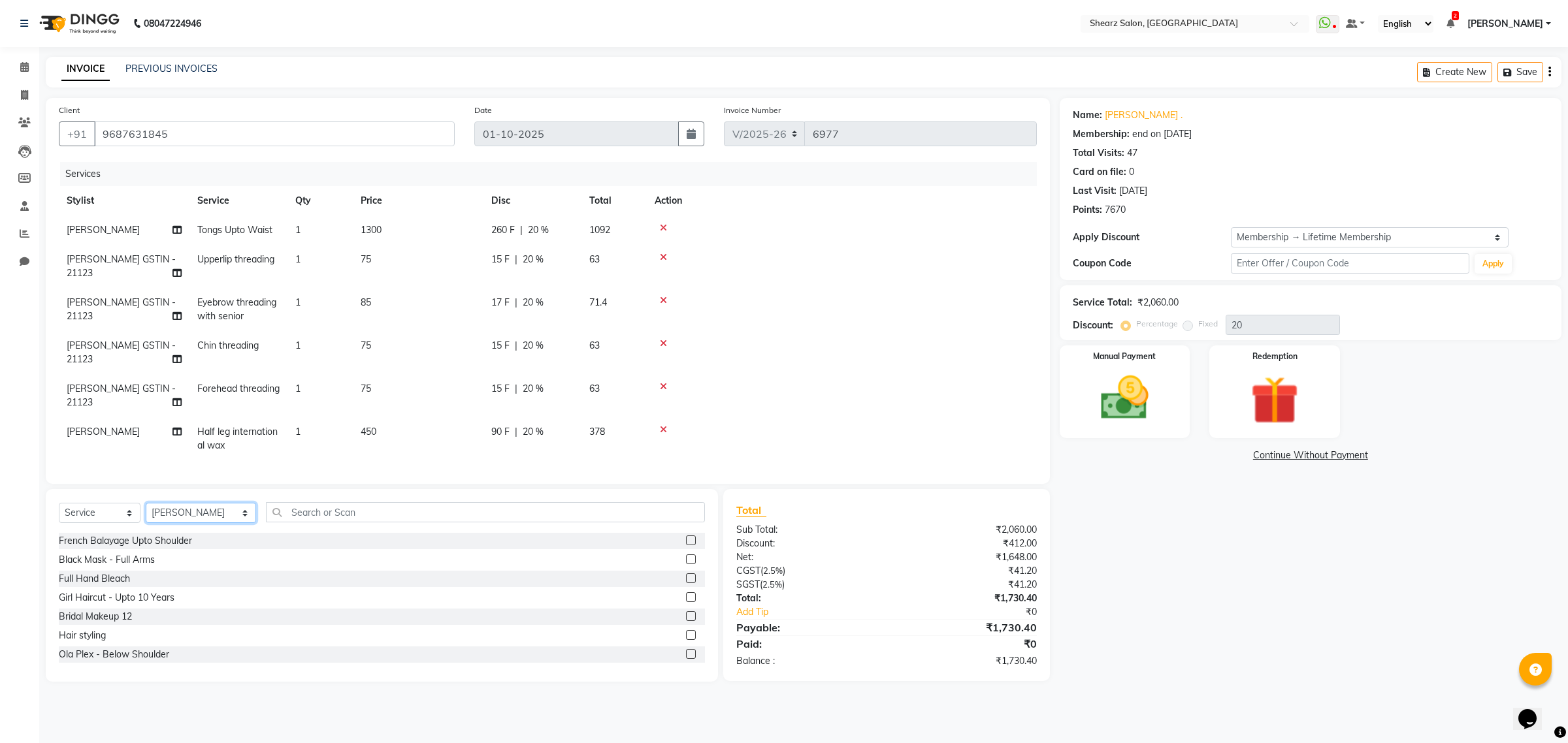
click at [247, 514] on select "Select Stylist Admin A General [PERSON_NAME] Asha Chavariya [PERSON_NAME] Cente…" at bounding box center [200, 513] width 110 height 20
select select "77440"
click at [146, 503] on select "Select Stylist Admin A General [PERSON_NAME] Asha Chavariya [PERSON_NAME] Cente…" at bounding box center [200, 513] width 110 height 20
drag, startPoint x: 664, startPoint y: 222, endPoint x: 428, endPoint y: 351, distance: 269.0
click at [663, 223] on icon at bounding box center [663, 227] width 7 height 9
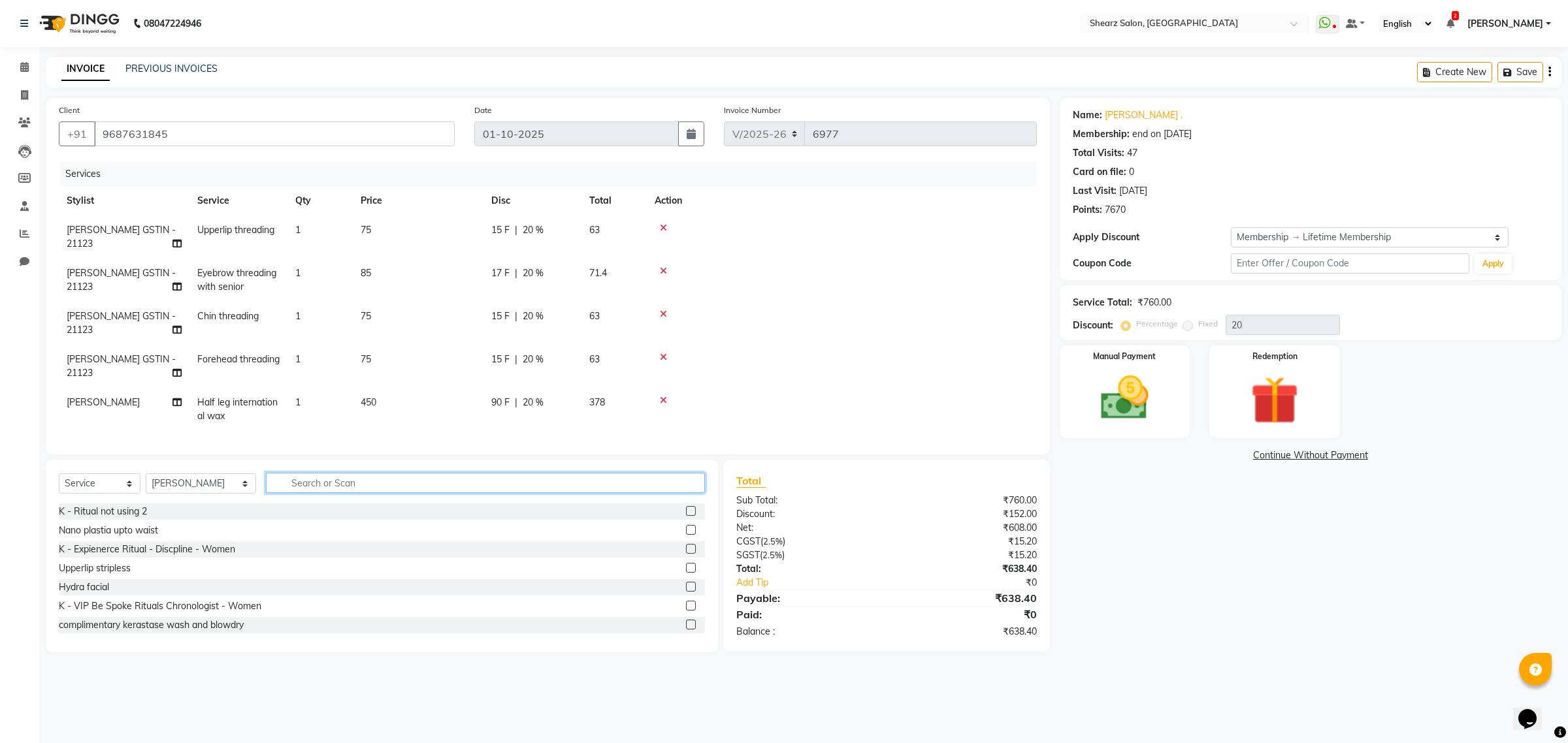
click at [300, 493] on input "text" at bounding box center [485, 483] width 439 height 20
drag, startPoint x: 80, startPoint y: 465, endPoint x: 40, endPoint y: 465, distance: 40.0
click at [36, 465] on div "Client +91 9687631845 Date 01-10-2025 Invoice Number V/2025 V/2025-26 6977 Serv…" at bounding box center [548, 375] width 1024 height 555
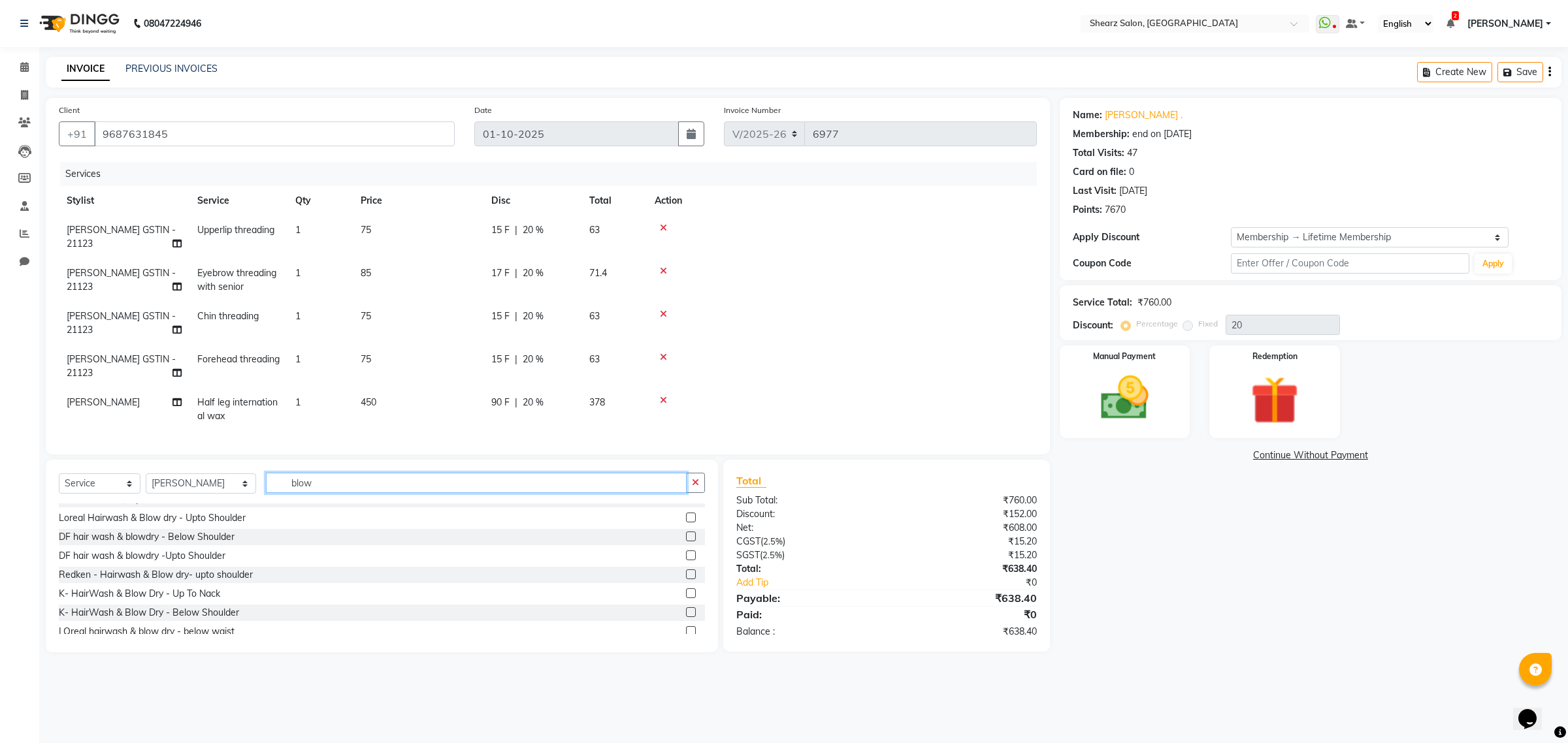
type input "blow"
click at [686, 617] on label at bounding box center [691, 612] width 10 height 10
click at [686, 617] on input "checkbox" at bounding box center [690, 613] width 9 height 9
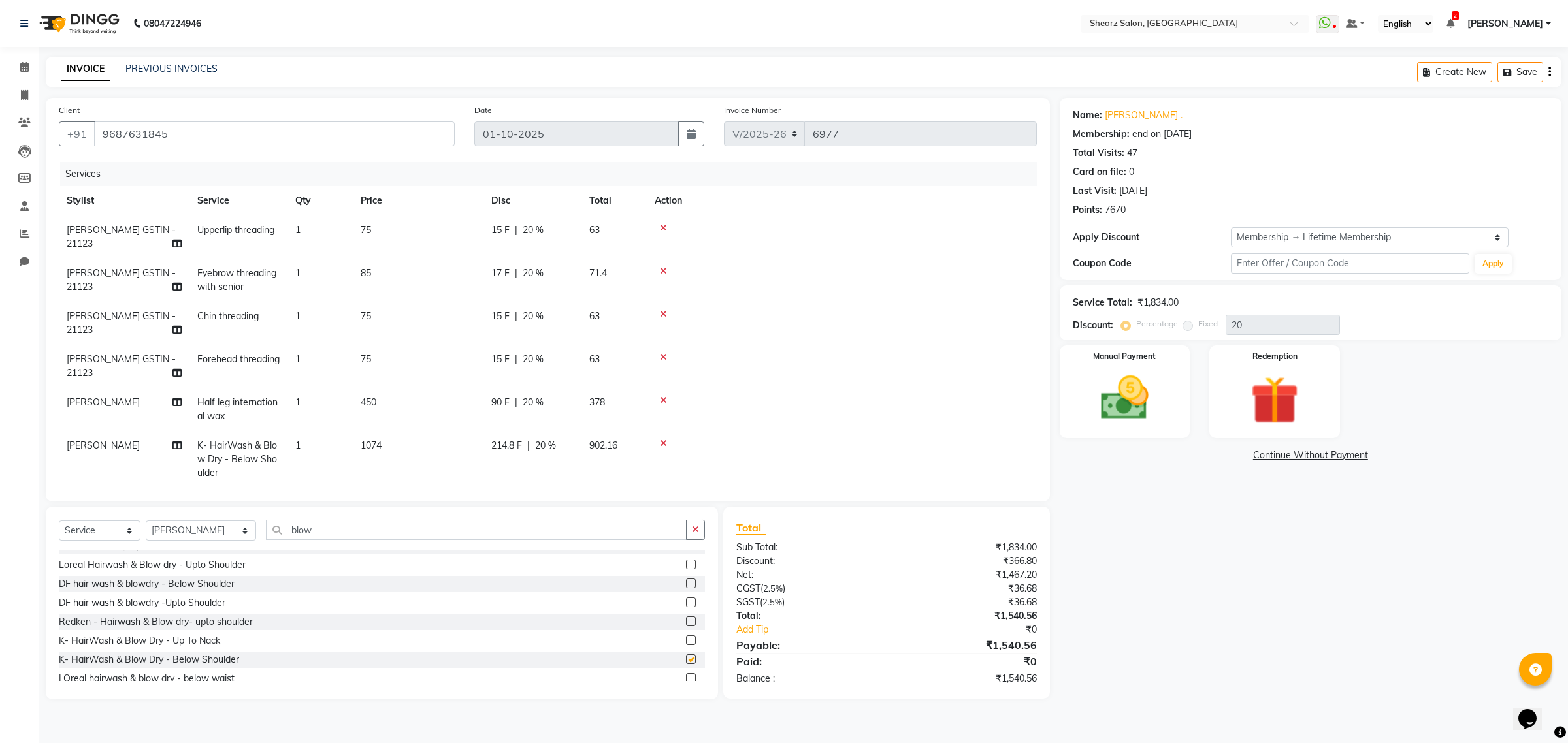
checkbox input "false"
click at [1097, 406] on img at bounding box center [1124, 399] width 81 height 58
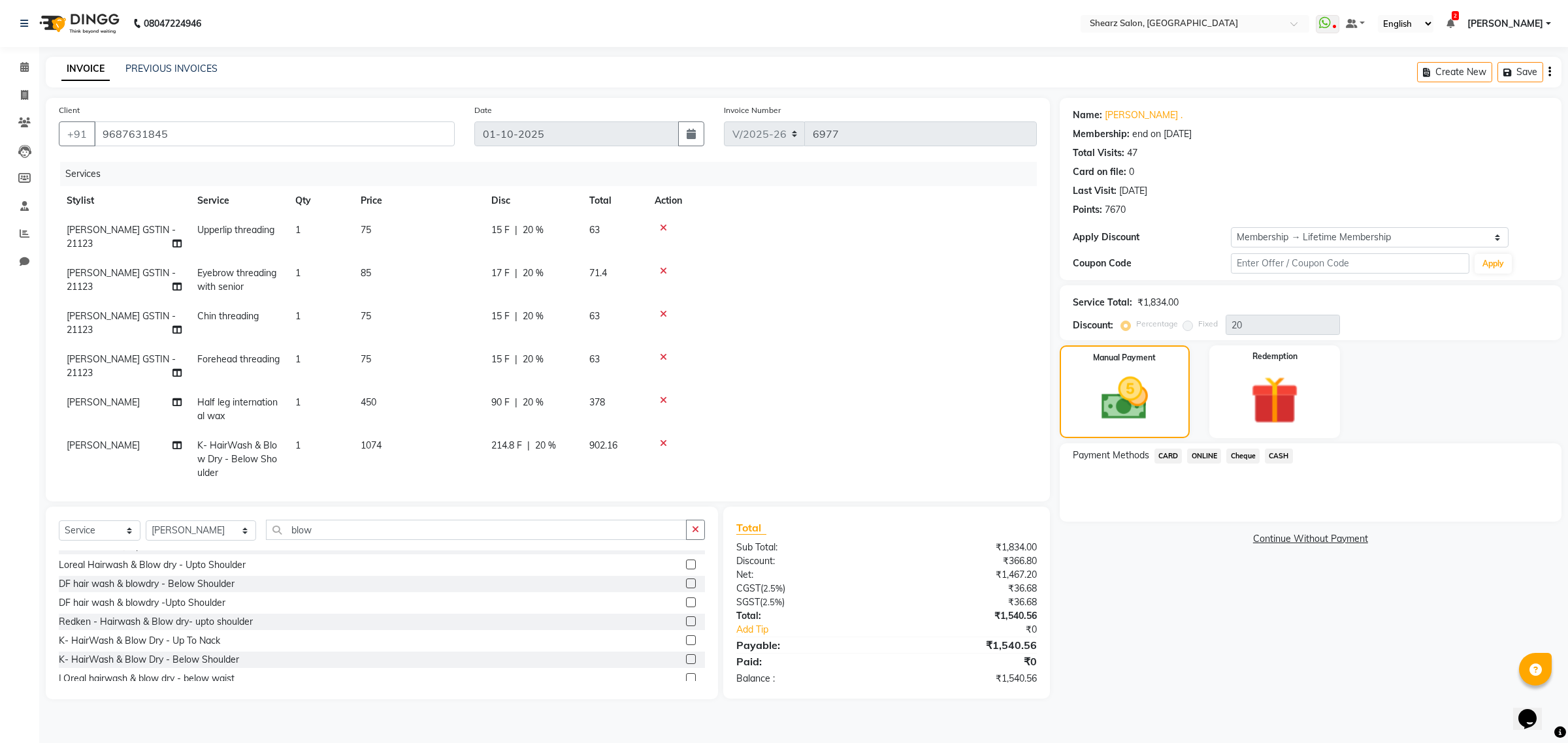
click at [1217, 454] on span "ONLINE" at bounding box center [1204, 455] width 34 height 15
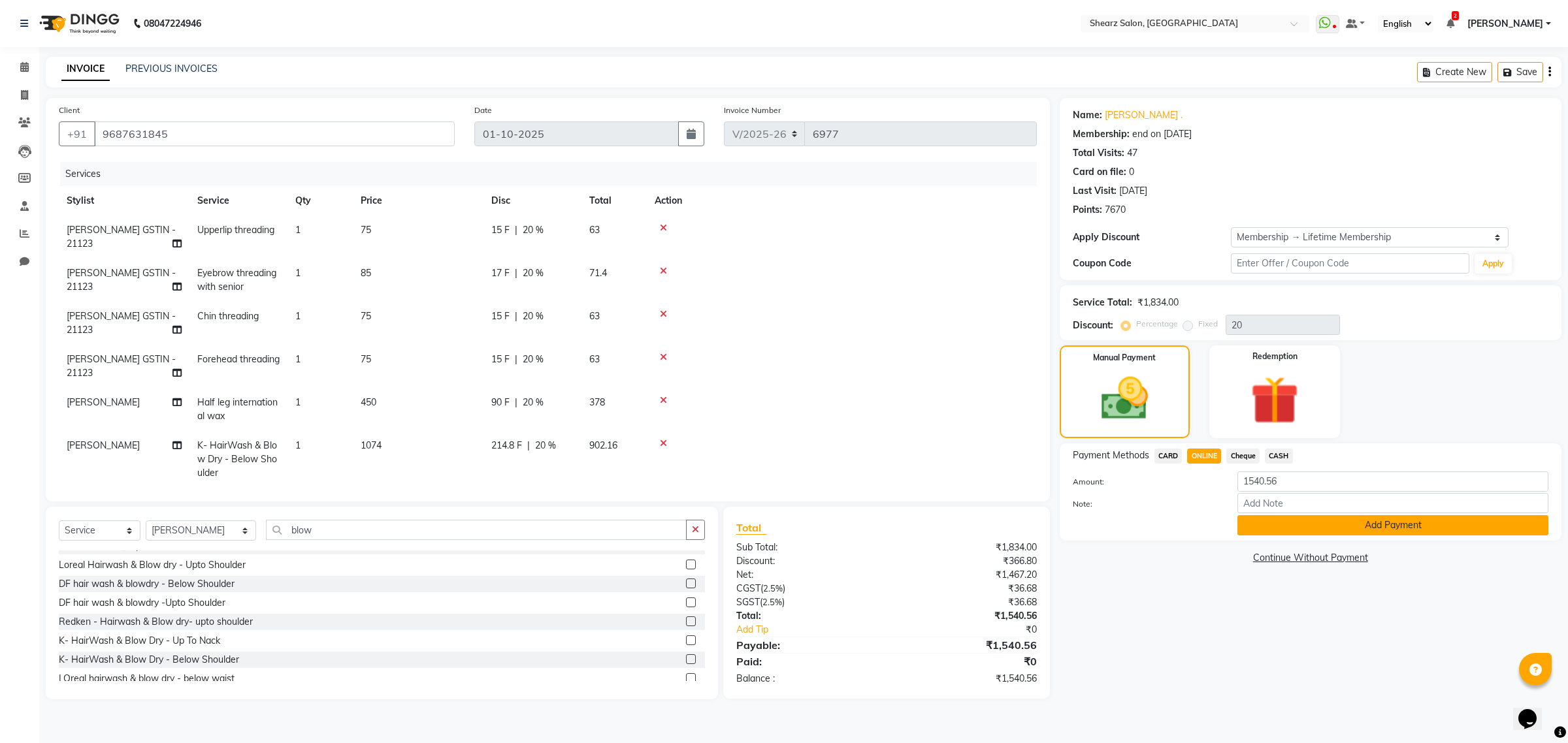
click at [1369, 528] on button "Add Payment" at bounding box center [1392, 525] width 311 height 20
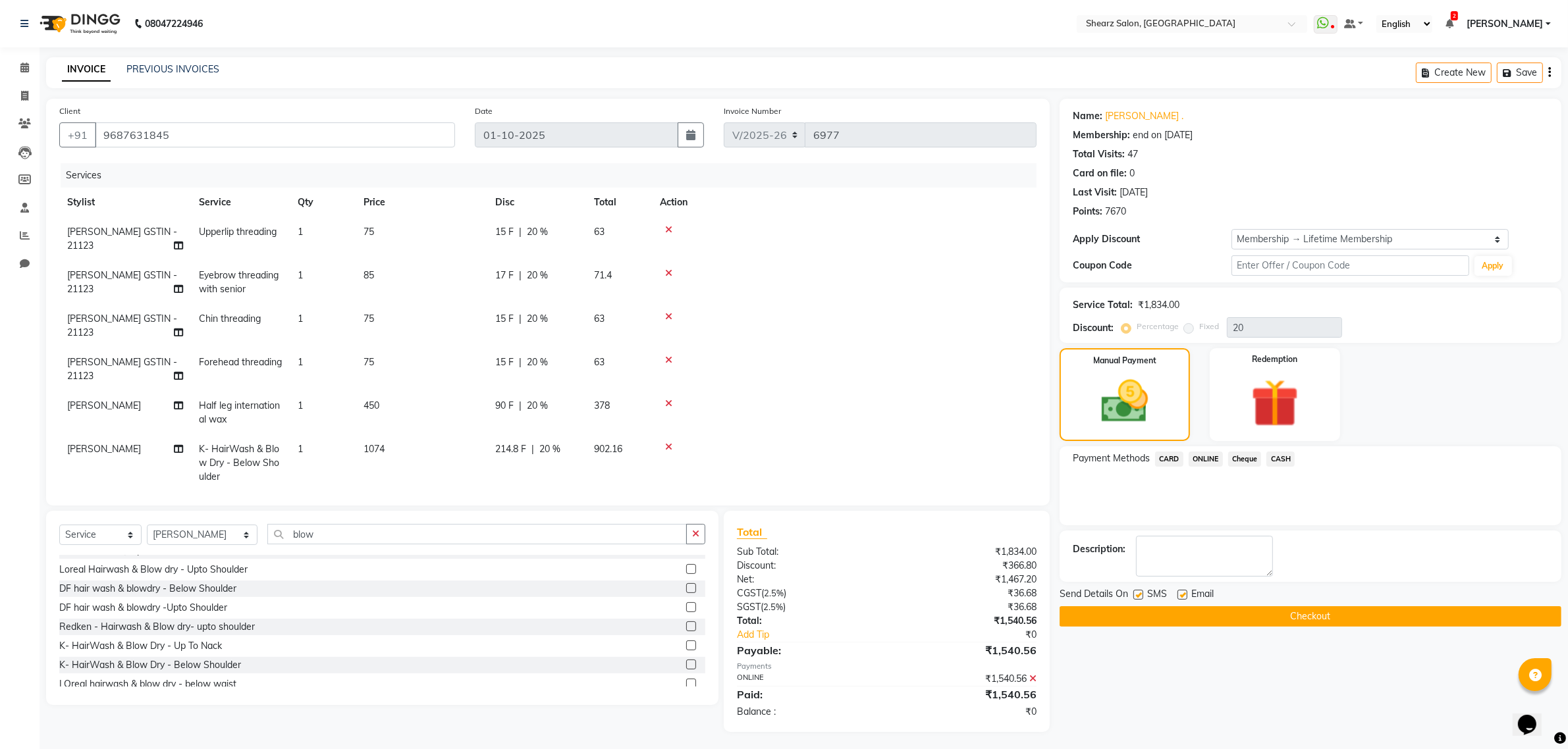
click at [1350, 621] on button "Checkout" at bounding box center [1310, 616] width 502 height 20
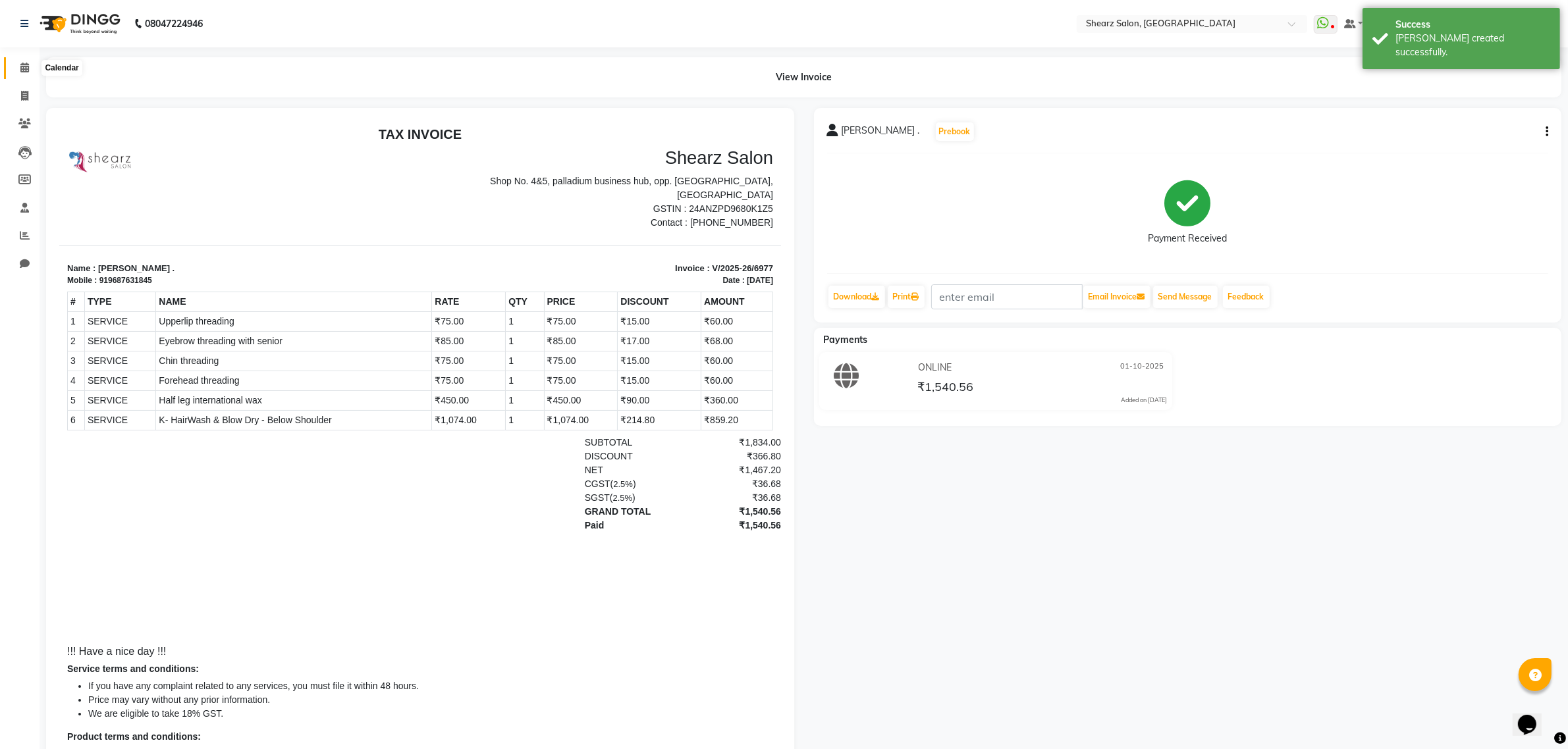
click at [16, 68] on span at bounding box center [24, 68] width 23 height 15
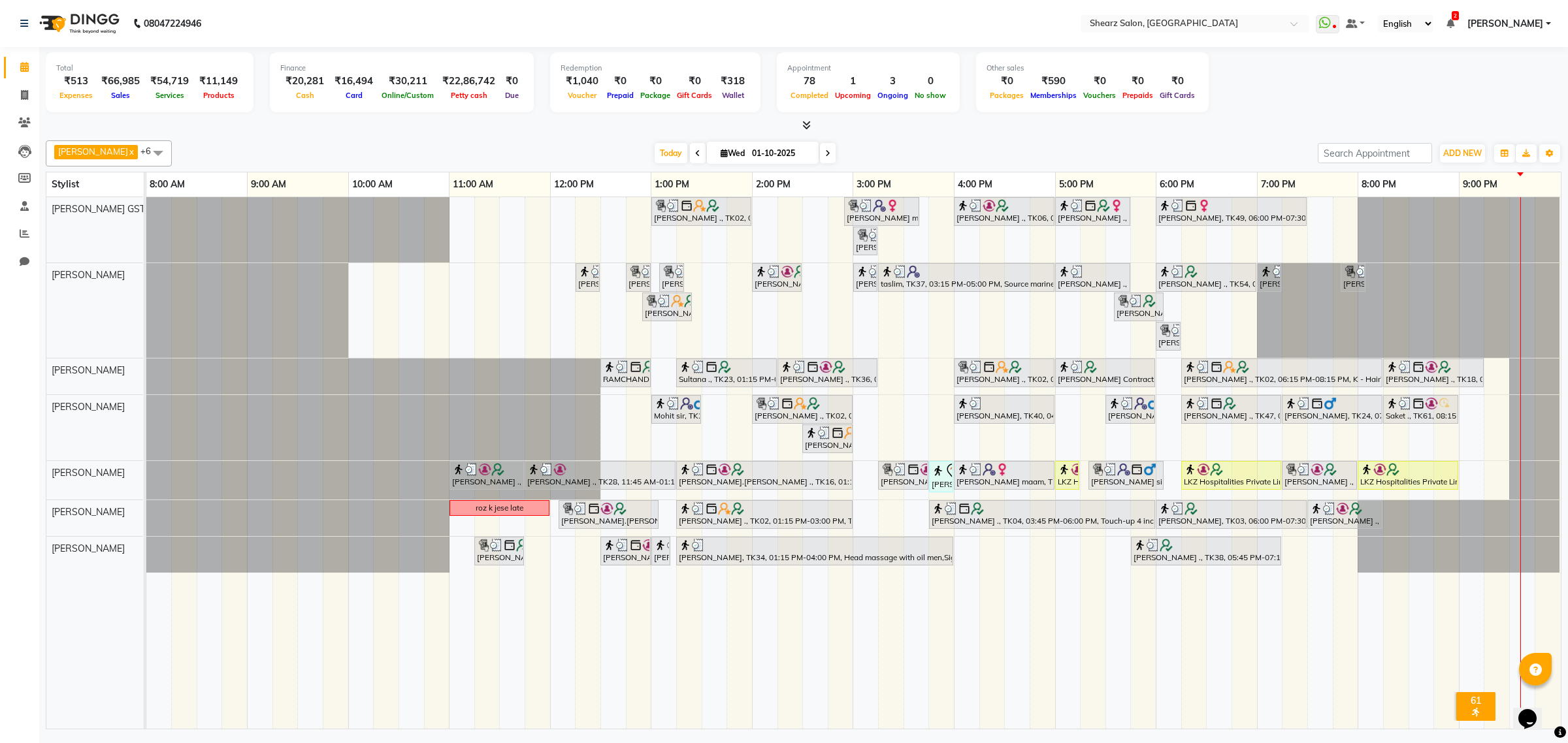
click at [826, 150] on icon at bounding box center [828, 154] width 5 height 8
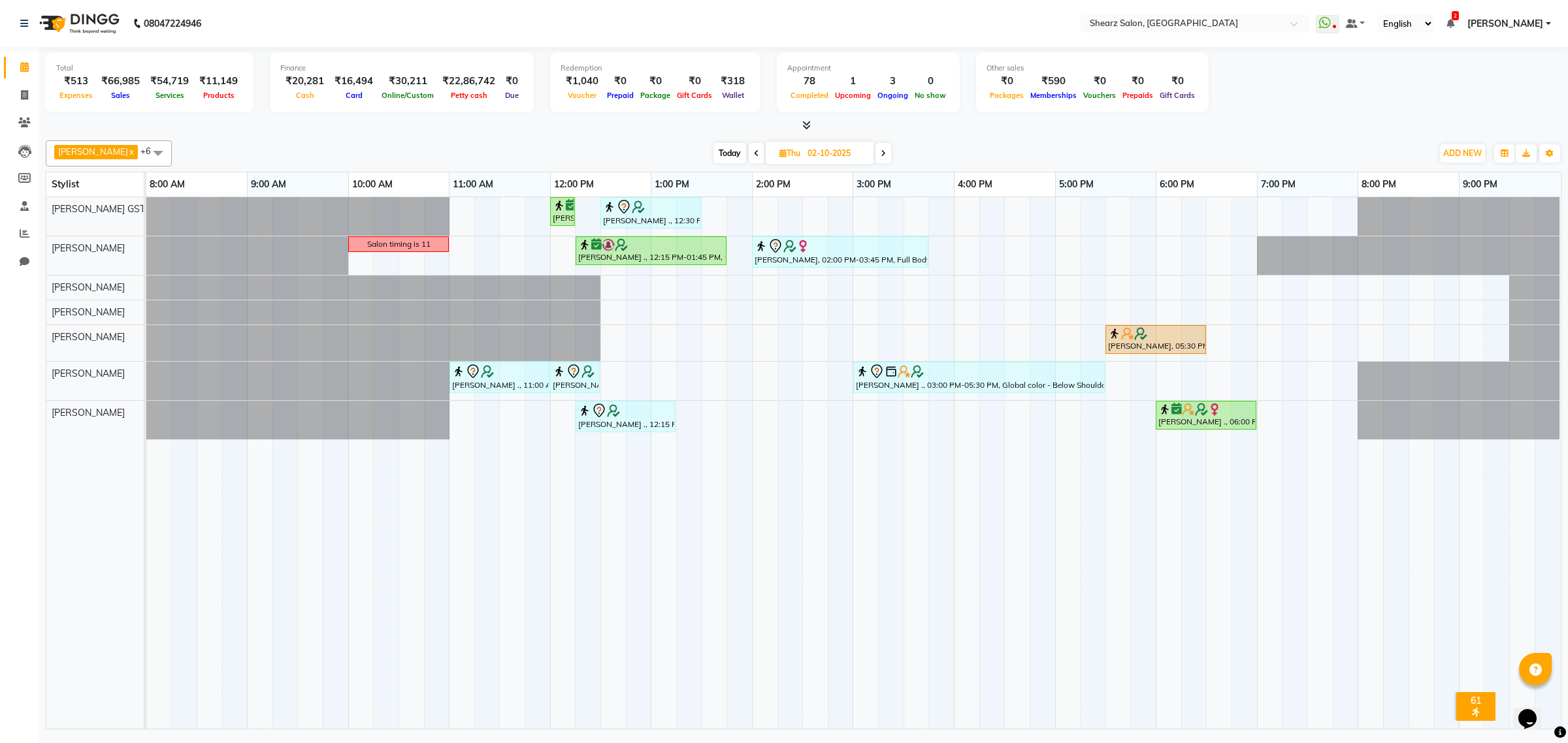
click at [720, 147] on span "Today" at bounding box center [729, 153] width 33 height 20
type input "01-10-2025"
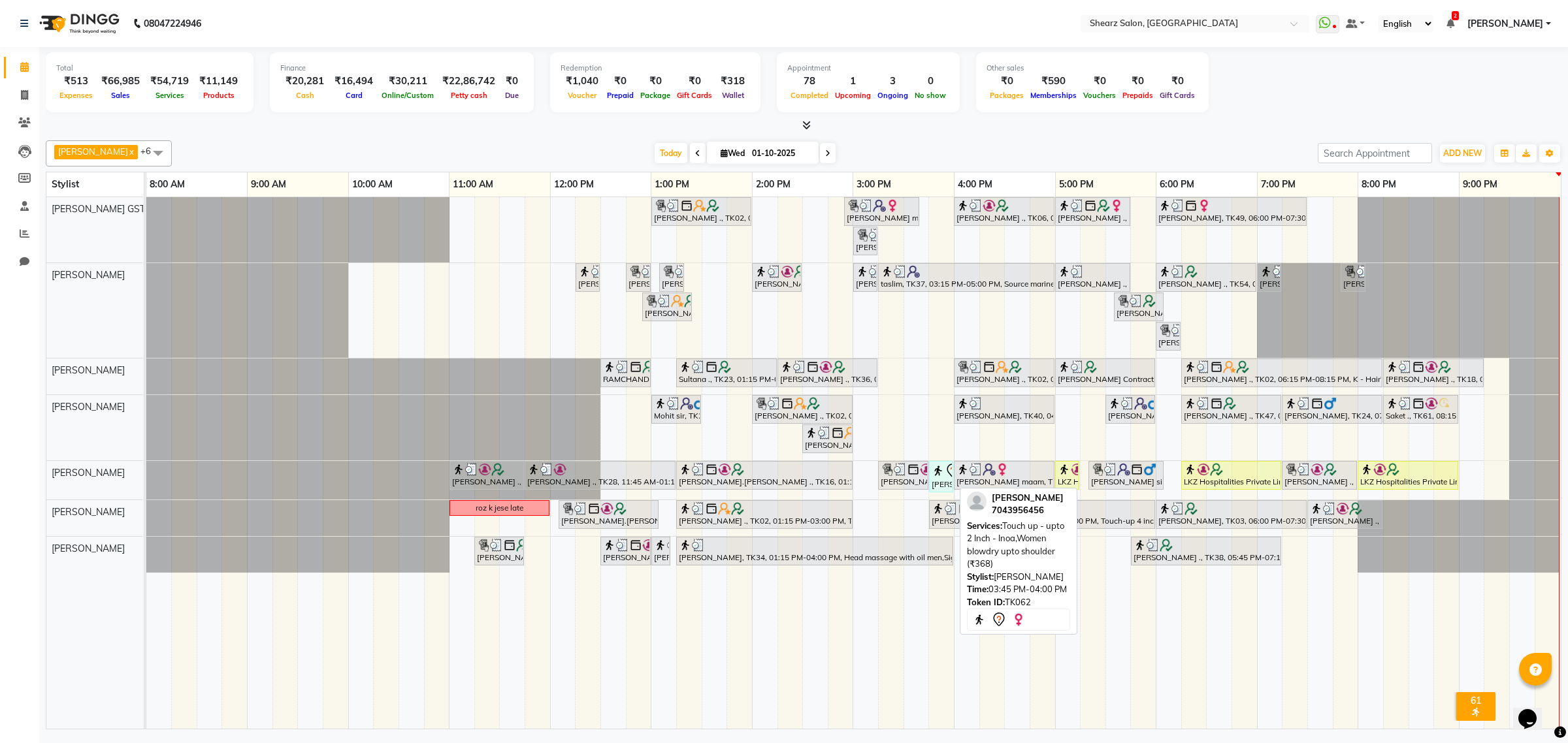
click at [941, 483] on div "khushi babariya, TK62, 03:45 PM-04:00 PM, Touch up - upto 2 Inch - Inoa,Women b…" at bounding box center [942, 477] width 22 height 28
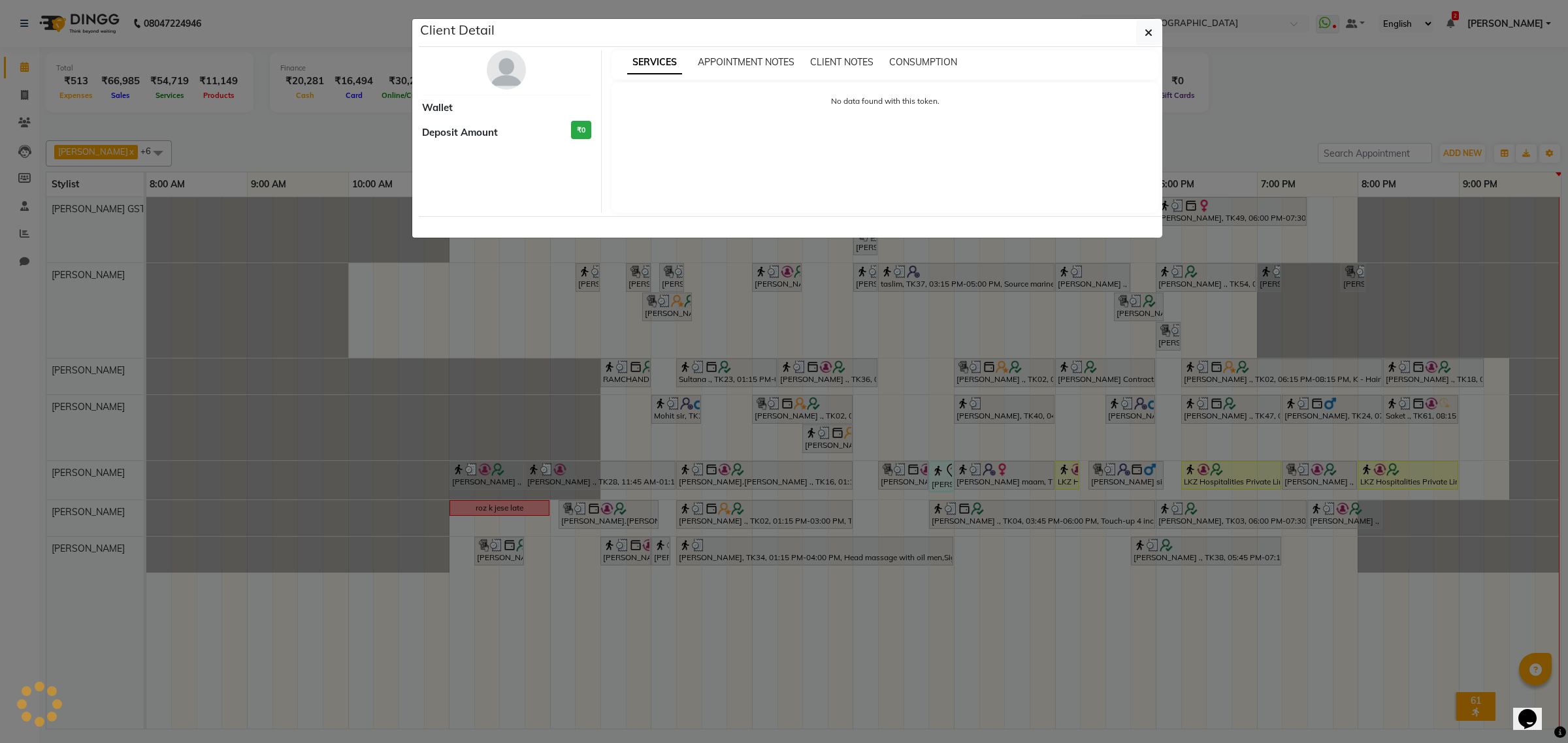
select select "7"
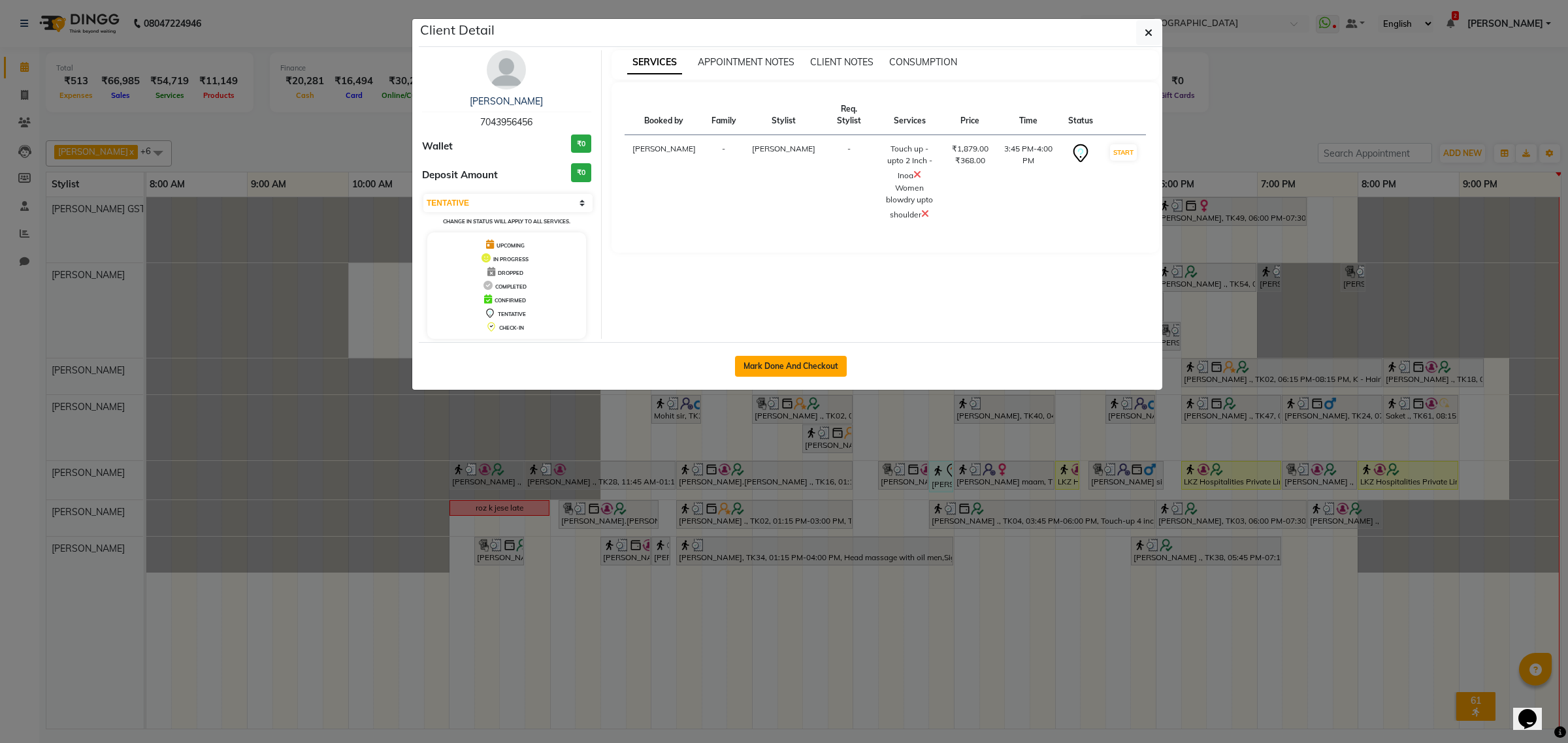
click at [833, 370] on button "Mark Done And Checkout" at bounding box center [791, 366] width 112 height 21
select select "service"
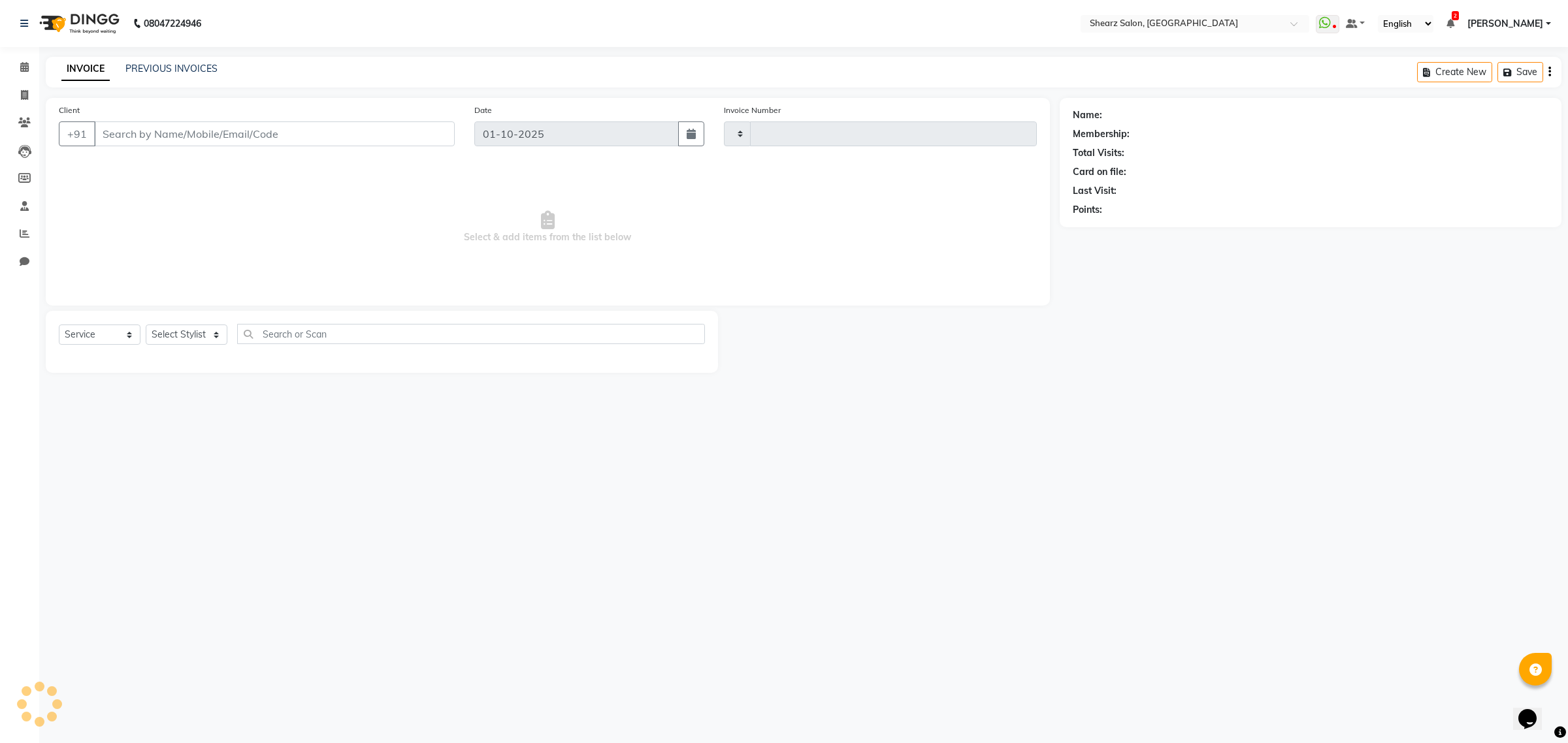
type input "6978"
select select "8157"
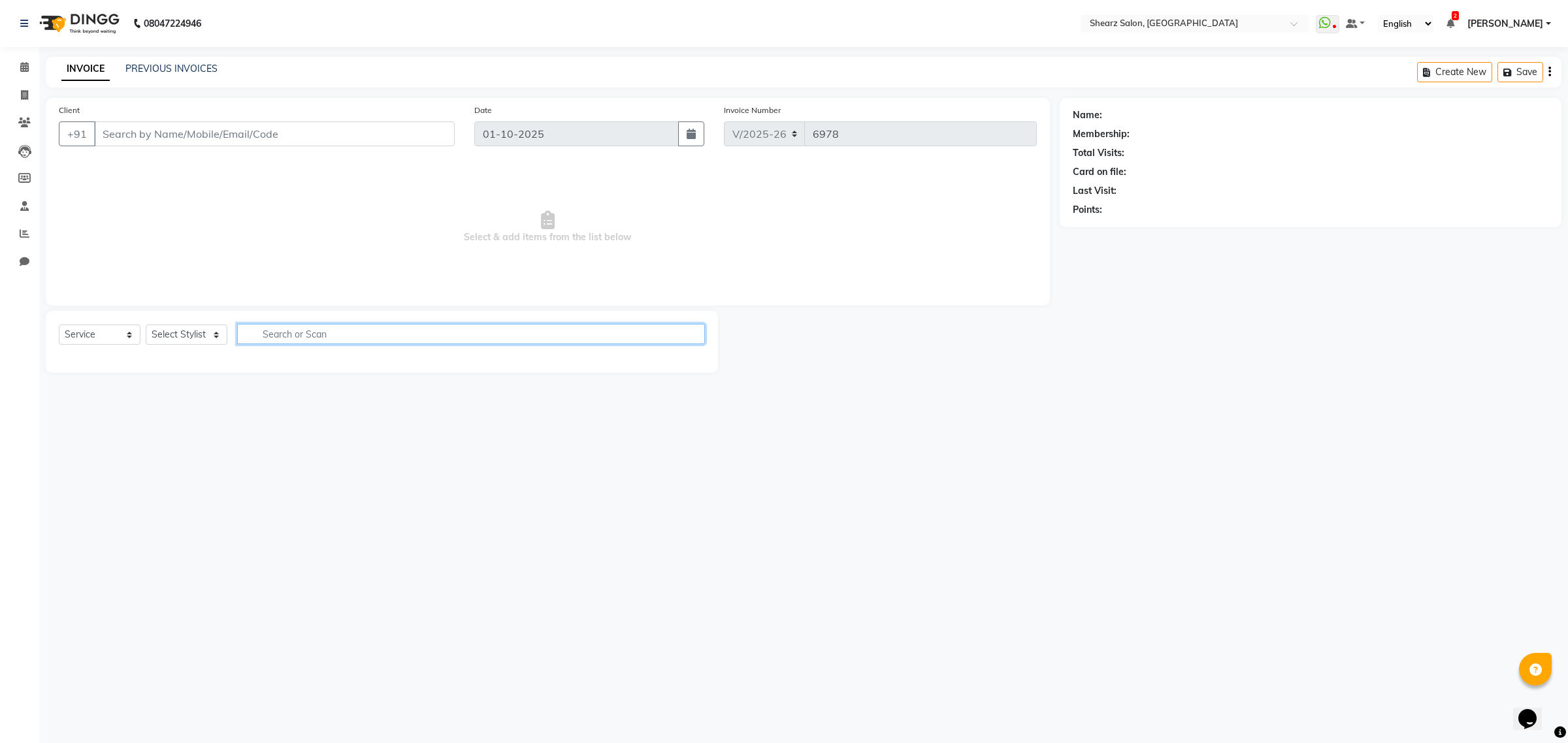
click at [355, 331] on input "text" at bounding box center [470, 334] width 467 height 20
select select "77471"
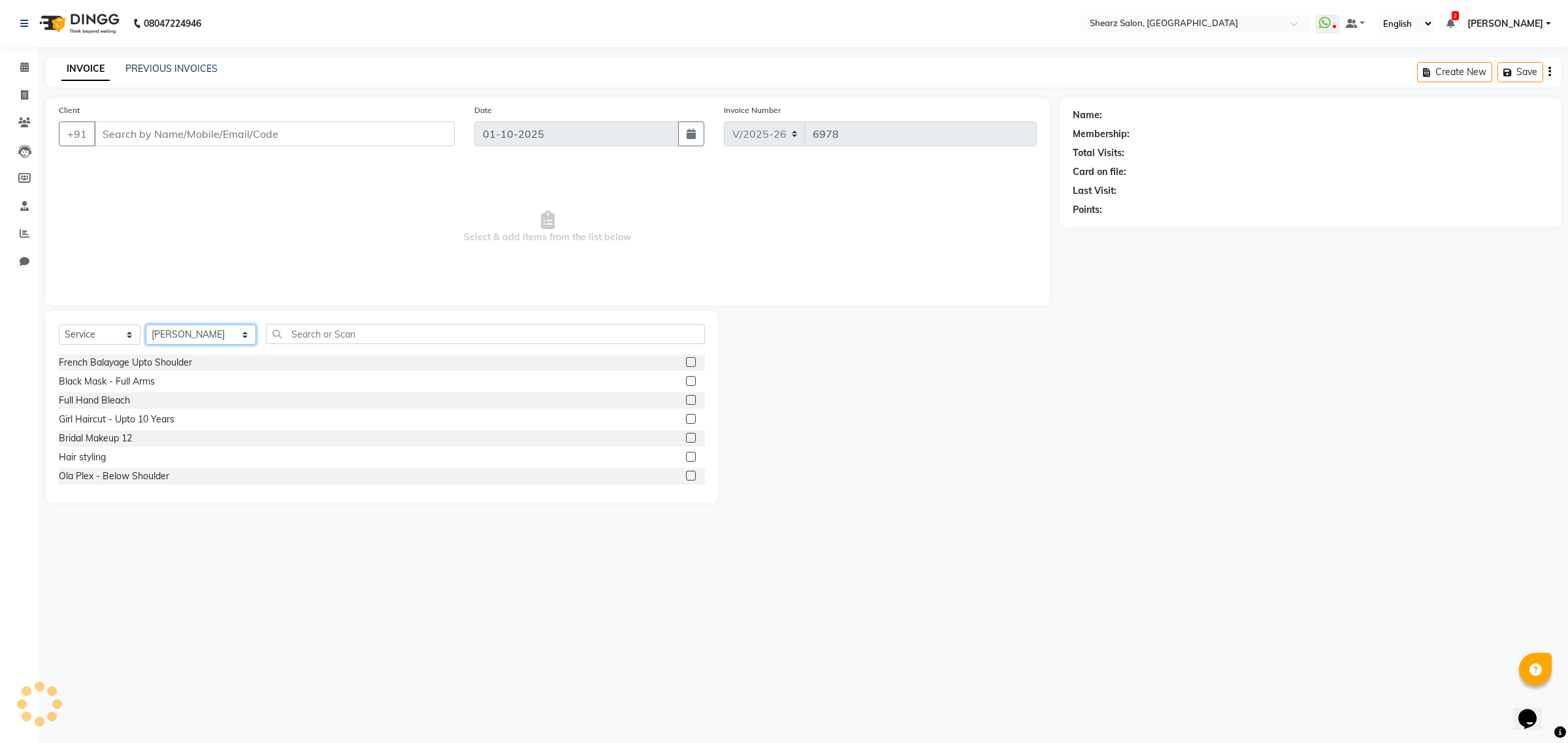
click at [187, 335] on select "Select Stylist Admin A General [PERSON_NAME] Asha Chavariya [PERSON_NAME] Cente…" at bounding box center [200, 334] width 110 height 20
type input "7043956456"
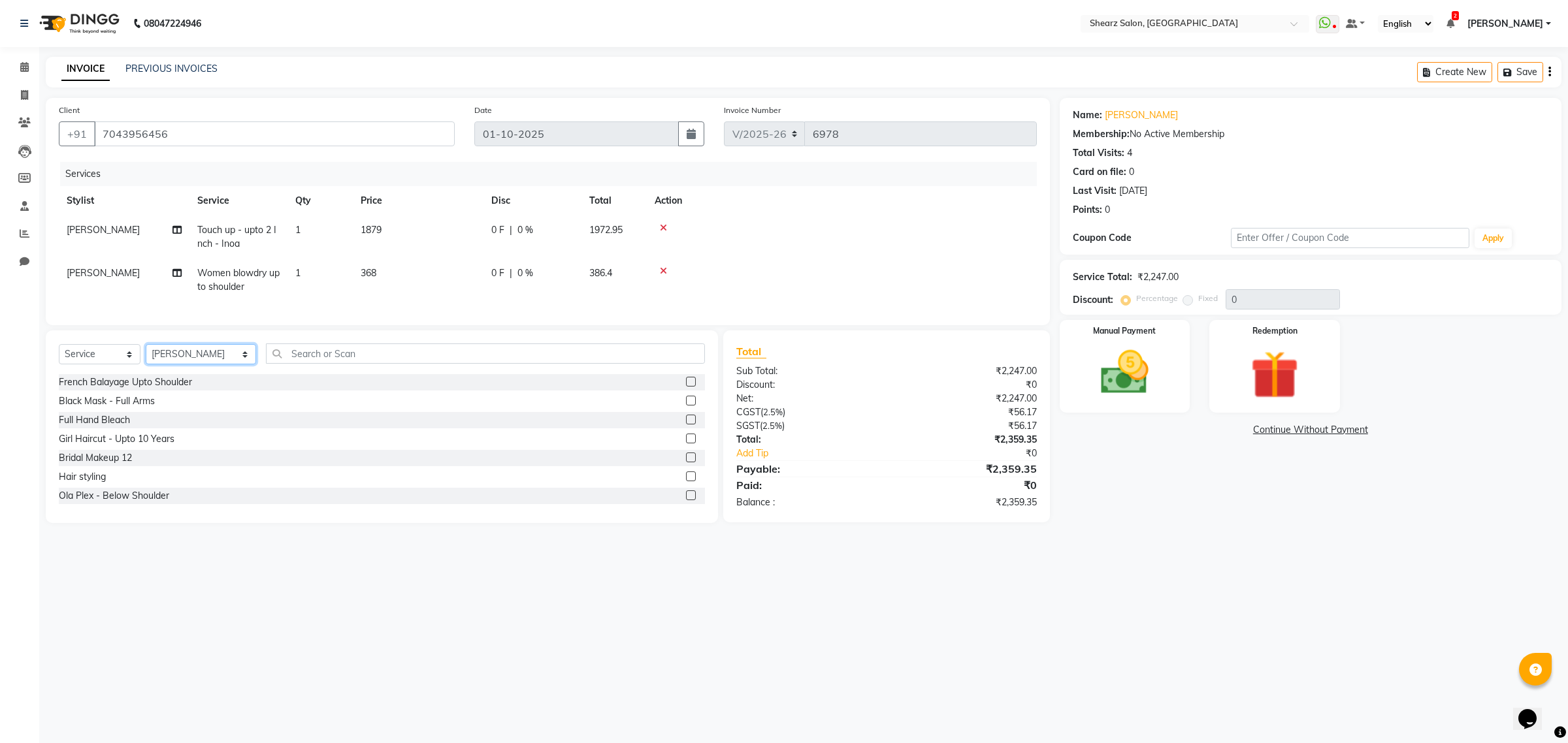
select select "77439"
click at [146, 356] on select "Select Stylist Admin A General [PERSON_NAME] Asha Chavariya [PERSON_NAME] Cente…" at bounding box center [200, 354] width 110 height 20
click at [288, 364] on input "text" at bounding box center [485, 353] width 439 height 20
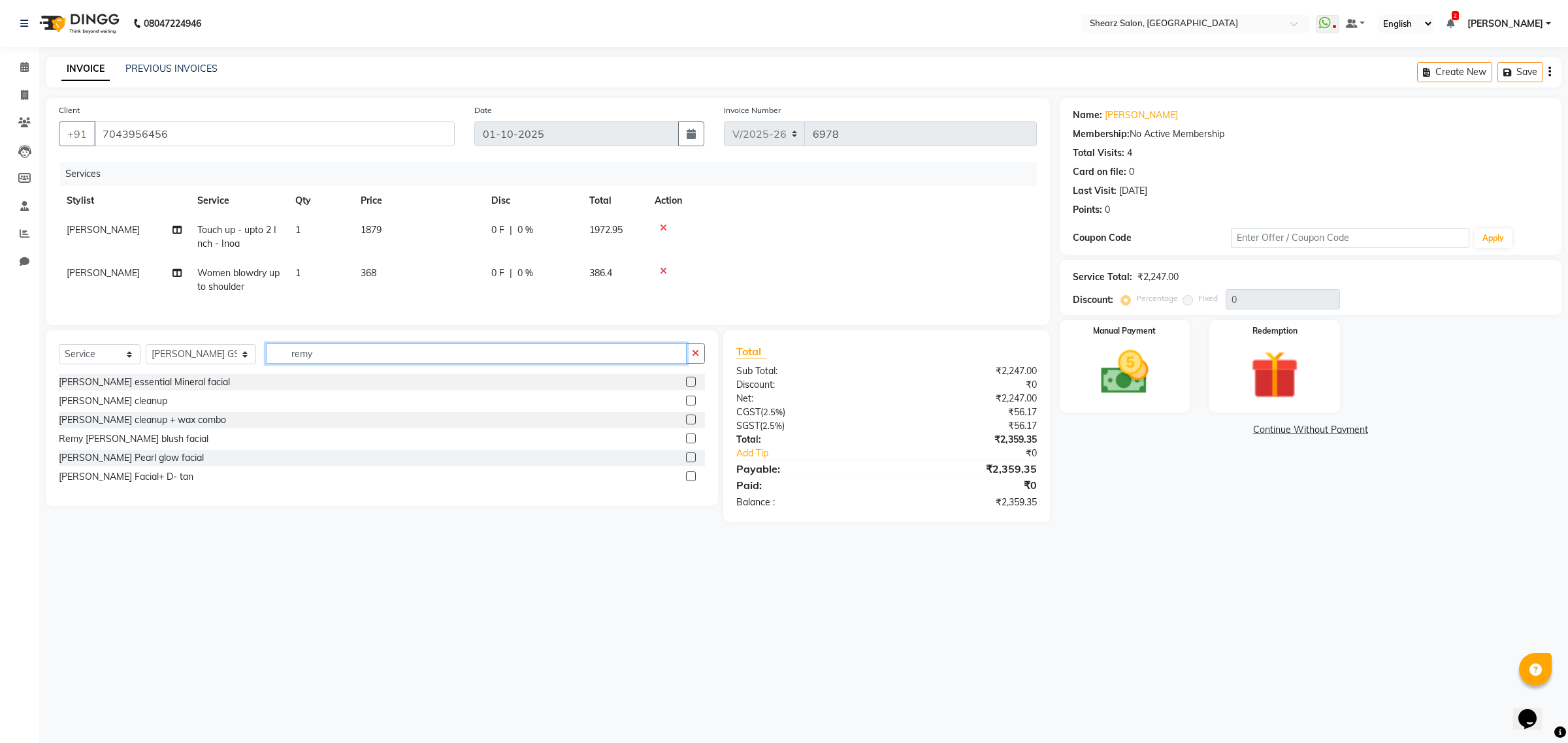
type input "remy"
click at [690, 406] on label at bounding box center [691, 401] width 10 height 10
click at [690, 406] on input "checkbox" at bounding box center [690, 401] width 9 height 9
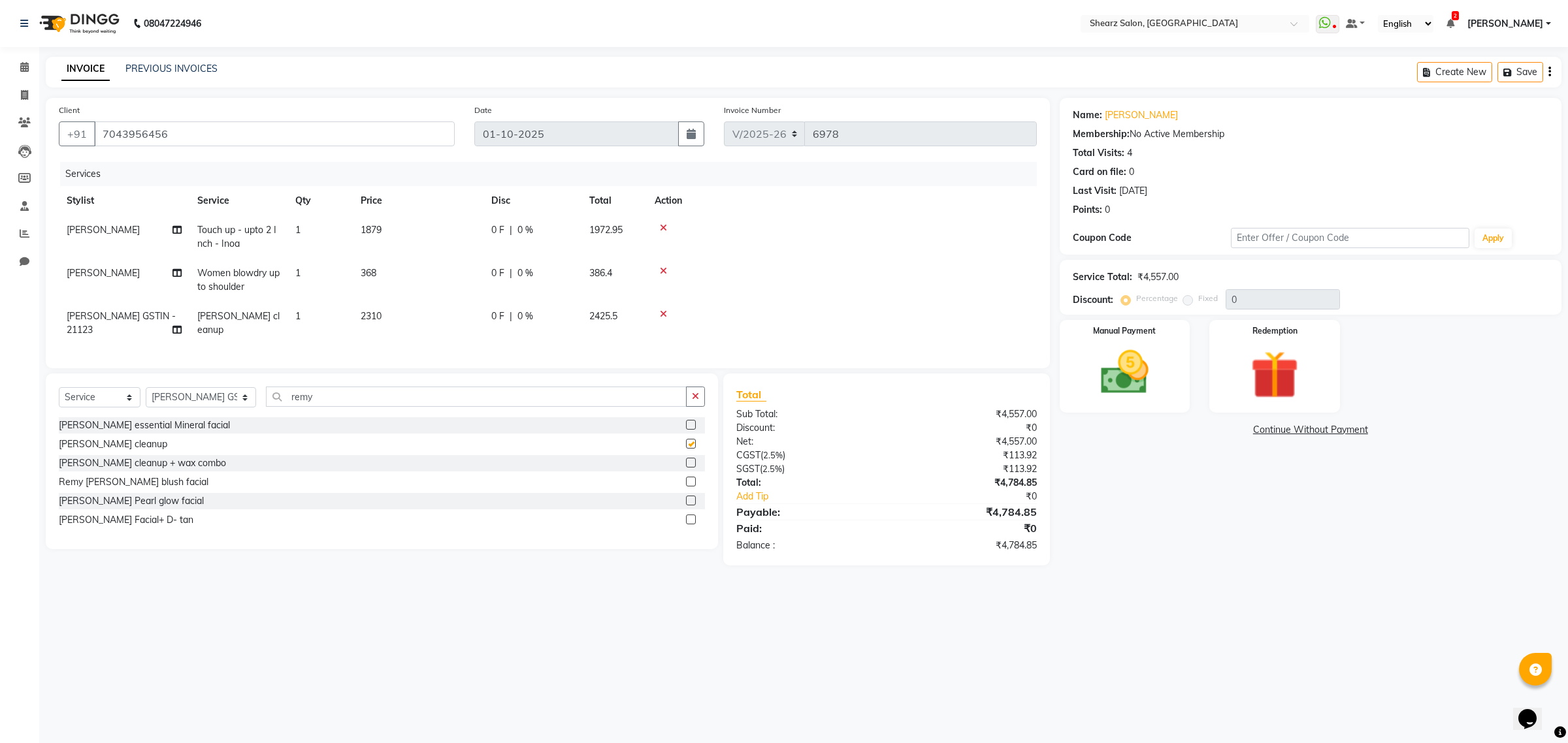
checkbox input "false"
drag, startPoint x: 270, startPoint y: 121, endPoint x: 0, endPoint y: 100, distance: 270.8
click at [0, 100] on app-home "08047224946 Select Location × Shearz Salon, Prahaladnagar WhatsApp Status ✕ Sta…" at bounding box center [784, 293] width 1568 height 585
click at [27, 96] on icon at bounding box center [24, 95] width 7 height 10
select select "service"
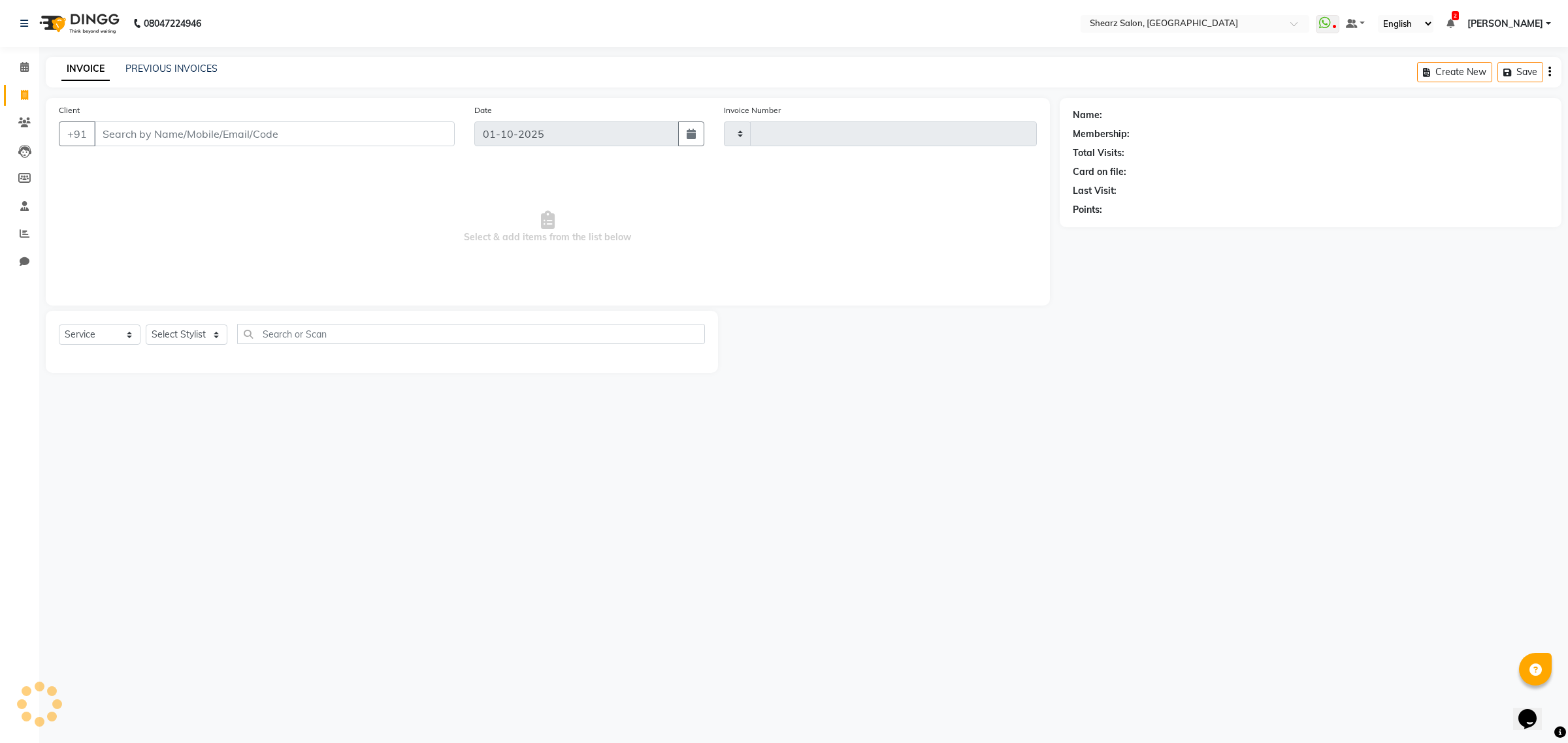
type input "6978"
select select "8157"
select select "77471"
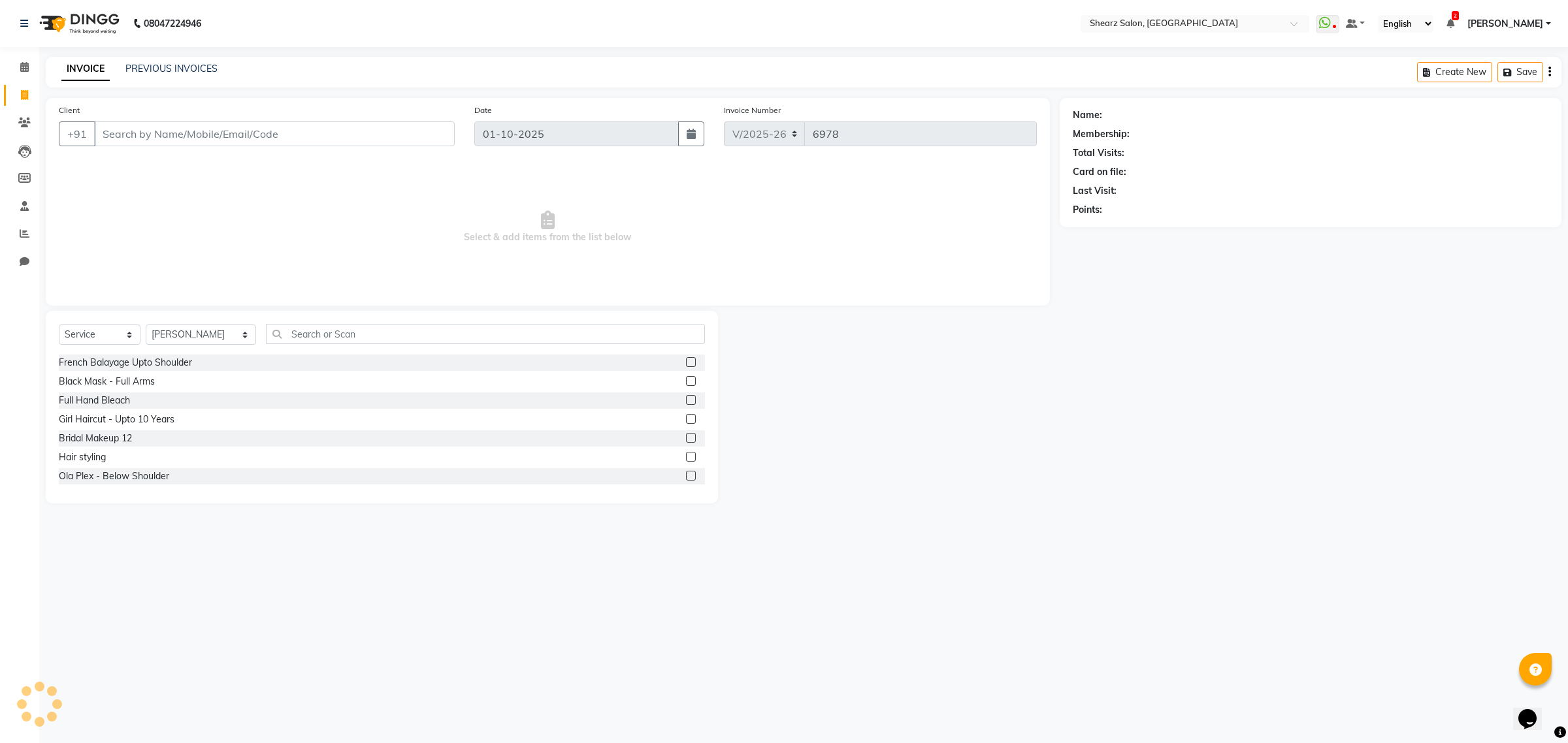
click at [196, 131] on input "Client" at bounding box center [274, 133] width 360 height 25
type input "7043956456"
click at [110, 337] on select "Select Service Product Membership Package Voucher Prepaid Gift Card" at bounding box center [99, 334] width 81 height 20
select select "membership"
click at [59, 324] on select "Select Service Product Membership Package Voucher Prepaid Gift Card" at bounding box center [99, 334] width 81 height 20
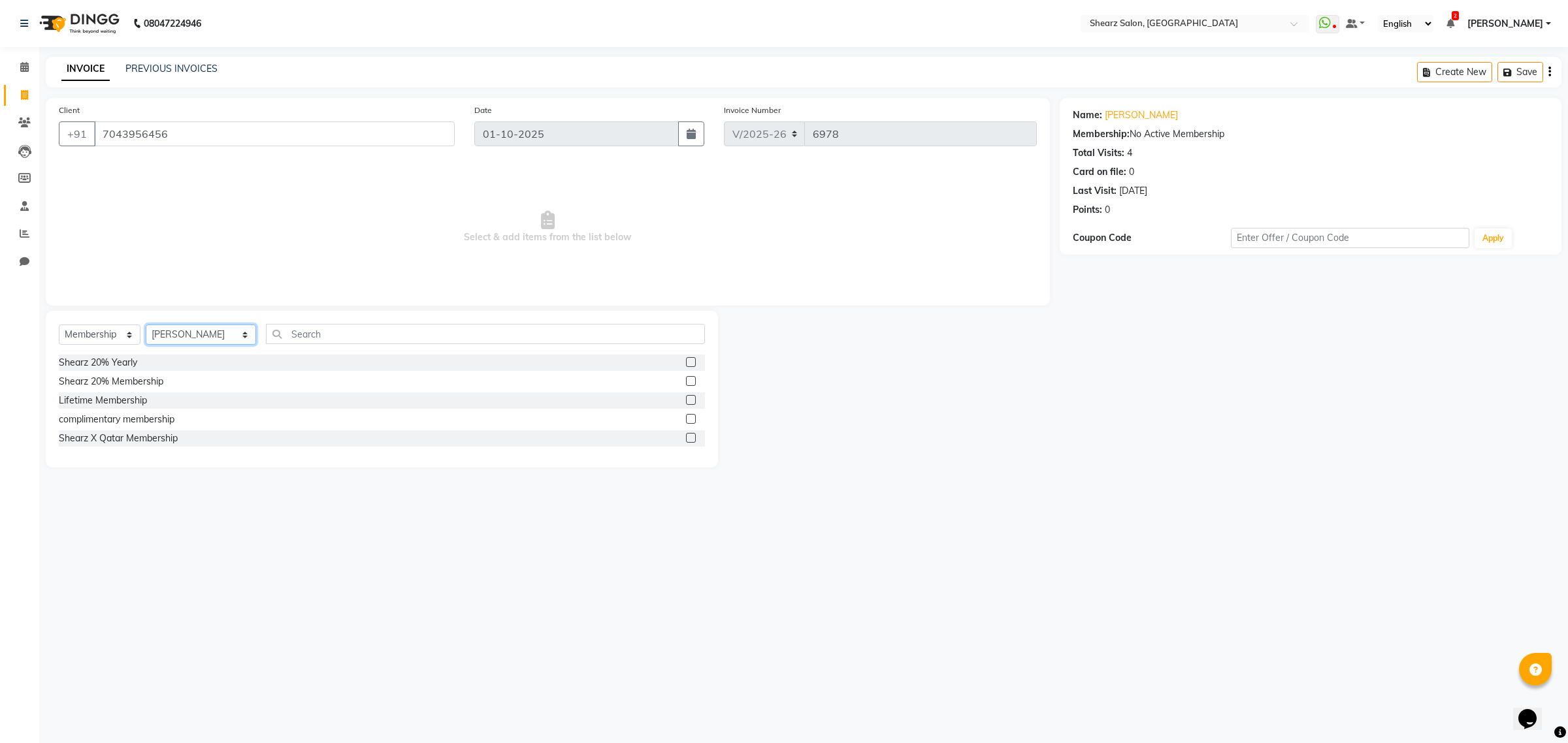
click at [197, 338] on select "Select Stylist Admin A General [PERSON_NAME] Asha Chavariya [PERSON_NAME] Cente…" at bounding box center [200, 334] width 110 height 20
select select "77495"
drag, startPoint x: 197, startPoint y: 338, endPoint x: 213, endPoint y: 337, distance: 16.0
click at [197, 338] on select "Select Stylist Admin A General [PERSON_NAME] Asha Chavariya [PERSON_NAME] Cente…" at bounding box center [200, 334] width 110 height 20
click at [403, 327] on input "text" at bounding box center [485, 334] width 439 height 20
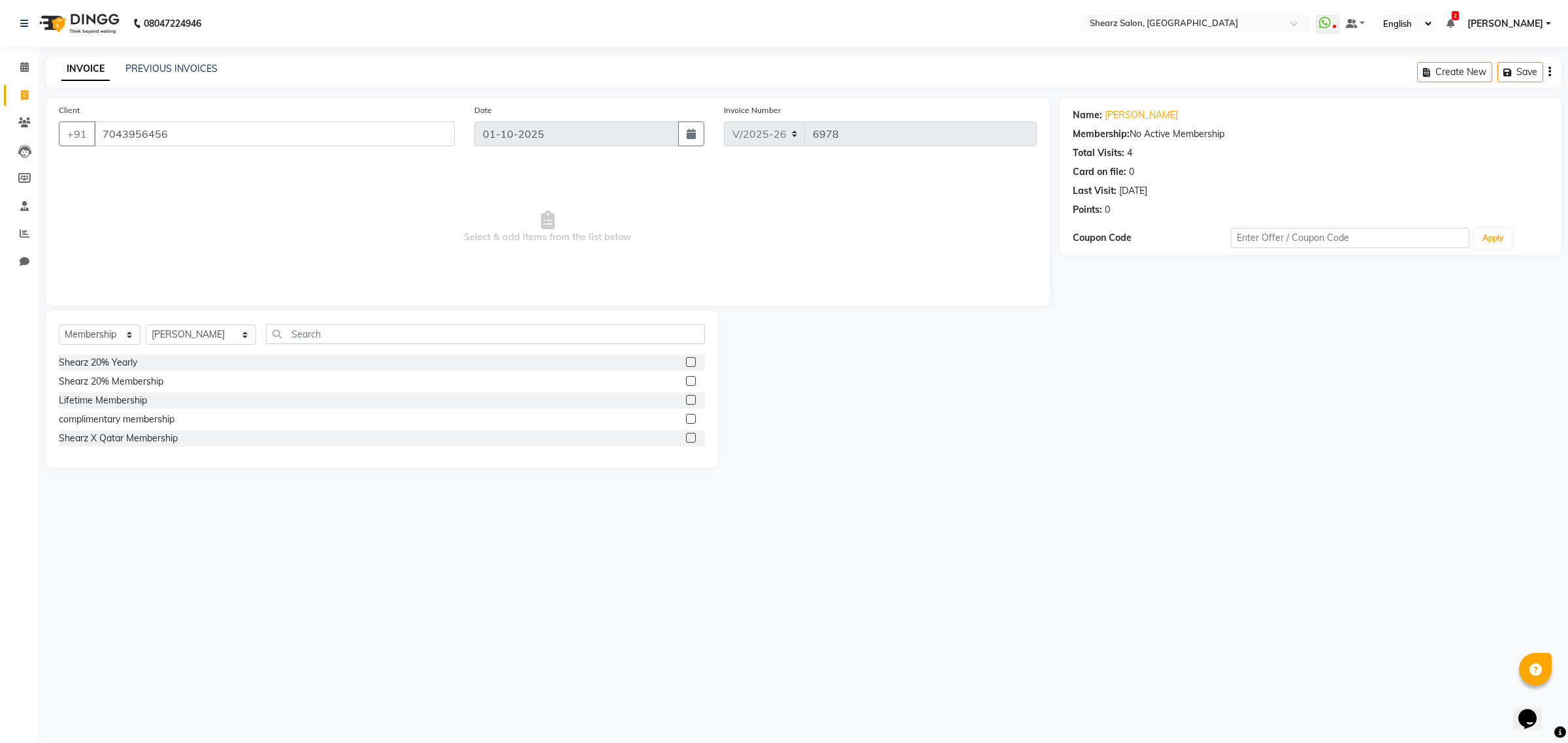
click at [694, 358] on label at bounding box center [691, 362] width 10 height 10
click at [694, 358] on input "checkbox" at bounding box center [690, 362] width 9 height 9
select select "select"
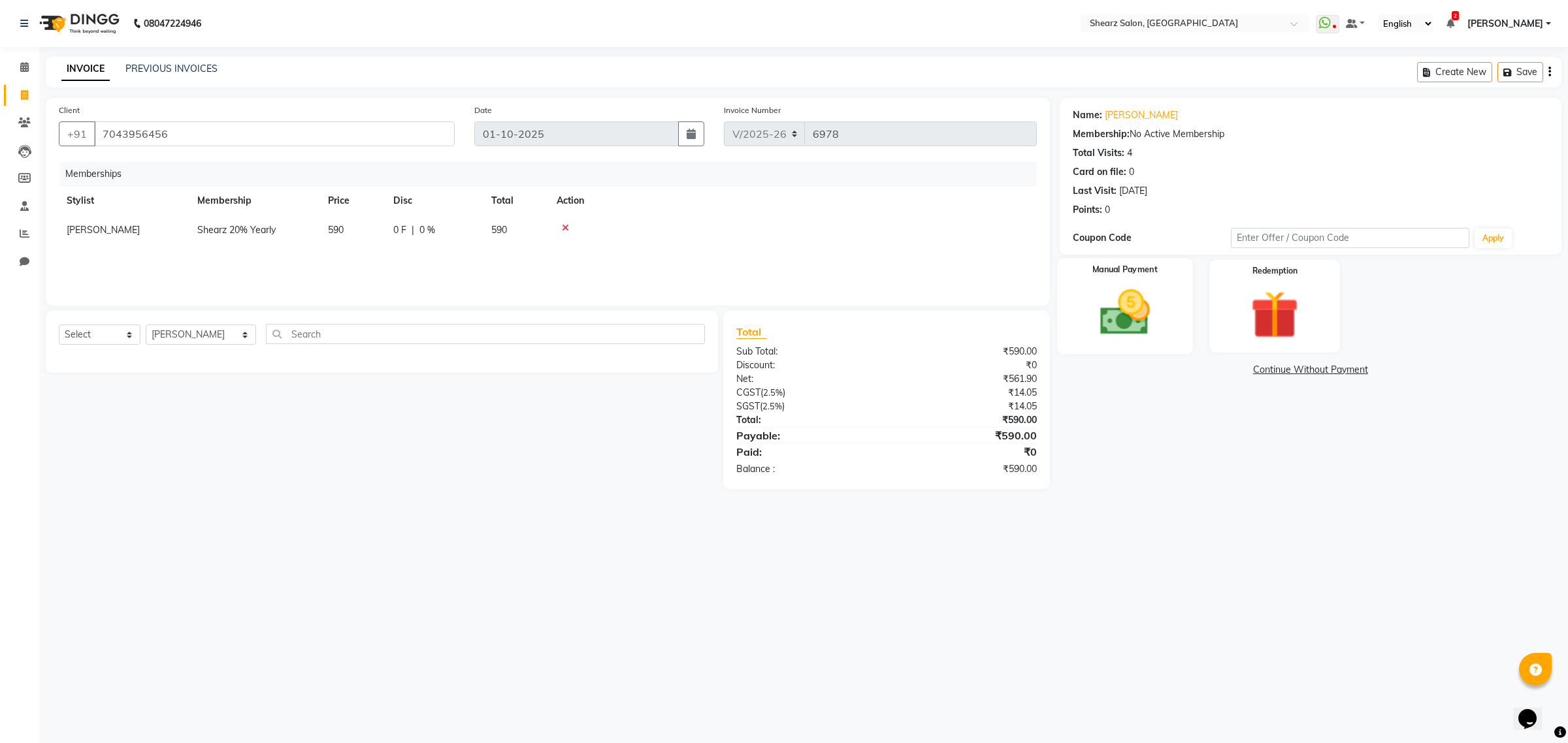
click at [1125, 327] on img at bounding box center [1124, 312] width 81 height 58
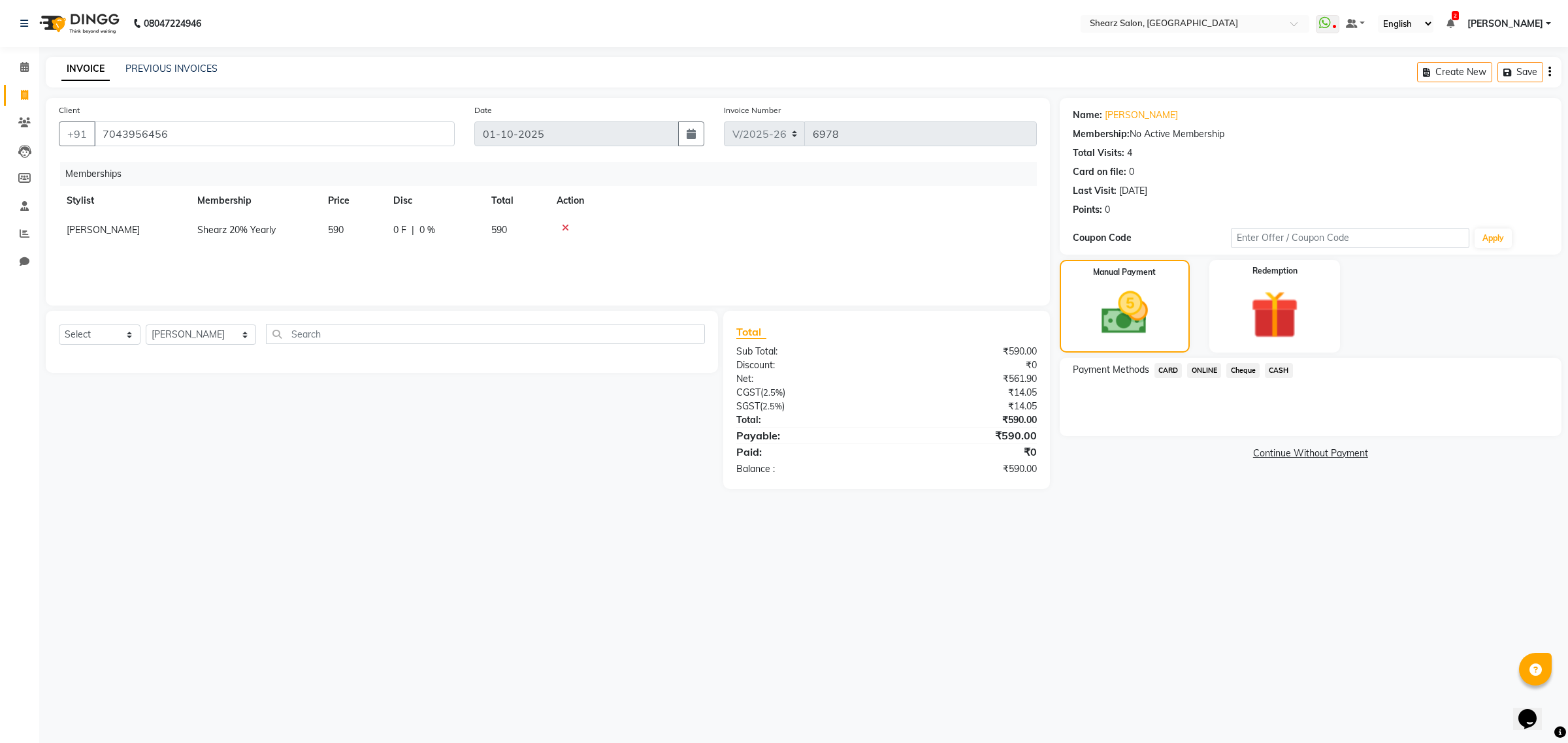
click at [1203, 370] on span "ONLINE" at bounding box center [1204, 370] width 34 height 15
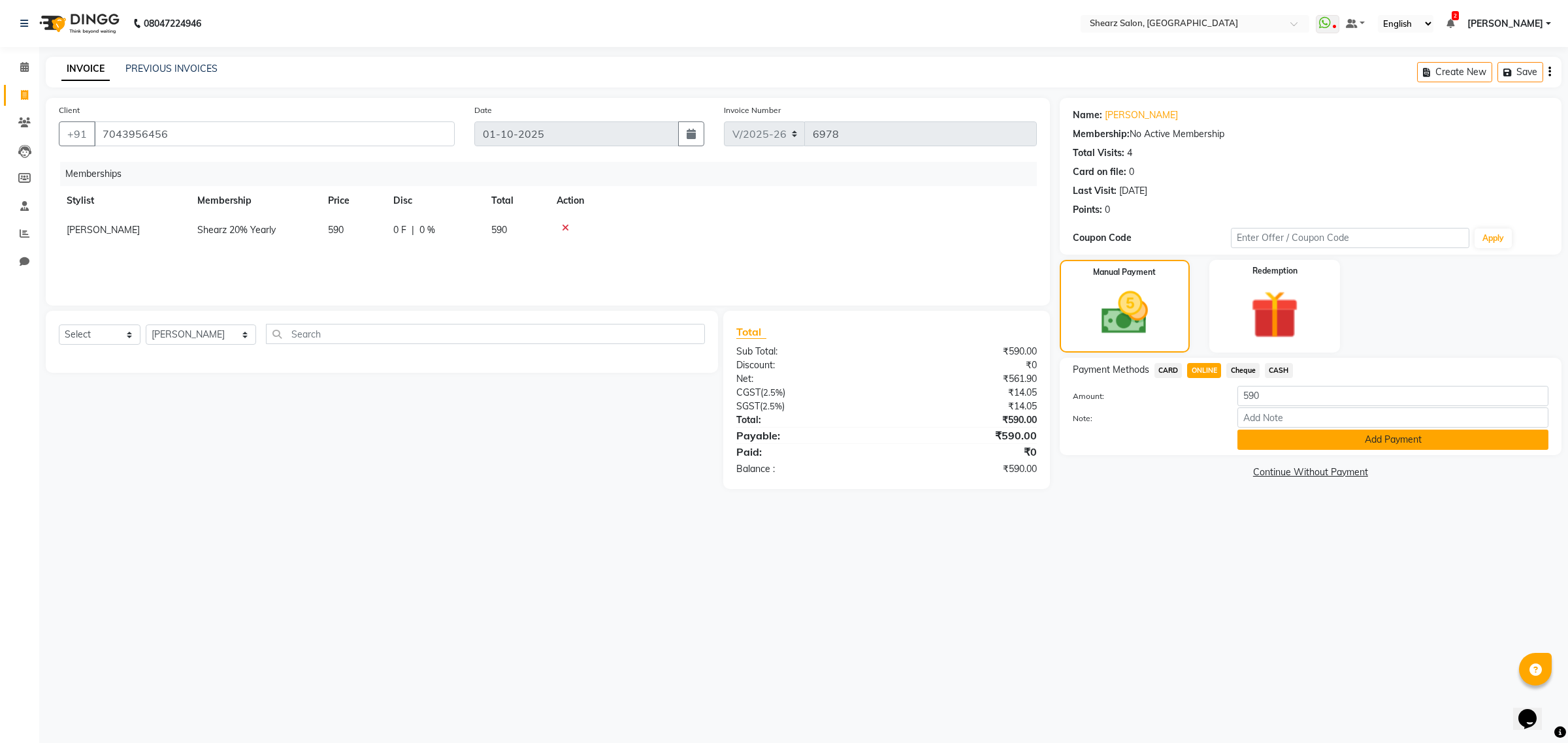
click at [1302, 441] on button "Add Payment" at bounding box center [1392, 439] width 311 height 20
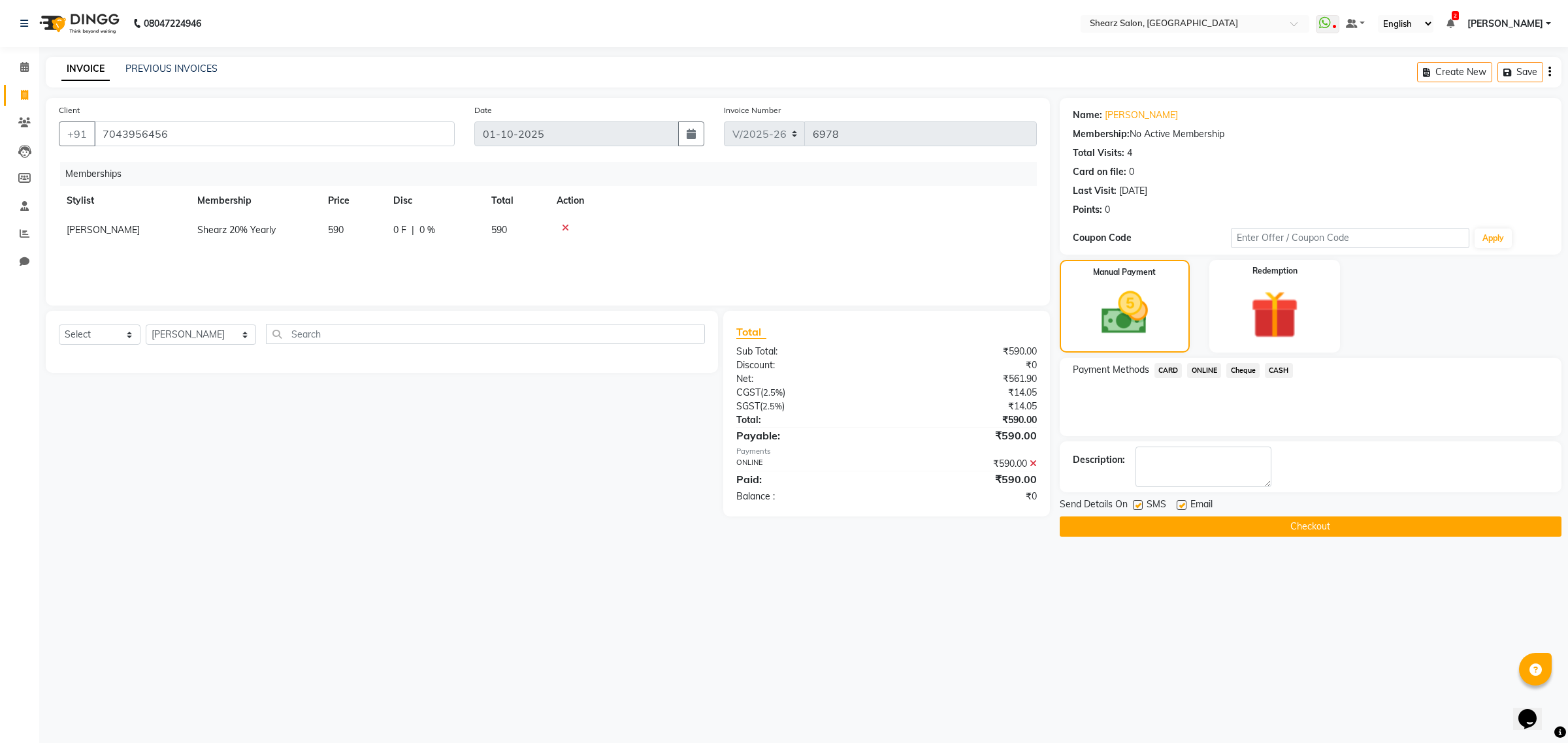
click at [1299, 514] on div "Send Details On SMS Email" at bounding box center [1311, 506] width 502 height 16
click at [1289, 523] on button "Checkout" at bounding box center [1311, 527] width 502 height 20
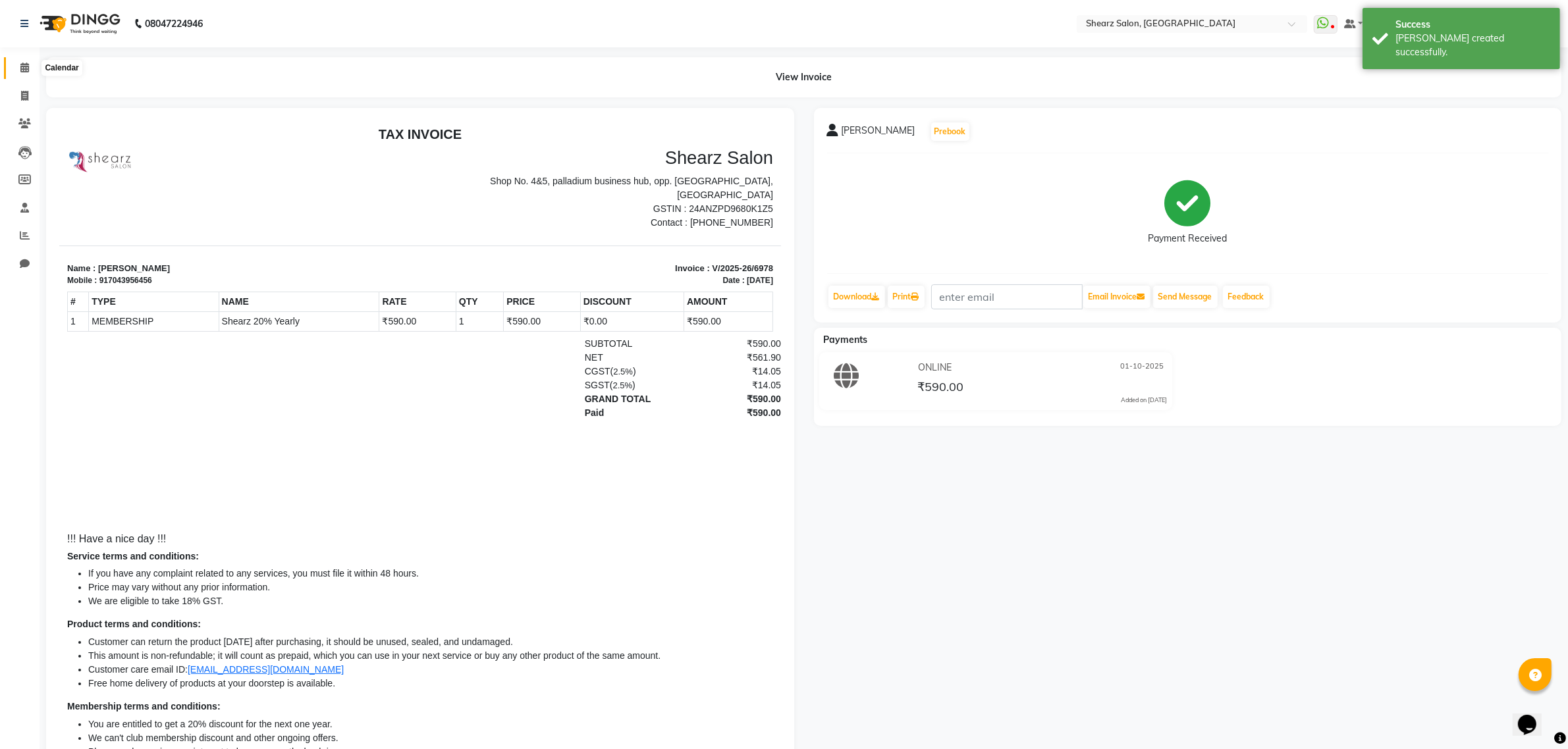
click at [17, 70] on span at bounding box center [24, 68] width 23 height 15
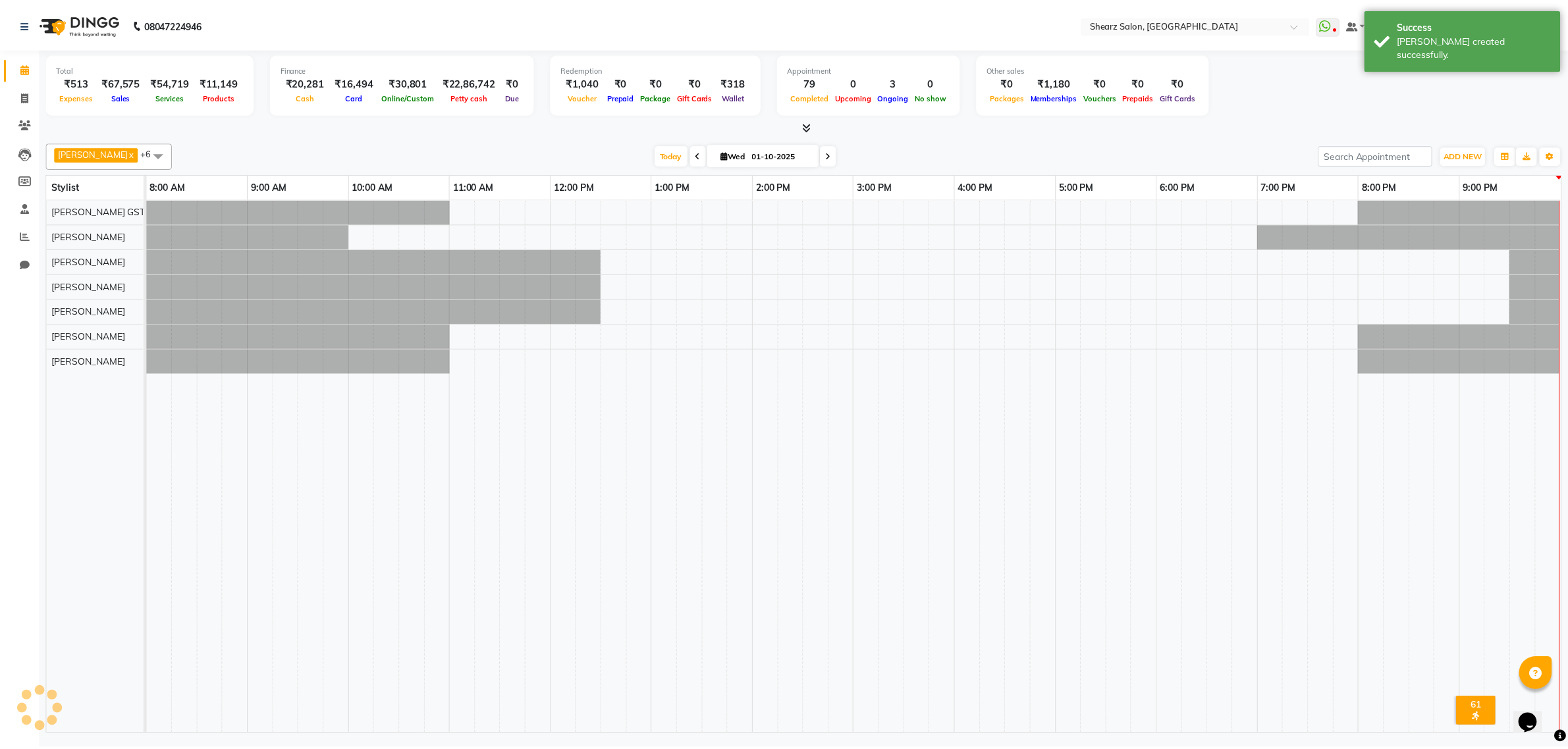
scroll to position [0, 1]
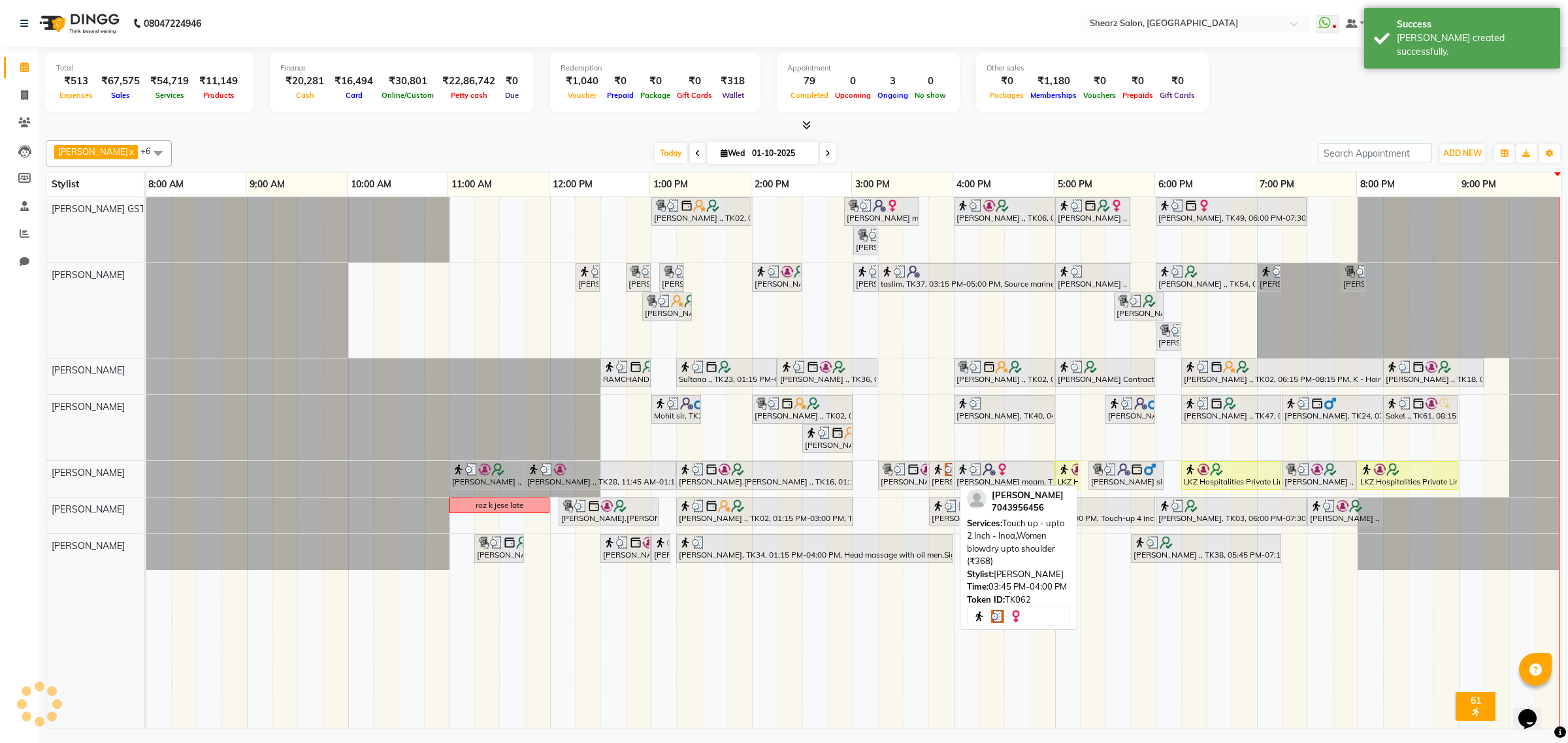
click at [945, 485] on div "khushi babariya, TK62, 03:45 PM-04:00 PM, Touch up - upto 2 Inch - Inoa,Women b…" at bounding box center [942, 475] width 22 height 25
select select "3"
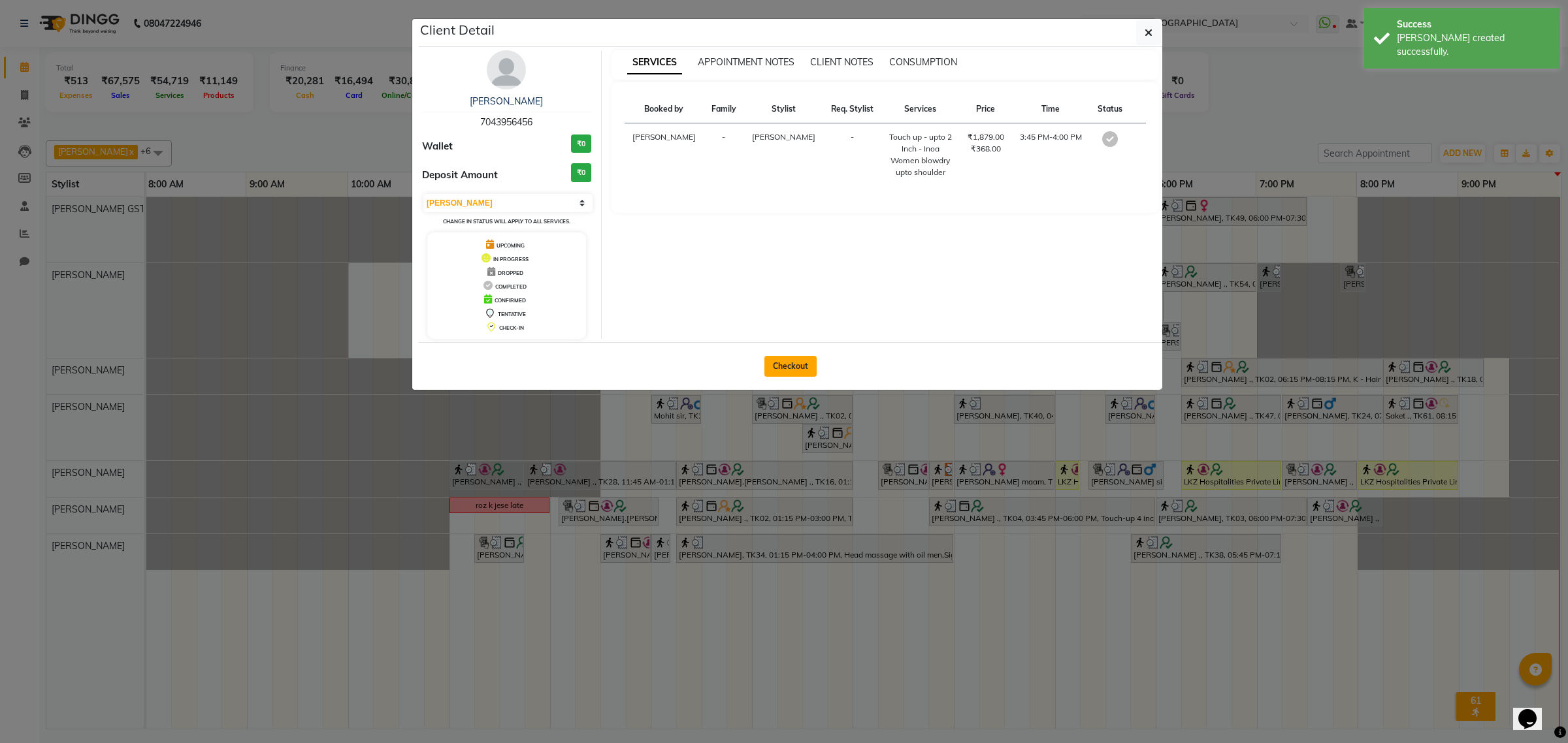
click at [797, 374] on button "Checkout" at bounding box center [790, 366] width 53 height 21
select select "service"
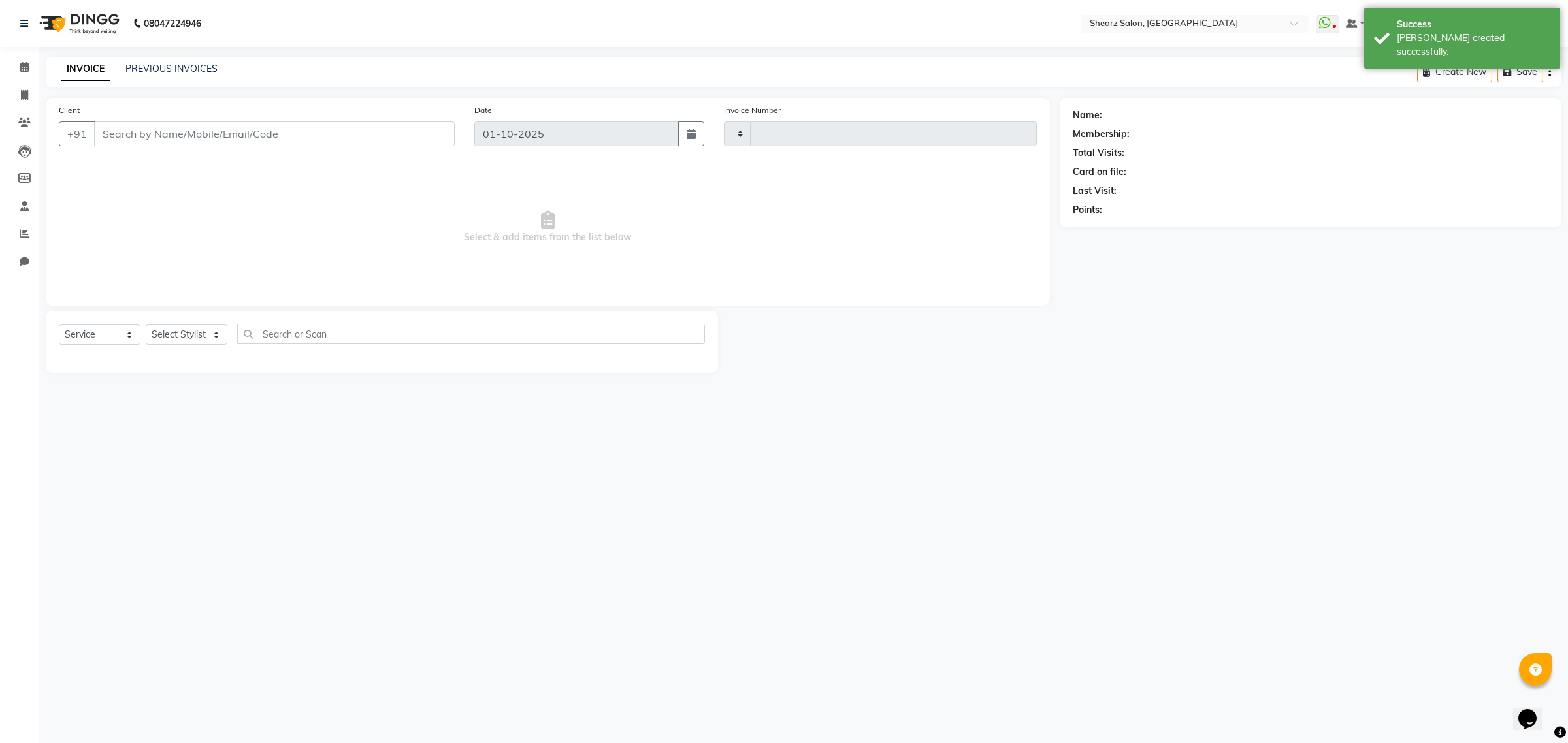
type input "6979"
select select "8157"
type input "7043956456"
select select "77471"
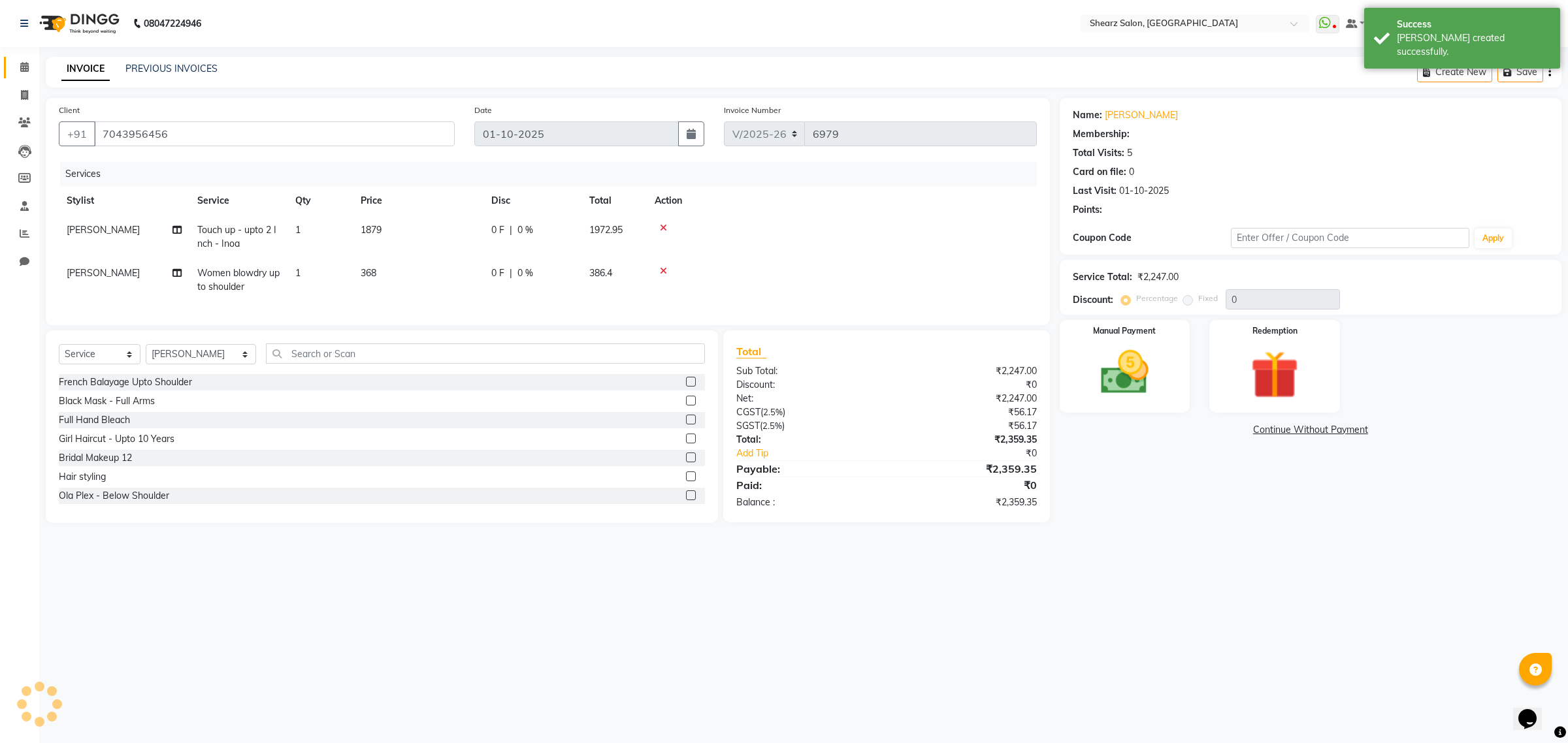
select select "1: Object"
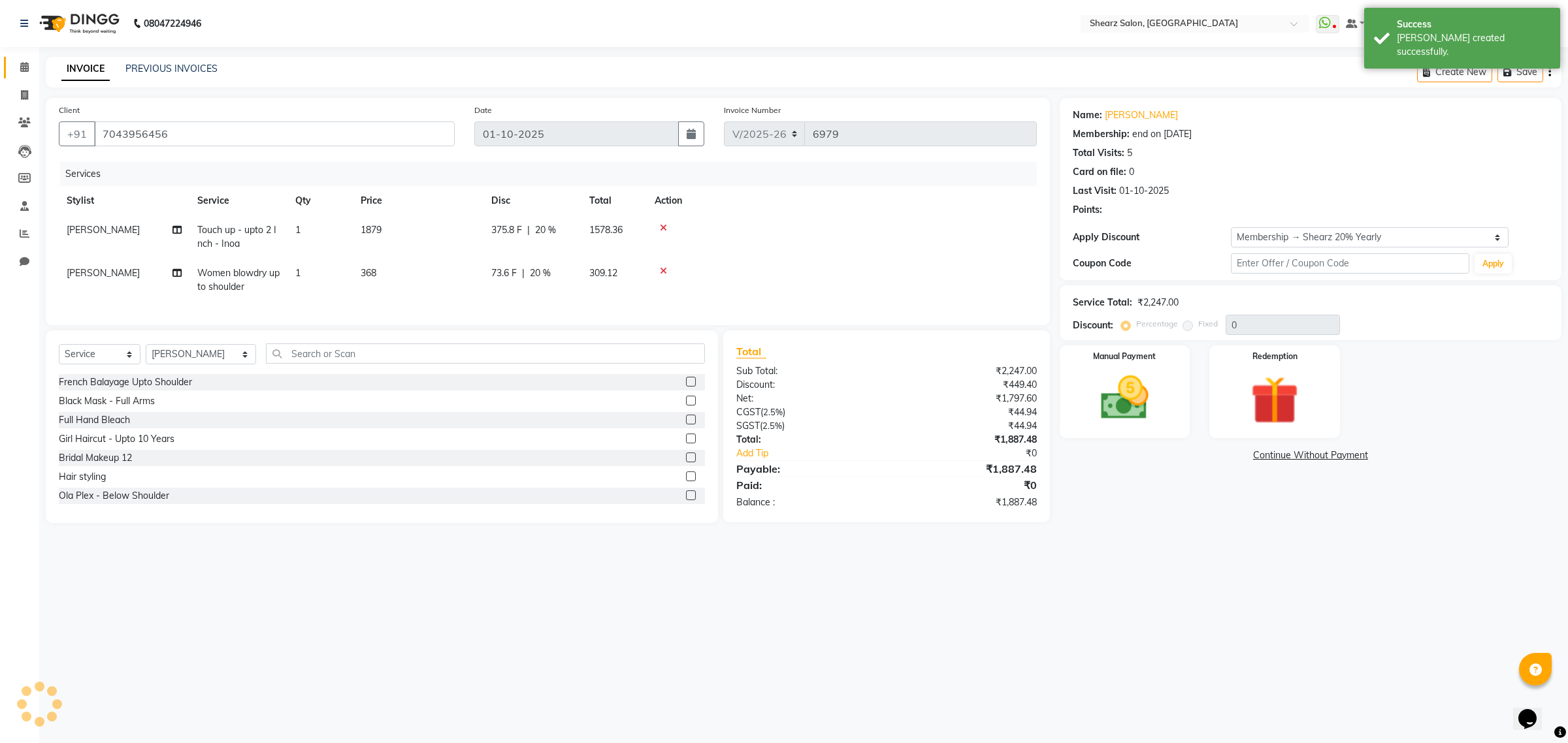
type input "20"
click at [199, 358] on select "Select Stylist Admin A General [PERSON_NAME] Asha Chavariya [PERSON_NAME] Cente…" at bounding box center [200, 354] width 110 height 20
select select "77439"
click at [146, 356] on select "Select Stylist Admin A General [PERSON_NAME] Asha Chavariya [PERSON_NAME] Cente…" at bounding box center [200, 354] width 110 height 20
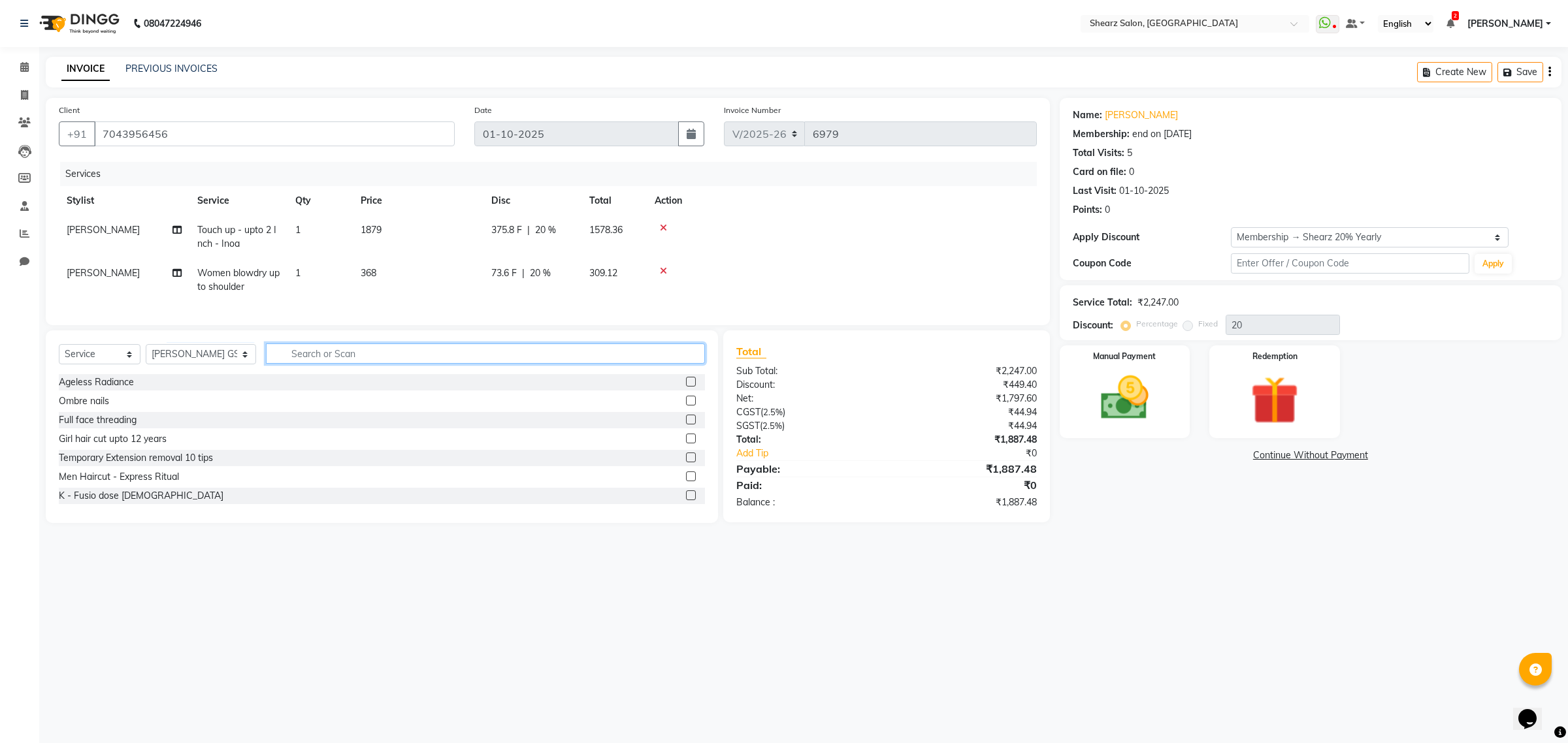
click at [337, 362] on input "text" at bounding box center [485, 353] width 439 height 20
type input "remy"
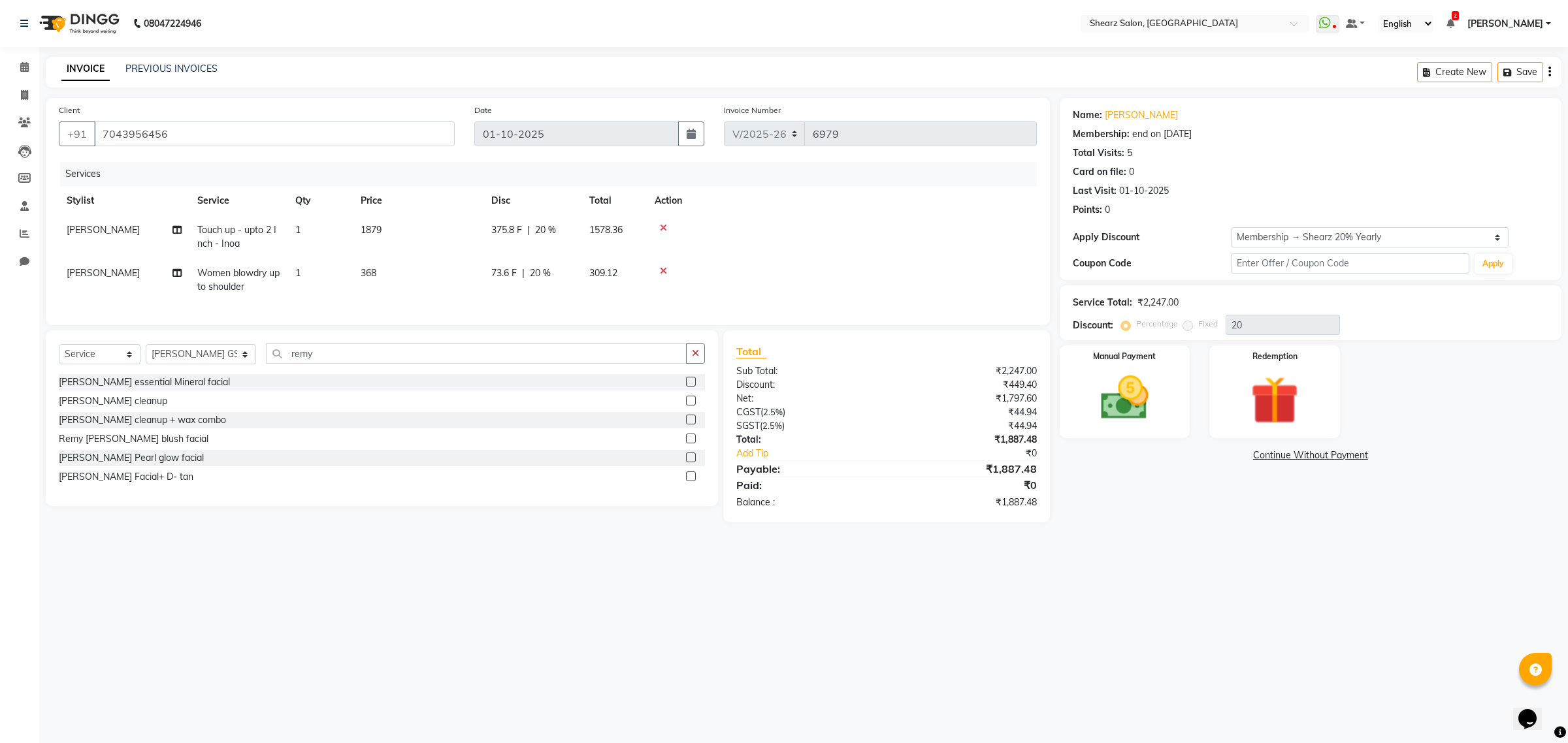
click at [691, 406] on label at bounding box center [691, 401] width 10 height 10
click at [691, 406] on input "checkbox" at bounding box center [690, 401] width 9 height 9
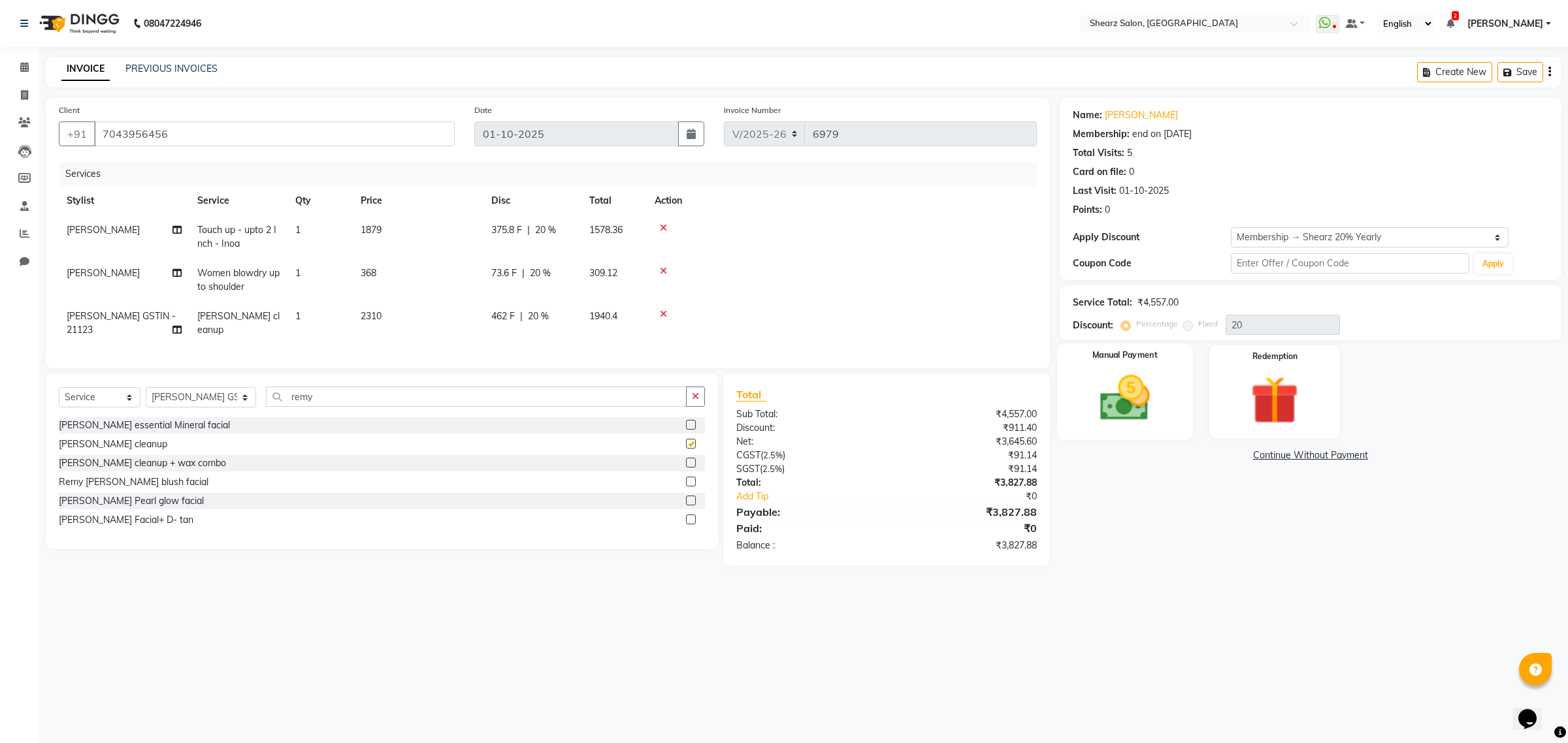
checkbox input "false"
drag, startPoint x: 1096, startPoint y: 407, endPoint x: 1164, endPoint y: 432, distance: 72.4
click at [1096, 407] on img at bounding box center [1124, 399] width 81 height 58
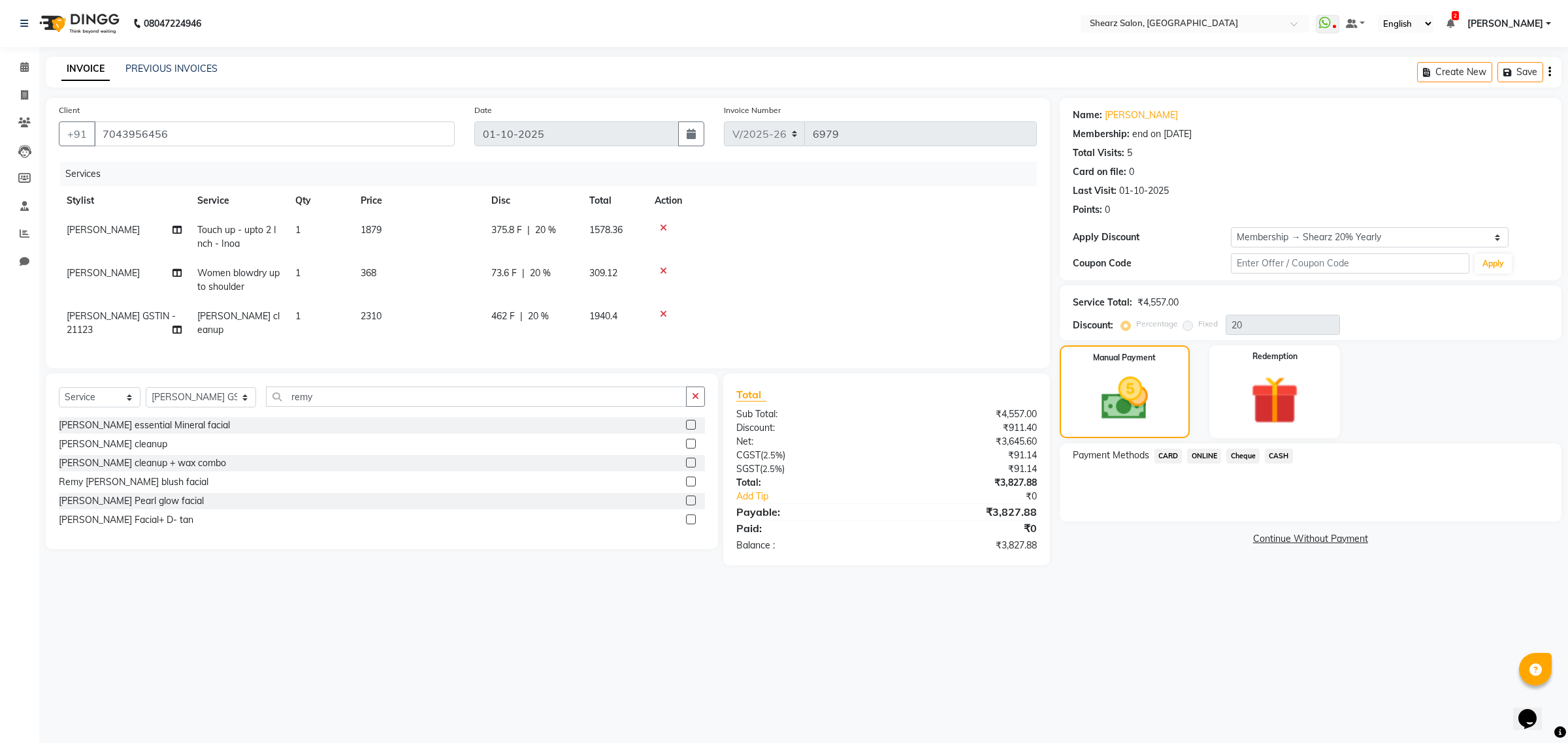
click at [1193, 450] on span "ONLINE" at bounding box center [1204, 455] width 34 height 15
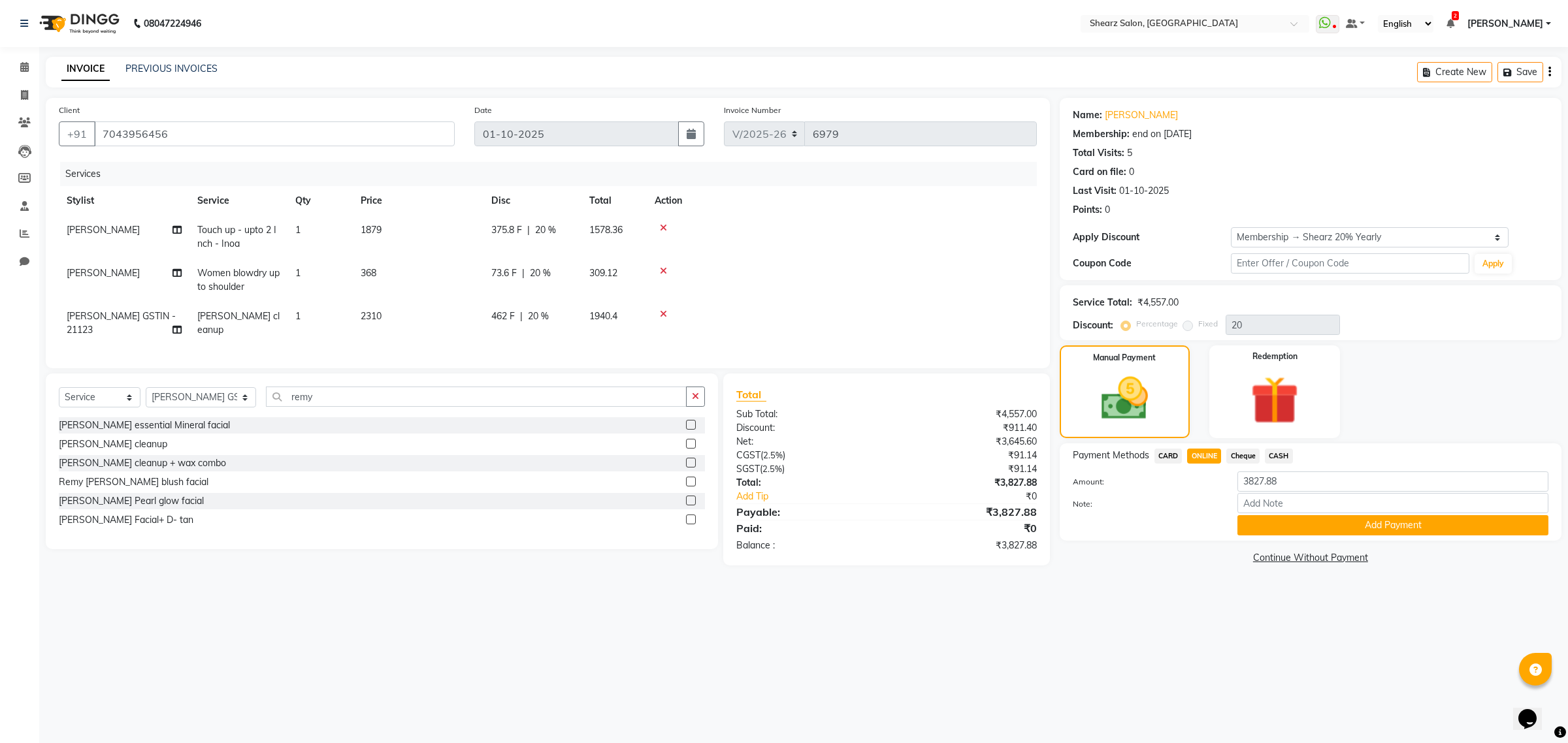
click at [1331, 531] on button "Add Payment" at bounding box center [1392, 525] width 311 height 20
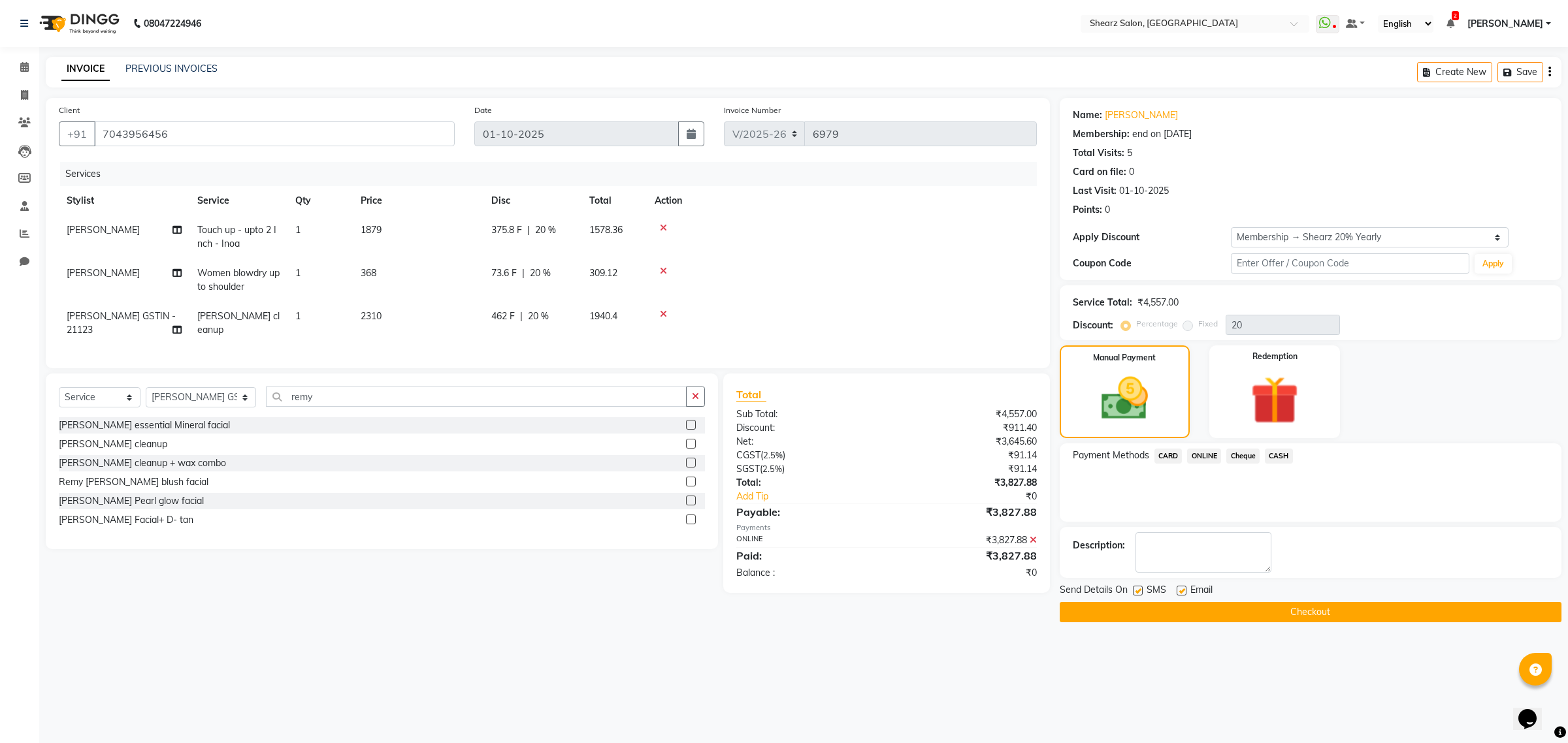
click at [1315, 609] on button "Checkout" at bounding box center [1311, 612] width 502 height 20
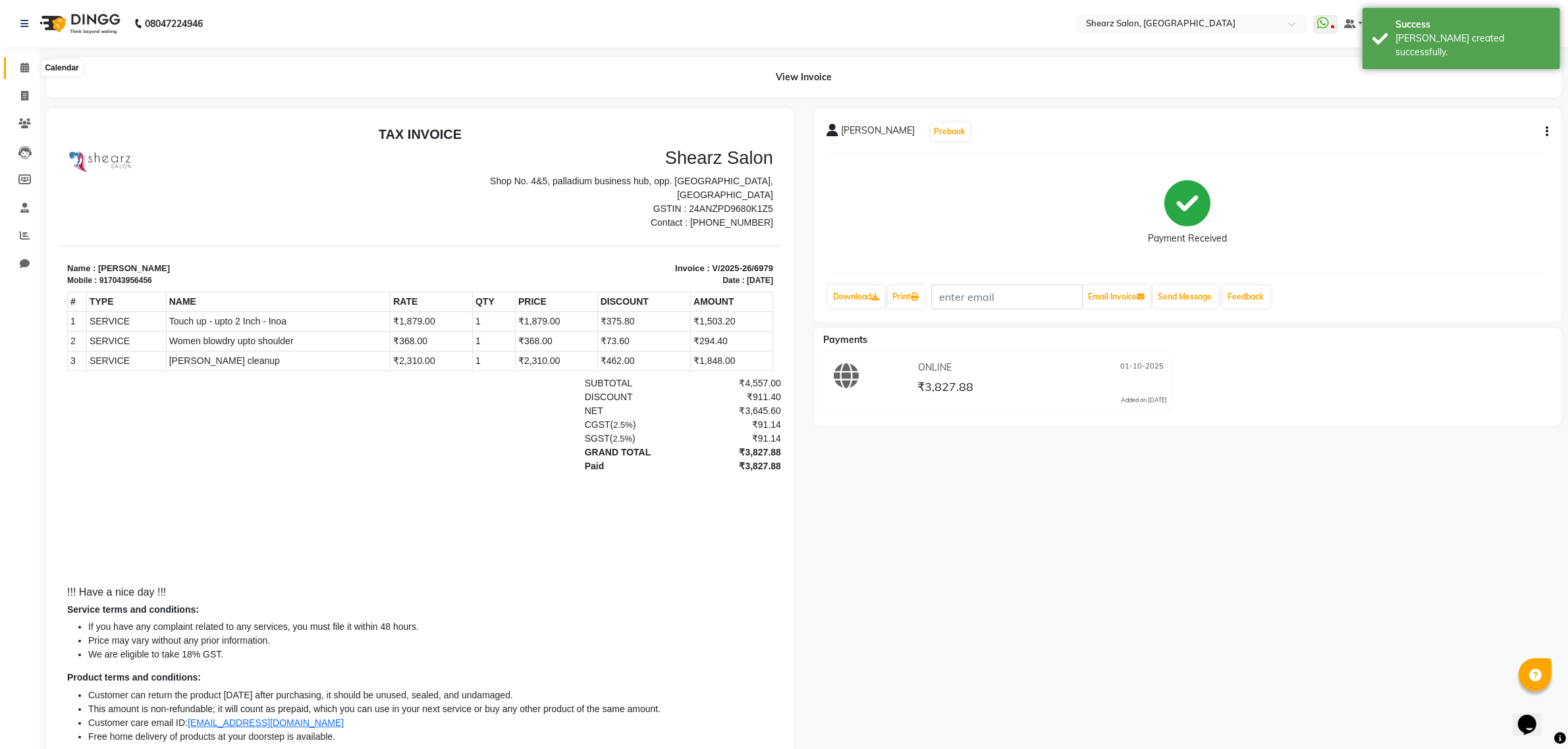
drag, startPoint x: 27, startPoint y: 71, endPoint x: 35, endPoint y: 74, distance: 8.6
click at [27, 71] on icon at bounding box center [24, 68] width 9 height 10
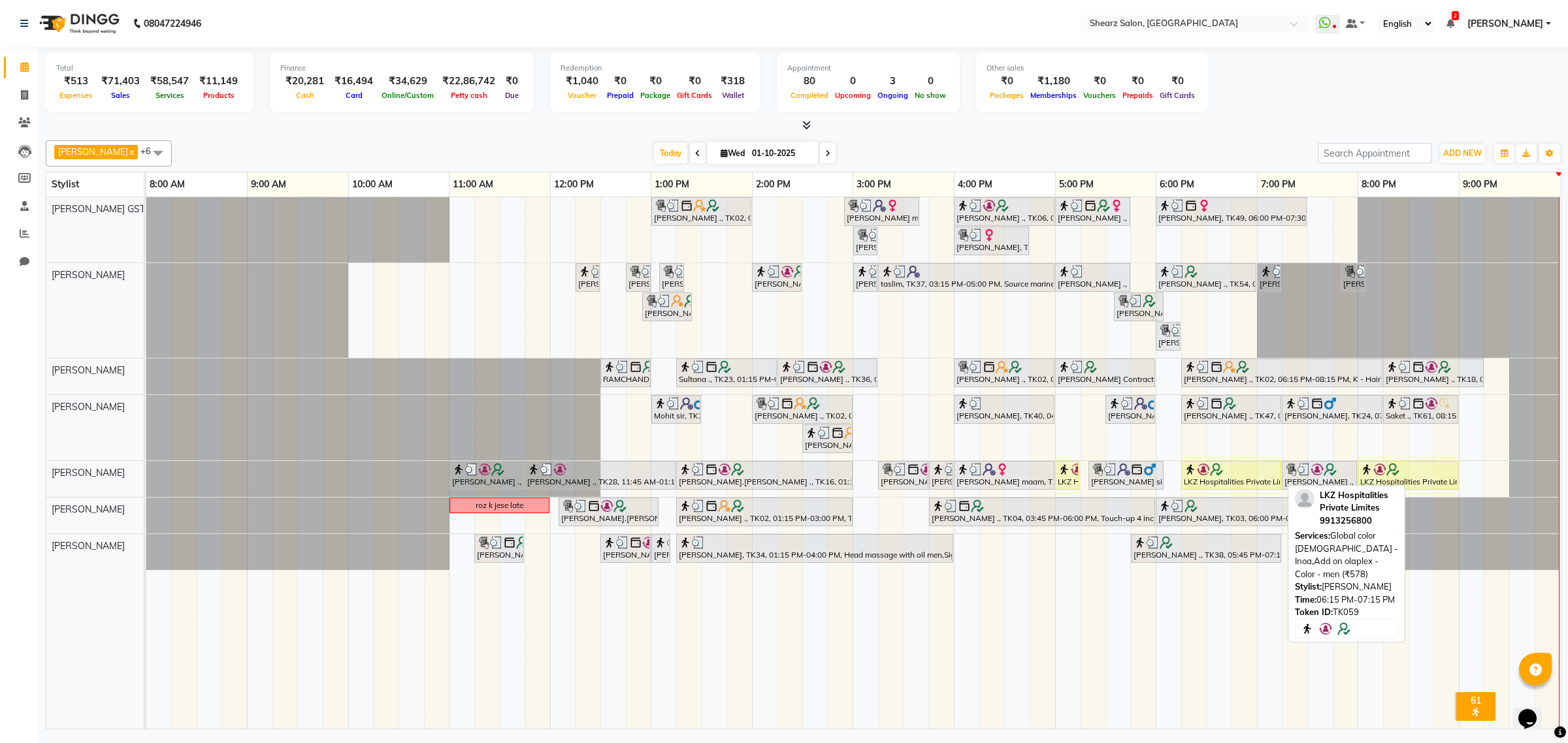
click at [1219, 483] on div "LKZ Hospitalities Private Limites, TK59, 06:15 PM-07:15 PM, Global color [DEMOG…" at bounding box center [1232, 475] width 97 height 25
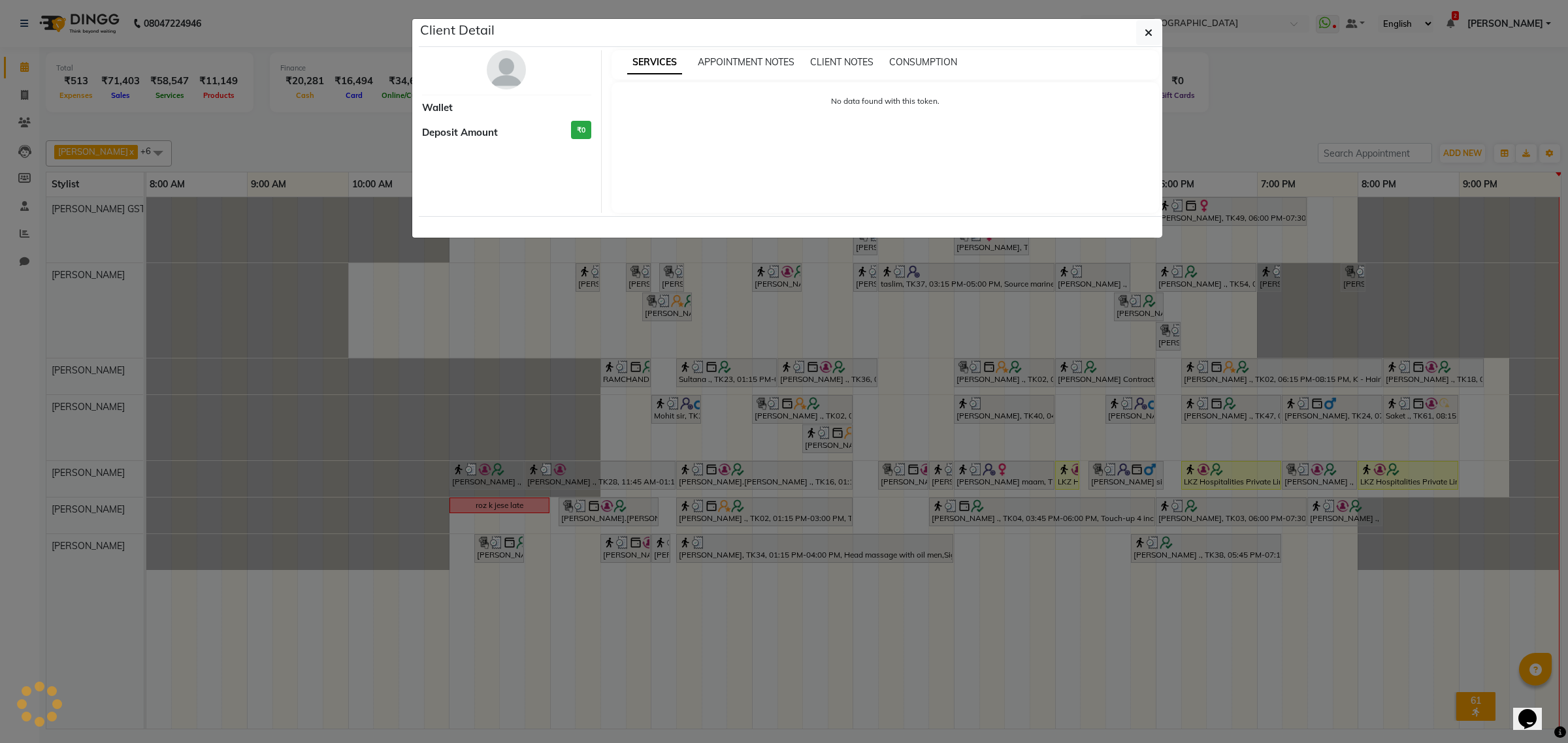
select select "1"
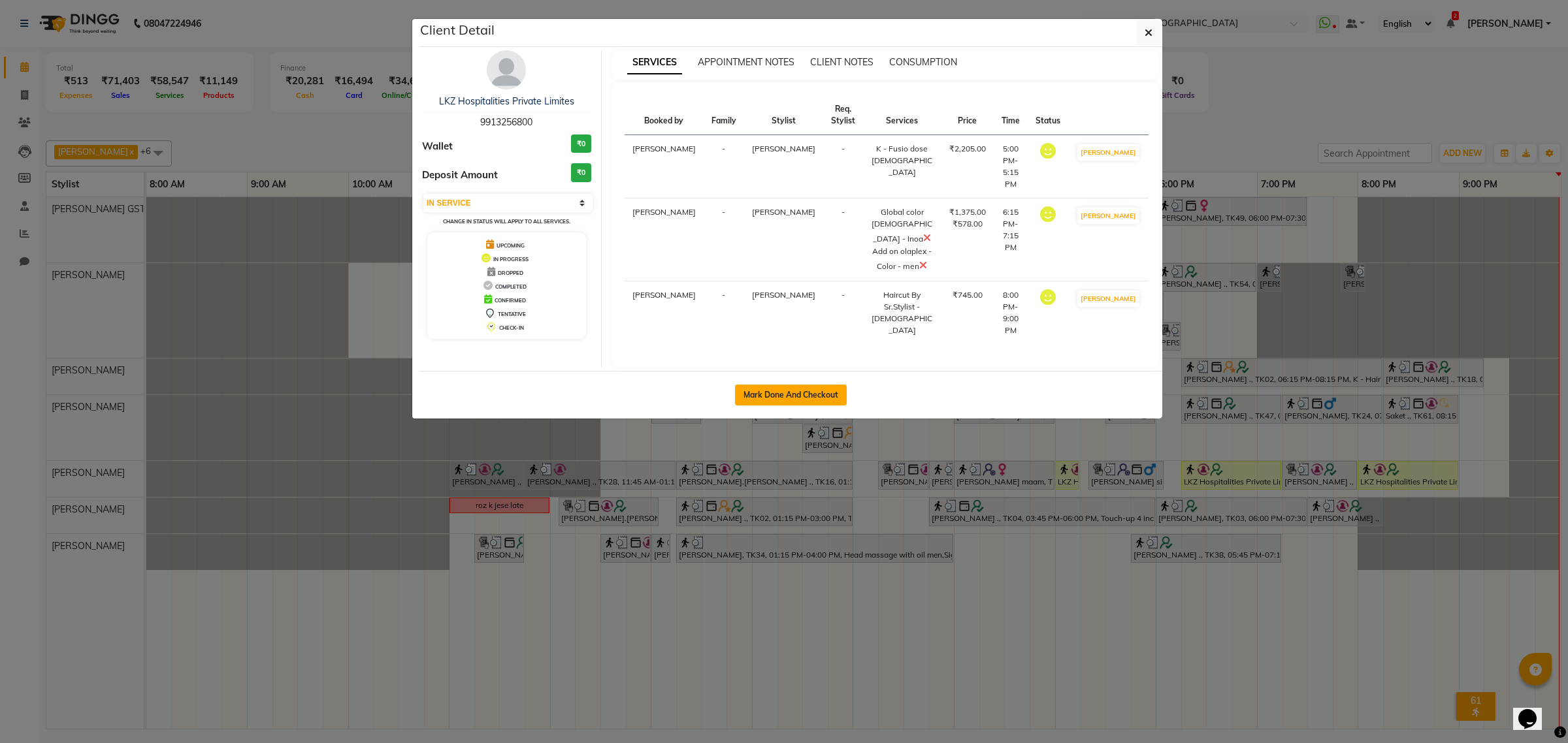
drag, startPoint x: 782, startPoint y: 380, endPoint x: 763, endPoint y: 369, distance: 22.0
click at [776, 376] on div "Mark Done And Checkout" at bounding box center [790, 395] width 743 height 48
click at [763, 371] on div "Mark Done And Checkout" at bounding box center [790, 395] width 743 height 48
click at [763, 385] on button "Mark Done And Checkout" at bounding box center [791, 395] width 112 height 21
select select "service"
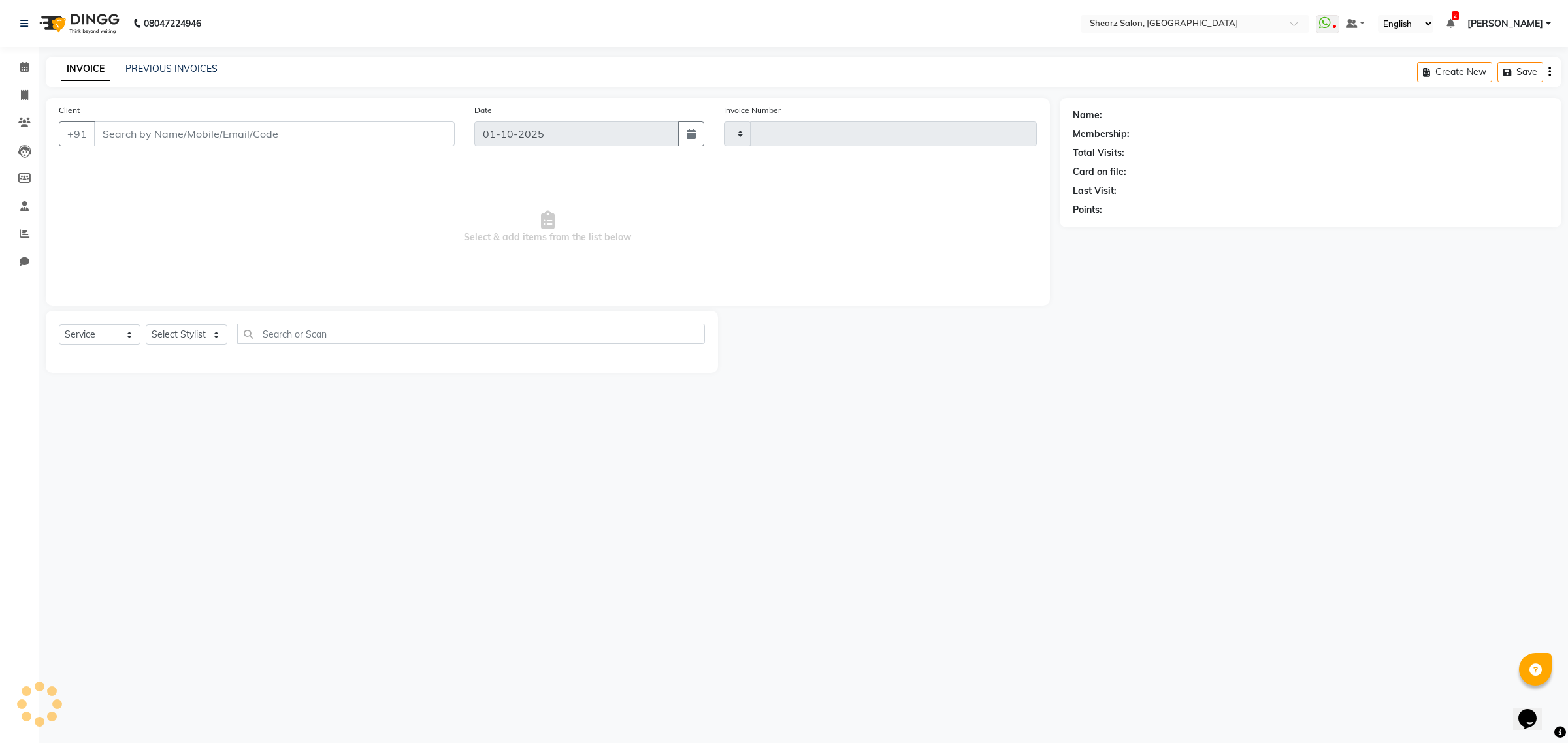
type input "6980"
select select "8157"
type input "9913256800"
select select "77471"
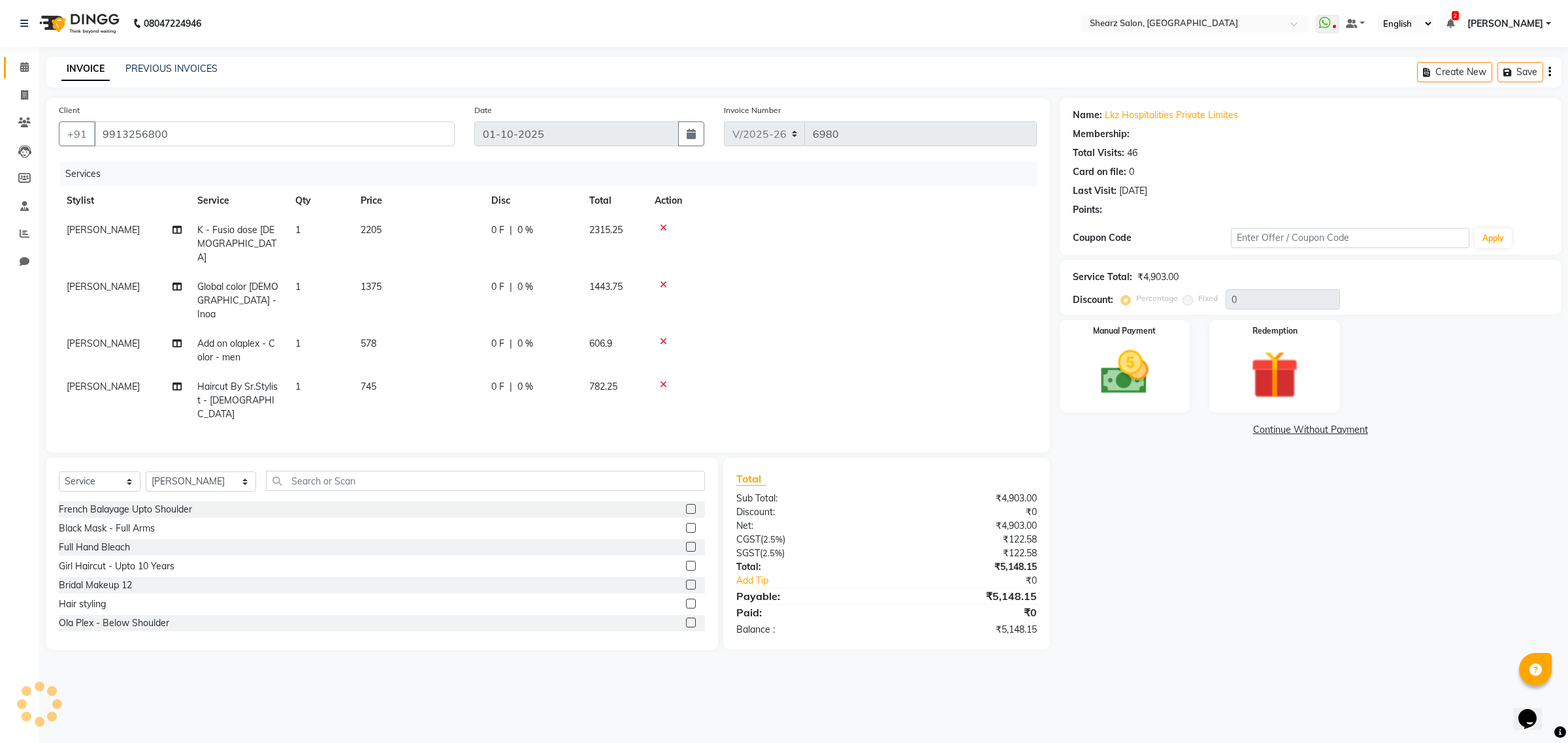
type input "20"
select select "1: Object"
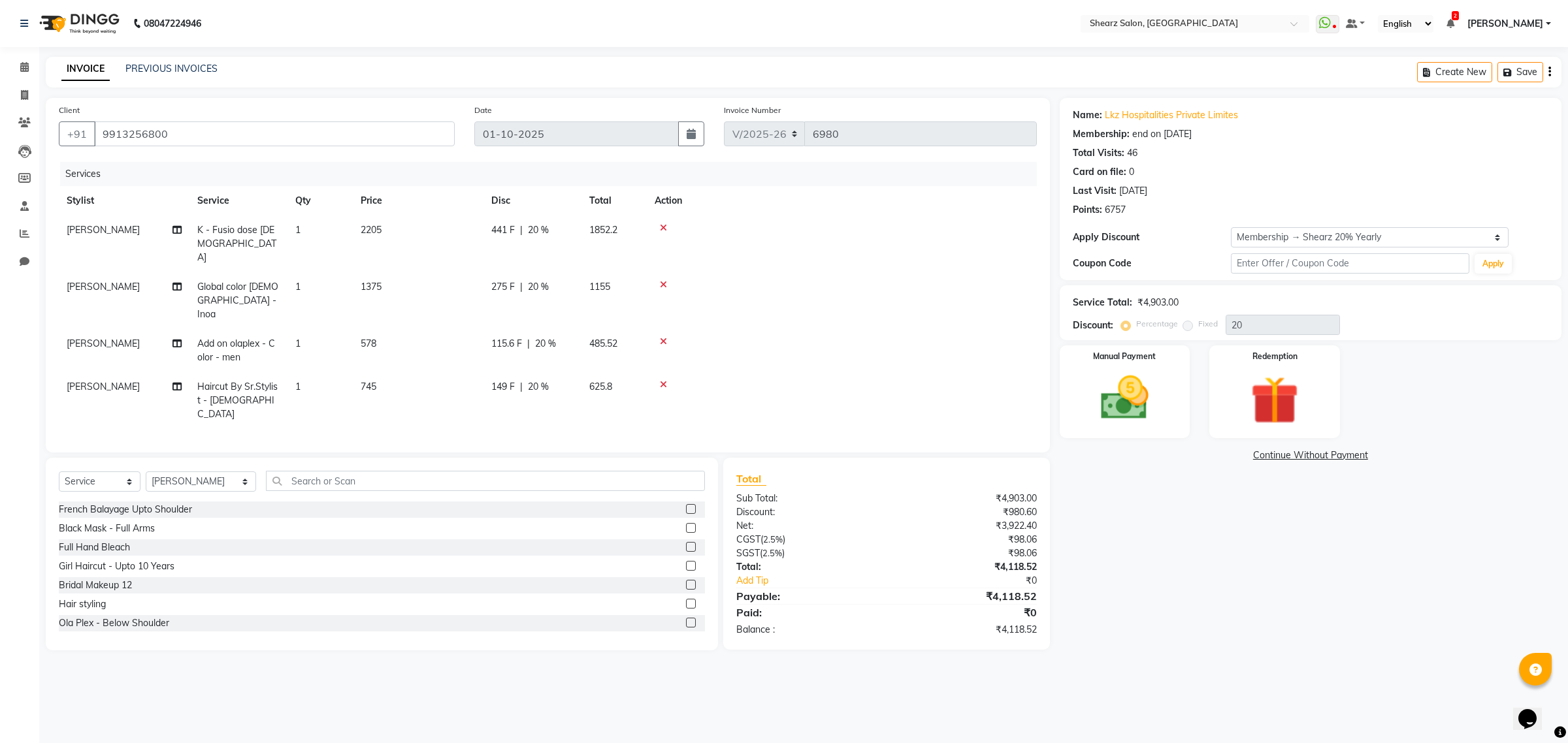
click at [662, 228] on icon at bounding box center [663, 227] width 7 height 9
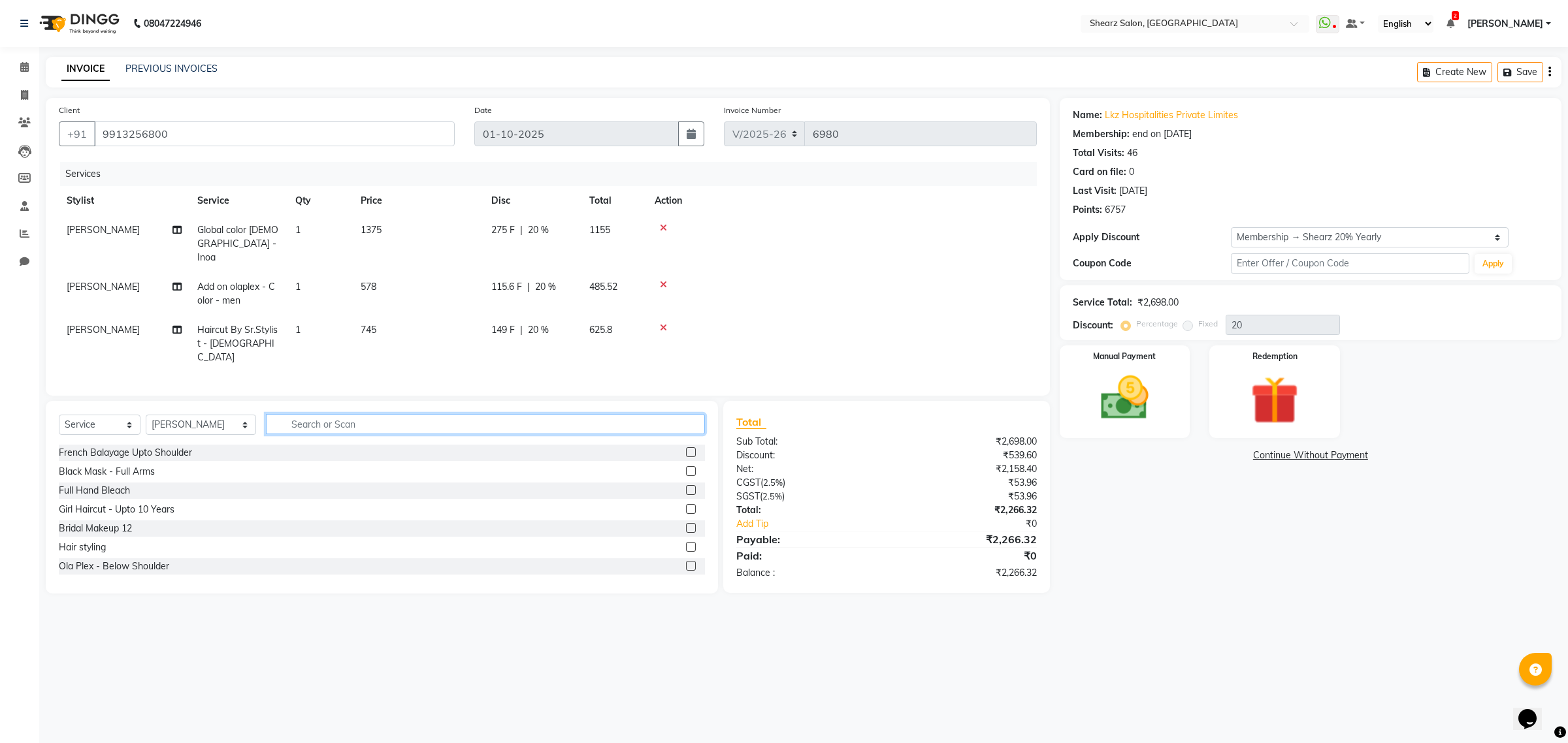
click at [334, 414] on input "text" at bounding box center [485, 424] width 439 height 20
type input "fusio"
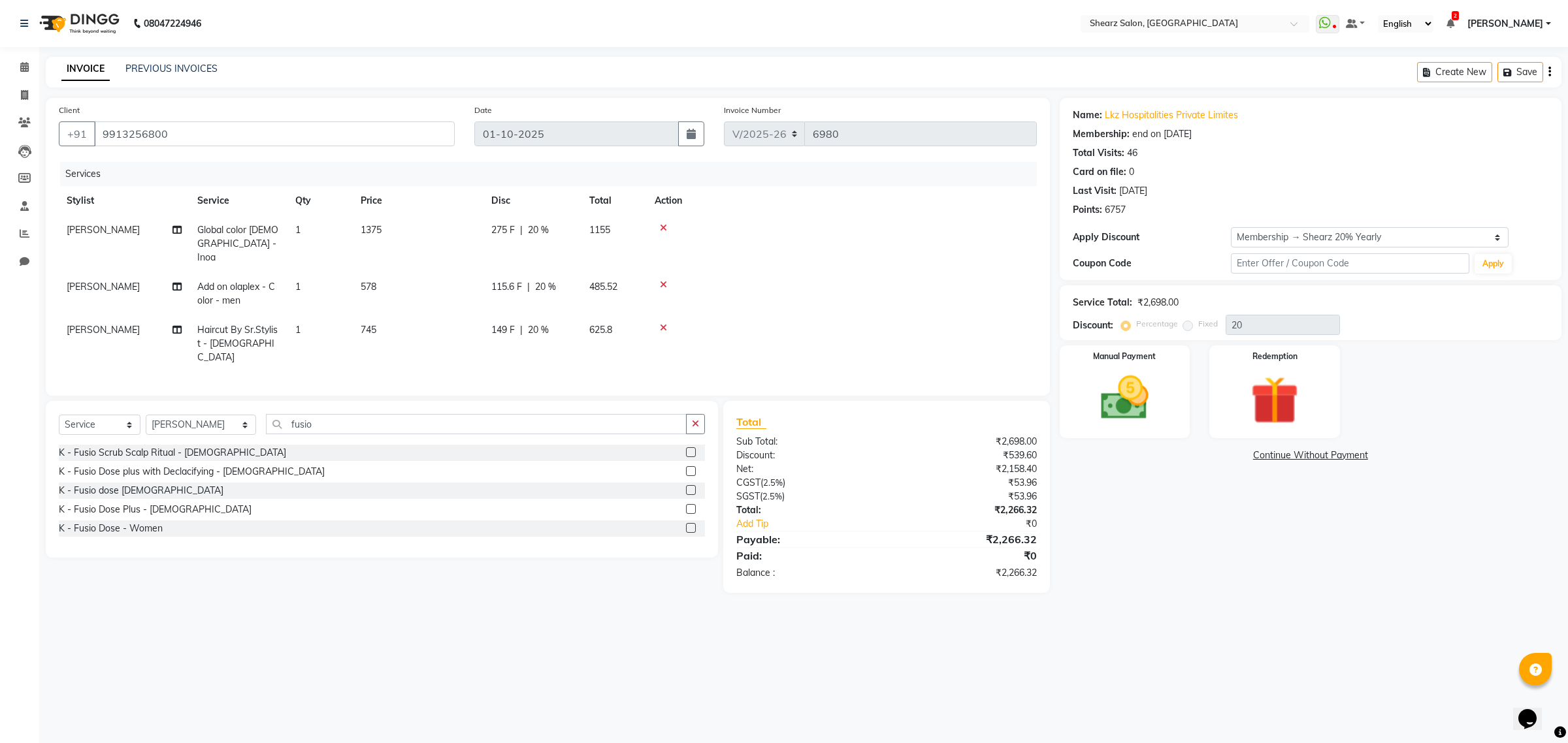
click at [694, 485] on label at bounding box center [691, 490] width 10 height 10
click at [694, 487] on input "checkbox" at bounding box center [690, 491] width 9 height 9
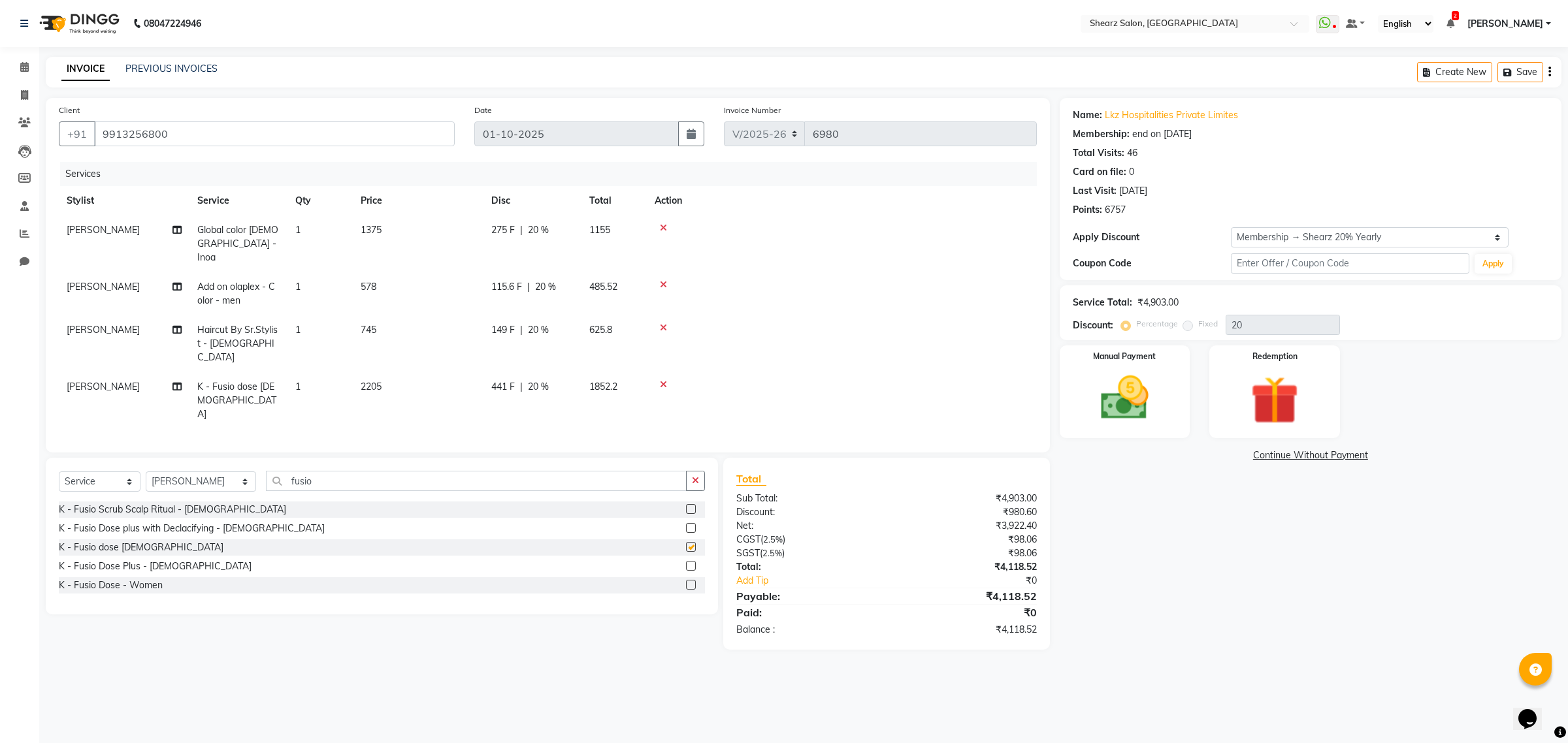
checkbox input "false"
click at [129, 471] on select "Select Service Product Membership Package Voucher Prepaid Gift Card" at bounding box center [99, 481] width 81 height 20
select select "product"
click at [59, 471] on select "Select Service Product Membership Package Voucher Prepaid Gift Card" at bounding box center [99, 481] width 81 height 20
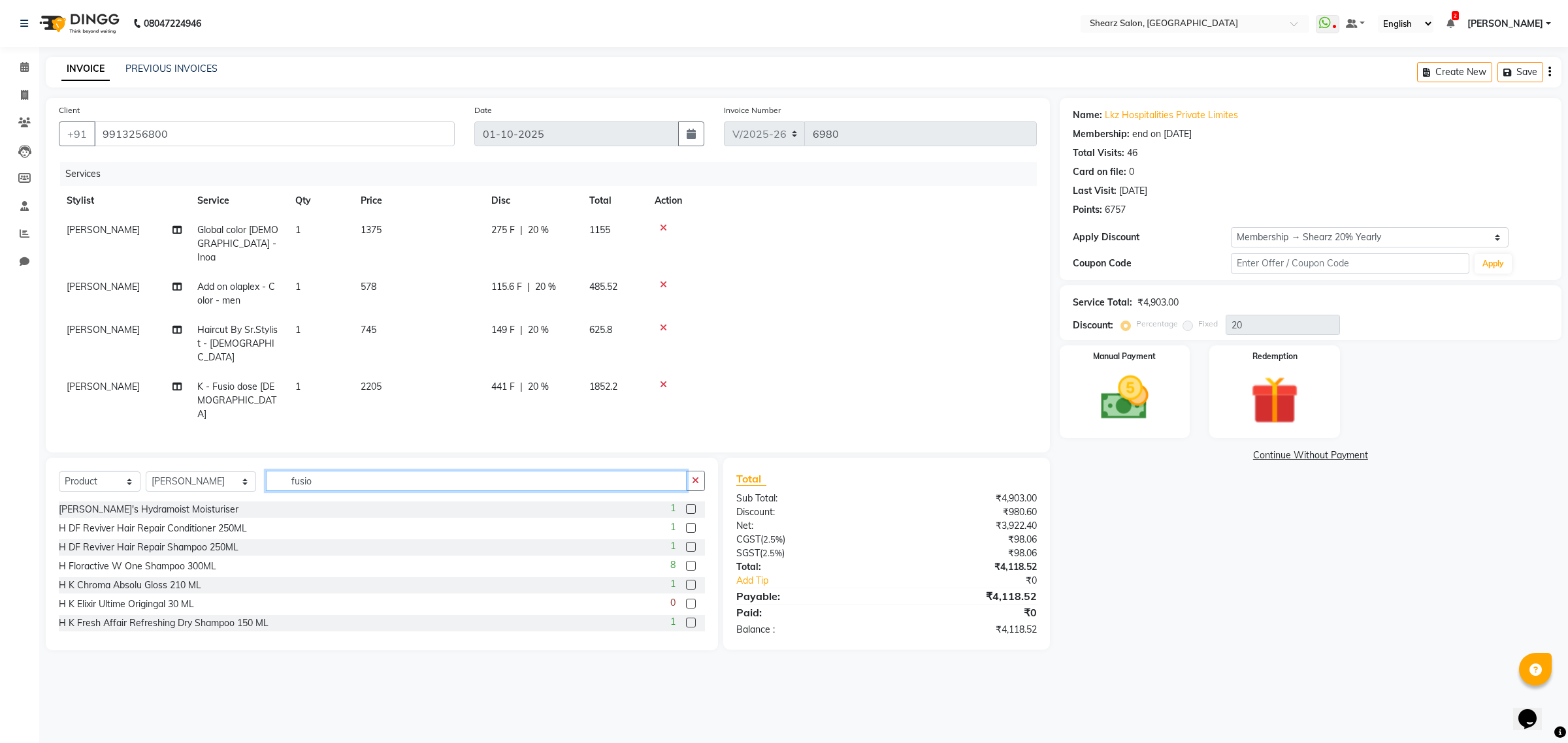
drag, startPoint x: 331, startPoint y: 433, endPoint x: 236, endPoint y: 430, distance: 95.0
click at [236, 471] on div "Select Service Product Membership Package Voucher Prepaid Gift Card Select Styl…" at bounding box center [381, 486] width 646 height 31
type input "chron"
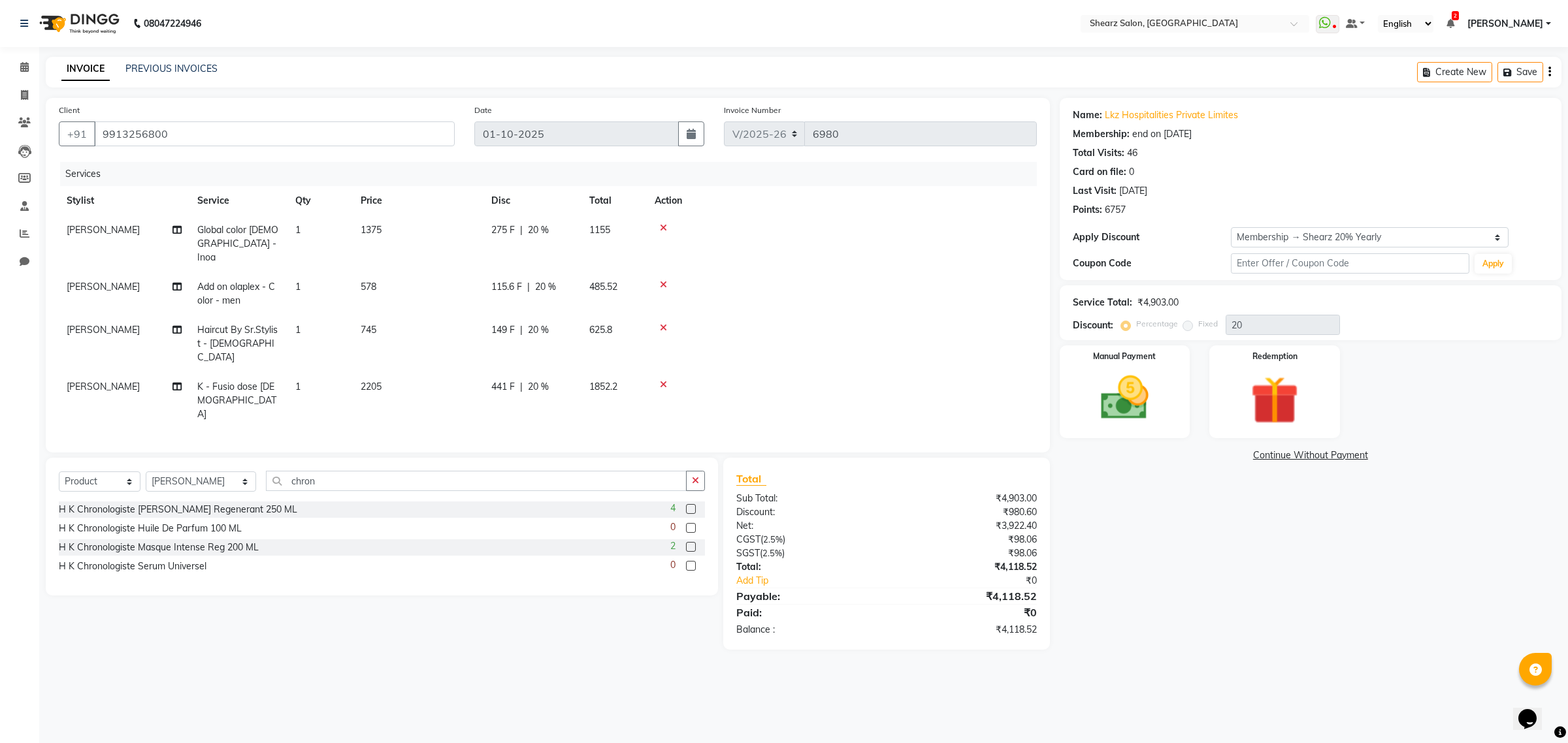
click at [692, 504] on label at bounding box center [691, 509] width 10 height 10
click at [692, 506] on input "checkbox" at bounding box center [690, 510] width 9 height 9
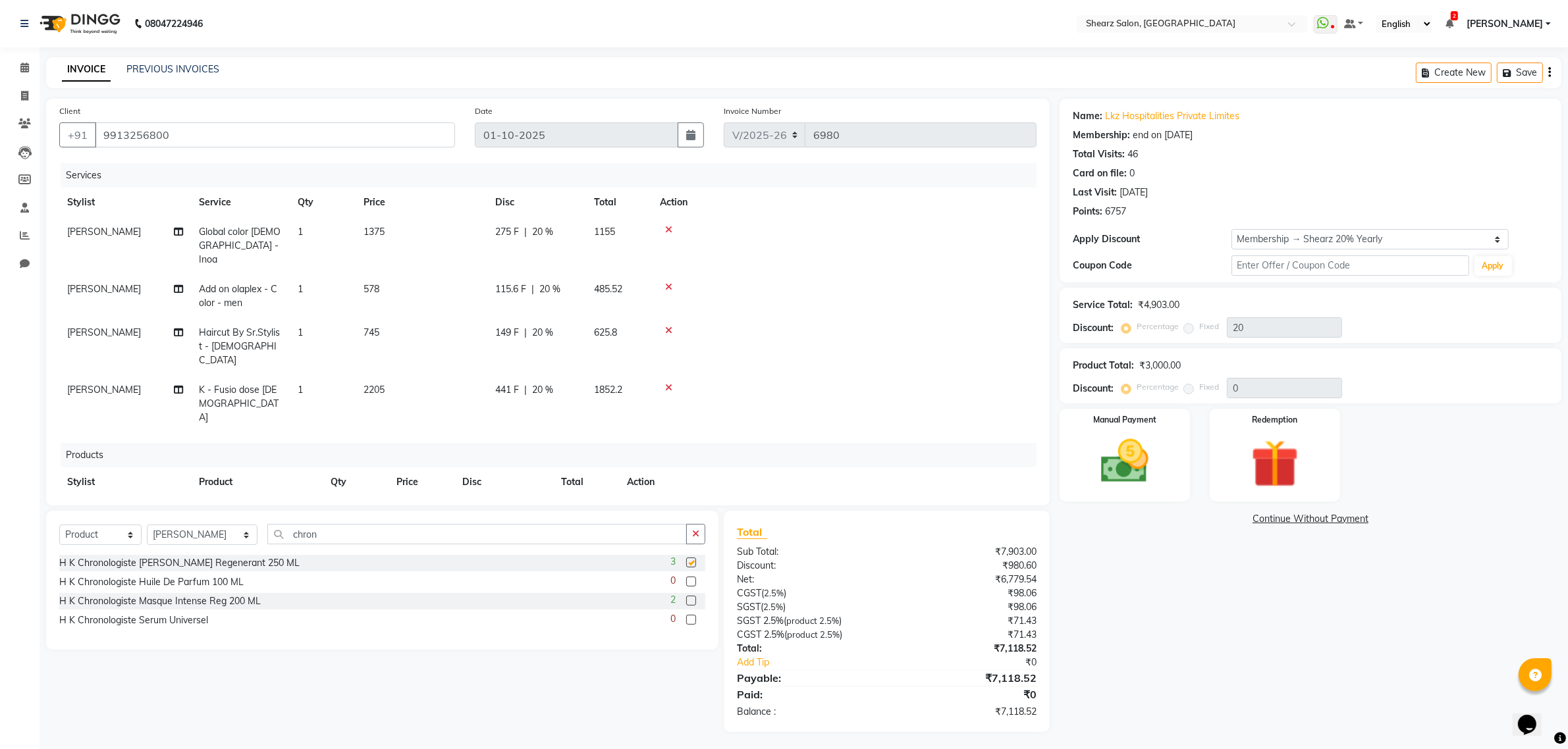
checkbox input "false"
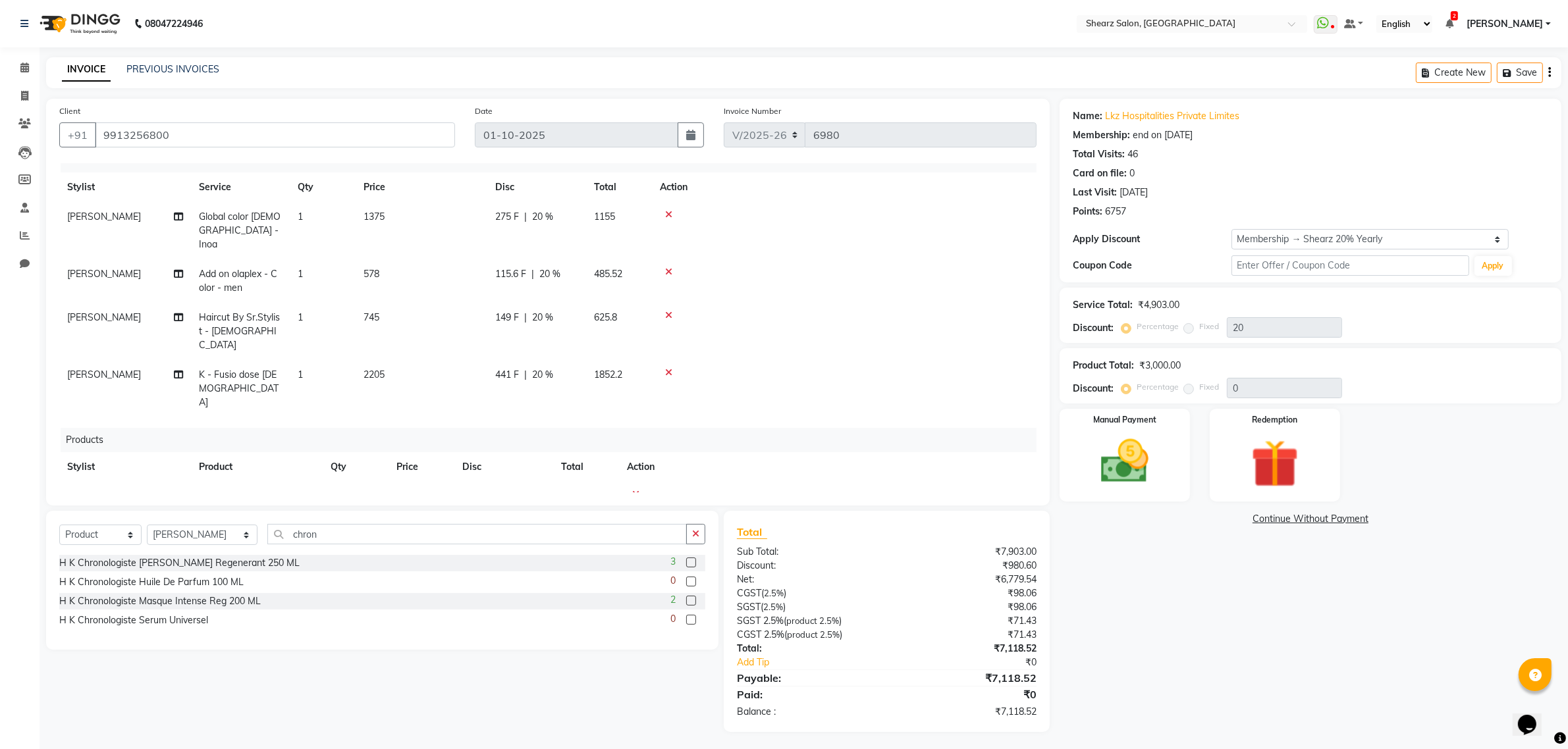
scroll to position [2, 0]
click at [689, 598] on label at bounding box center [691, 599] width 10 height 10
click at [689, 598] on input "checkbox" at bounding box center [690, 599] width 9 height 9
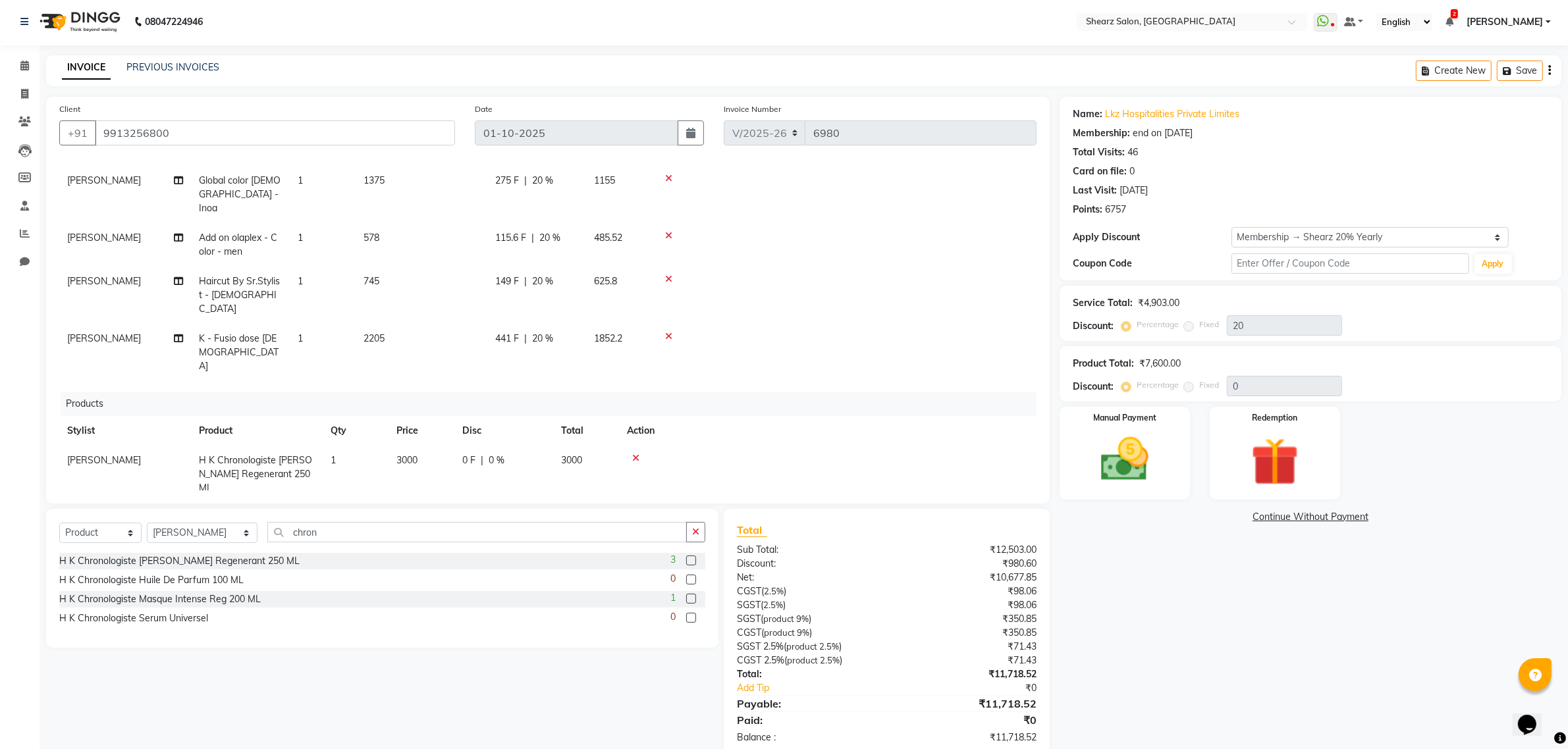
checkbox input "false"
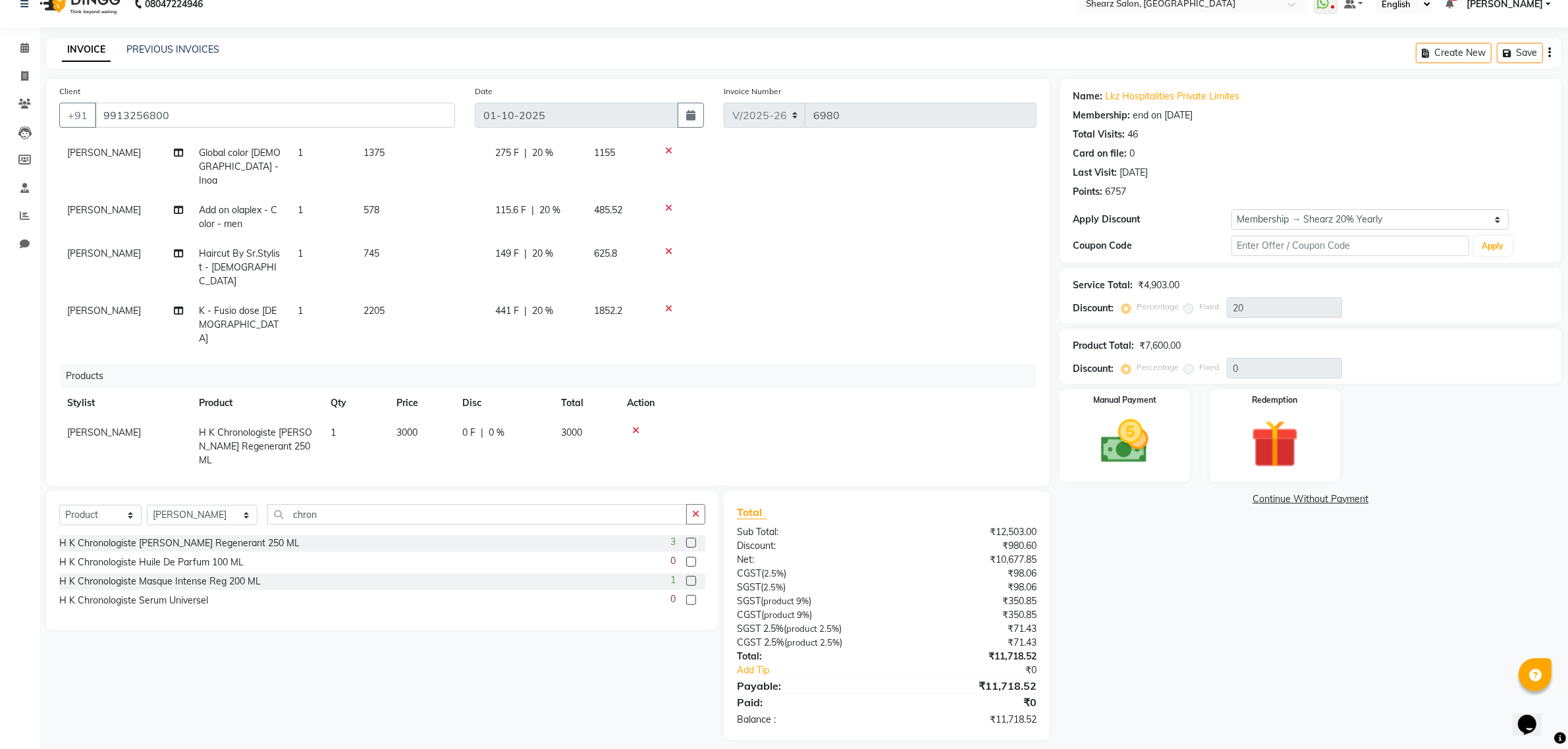
scroll to position [30, 0]
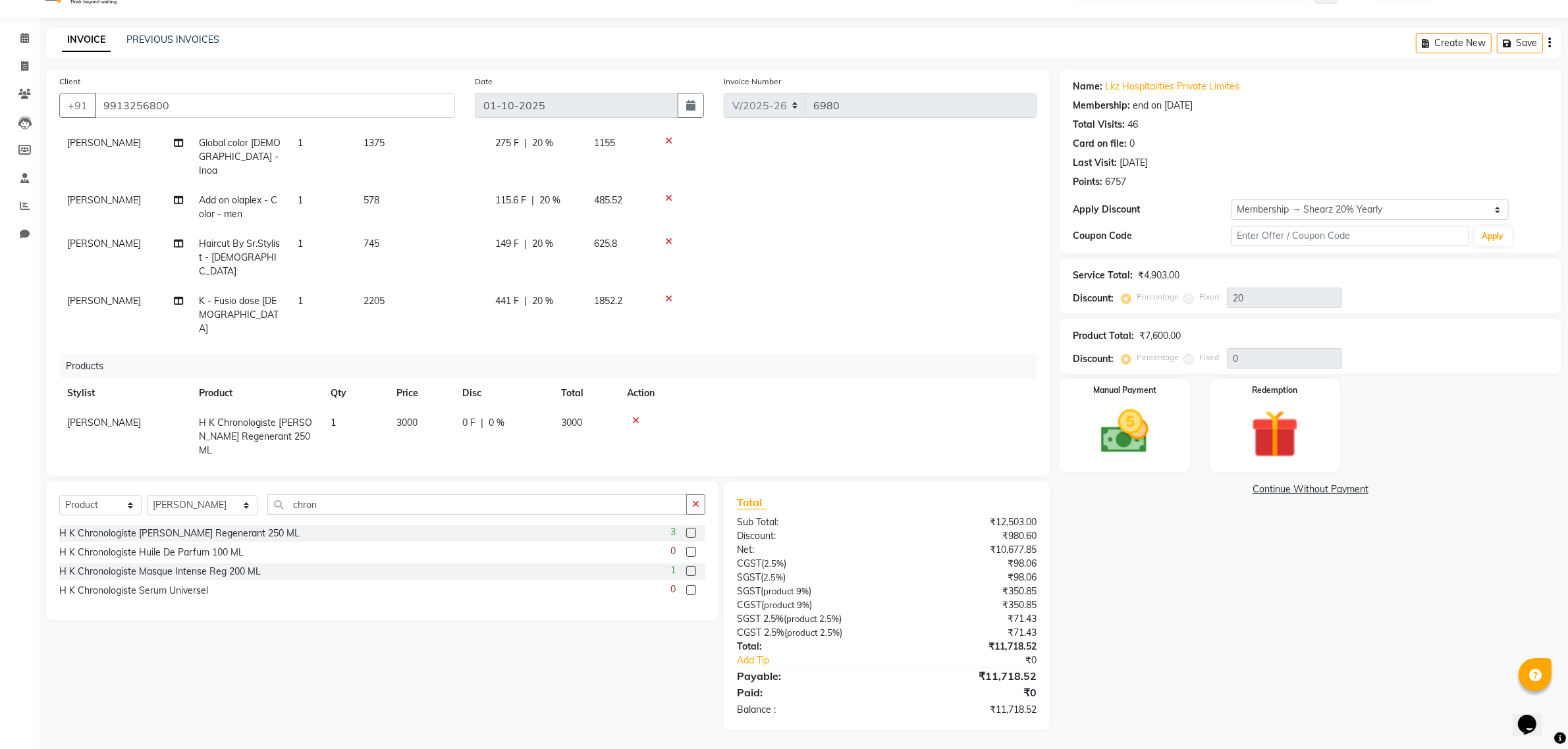
click at [635, 473] on icon at bounding box center [635, 477] width 7 height 9
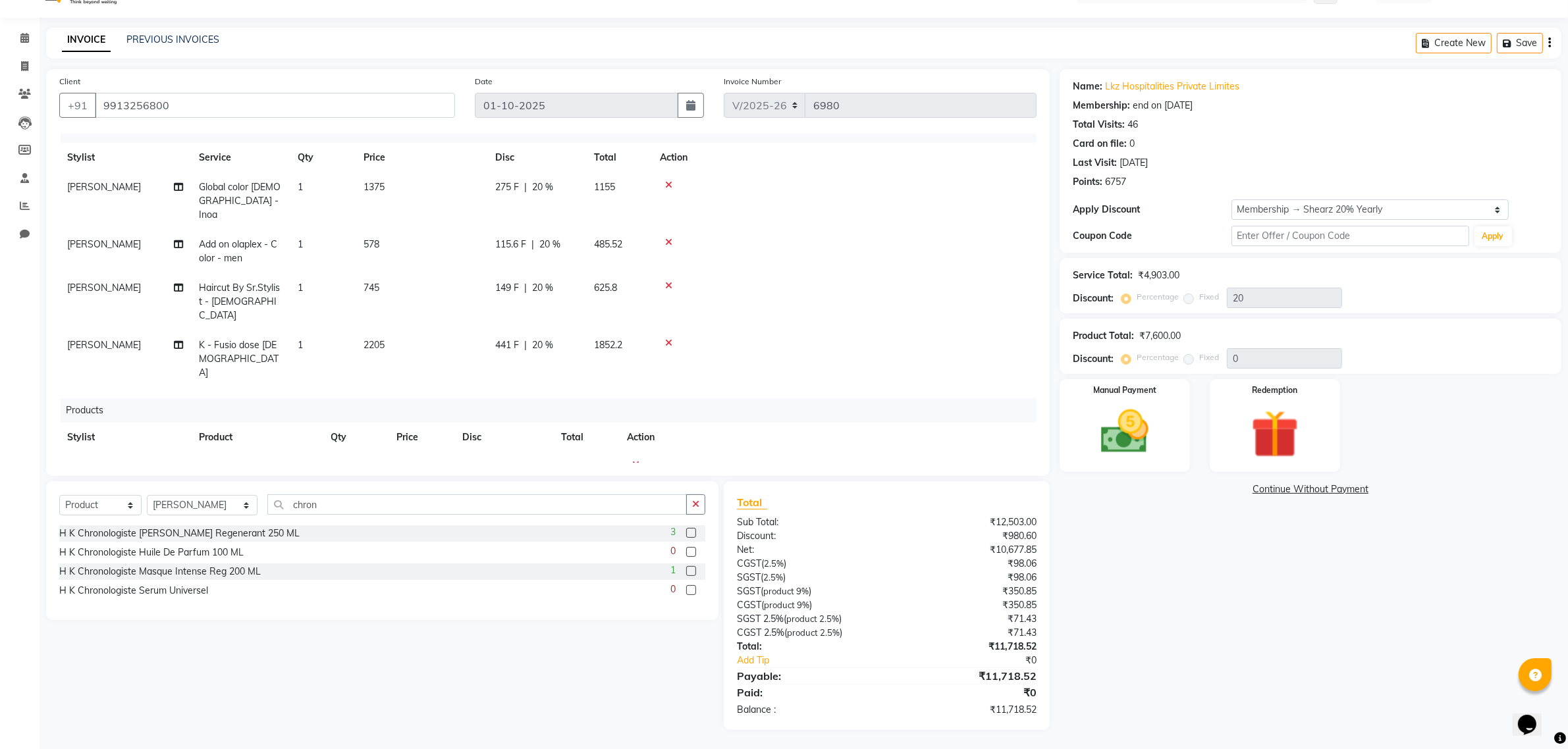
scroll to position [2, 0]
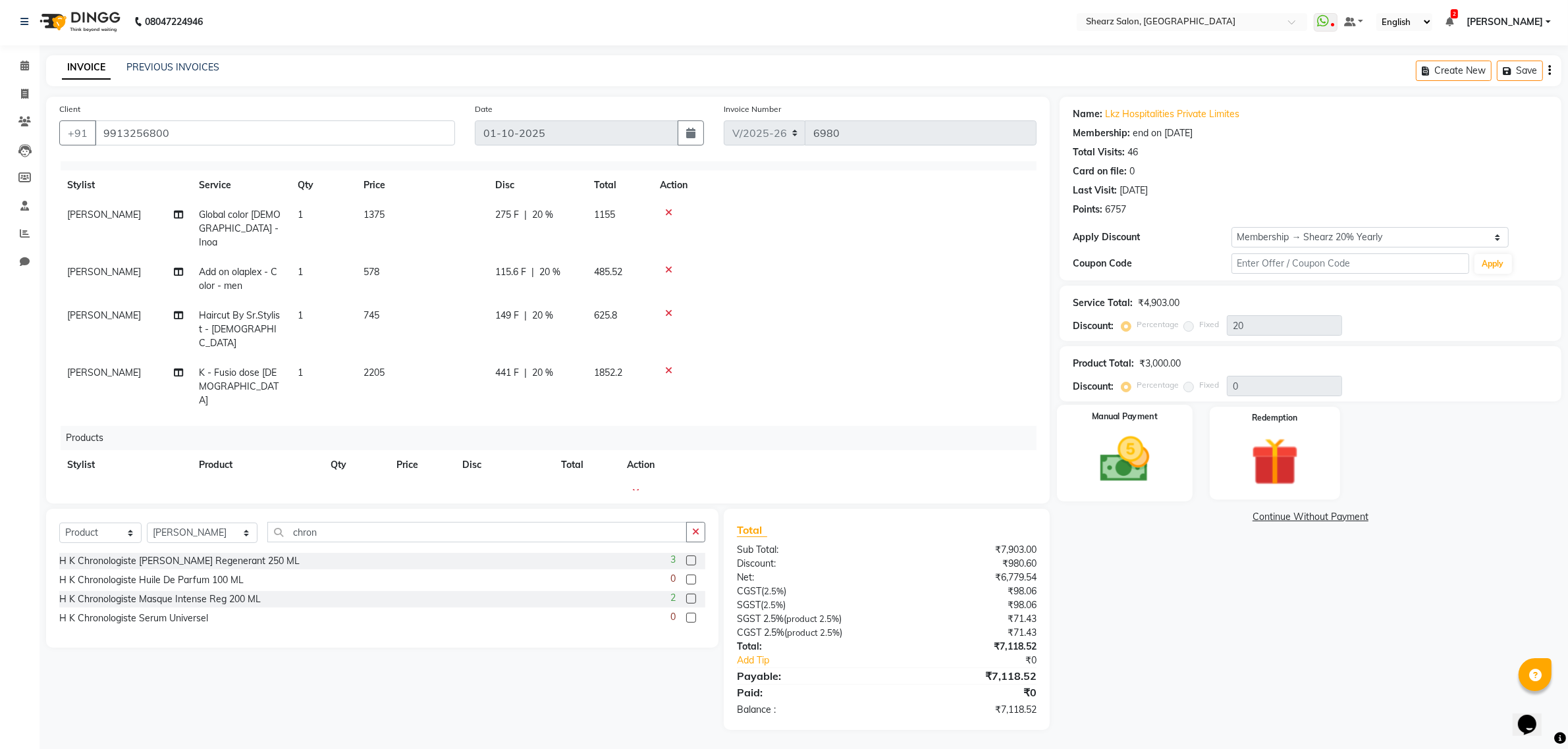
click at [1098, 435] on img at bounding box center [1124, 459] width 81 height 57
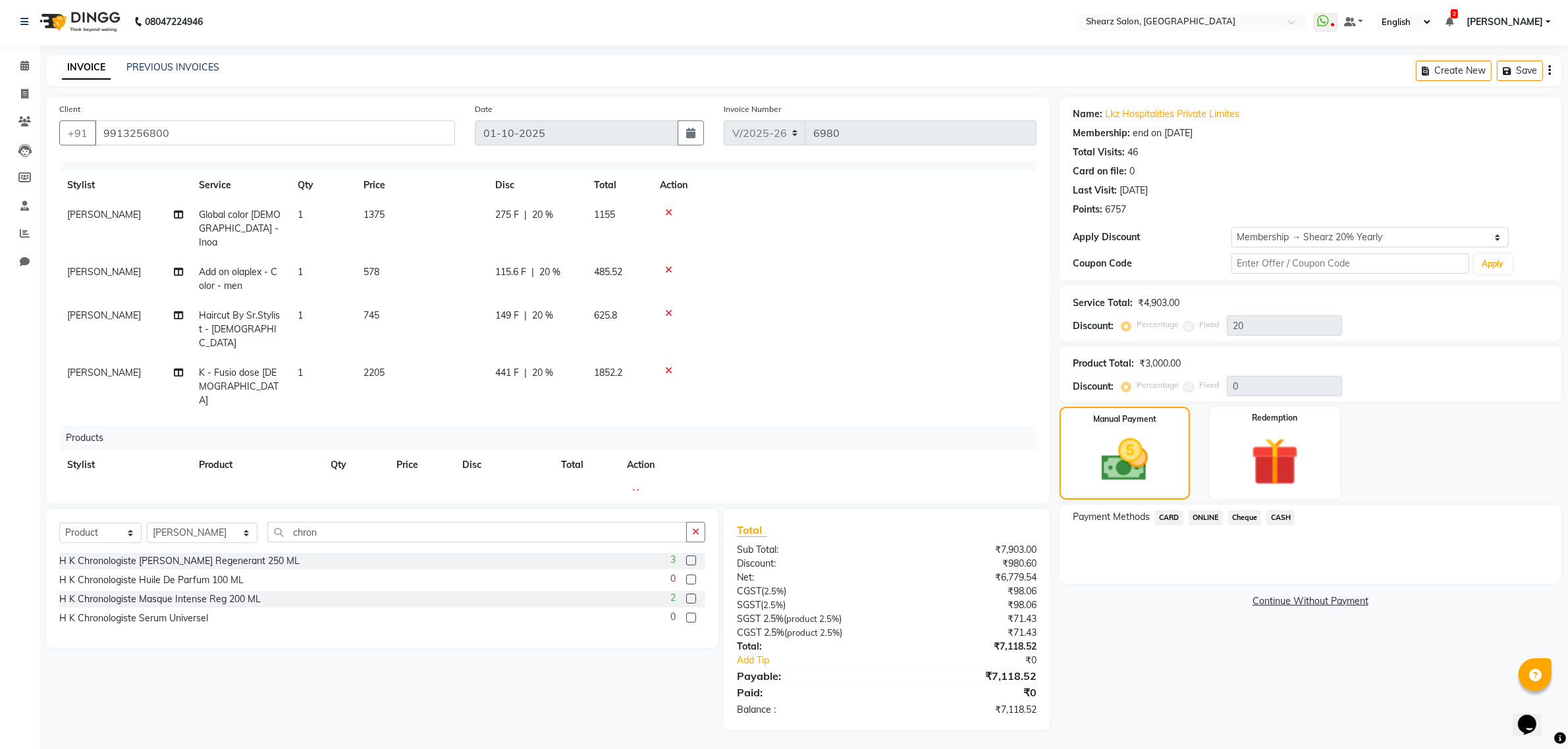
click at [1175, 514] on span "CARD" at bounding box center [1169, 517] width 28 height 15
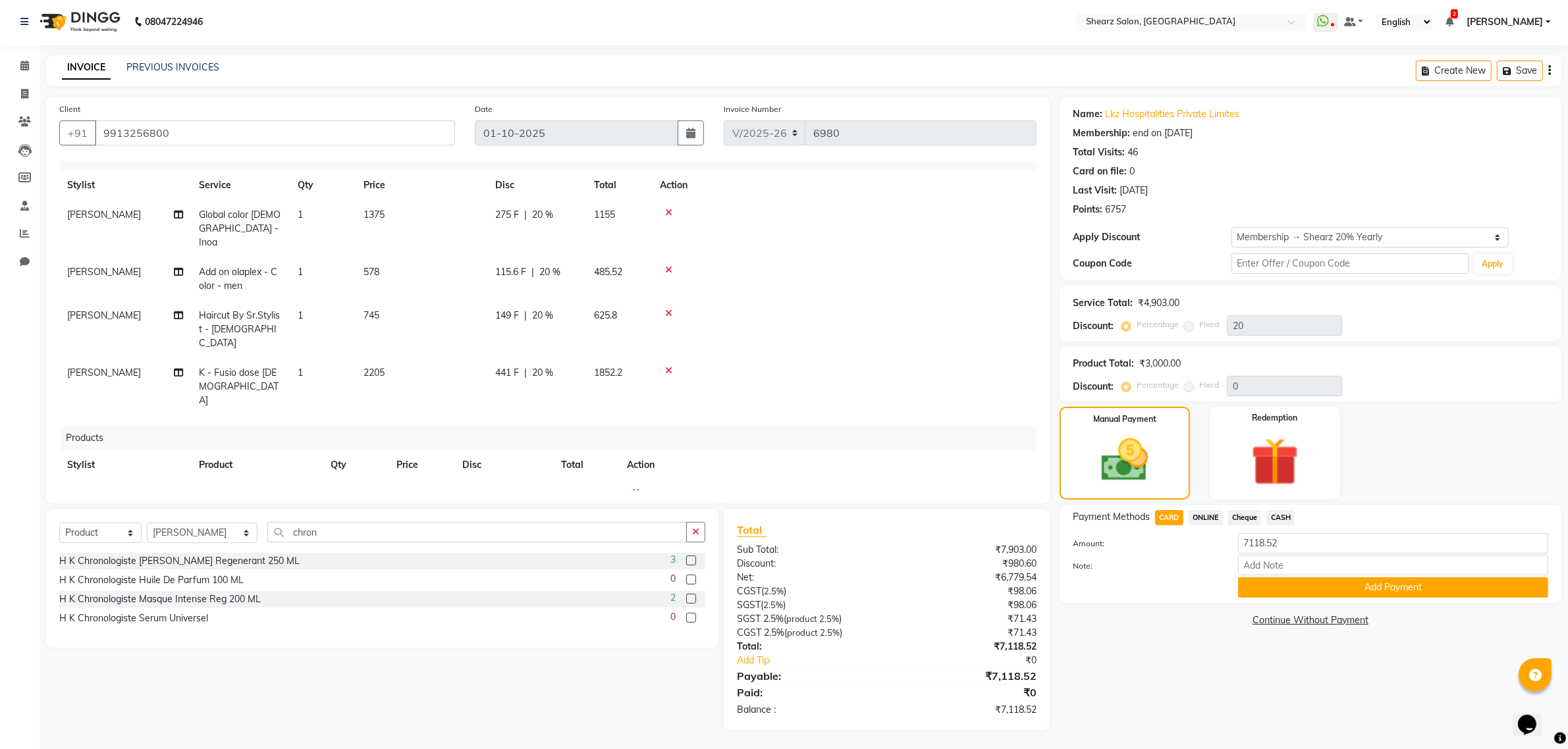
click at [1288, 579] on button "Add Payment" at bounding box center [1393, 587] width 310 height 20
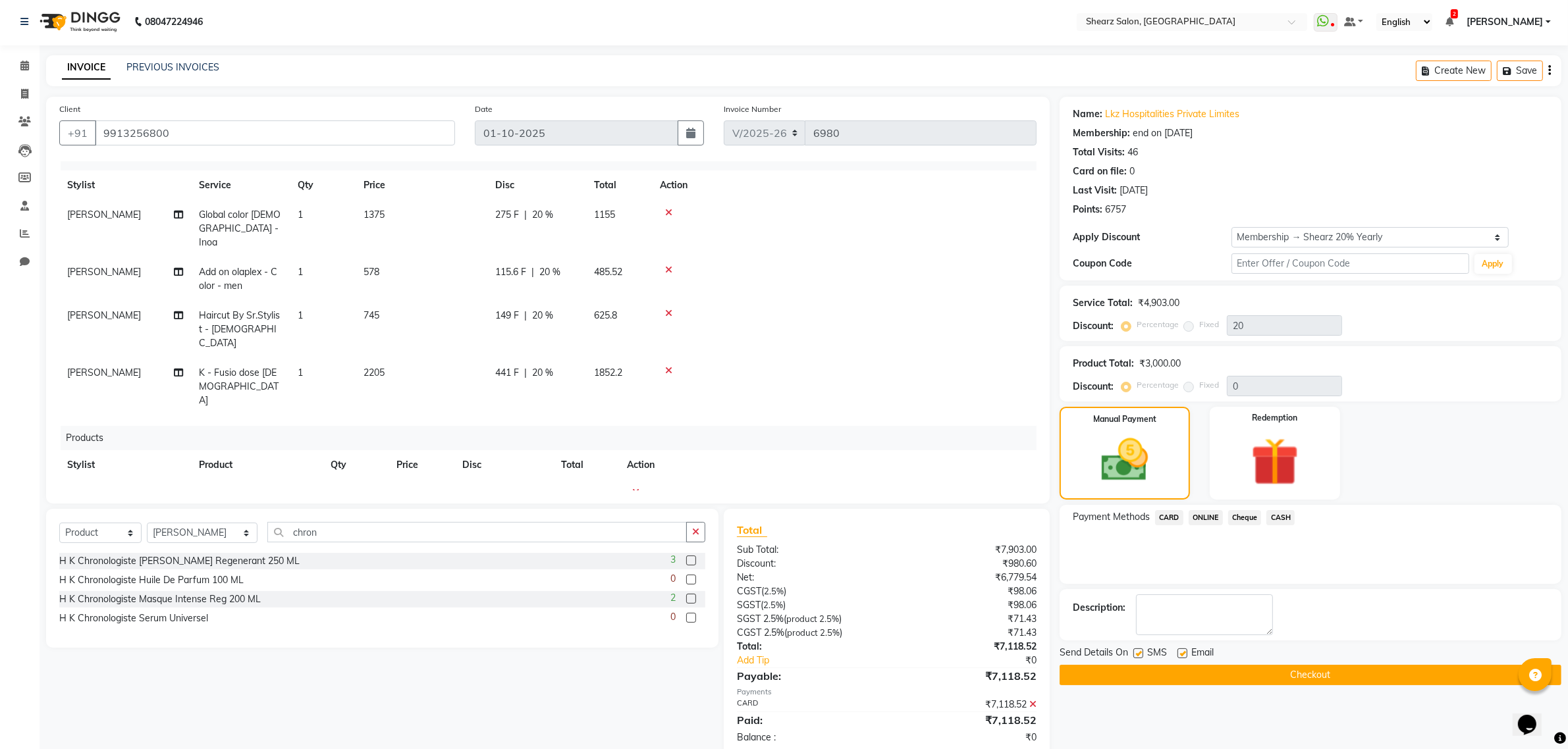
click at [1286, 683] on button "Checkout" at bounding box center [1310, 675] width 502 height 20
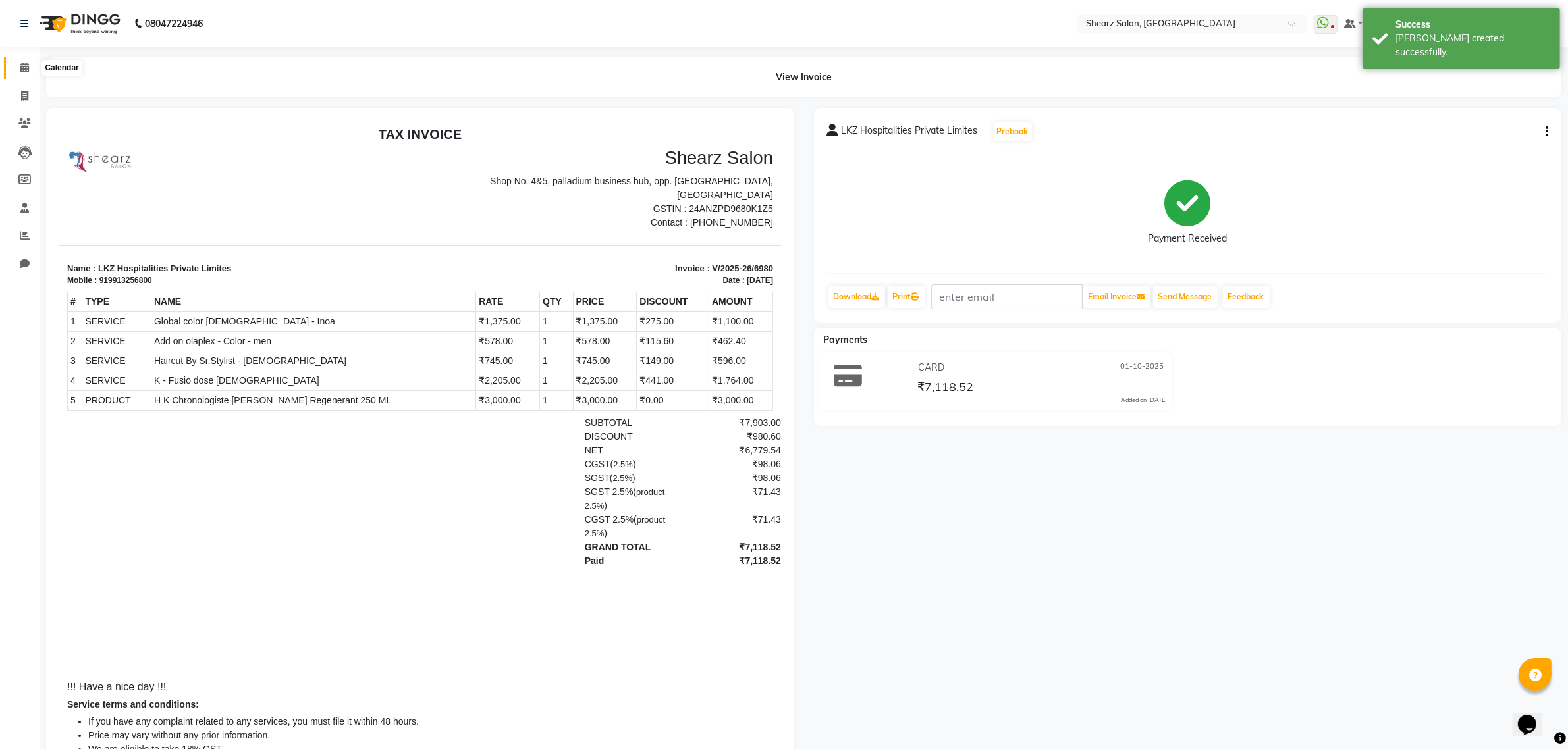
drag, startPoint x: 23, startPoint y: 68, endPoint x: 55, endPoint y: 70, distance: 31.7
click at [23, 68] on icon at bounding box center [24, 68] width 9 height 10
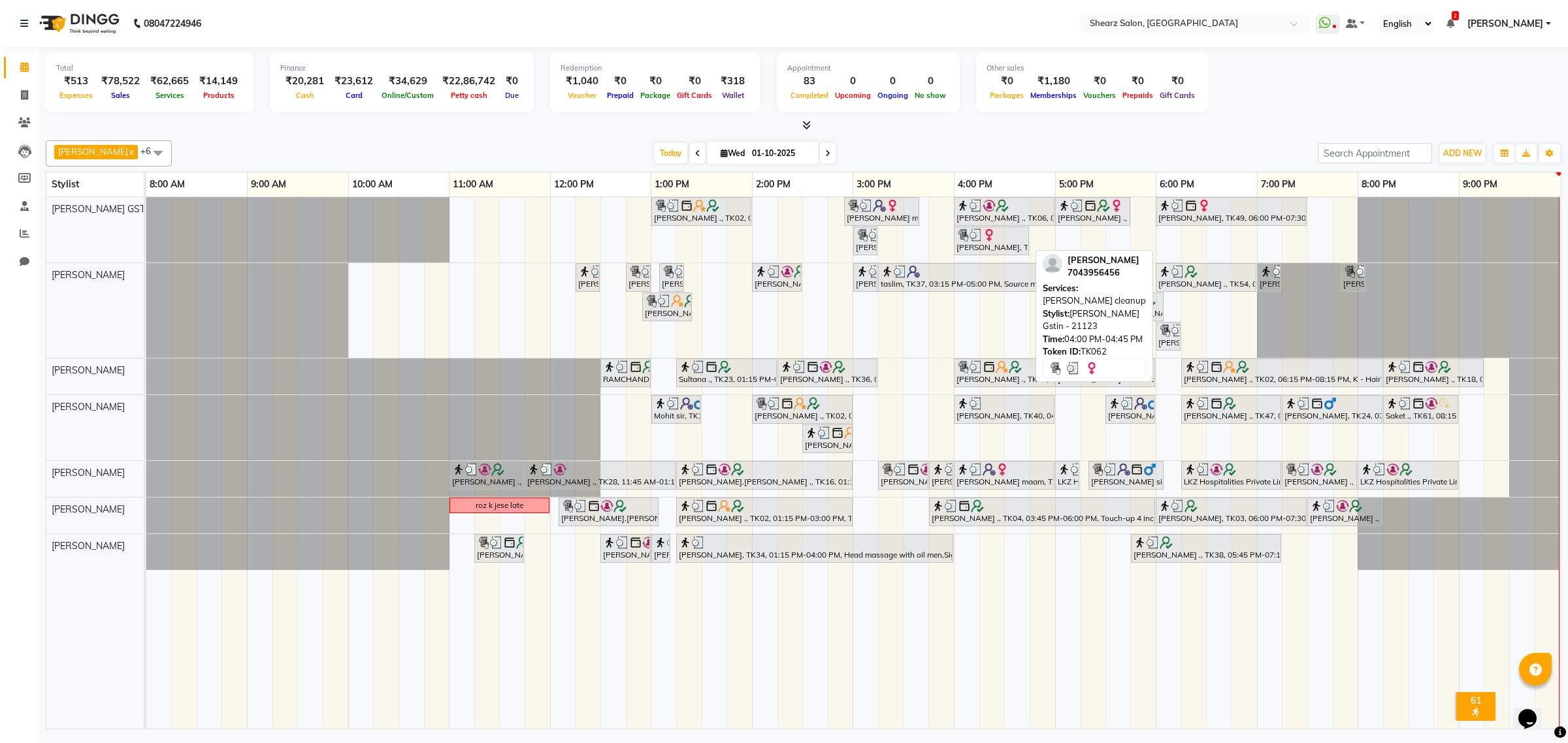
click at [1001, 240] on div at bounding box center [991, 234] width 69 height 13
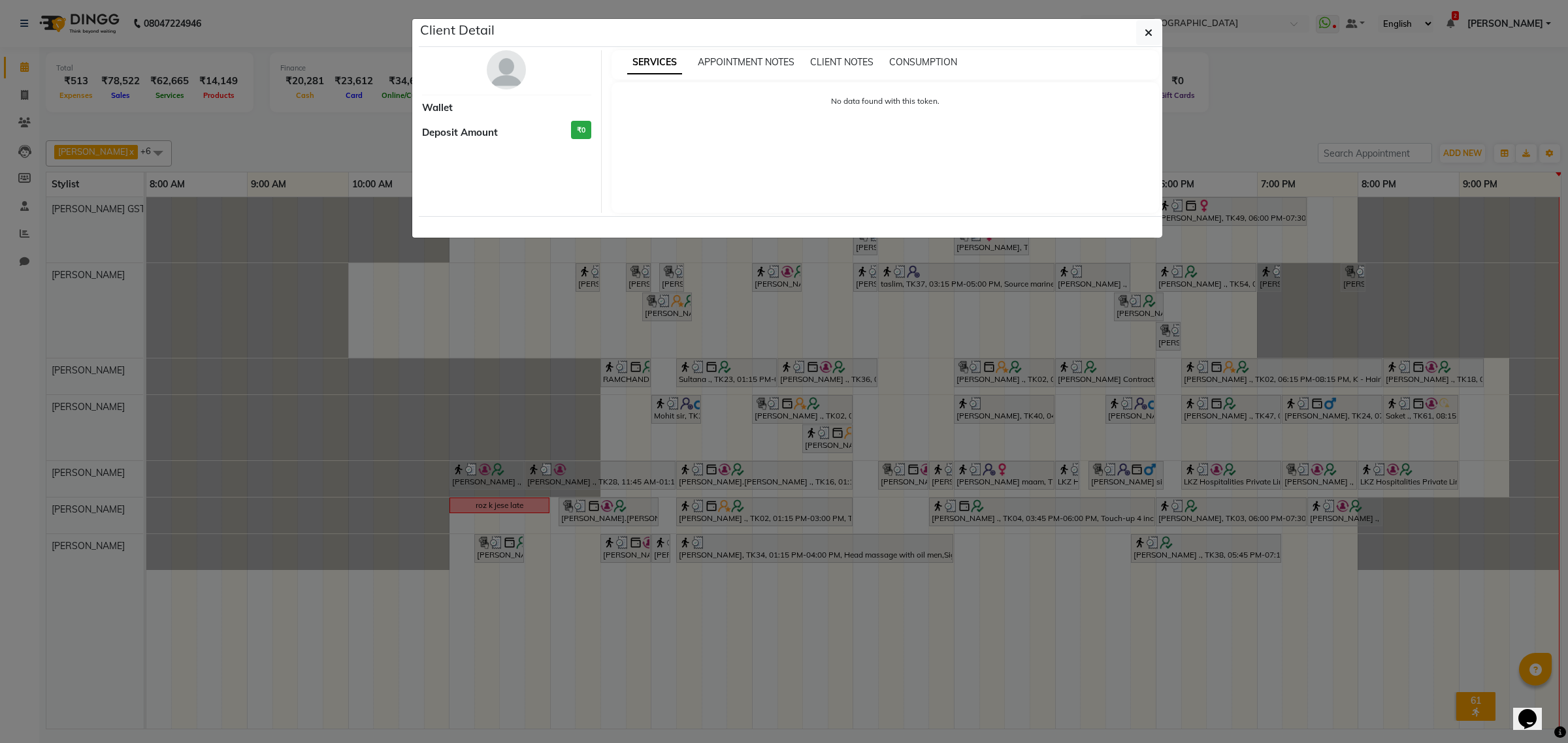
select select "3"
